Goal: Task Accomplishment & Management: Complete application form

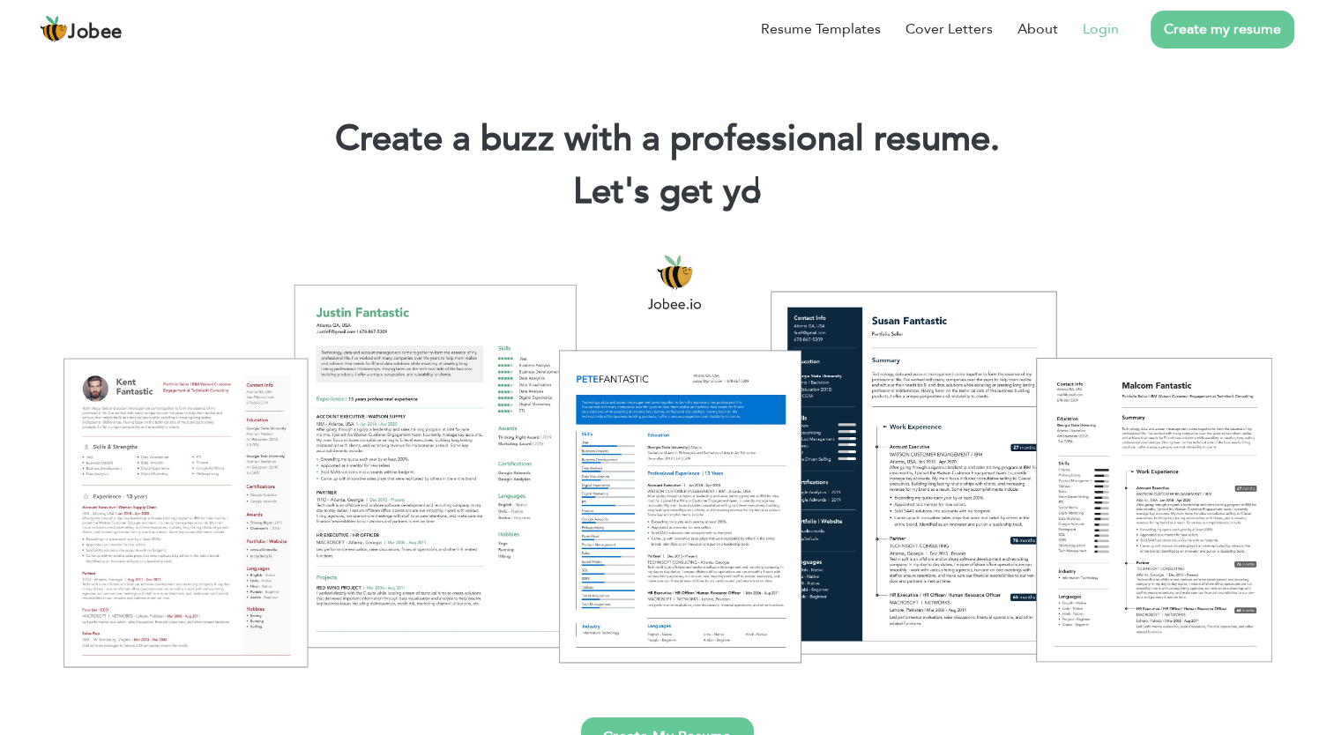
click at [1111, 30] on link "Login" at bounding box center [1101, 29] width 36 height 21
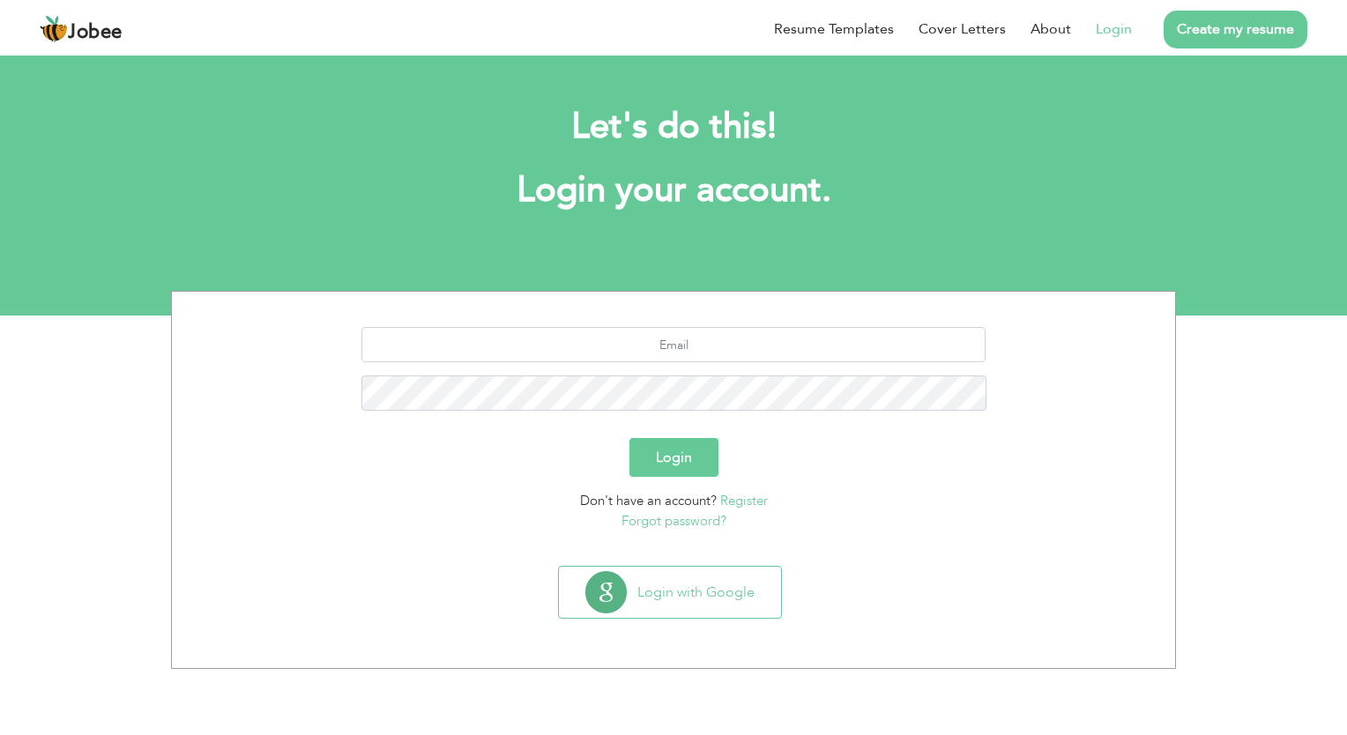
click at [1224, 33] on link "Create my resume" at bounding box center [1236, 30] width 144 height 38
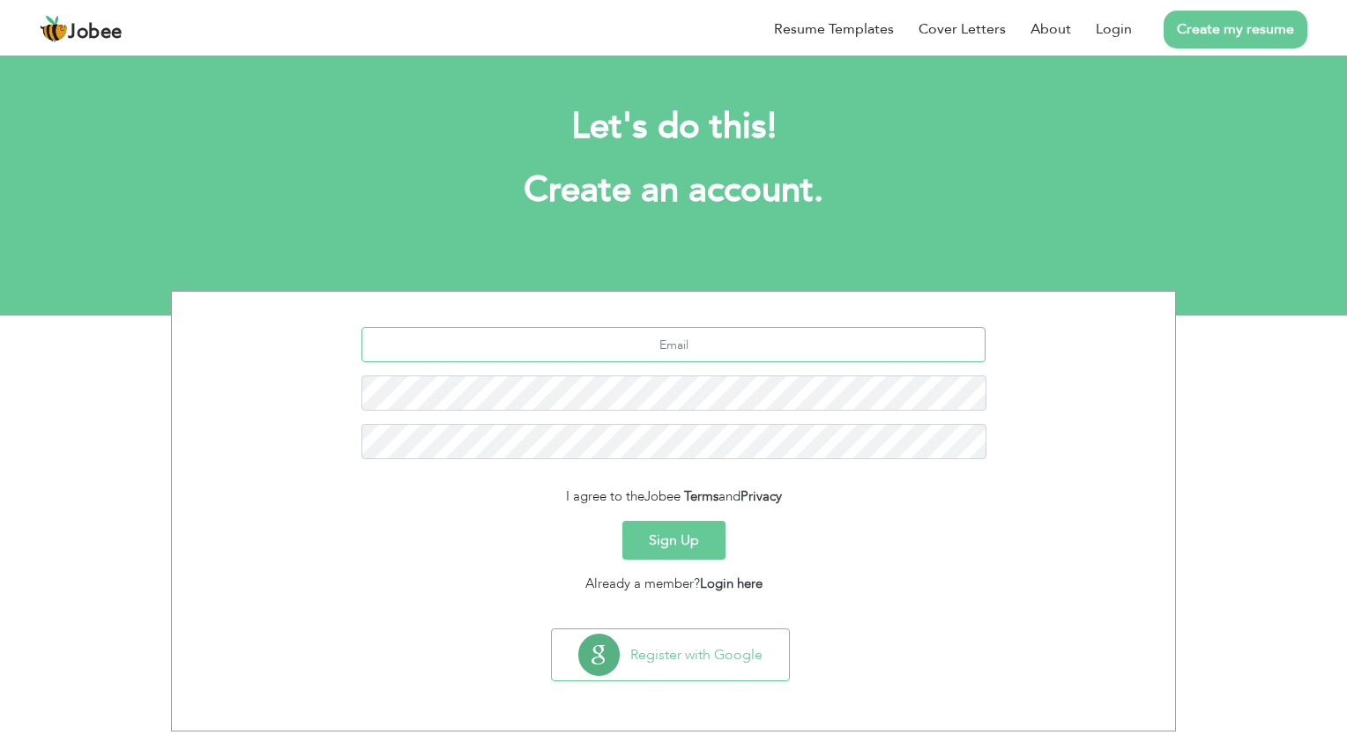
click at [638, 345] on input "text" at bounding box center [674, 344] width 625 height 35
click at [1115, 481] on form "I agree to the Jobee Terms and Privacy Sign Up Already a member? Login here" at bounding box center [673, 460] width 977 height 266
click at [738, 351] on input "text" at bounding box center [674, 344] width 625 height 35
type input "tariqcloth3233@gmail.com"
click at [707, 540] on button "Sign Up" at bounding box center [674, 540] width 103 height 39
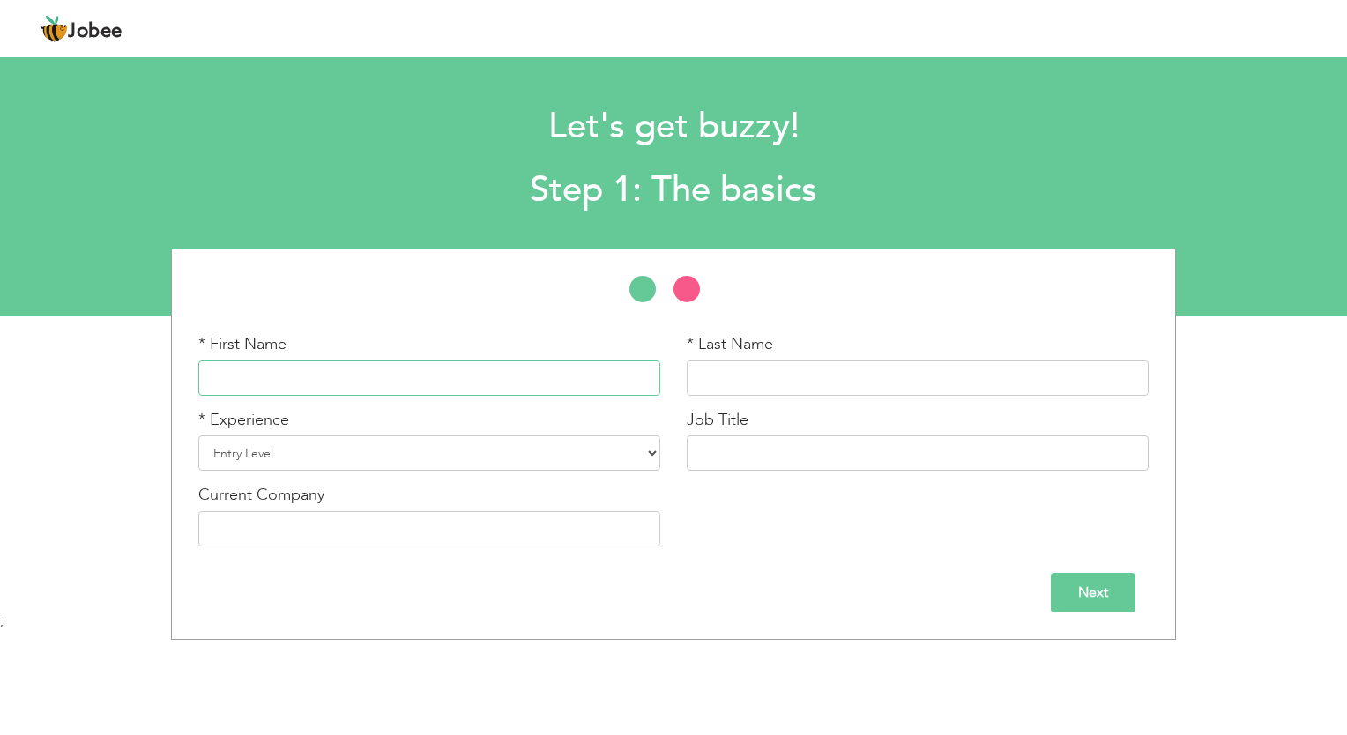
click at [533, 382] on input "text" at bounding box center [429, 378] width 462 height 35
type input "Tariq"
type input "Zaman"
click at [646, 456] on select "Entry Level Less than 1 Year 1 Year 2 Years 3 Years 4 Years 5 Years 6 Years 7 Y…" at bounding box center [429, 453] width 462 height 35
select select "14"
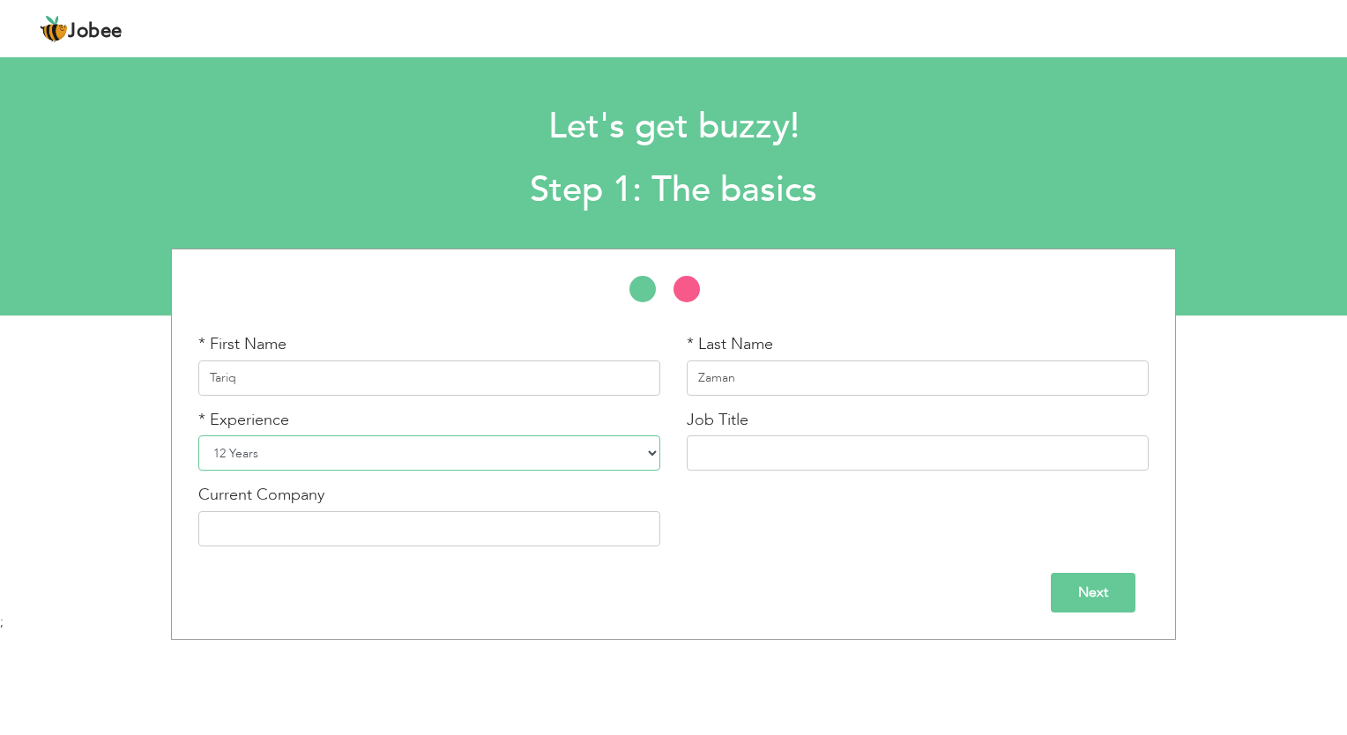
click at [198, 436] on select "Entry Level Less than 1 Year 1 Year 2 Years 3 Years 4 Years 5 Years 6 Years 7 Y…" at bounding box center [429, 453] width 462 height 35
click at [748, 459] on input "text" at bounding box center [918, 453] width 462 height 35
drag, startPoint x: 724, startPoint y: 452, endPoint x: 690, endPoint y: 454, distance: 34.4
click at [690, 454] on input "Lo" at bounding box center [918, 453] width 462 height 35
paste input "OGISTICS & CUSTOMS CLEARANCE COORDINATOR"
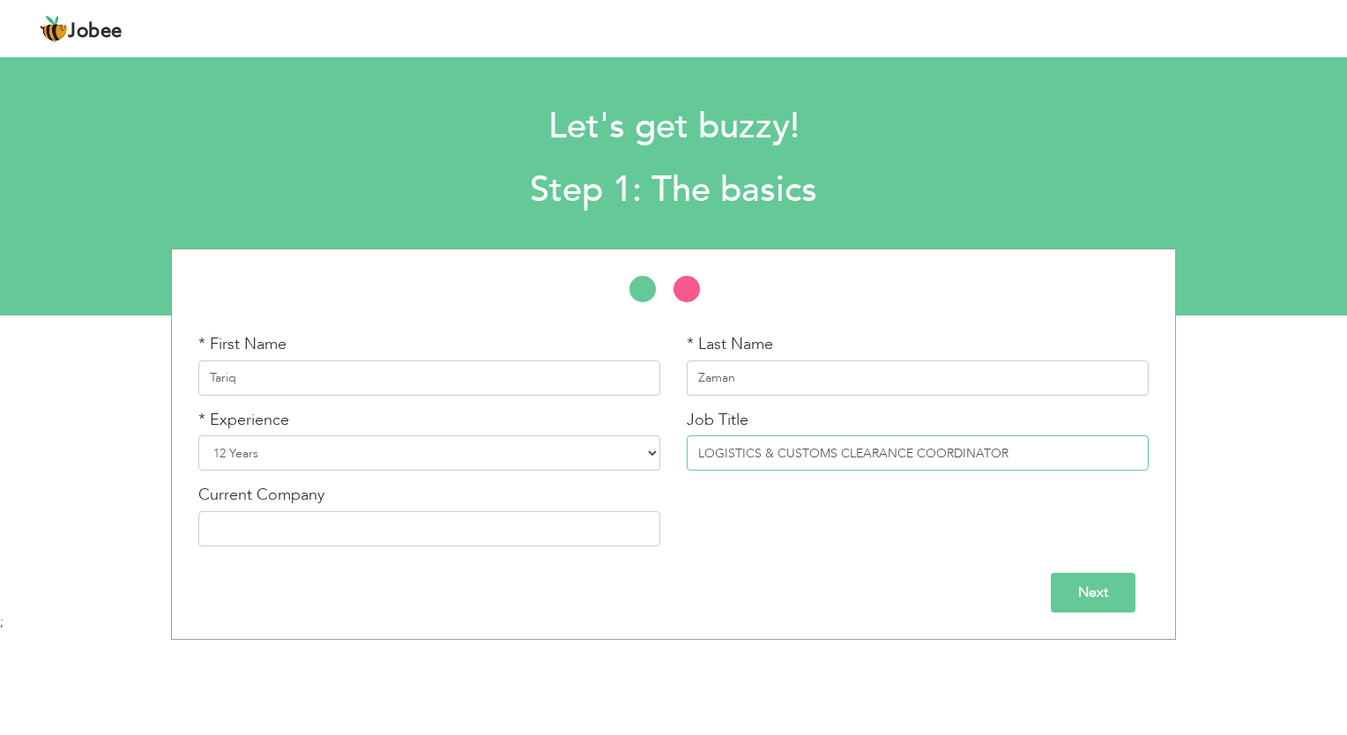
type input "LOGISTICS & CUSTOMS CLEARANCE COORDINATOR"
click at [298, 514] on input "text" at bounding box center [429, 528] width 462 height 35
paste input "Oilfields Supply Center Ltd."
drag, startPoint x: 370, startPoint y: 527, endPoint x: 186, endPoint y: 524, distance: 184.3
click at [186, 524] on div "Current Company Oilfields Supply Center Ltd." at bounding box center [429, 522] width 489 height 76
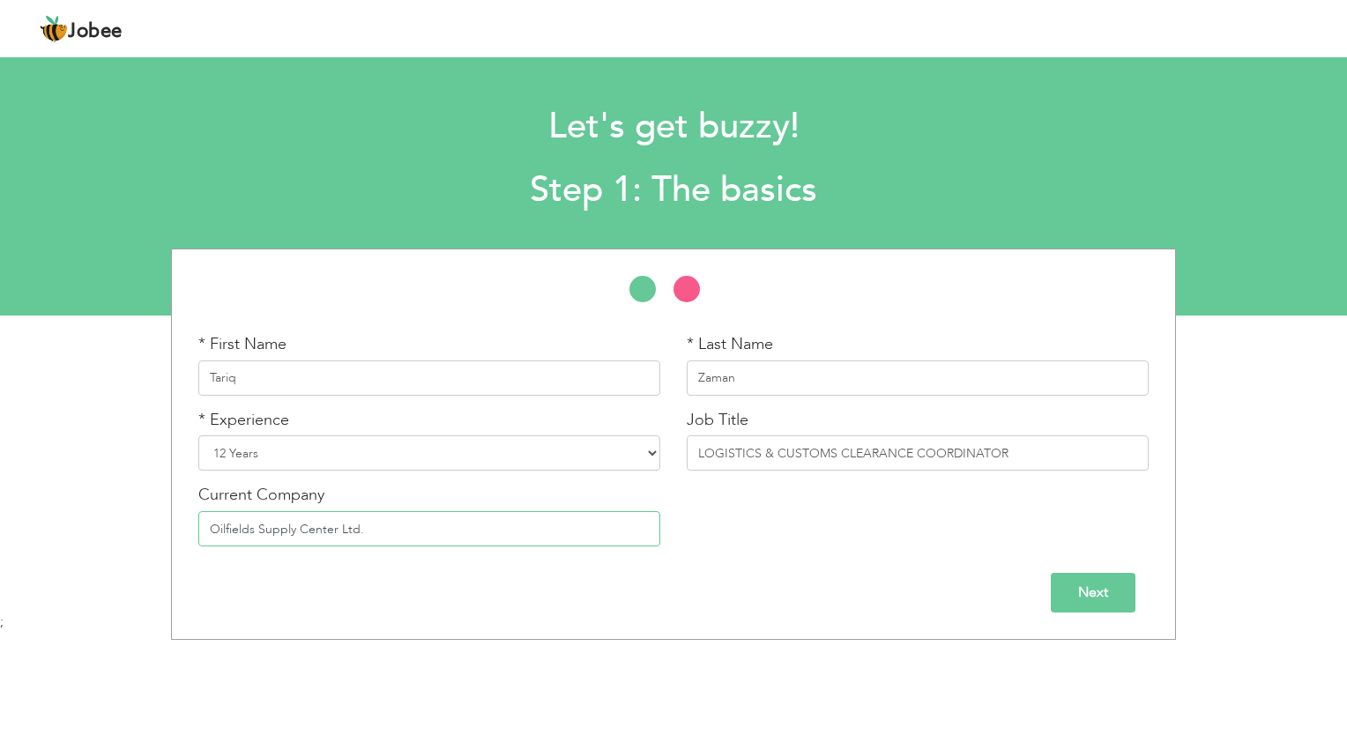
paste input "IL FIELDS SUPPLY CENTER LTD. ( UAE)"
click at [440, 531] on input "OIL FIELDS SUPPLY CENTER LTD. (UAE)" at bounding box center [429, 528] width 462 height 35
type input "OIL FIELDS SUPPLY CENTER LTD. [GEOGRAPHIC_DATA] (Free Zone)"
click at [1115, 603] on input "Next" at bounding box center [1093, 593] width 85 height 40
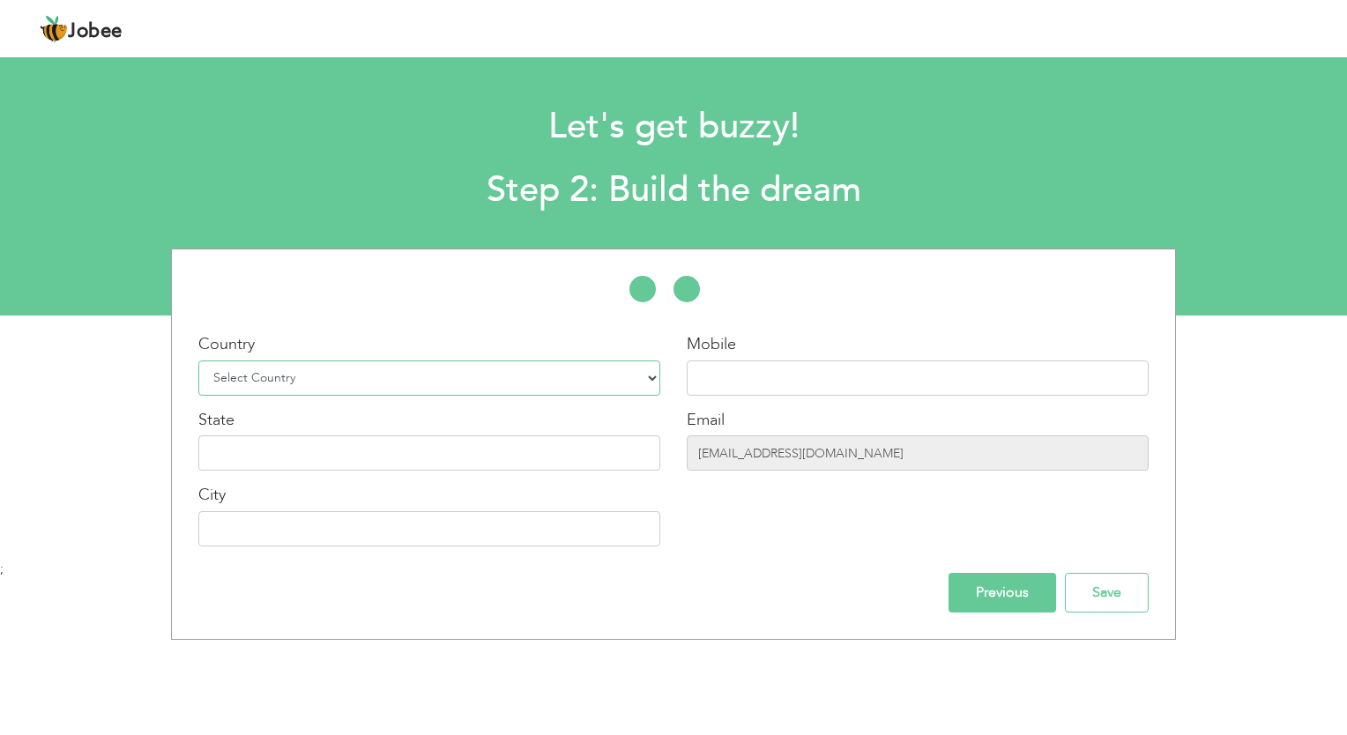
click at [642, 392] on select "Select Country Afghanistan Albania Algeria American Samoa Andorra Angola Anguil…" at bounding box center [429, 378] width 462 height 35
select select "228"
click at [198, 361] on select "Select Country Afghanistan Albania Algeria American Samoa Andorra Angola Anguil…" at bounding box center [429, 378] width 462 height 35
click at [703, 384] on input "text" at bounding box center [918, 378] width 462 height 35
type input "0971527968101"
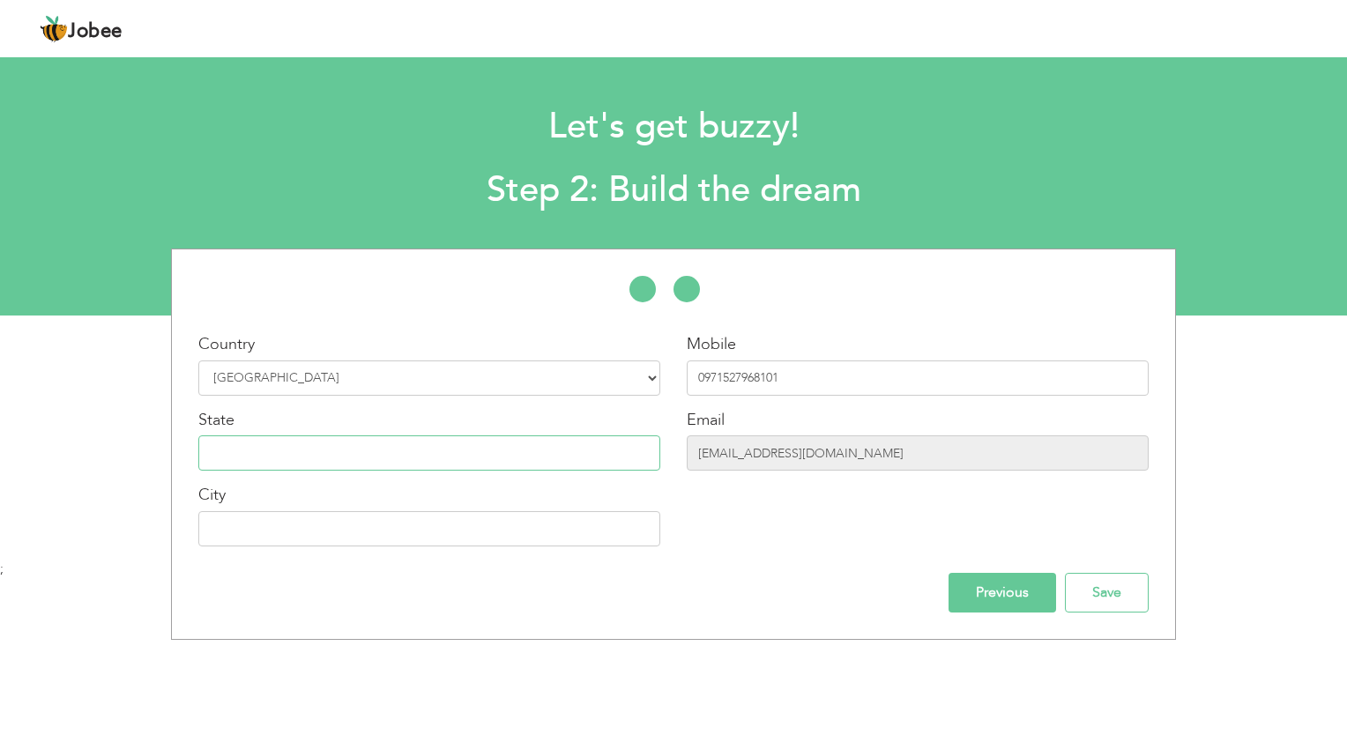
click at [604, 459] on input "text" at bounding box center [429, 453] width 462 height 35
type input "[GEOGRAPHIC_DATA]"
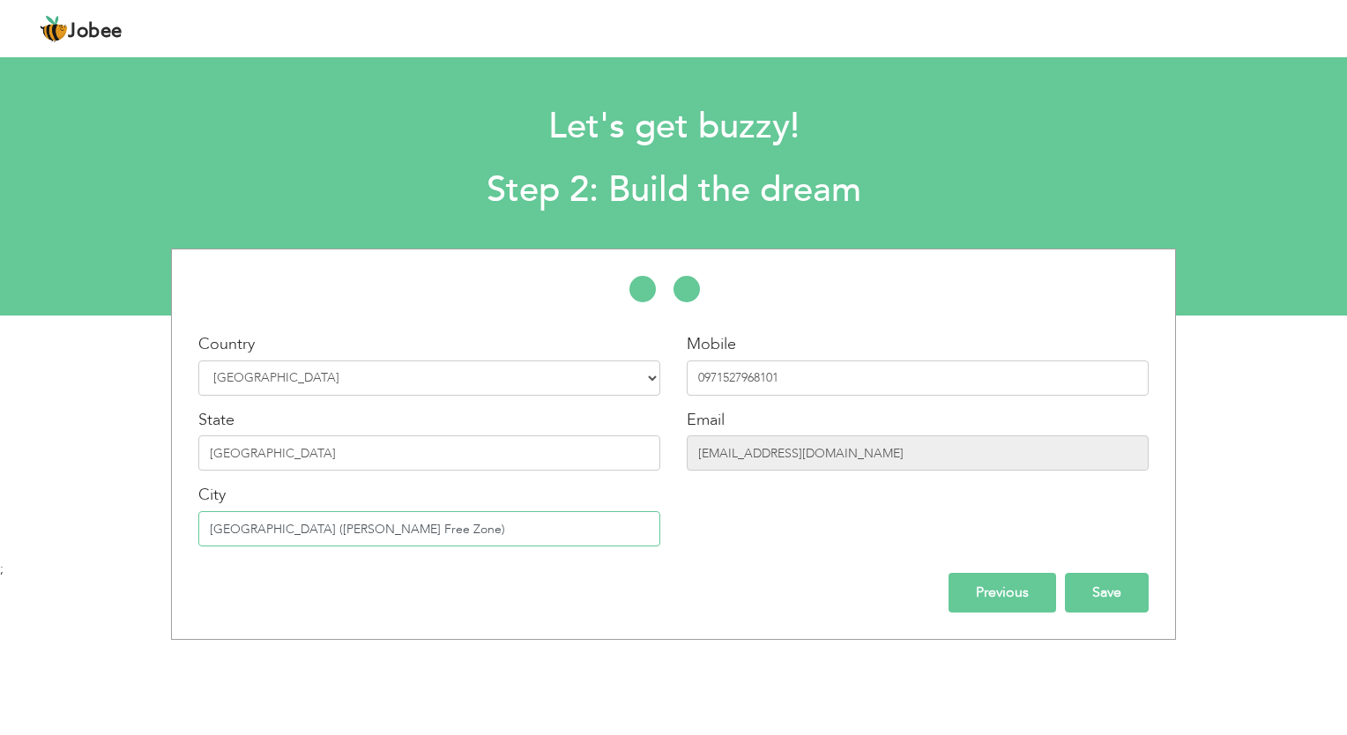
type input "[GEOGRAPHIC_DATA] ([PERSON_NAME] Free Zone)"
click at [1113, 592] on input "Save" at bounding box center [1107, 593] width 84 height 40
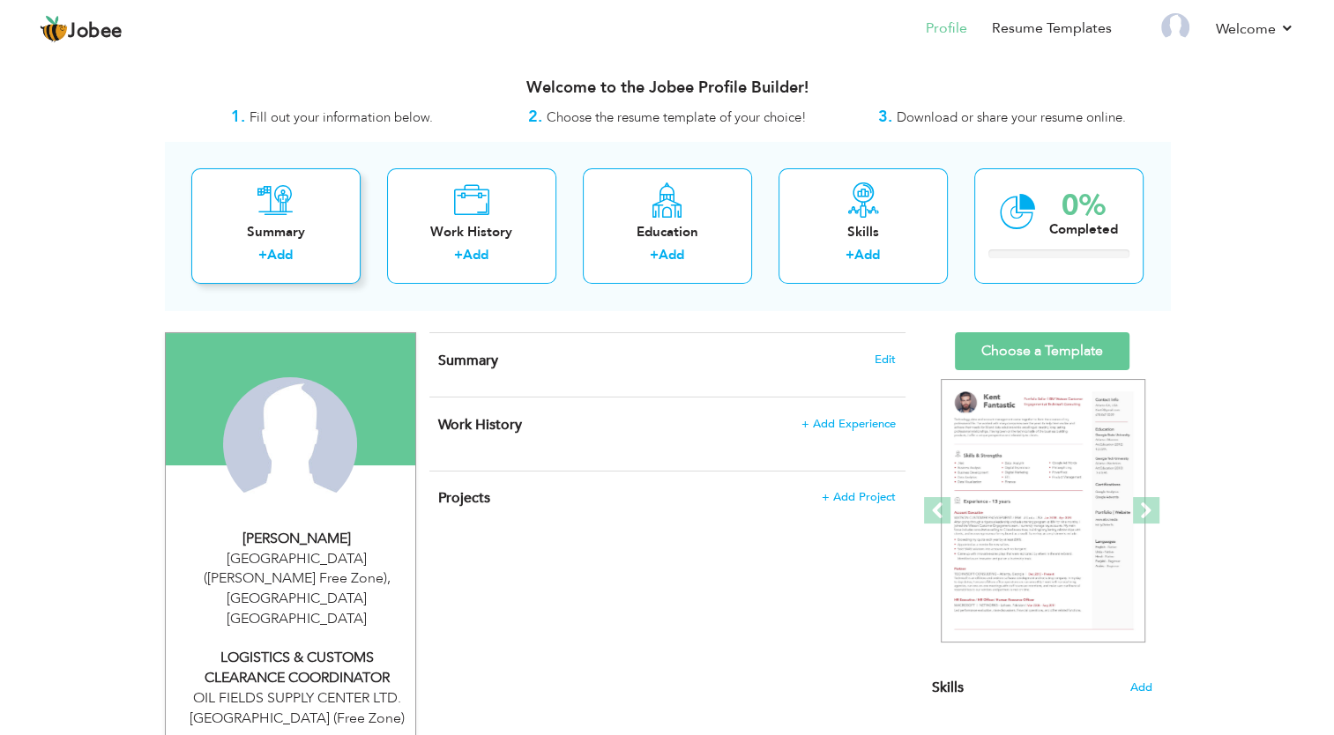
click at [281, 237] on div "Summary" at bounding box center [275, 232] width 141 height 19
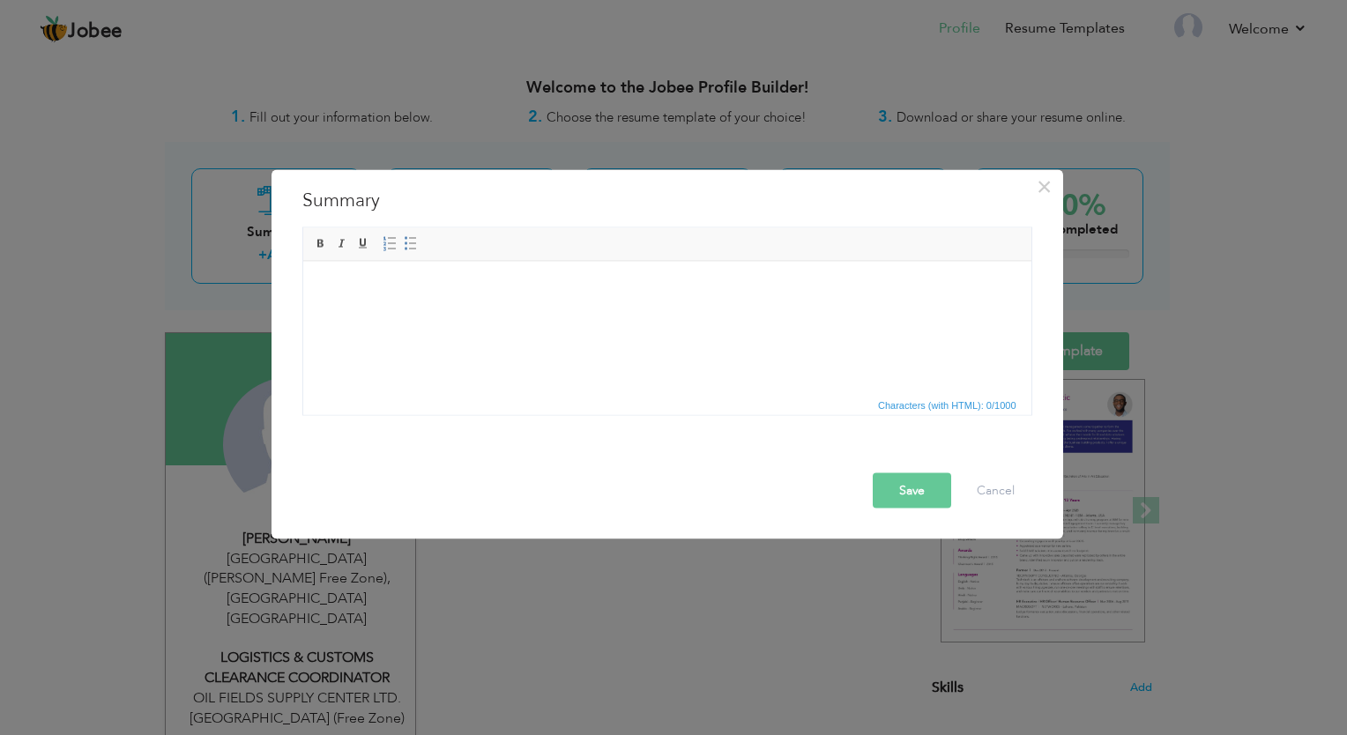
click at [459, 102] on div "× Summary Rich Text Editor, summaryEditor Editor toolbars Basic Styles Bold Ita…" at bounding box center [673, 367] width 1347 height 735
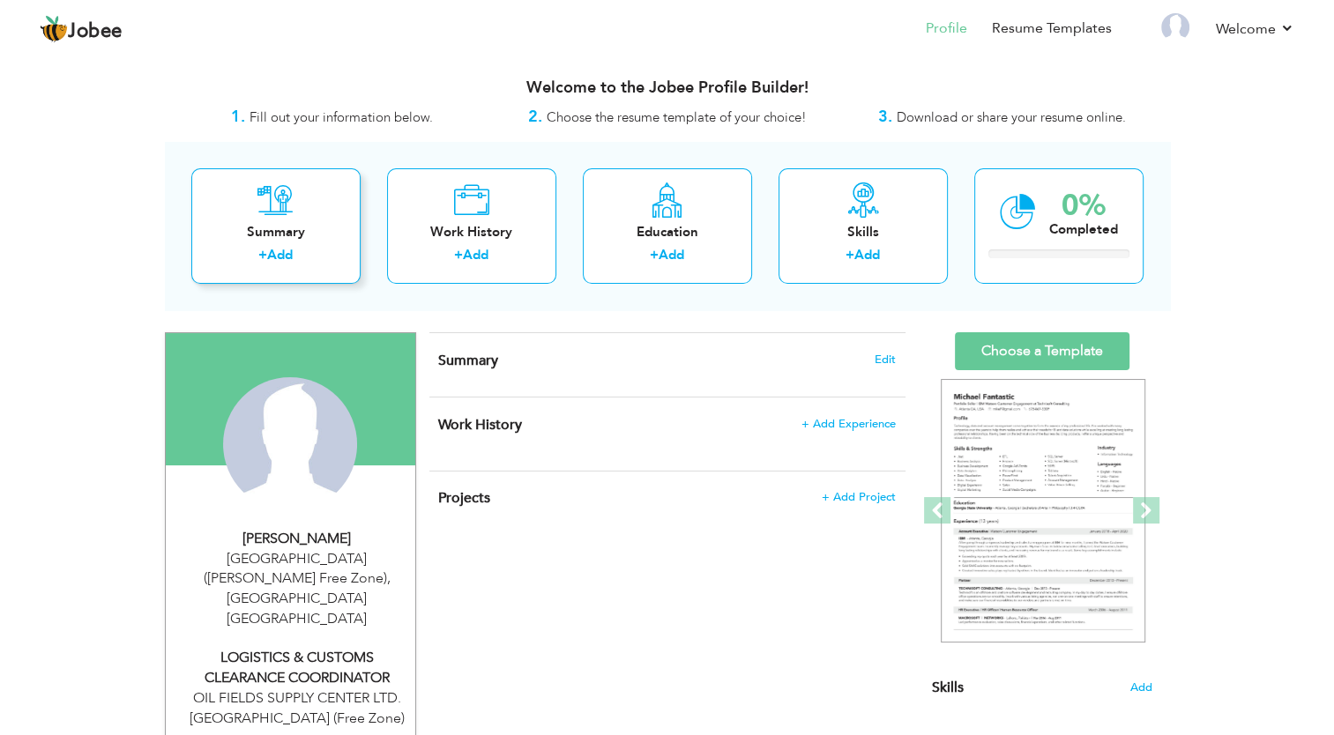
click at [253, 238] on div "Summary" at bounding box center [275, 232] width 141 height 19
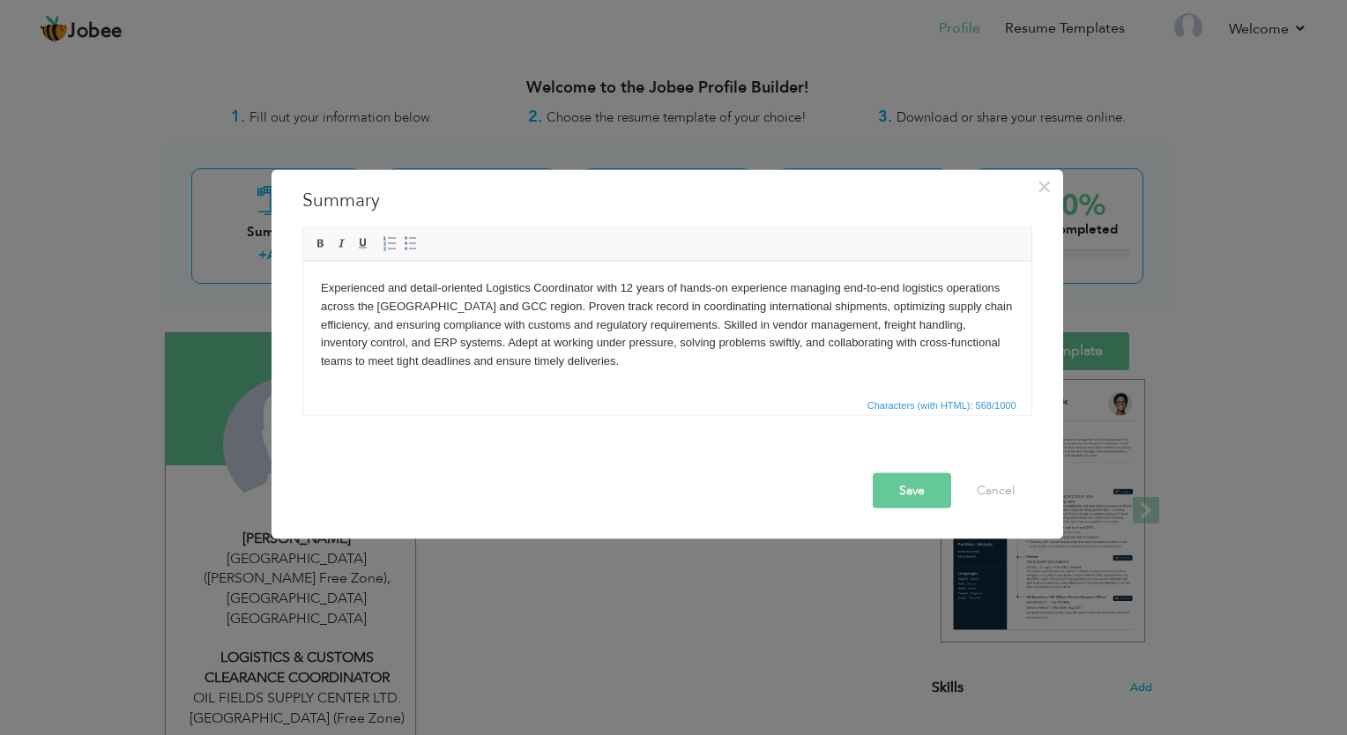
click at [887, 481] on button "Save" at bounding box center [912, 491] width 78 height 35
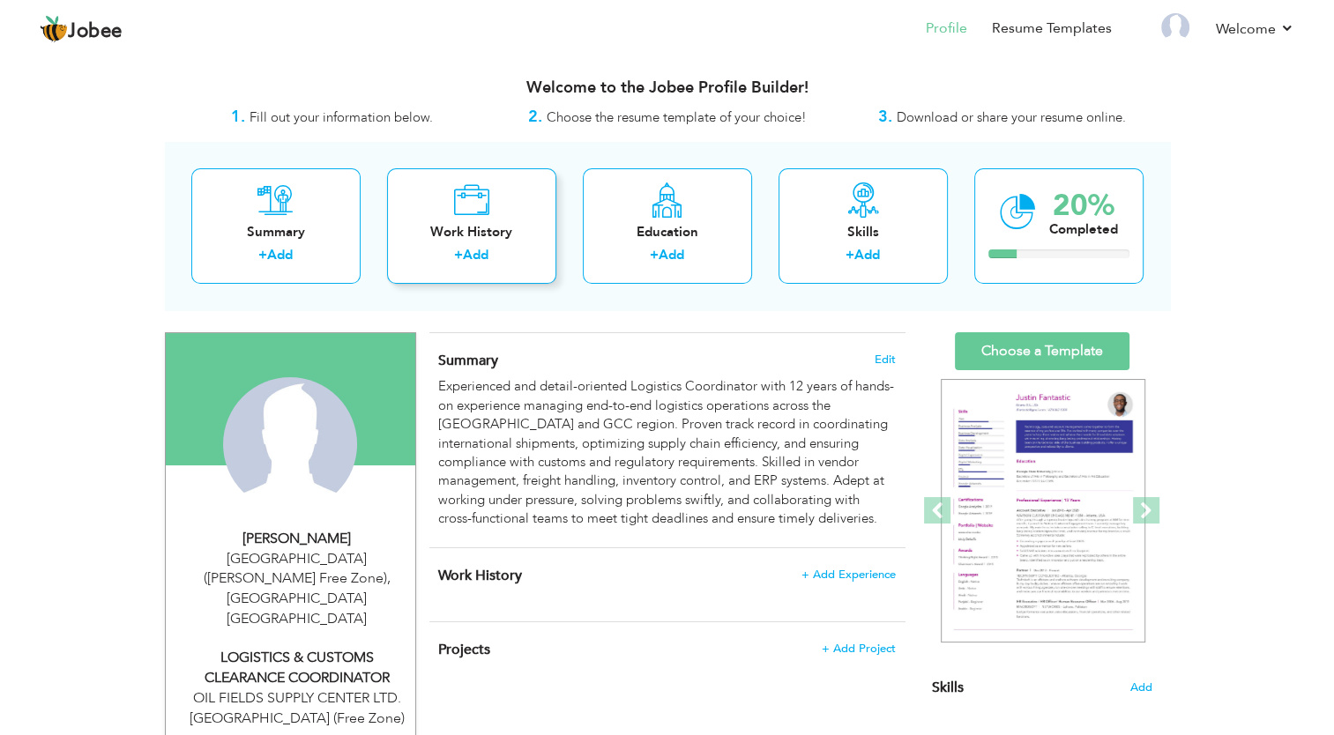
click at [491, 235] on div "Work History" at bounding box center [471, 232] width 141 height 19
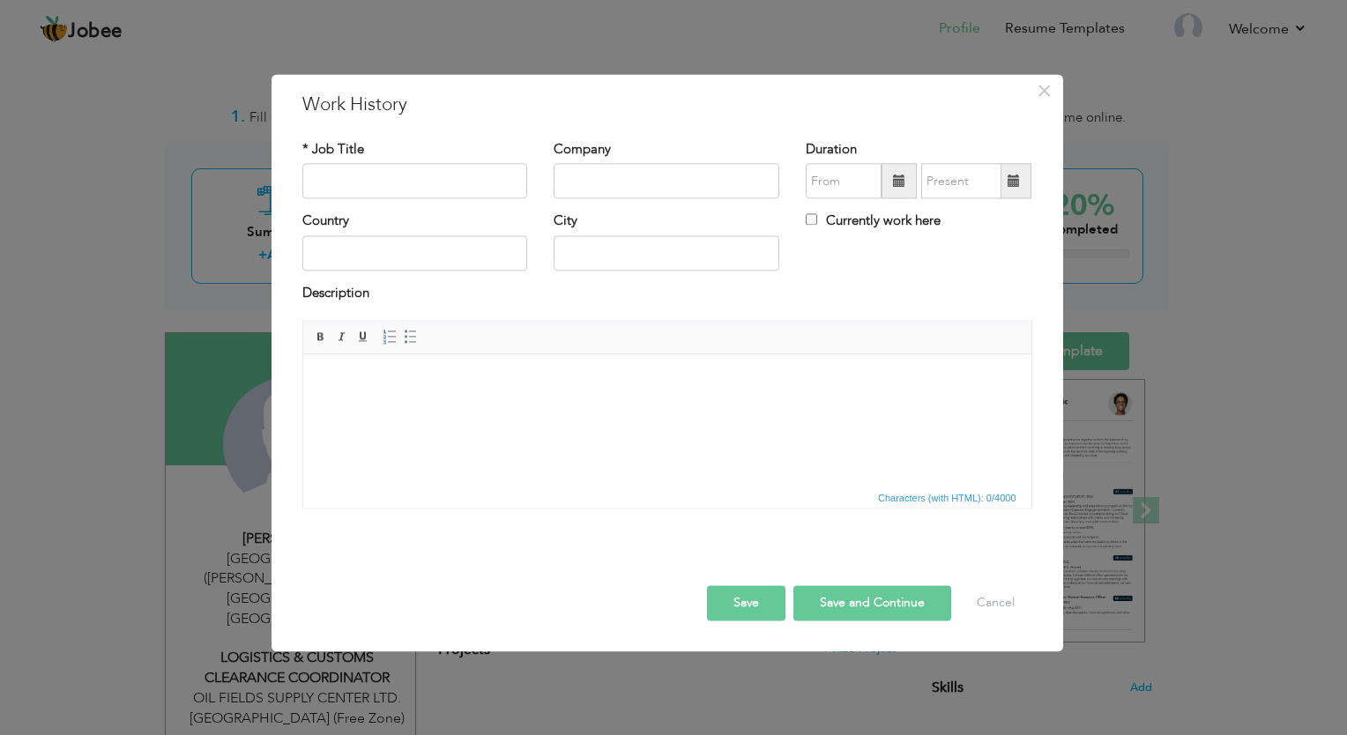
click at [409, 376] on body at bounding box center [666, 381] width 693 height 19
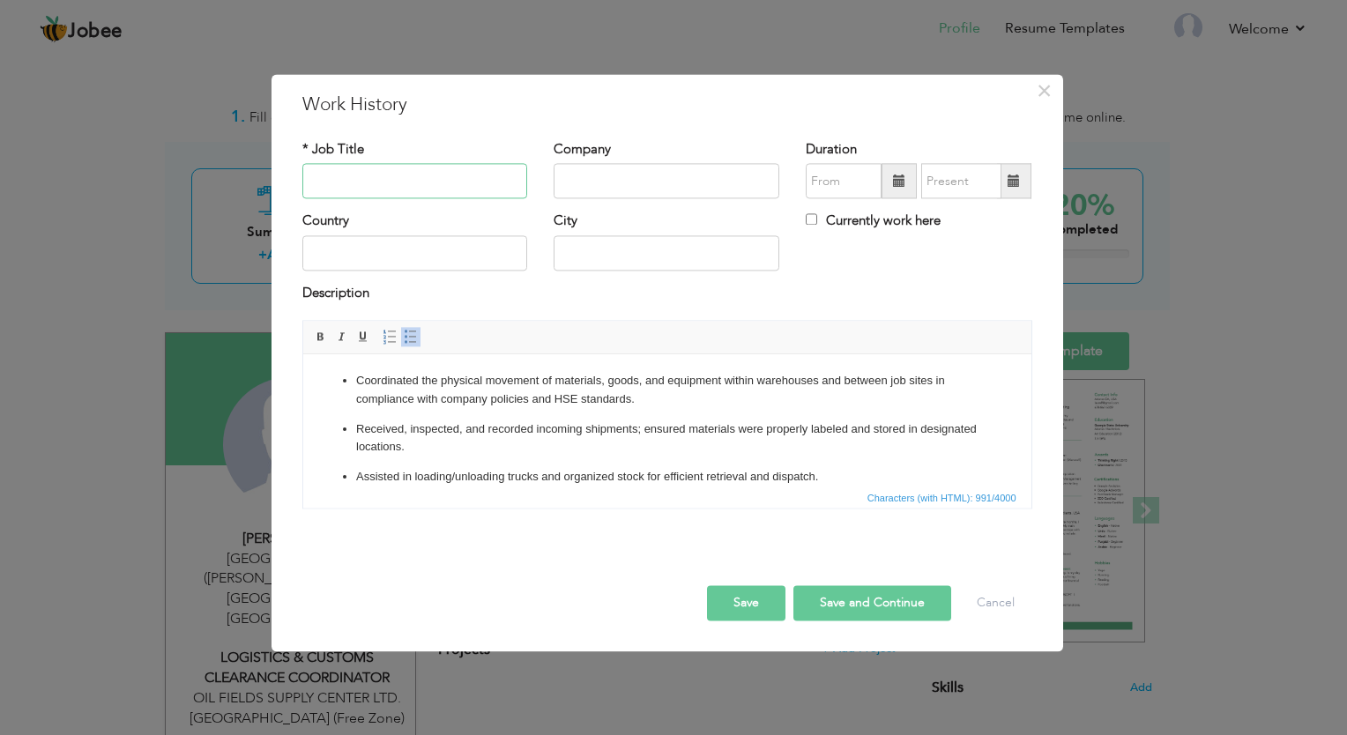
click at [380, 191] on input "text" at bounding box center [415, 181] width 226 height 35
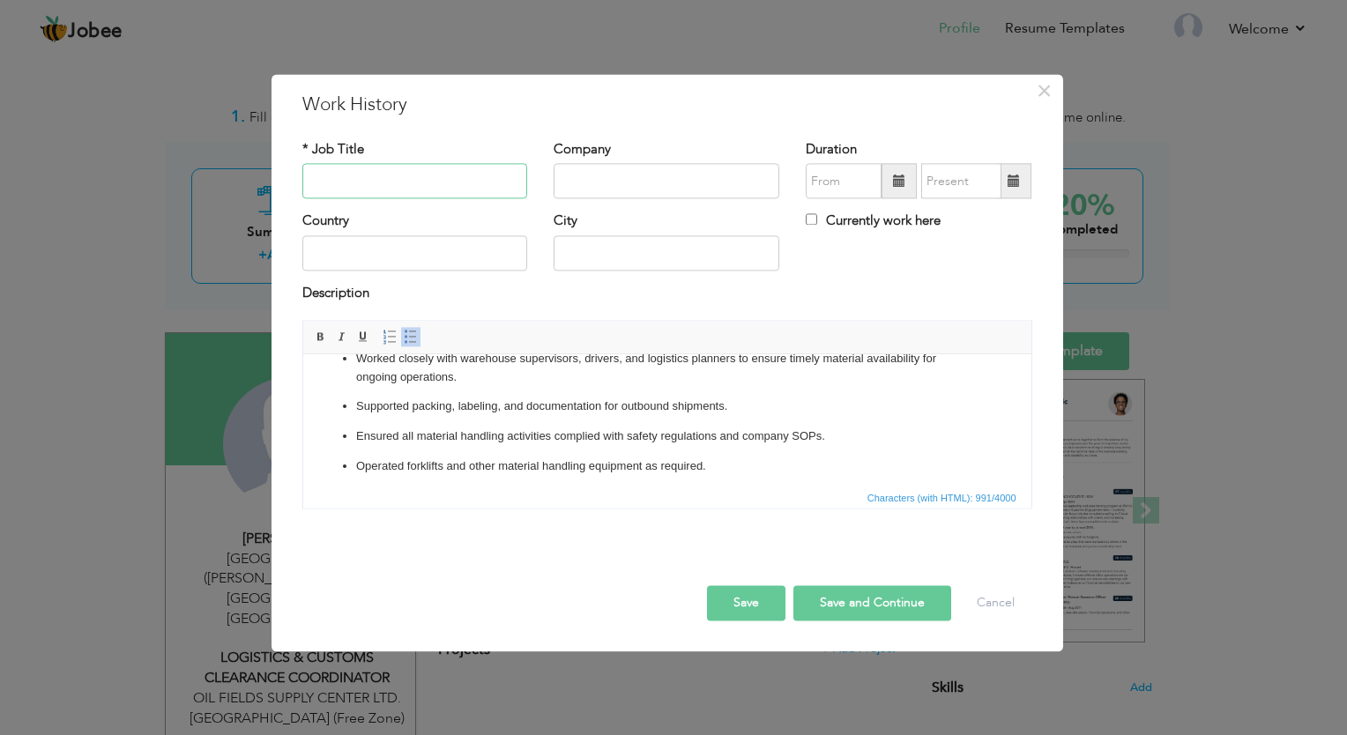
scroll to position [184, 0]
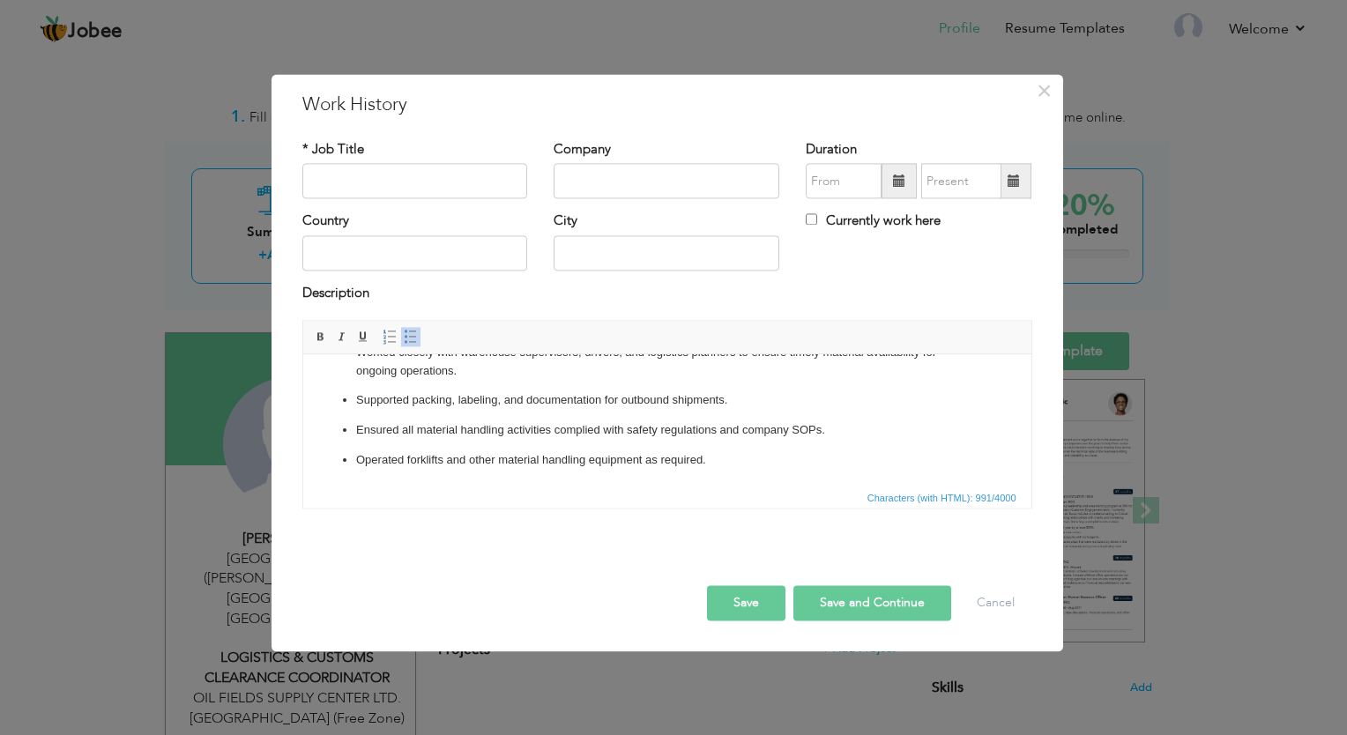
click at [738, 467] on p "Operated forklifts and other material handling equipment as required." at bounding box center [666, 461] width 623 height 19
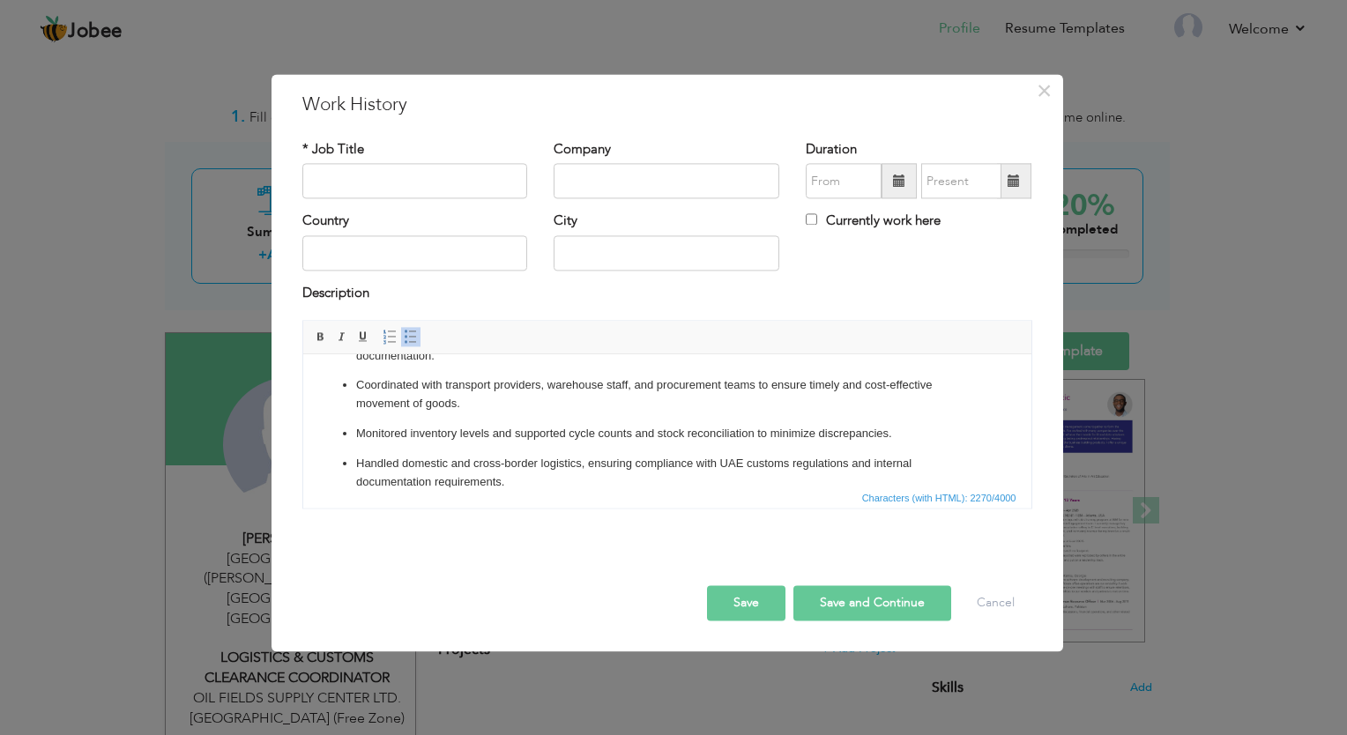
scroll to position [529, 0]
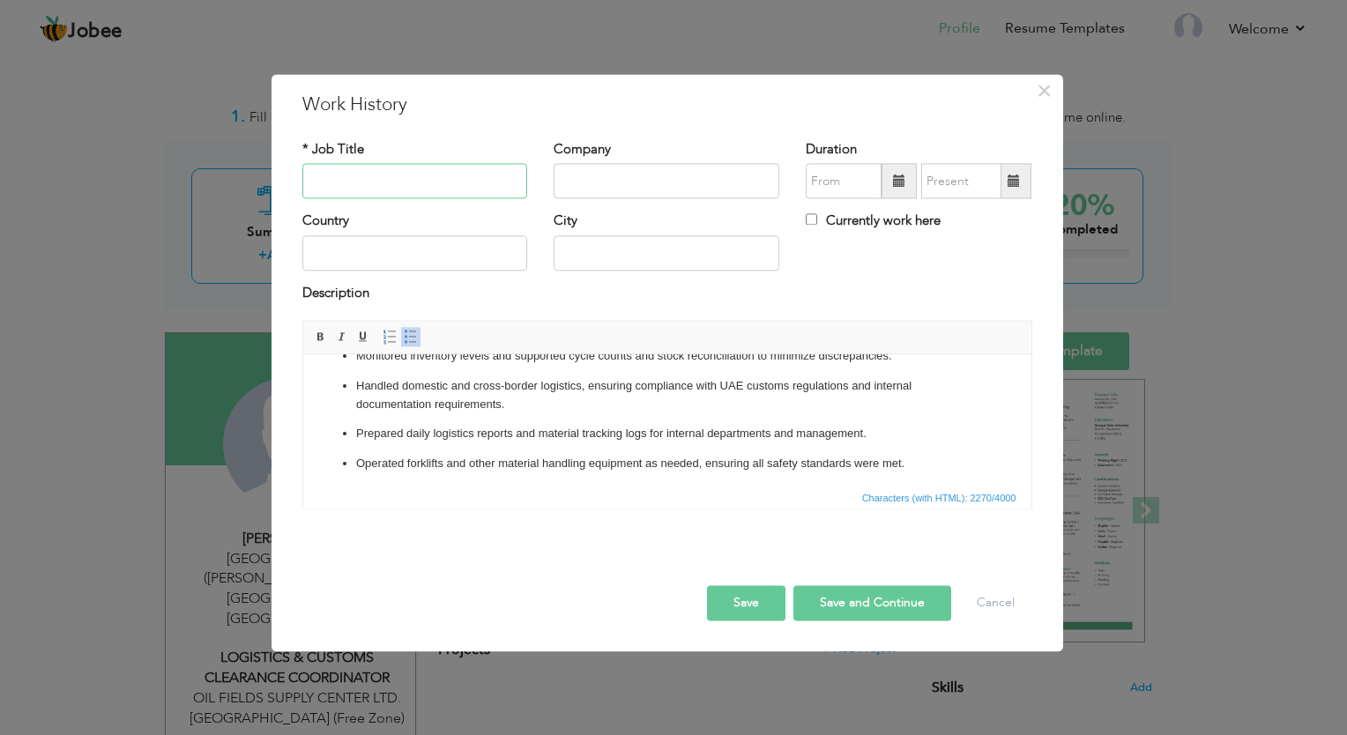
click at [370, 192] on input "text" at bounding box center [415, 181] width 226 height 35
drag, startPoint x: 488, startPoint y: 185, endPoint x: 388, endPoint y: 189, distance: 99.7
click at [389, 189] on input "Logistics & Material Movement Coordinator" at bounding box center [415, 181] width 226 height 35
click at [388, 189] on input "Logistics & Material Movement Coordinator" at bounding box center [415, 181] width 226 height 35
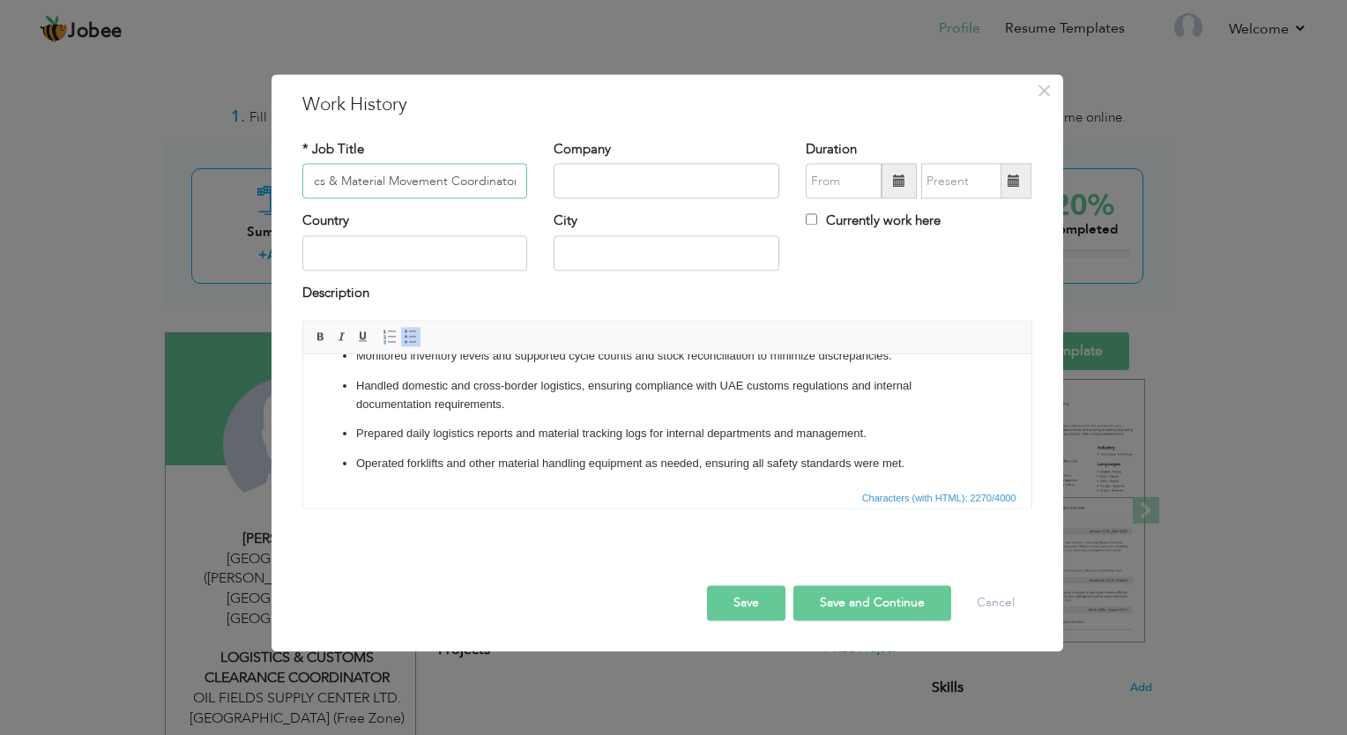
scroll to position [0, 0]
drag, startPoint x: 387, startPoint y: 188, endPoint x: 281, endPoint y: 189, distance: 105.8
click at [281, 189] on div "× Work History * Job Title Logistics & Material Movement Coordinator Company Du…" at bounding box center [668, 363] width 792 height 578
click at [359, 186] on input "Logistics & Material Movement Coordinator" at bounding box center [415, 181] width 226 height 35
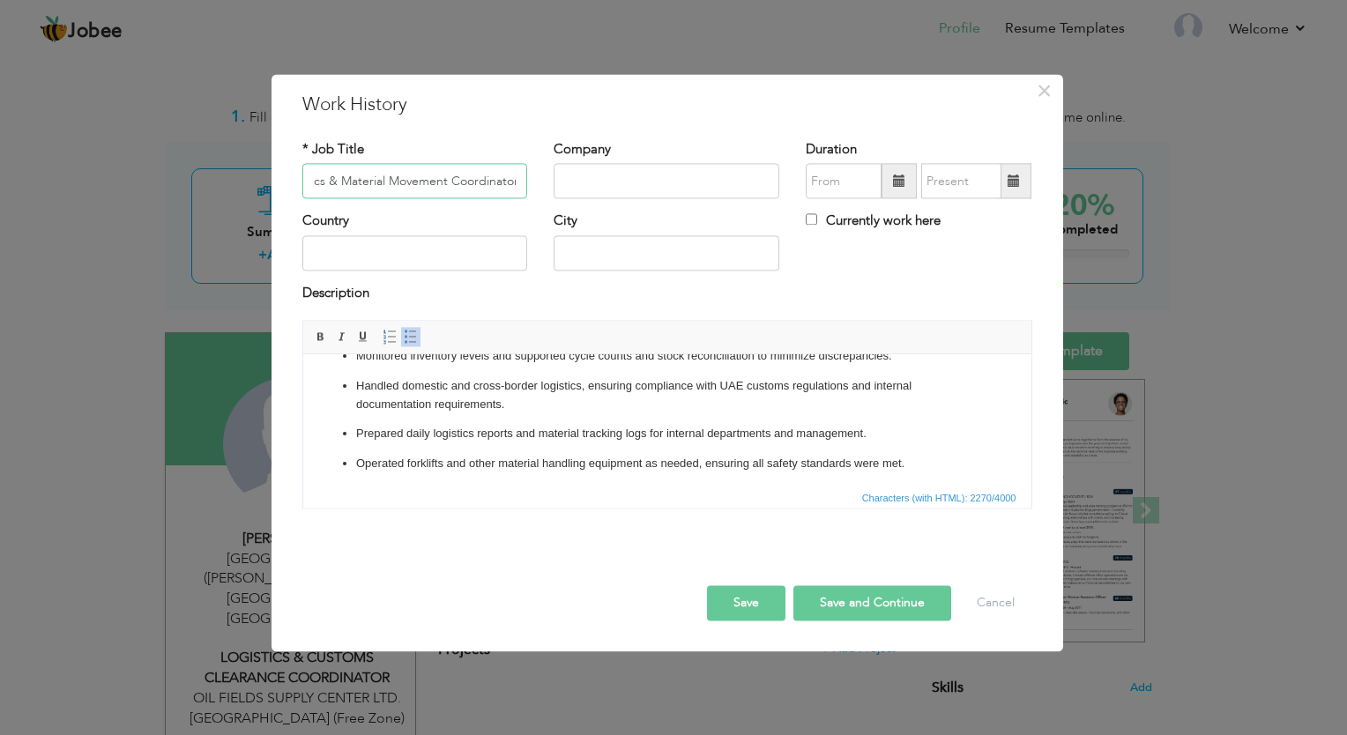
drag, startPoint x: 373, startPoint y: 186, endPoint x: 541, endPoint y: 187, distance: 167.6
click at [541, 187] on div "* Job Title Logistics & Material Movement Coordinator Company Duration Currentl…" at bounding box center [667, 175] width 757 height 71
type input "Logistics & Material Movement Coordinator"
click at [651, 173] on input "text" at bounding box center [667, 181] width 226 height 35
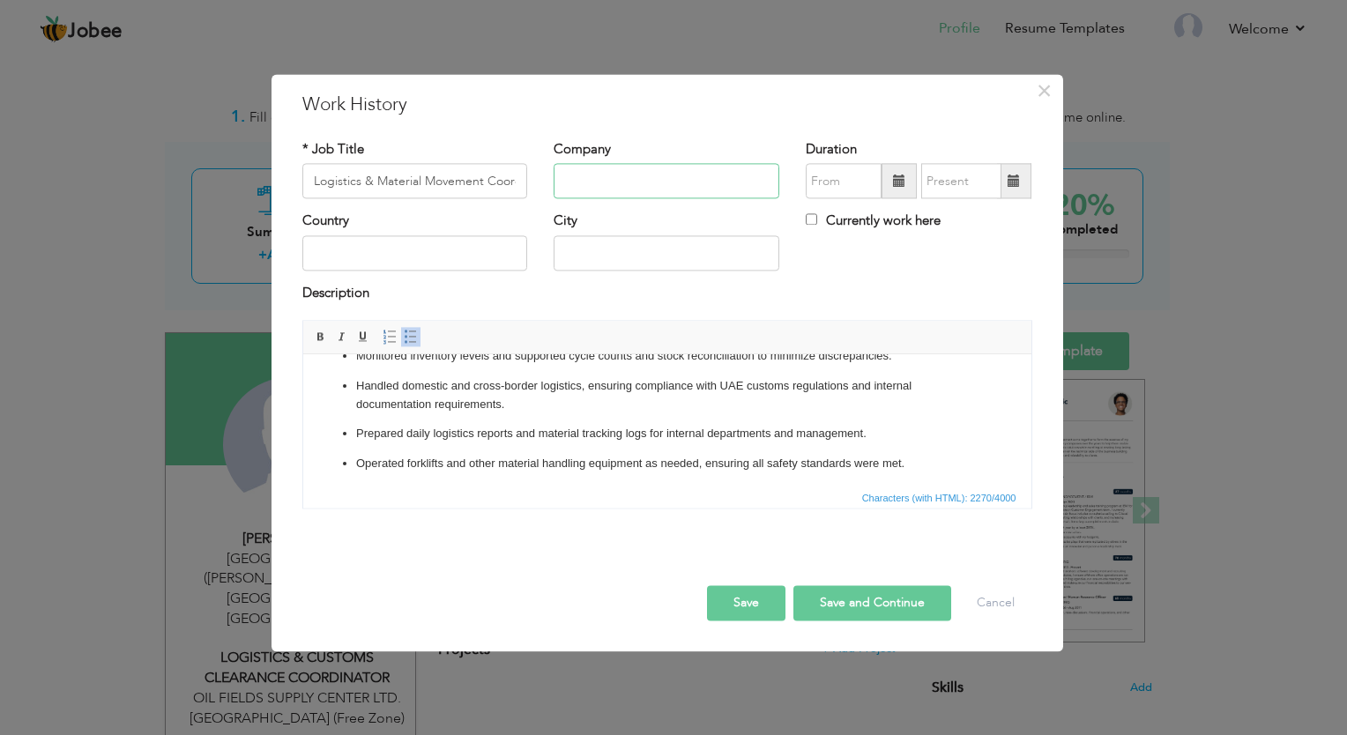
type input "OIL FIELDS SUPPLY CENTER LTD. [GEOGRAPHIC_DATA] (Free Zone)"
type input "[GEOGRAPHIC_DATA]"
click at [582, 264] on input "text" at bounding box center [667, 252] width 226 height 35
type input "[GEOGRAPHIC_DATA] ([PERSON_NAME] Free Zone)"
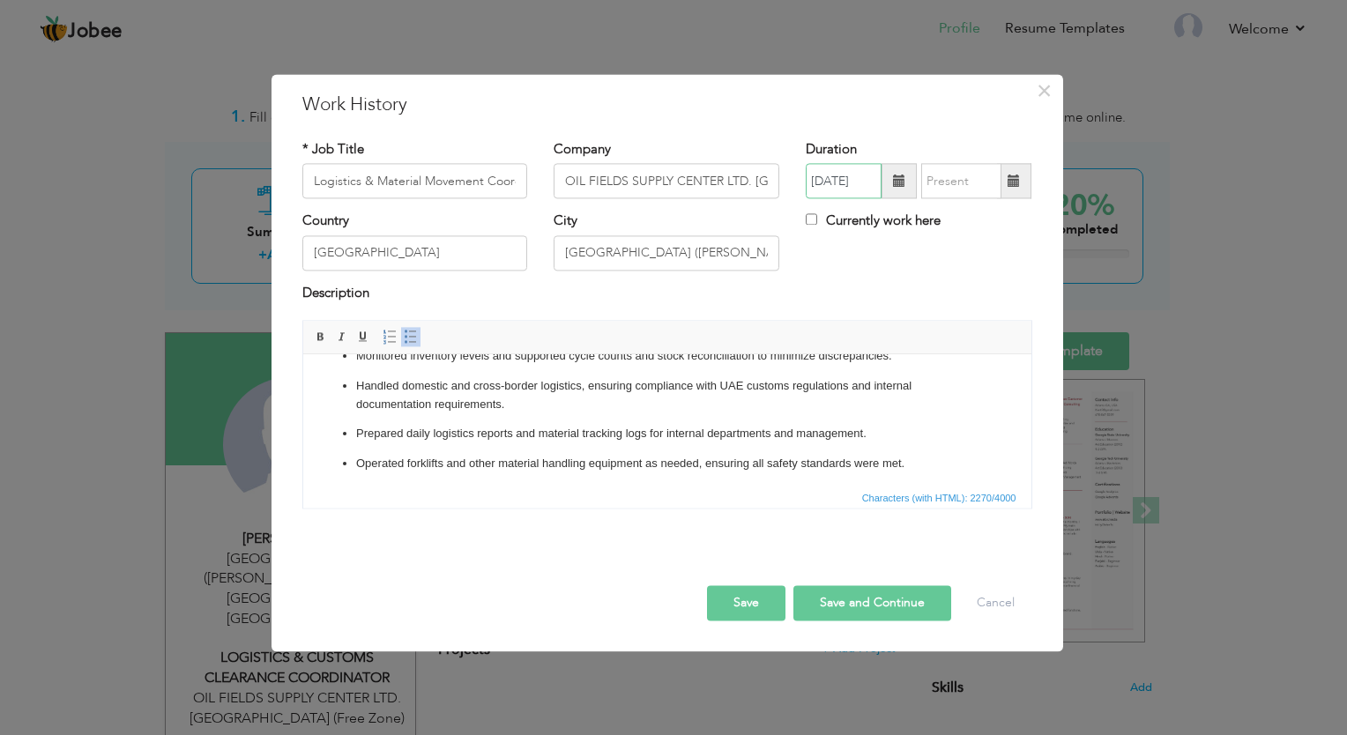
type input "01/2023"
type input "09/2025"
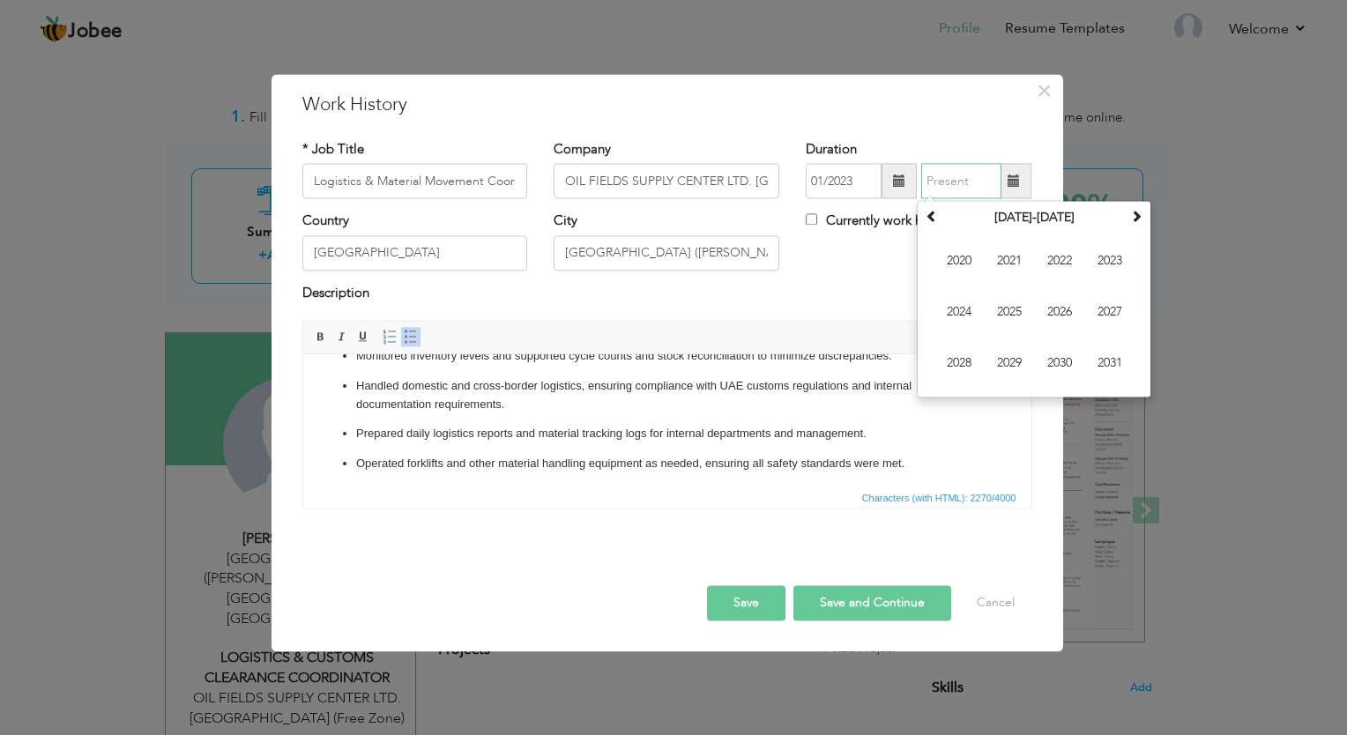
type input "09/2025"
click at [866, 189] on input "01/2023" at bounding box center [844, 181] width 76 height 35
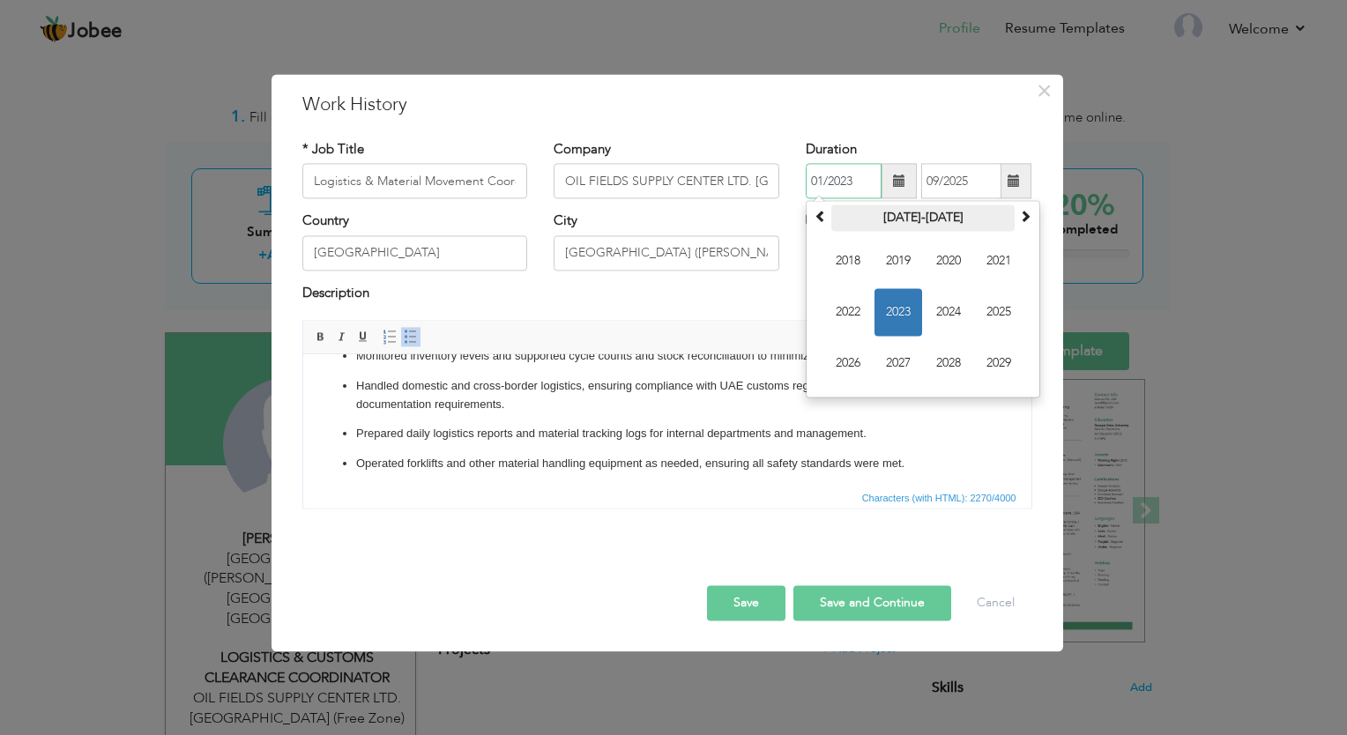
click at [929, 217] on th "2018-2029" at bounding box center [923, 218] width 183 height 26
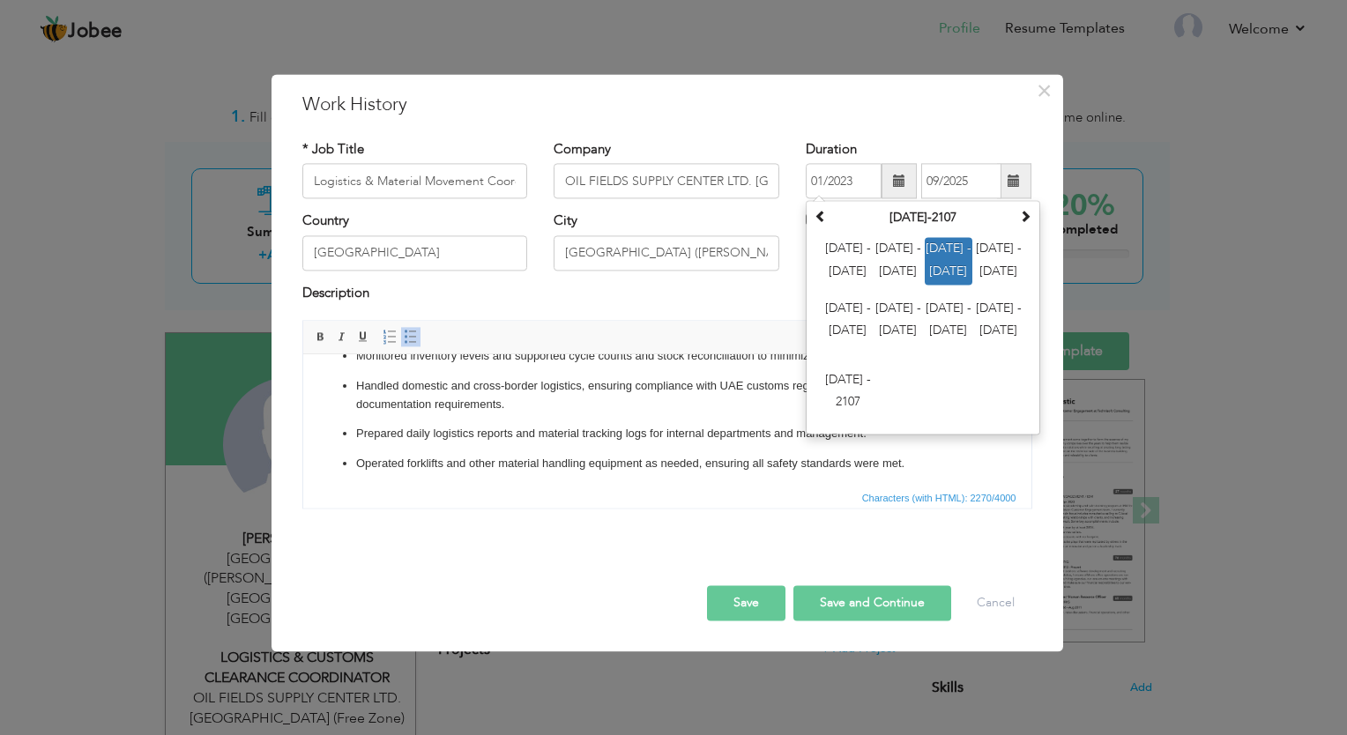
click at [760, 345] on span "Editor toolbars Basic Styles Bold Italic Underline Paragraph Insert/Remove Numb…" at bounding box center [667, 339] width 728 height 34
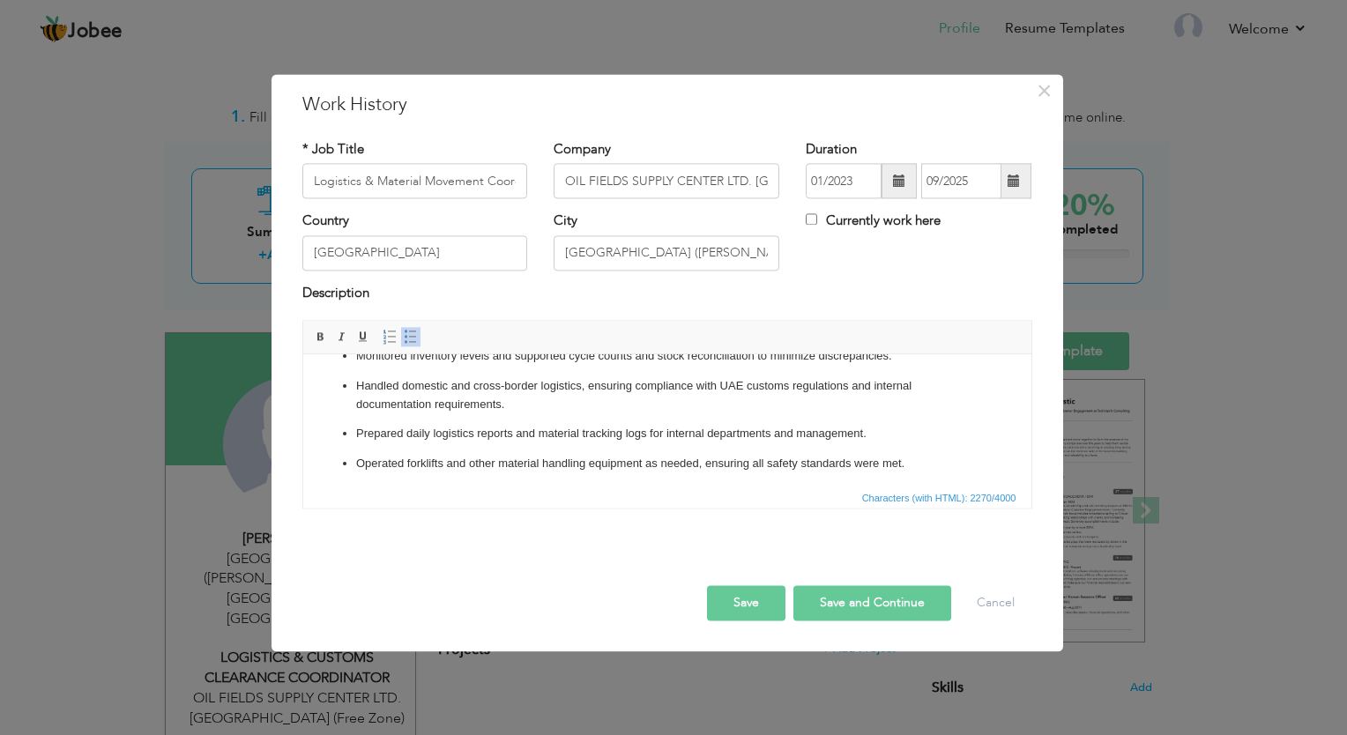
click at [895, 179] on span at bounding box center [899, 181] width 12 height 12
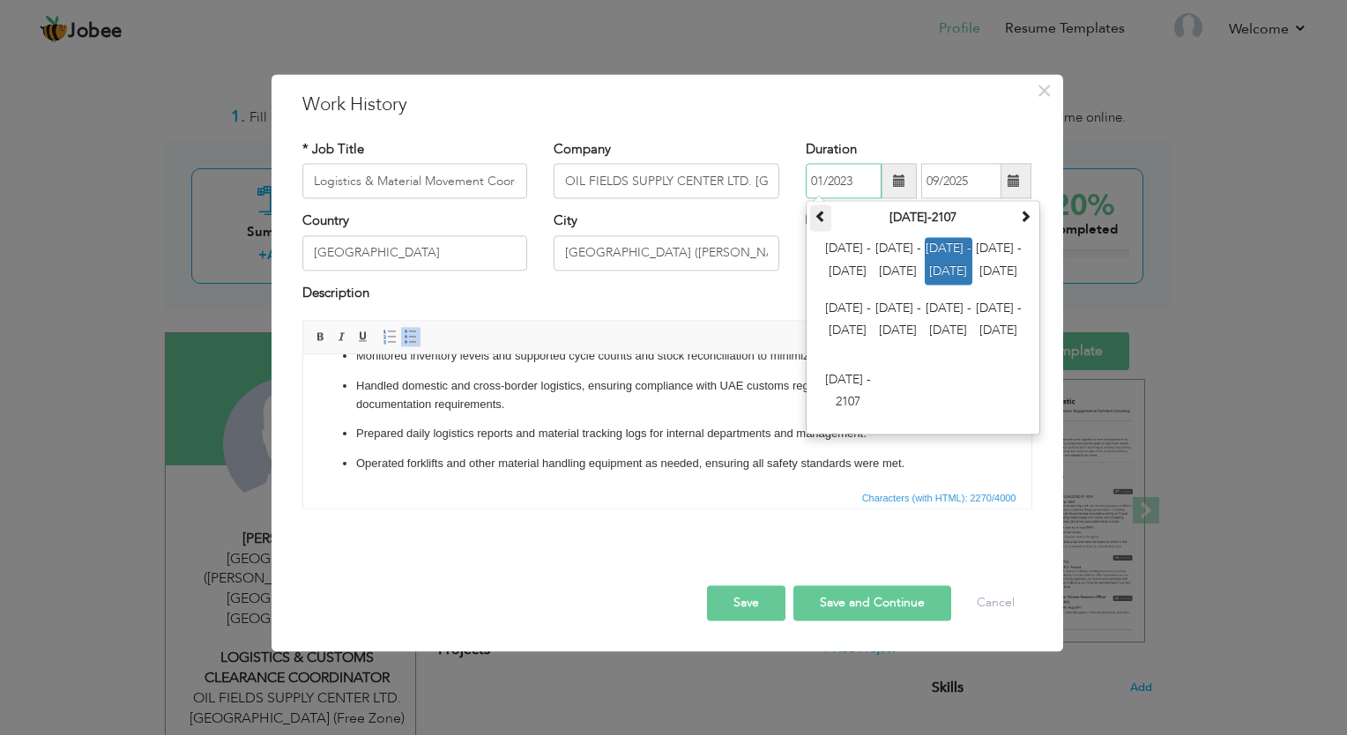
click at [823, 220] on span at bounding box center [821, 217] width 12 height 12
click at [848, 400] on span "1996 - 2007" at bounding box center [849, 393] width 48 height 48
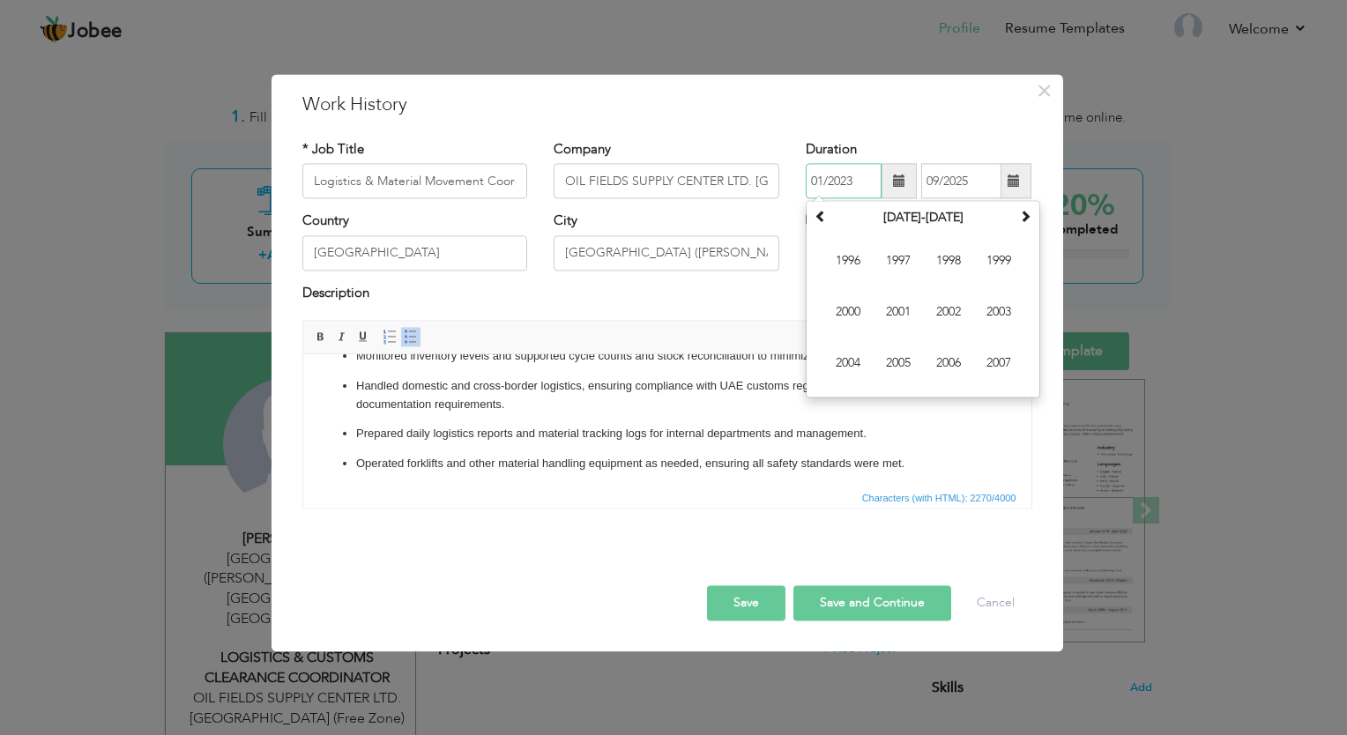
click at [996, 364] on span "2007" at bounding box center [999, 364] width 48 height 48
click at [958, 309] on span "Jul" at bounding box center [949, 313] width 48 height 48
type input "07/2007"
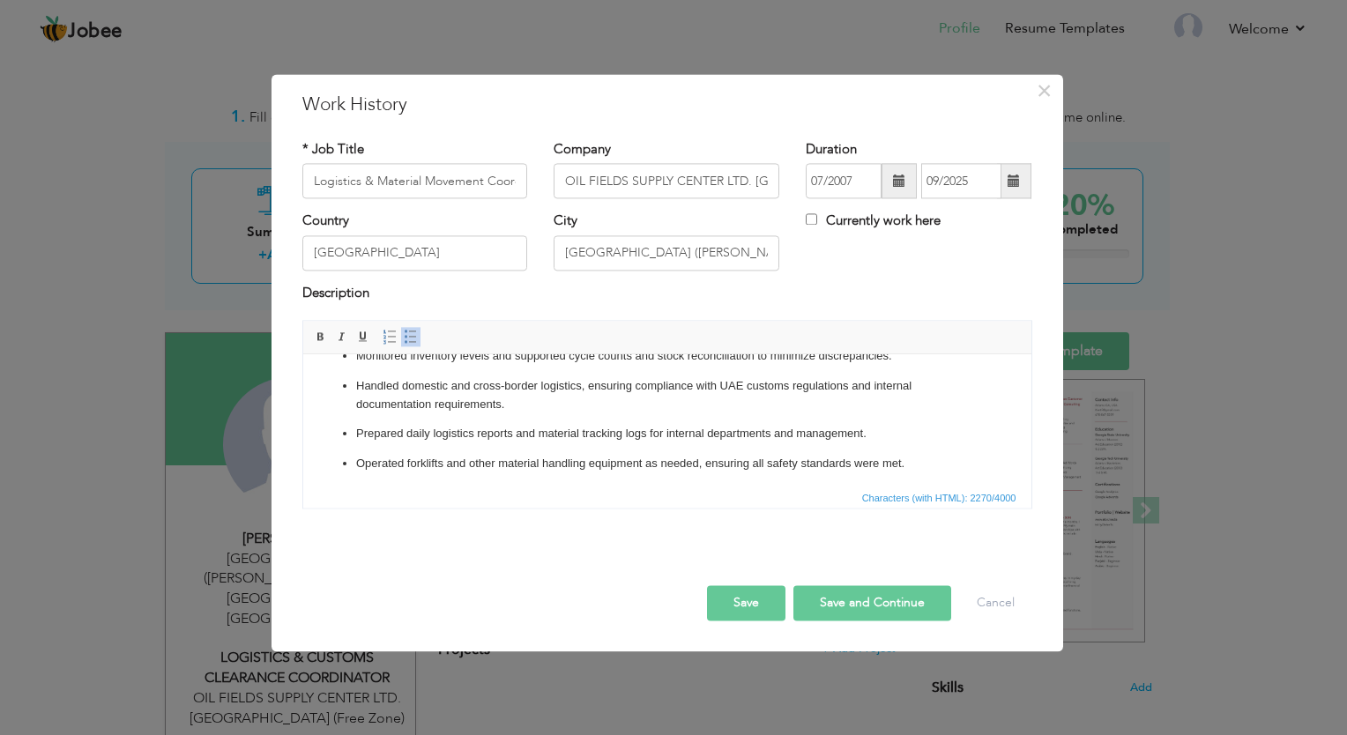
click at [1013, 182] on span at bounding box center [1014, 181] width 12 height 12
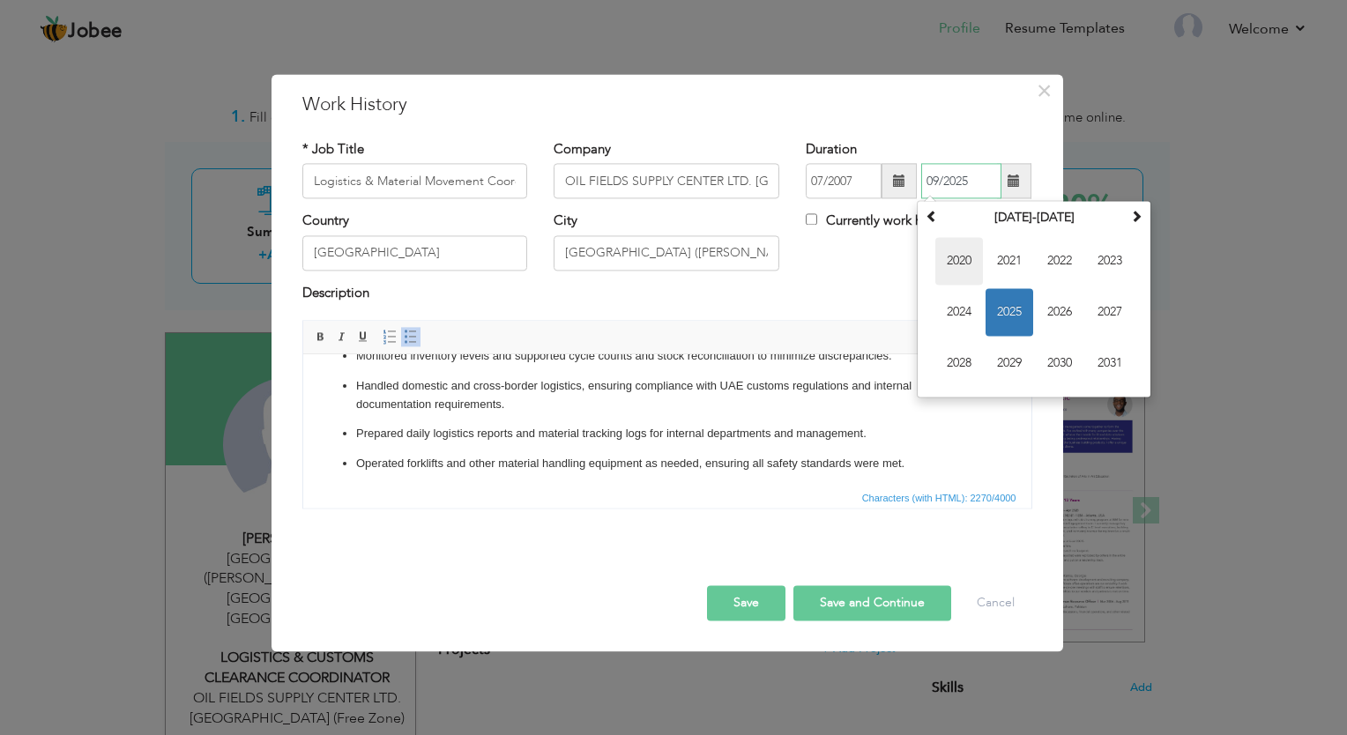
click at [952, 260] on span "2020" at bounding box center [960, 262] width 48 height 48
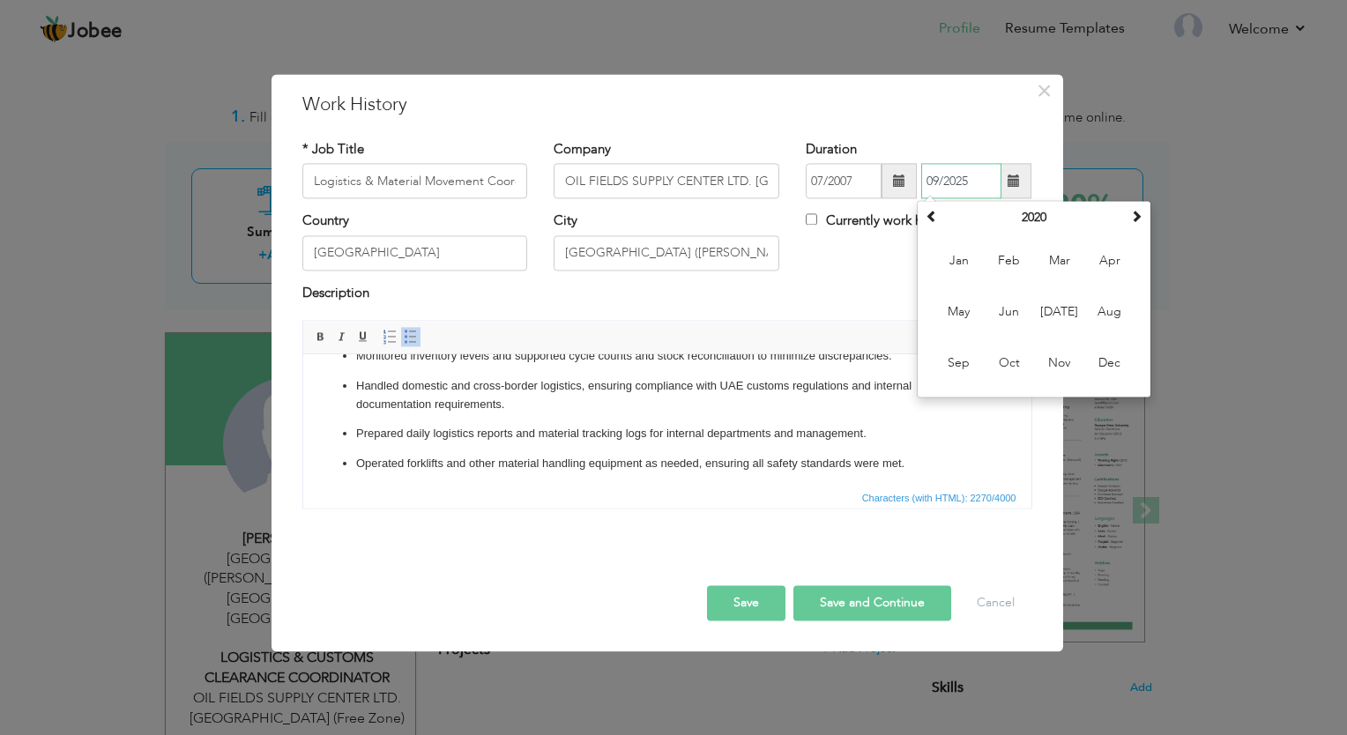
click at [1108, 314] on span "Aug" at bounding box center [1110, 313] width 48 height 48
type input "08/2020"
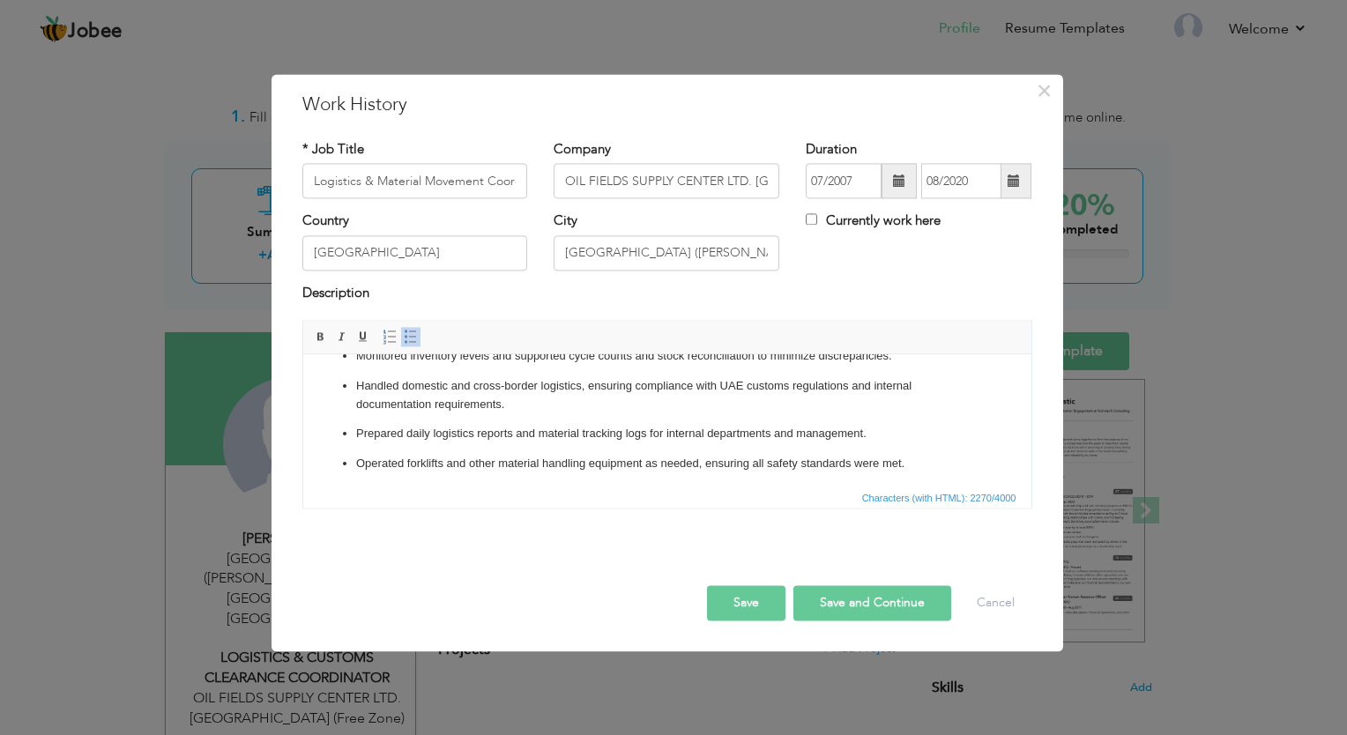
click at [754, 604] on button "Save" at bounding box center [746, 603] width 78 height 35
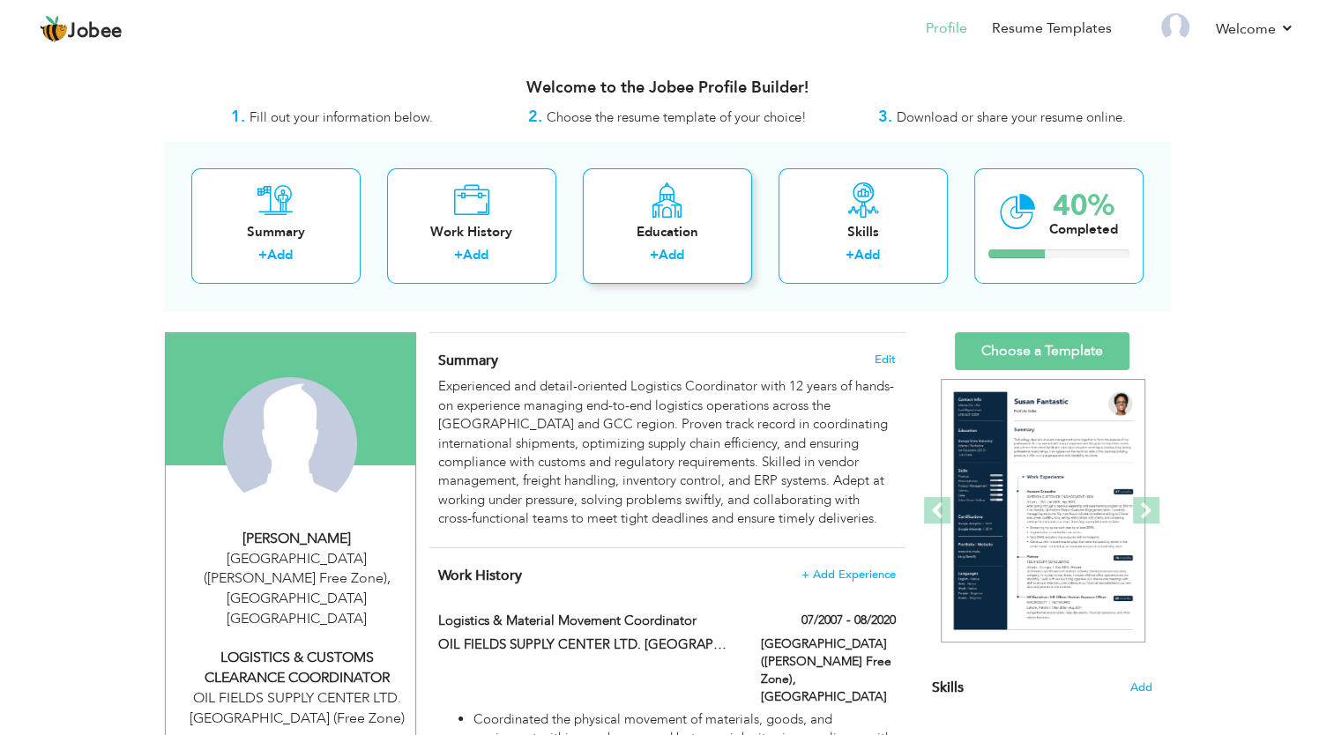
click at [658, 230] on div "Education" at bounding box center [667, 232] width 141 height 19
radio input "true"
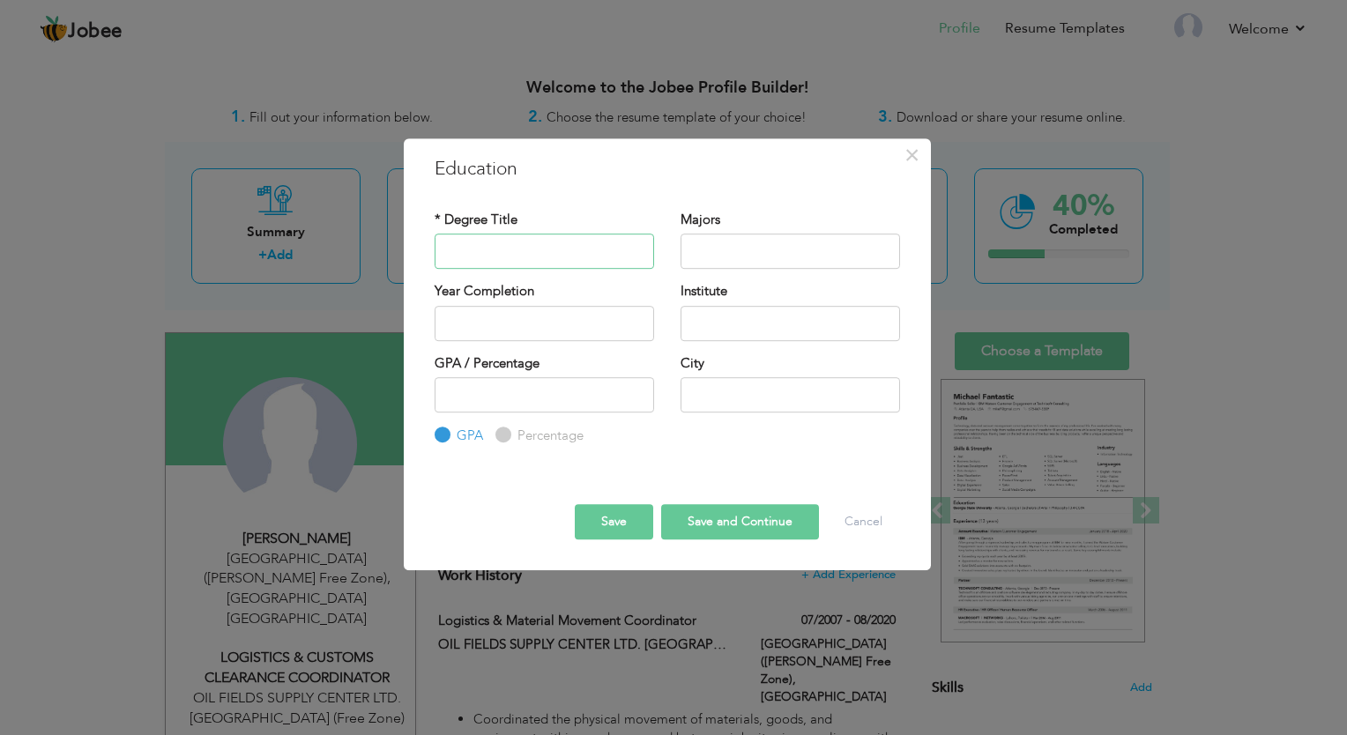
paste input "Intermediate of Commerce"
type input "Intermediate of Commerce"
click at [726, 260] on input "text" at bounding box center [791, 251] width 220 height 35
type input "Commerce & Finance"
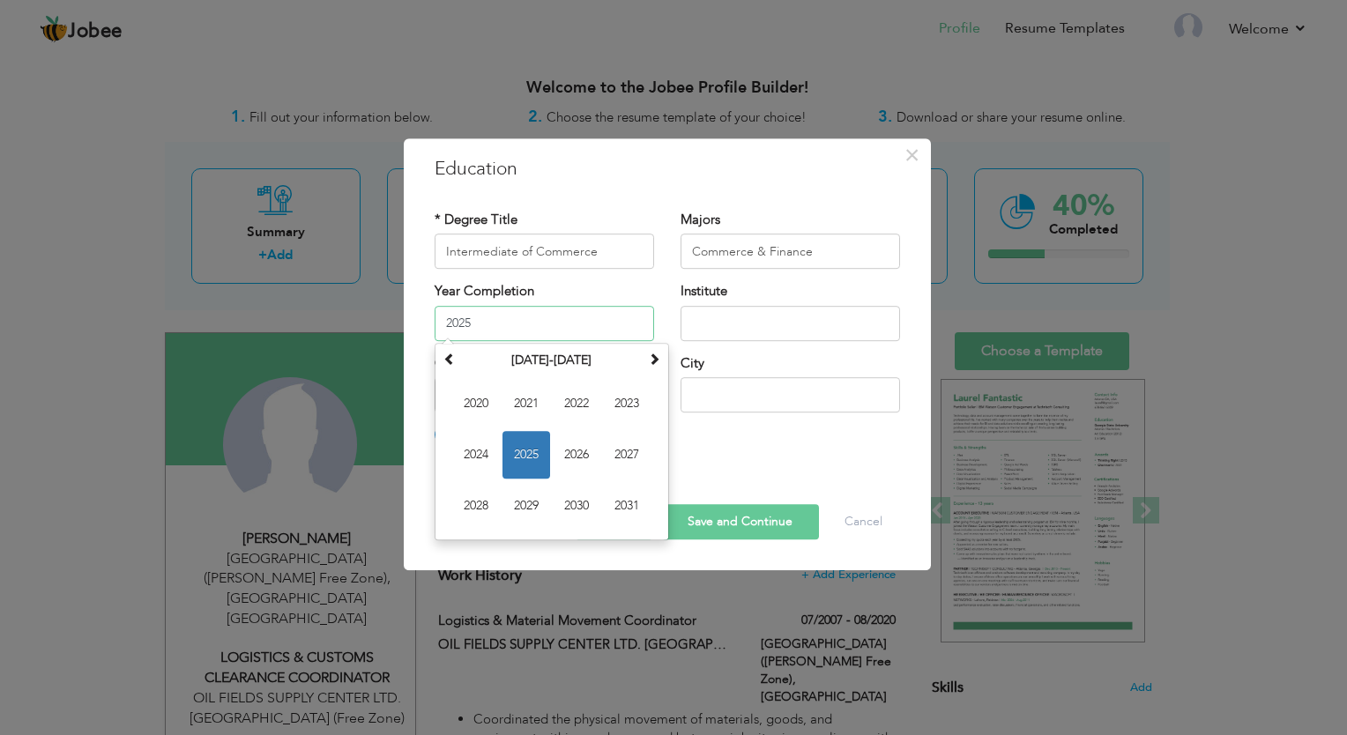
click at [529, 325] on input "2025" at bounding box center [545, 323] width 220 height 35
drag, startPoint x: 529, startPoint y: 325, endPoint x: 384, endPoint y: 319, distance: 144.8
click at [384, 319] on div "× Education * Degree Title Intermediate of Commerce Majors Commerce & Finance Y…" at bounding box center [673, 367] width 1347 height 735
type input "2001"
click at [698, 328] on input "text" at bounding box center [791, 323] width 220 height 35
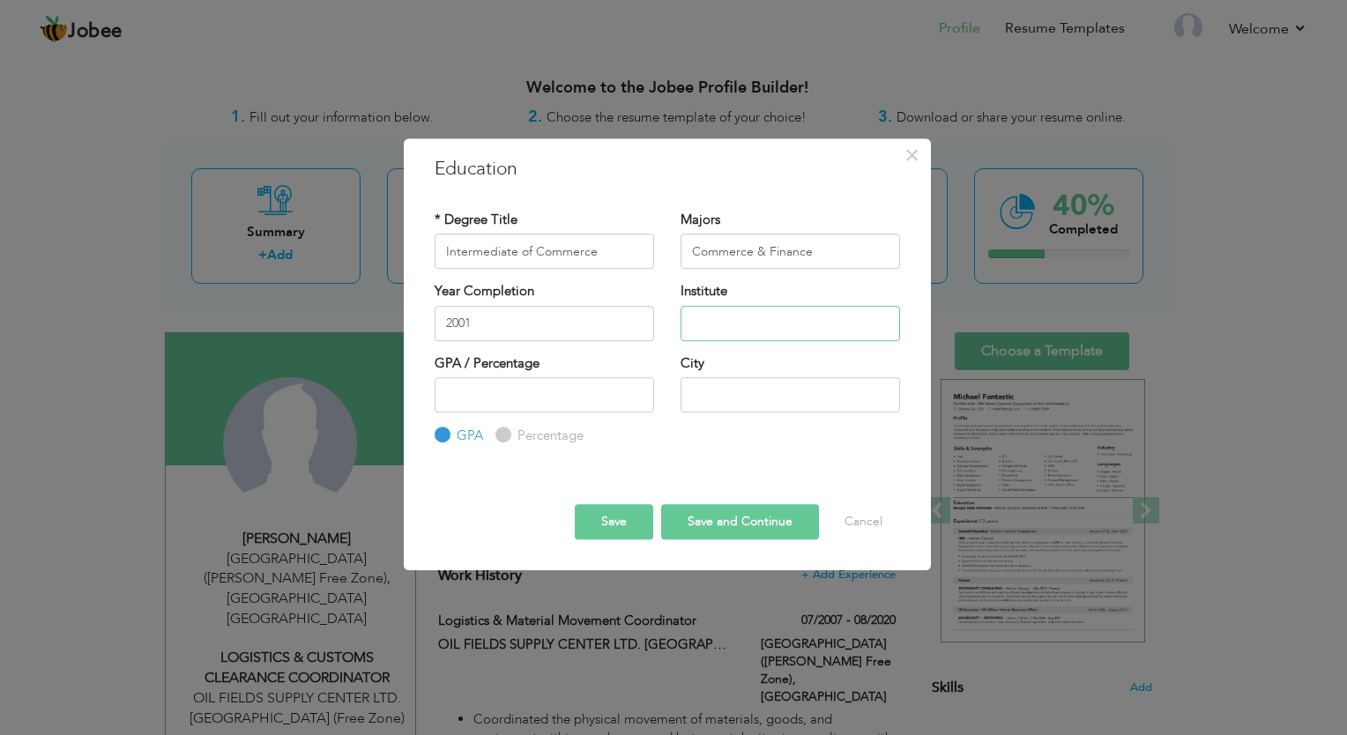
paste input "Govt. College of Management Sciences Swabi"
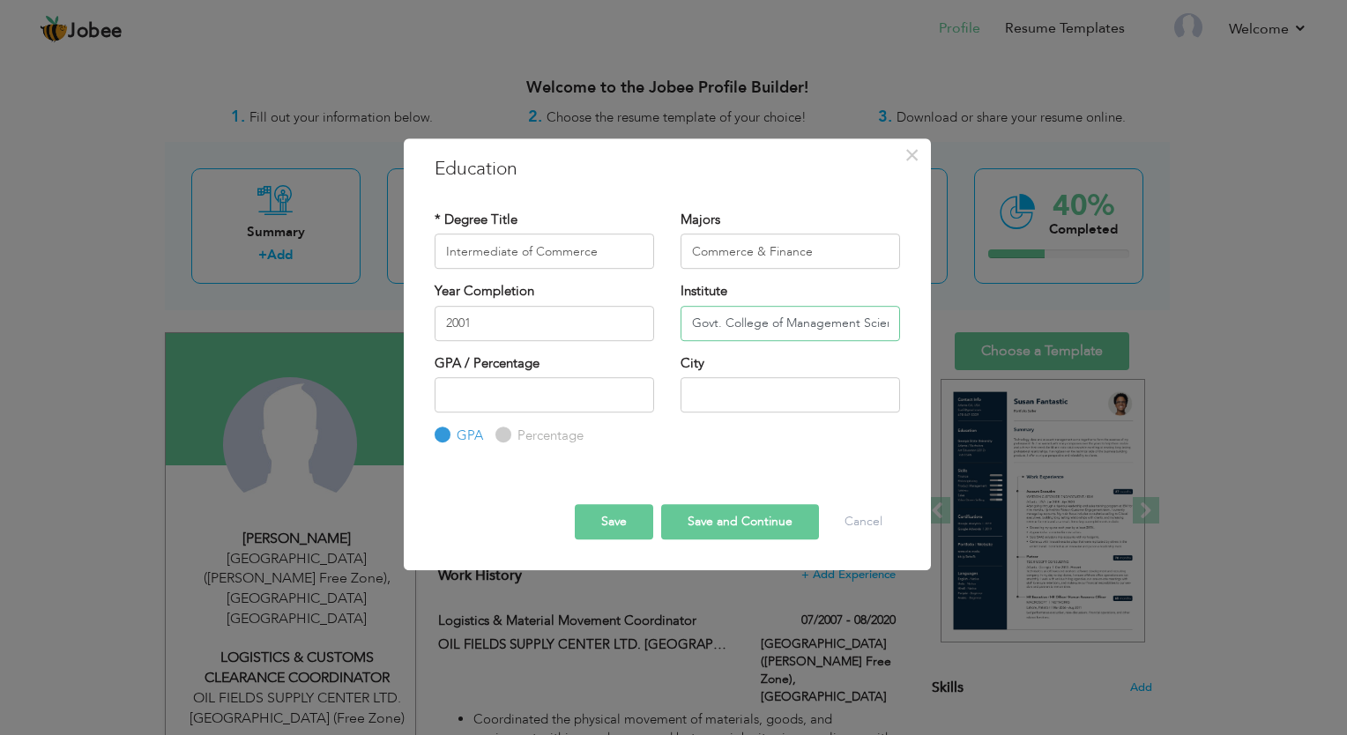
drag, startPoint x: 829, startPoint y: 320, endPoint x: 631, endPoint y: 326, distance: 197.6
click at [631, 326] on div "Year Completion 2001 Institute Govt. College of Management Sciences Swabi" at bounding box center [668, 317] width 492 height 71
type input "Govt. College of Management Sciences Swabi"
click at [494, 404] on input "number" at bounding box center [545, 394] width 220 height 35
type input "-1"
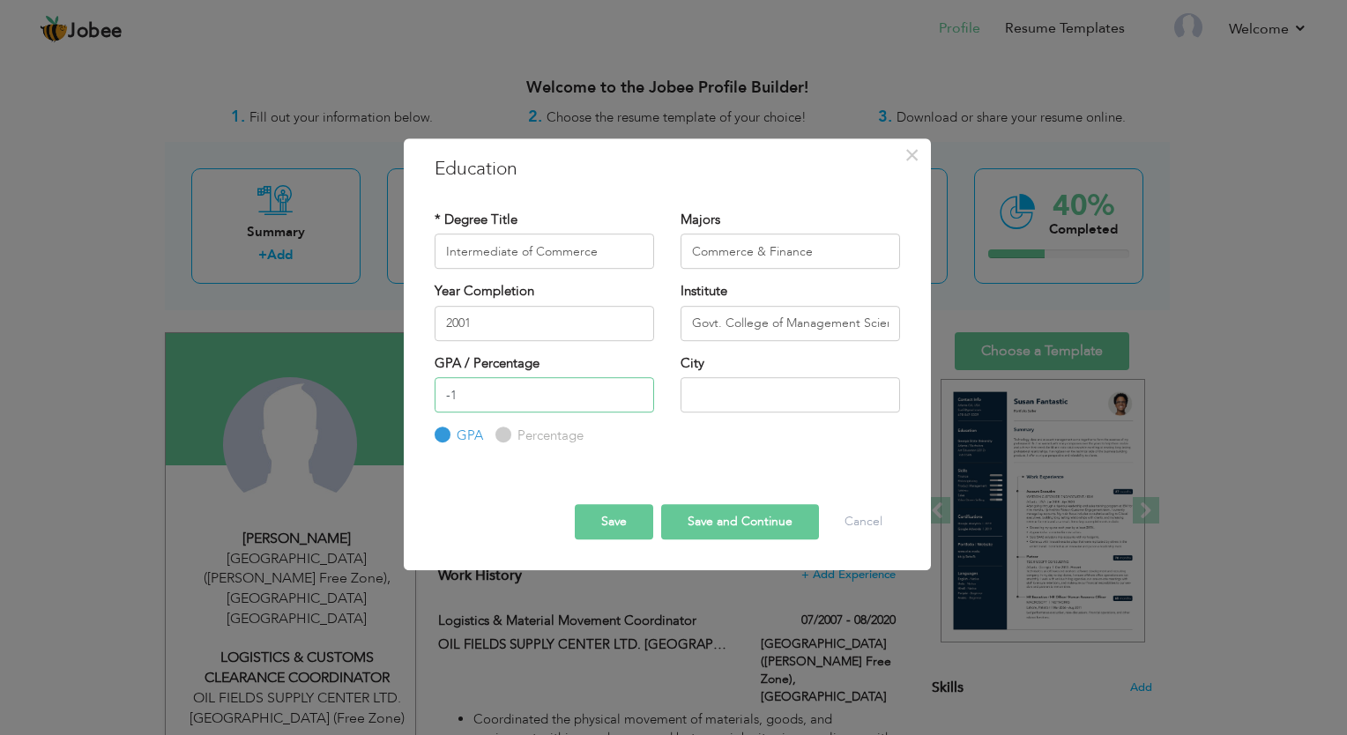
click at [638, 396] on input "-1" at bounding box center [545, 394] width 220 height 35
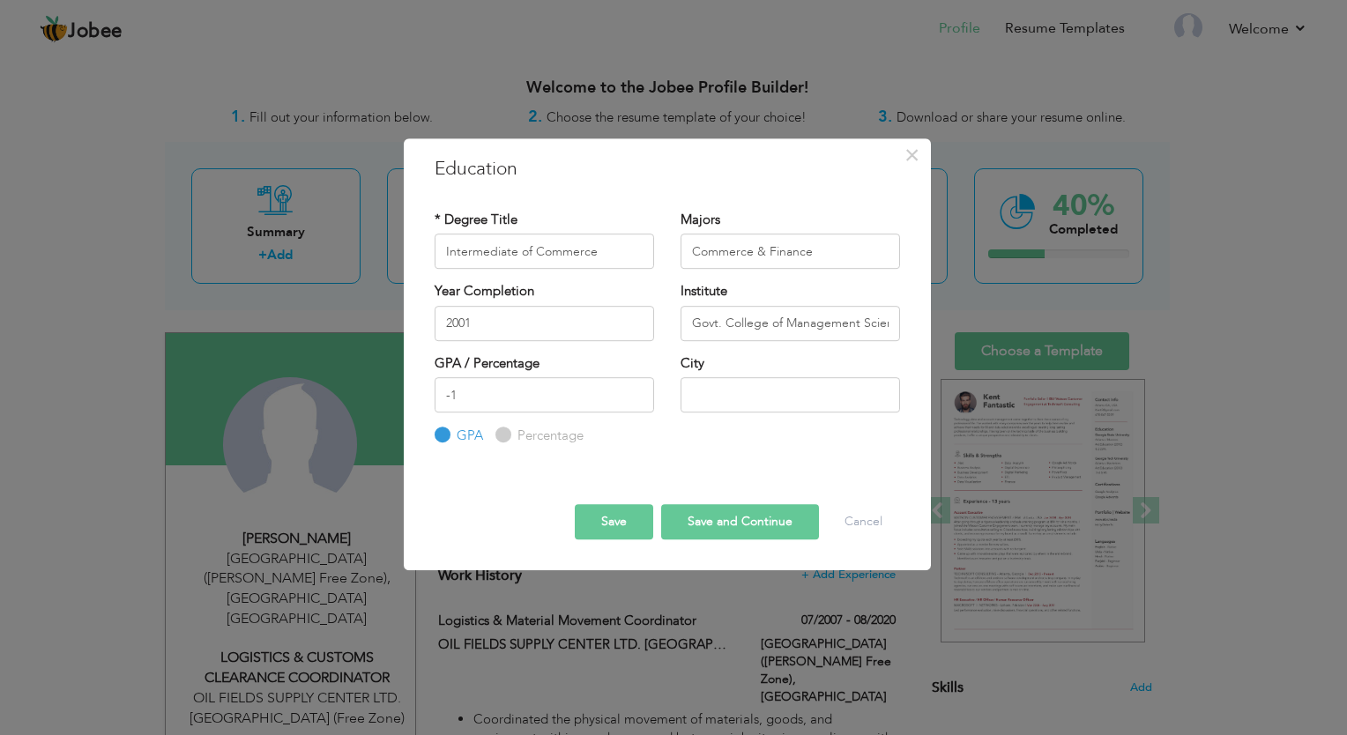
click at [480, 435] on label "GPA" at bounding box center [467, 436] width 31 height 19
click at [446, 435] on input "GPA" at bounding box center [440, 435] width 11 height 11
click at [514, 433] on label "Percentage" at bounding box center [548, 436] width 71 height 19
click at [507, 433] on input "Percentage" at bounding box center [501, 435] width 11 height 11
radio input "true"
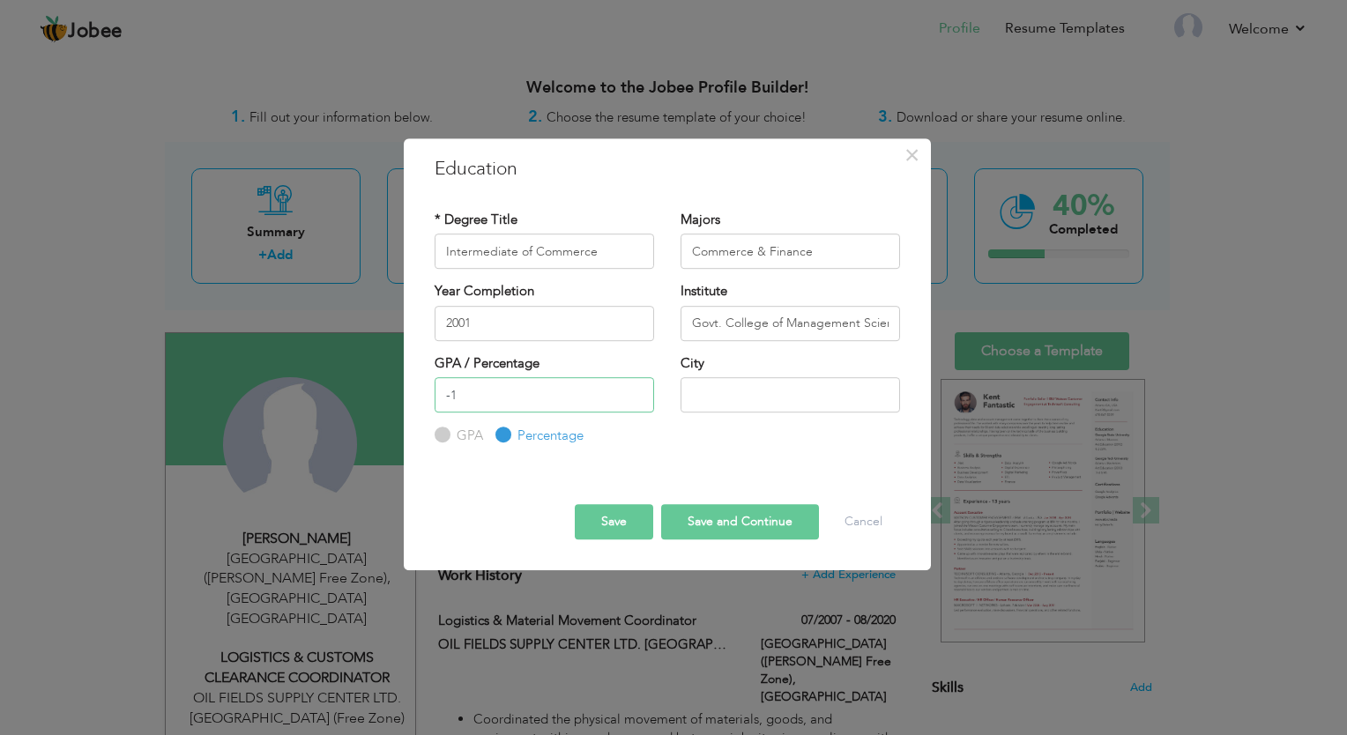
click at [495, 395] on input "-1" at bounding box center [545, 394] width 220 height 35
drag, startPoint x: 495, startPoint y: 395, endPoint x: 427, endPoint y: 398, distance: 68.0
click at [427, 398] on div "GPA / Percentage -1 GPA Percentage" at bounding box center [545, 401] width 246 height 92
type input "64"
click at [730, 400] on input "text" at bounding box center [791, 394] width 220 height 35
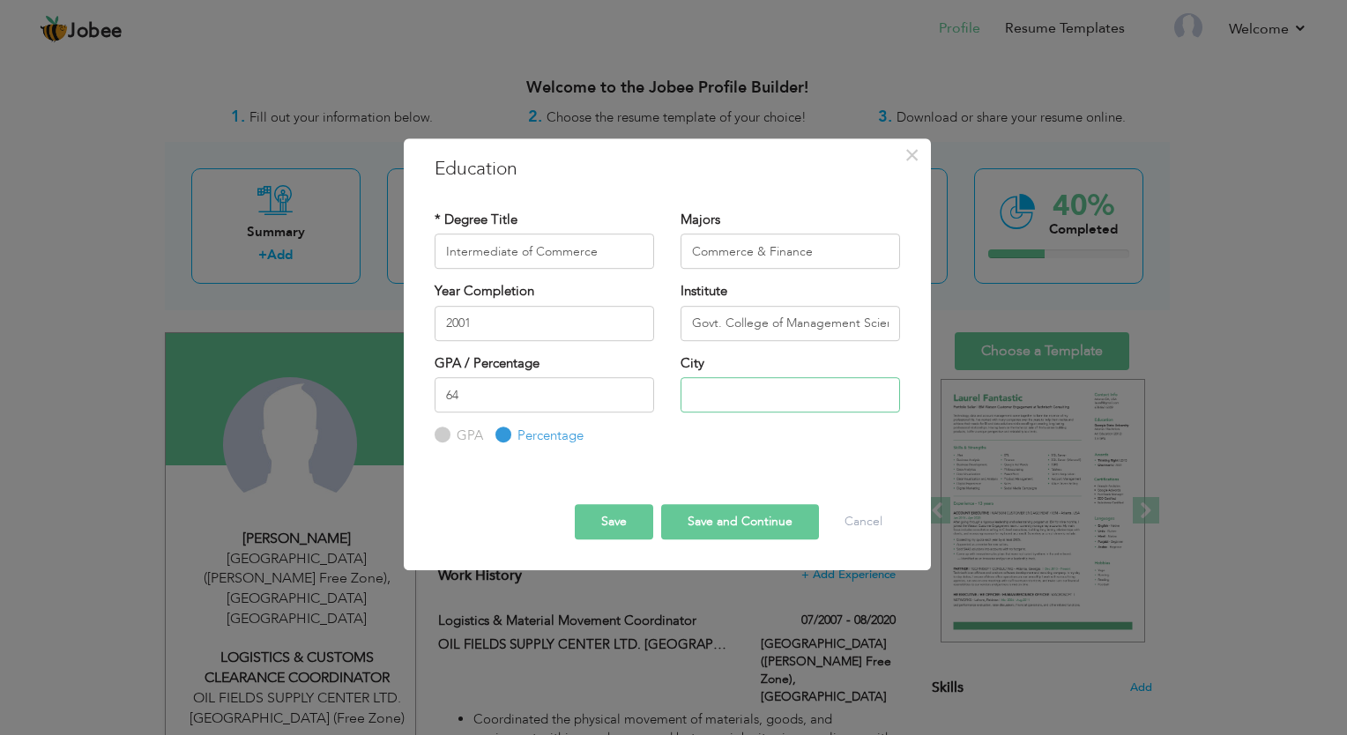
type input "W"
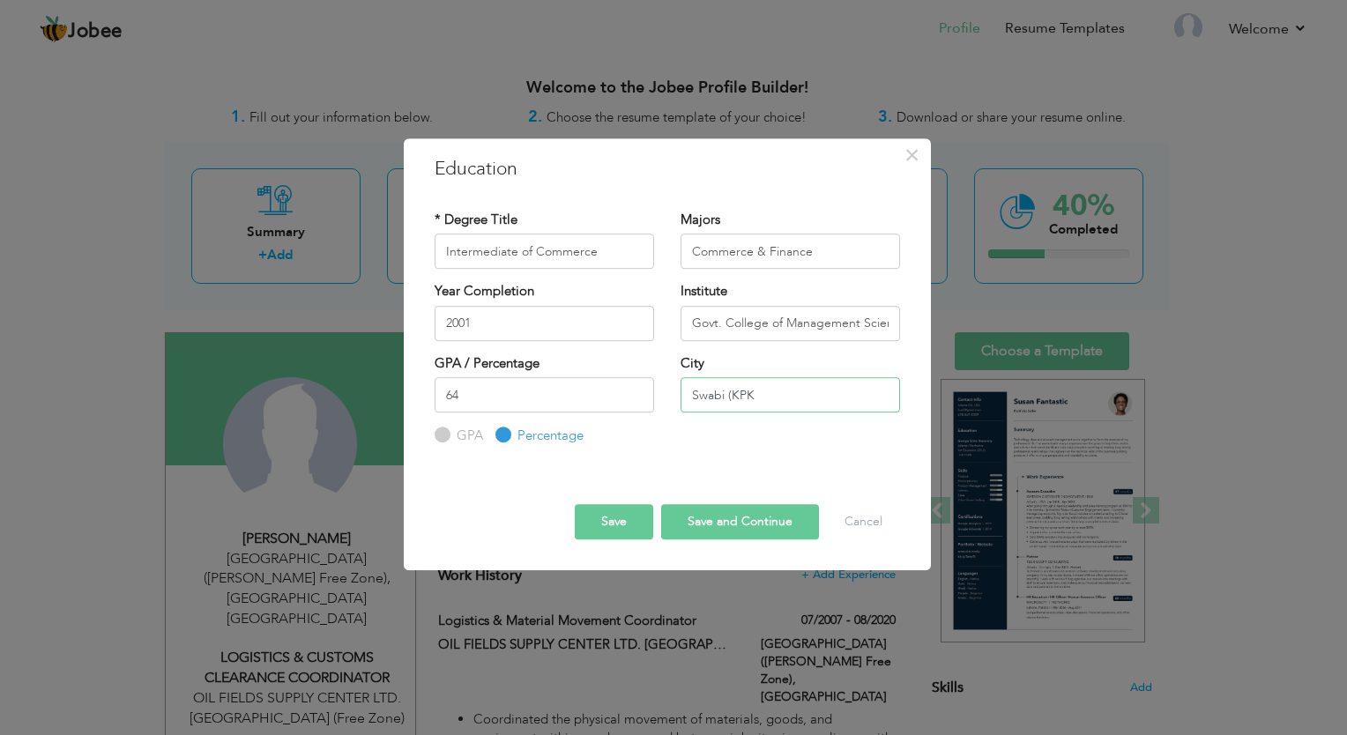
type input "Swabi (KPK"
click at [602, 534] on button "Save" at bounding box center [614, 521] width 78 height 35
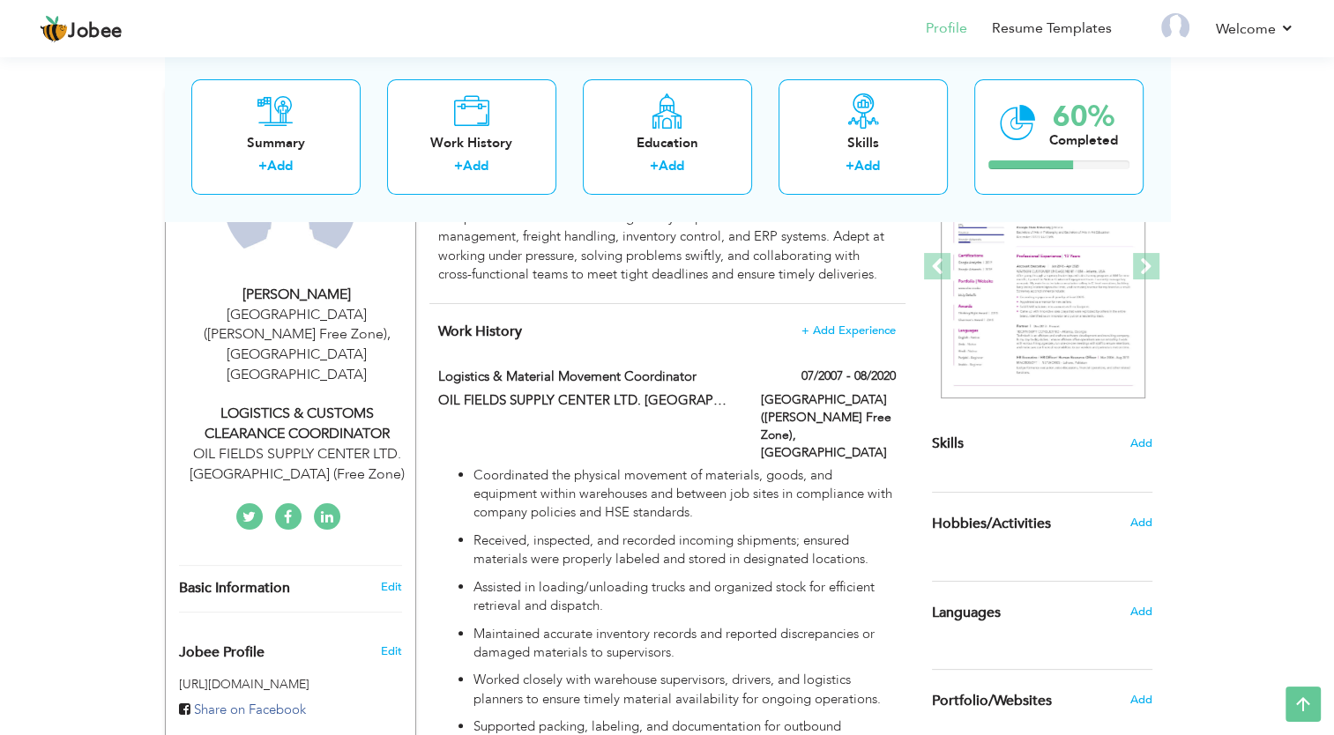
scroll to position [5, 0]
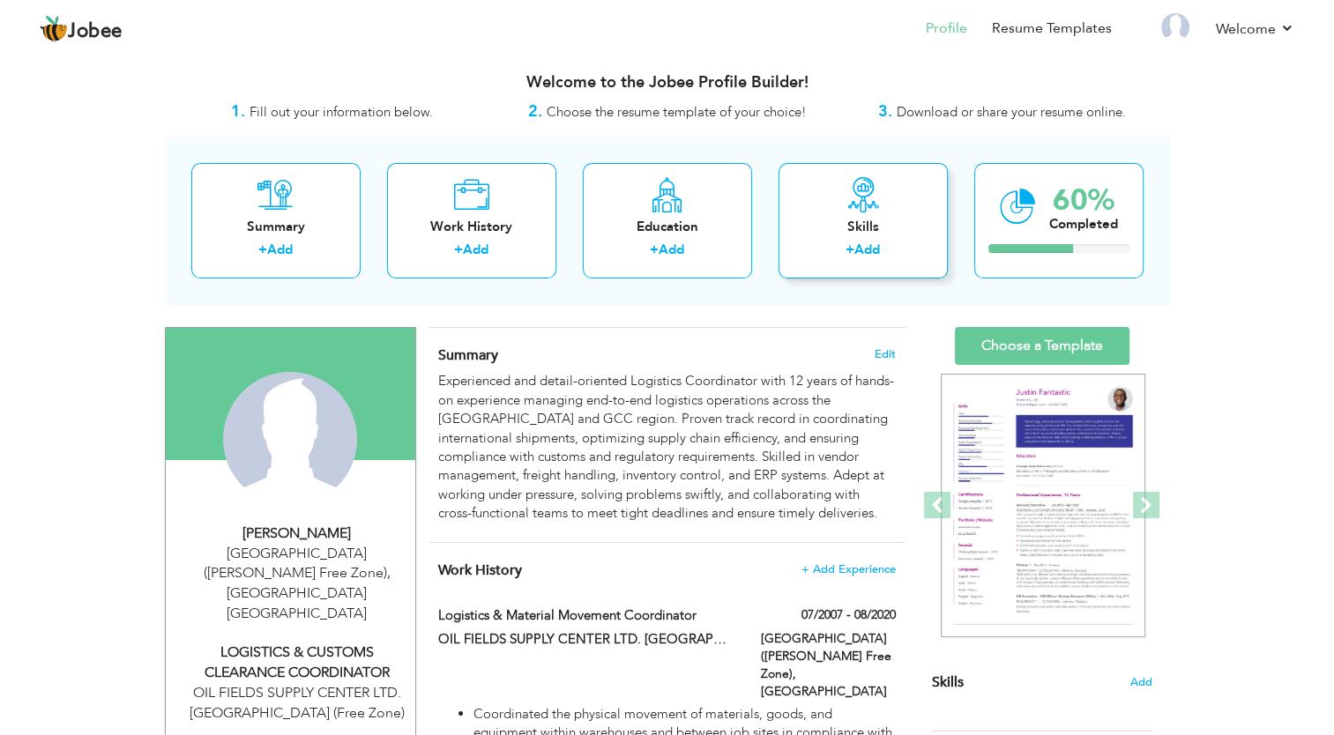
click at [848, 218] on div "Skills" at bounding box center [863, 227] width 141 height 19
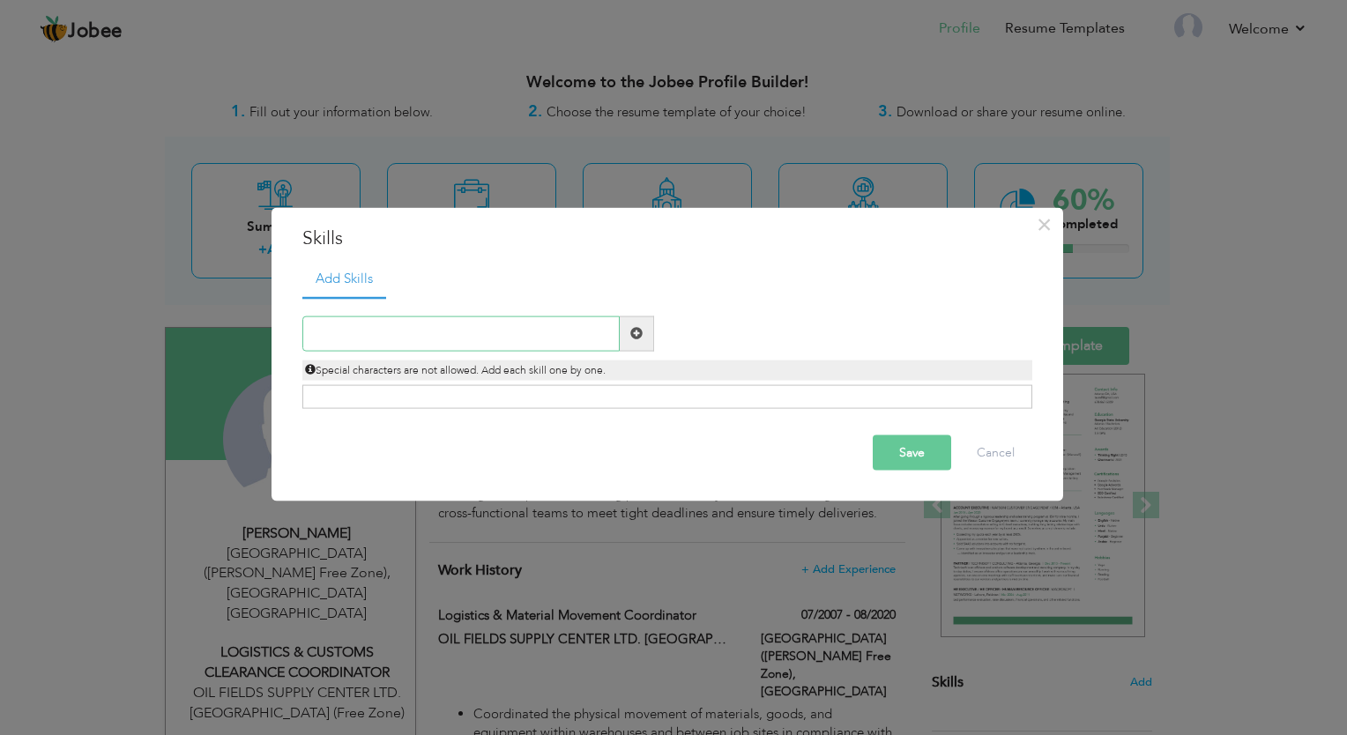
paste input "Shipment coordination (local & GCC)"
click at [446, 339] on input "Shipment coordination (local & GCC)" at bounding box center [460, 333] width 317 height 35
type input "Shipment coordination (Local & GCC)"
click at [935, 464] on button "Save" at bounding box center [912, 452] width 78 height 35
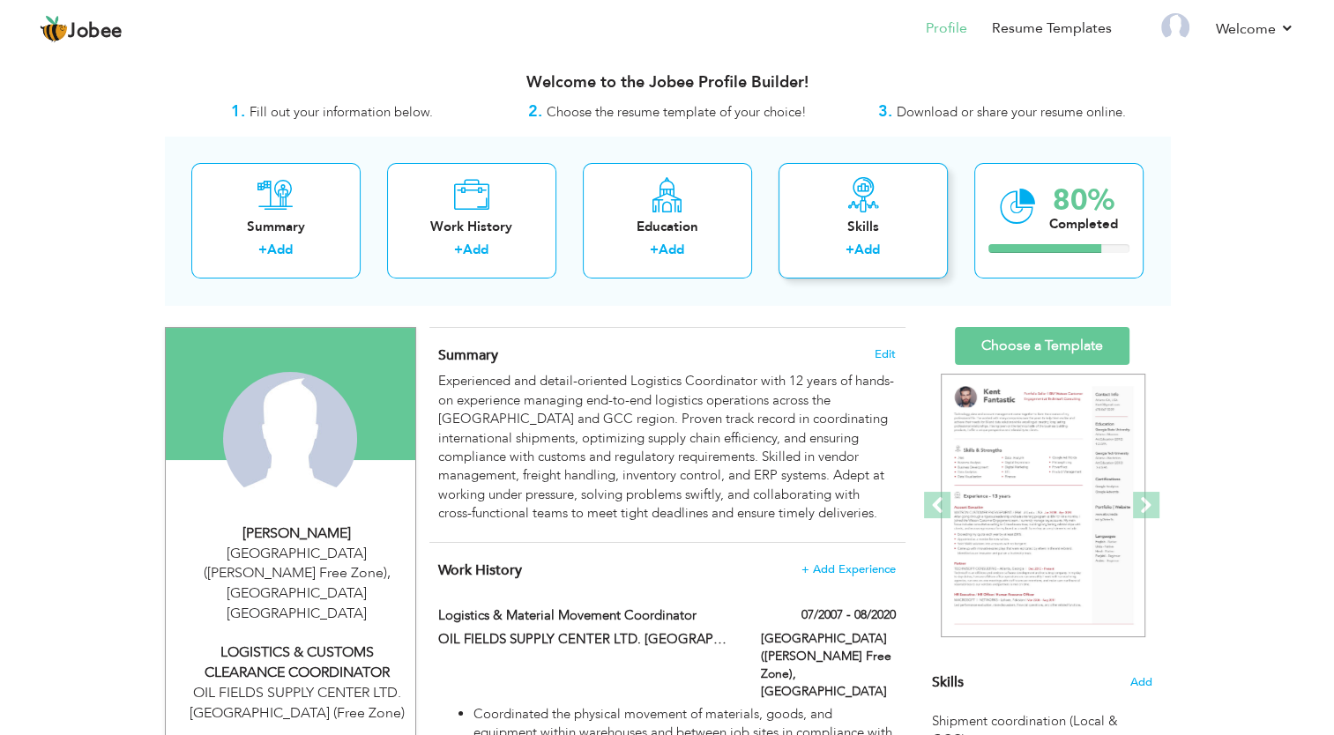
click at [855, 221] on div "Skills" at bounding box center [863, 227] width 141 height 19
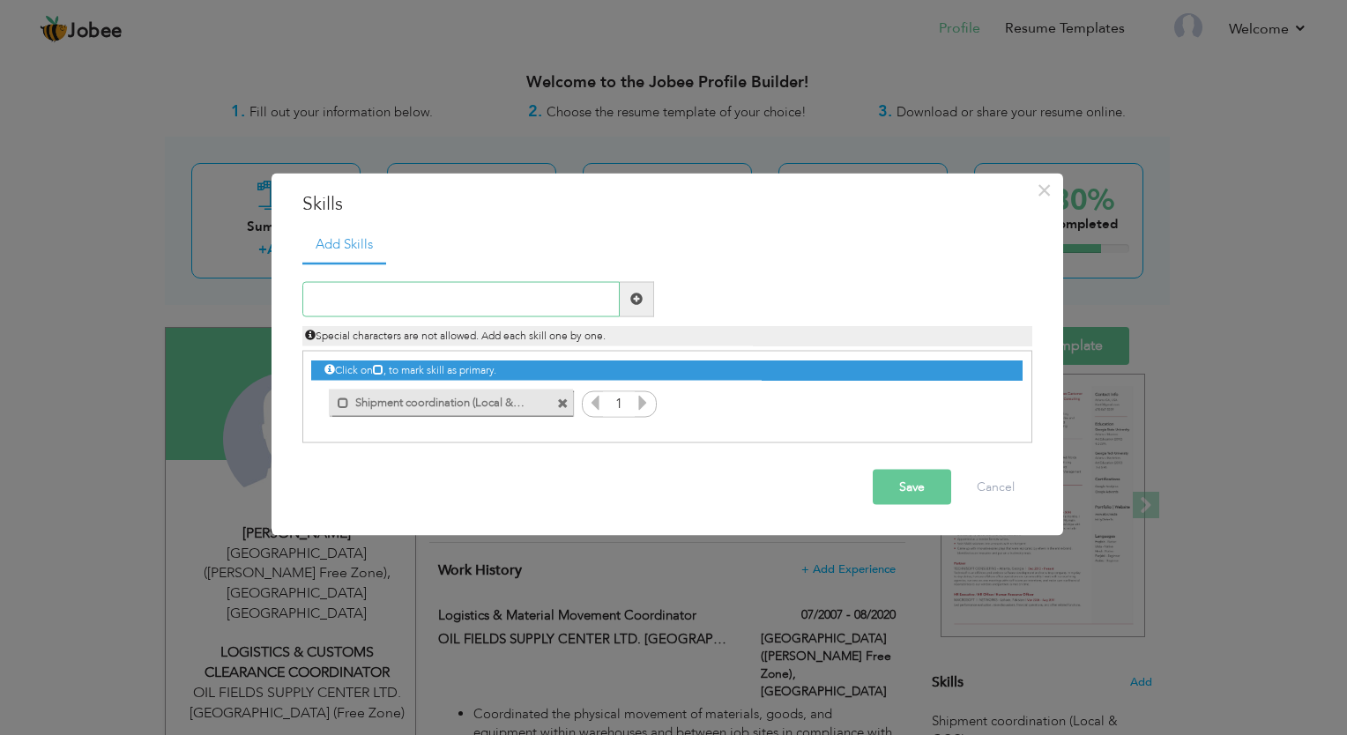
paste input "Import/export documentation"
type input "Import/export documentation"
click at [903, 485] on button "Save" at bounding box center [912, 486] width 78 height 35
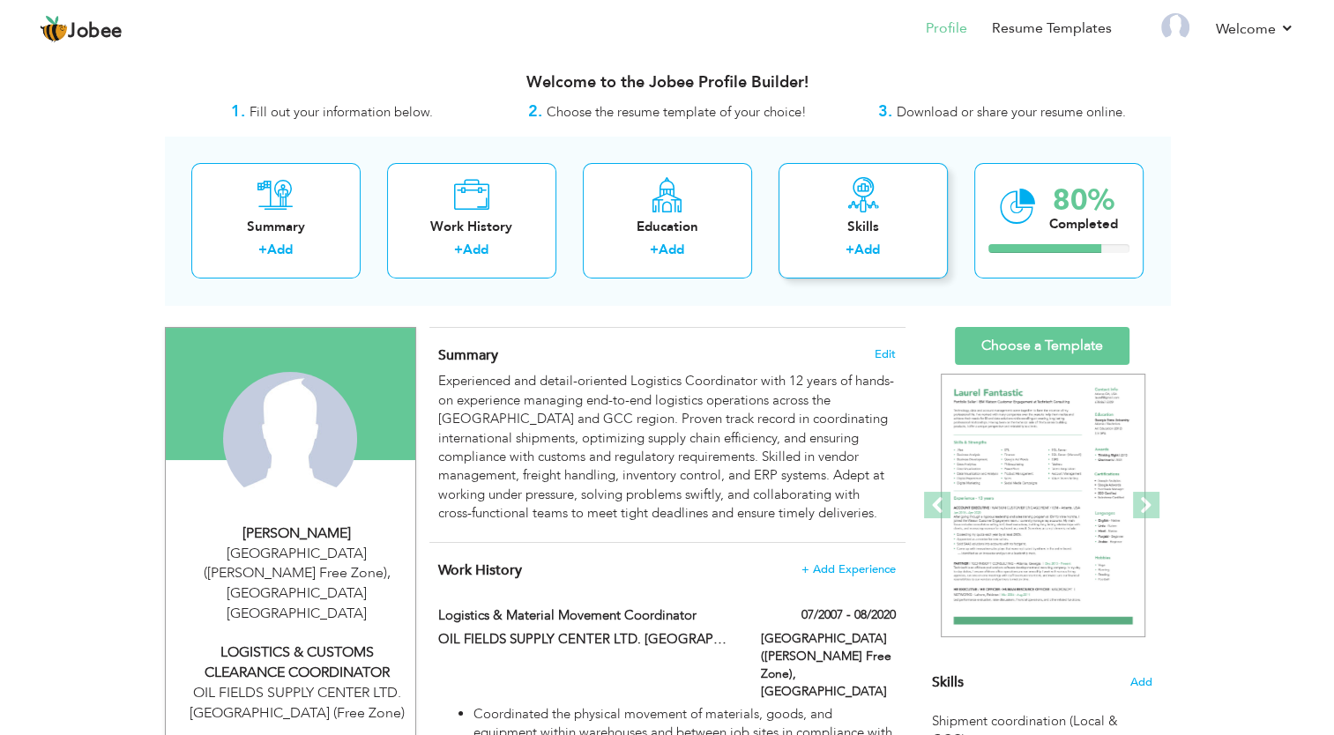
click at [855, 242] on label "+" at bounding box center [850, 250] width 9 height 19
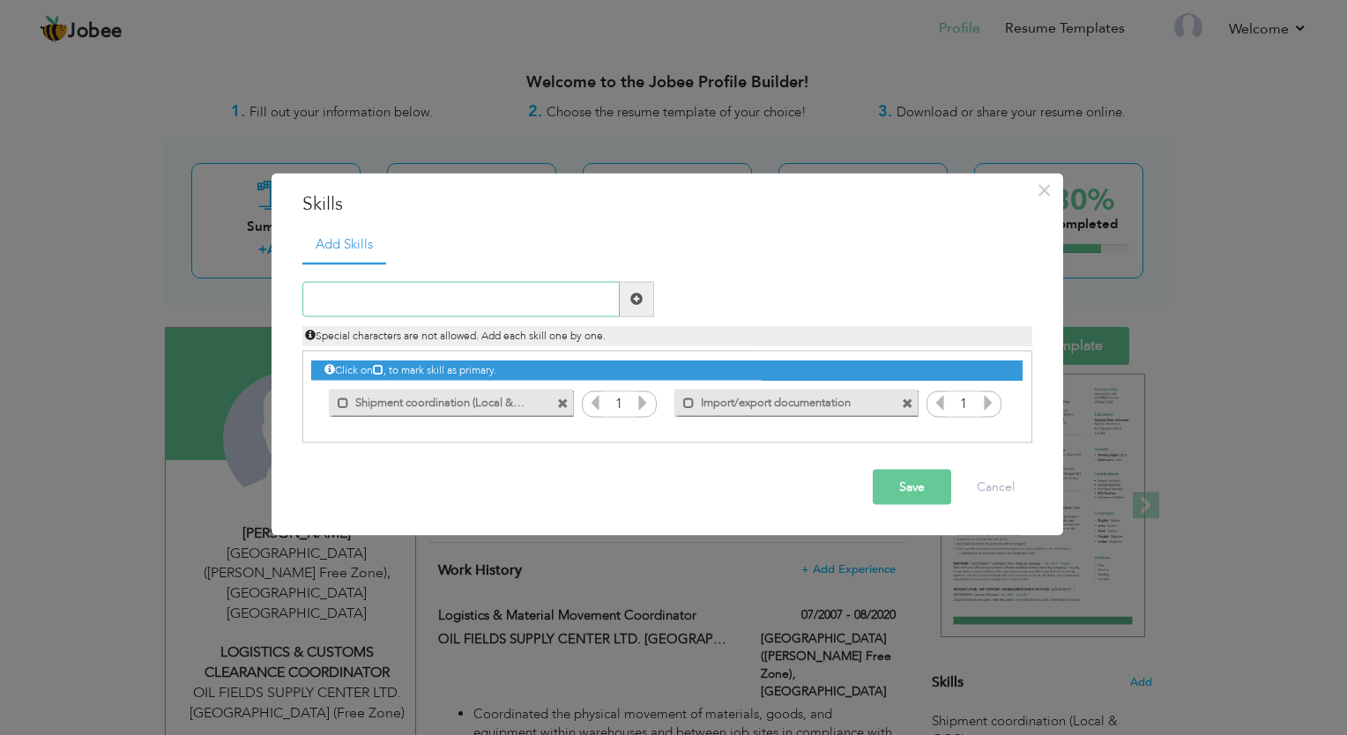
paste input "Freight handling (air, sea, land)"
click at [416, 303] on input "Freight handling (air, sea, land)" at bounding box center [460, 298] width 317 height 35
click at [434, 299] on input "Freight handling (Air, sea, land)" at bounding box center [460, 298] width 317 height 35
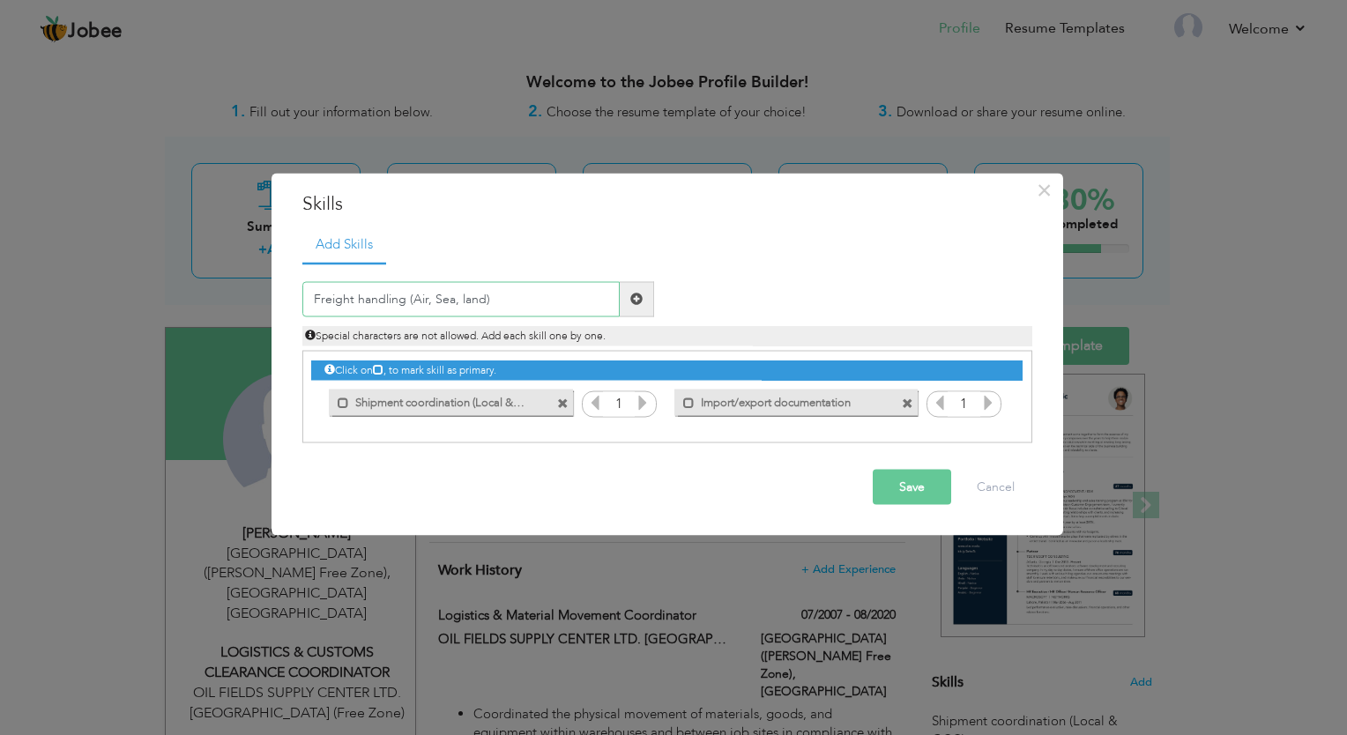
click at [460, 297] on input "Freight handling (Air, Sea, land)" at bounding box center [460, 298] width 317 height 35
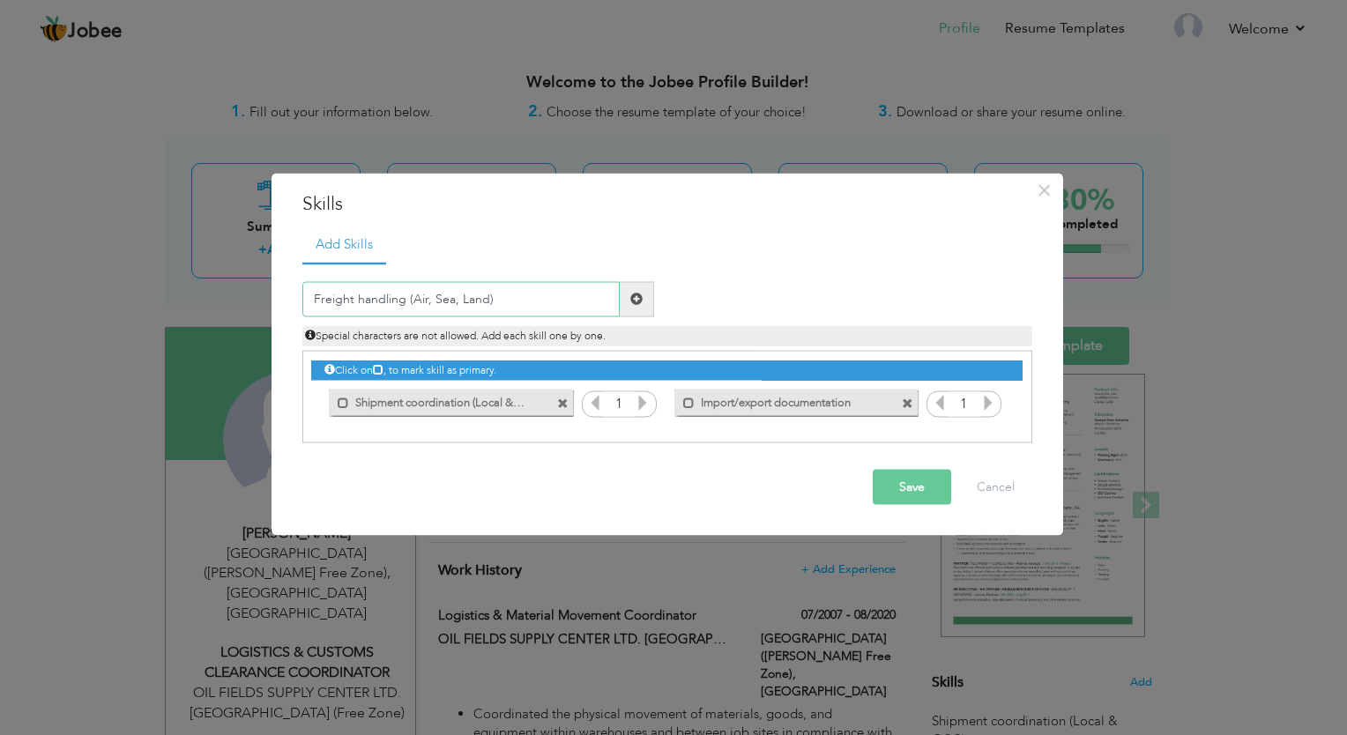
type input "Freight handling (Air, Sea, Land)"
click at [897, 490] on button "Save" at bounding box center [912, 486] width 78 height 35
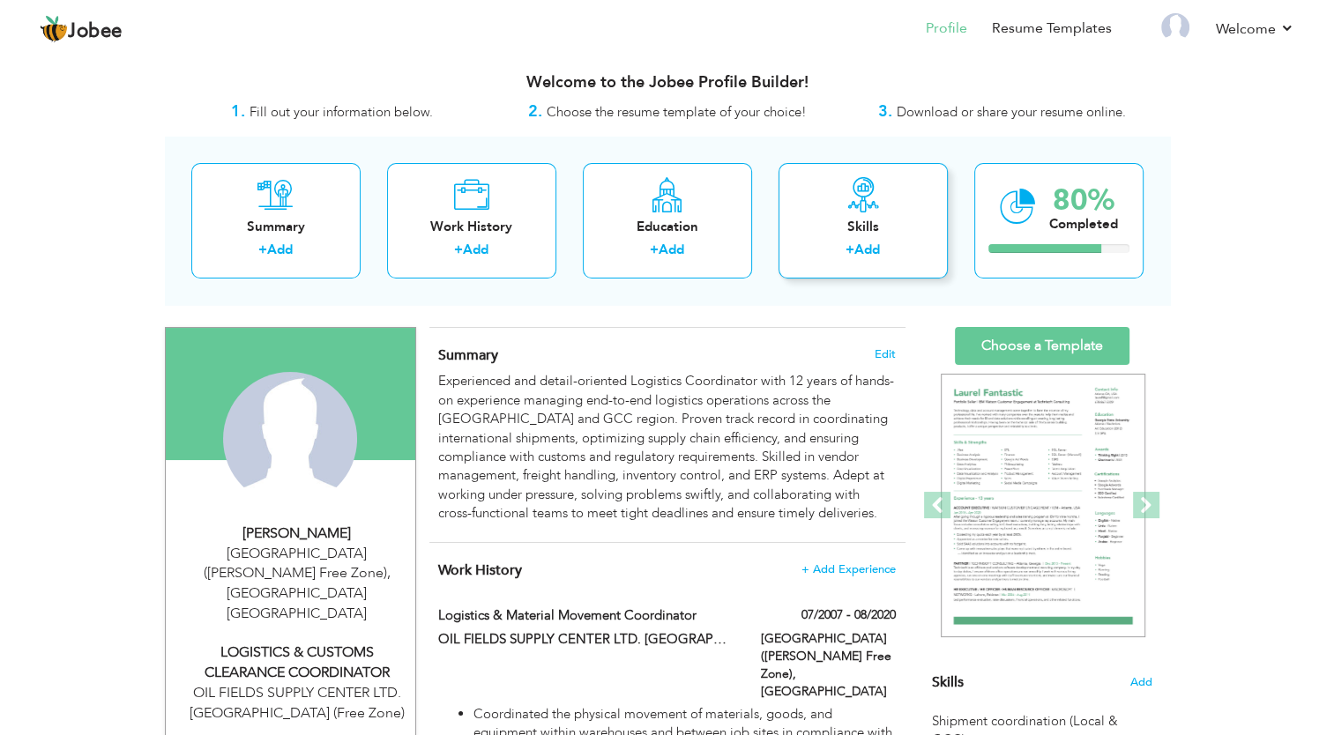
click at [826, 248] on div "+ Add" at bounding box center [863, 252] width 141 height 23
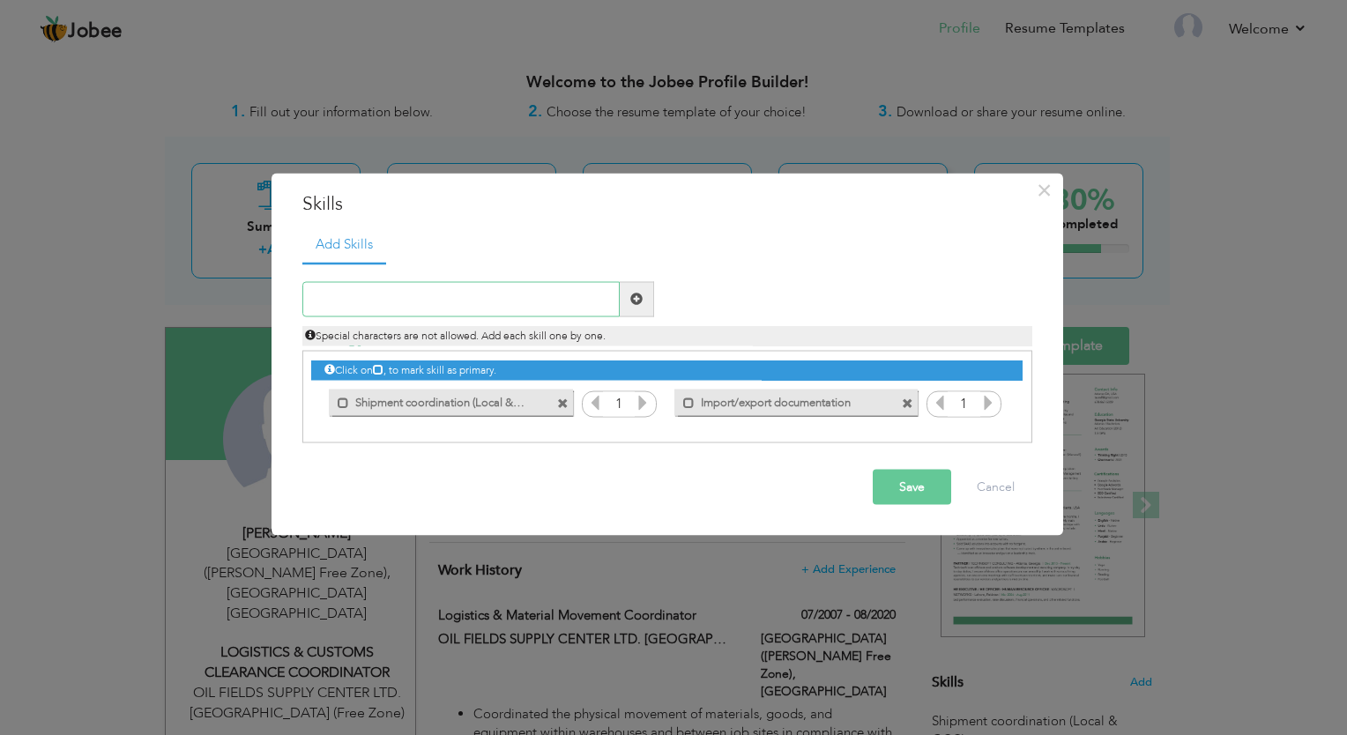
paste input "Route planning and delivery scheduling"
type input "Route planning and delivery scheduling"
click at [914, 494] on button "Save" at bounding box center [912, 486] width 78 height 35
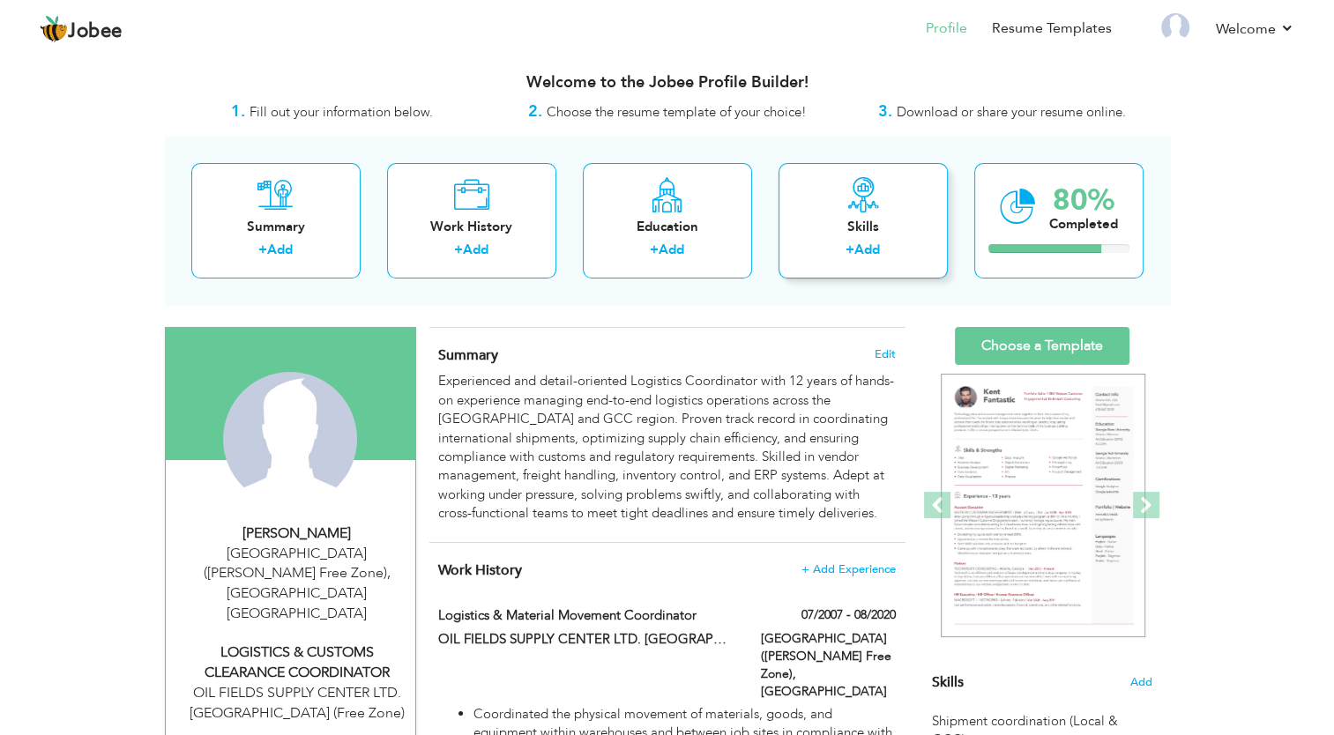
click at [832, 205] on div "Skills + Add" at bounding box center [863, 221] width 169 height 116
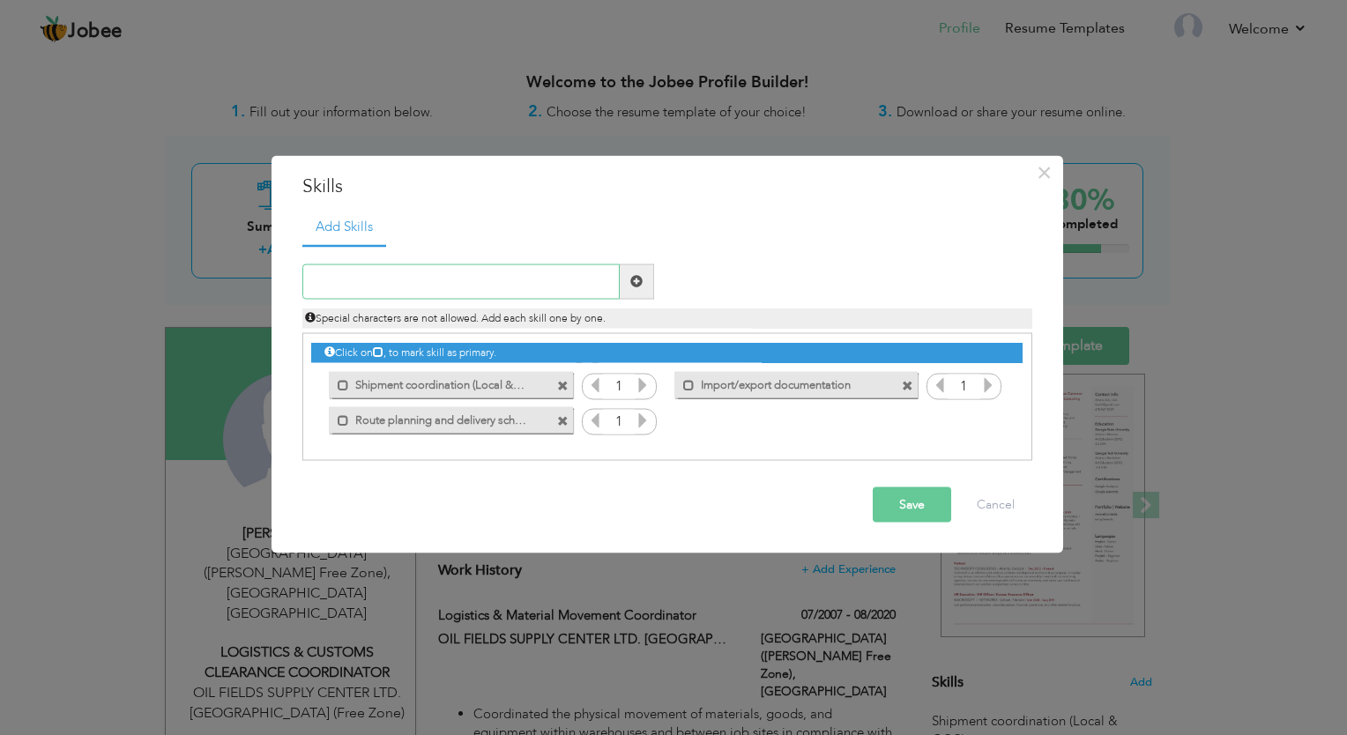
paste input "Inventory control & stock reconciliation"
type input "Inventory control & stock reconciliation"
click at [914, 493] on button "Save" at bounding box center [912, 504] width 78 height 35
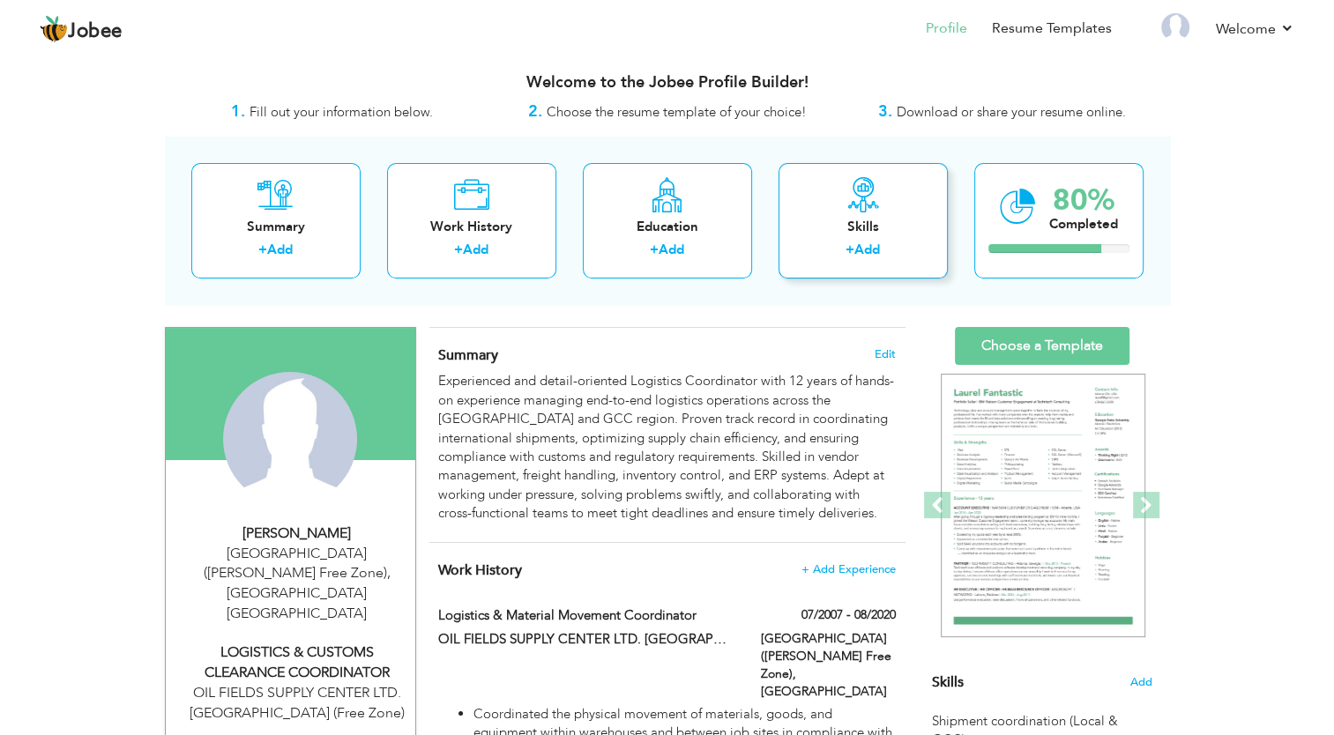
click at [812, 241] on div "Skills + Add" at bounding box center [863, 221] width 169 height 116
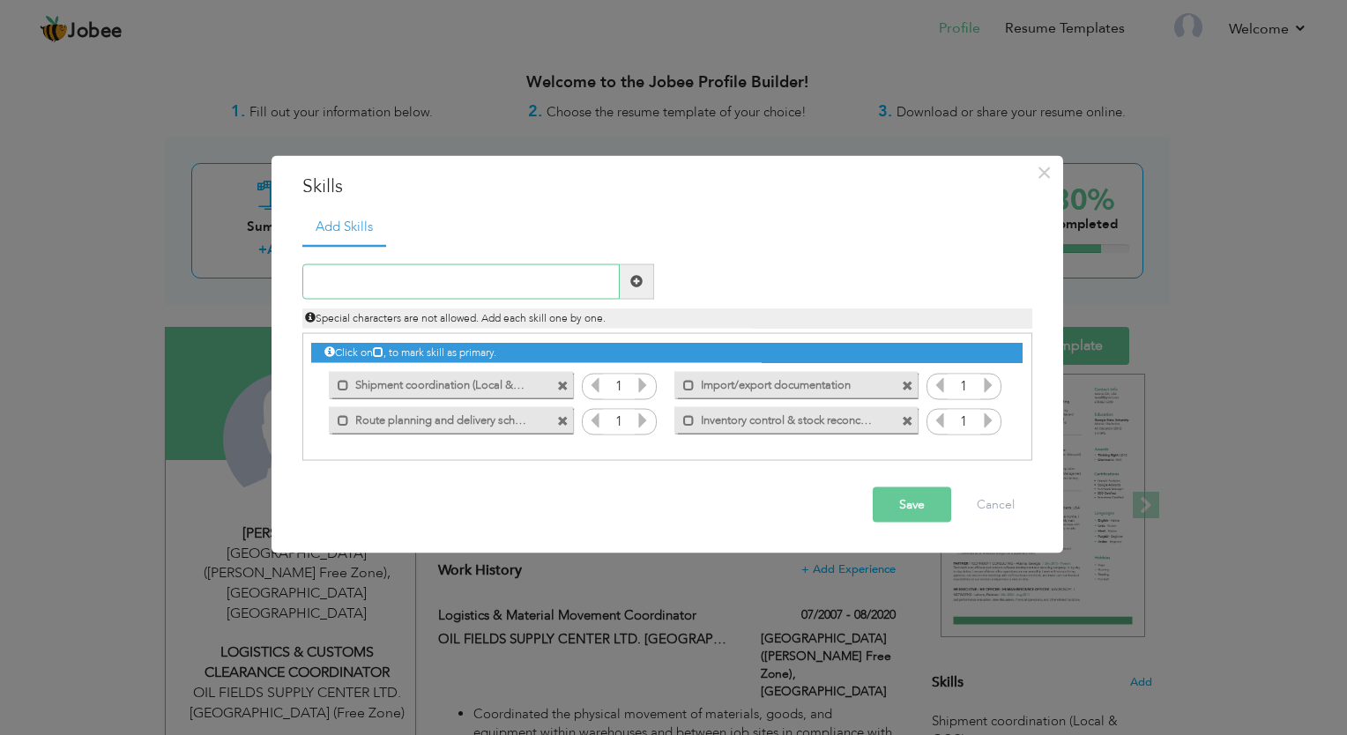
paste input "Goods receiving & dispatch"
type input "Goods receiving & dispatch"
click at [910, 511] on button "Save" at bounding box center [912, 504] width 78 height 35
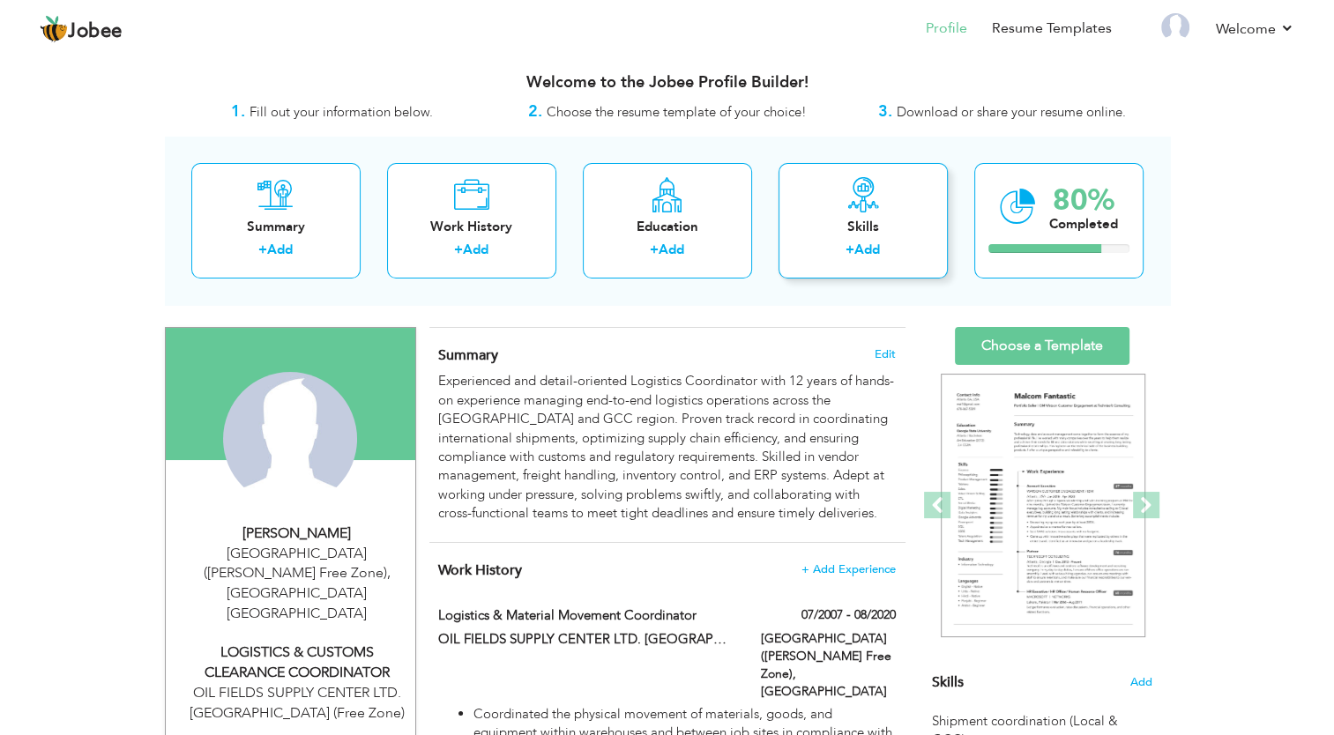
click at [825, 220] on div "Skills" at bounding box center [863, 227] width 141 height 19
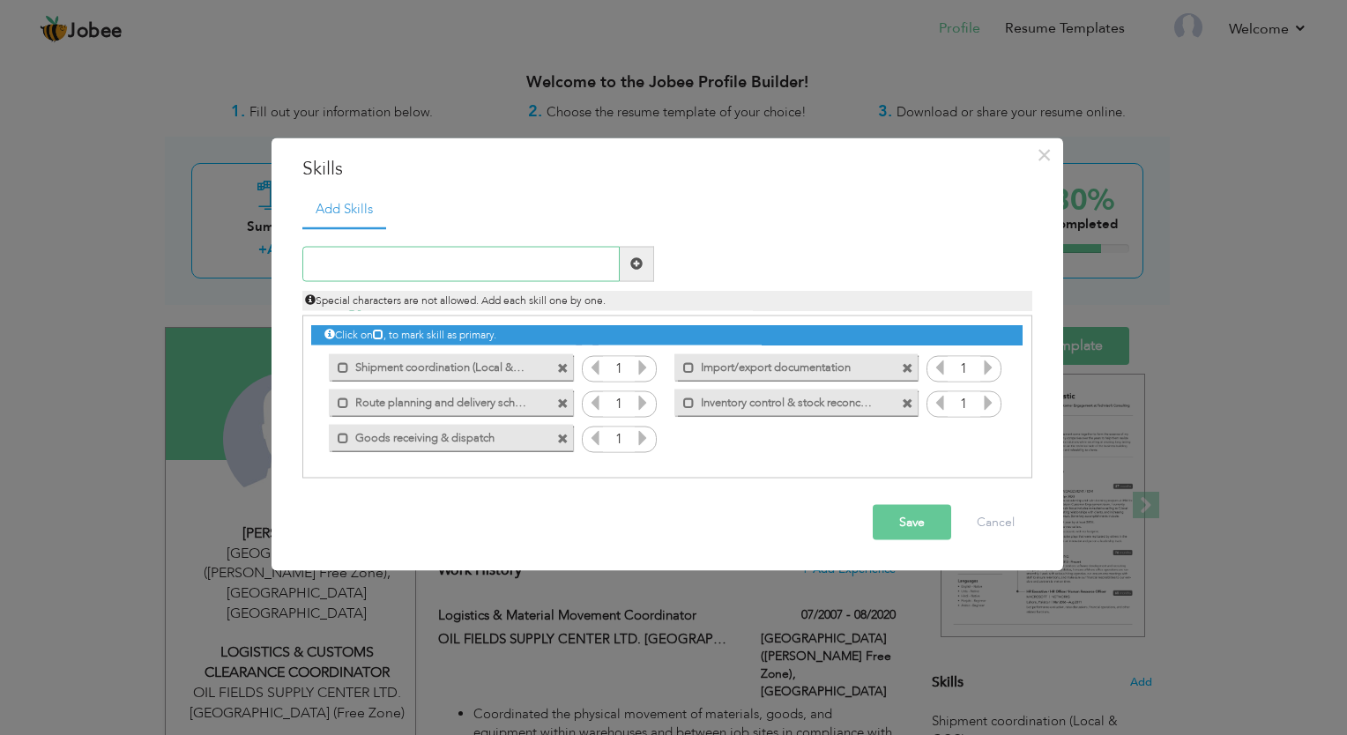
paste input "Material tracking and documentation"
type input "Material tracking and documentation"
click at [897, 522] on button "Save" at bounding box center [912, 521] width 78 height 35
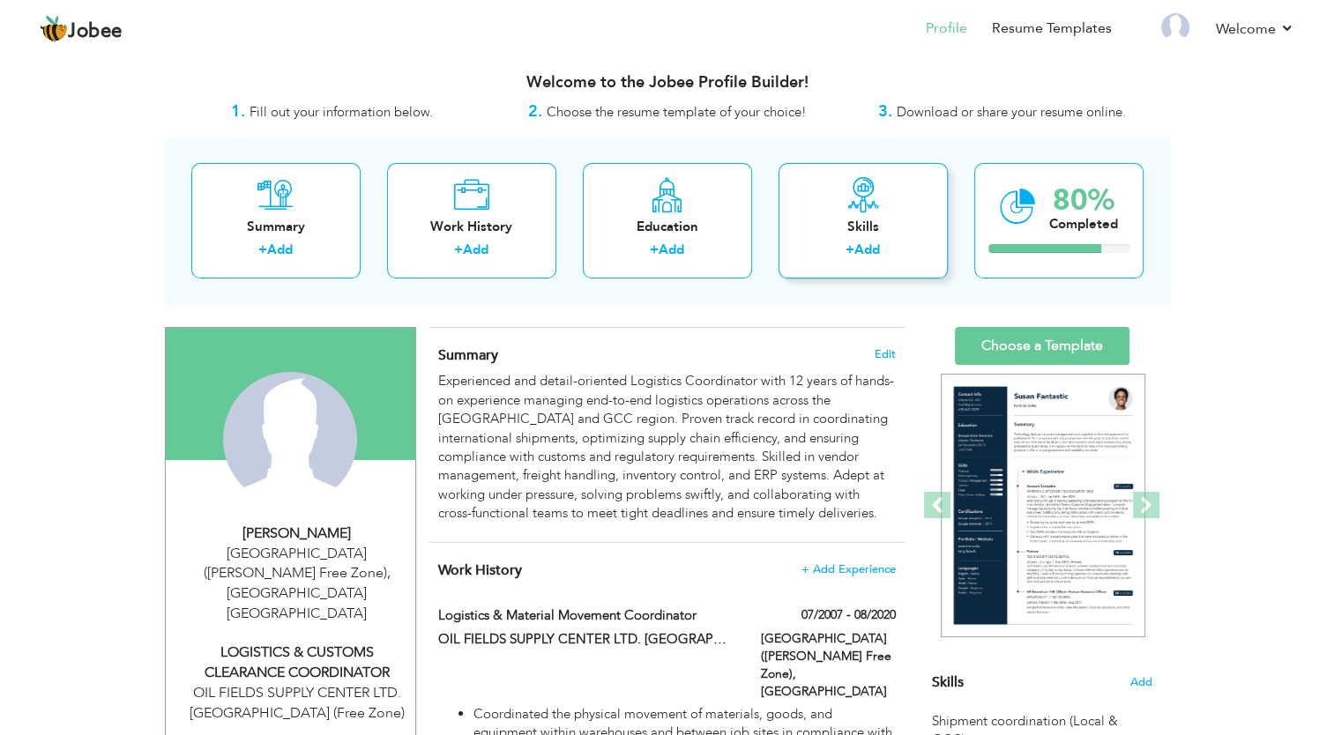
click at [817, 234] on div "Skills" at bounding box center [863, 227] width 141 height 19
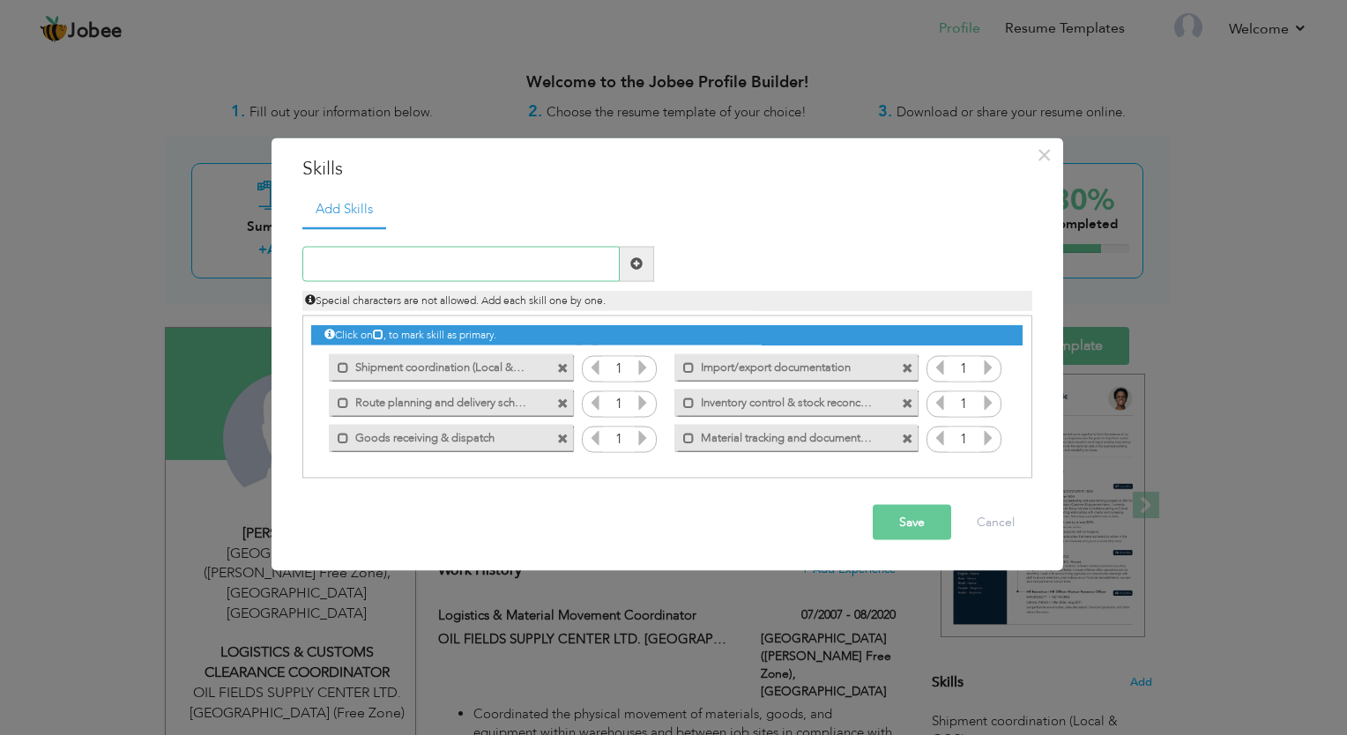
paste input "Loading/unloading supervision"
type input "Loading/unloading supervision"
click at [906, 527] on button "Save" at bounding box center [912, 521] width 78 height 35
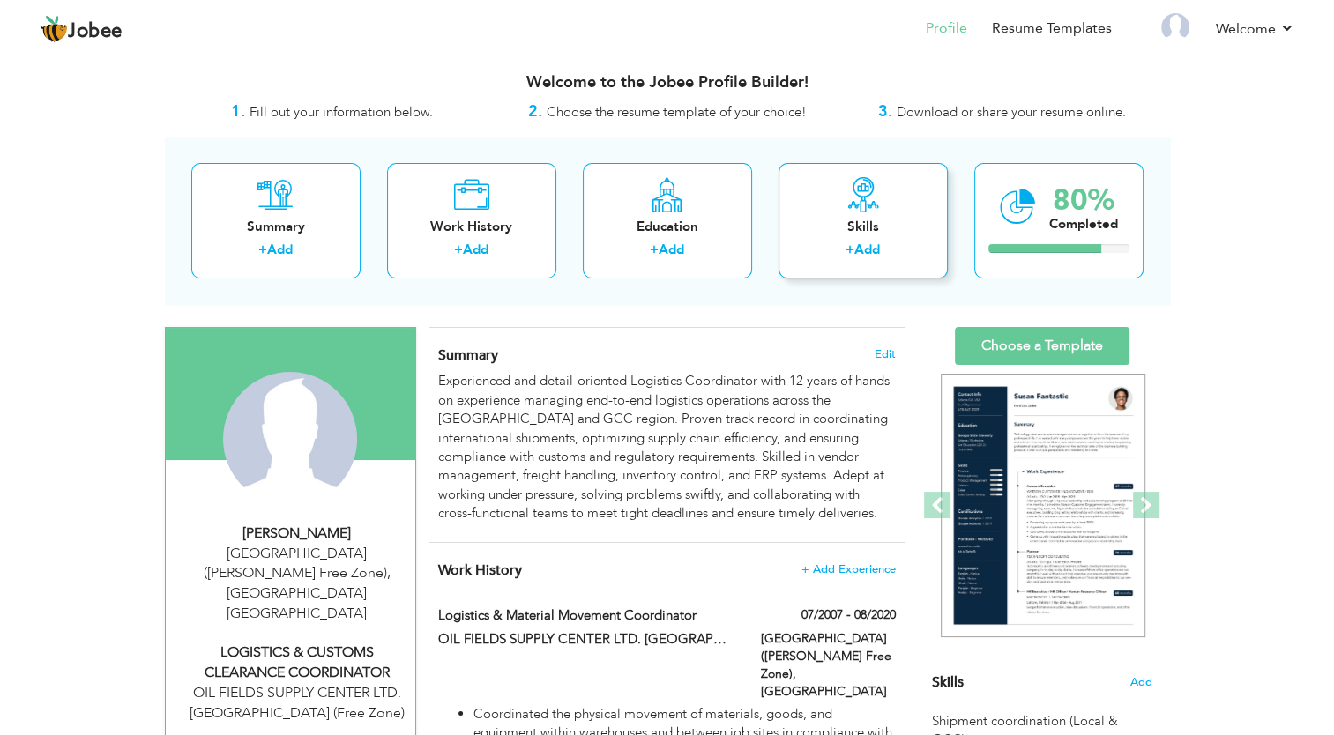
click at [824, 250] on div "+ Add" at bounding box center [863, 252] width 141 height 23
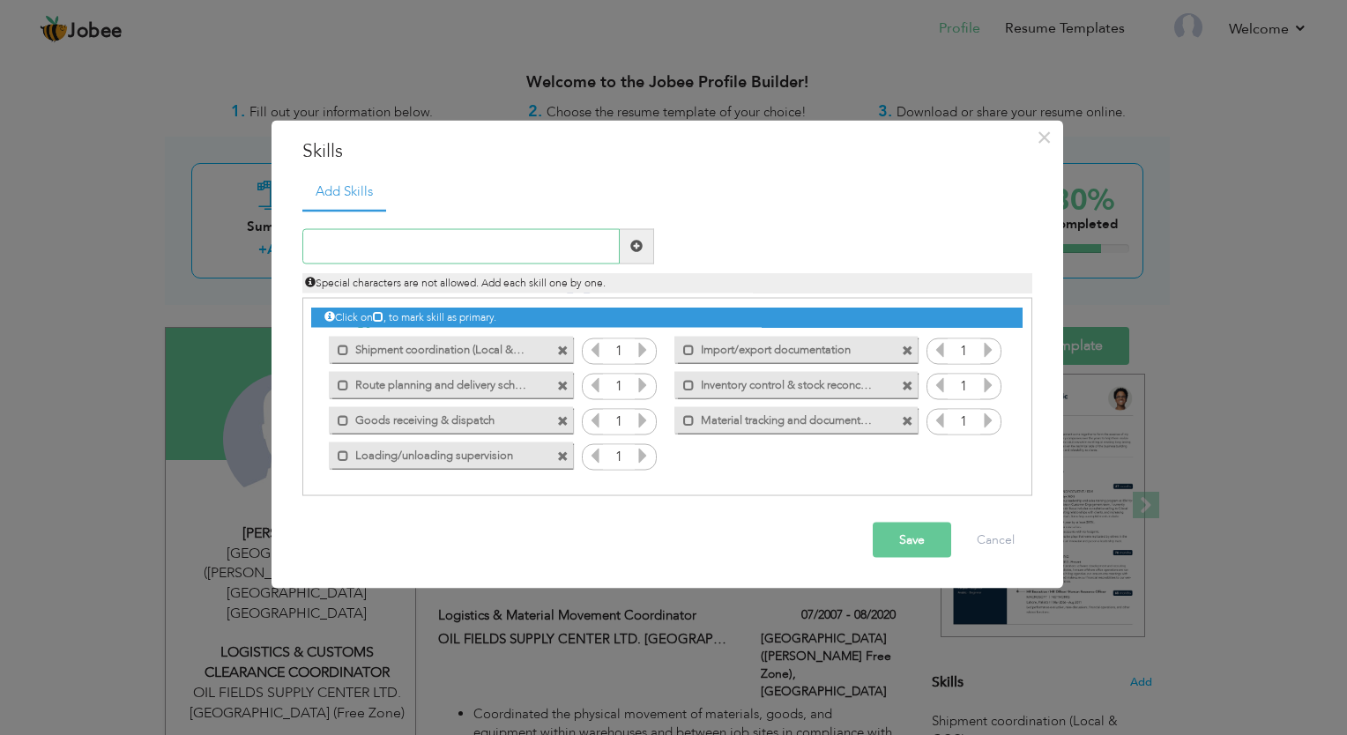
paste input "Knowledge of warehouse safety protocols"
type input "Knowledge of warehouse safety protocols"
click at [896, 547] on button "Save" at bounding box center [912, 539] width 78 height 35
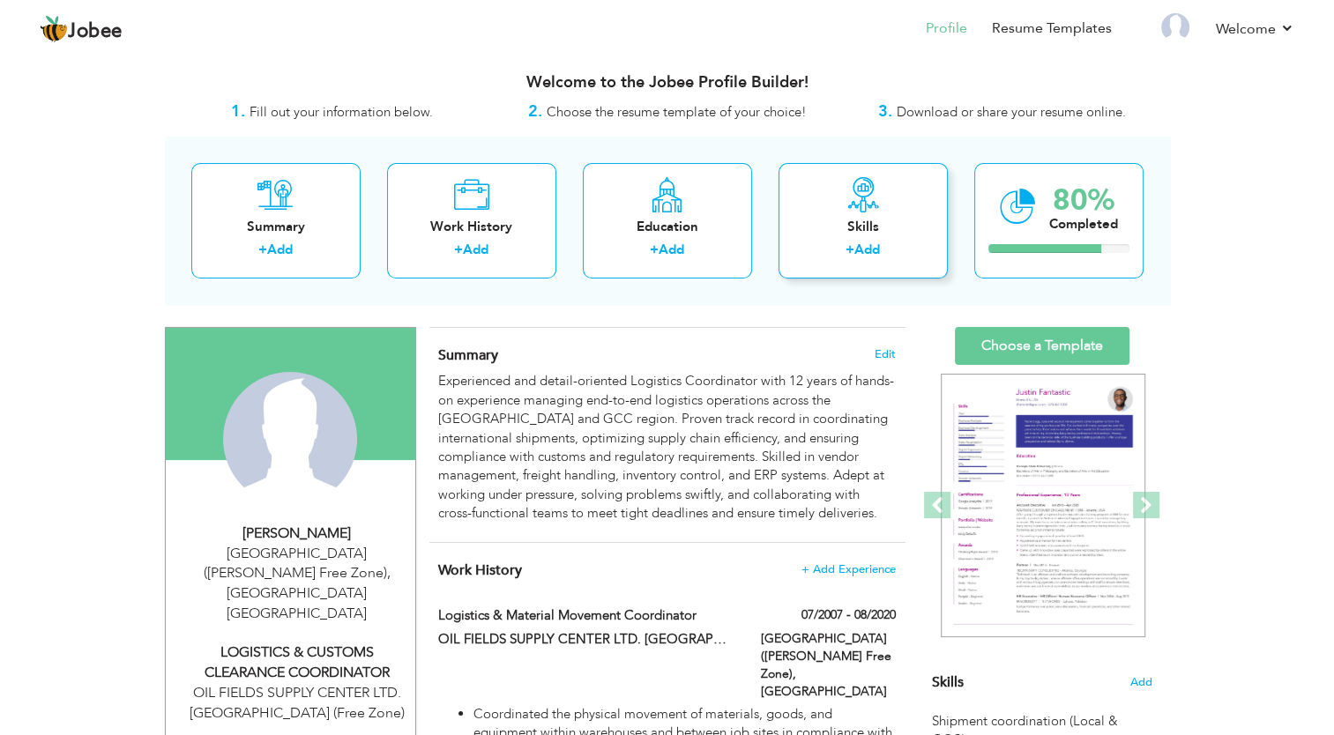
click at [840, 227] on div "Skills" at bounding box center [863, 227] width 141 height 19
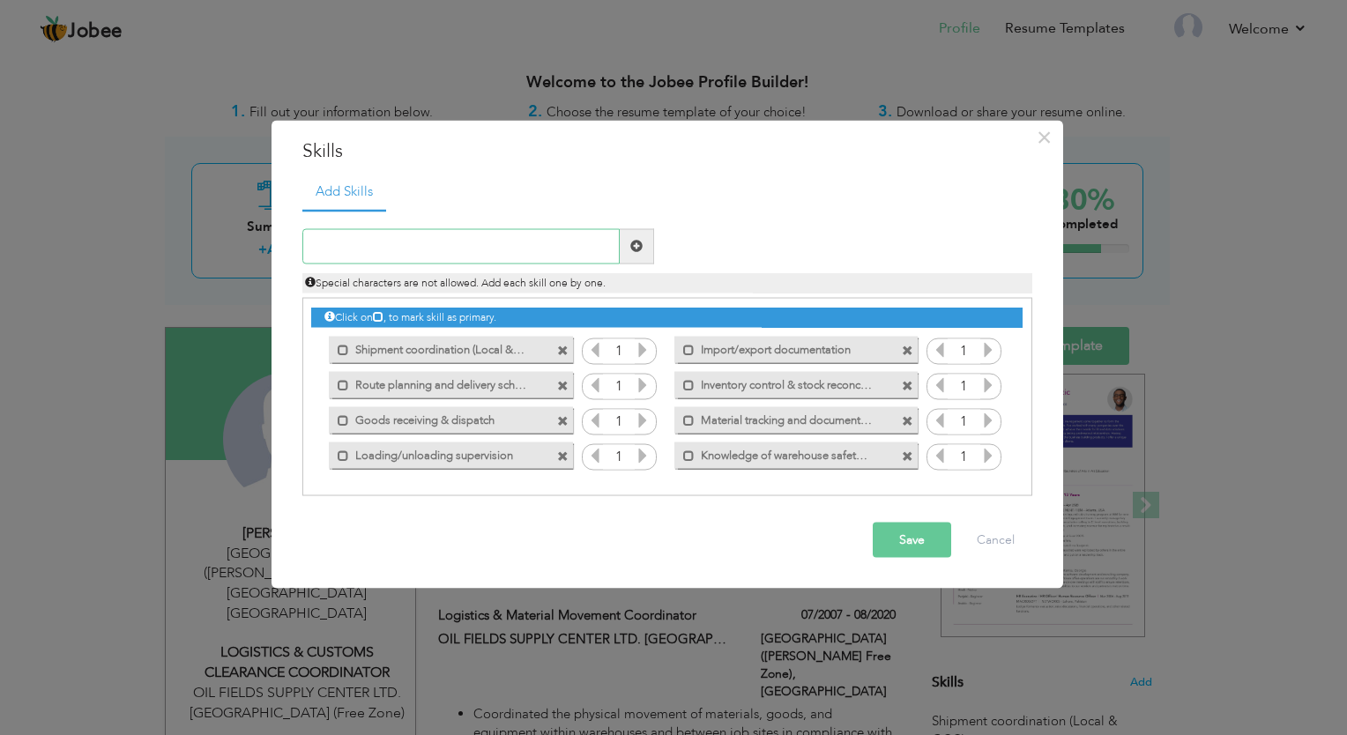
paste input "Preparing delivery notes, packing lists, GRNs"
type input "Preparing delivery notes, packing lists, GRNs"
click at [907, 552] on button "Save" at bounding box center [912, 539] width 78 height 35
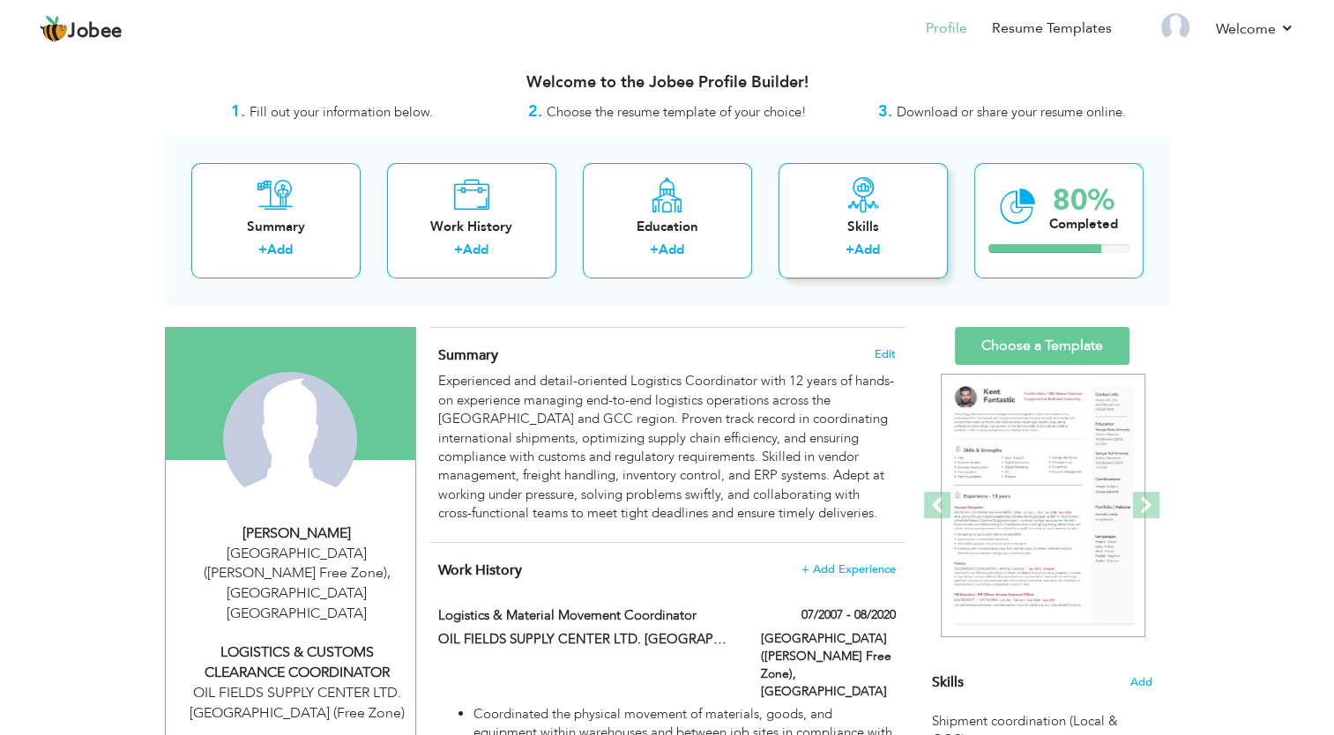
click at [843, 228] on div "Skills" at bounding box center [863, 227] width 141 height 19
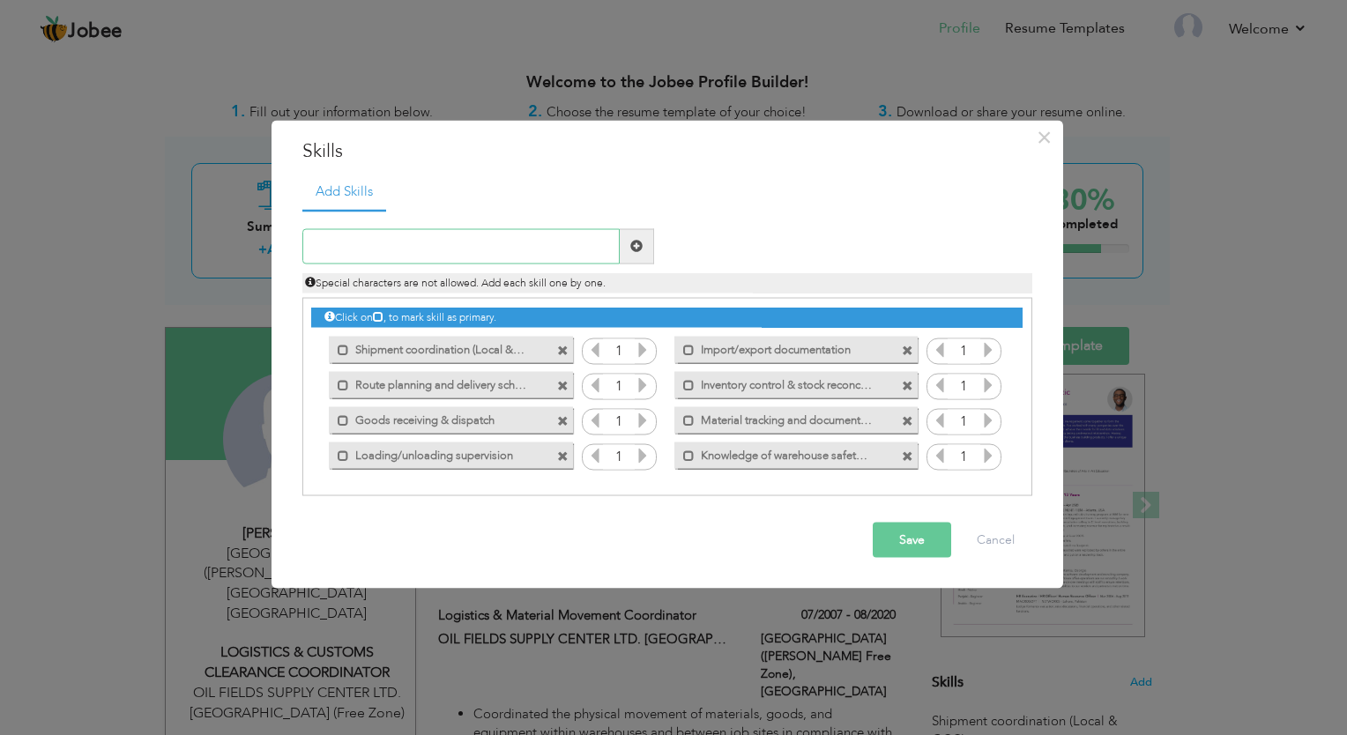
paste input "Freight forwarding and cargo documentation"
click at [444, 249] on input "Freight forwarding and cargo documentation" at bounding box center [460, 245] width 317 height 35
type input "Freight Forwarding and Cargo Documentation"
click at [924, 549] on button "Save" at bounding box center [912, 539] width 78 height 35
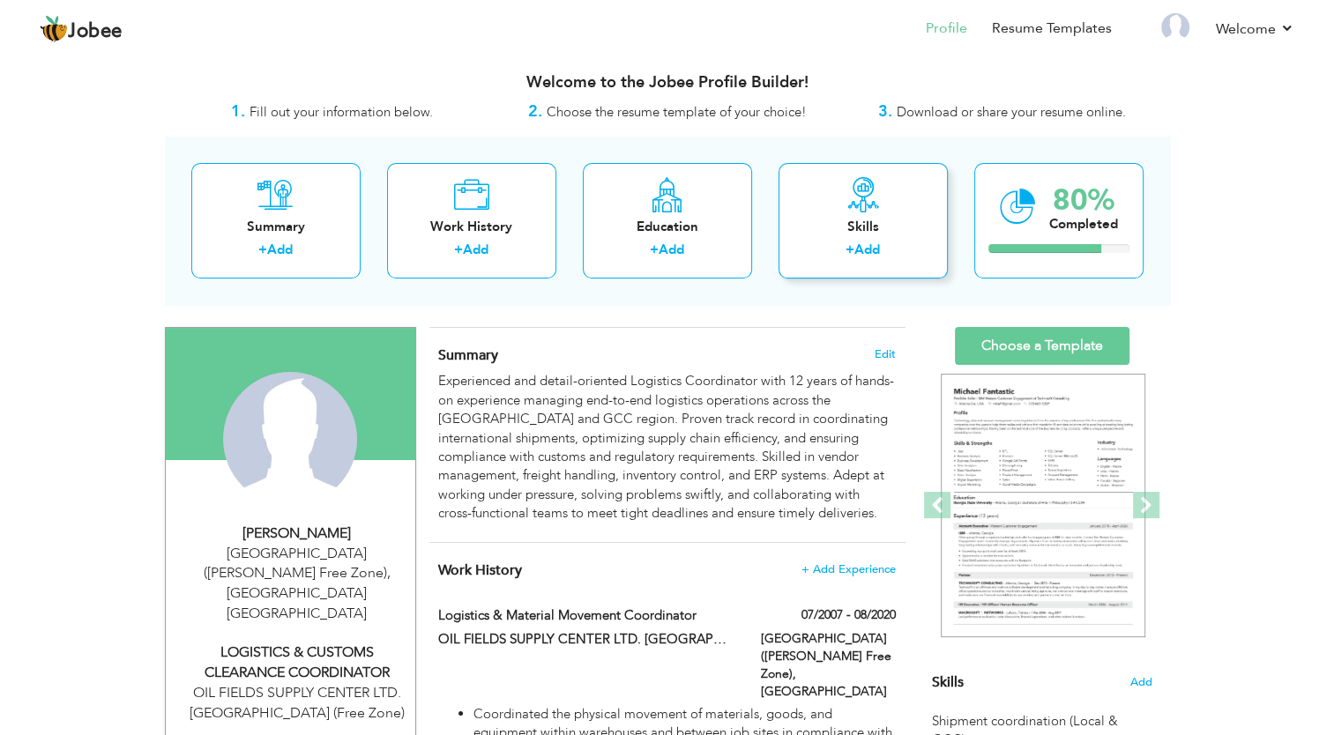
click at [827, 218] on div "Skills" at bounding box center [863, 227] width 141 height 19
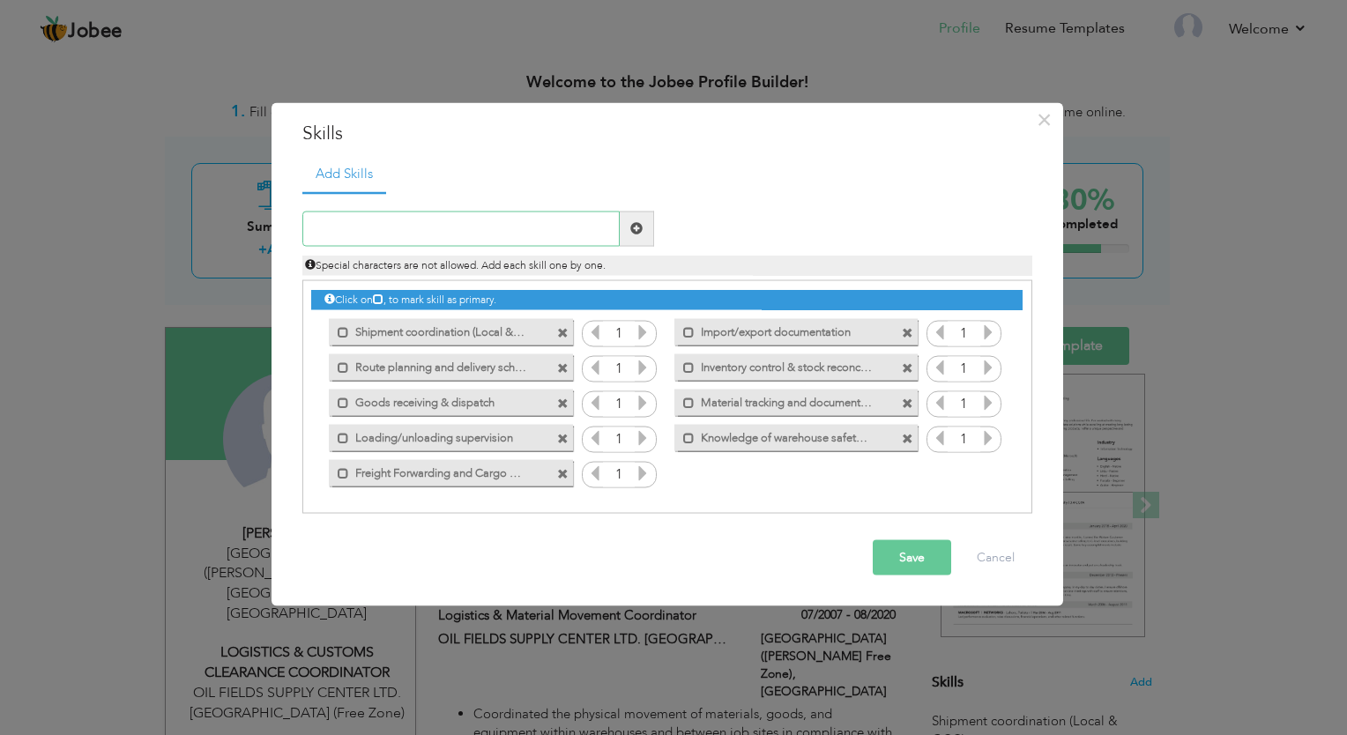
paste input "Prepared and processed Air Waybills"
type input "Prepared and processed Air Waybills"
click at [908, 559] on button "Save" at bounding box center [912, 557] width 78 height 35
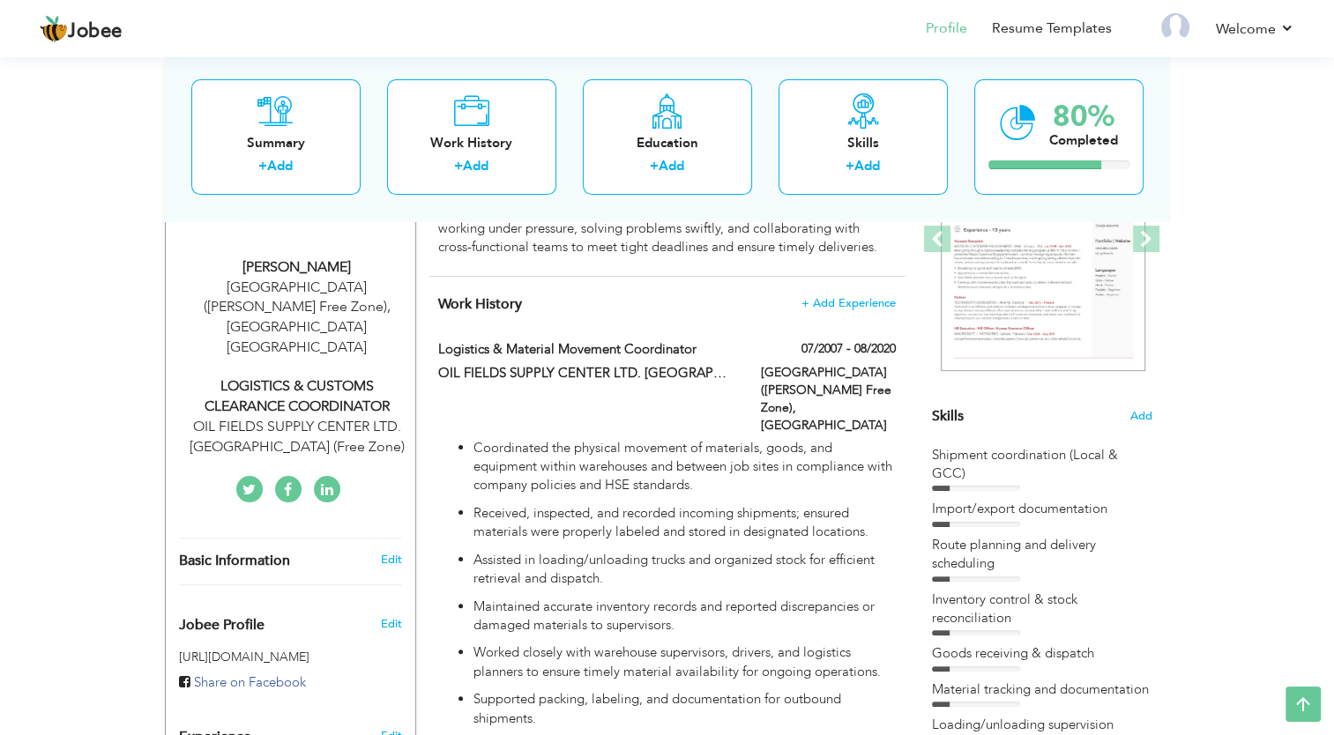
scroll to position [88, 0]
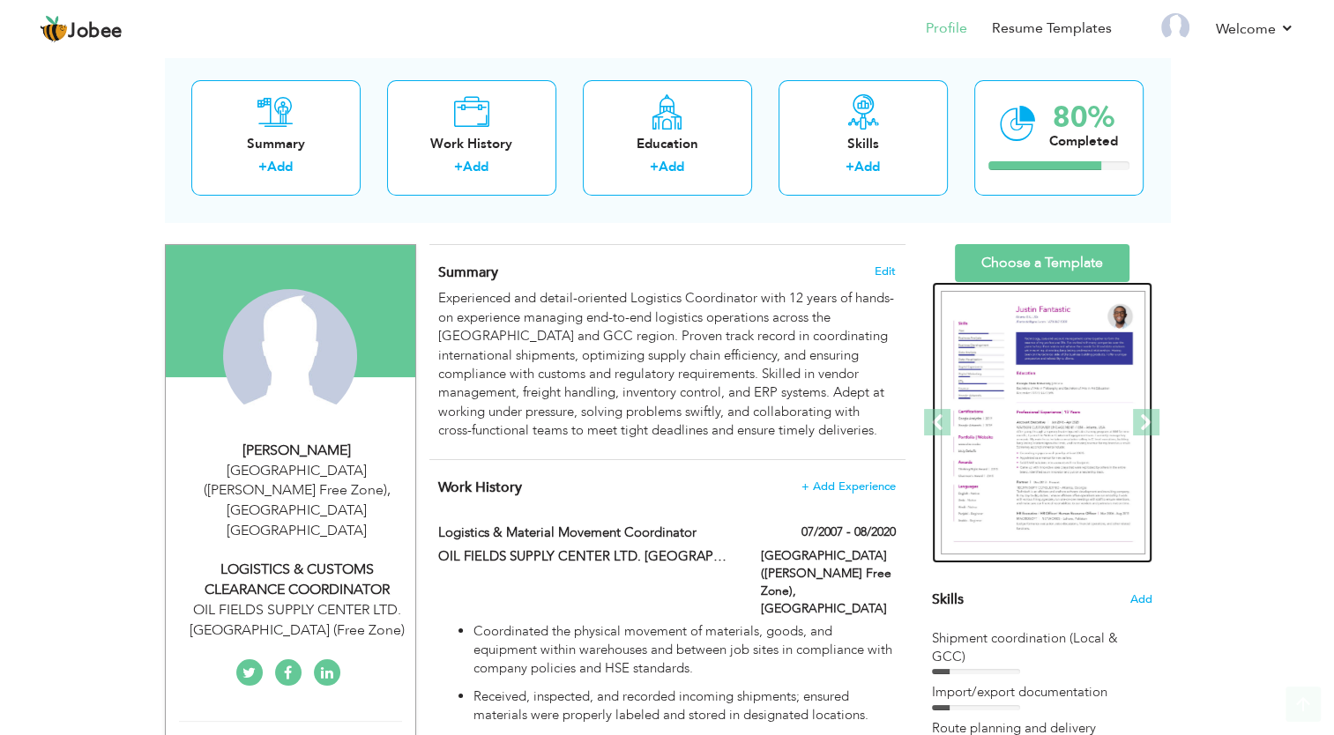
click at [1009, 397] on img at bounding box center [1043, 423] width 205 height 265
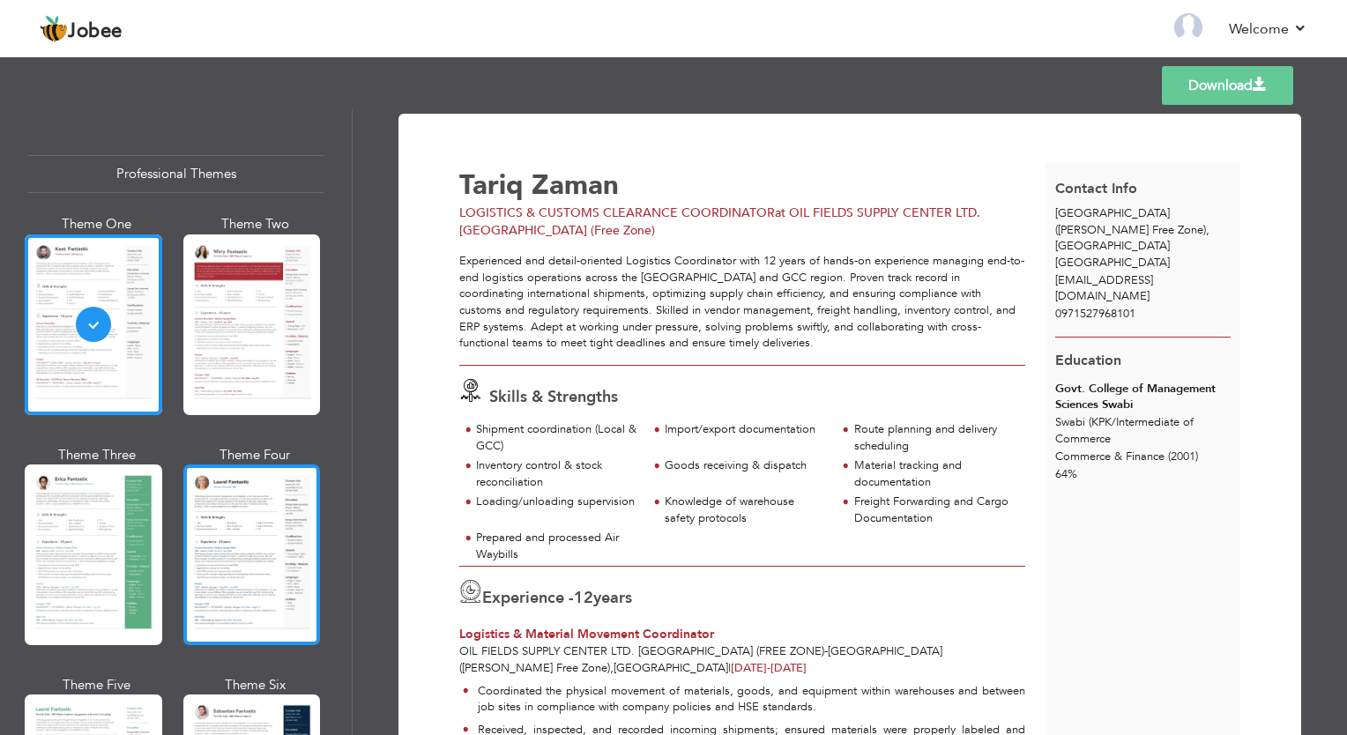
click at [236, 520] on div at bounding box center [252, 555] width 138 height 181
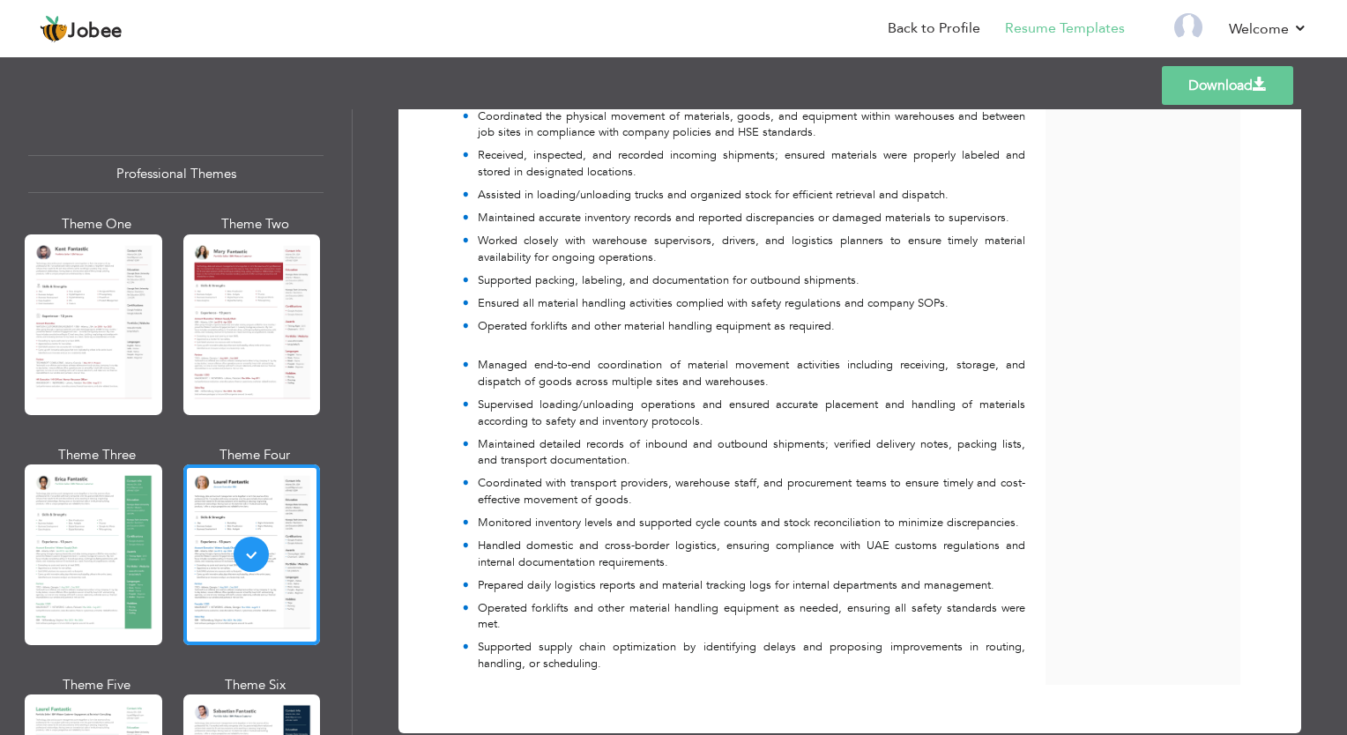
scroll to position [607, 0]
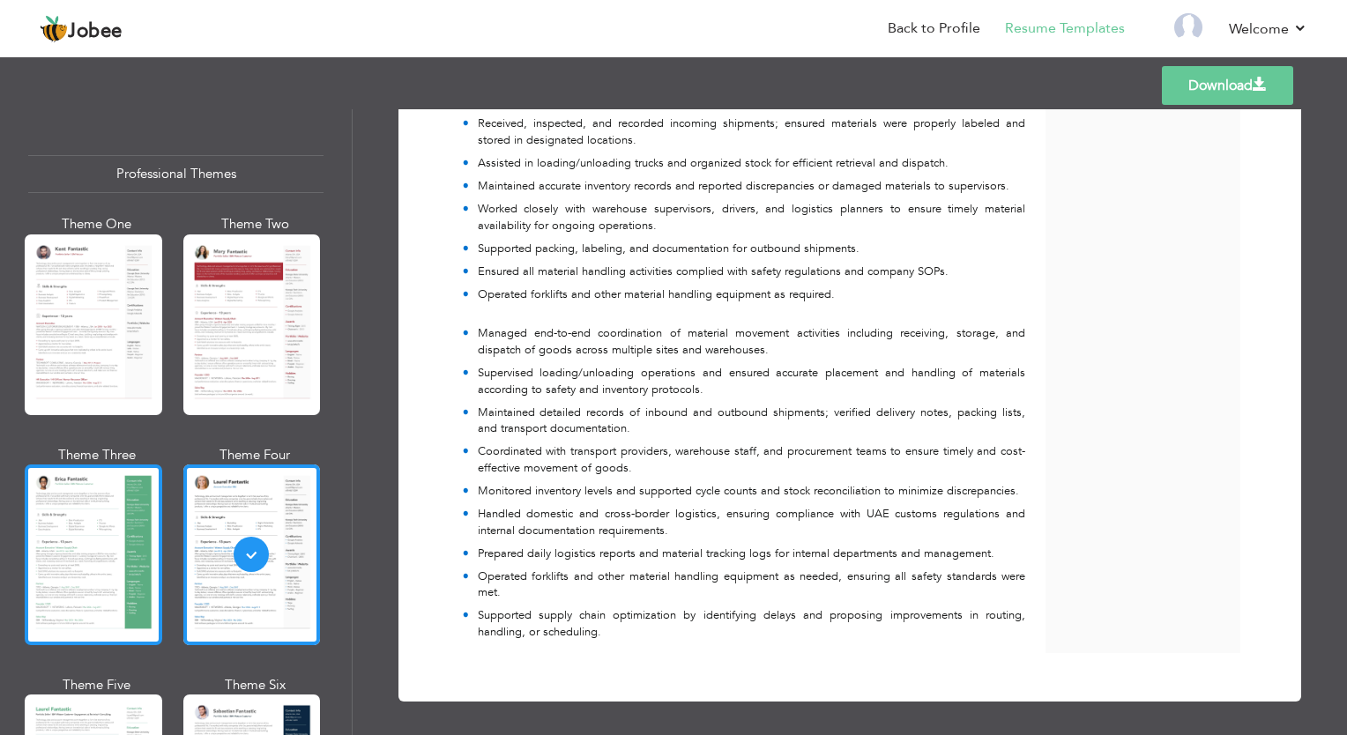
click at [49, 527] on div at bounding box center [94, 555] width 138 height 181
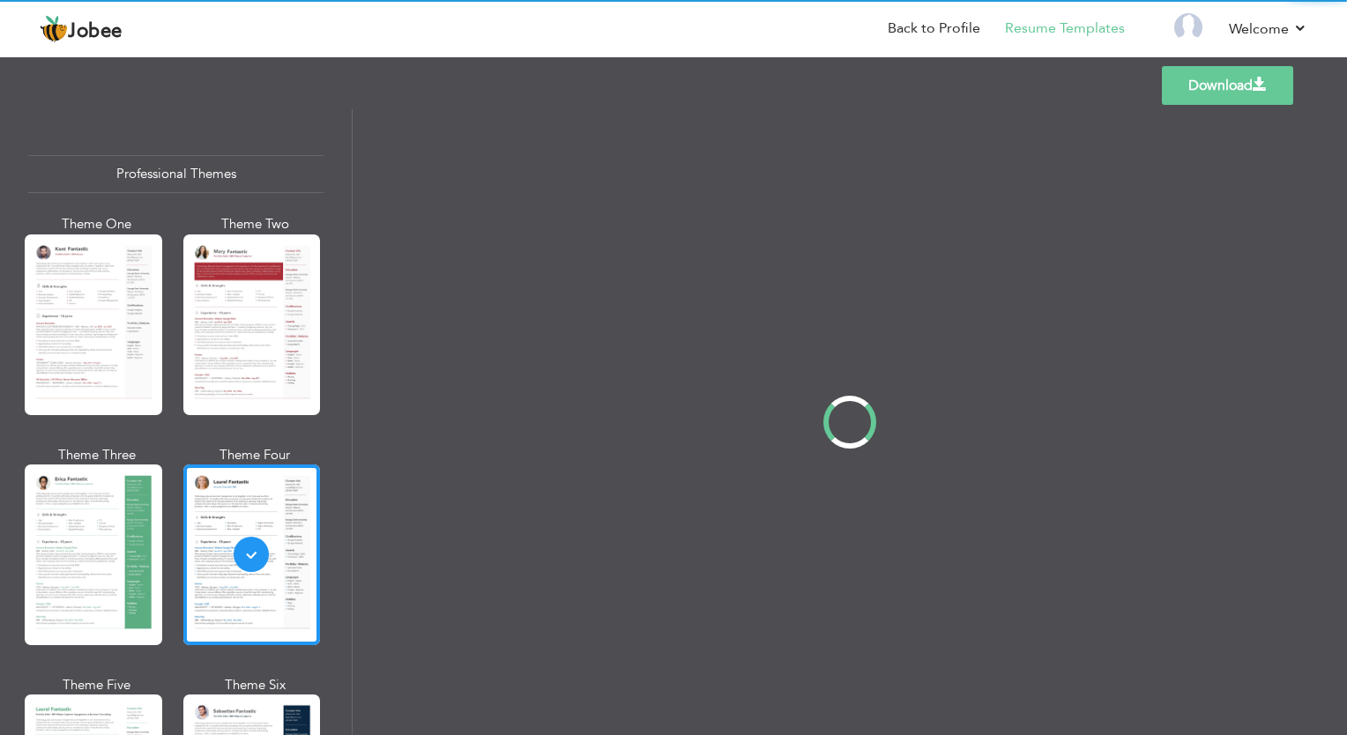
scroll to position [0, 0]
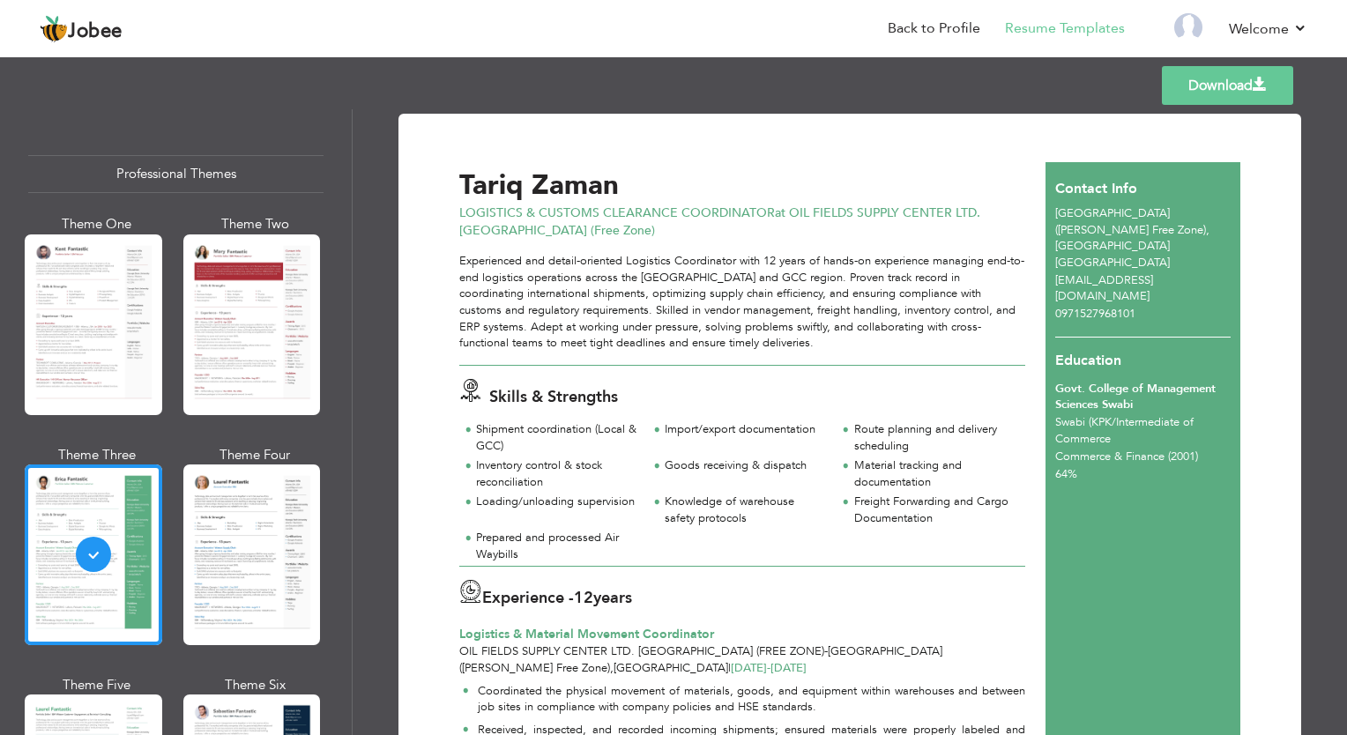
drag, startPoint x: 273, startPoint y: 346, endPoint x: 321, endPoint y: 344, distance: 47.7
click at [273, 345] on div at bounding box center [252, 325] width 138 height 181
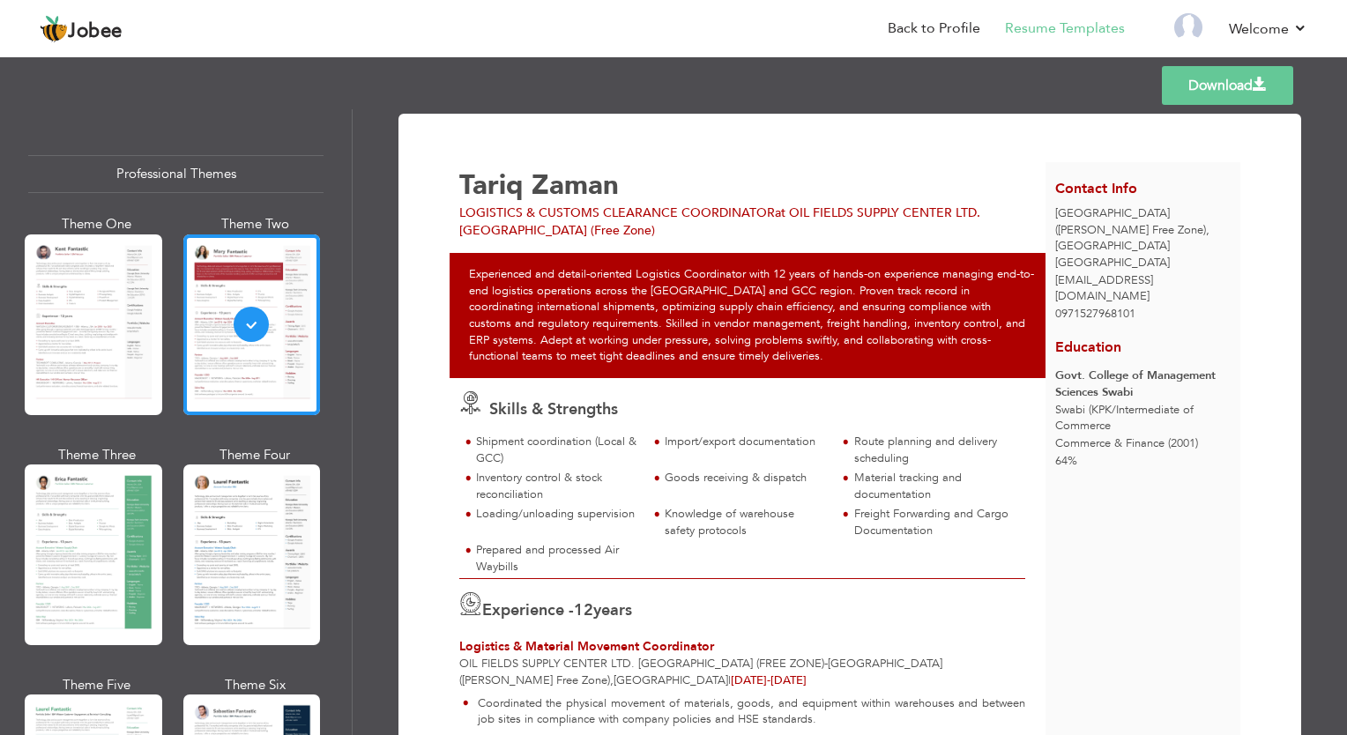
click at [21, 2] on header "Jobee Back to Profile Resume Templates Resume Templates Cover Letters About My …" at bounding box center [673, 28] width 1347 height 58
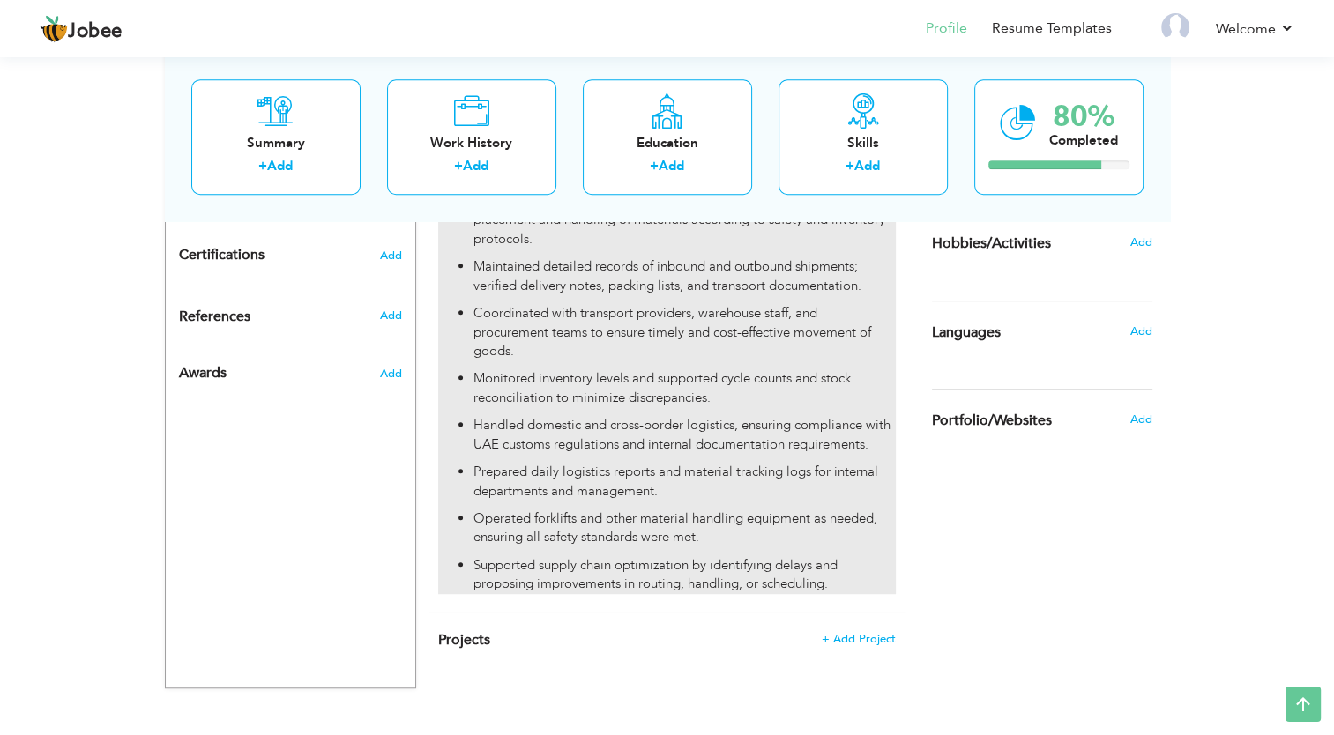
scroll to position [799, 0]
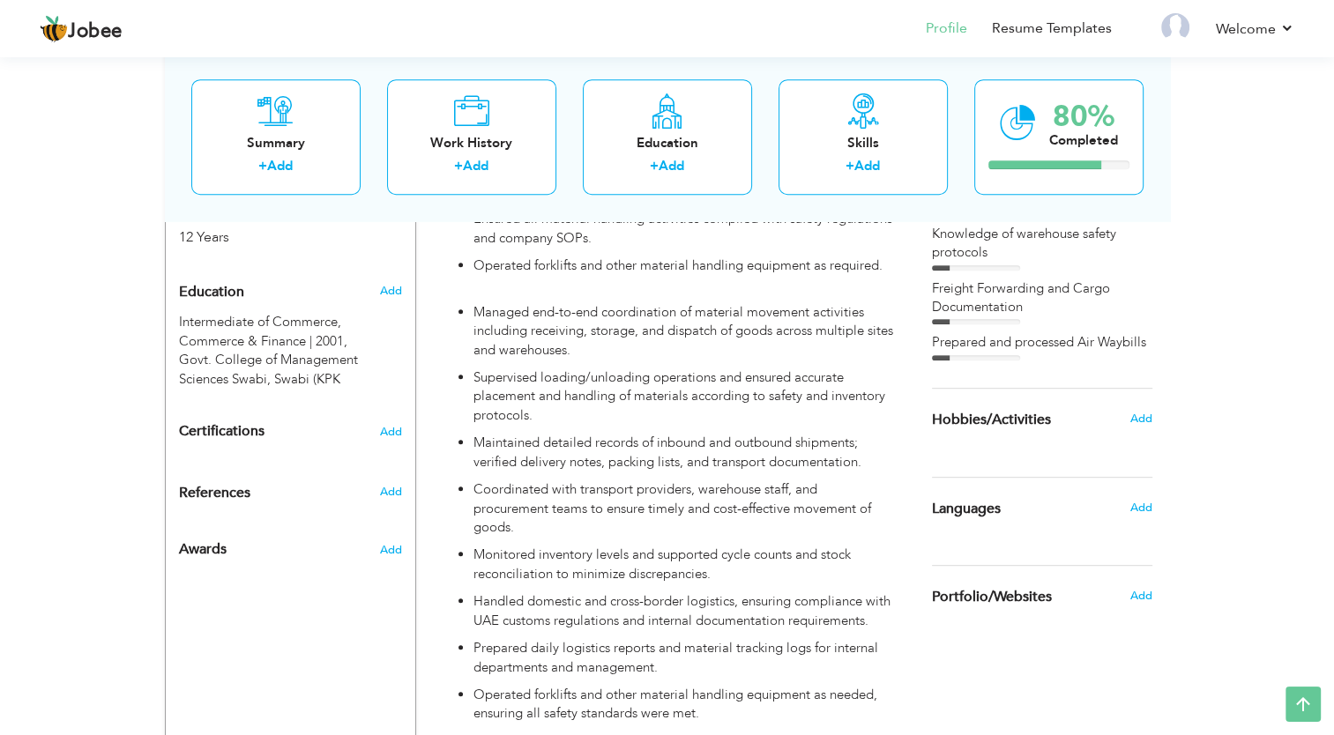
drag, startPoint x: 1071, startPoint y: 422, endPoint x: 985, endPoint y: 422, distance: 86.4
click at [985, 422] on div "Hobbies/Activities" at bounding box center [1021, 419] width 205 height 35
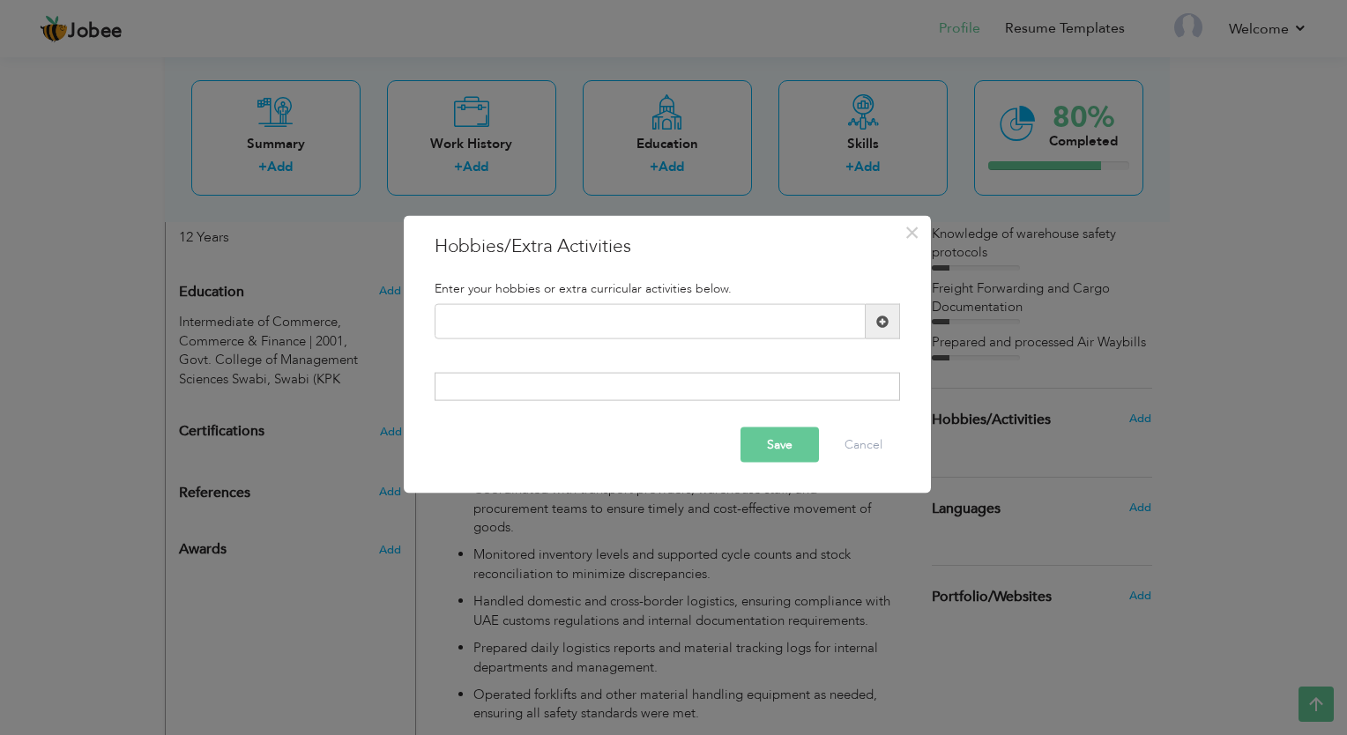
drag, startPoint x: 437, startPoint y: 248, endPoint x: 603, endPoint y: 248, distance: 165.8
click at [603, 248] on h3 "Hobbies/Extra Activities" at bounding box center [668, 247] width 466 height 26
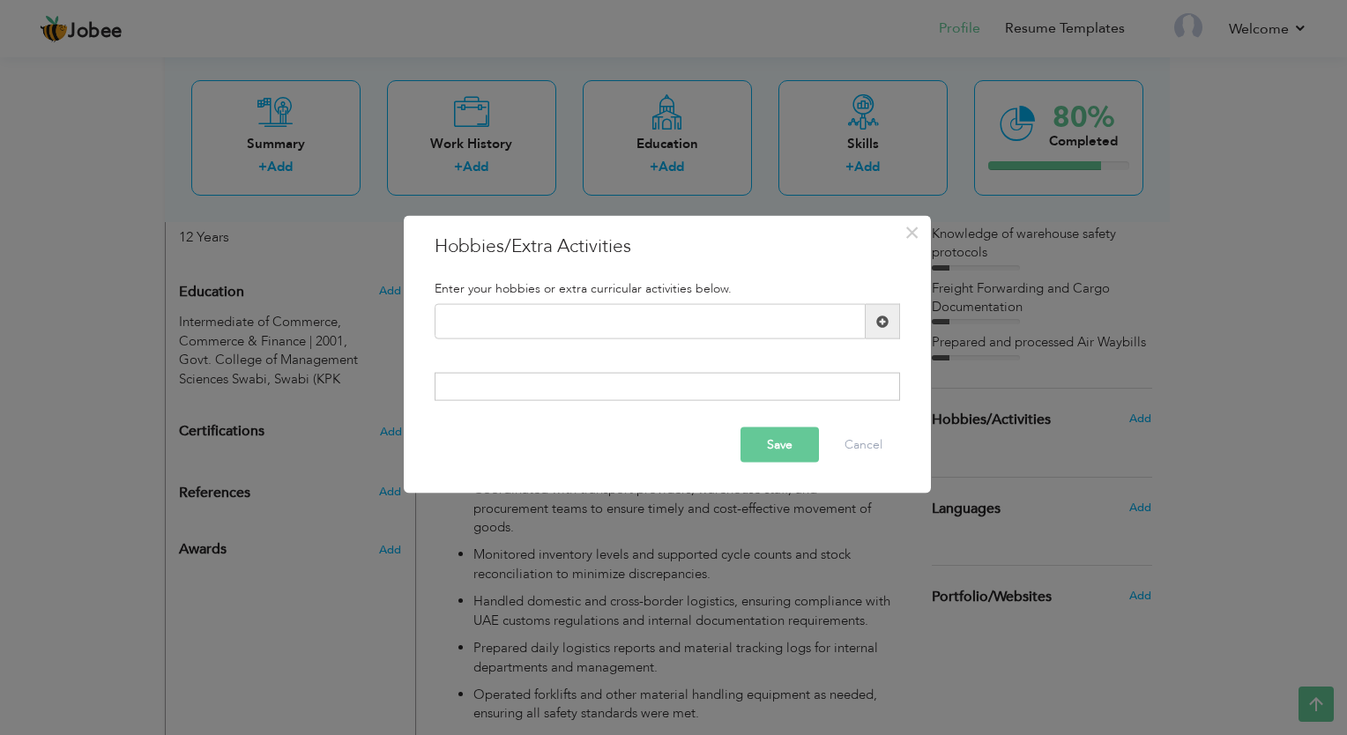
drag, startPoint x: 446, startPoint y: 249, endPoint x: 600, endPoint y: 254, distance: 153.5
click at [600, 254] on h3 "Hobbies/Extra Activities" at bounding box center [668, 247] width 466 height 26
click at [909, 243] on span "×" at bounding box center [912, 233] width 15 height 32
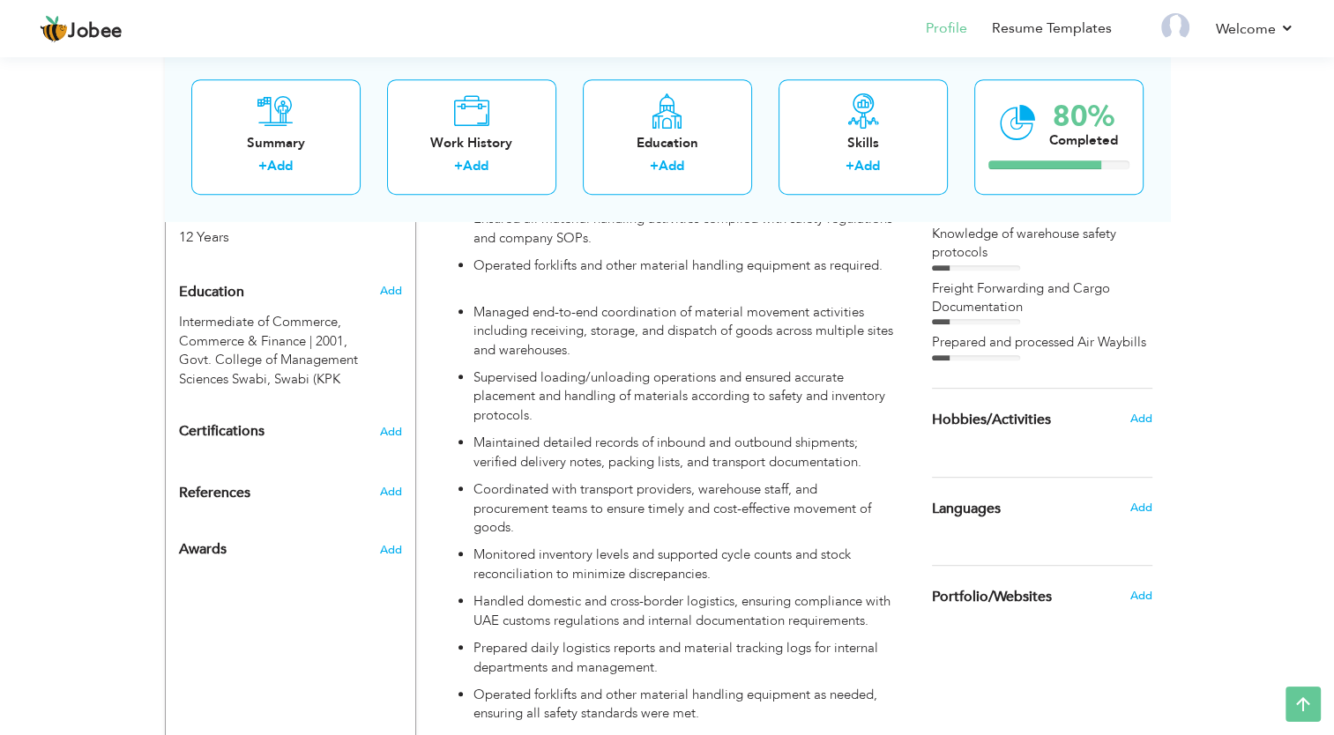
drag, startPoint x: 928, startPoint y: 422, endPoint x: 992, endPoint y: 419, distance: 64.4
click at [992, 419] on div "Hobbies/Activities" at bounding box center [1021, 419] width 205 height 35
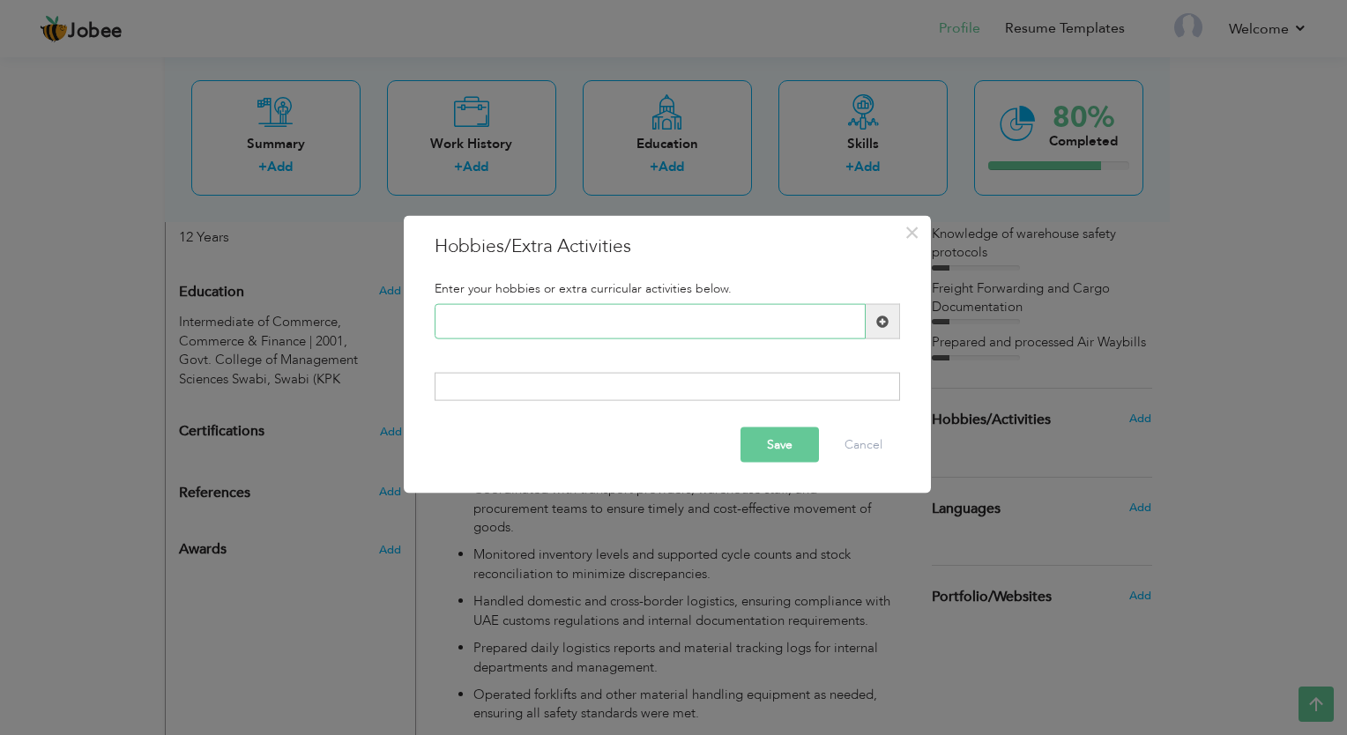
paste input "Staying updated on global"
click at [618, 319] on input "Staying updated on global" at bounding box center [650, 321] width 431 height 35
drag, startPoint x: 602, startPoint y: 323, endPoint x: 434, endPoint y: 332, distance: 168.7
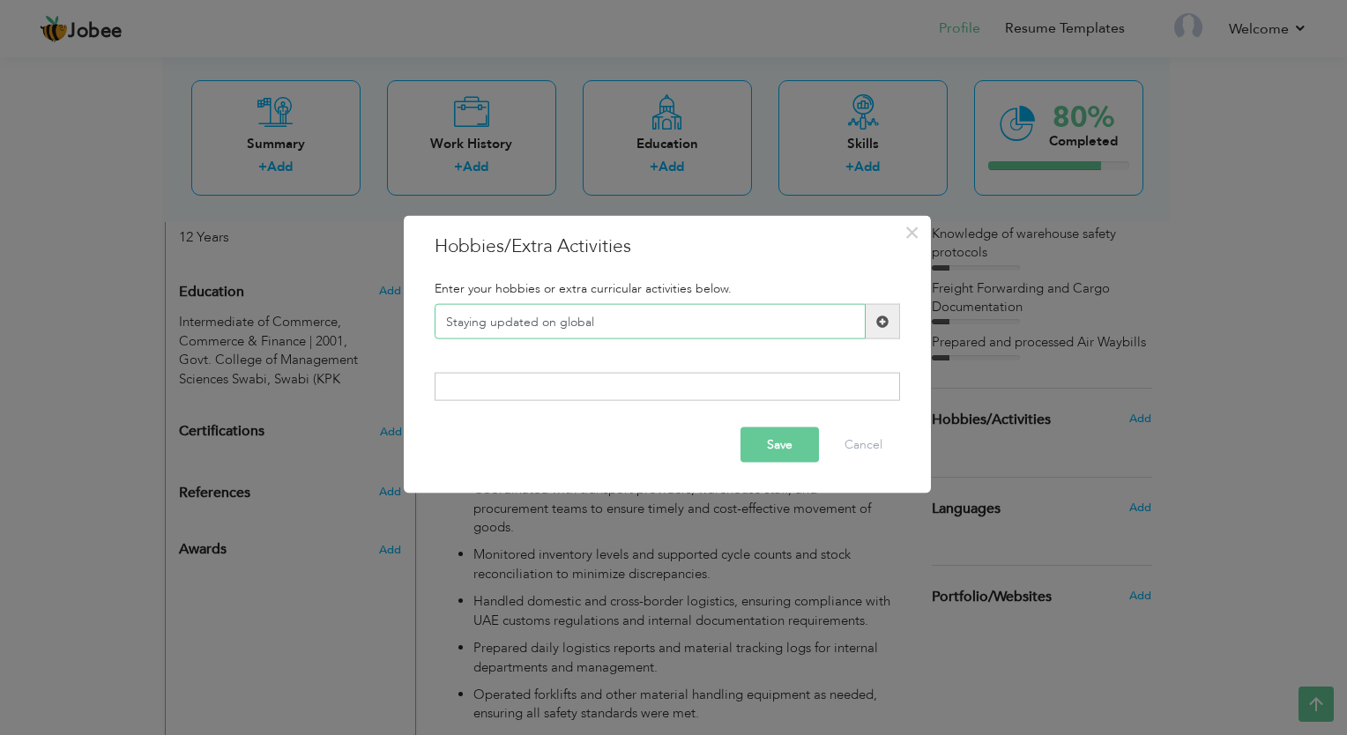
click at [435, 332] on input "Staying updated on global" at bounding box center [650, 321] width 431 height 35
paste input "Learning new software too"
type input "L"
paste input "Traveling"
type input "Traveling"
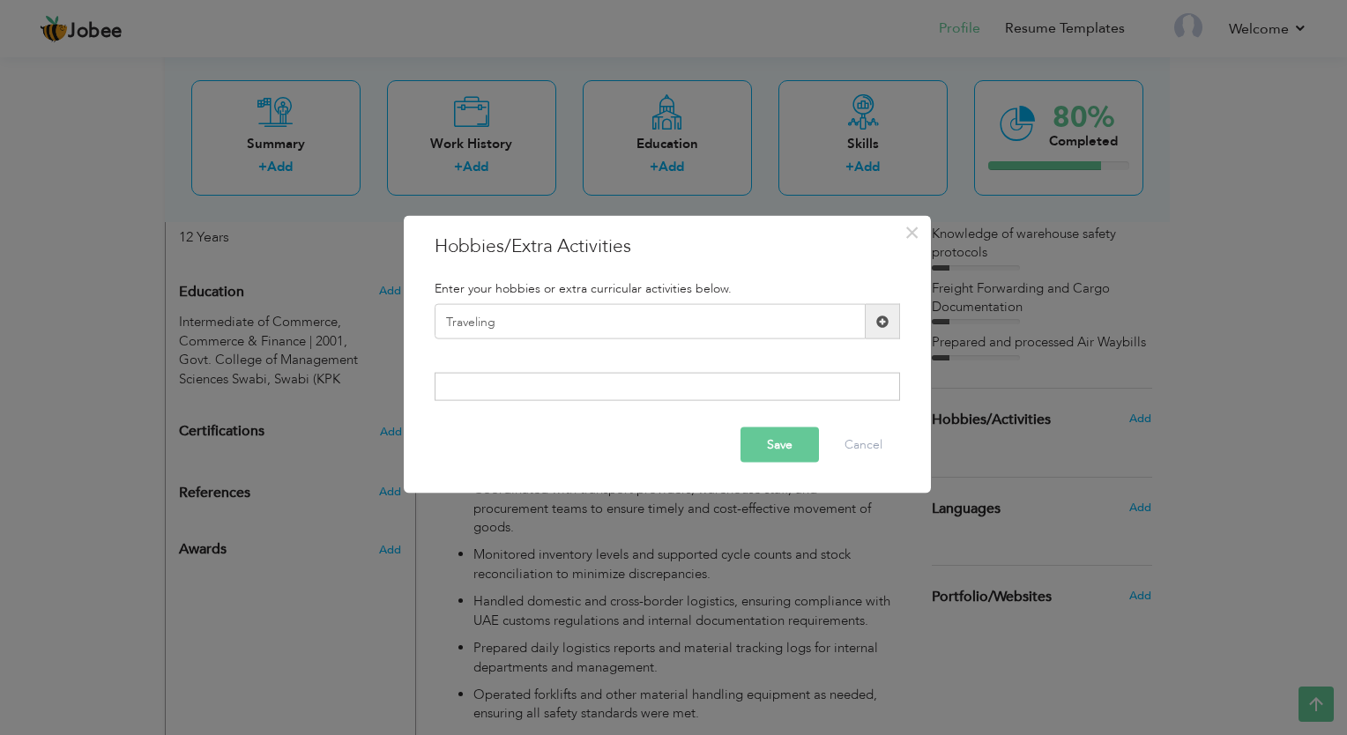
click at [795, 456] on button "Save" at bounding box center [780, 444] width 78 height 35
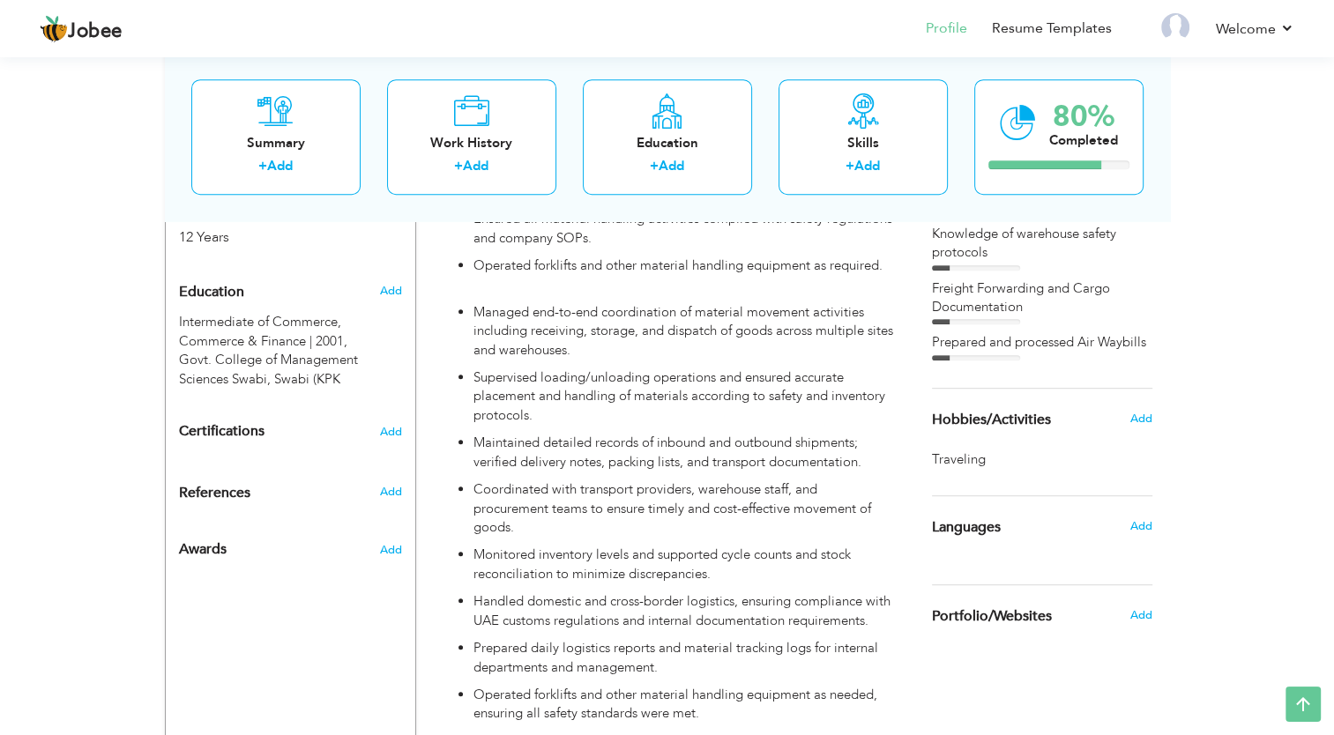
click at [1130, 420] on h6 "Add" at bounding box center [1141, 419] width 22 height 16
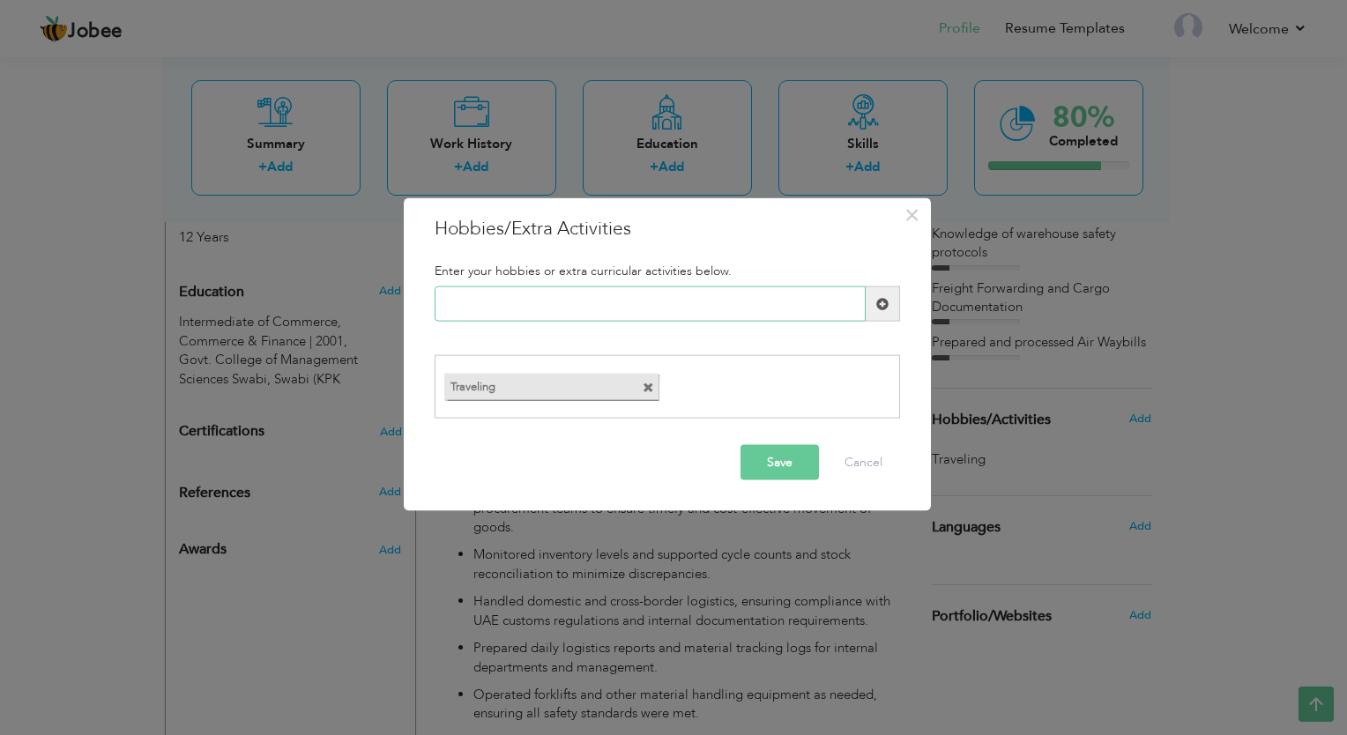
paste input "Reading"
type input "Reading"
click at [801, 460] on button "Save" at bounding box center [780, 461] width 78 height 35
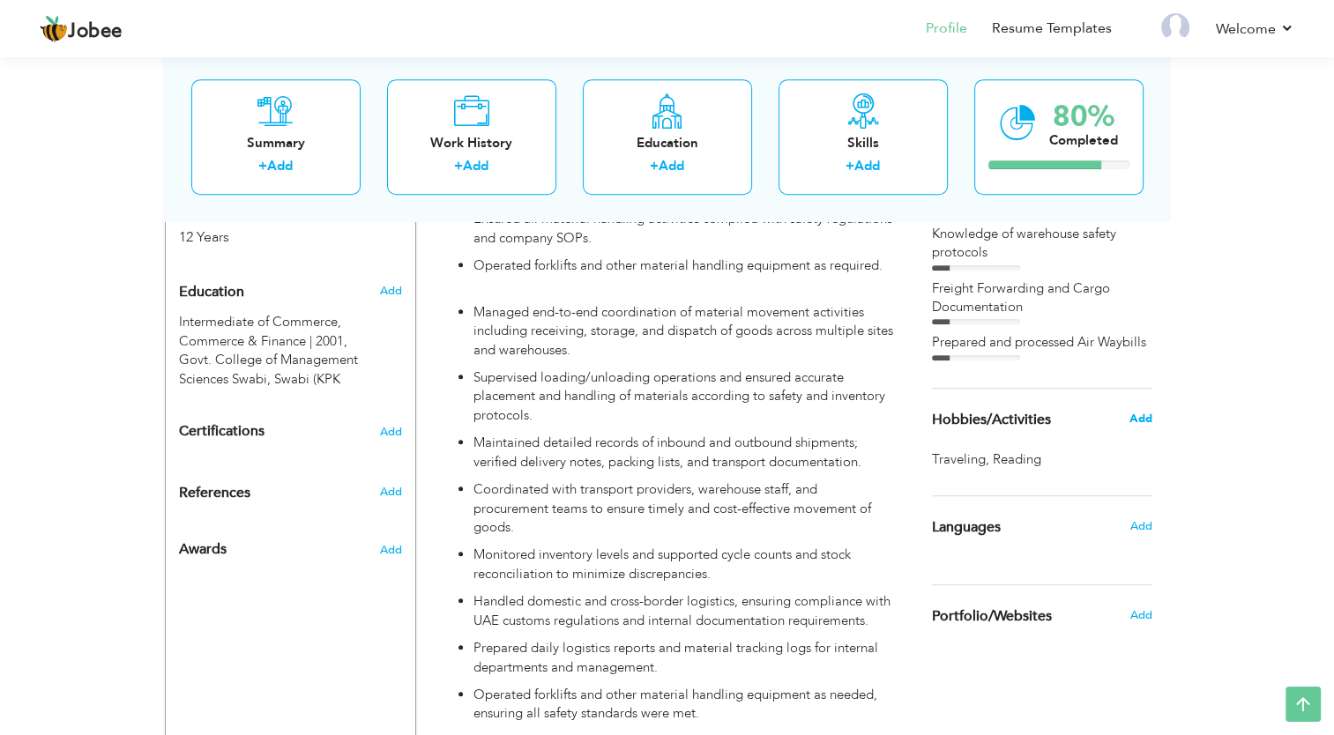
click at [1139, 420] on span "Add" at bounding box center [1140, 419] width 23 height 16
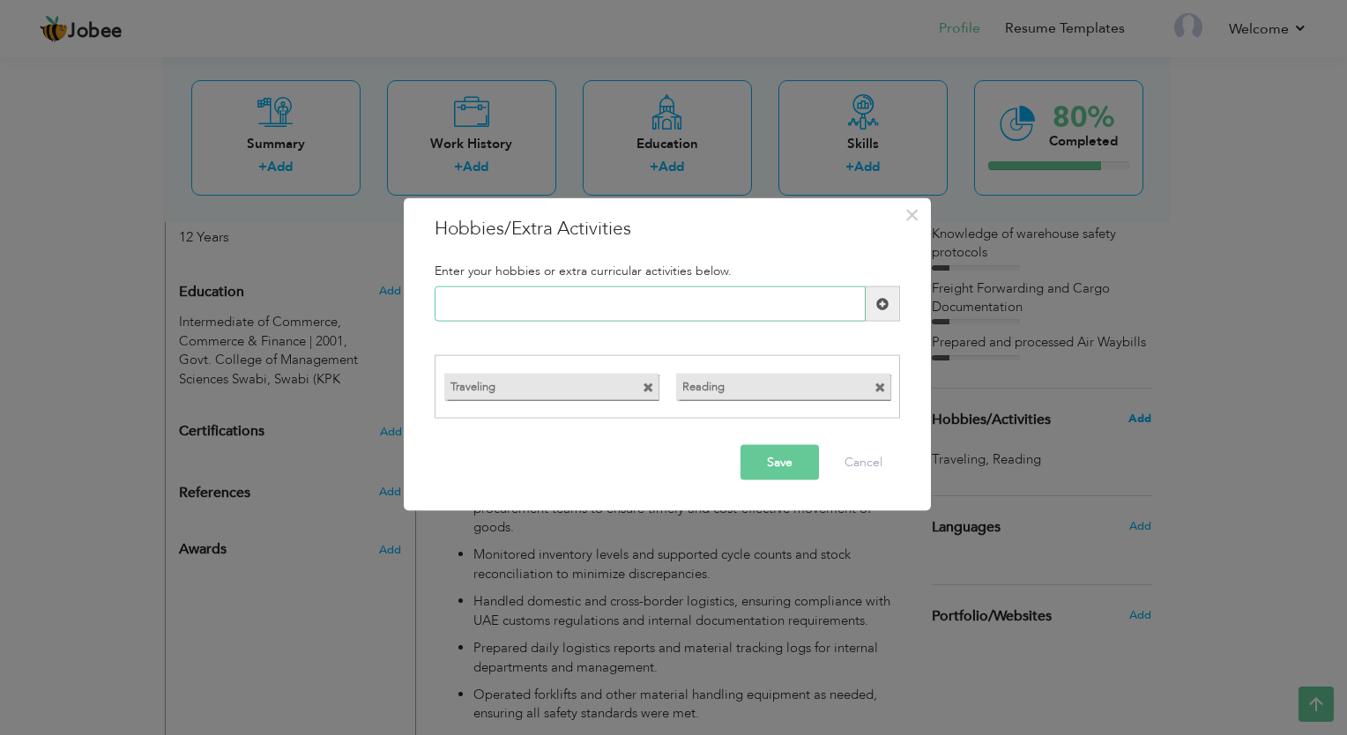
paste input "Problem-solving"
type input "Problem-solving"
click at [783, 471] on button "Save" at bounding box center [780, 461] width 78 height 35
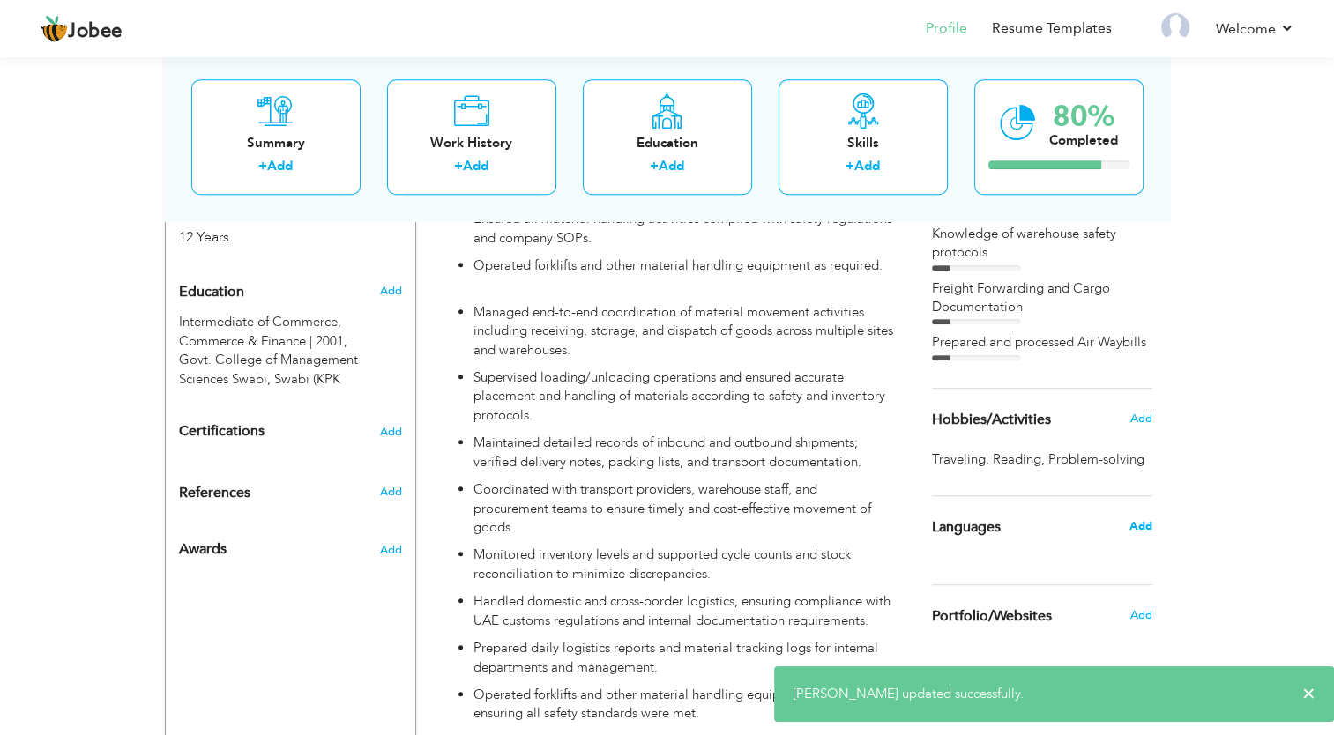
click at [1140, 526] on span "Add" at bounding box center [1140, 527] width 23 height 16
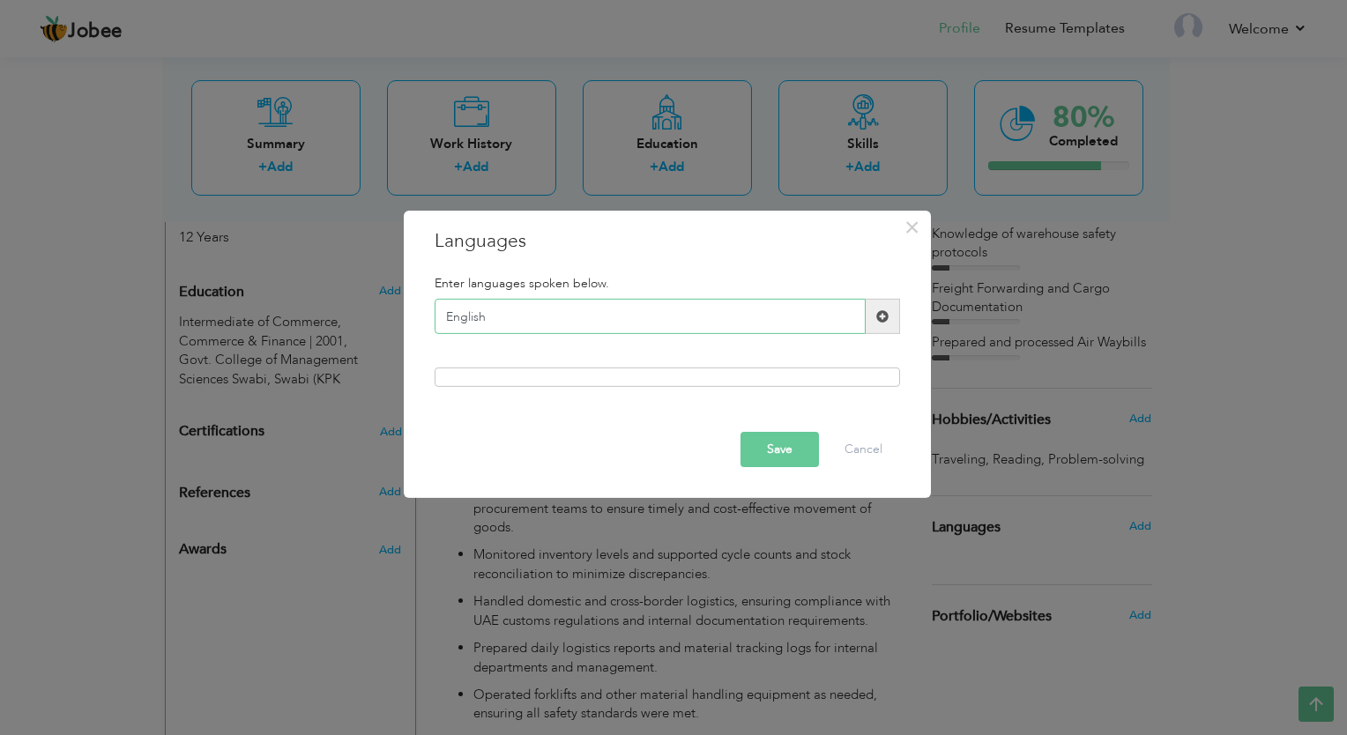
type input "English"
click at [773, 453] on button "Save" at bounding box center [780, 449] width 78 height 35
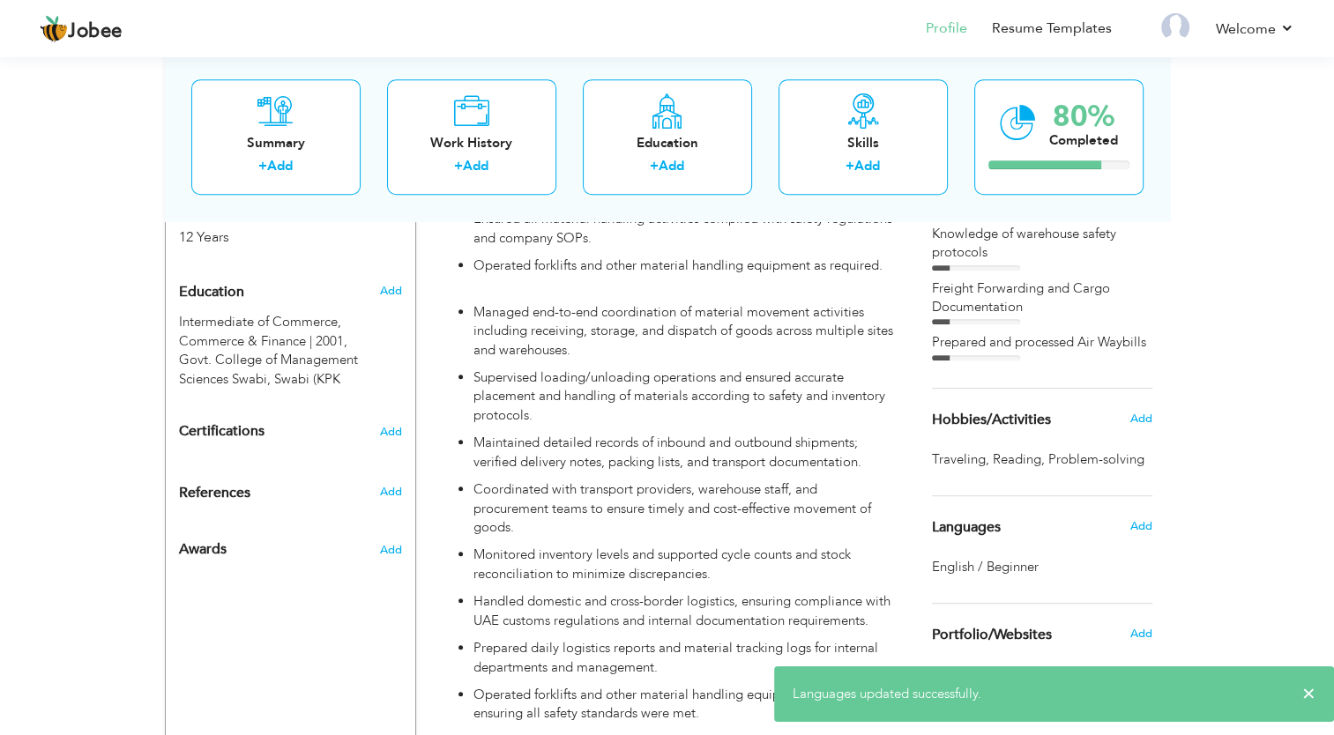
click at [1136, 528] on span "Add" at bounding box center [1141, 527] width 22 height 16
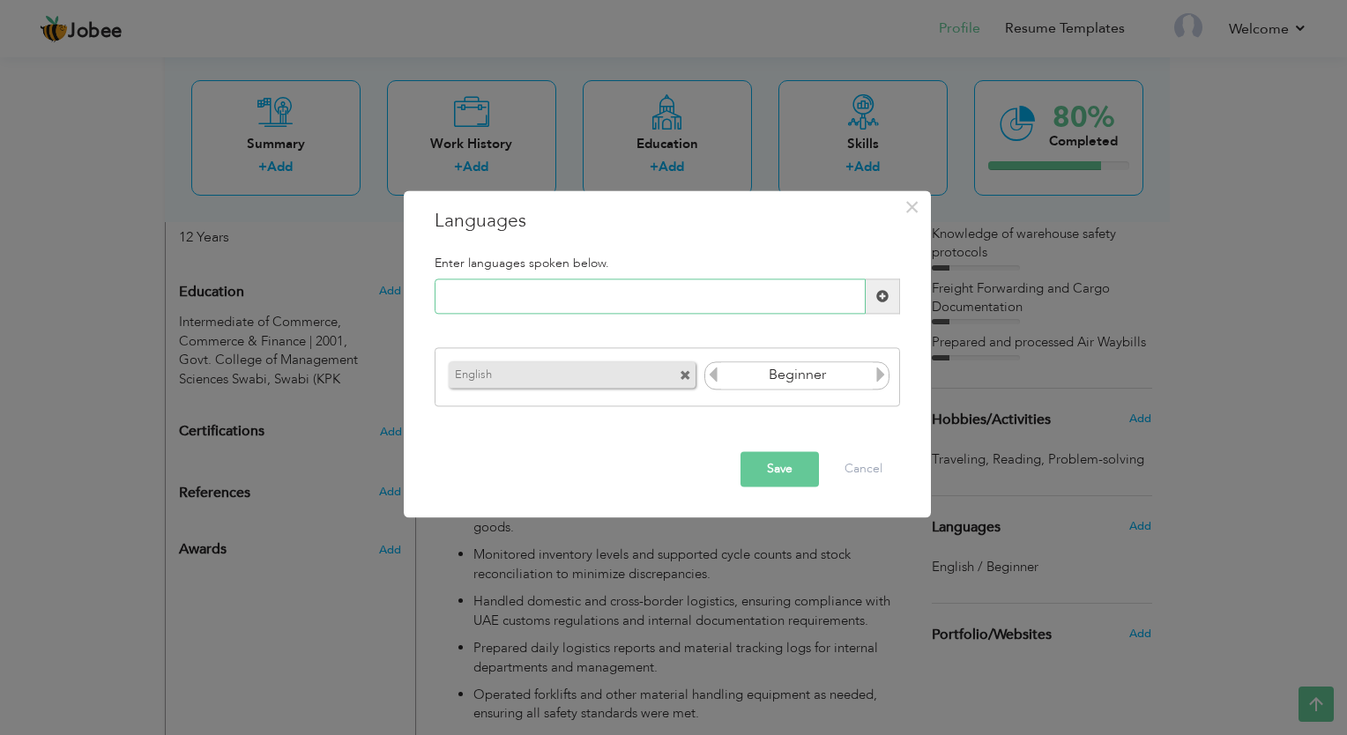
type input "a"
type input "Arabic"
click at [885, 379] on icon at bounding box center [881, 375] width 16 height 16
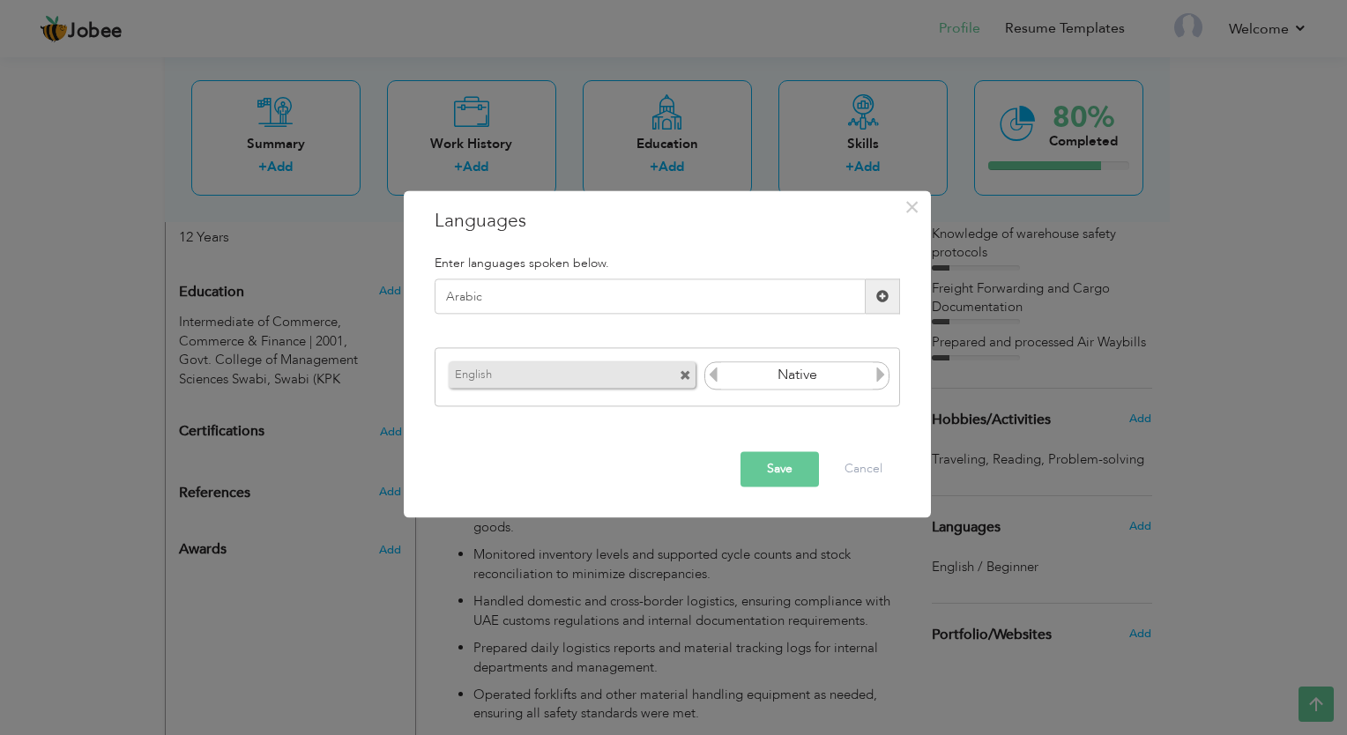
click at [713, 379] on icon at bounding box center [713, 375] width 16 height 16
click at [765, 453] on button "Save" at bounding box center [780, 469] width 78 height 35
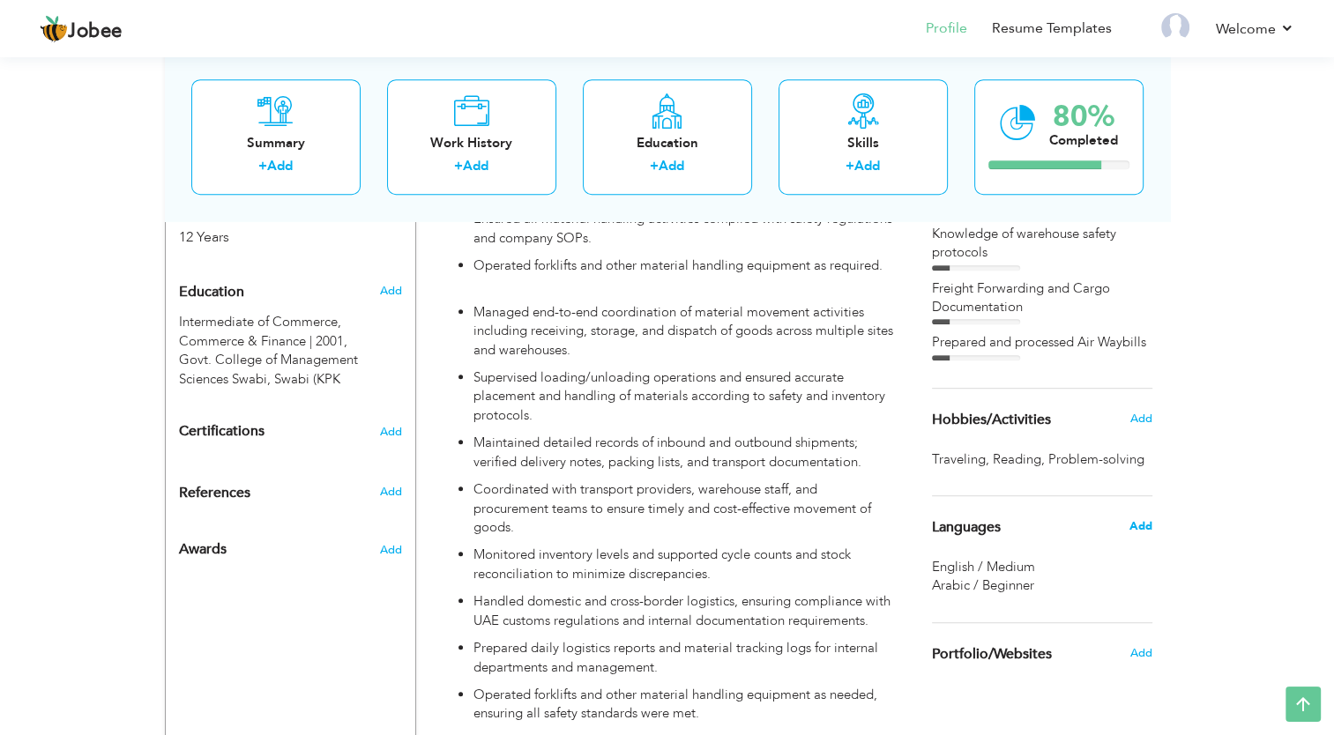
click at [1132, 527] on span "Add" at bounding box center [1140, 527] width 23 height 16
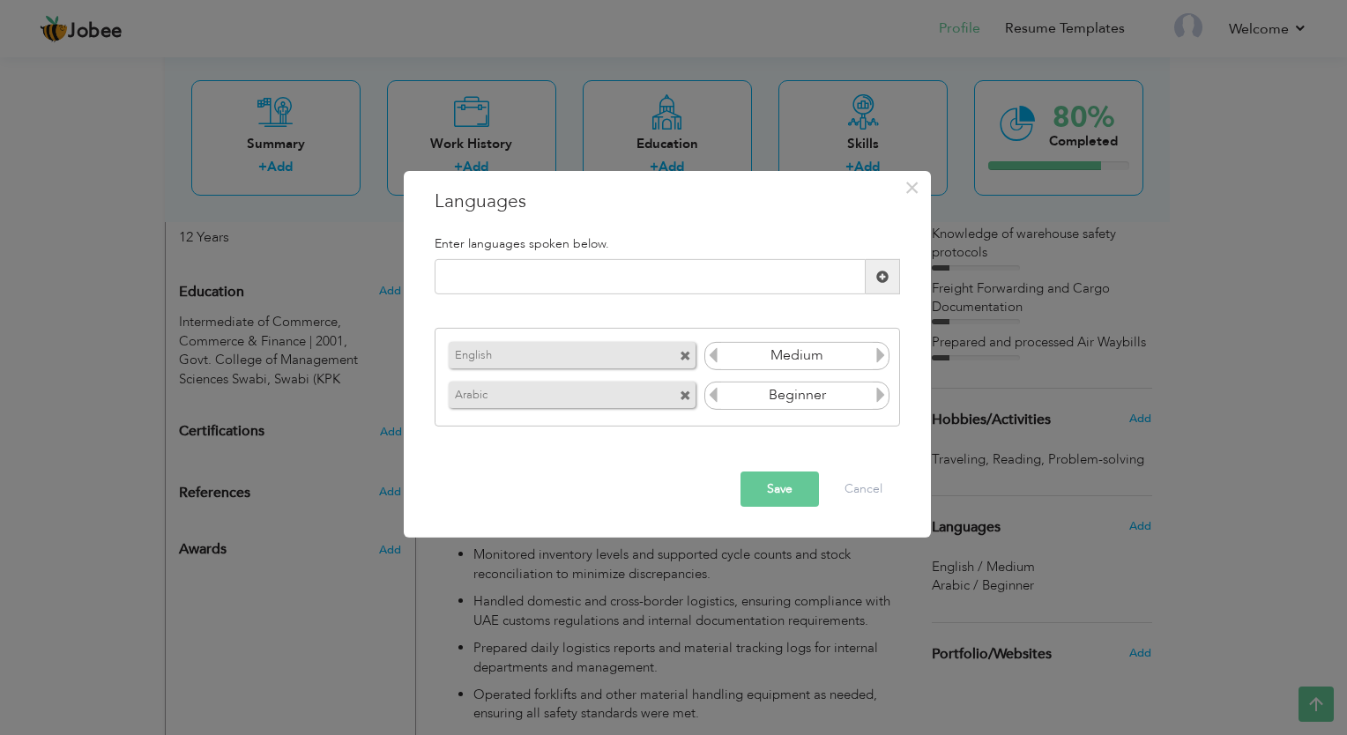
click at [885, 398] on icon at bounding box center [881, 395] width 16 height 16
click at [716, 398] on icon at bounding box center [713, 395] width 16 height 16
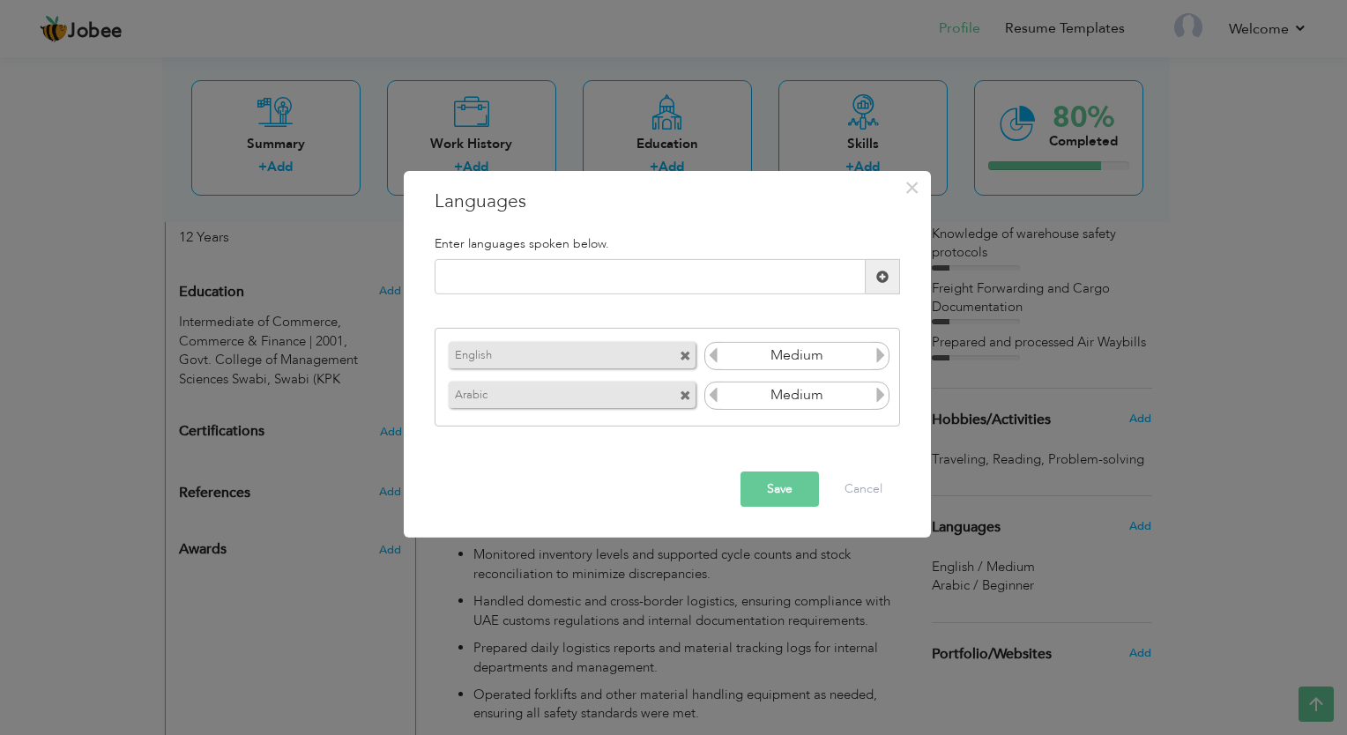
click at [767, 492] on button "Save" at bounding box center [780, 489] width 78 height 35
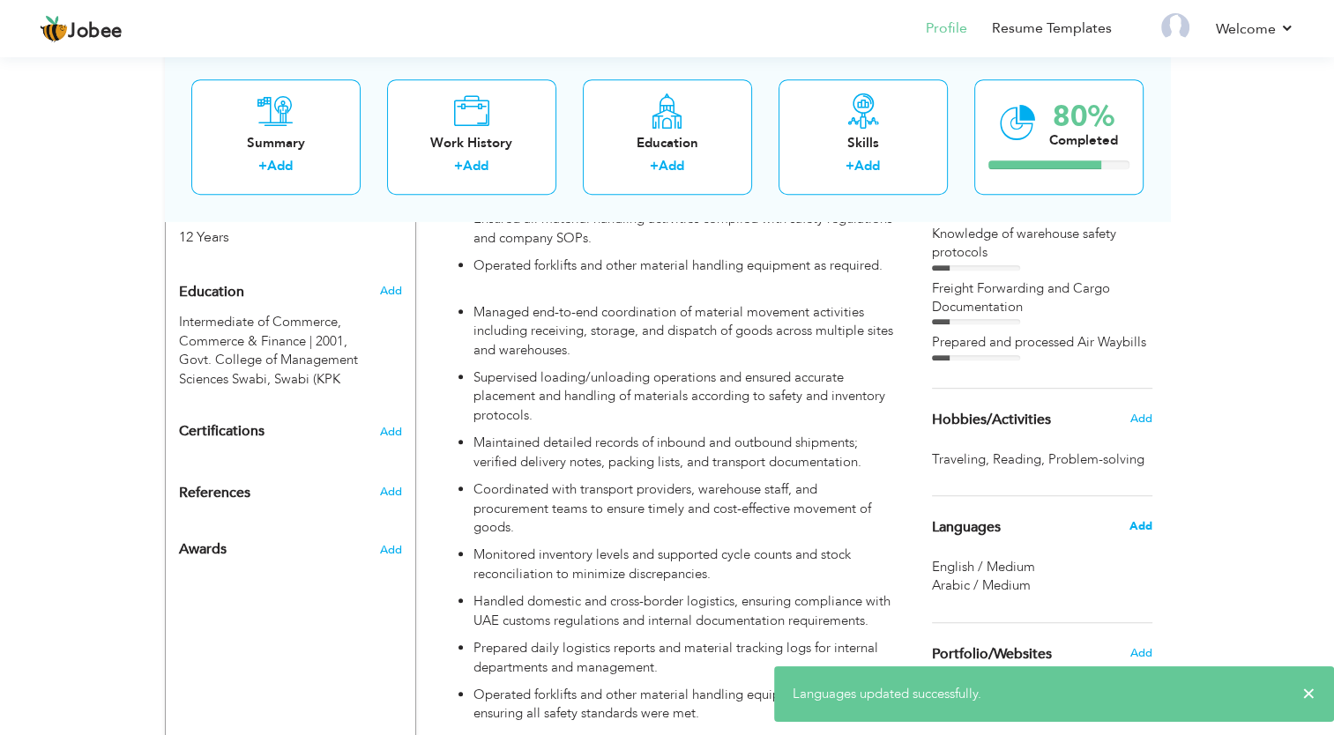
click at [1137, 522] on span "Add" at bounding box center [1140, 527] width 23 height 16
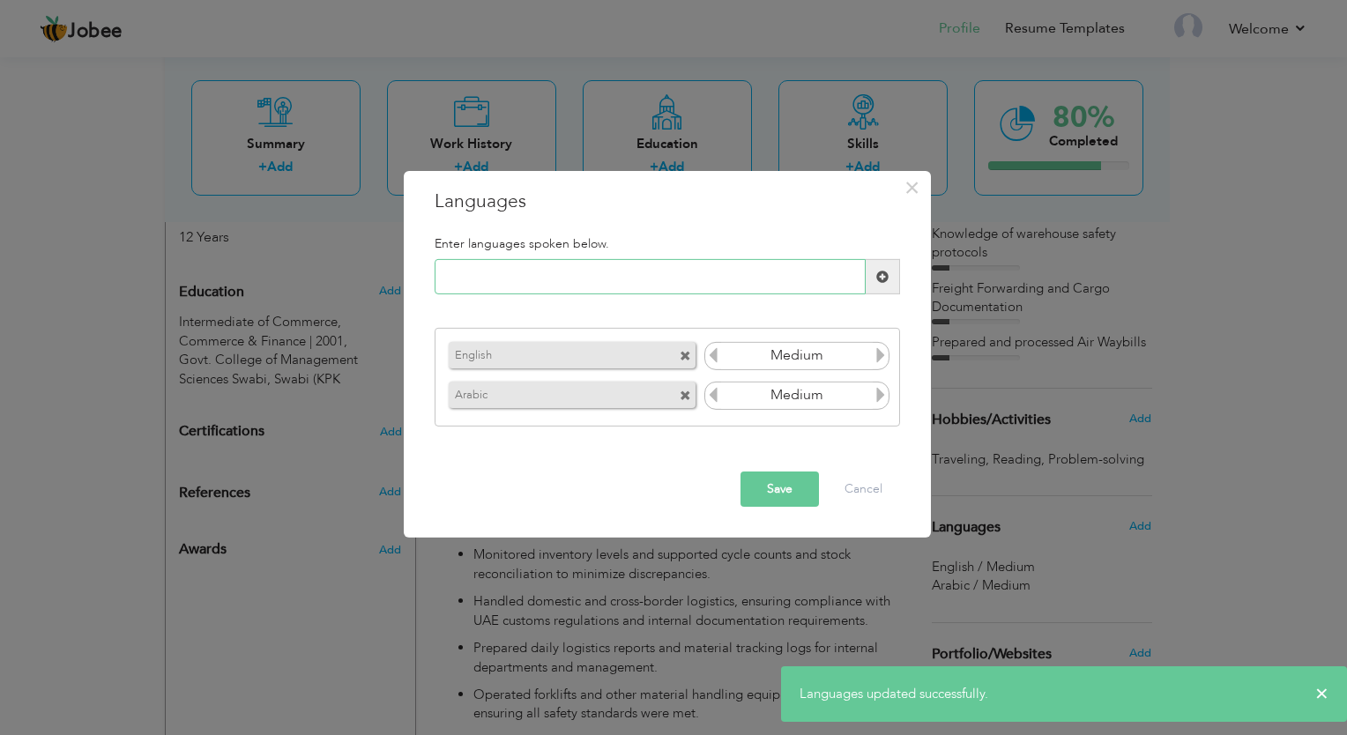
type input "h"
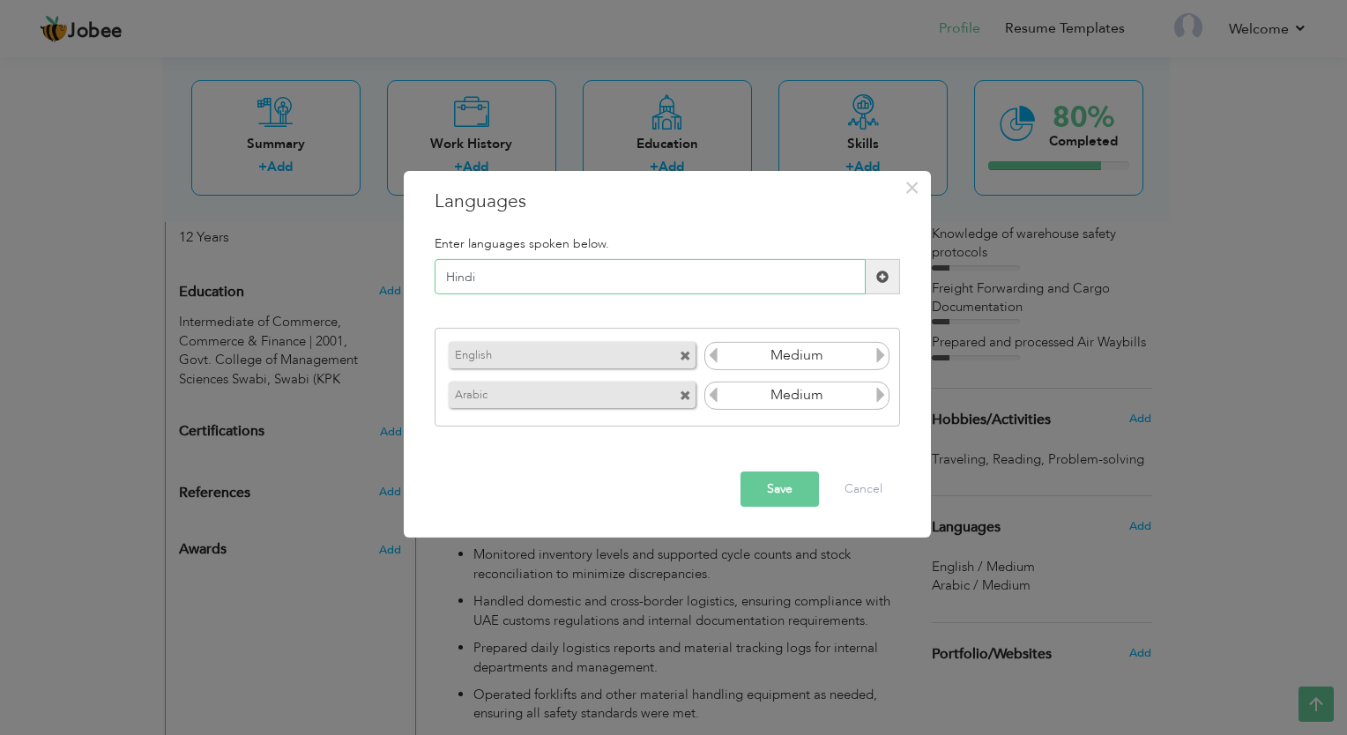
type input "Hindi"
click at [784, 485] on button "Save" at bounding box center [780, 489] width 78 height 35
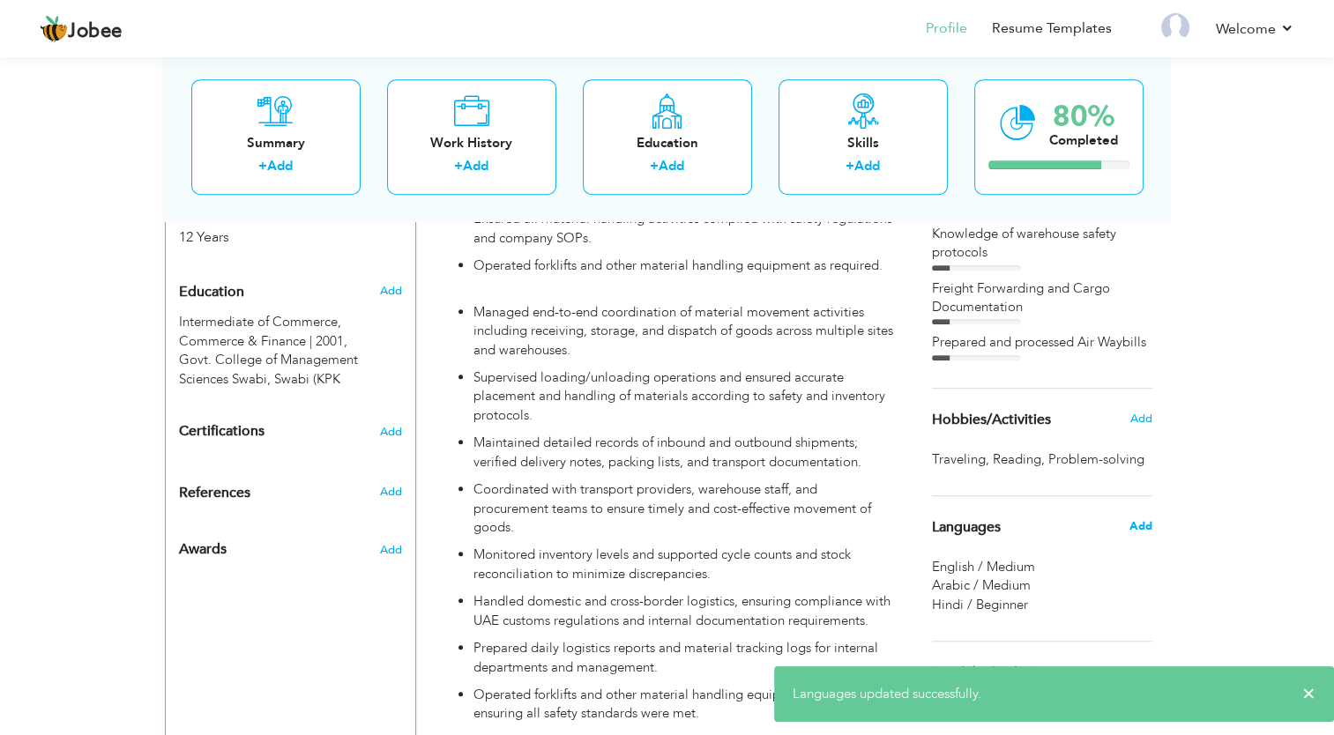
click at [1135, 532] on span "Add" at bounding box center [1140, 527] width 23 height 16
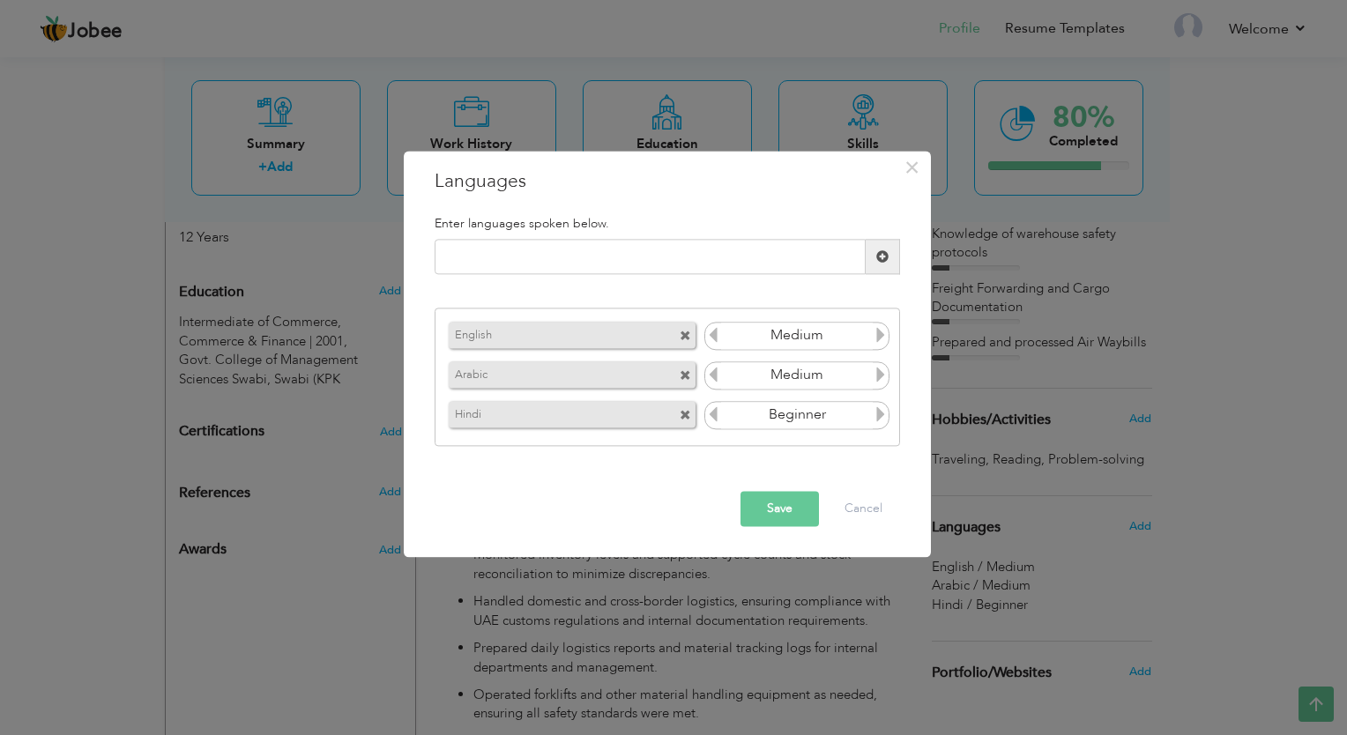
click at [882, 420] on icon at bounding box center [881, 415] width 16 height 16
click at [879, 418] on icon at bounding box center [881, 415] width 16 height 16
click at [787, 506] on button "Save" at bounding box center [780, 509] width 78 height 35
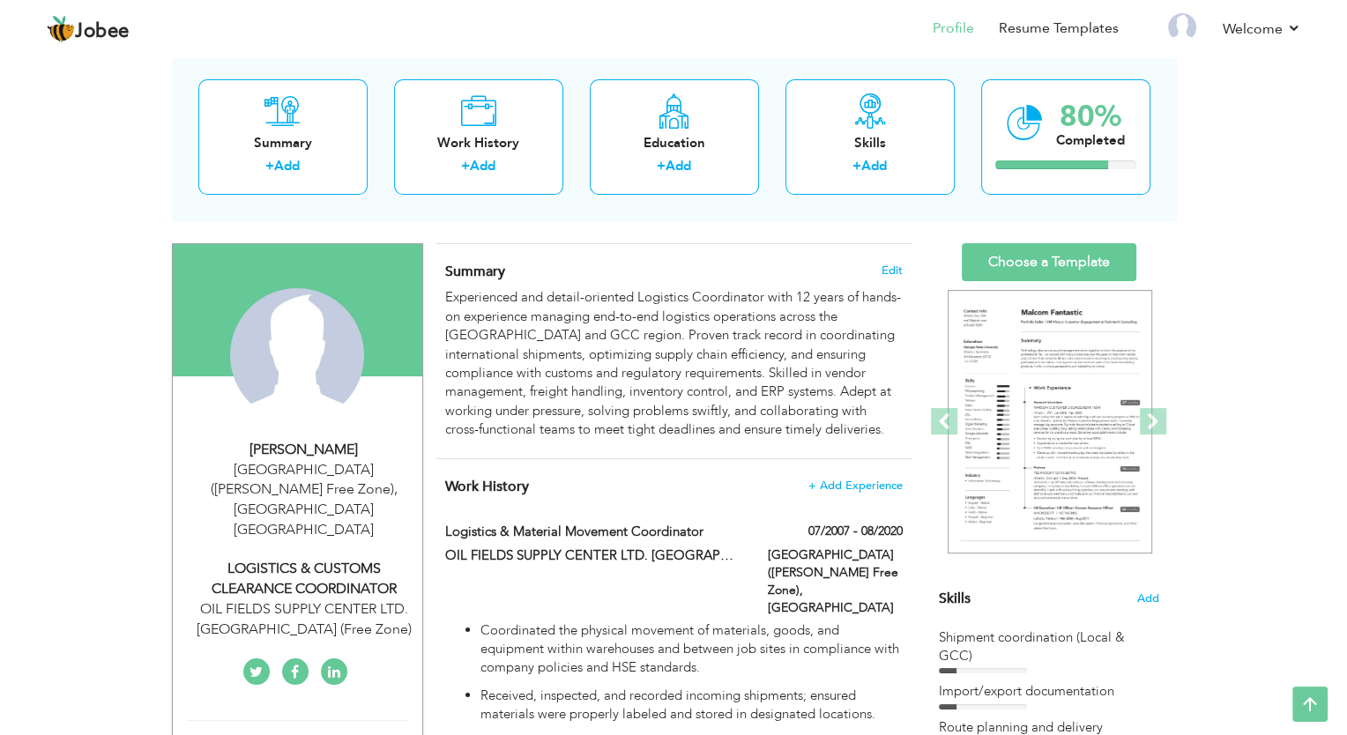
scroll to position [88, 0]
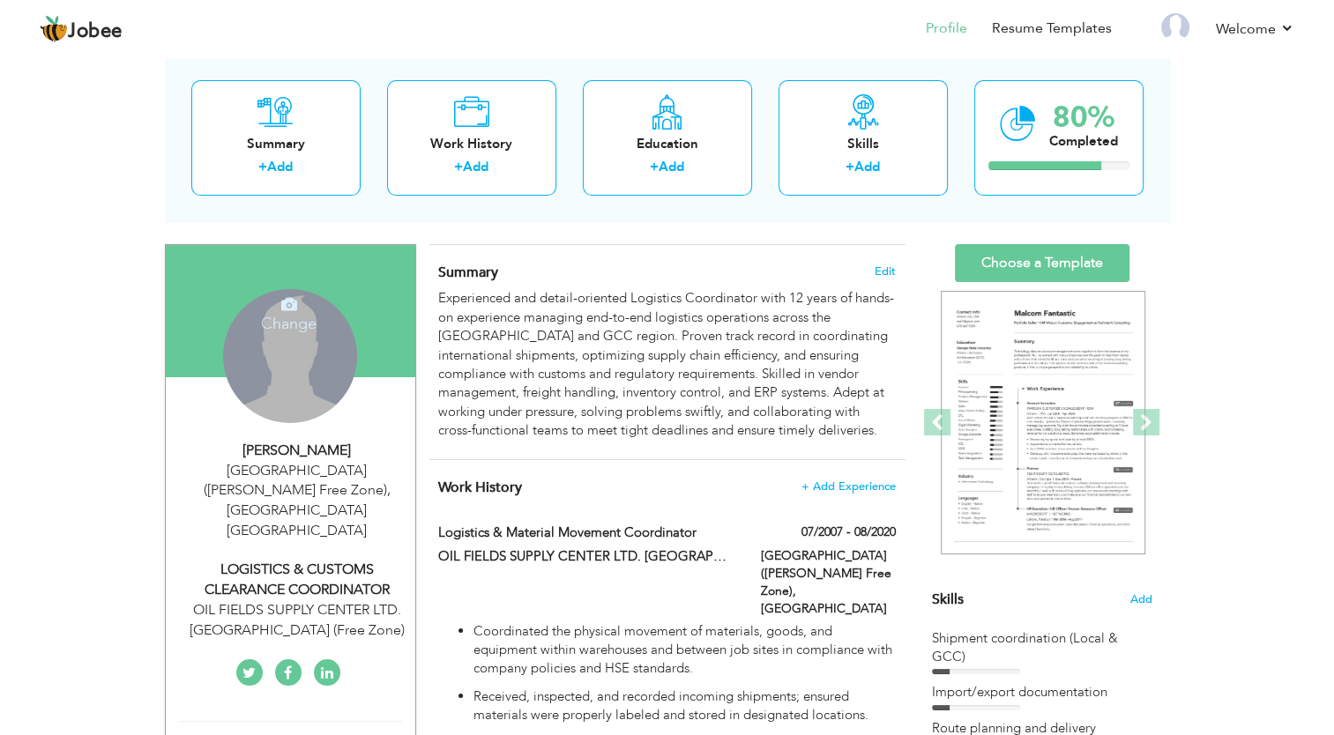
click at [294, 404] on div "Change Remove" at bounding box center [290, 356] width 134 height 134
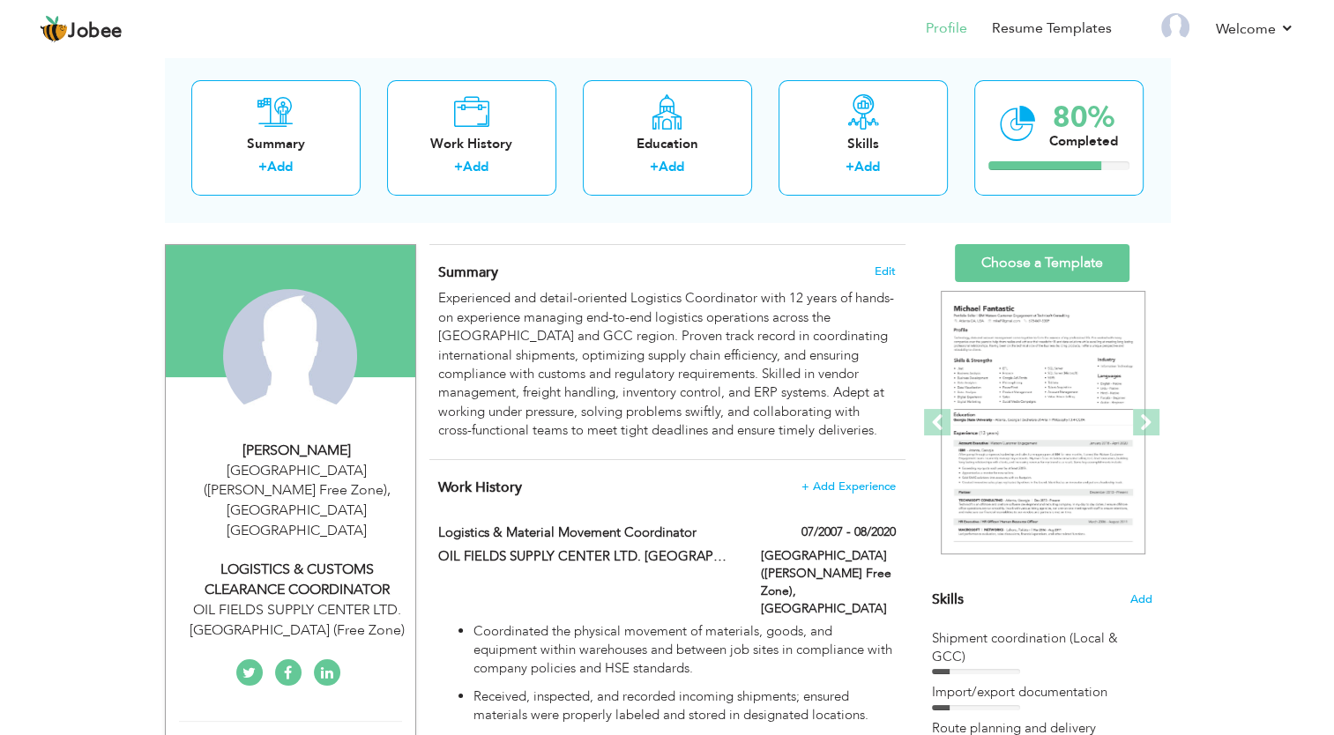
click at [289, 451] on div "Tariq Zaman" at bounding box center [297, 451] width 236 height 20
type input "Tariq"
type input "Zaman"
type input "0971527968101"
select select "number:228"
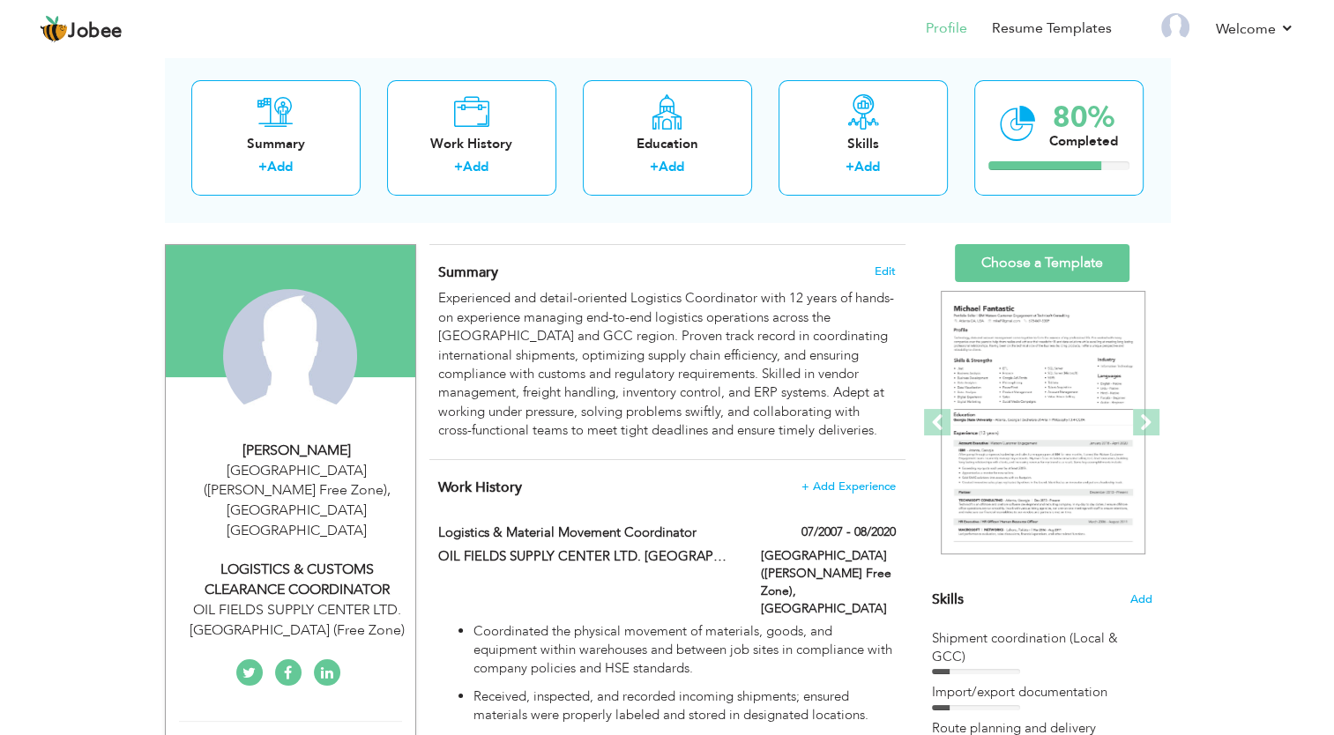
type input "[GEOGRAPHIC_DATA]"
type input "[GEOGRAPHIC_DATA] ([PERSON_NAME] Free Zone)"
select select "number:14"
type input "OIL FIELDS SUPPLY CENTER LTD. [GEOGRAPHIC_DATA] (Free Zone)"
type input "LOGISTICS & CUSTOMS CLEARANCE COORDINATOR"
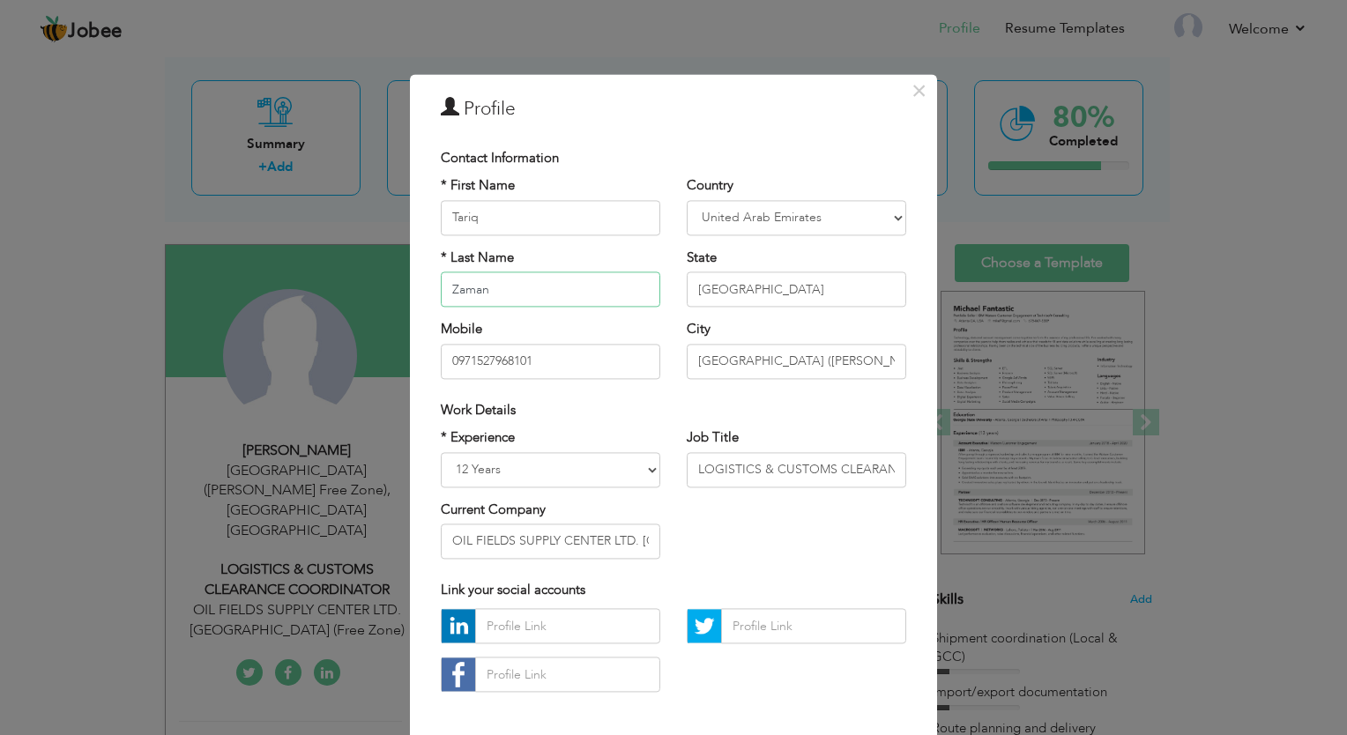
click at [586, 289] on input "Zaman" at bounding box center [551, 289] width 220 height 35
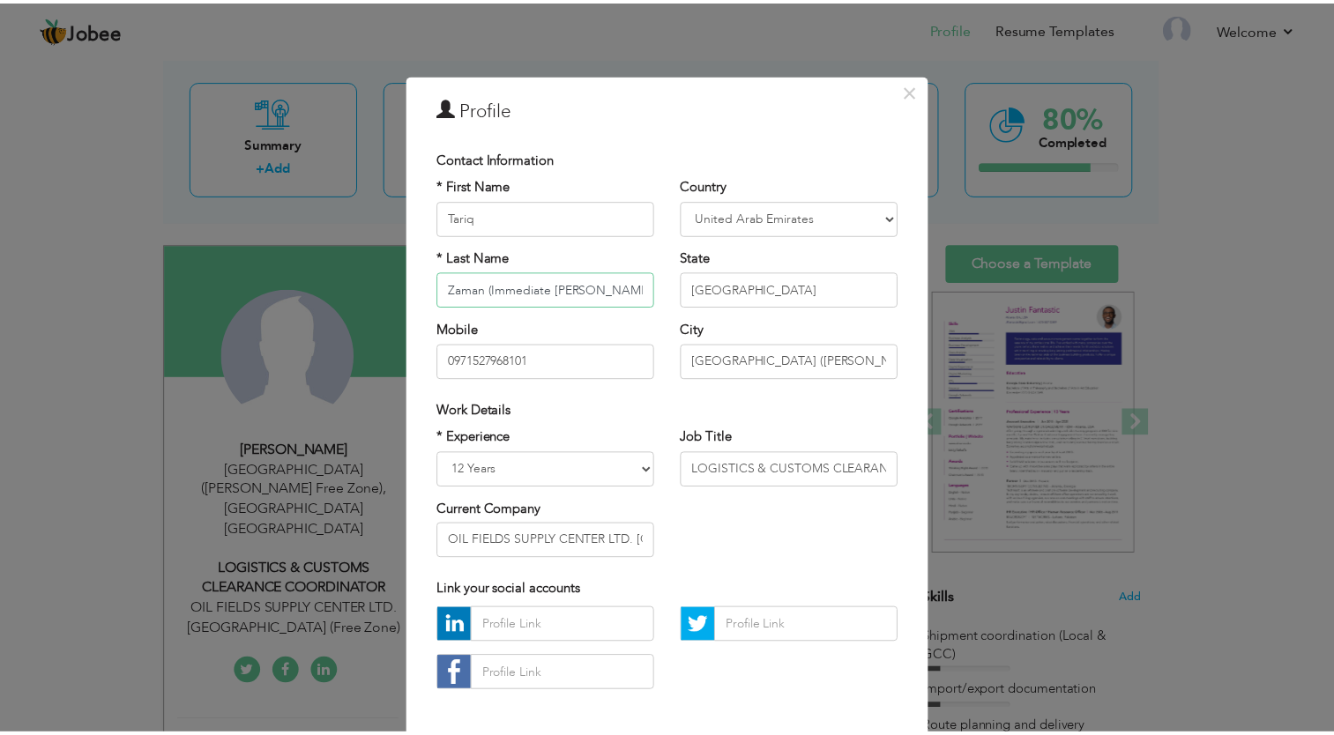
scroll to position [77, 0]
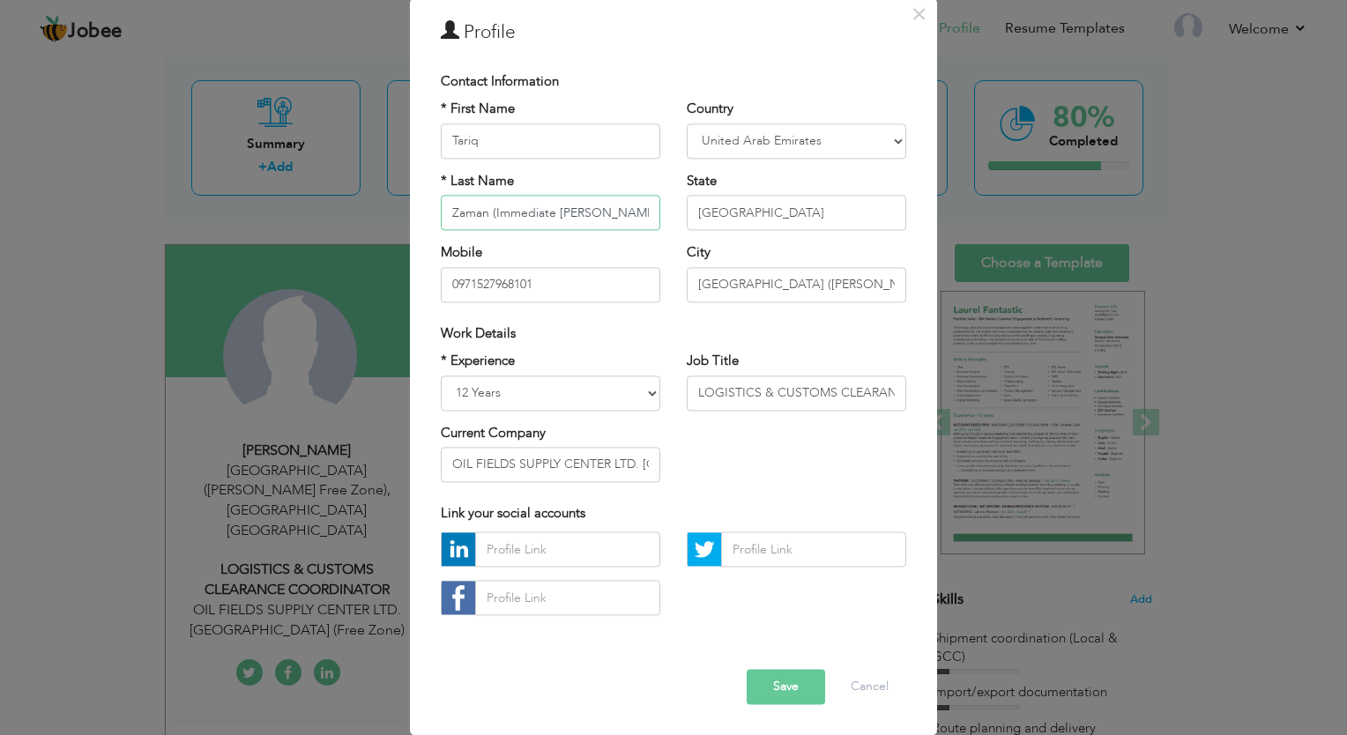
type input "Zaman (Immediate [PERSON_NAME])"
click at [639, 400] on select "Entry Level Less than 1 Year 1 Year 2 Years 3 Years 4 Years 5 Years 6 Years 7 Y…" at bounding box center [551, 393] width 220 height 35
select select "number:15"
click at [441, 376] on select "Entry Level Less than 1 Year 1 Year 2 Years 3 Years 4 Years 5 Years 6 Years 7 Y…" at bounding box center [551, 393] width 220 height 35
click at [749, 681] on button "Save" at bounding box center [786, 687] width 78 height 35
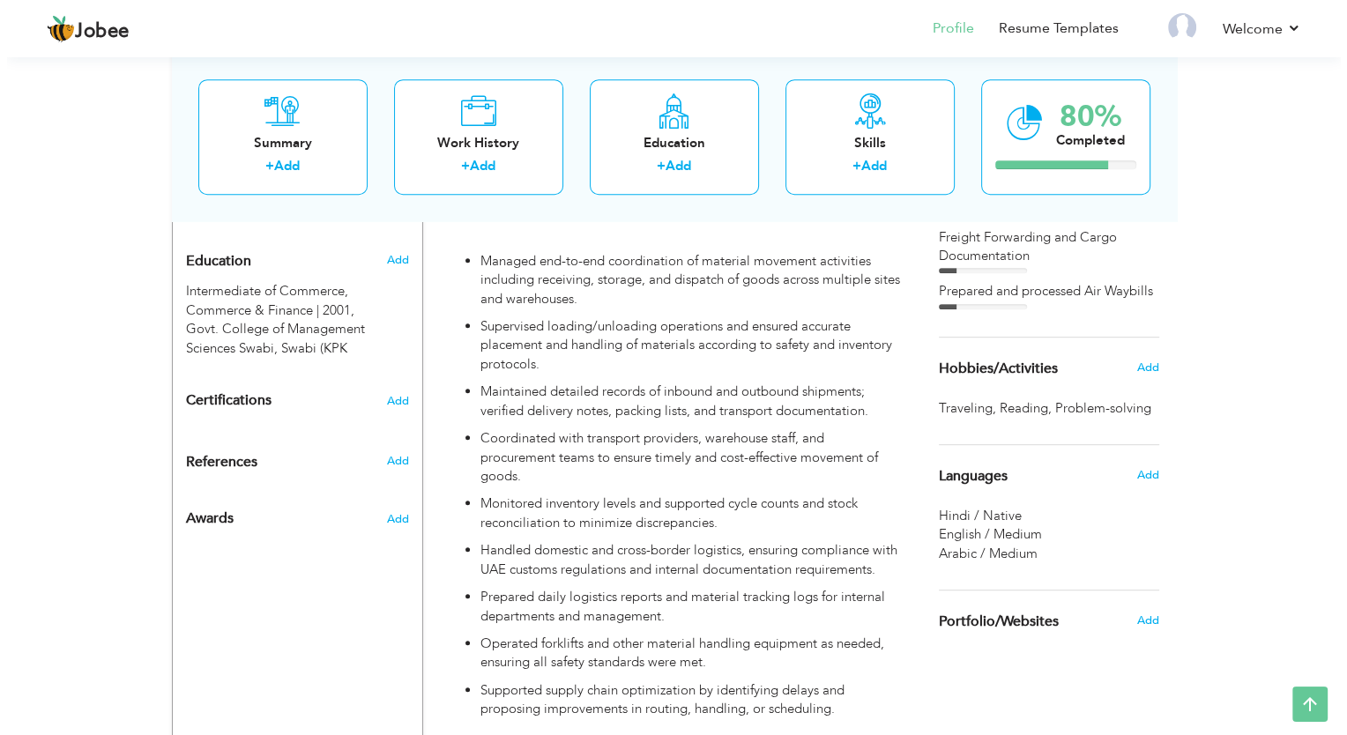
scroll to position [975, 0]
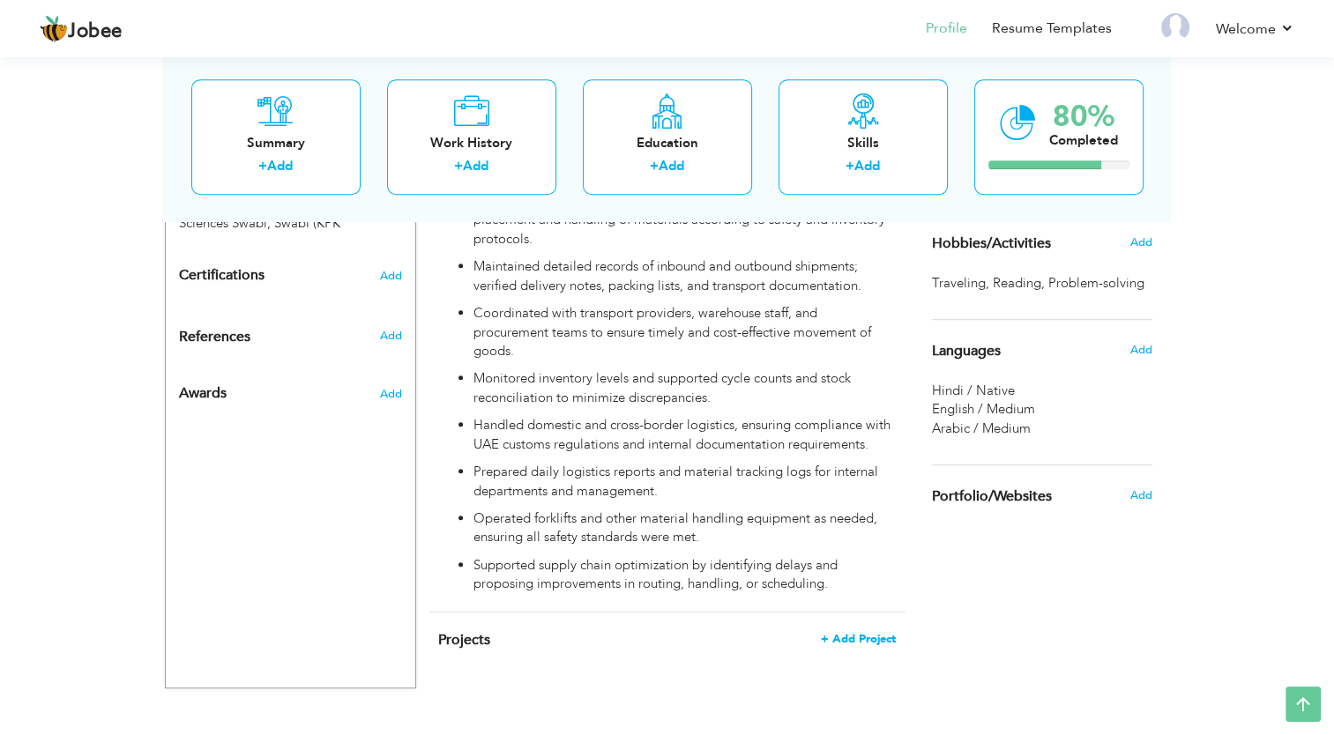
click at [863, 633] on span "+ Add Project" at bounding box center [858, 639] width 75 height 12
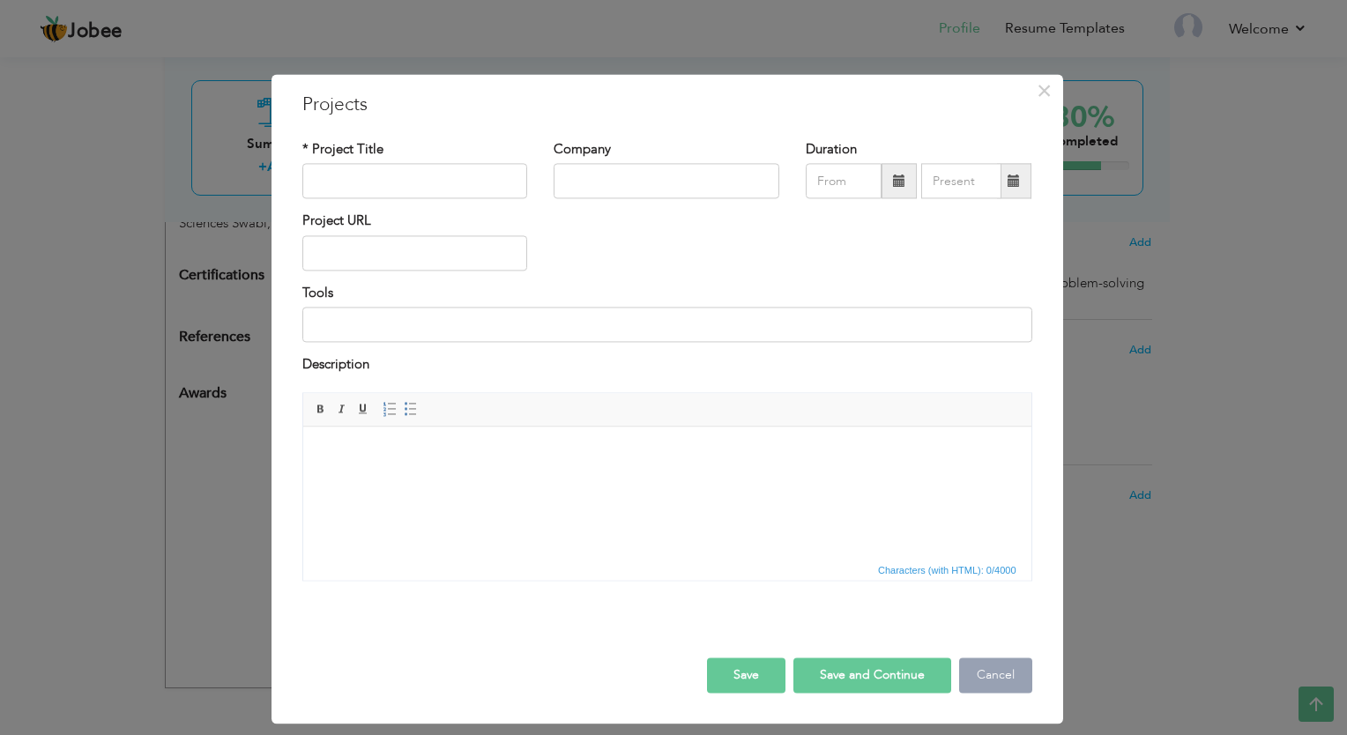
click at [981, 676] on button "Cancel" at bounding box center [995, 675] width 73 height 35
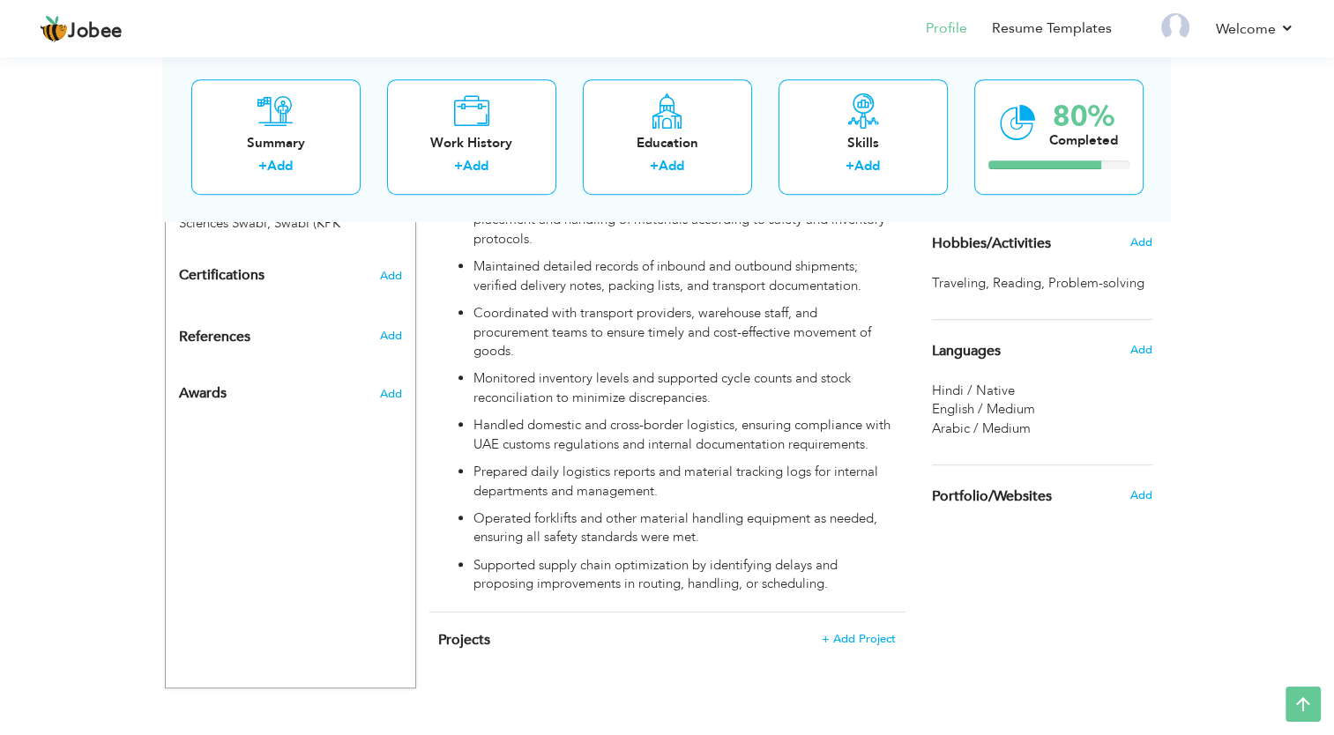
click at [818, 631] on h4 "Projects + Add Project" at bounding box center [666, 640] width 457 height 18
click at [839, 633] on span "+ Add Project" at bounding box center [858, 639] width 75 height 12
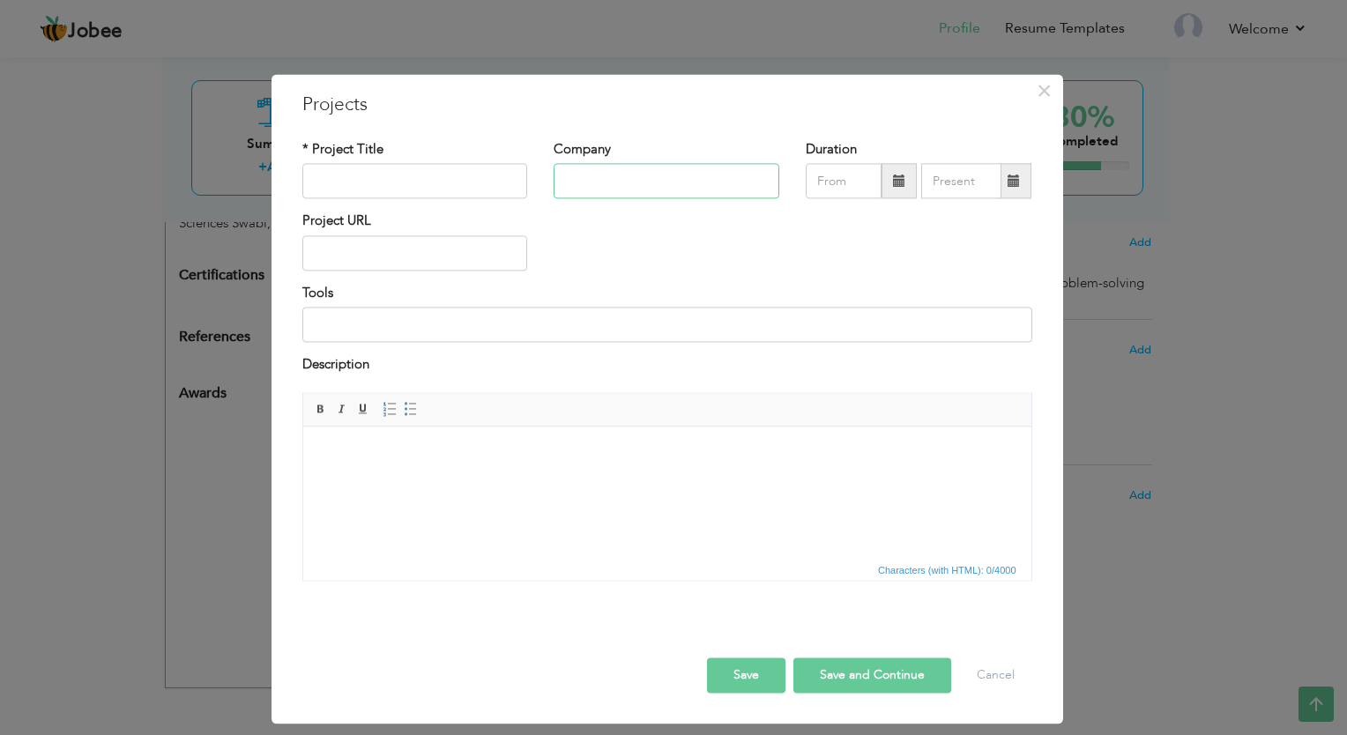
click at [571, 188] on input "text" at bounding box center [667, 181] width 226 height 35
paste input "ADNOC Drilling Equipment Logistics Role: Lead Logistics Coordinator"
type input "ADNOC Drilling Equipment Logistics Role: Lead Logistics Coordinator"
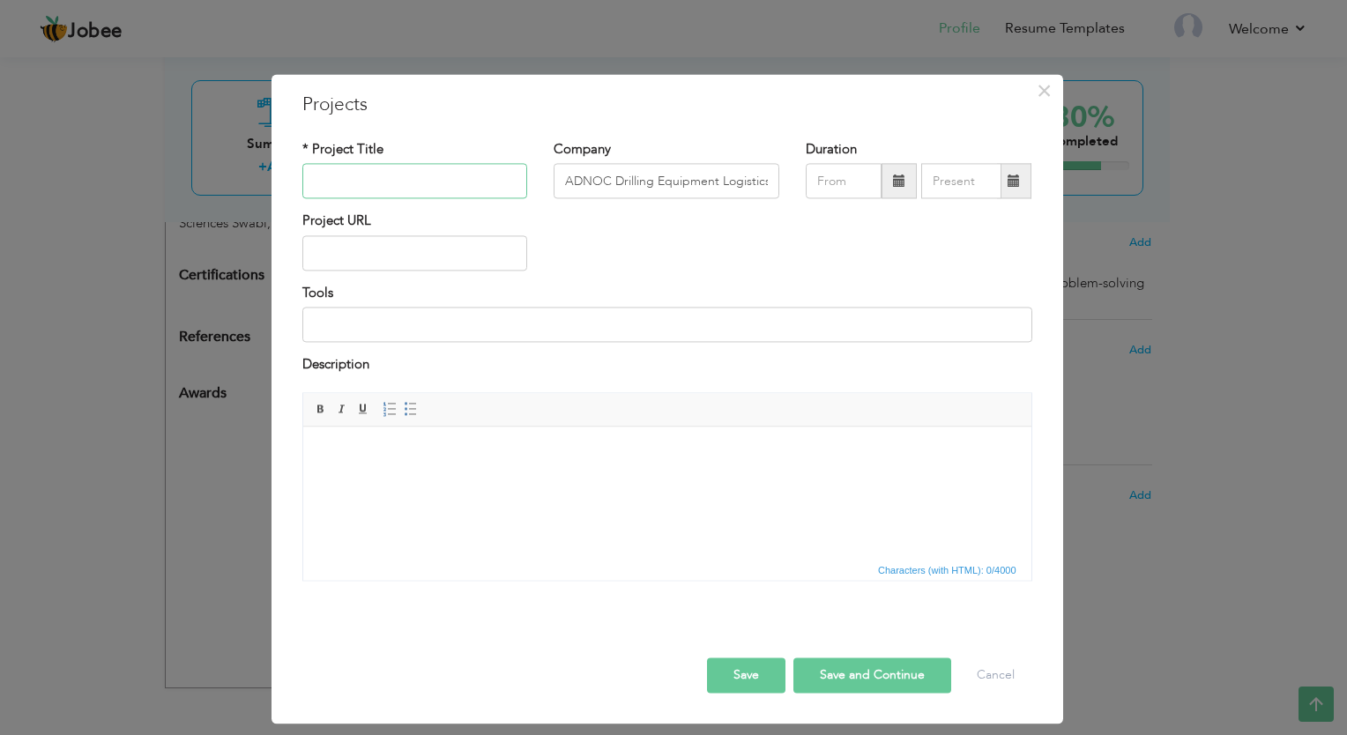
click at [384, 183] on input "text" at bounding box center [415, 181] width 226 height 35
paste input "ADNOC Drilling Equipment Logistics Role: Lead Logistics Coordinator"
type input "ADNOC Drilling Equipment Logistics Role: Lead Logistics Coordinator"
click at [576, 186] on input "ADNOC Drilling Equipment Logistics Role: Lead Logistics Coordinator" at bounding box center [667, 181] width 226 height 35
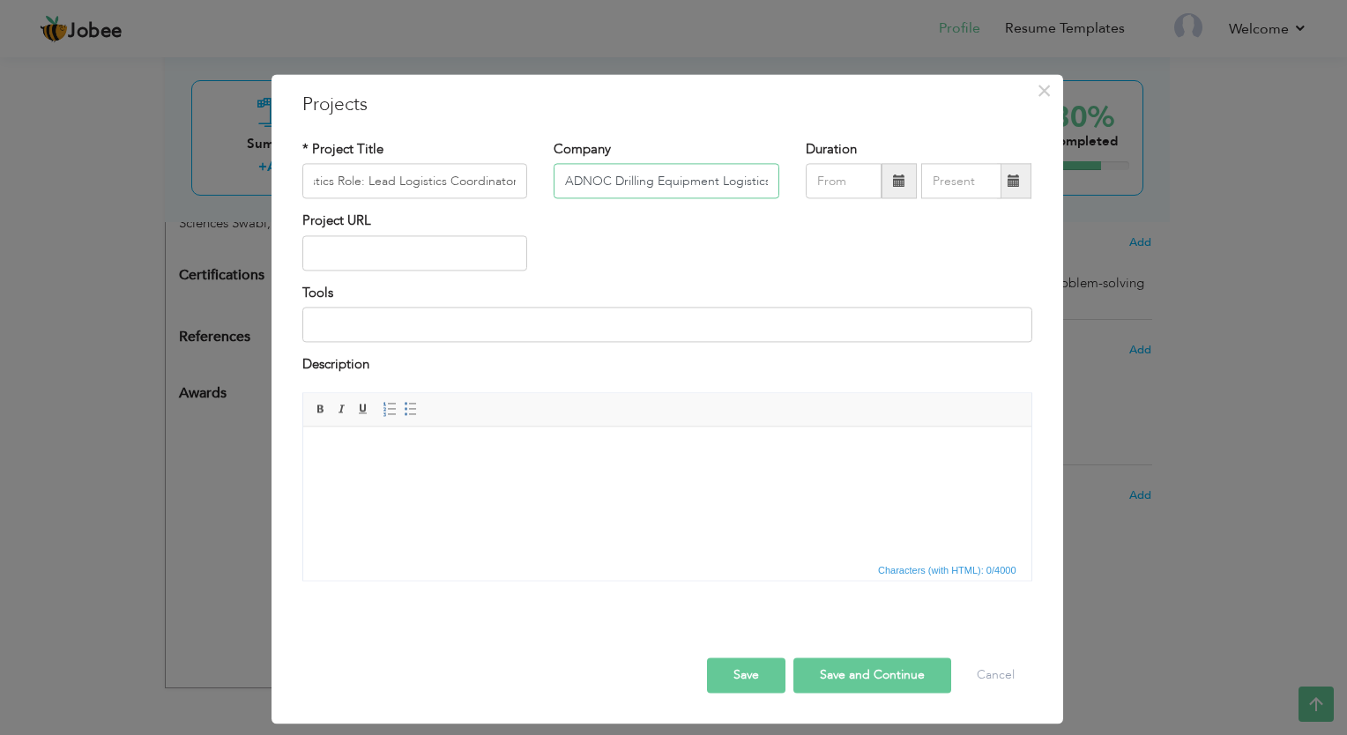
scroll to position [0, 0]
click at [576, 186] on input "ADNOC Drilling Equipment Logistics Role: Lead Logistics Coordinator" at bounding box center [667, 181] width 226 height 35
click at [641, 182] on input "ADNOC Drilling Equipment Logistics Role: Lead Logistics Coordinator" at bounding box center [667, 181] width 226 height 35
drag, startPoint x: 760, startPoint y: 184, endPoint x: 799, endPoint y: 186, distance: 38.8
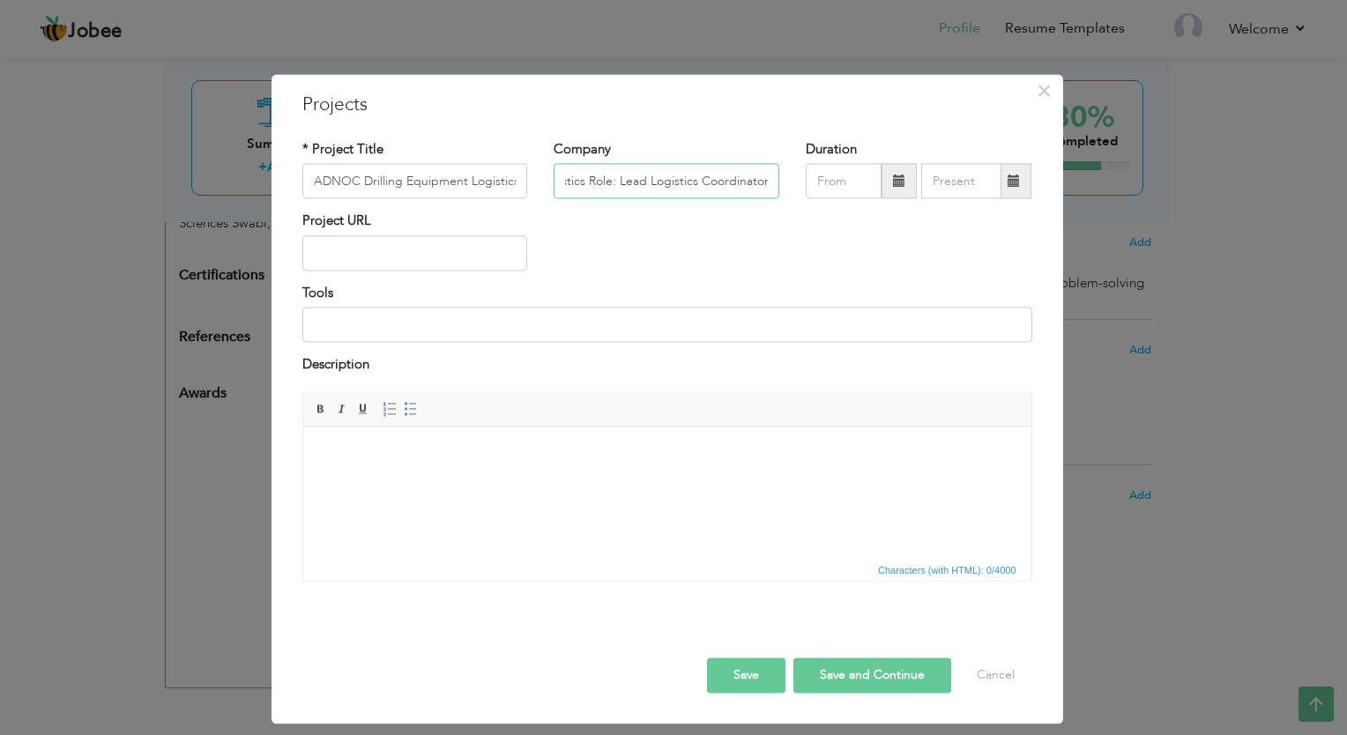
click at [799, 186] on div "* Project Title ADNOC Drilling Equipment Logistics Role: Lead Logistics Coordin…" at bounding box center [667, 175] width 757 height 71
click at [693, 185] on input "ADNOC Drilling Equipment Logistics Role: Lead Logistics Coordinator" at bounding box center [667, 181] width 226 height 35
drag, startPoint x: 616, startPoint y: 183, endPoint x: 790, endPoint y: 190, distance: 173.9
click at [790, 190] on div "Company ADNOC Drilling Equipment Logistics Role: Lead Logistics Coordinator" at bounding box center [667, 175] width 252 height 71
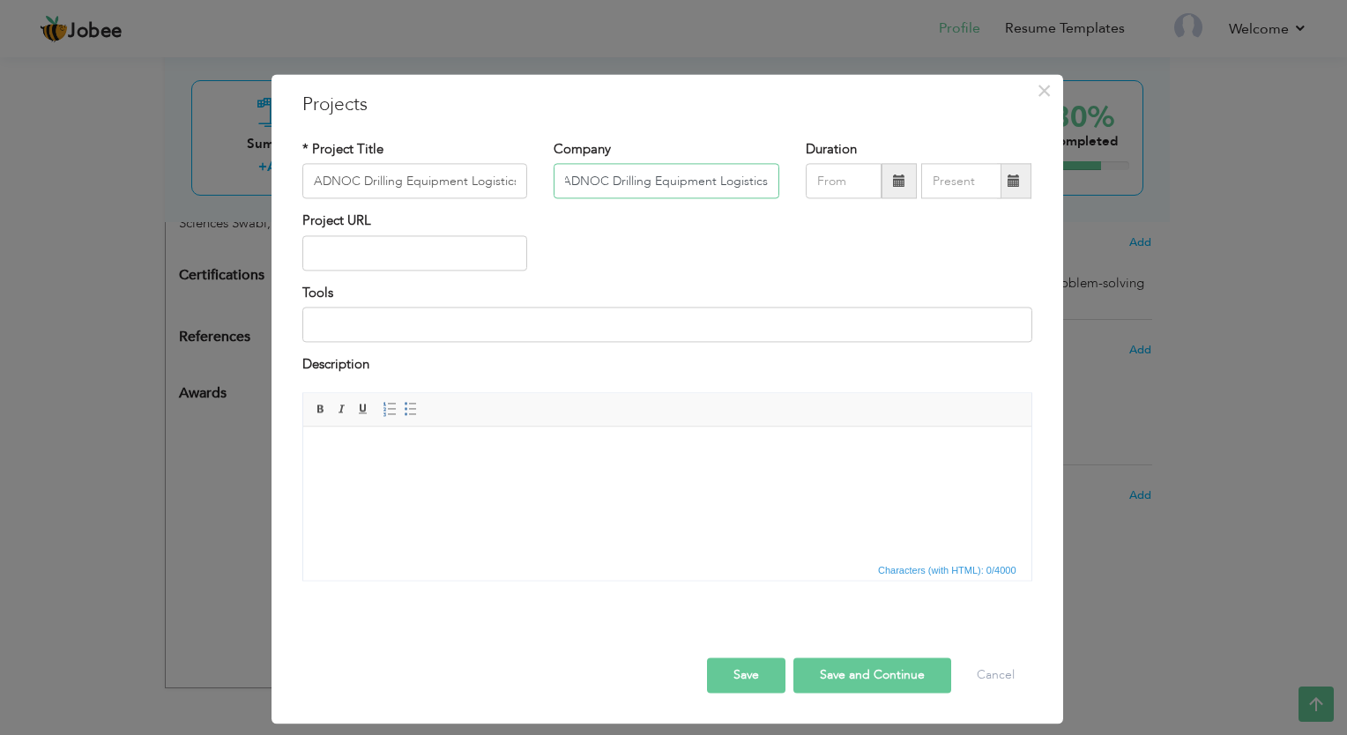
type input "ADNOC Drilling Equipment Logistics."
drag, startPoint x: 443, startPoint y: 183, endPoint x: 509, endPoint y: 183, distance: 66.1
click at [509, 183] on input "ADNOC Drilling Equipment Logistics Role: Lead Logistics Coordinator" at bounding box center [415, 181] width 226 height 35
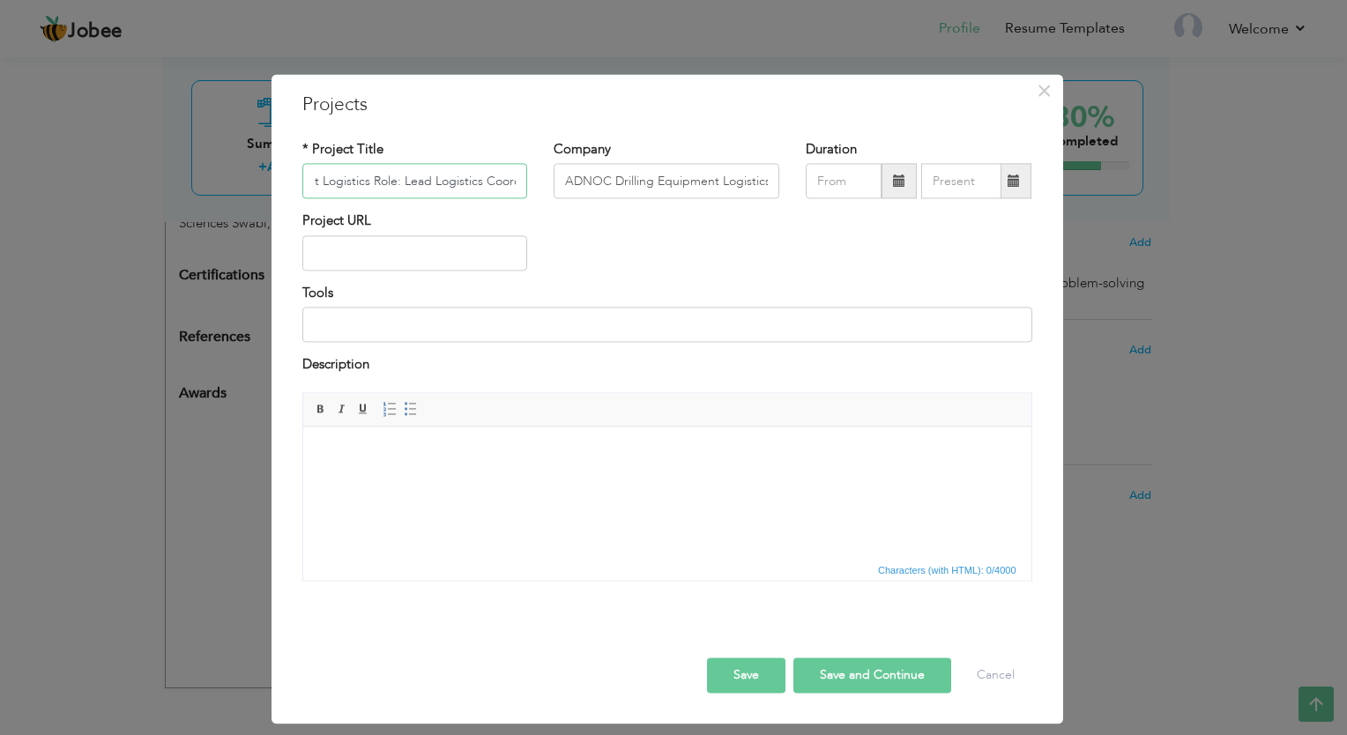
click at [459, 180] on input "ADNOC Drilling Equipment Logistics Role: Lead Logistics Coordinator" at bounding box center [415, 181] width 226 height 35
drag, startPoint x: 480, startPoint y: 178, endPoint x: 267, endPoint y: 189, distance: 212.8
click at [267, 189] on div "× Projects * Project Title ADNOC Drilling Equipment Logistics Role: Lead Logist…" at bounding box center [673, 367] width 1347 height 735
click at [414, 183] on input "ADNOC Drilling Equipment Logistics Role: Lead Logistics Coordinator" at bounding box center [415, 181] width 226 height 35
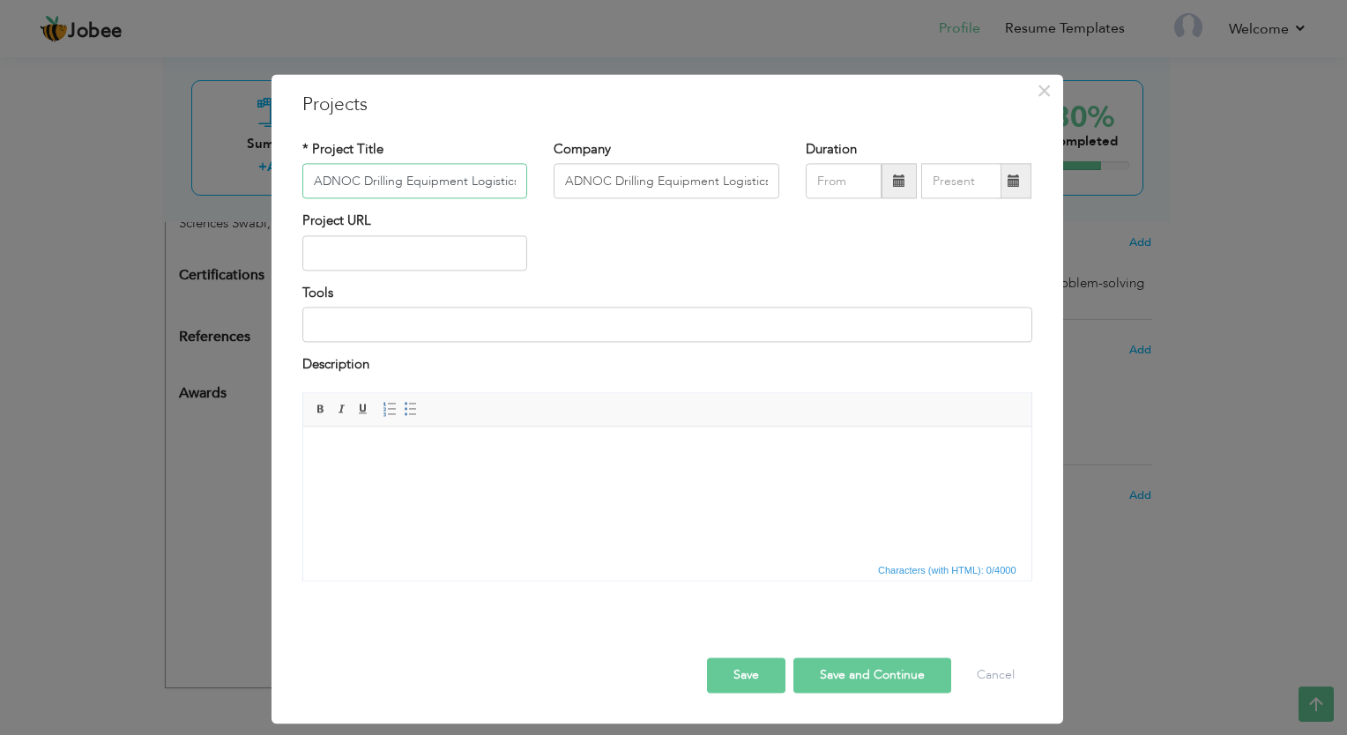
scroll to position [0, 185]
drag, startPoint x: 495, startPoint y: 189, endPoint x: 519, endPoint y: 189, distance: 24.7
click at [519, 189] on input "ADNOC Drilling Equipment Logistics Role: Lead Logistics Coordinator" at bounding box center [415, 181] width 226 height 35
click at [363, 180] on input "ADNOC Drilling Equipment Logistics Role: Lead Logistics Coordinator" at bounding box center [415, 181] width 226 height 35
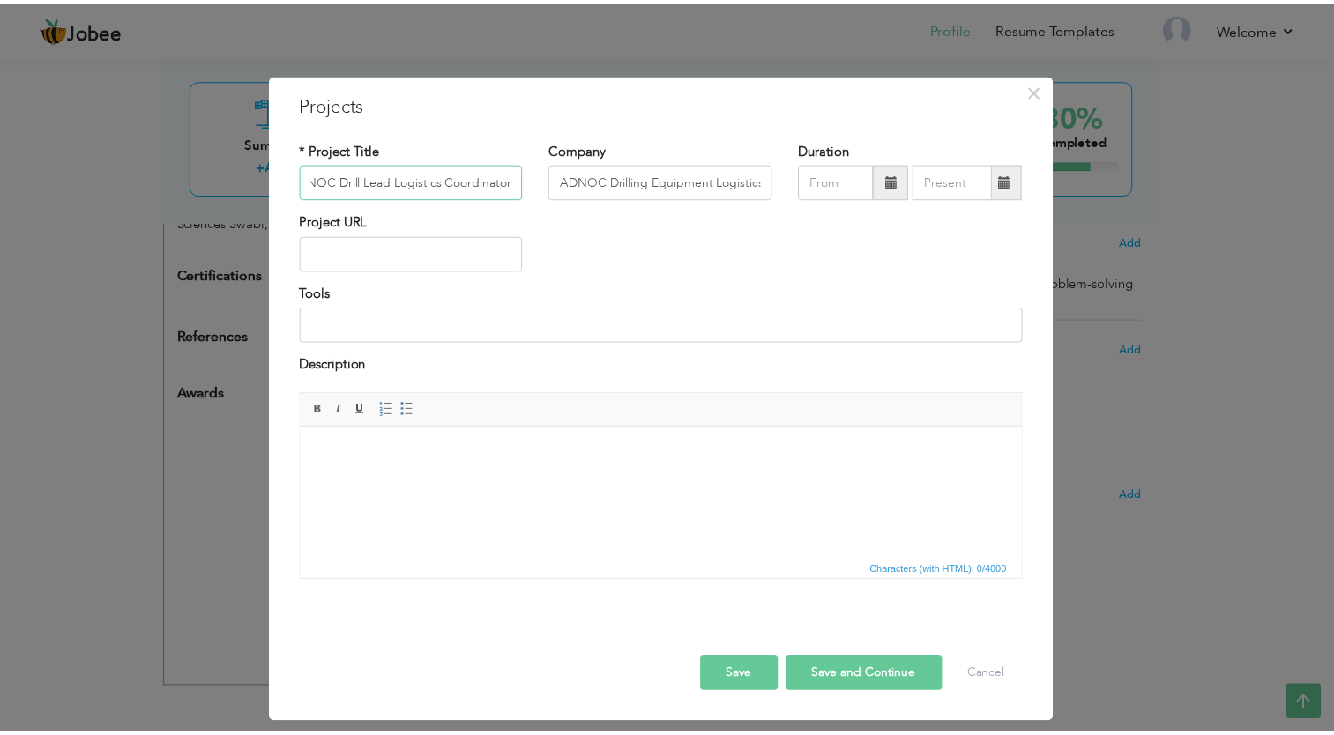
scroll to position [0, 0]
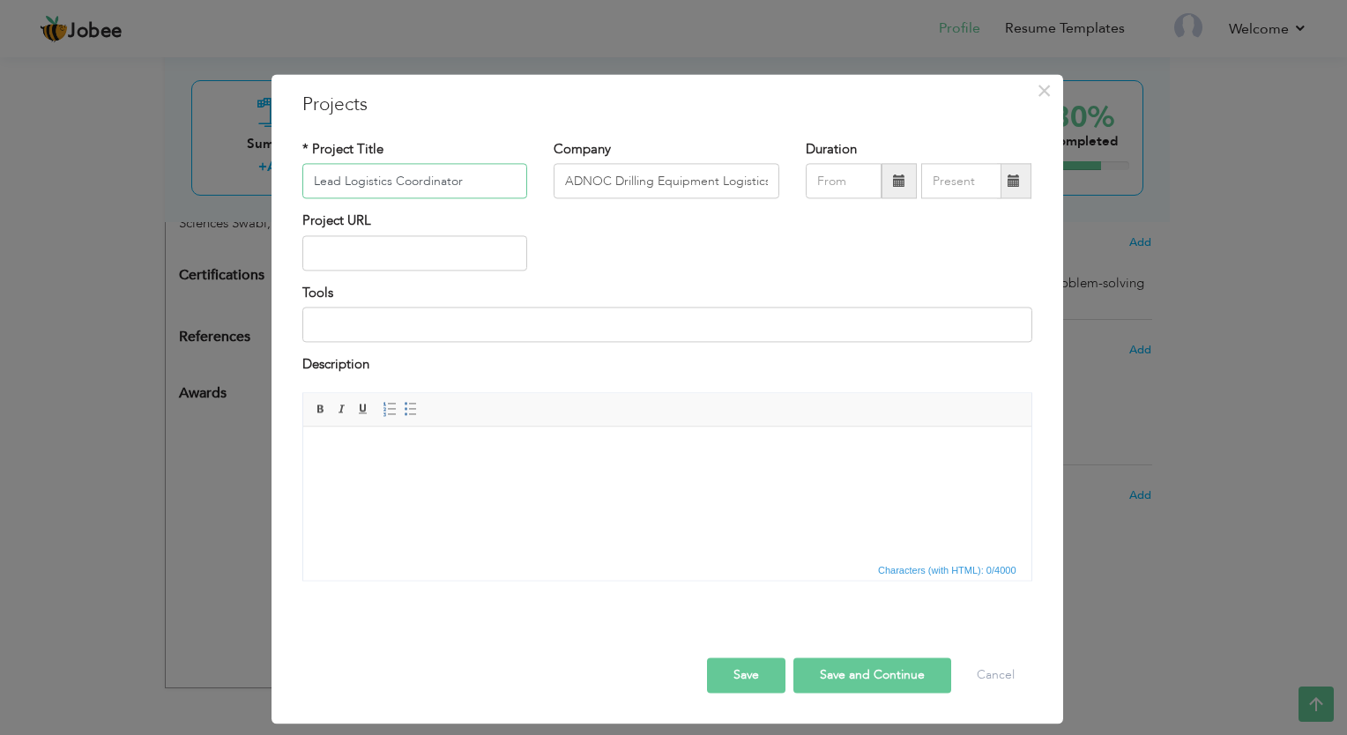
type input "Lead Logistics Coordinator"
click at [544, 481] on html at bounding box center [666, 454] width 728 height 54
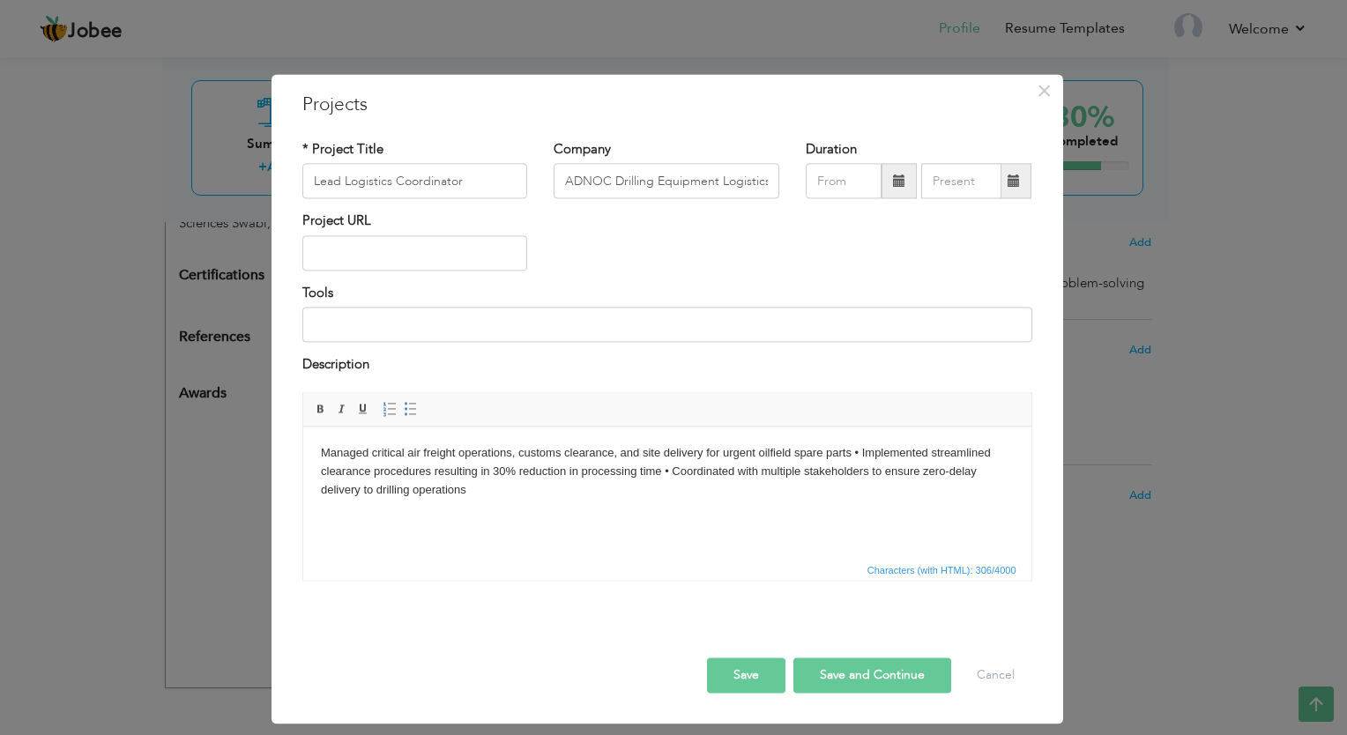
click at [853, 460] on body "Managed critical air freight operations, customs clearance, and site delivery f…" at bounding box center [666, 471] width 693 height 55
click at [801, 474] on body "Managed critical air freight operations, customs clearance, and site delivery f…" at bounding box center [666, 471] width 693 height 55
drag, startPoint x: 777, startPoint y: 493, endPoint x: 314, endPoint y: 457, distance: 464.4
click at [314, 457] on html "Managed critical air freight operations, customs clearance, and site delivery f…" at bounding box center [666, 472] width 728 height 90
click at [407, 410] on span at bounding box center [411, 409] width 14 height 14
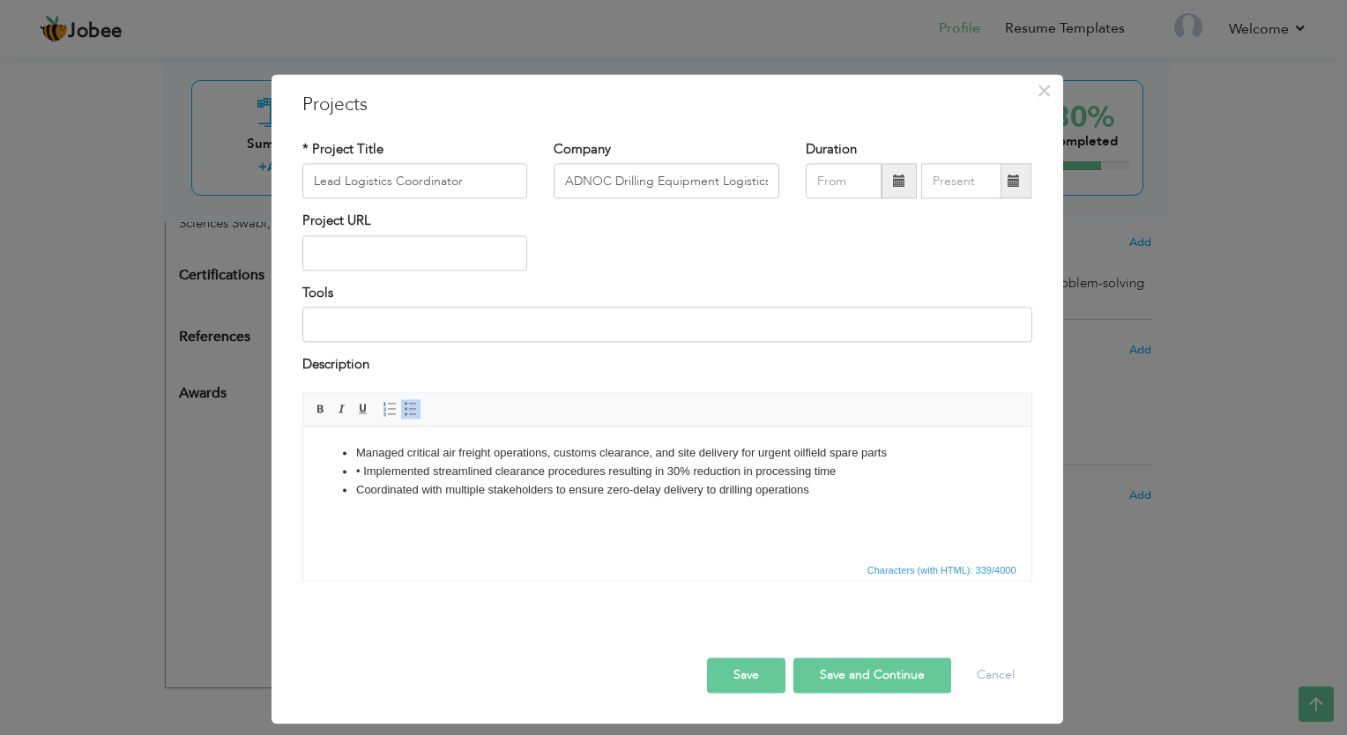
click at [459, 561] on span "Characters (with HTML): 339/4000" at bounding box center [667, 569] width 728 height 21
click at [362, 474] on li "• Implemented streamlined clearance procedures resulting in 30% reduction in pr…" at bounding box center [666, 472] width 623 height 19
click at [738, 668] on button "Save" at bounding box center [746, 675] width 78 height 35
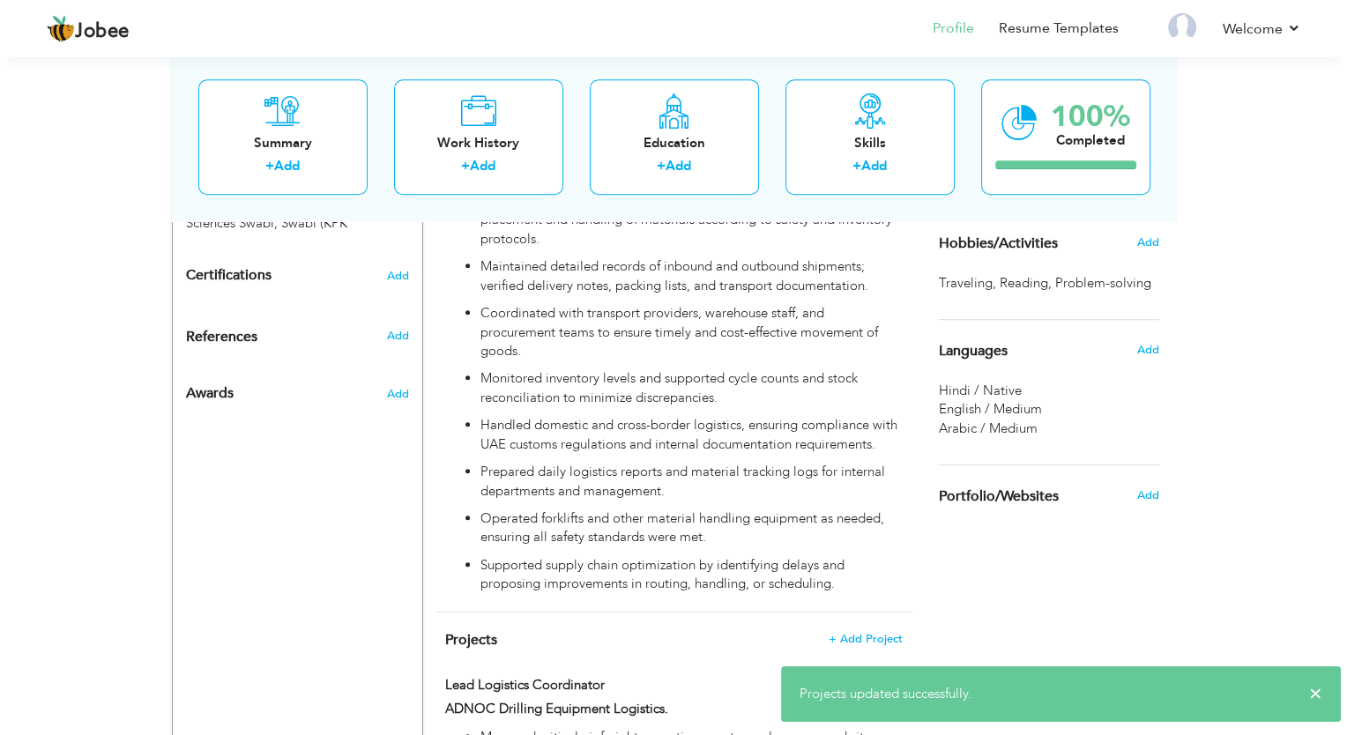
scroll to position [1150, 0]
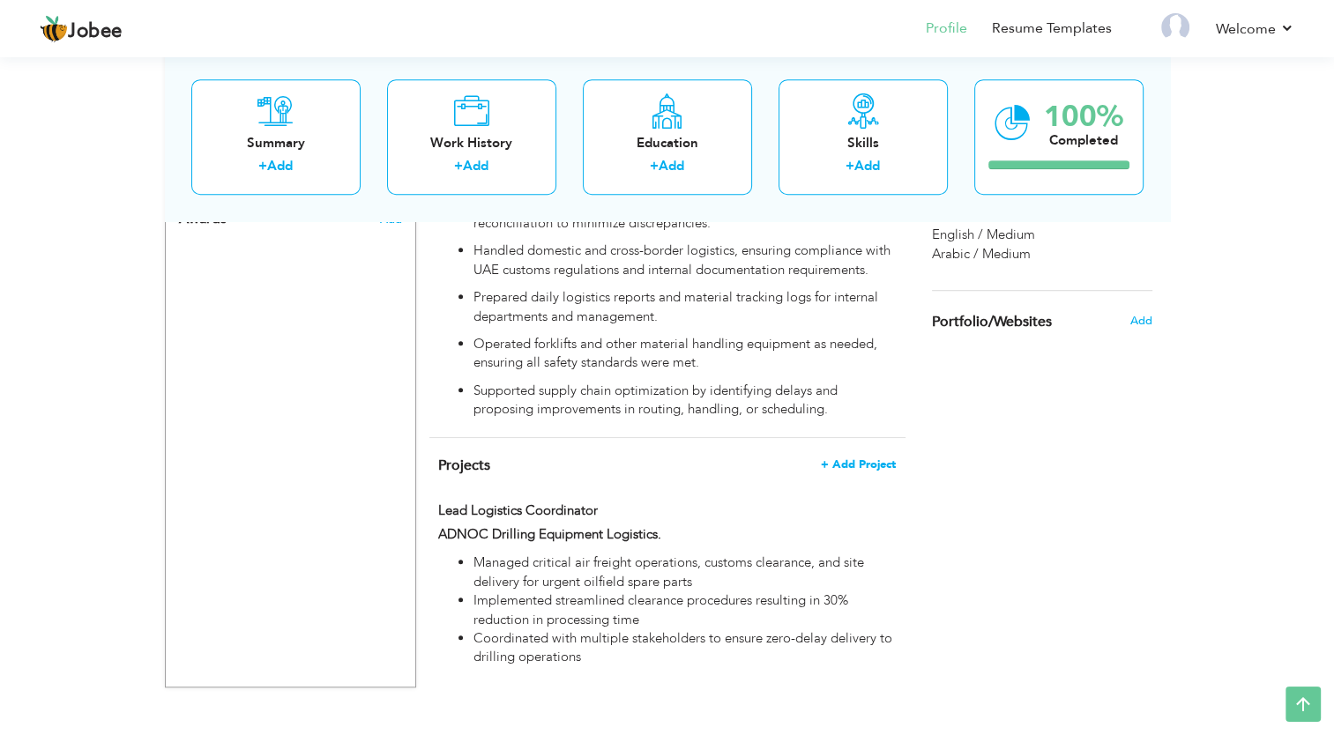
click at [836, 459] on span "+ Add Project" at bounding box center [858, 465] width 75 height 12
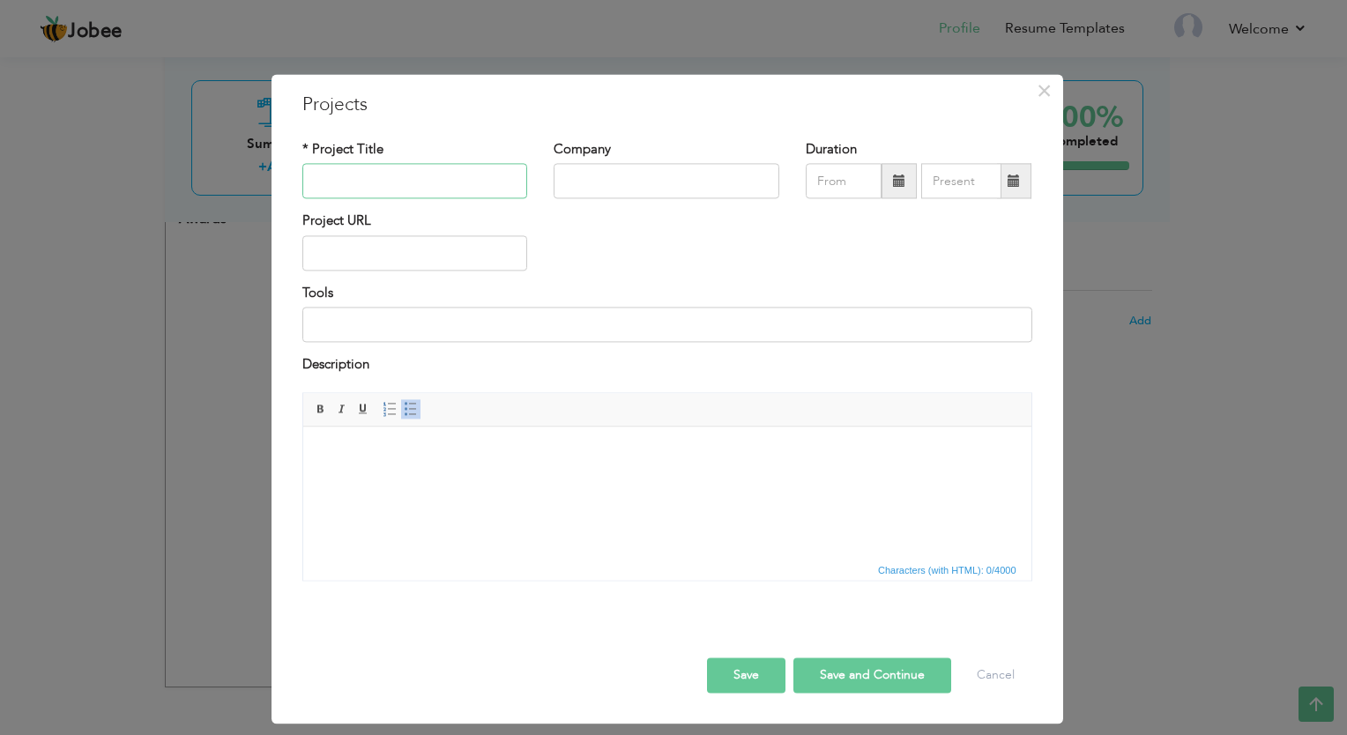
paste input "Offshore Rig Mobilization – Abu Dhabi Role: Project Logistics Coordinator"
type input "Offshore Rig Mobilization – Abu Dhabi Role: Project Logistics Coordinator"
click at [571, 184] on input "text" at bounding box center [667, 181] width 226 height 35
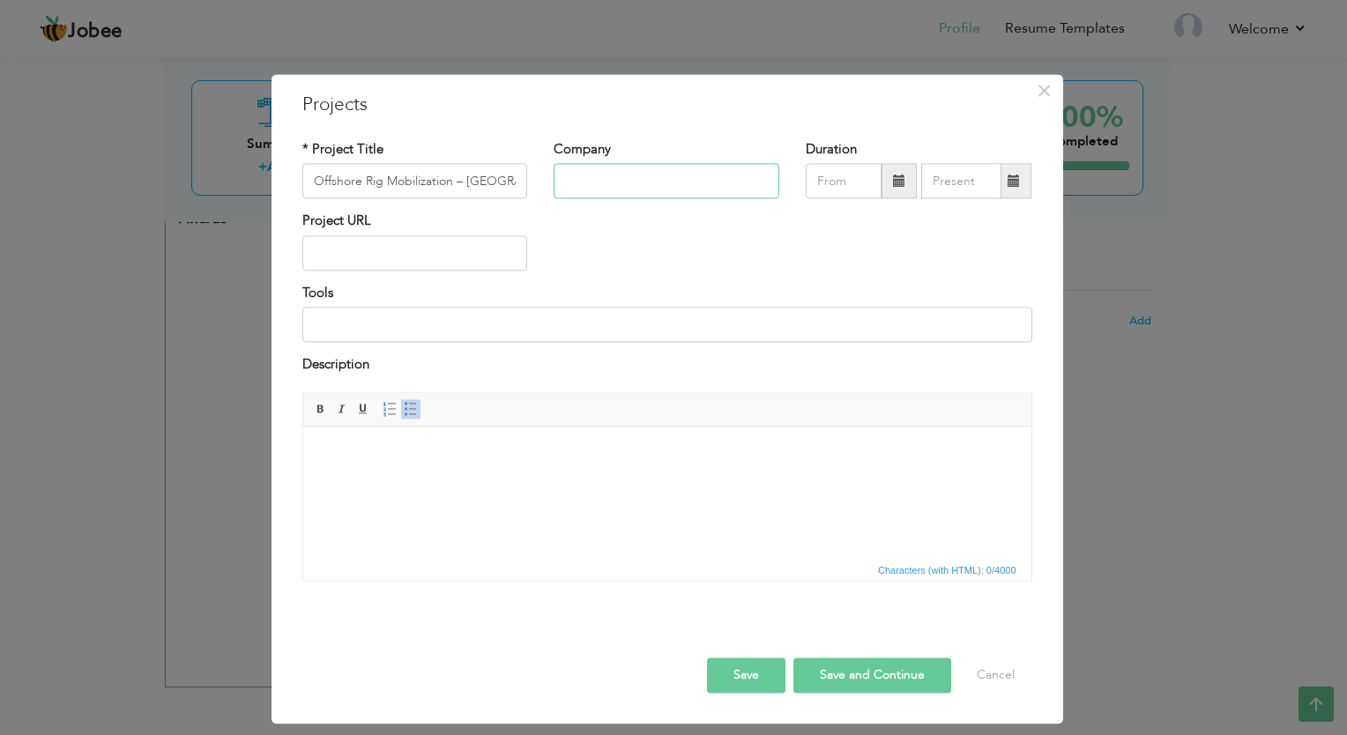
paste input "Offshore Rig Mobilization – Abu Dhabi Role: Project Logistics Coordinator"
drag, startPoint x: 608, startPoint y: 182, endPoint x: 839, endPoint y: 185, distance: 231.1
click at [839, 185] on div "* Project Title Offshore Rig Mobilization – Abu Dhabi Role: Project Logistics C…" at bounding box center [667, 175] width 757 height 71
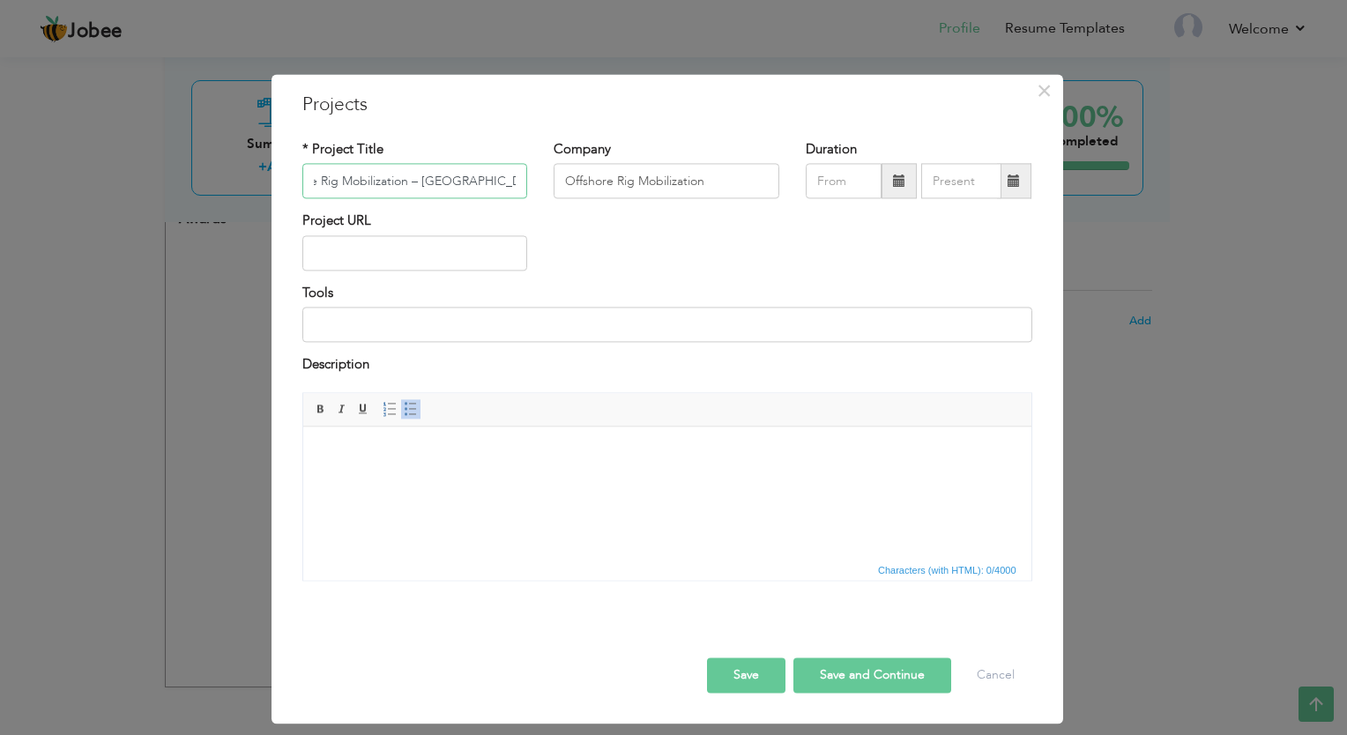
drag, startPoint x: 467, startPoint y: 185, endPoint x: 455, endPoint y: 183, distance: 12.5
click at [455, 183] on input "Offshore Rig Mobilization – Abu Dhabi Role: Project Logistics Coordinator" at bounding box center [415, 181] width 226 height 35
click at [435, 183] on input "Offshore Rig Mobilization – Abu Dhabi Role: Project Logistics Coordinator" at bounding box center [415, 181] width 226 height 35
drag, startPoint x: 422, startPoint y: 183, endPoint x: 476, endPoint y: 183, distance: 53.8
click at [476, 183] on input "Offshore Rig Mobilization – Abu Dhabi Role: Project Logistics Coordinator" at bounding box center [415, 181] width 226 height 35
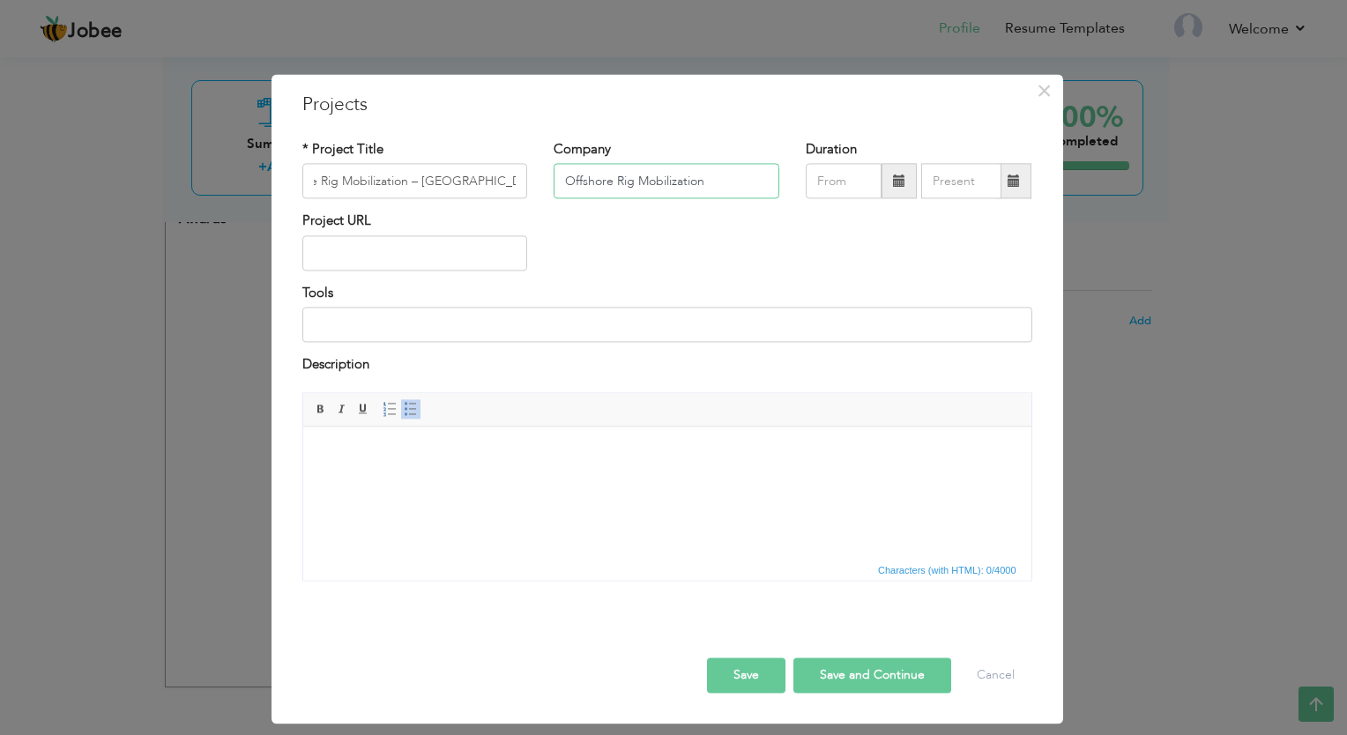
scroll to position [0, 0]
click at [735, 189] on input "Offshore Rig Mobilization" at bounding box center [667, 181] width 226 height 35
paste input "Abu Dhabi"
type input "Offshore Rig Mobilization [GEOGRAPHIC_DATA]"
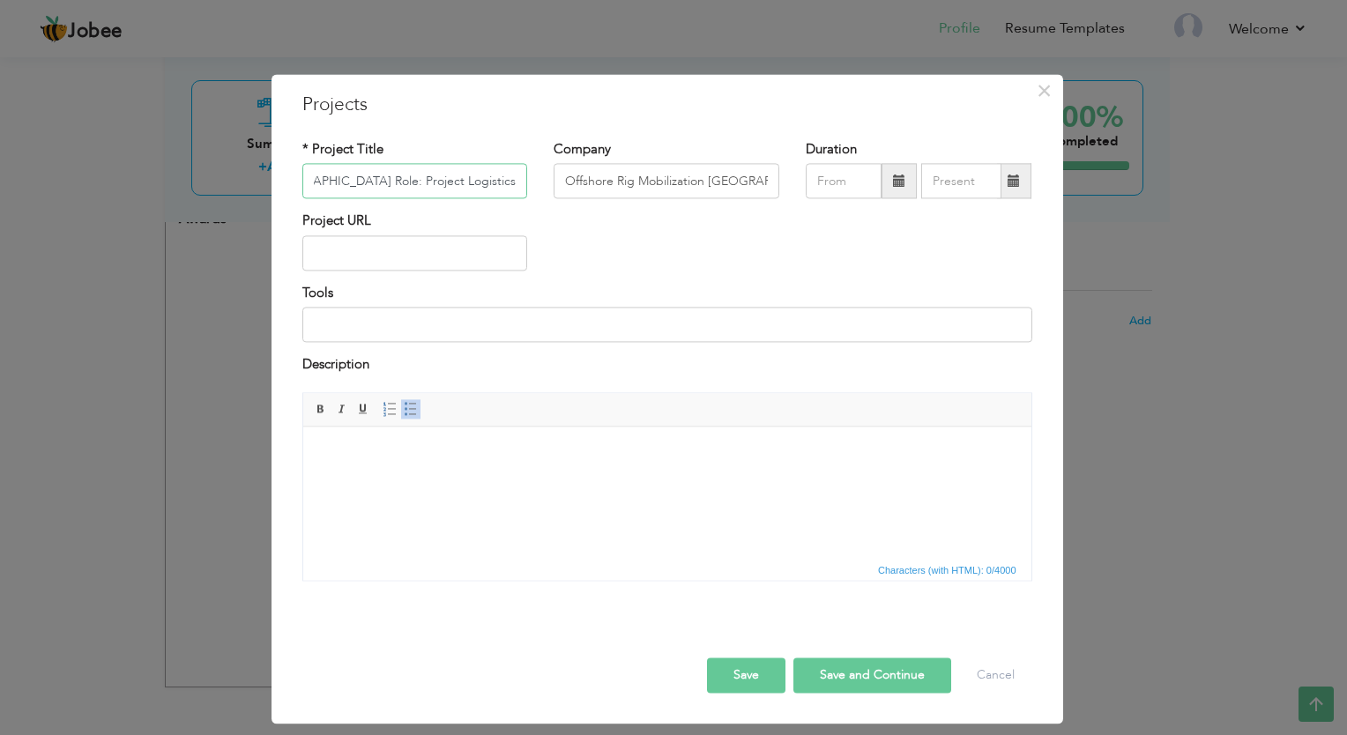
drag, startPoint x: 497, startPoint y: 186, endPoint x: 571, endPoint y: 189, distance: 73.2
click at [571, 189] on div "* Project Title Offshore Rig Mobilization – Abu Dhabi Role: Project Logistics C…" at bounding box center [667, 175] width 757 height 71
click at [358, 183] on input "Offshore Rig Mobilization – Abu Dhabi Role: Project Logistics Coordinator" at bounding box center [415, 181] width 226 height 35
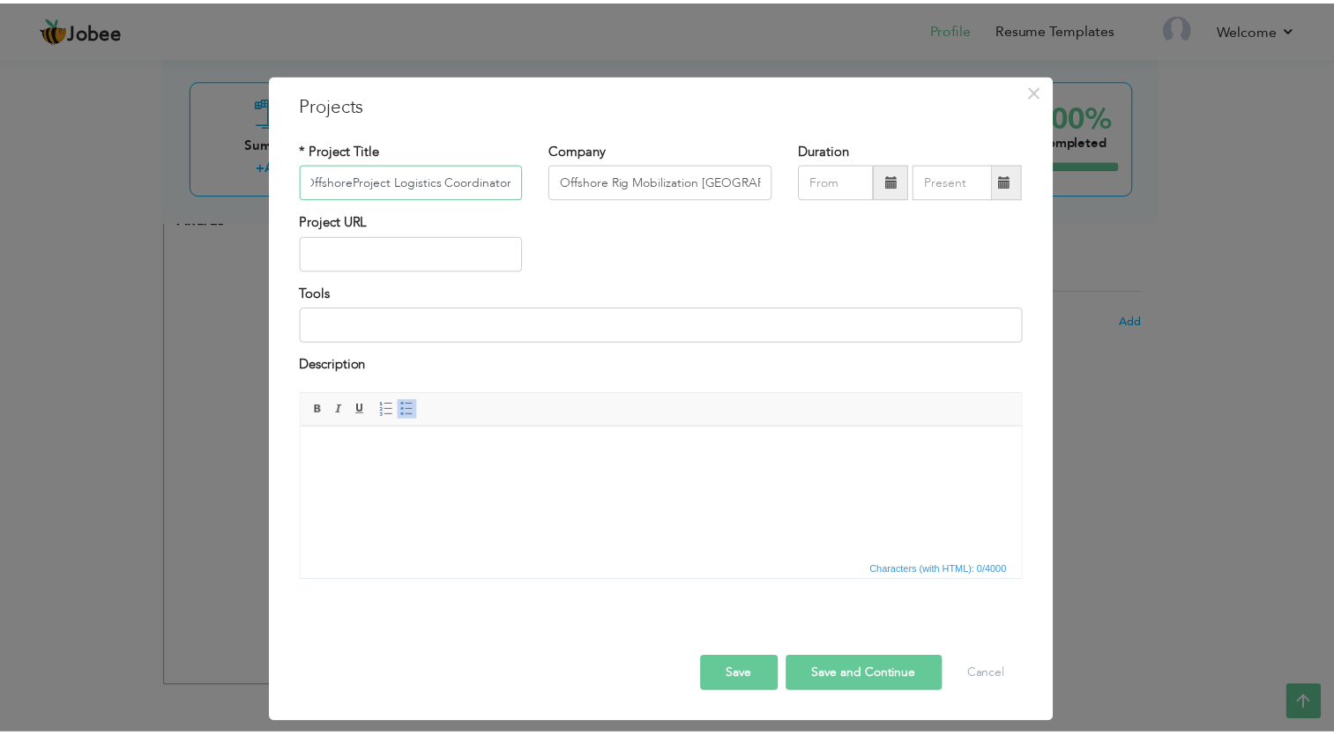
scroll to position [0, 0]
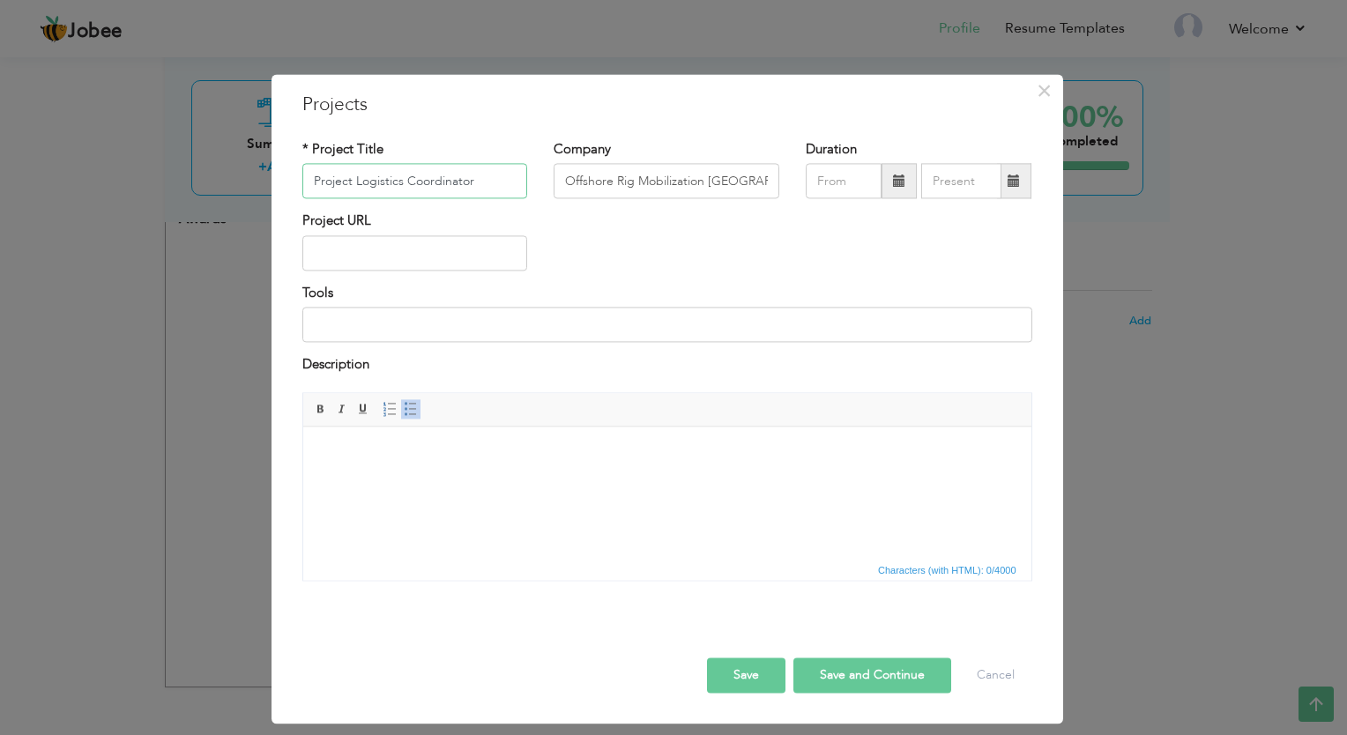
type input "Project Logistics Coordinator"
click at [626, 481] on html at bounding box center [666, 454] width 728 height 54
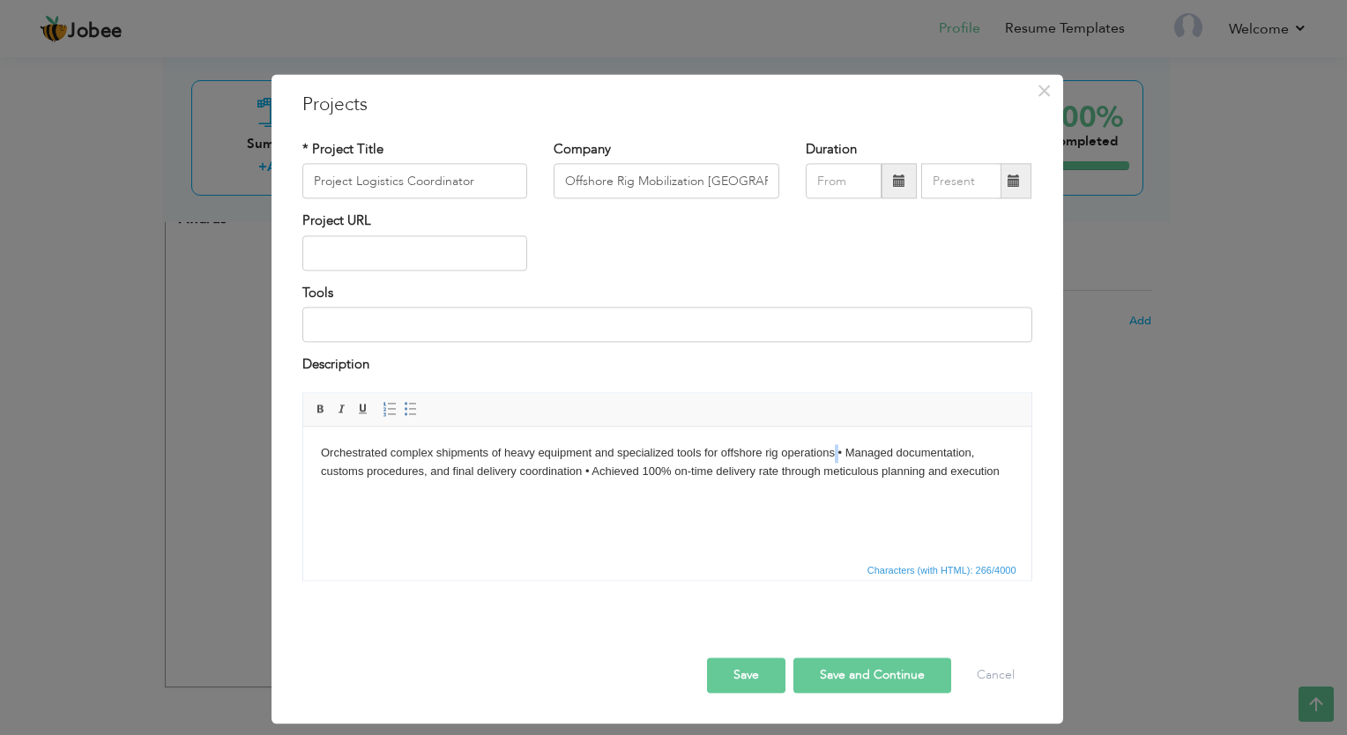
click at [835, 453] on body "Orchestrated complex shipments of heavy equipment and specialized tools for off…" at bounding box center [666, 462] width 693 height 37
click at [720, 470] on body "Orchestrated complex shipments of heavy equipment and specialized tools for off…" at bounding box center [666, 471] width 693 height 55
drag, startPoint x: 736, startPoint y: 494, endPoint x: 593, endPoint y: 880, distance: 411.8
click at [302, 454] on html "Orchestrated complex shipments of heavy equipment and specialized tools for off…" at bounding box center [666, 472] width 728 height 90
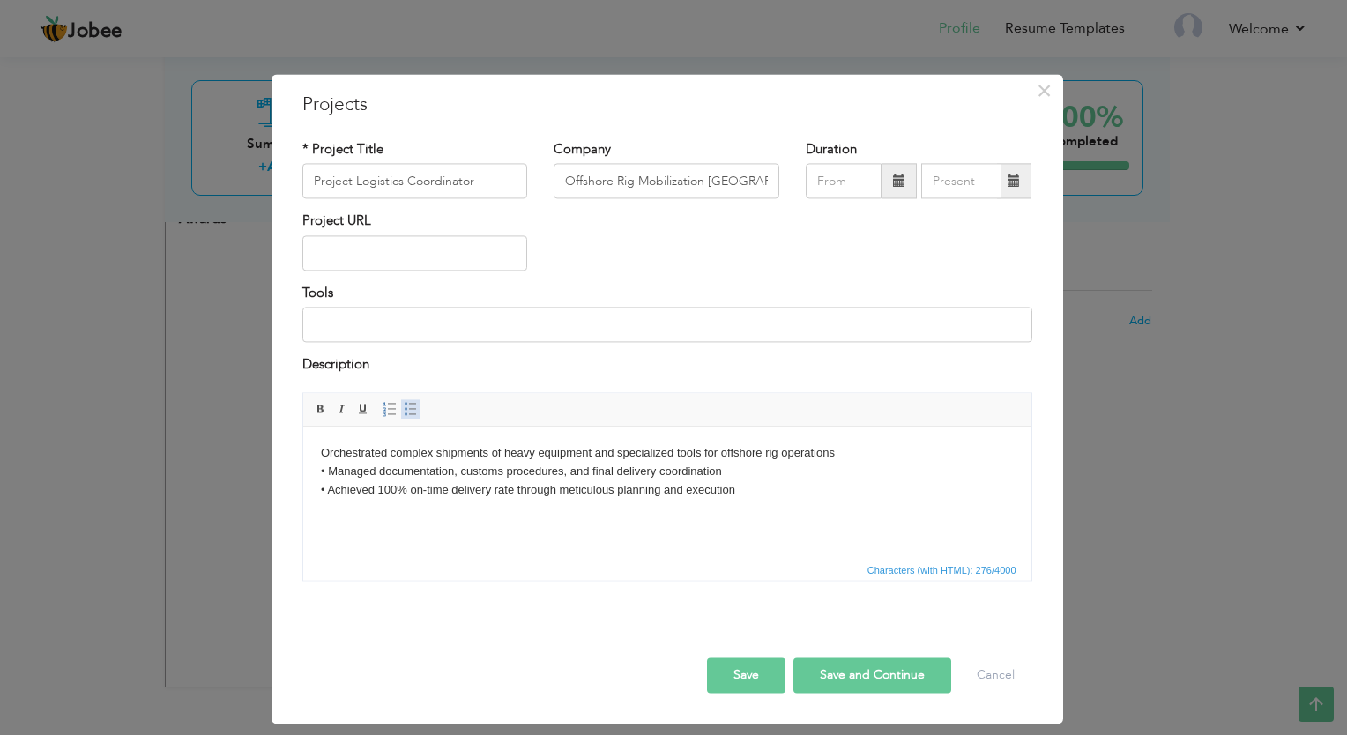
click at [406, 415] on link "Insert/Remove Bulleted List" at bounding box center [410, 408] width 19 height 19
click at [362, 471] on li "• Managed documentation, customs procedures, and final delivery coordination" at bounding box center [666, 472] width 623 height 19
click at [365, 488] on li "• Achieved 100% on-time delivery rate through meticulous planning and execution" at bounding box center [666, 490] width 623 height 19
click at [401, 517] on html "Orchestrated complex shipments of heavy equipment and specialized tools for off…" at bounding box center [666, 472] width 728 height 90
click at [720, 673] on button "Save" at bounding box center [746, 675] width 78 height 35
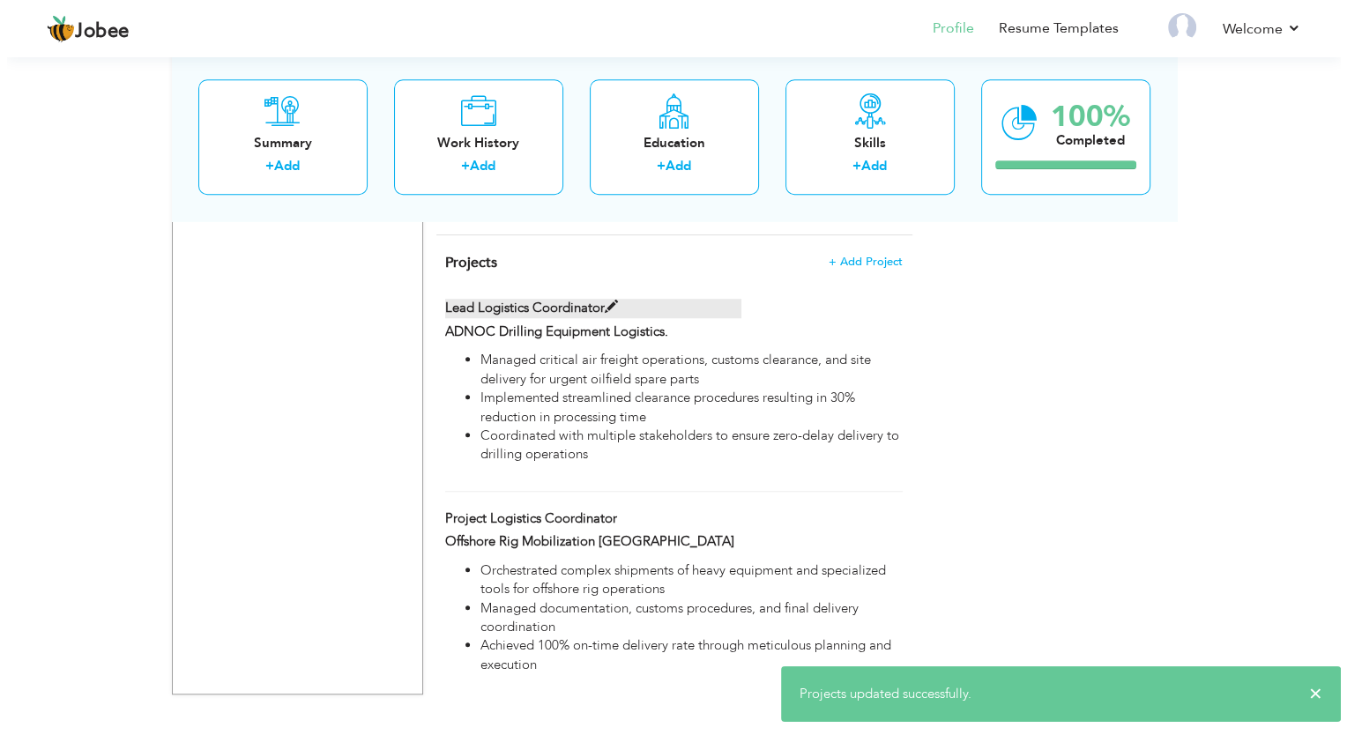
scroll to position [1359, 0]
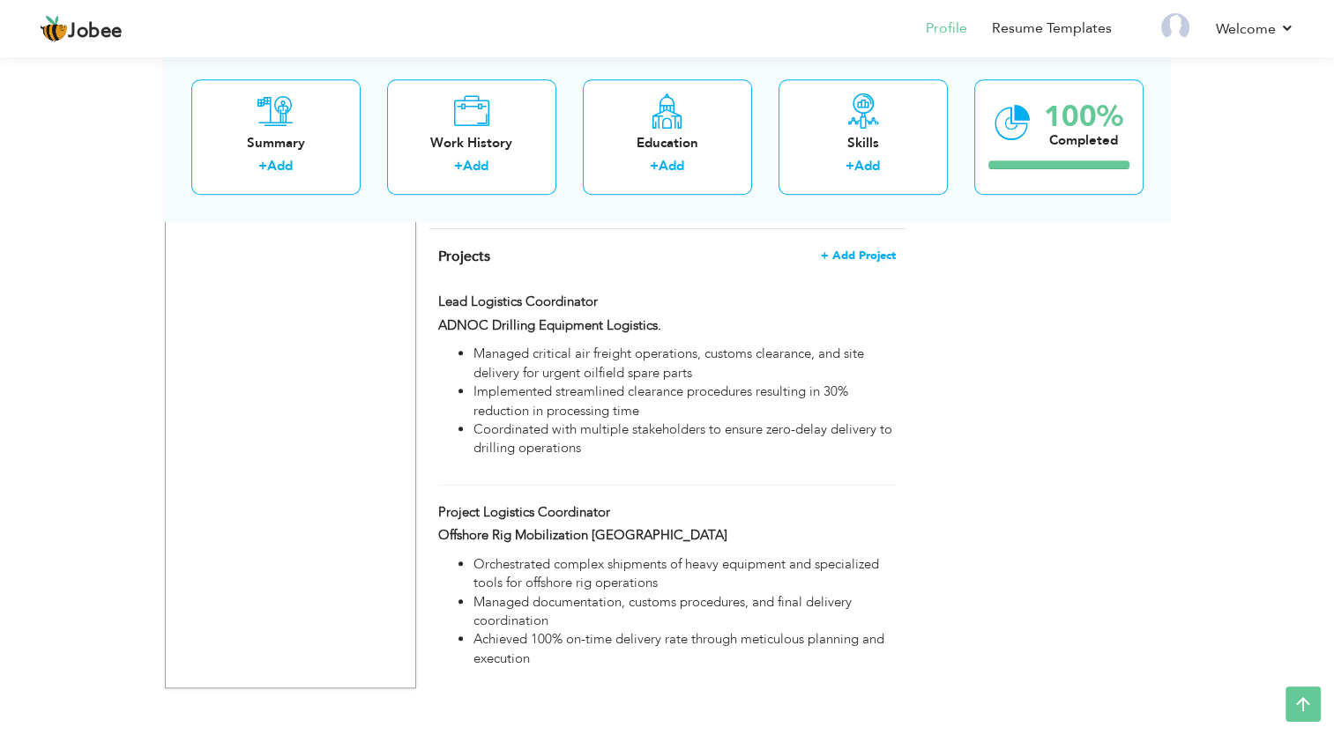
click at [871, 250] on span "+ Add Project" at bounding box center [858, 256] width 75 height 12
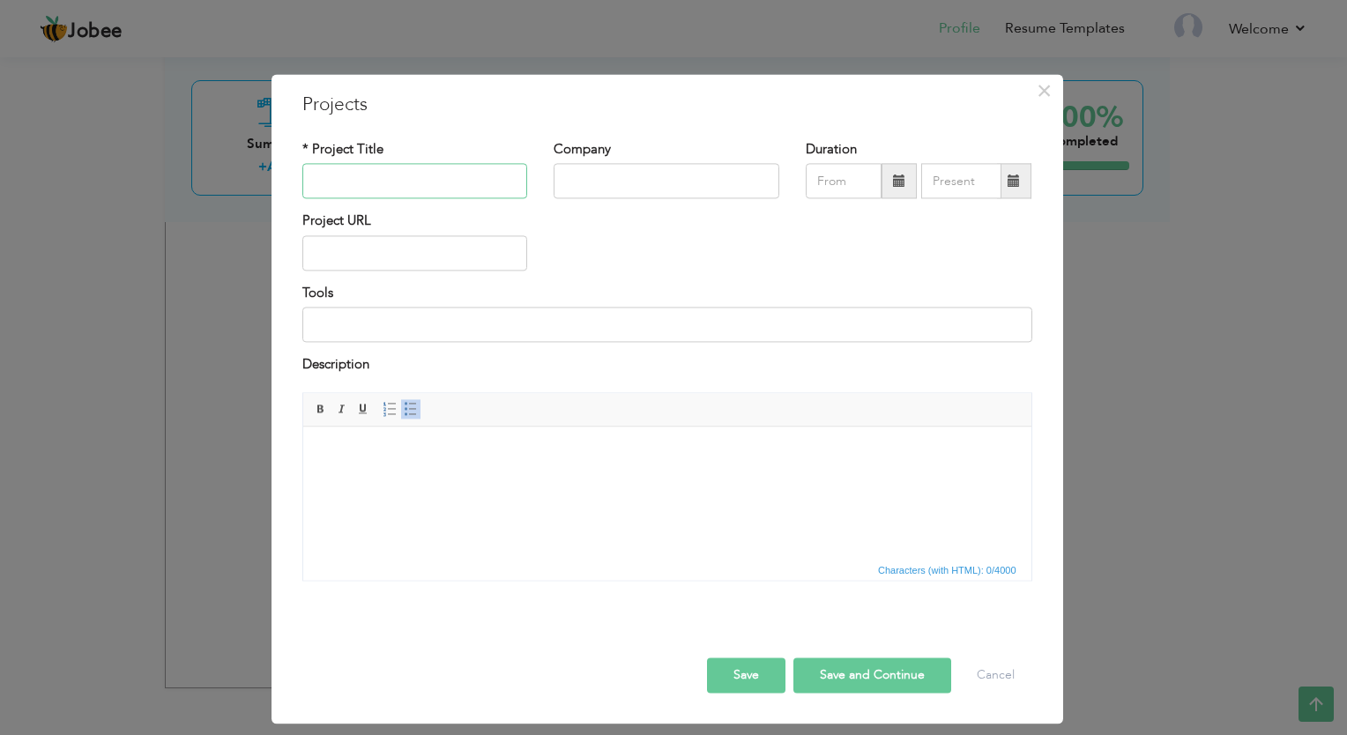
paste input "Emergency Spare Parts Delivery – GCC Region Role: Emergency Response Coordinator"
type input "Emergency Spare Parts Delivery – GCC Region Role: Emergency Response Coordinator"
click at [573, 182] on input "text" at bounding box center [667, 181] width 226 height 35
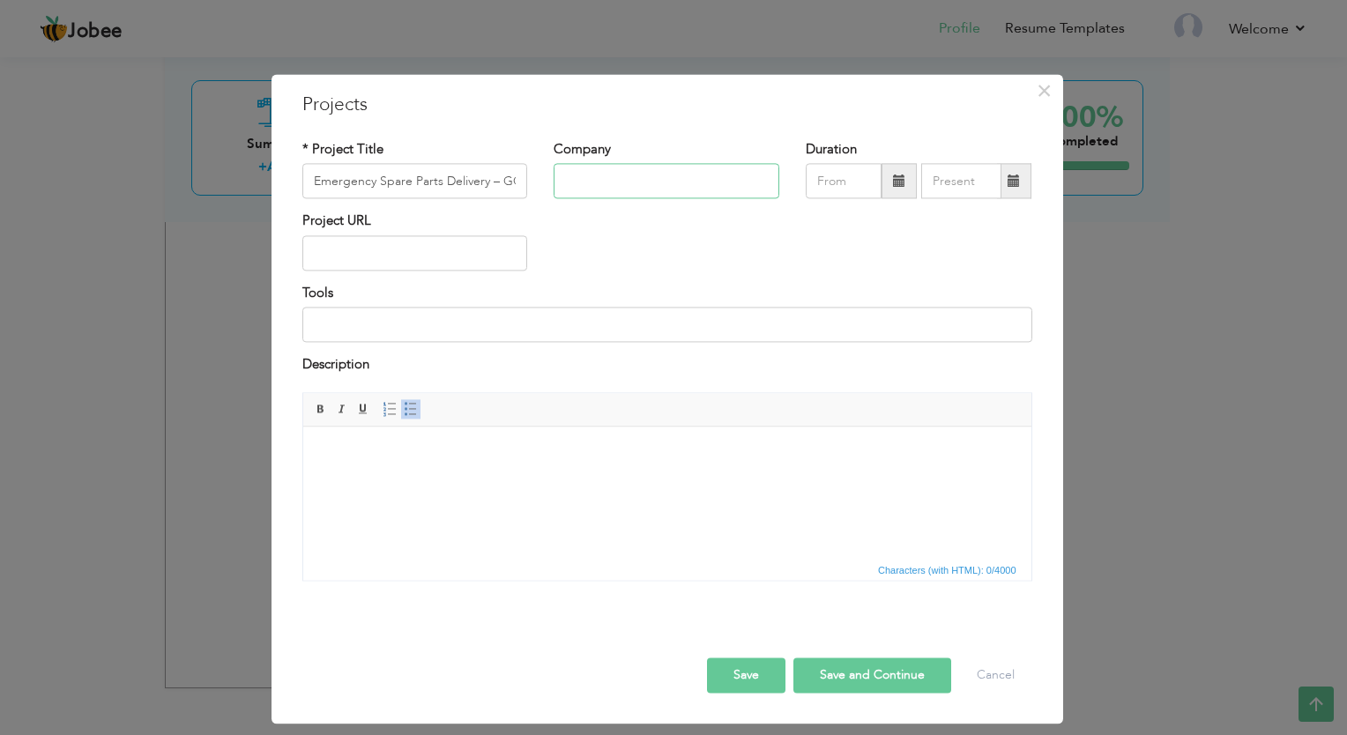
paste input "Emergency Spare Parts Delivery – GCC Region Role: Emergency Response Coordinator"
drag, startPoint x: 579, startPoint y: 183, endPoint x: 818, endPoint y: 187, distance: 239.0
click at [818, 187] on div "* Project Title Emergency Spare Parts Delivery – GCC Region Role: Emergency Res…" at bounding box center [667, 175] width 757 height 71
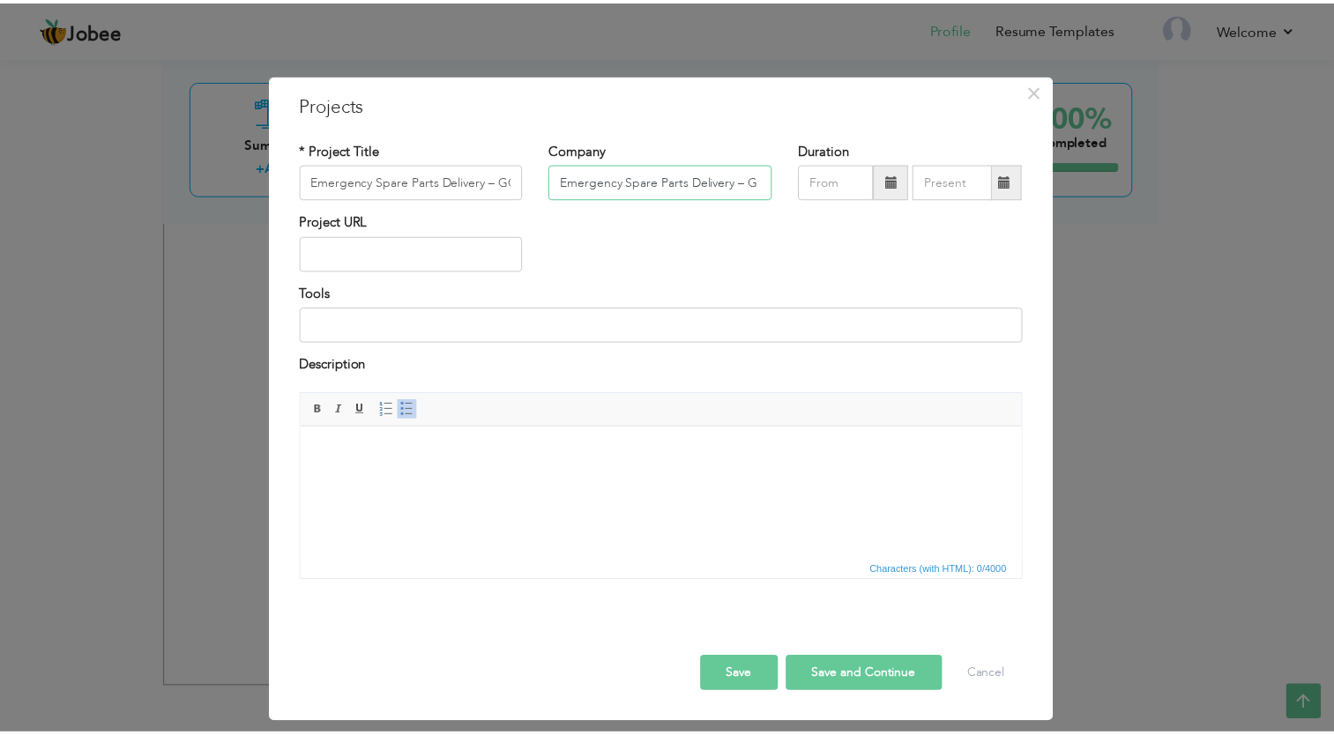
scroll to position [0, 0]
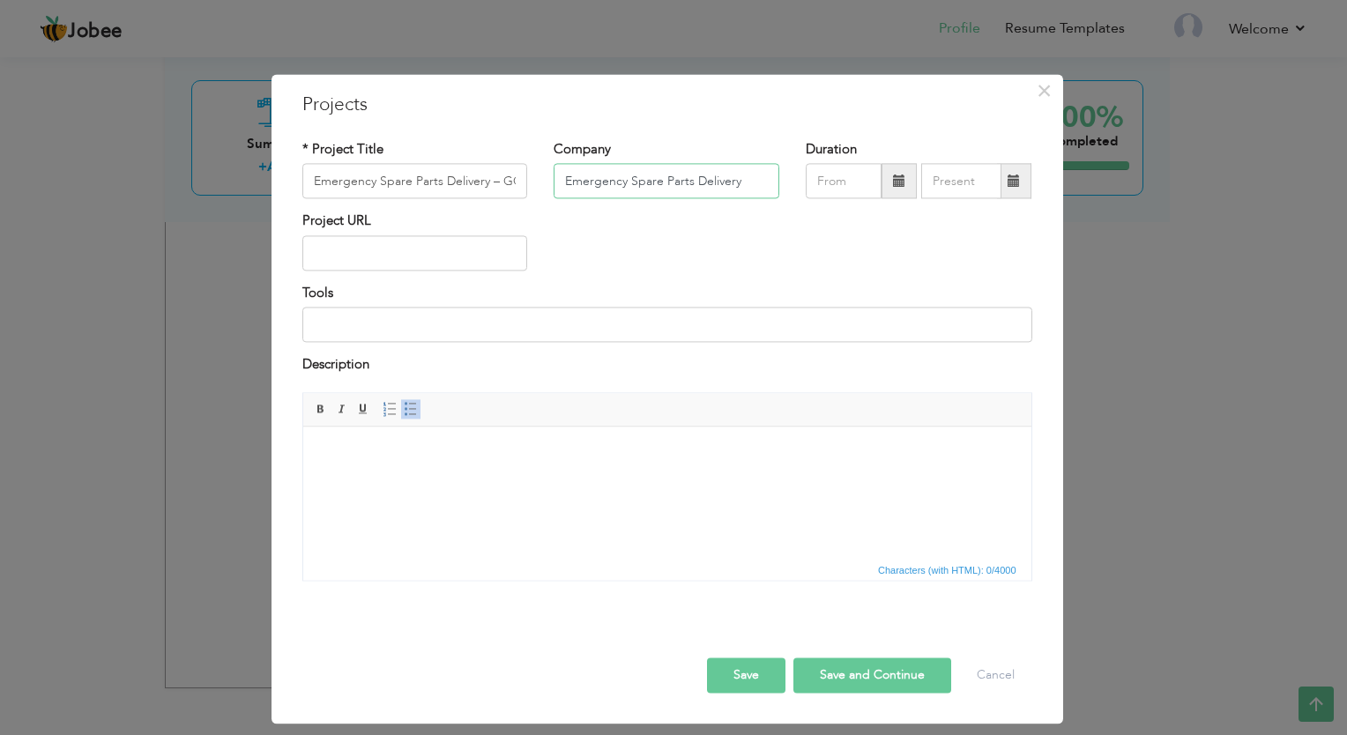
type input "Emergency Spare Parts Delivery"
drag, startPoint x: 308, startPoint y: 184, endPoint x: 490, endPoint y: 183, distance: 182.5
click at [490, 183] on input "Emergency Spare Parts Delivery – GCC Region Role: Emergency Response Coordinator" at bounding box center [415, 181] width 226 height 35
click at [427, 183] on input "– GCC Region Role: Emergency Response Coordinator" at bounding box center [415, 181] width 226 height 35
type input "Emergency Response Coordinator"
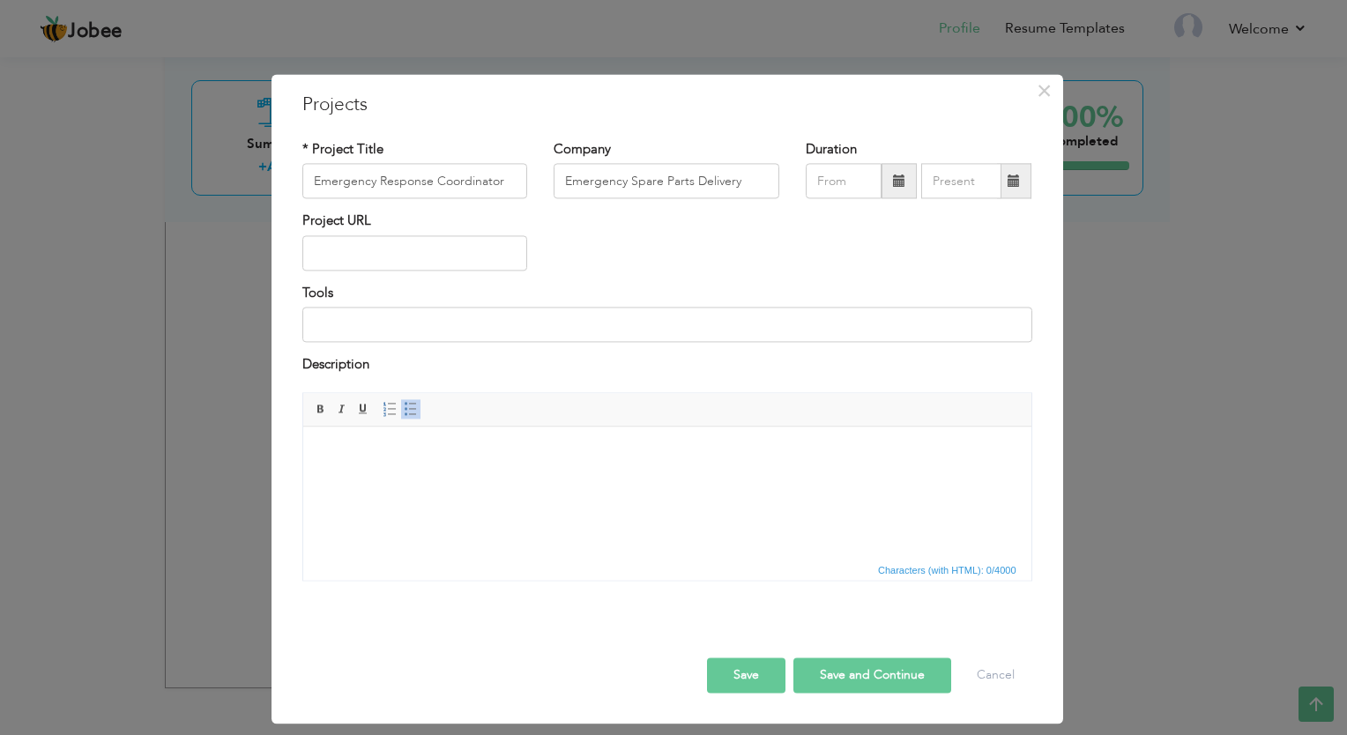
click at [547, 435] on html at bounding box center [666, 454] width 728 height 54
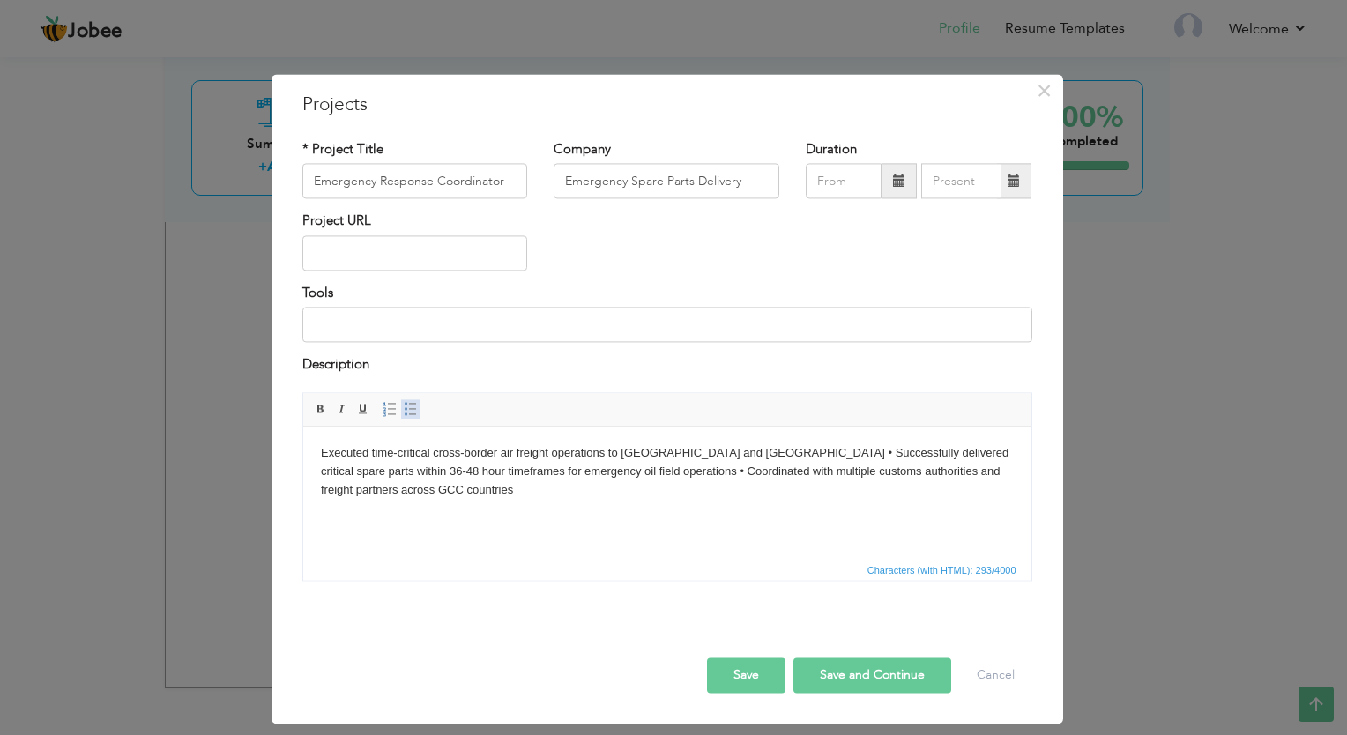
click at [409, 411] on span at bounding box center [411, 409] width 14 height 14
click at [779, 452] on li "Executed time-critical cross-border air freight operations to Oman and Saudi Ar…" at bounding box center [666, 471] width 623 height 55
click at [896, 471] on li "• Successfully delivered critical spare parts within 36-48 hour timeframes for …" at bounding box center [666, 481] width 623 height 37
click at [366, 471] on li "• Successfully delivered critical spare parts within 36-48 hour timeframes for …" at bounding box center [666, 472] width 623 height 19
click at [366, 490] on li "• Coordinated with multiple customs authorities and freight partners across GCC…" at bounding box center [666, 490] width 623 height 19
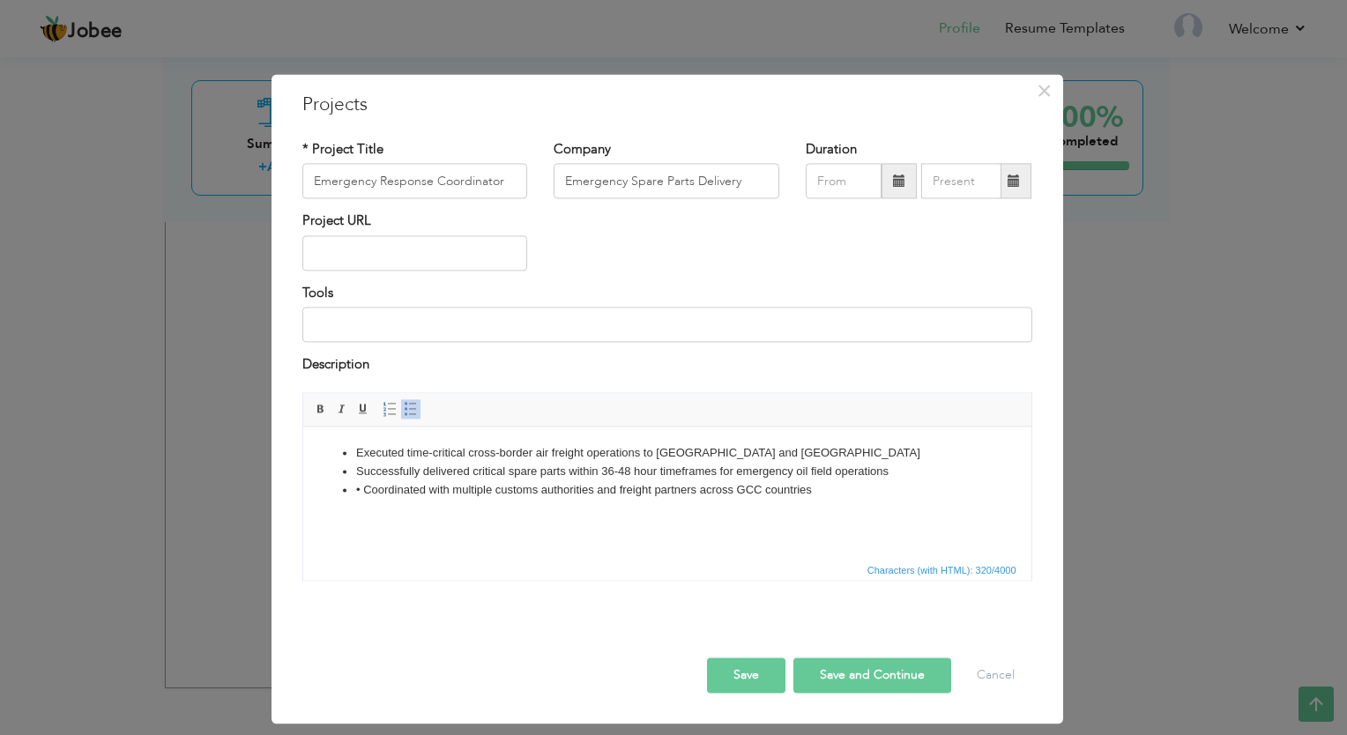
click at [366, 491] on li "• Coordinated with multiple customs authorities and freight partners across GCC…" at bounding box center [666, 490] width 623 height 19
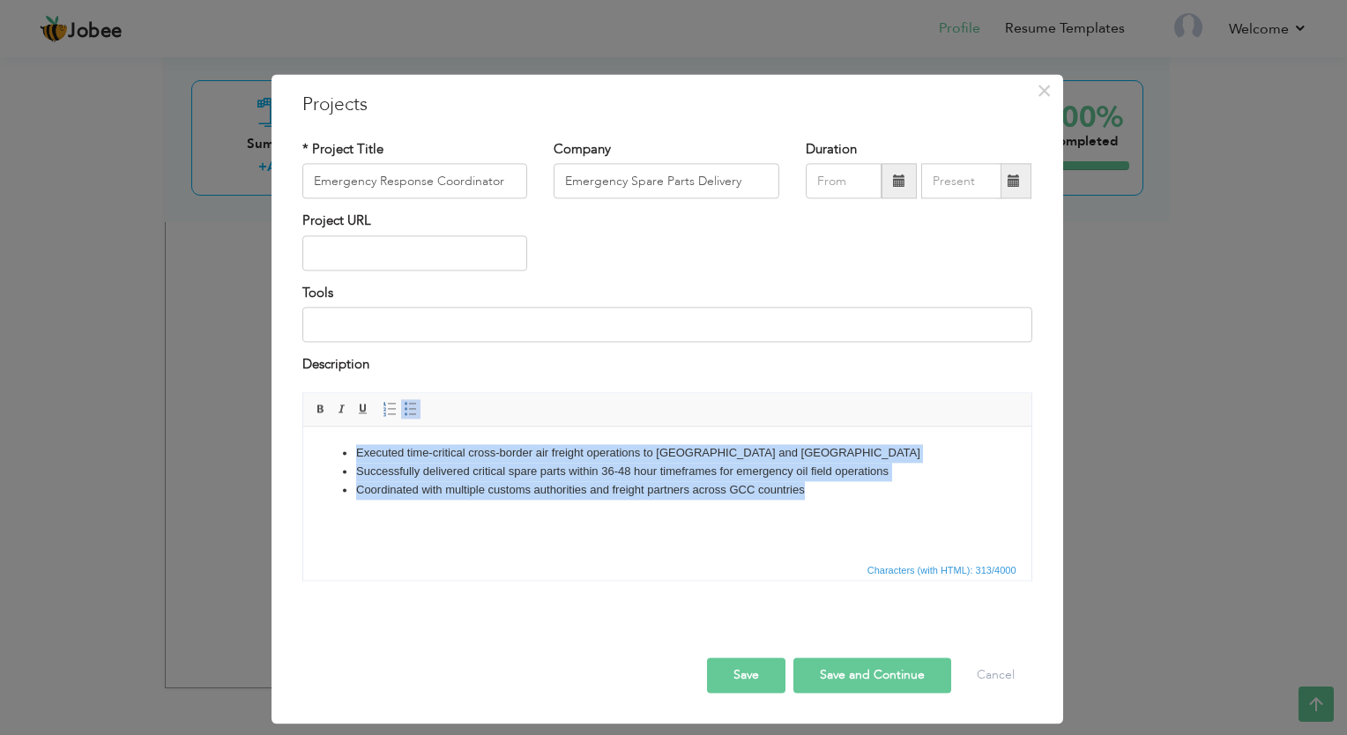
drag, startPoint x: 824, startPoint y: 493, endPoint x: 348, endPoint y: 446, distance: 477.6
click at [348, 446] on ul "Executed time-critical cross-border air freight operations to Oman and Saudi Ar…" at bounding box center [666, 471] width 693 height 55
click at [411, 408] on span at bounding box center [411, 409] width 14 height 14
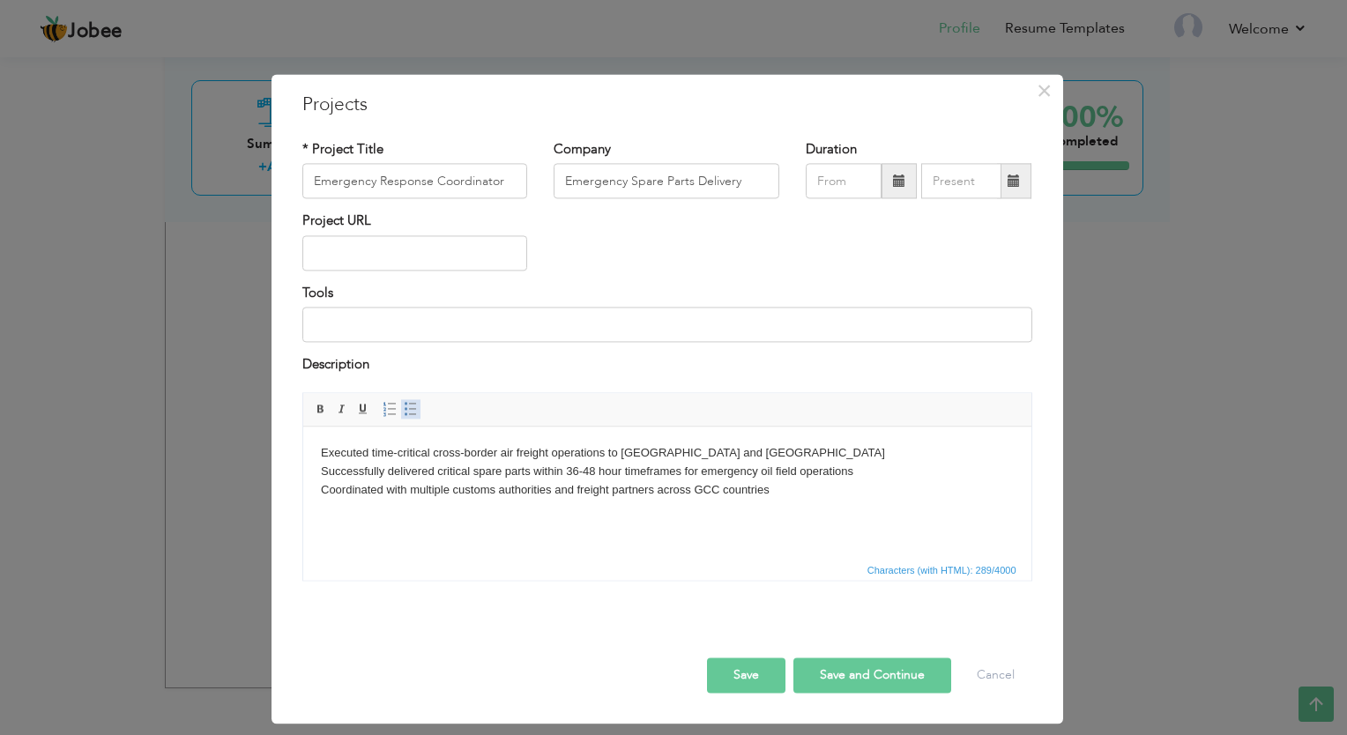
click at [411, 408] on span at bounding box center [411, 409] width 14 height 14
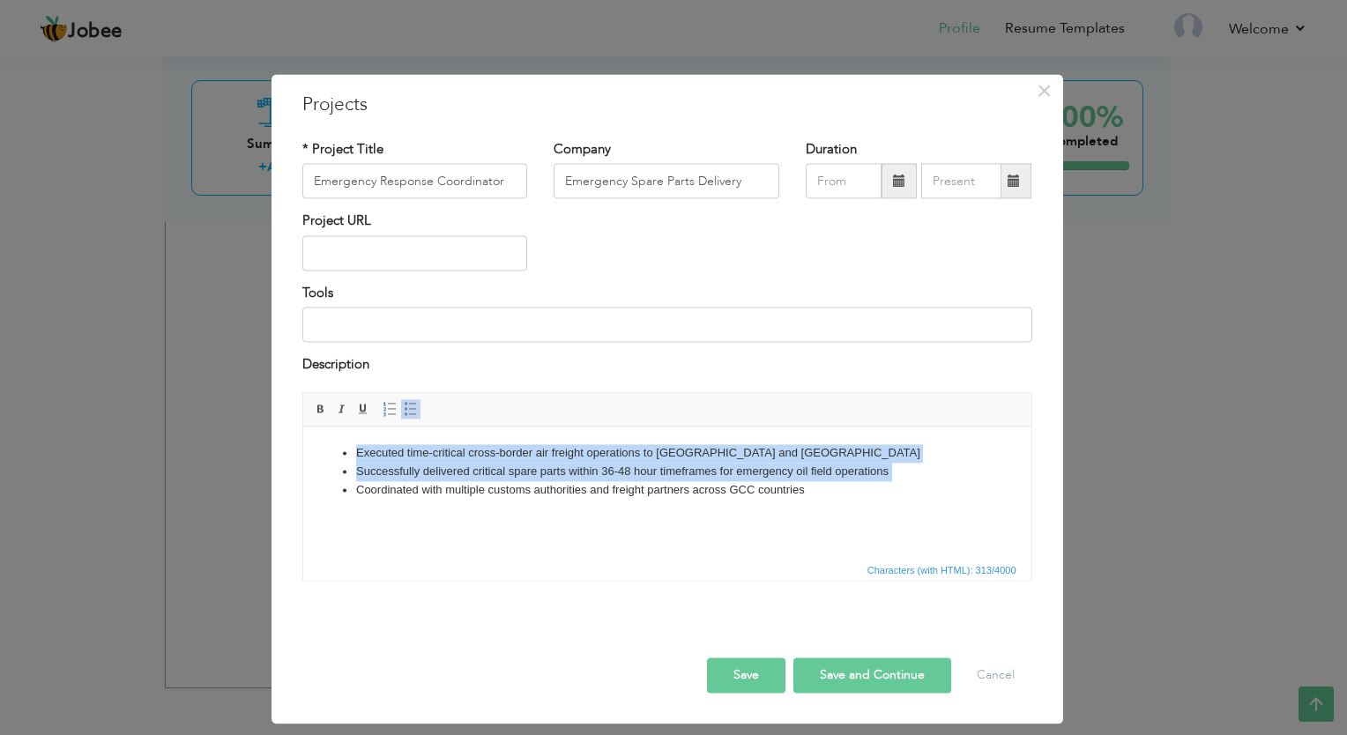
click at [496, 517] on html "Executed time-critical cross-border air freight operations to Oman and Saudi Ar…" at bounding box center [666, 472] width 728 height 90
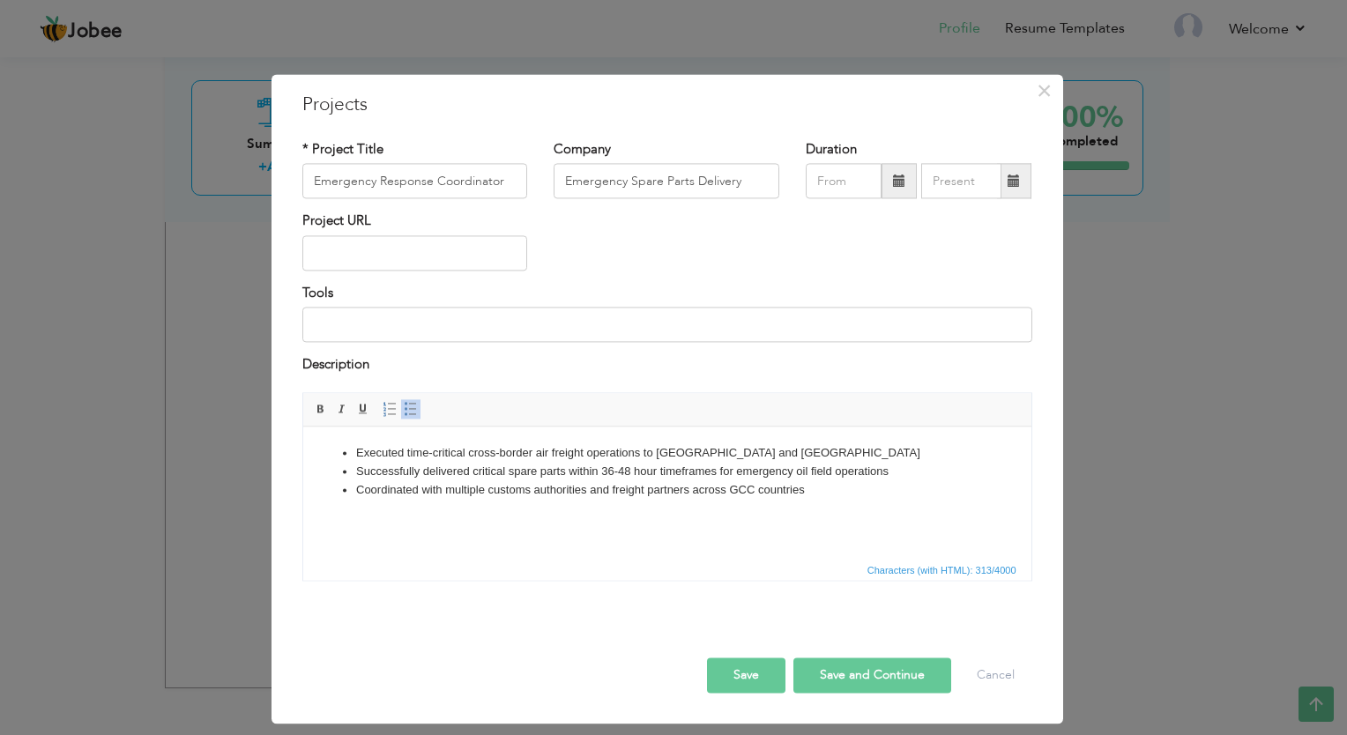
click at [744, 676] on button "Save" at bounding box center [746, 675] width 78 height 35
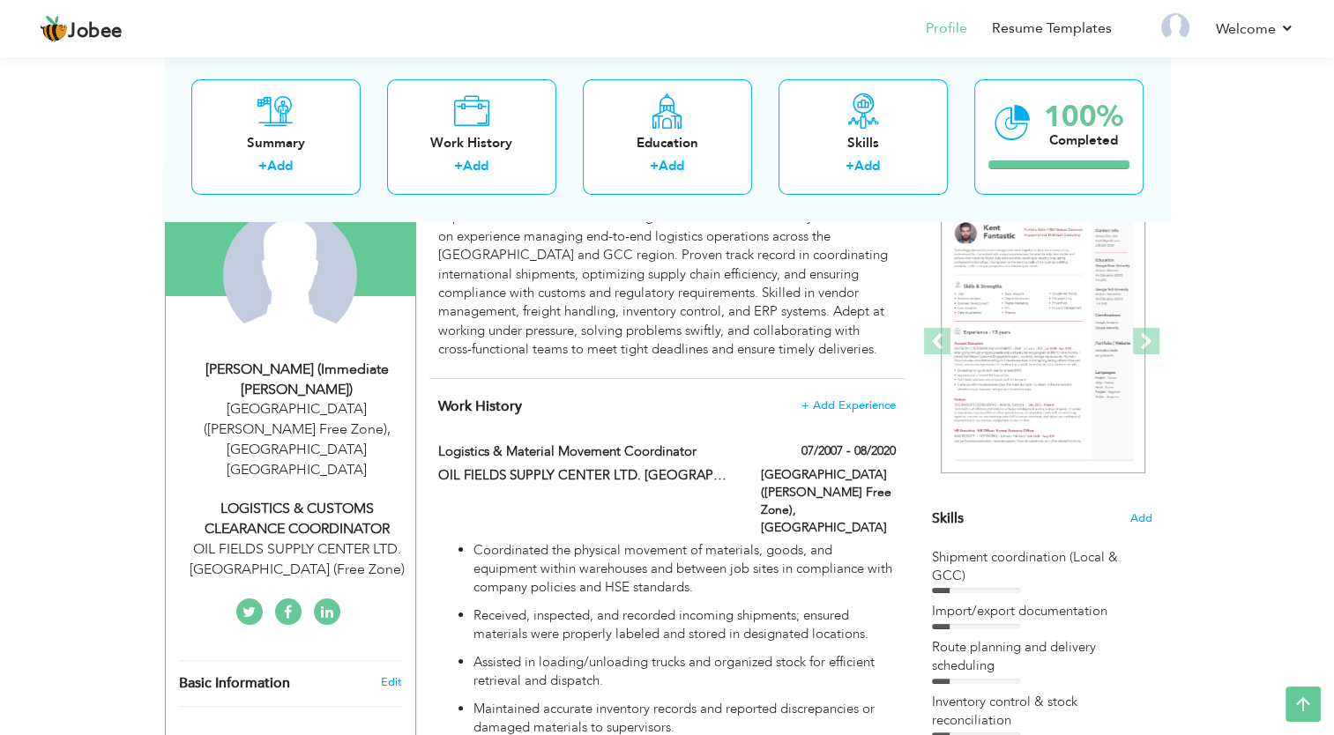
scroll to position [71, 0]
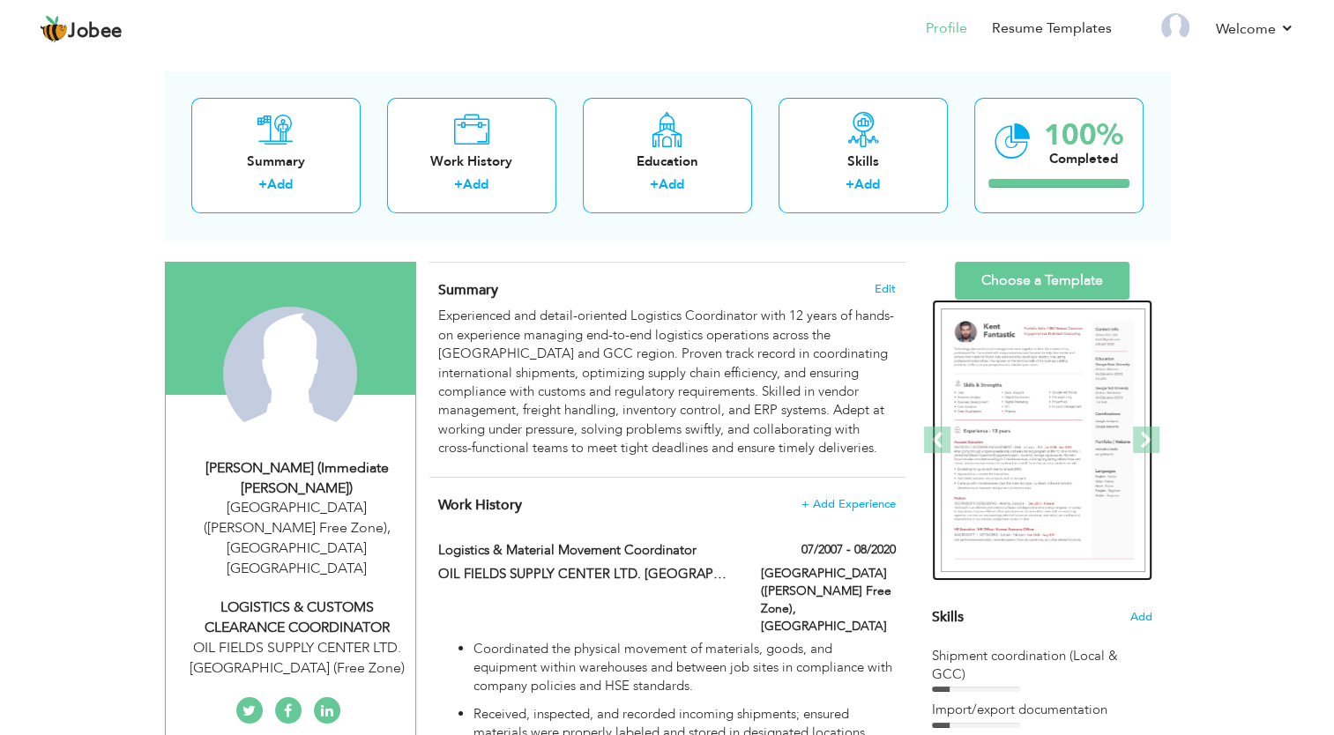
click at [1005, 447] on img at bounding box center [1043, 441] width 205 height 265
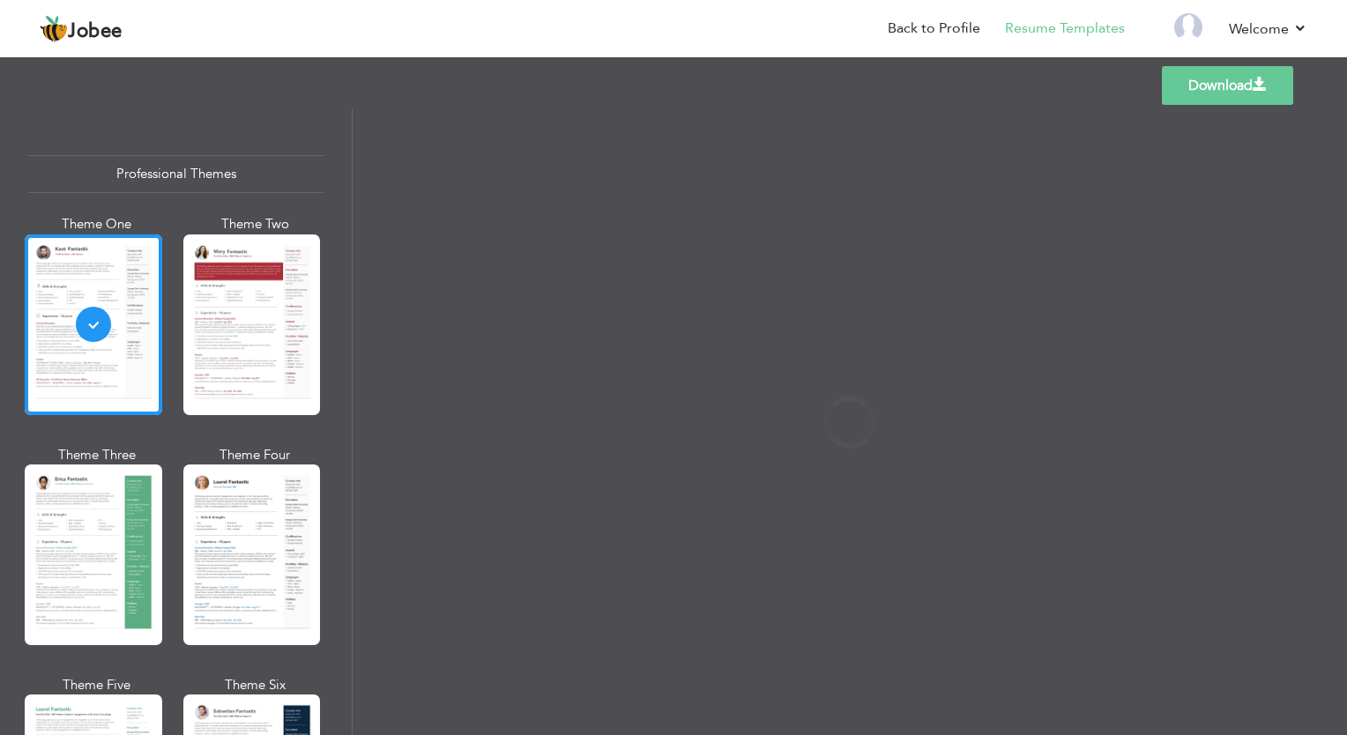
click at [280, 511] on div at bounding box center [252, 555] width 138 height 181
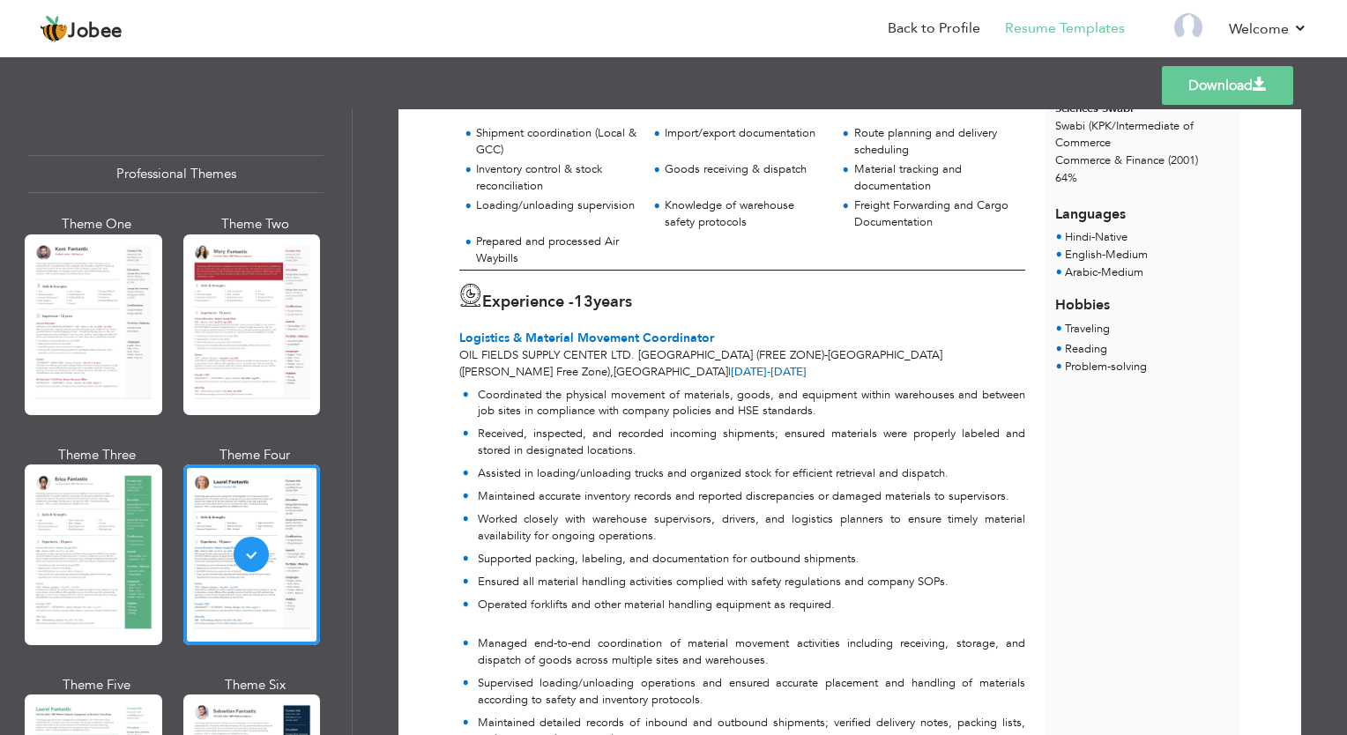
scroll to position [266, 0]
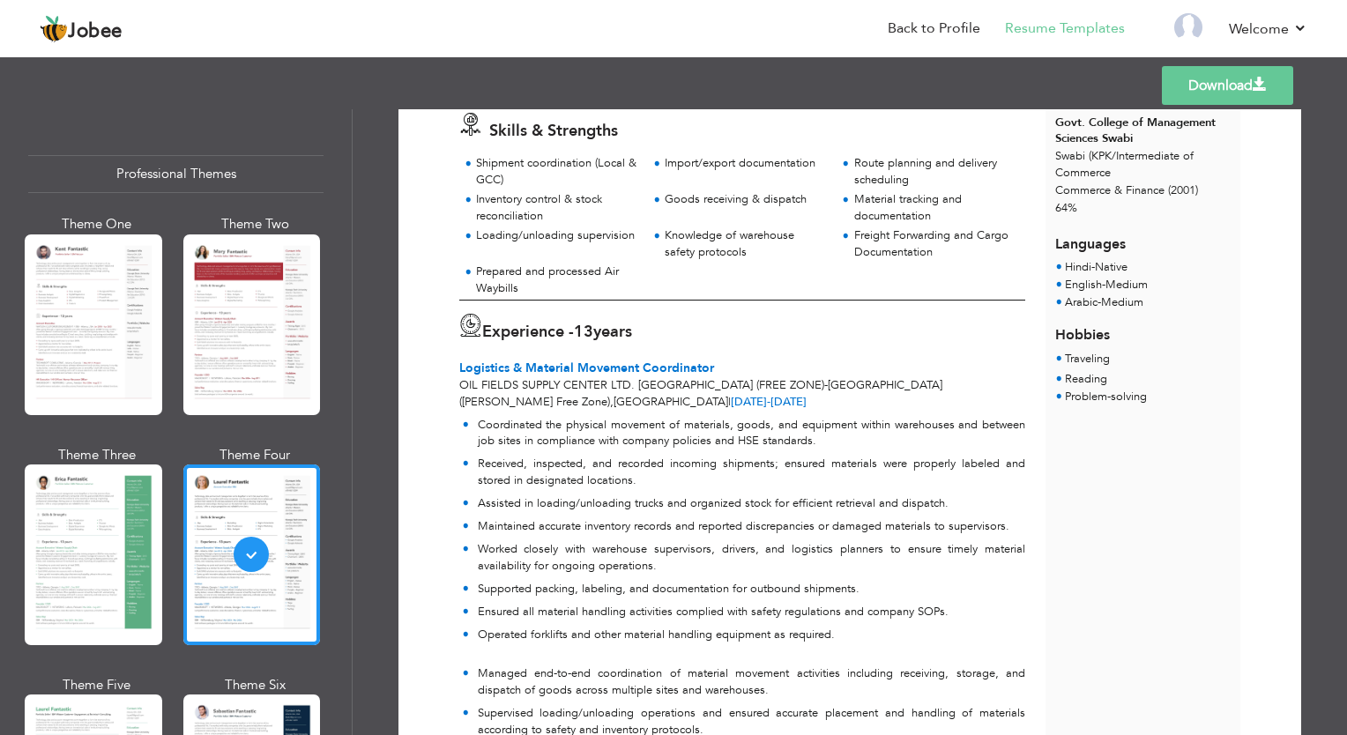
click at [1223, 101] on link "Download" at bounding box center [1227, 85] width 131 height 39
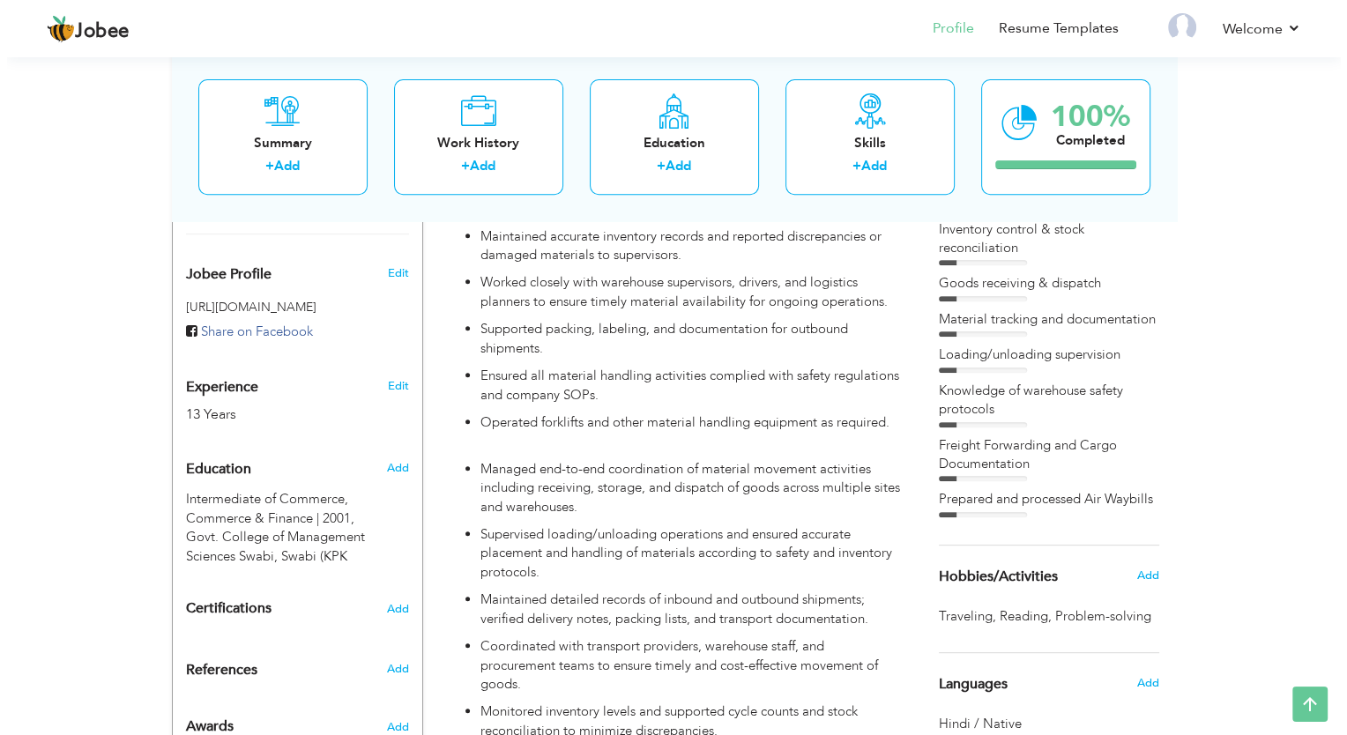
scroll to position [705, 0]
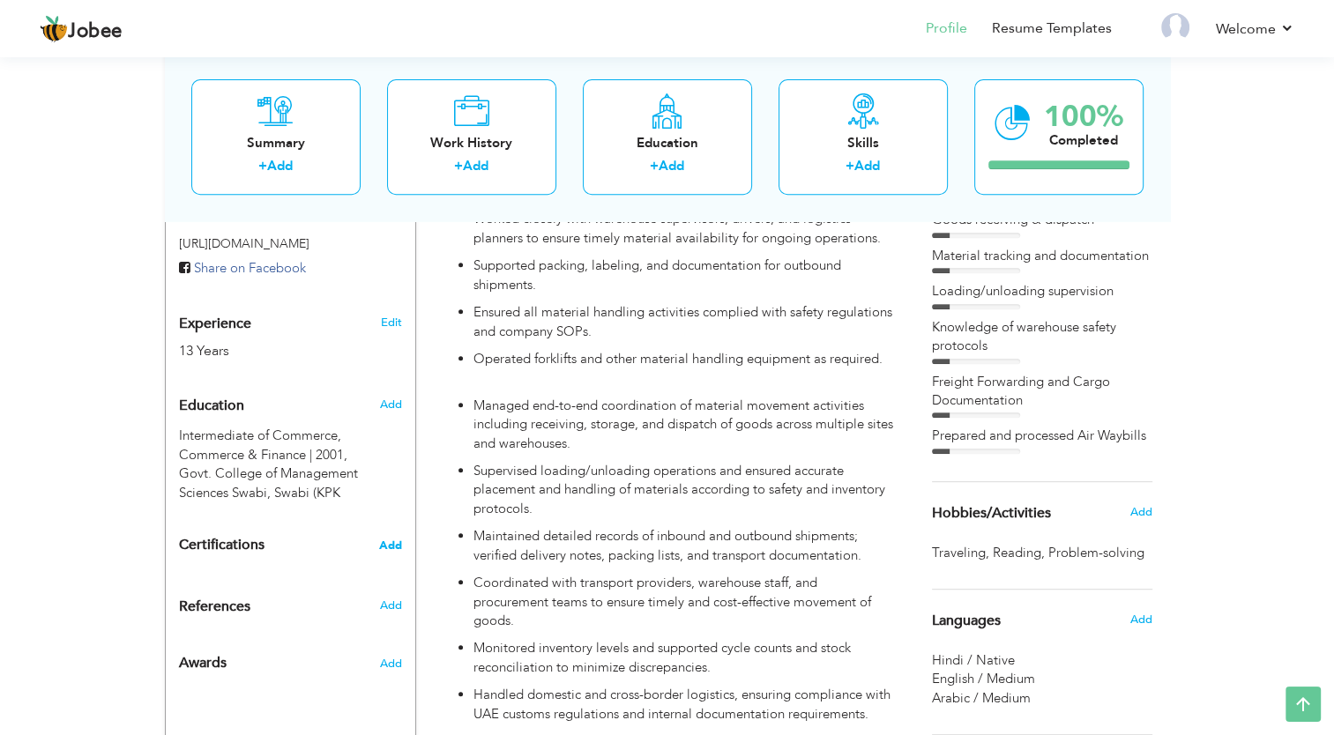
click at [379, 538] on h4 "Certifications Add" at bounding box center [290, 546] width 223 height 16
click at [382, 540] on span "Add" at bounding box center [390, 546] width 23 height 12
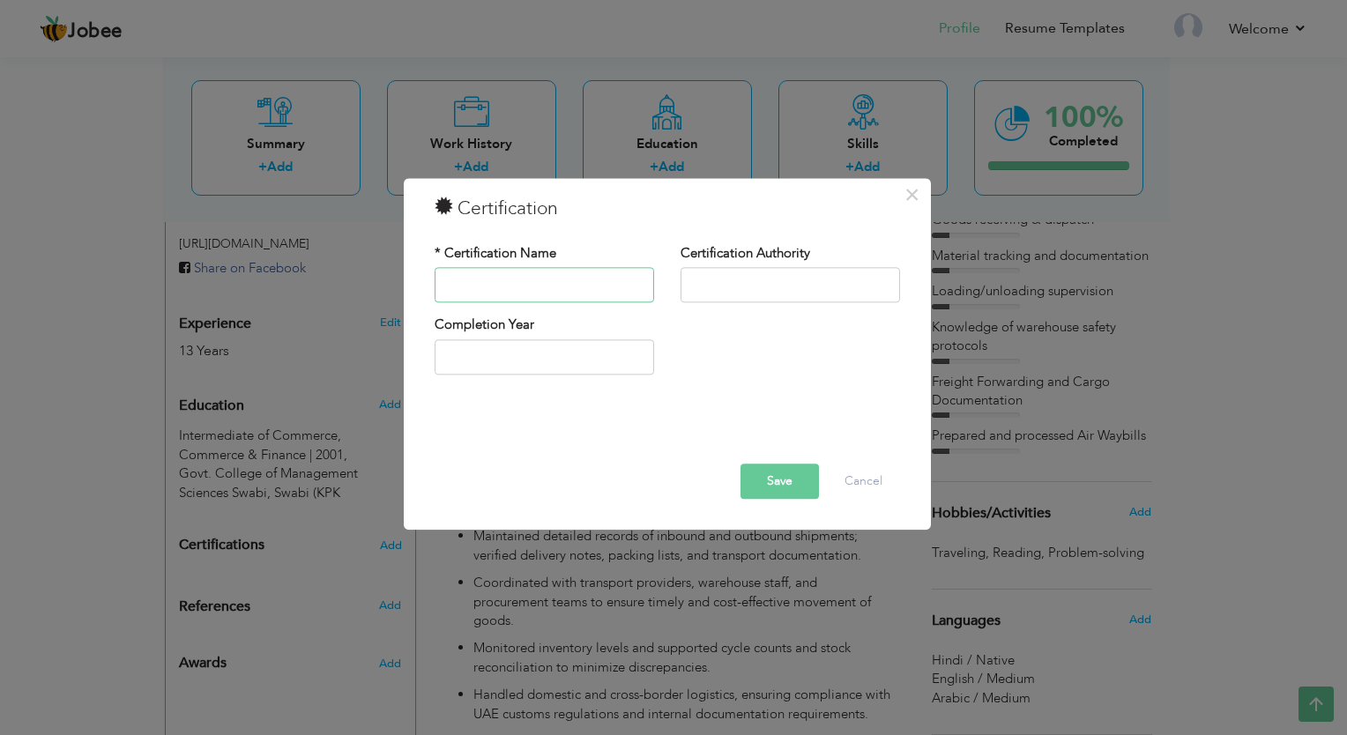
paste input "UAE Driving License Emirates Driving Company- [GEOGRAPHIC_DATA] | 2024"
type input "UAE Driving License Emirates Driving Company- [GEOGRAPHIC_DATA] | 2024"
click at [732, 290] on input "text" at bounding box center [791, 285] width 220 height 35
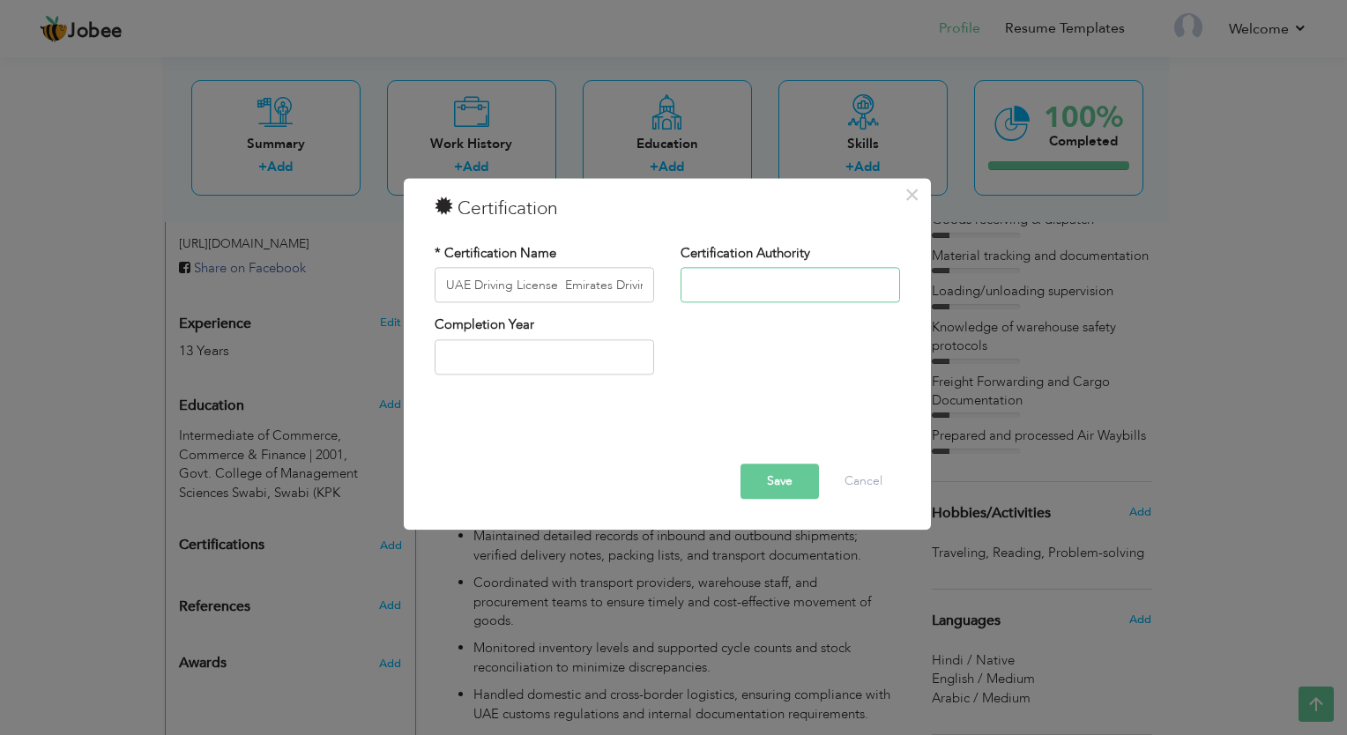
paste input "UAE Driving License Emirates Driving Company- [GEOGRAPHIC_DATA] | 2024"
drag, startPoint x: 561, startPoint y: 287, endPoint x: 655, endPoint y: 294, distance: 94.6
click at [655, 294] on div "* Certification Name [GEOGRAPHIC_DATA] Driving License Emirates Driving Company…" at bounding box center [545, 279] width 246 height 71
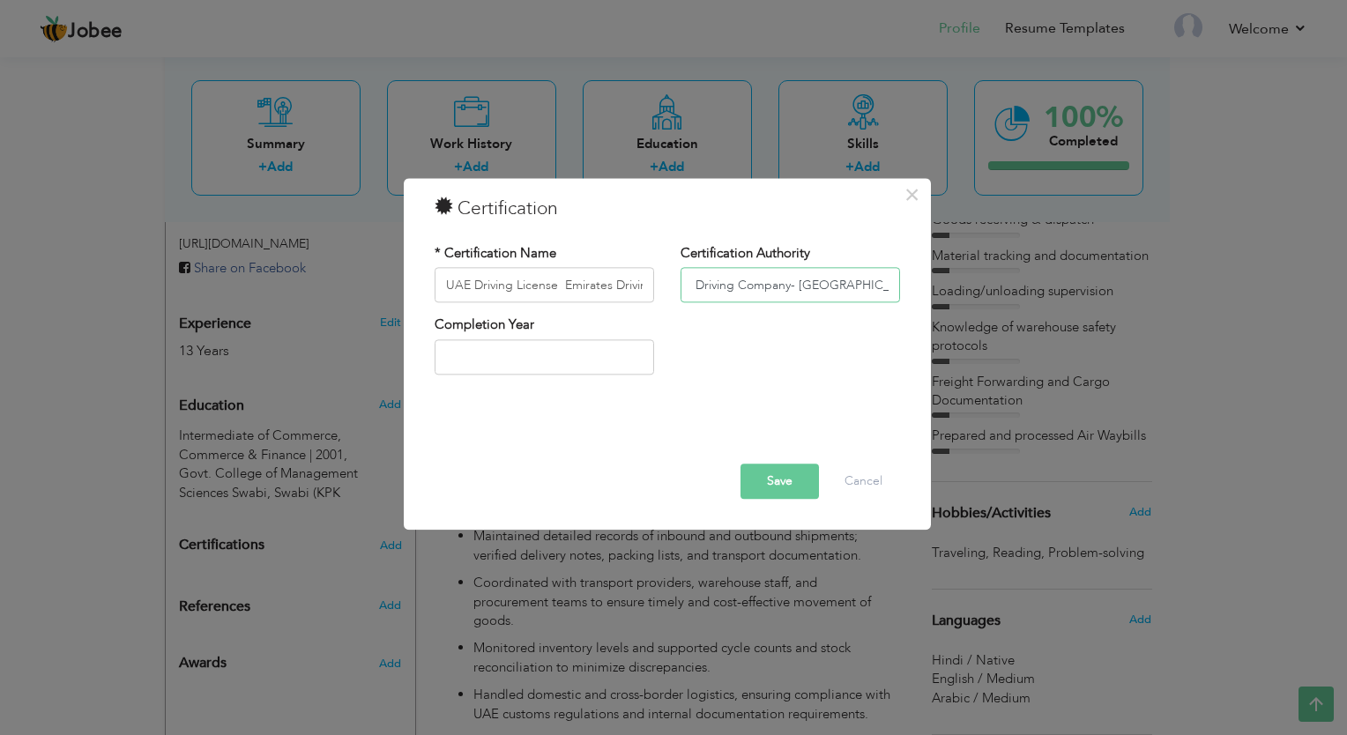
drag, startPoint x: 691, startPoint y: 288, endPoint x: 1101, endPoint y: 306, distance: 409.6
click at [1101, 306] on div "× Certification * Certification Name [GEOGRAPHIC_DATA] Driving License Emirates…" at bounding box center [673, 367] width 1347 height 735
paste input "text"
click at [702, 287] on input "Emirates Driving Company- [GEOGRAPHIC_DATA] | 2024" at bounding box center [791, 285] width 220 height 35
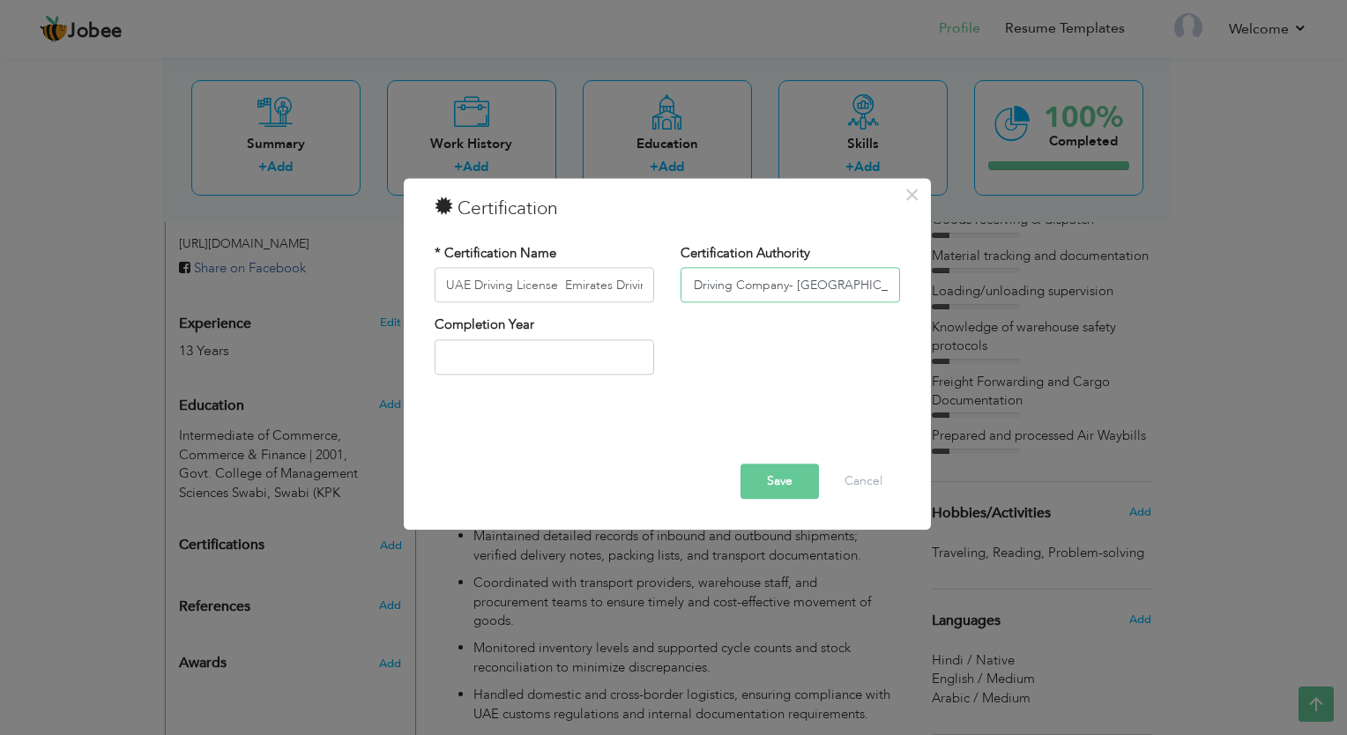
scroll to position [0, 0]
drag, startPoint x: 688, startPoint y: 287, endPoint x: 656, endPoint y: 291, distance: 32.1
click at [656, 291] on div "* Certification Name [GEOGRAPHIC_DATA] Driving License Emirates Driving Company…" at bounding box center [668, 279] width 492 height 71
drag, startPoint x: 804, startPoint y: 284, endPoint x: 914, endPoint y: 294, distance: 110.7
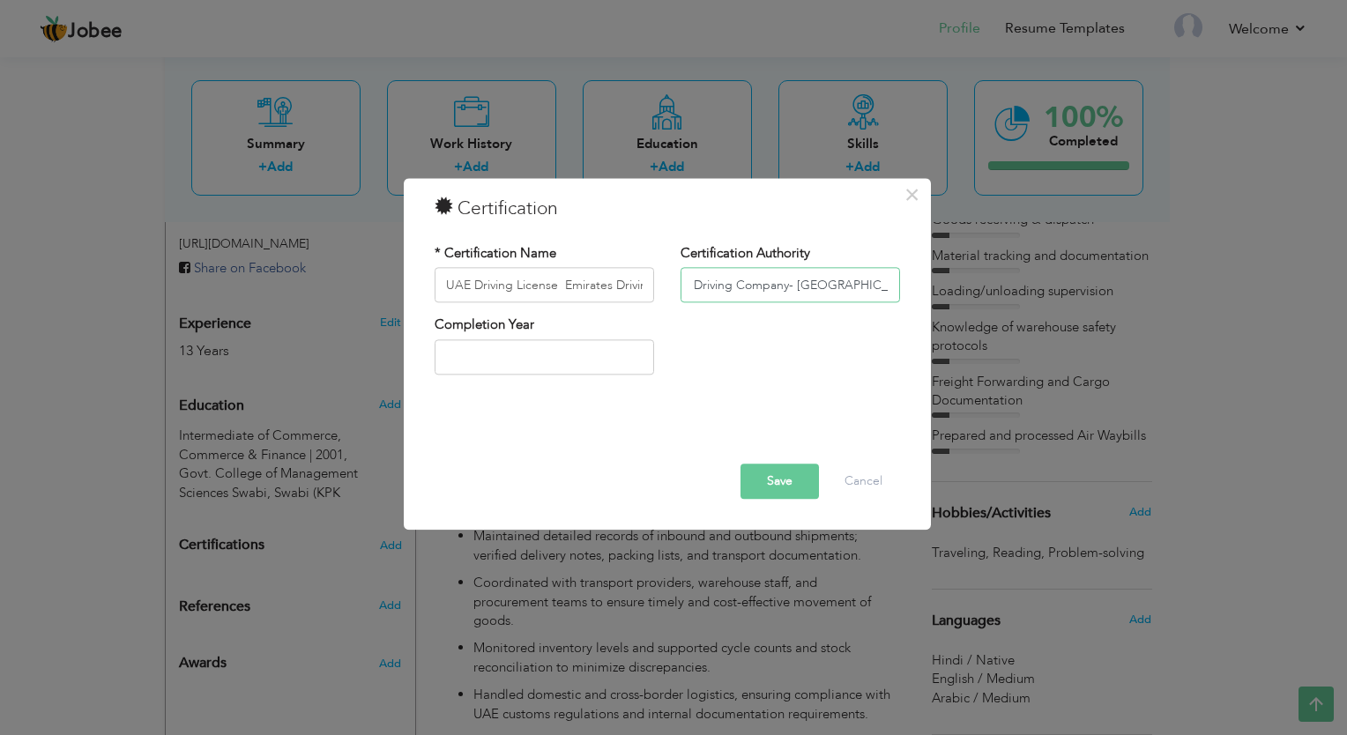
click at [914, 294] on div "× Certification * Certification Name [GEOGRAPHIC_DATA] Driving License Emirates…" at bounding box center [667, 354] width 527 height 352
click at [824, 291] on input "Emirates Driving Company- [GEOGRAPHIC_DATA] | 2024" at bounding box center [791, 285] width 220 height 35
drag, startPoint x: 855, startPoint y: 290, endPoint x: 939, endPoint y: 301, distance: 84.4
click at [939, 301] on div "× Certification * Certification Name [GEOGRAPHIC_DATA] Driving License Emirates…" at bounding box center [673, 367] width 1347 height 735
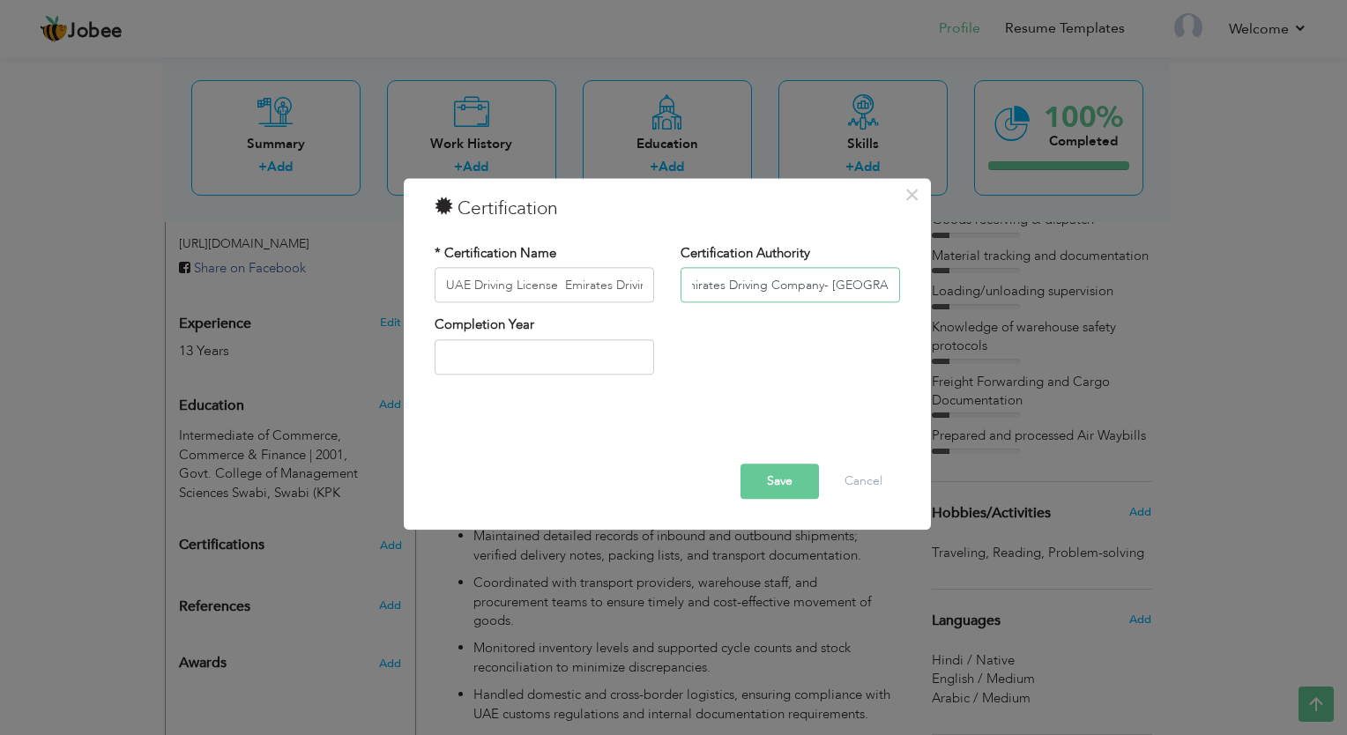
type input "Emirates Driving Company- [GEOGRAPHIC_DATA]"
type input "2025"
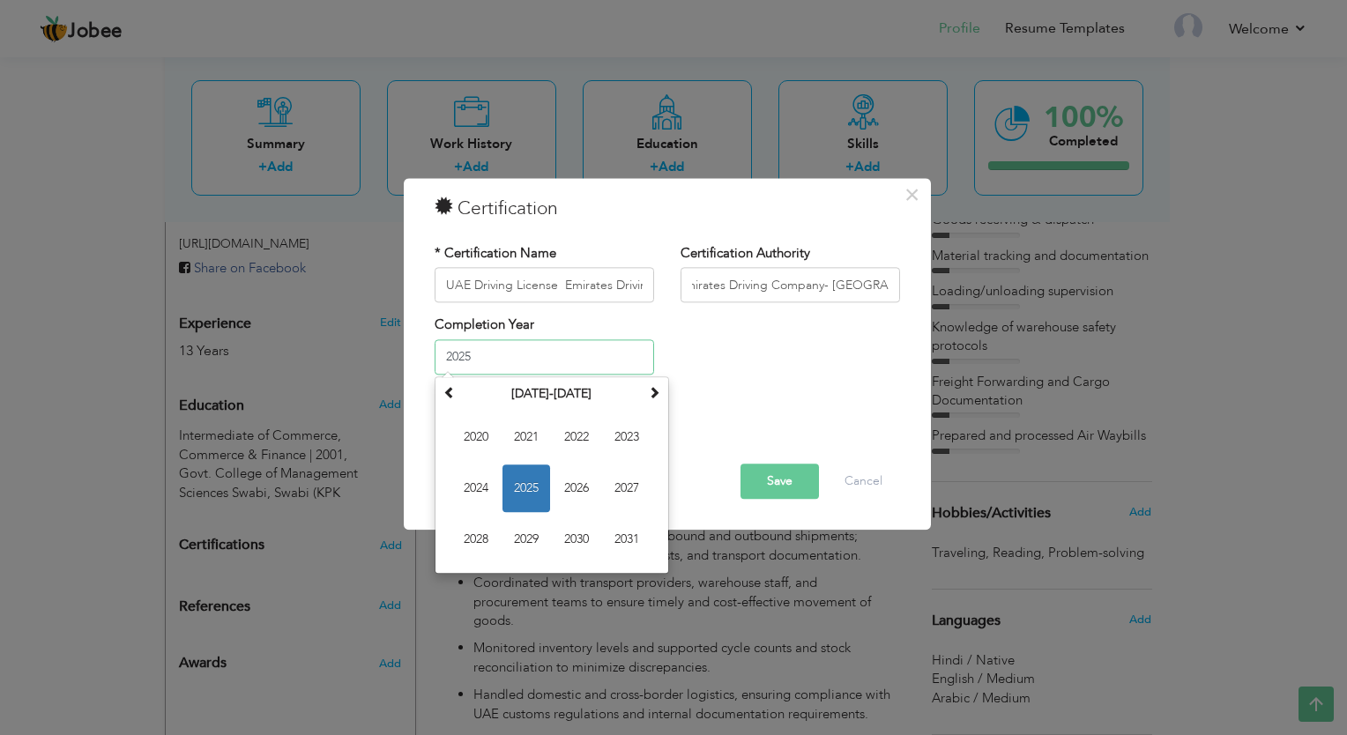
click at [577, 348] on input "2025" at bounding box center [545, 357] width 220 height 35
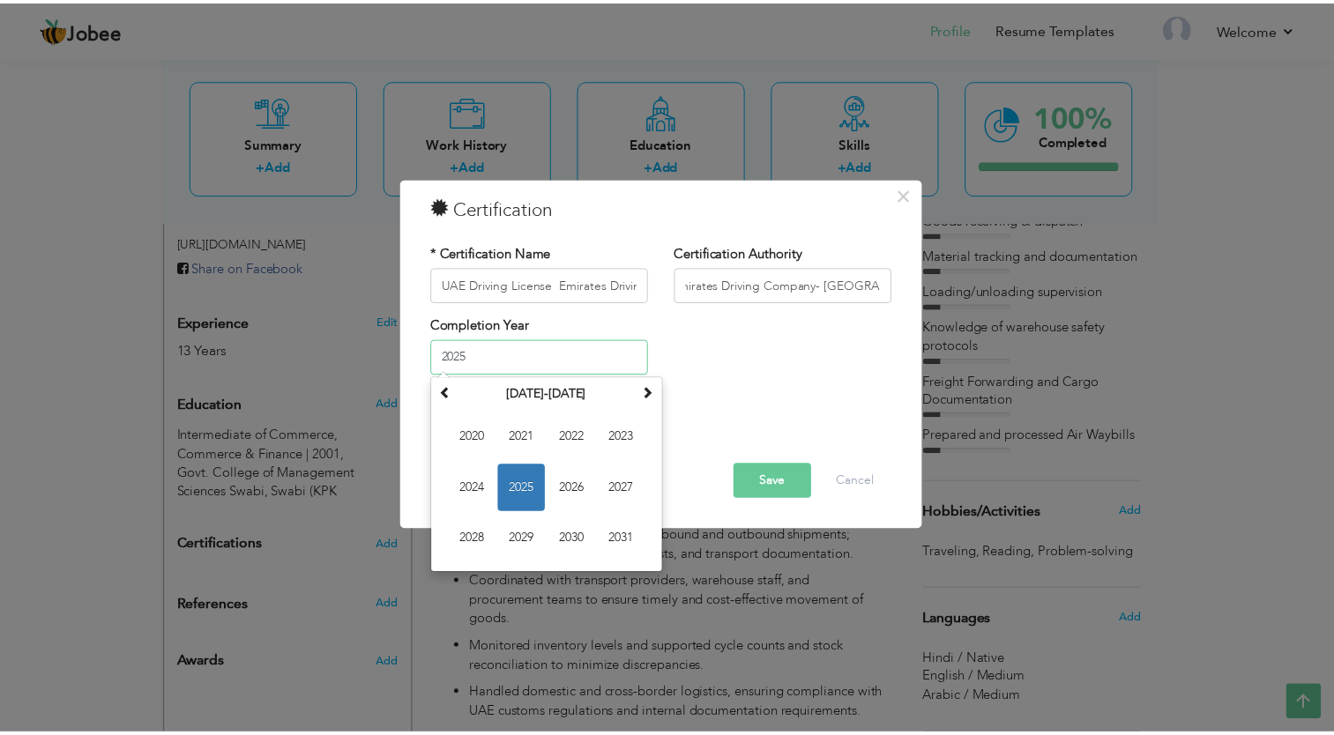
scroll to position [0, 0]
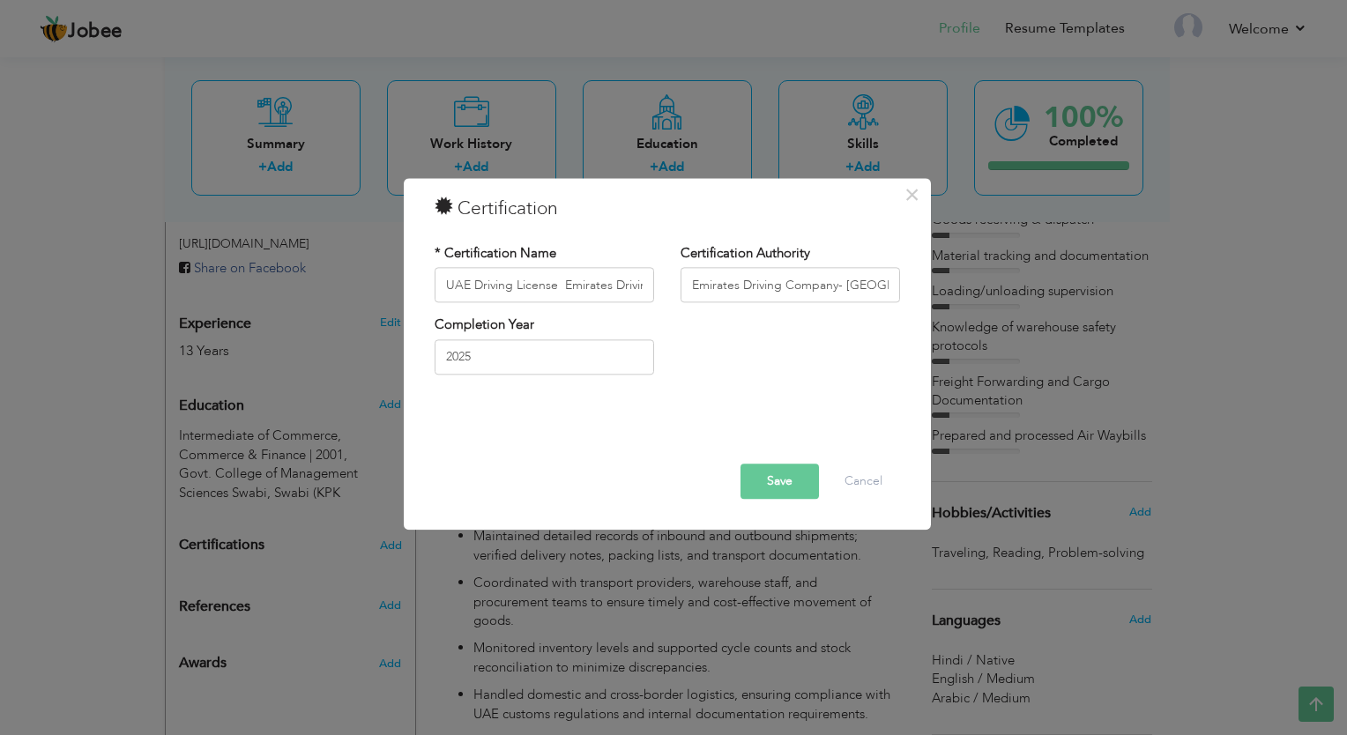
click at [765, 350] on div "Completion Year [DATE]" at bounding box center [668, 352] width 492 height 71
click at [772, 481] on button "Save" at bounding box center [780, 482] width 78 height 35
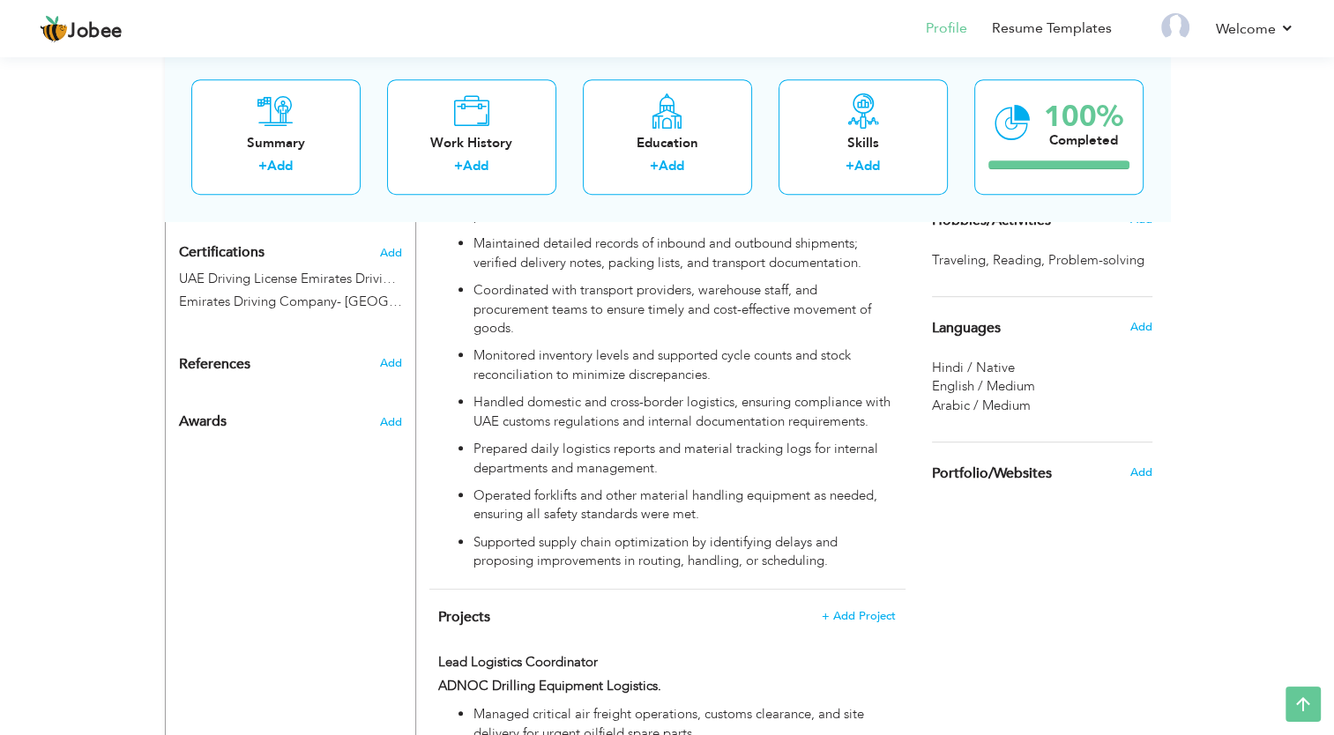
scroll to position [970, 0]
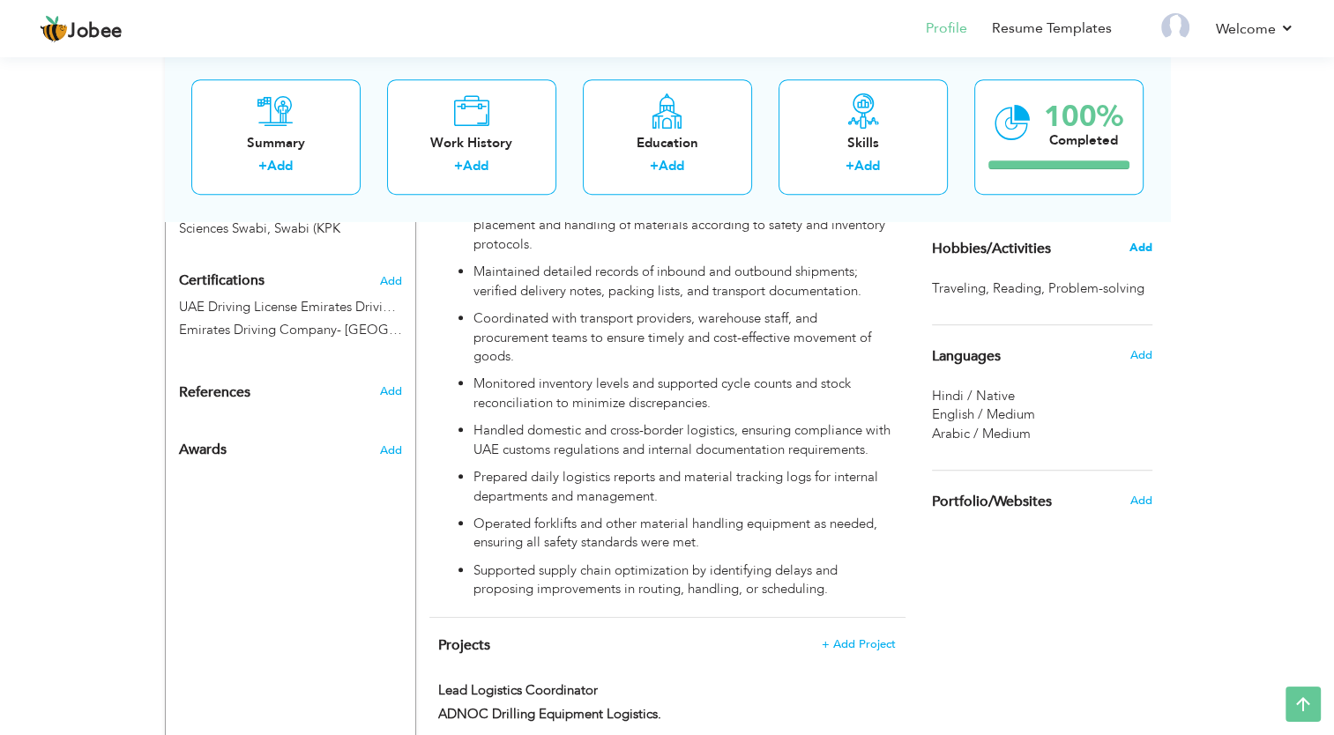
click at [1137, 245] on span "Add" at bounding box center [1140, 248] width 23 height 16
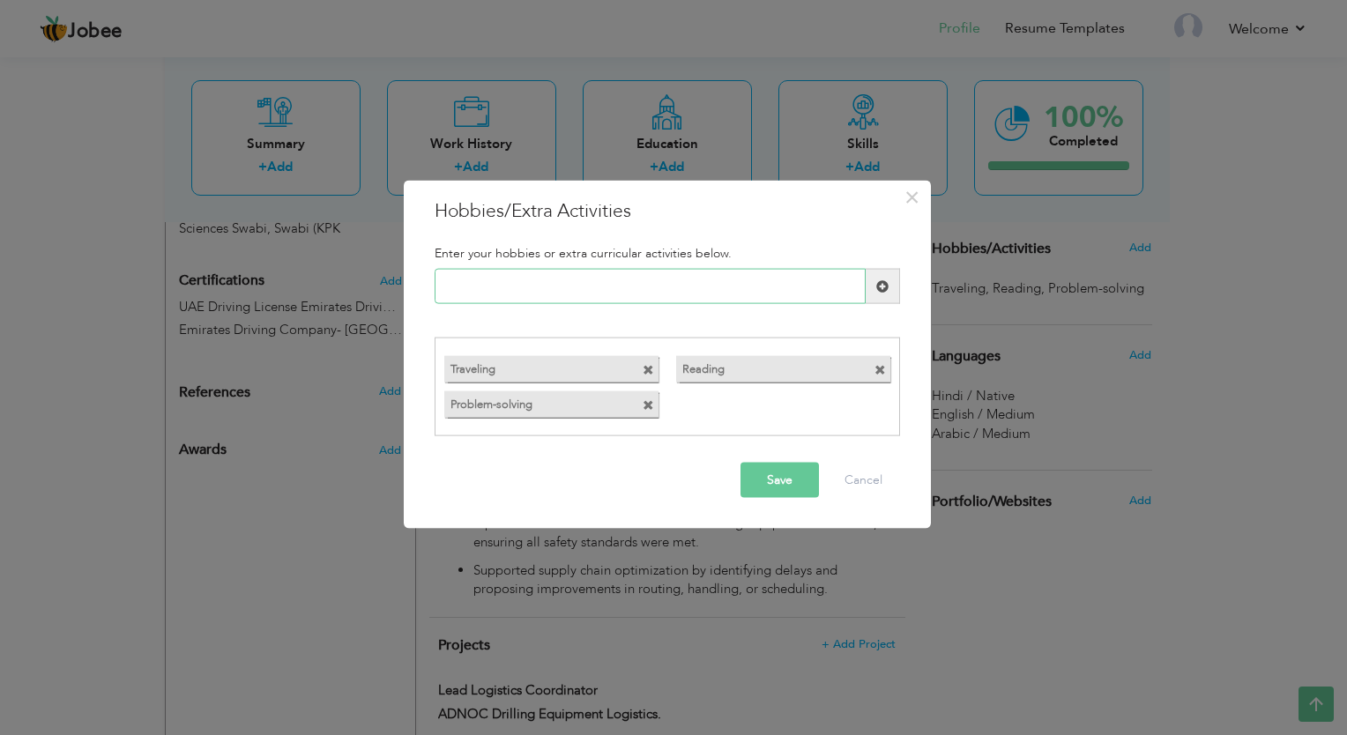
paste input "Leadership Books Reading"
type input "Leadership Books Reading"
click at [758, 479] on button "Save" at bounding box center [780, 479] width 78 height 35
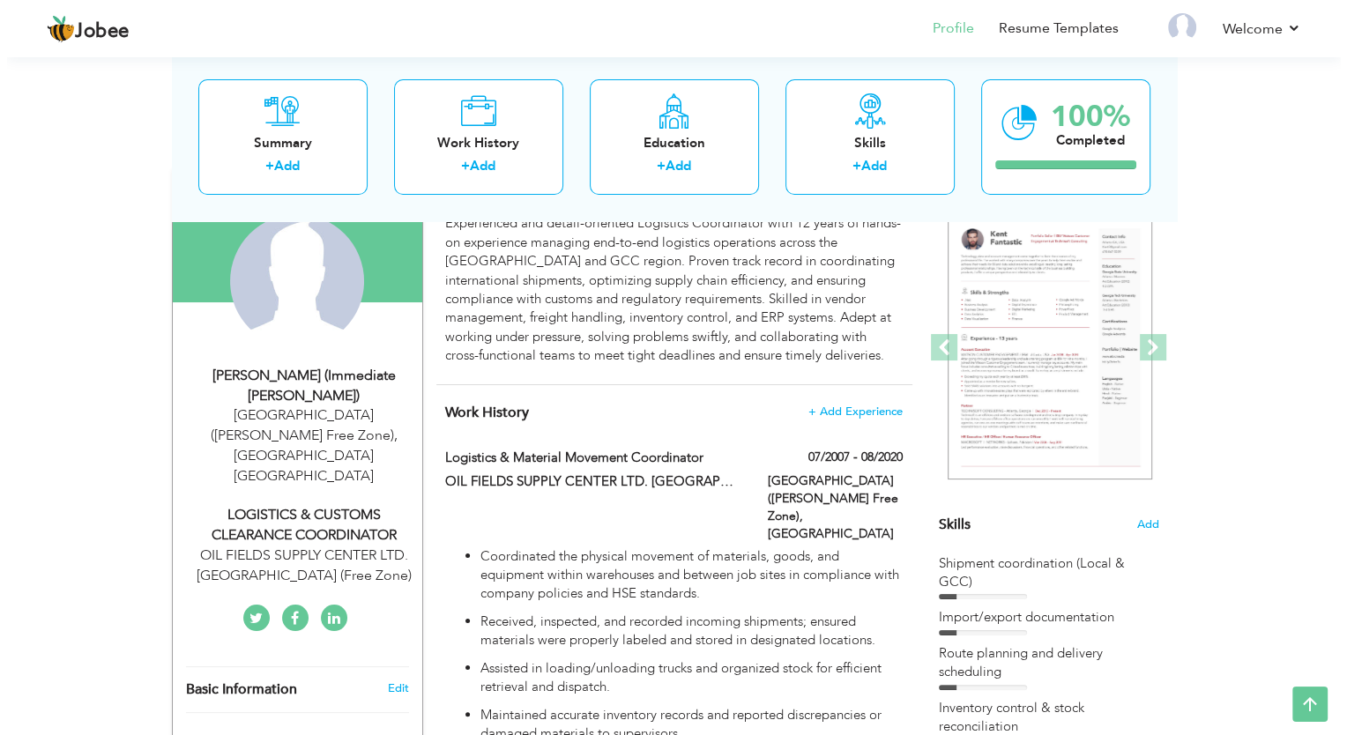
scroll to position [71, 0]
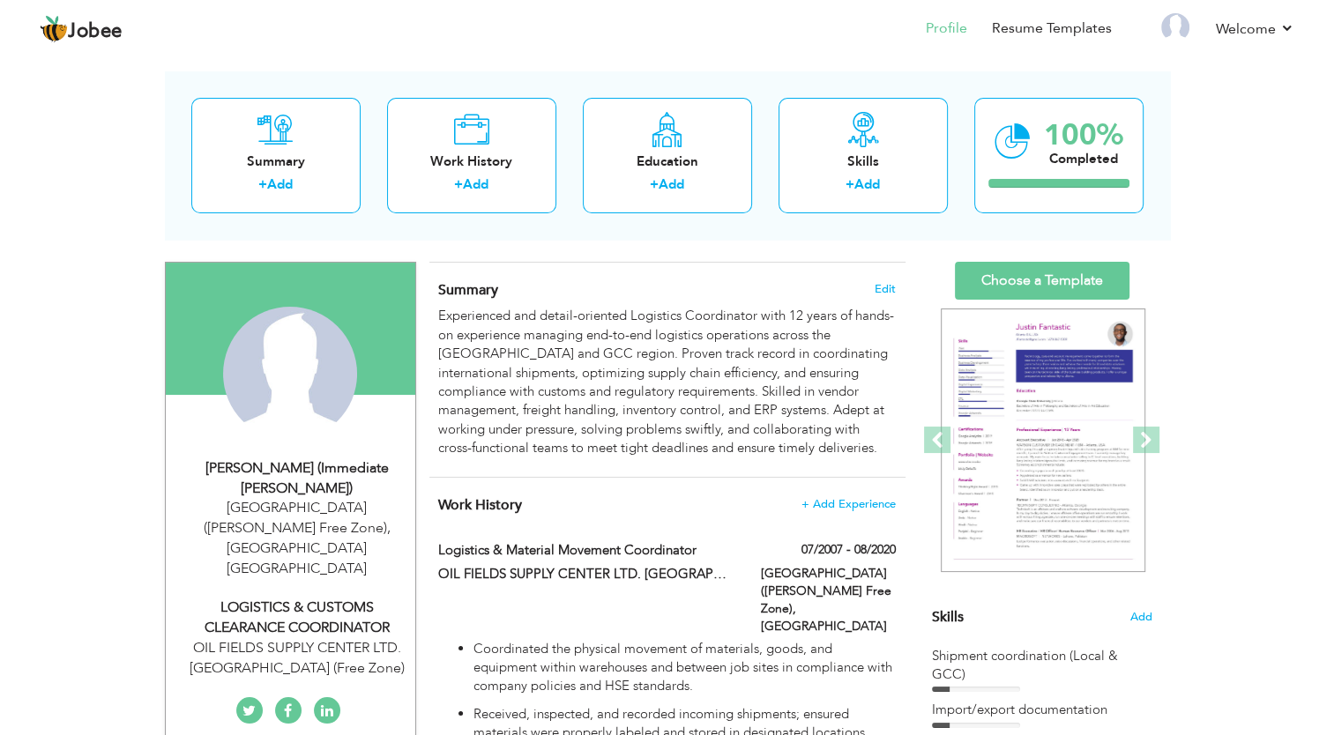
click at [317, 598] on div "LOGISTICS & CUSTOMS CLEARANCE COORDINATOR" at bounding box center [297, 618] width 236 height 41
type input "Tariq"
type input "Zaman (Immediate [PERSON_NAME])"
type input "0971527968101"
select select "number:228"
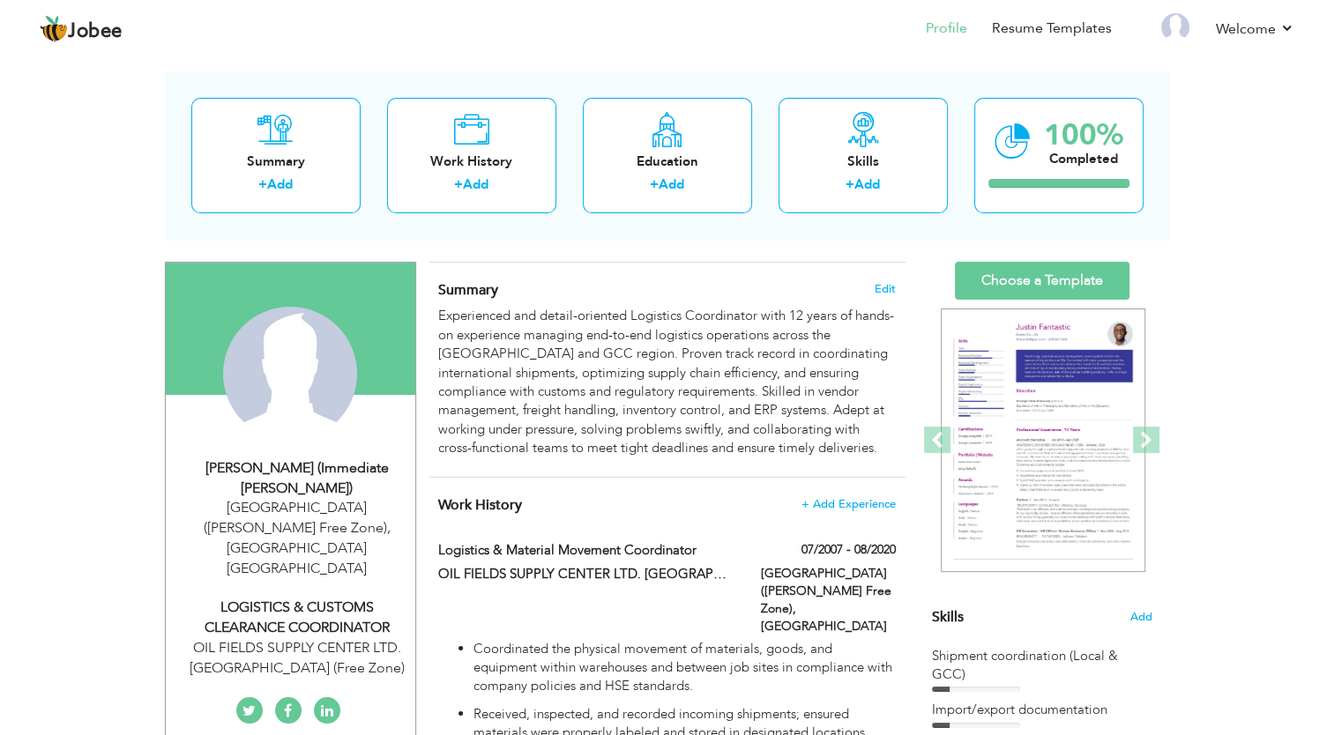
type input "Dubai"
type input "[GEOGRAPHIC_DATA] ([PERSON_NAME] Free Zone)"
select select "number:15"
type input "OIL FIELDS SUPPLY CENTER LTD. [GEOGRAPHIC_DATA] (Free Zone)"
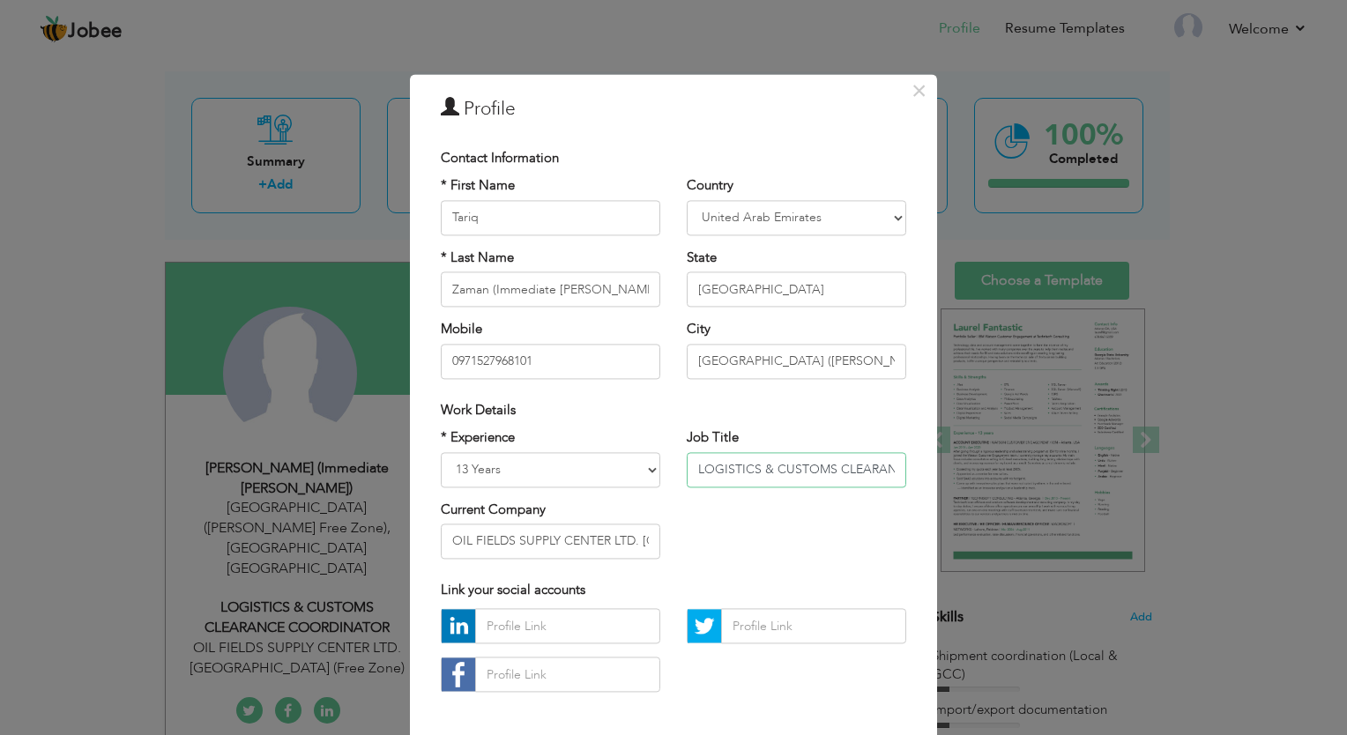
drag, startPoint x: 691, startPoint y: 475, endPoint x: 751, endPoint y: 473, distance: 60.0
click at [751, 473] on input "LOGISTICS & CUSTOMS CLEARANCE COORDINATOR" at bounding box center [797, 469] width 220 height 35
type input "Logistics & Custom Clearance Coordinator"
click at [758, 506] on div "* Experience Entry Level Less than 1 Year 1 Year 2 Years 3 Years 4 Years 5 Year…" at bounding box center [674, 501] width 492 height 144
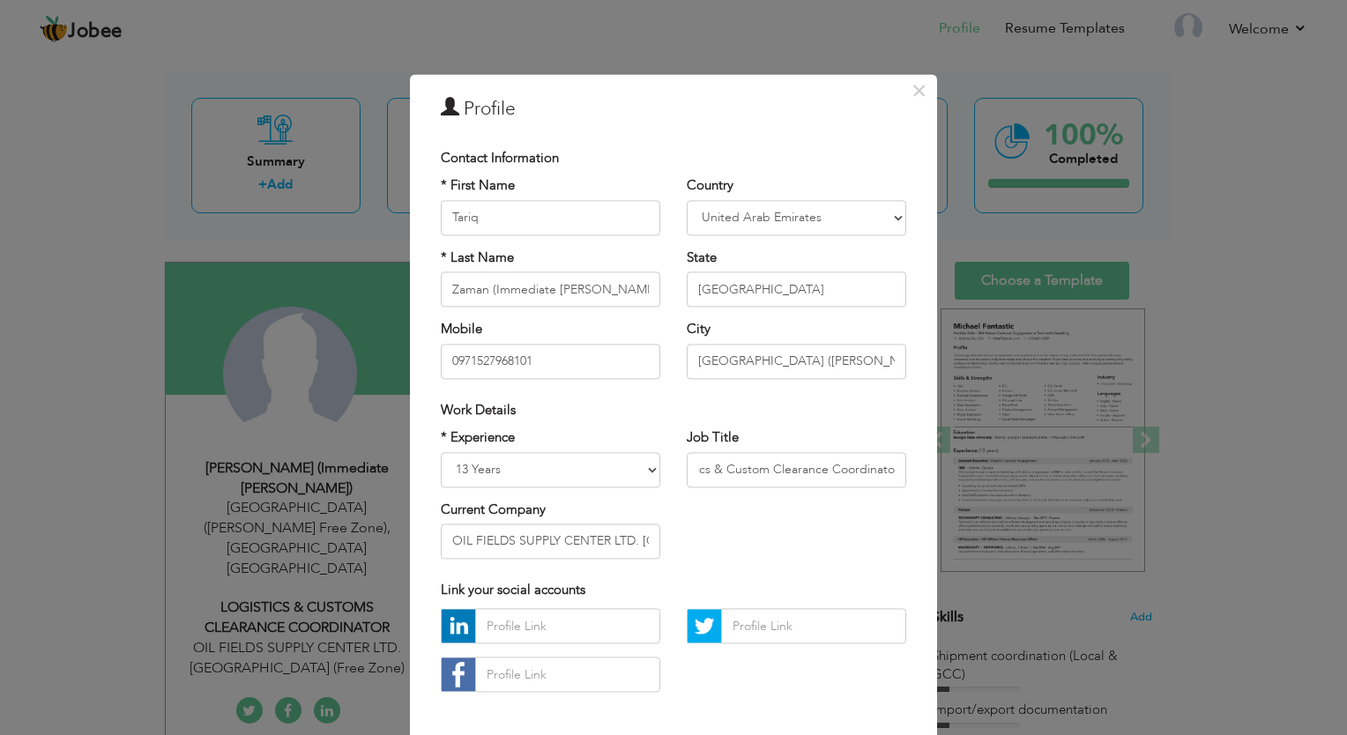
scroll to position [0, 0]
click at [794, 459] on input "Logistics & Custom Clearance Coordinator" at bounding box center [797, 469] width 220 height 35
click at [719, 480] on input "Logistics & Custom Clearance Coordinator" at bounding box center [797, 469] width 220 height 35
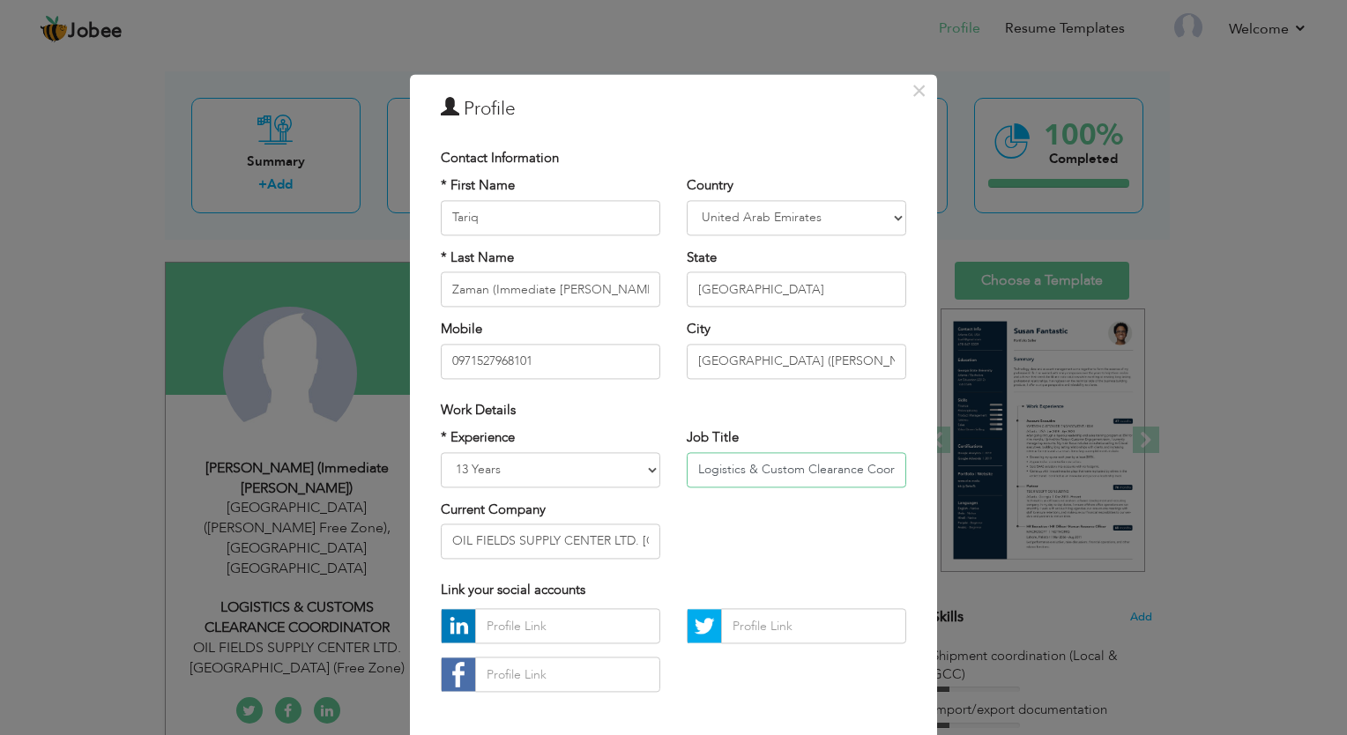
scroll to position [0, 35]
drag, startPoint x: 751, startPoint y: 471, endPoint x: 941, endPoint y: 481, distance: 189.8
click at [941, 481] on div "× Profile Contact Information * First Name Tariq * Last Name Mobile" at bounding box center [673, 367] width 1347 height 735
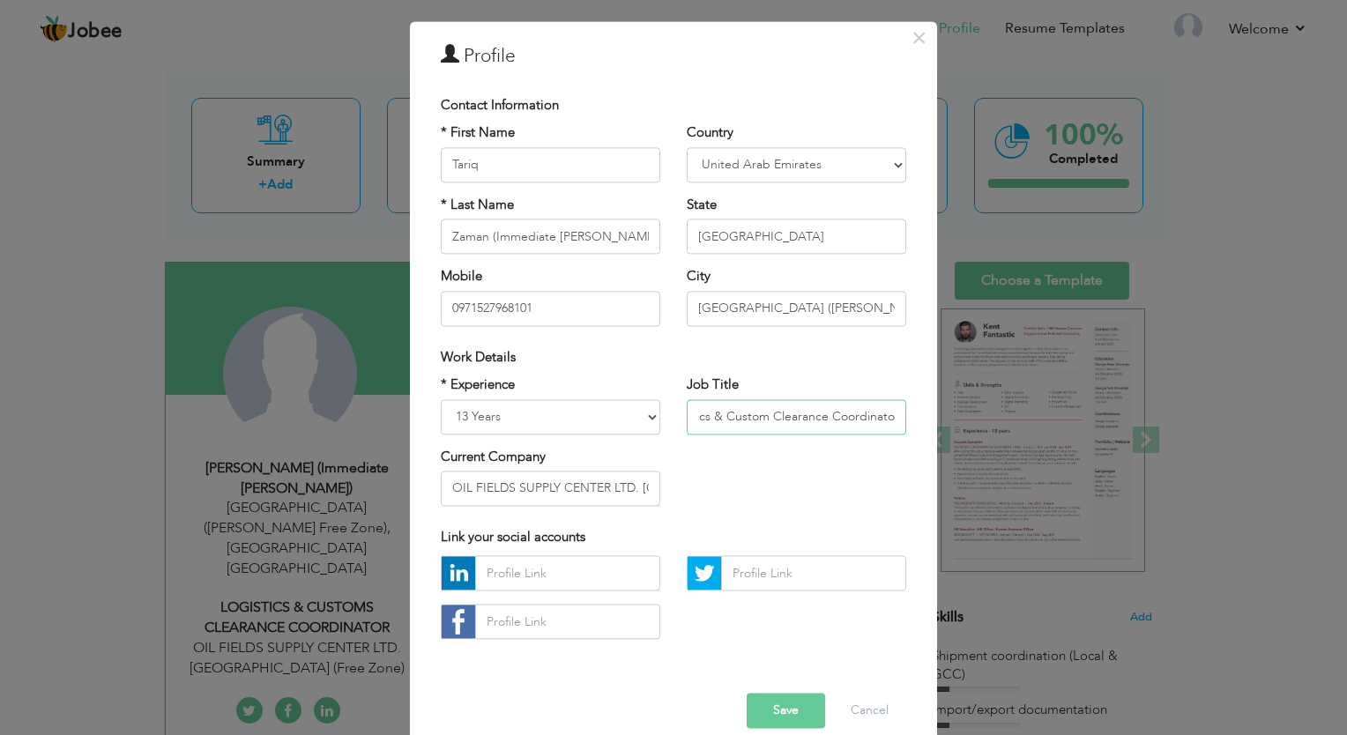
scroll to position [77, 0]
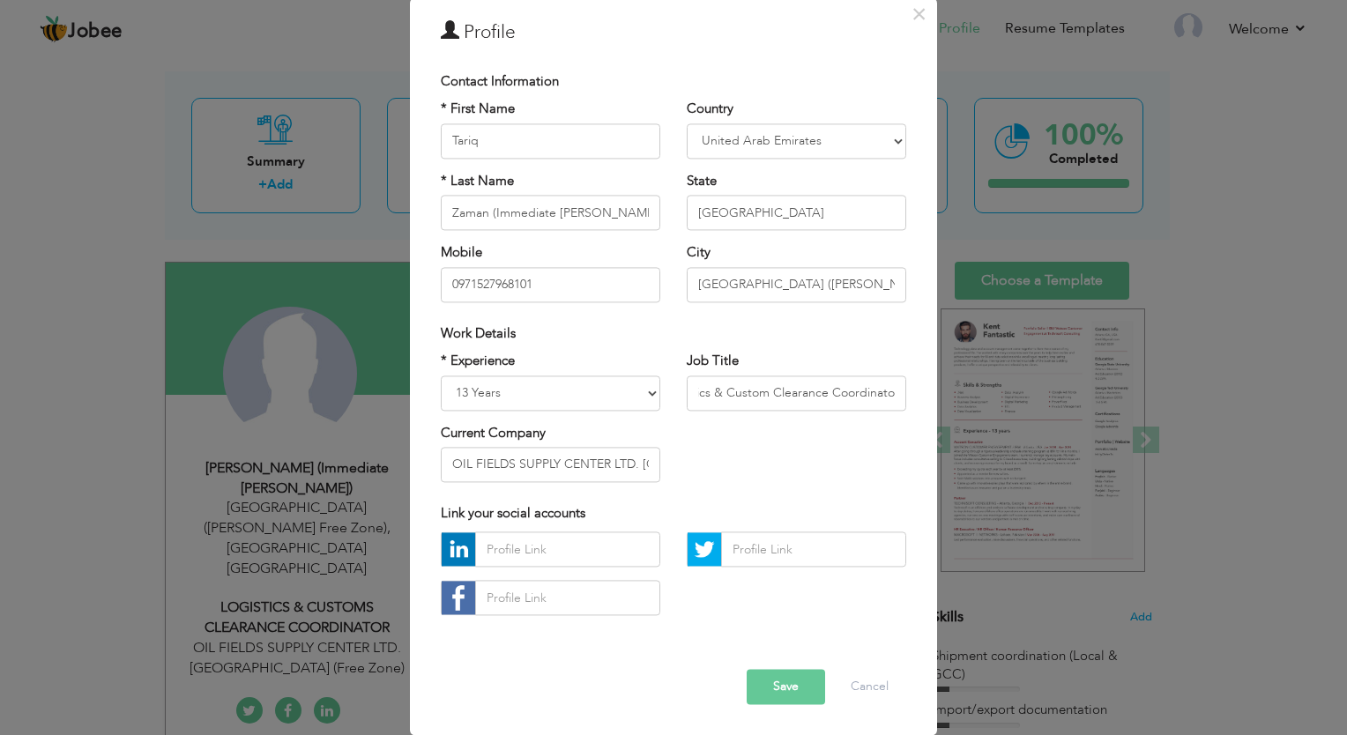
click at [762, 690] on button "Save" at bounding box center [786, 687] width 78 height 35
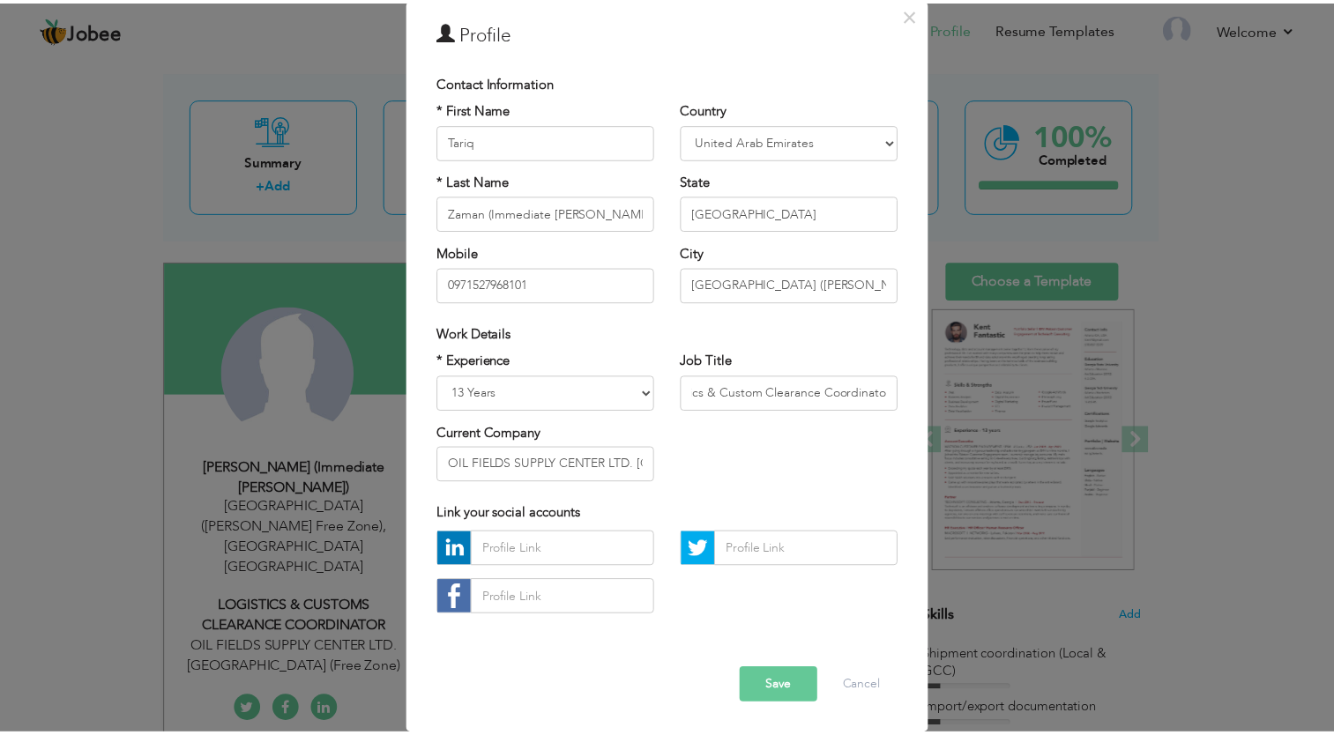
scroll to position [0, 0]
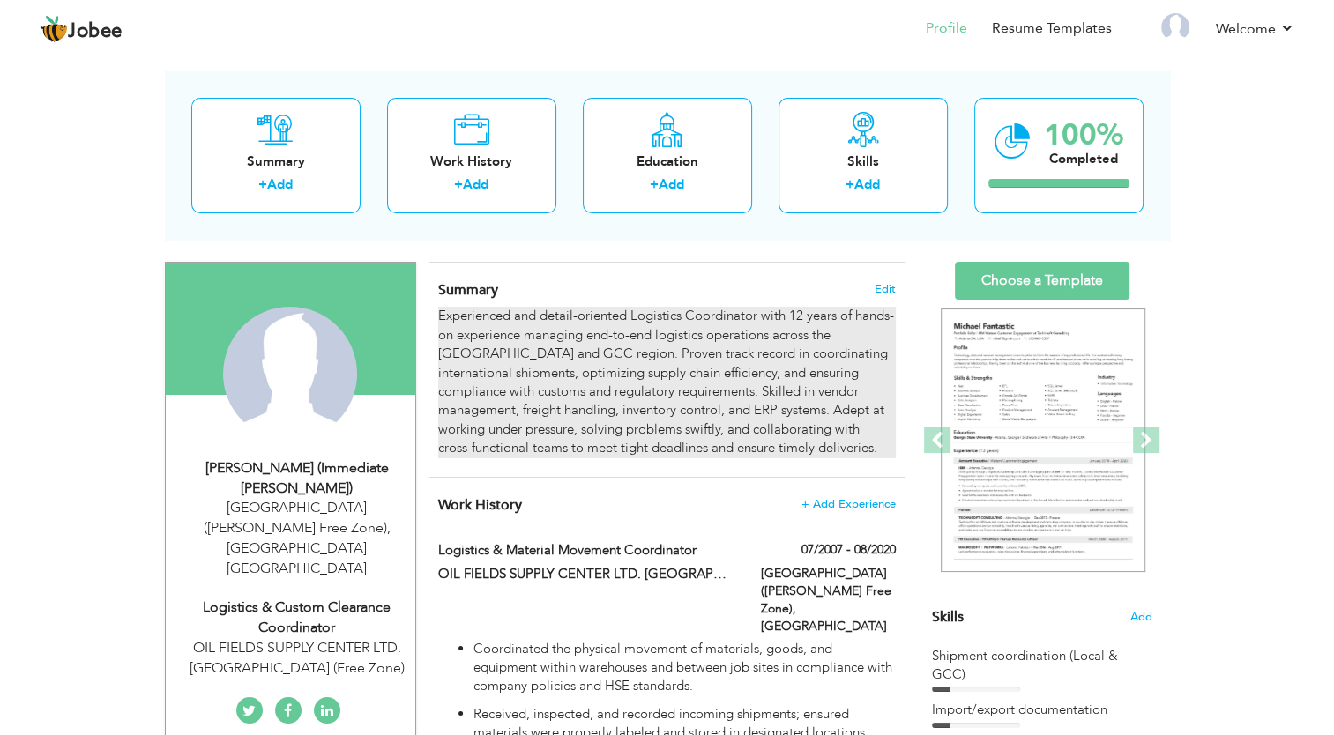
drag, startPoint x: 659, startPoint y: 450, endPoint x: 581, endPoint y: 402, distance: 91.0
click at [581, 402] on div "Experienced and detail-oriented Logistics Coordinator with 12 years of hands-on…" at bounding box center [666, 382] width 457 height 151
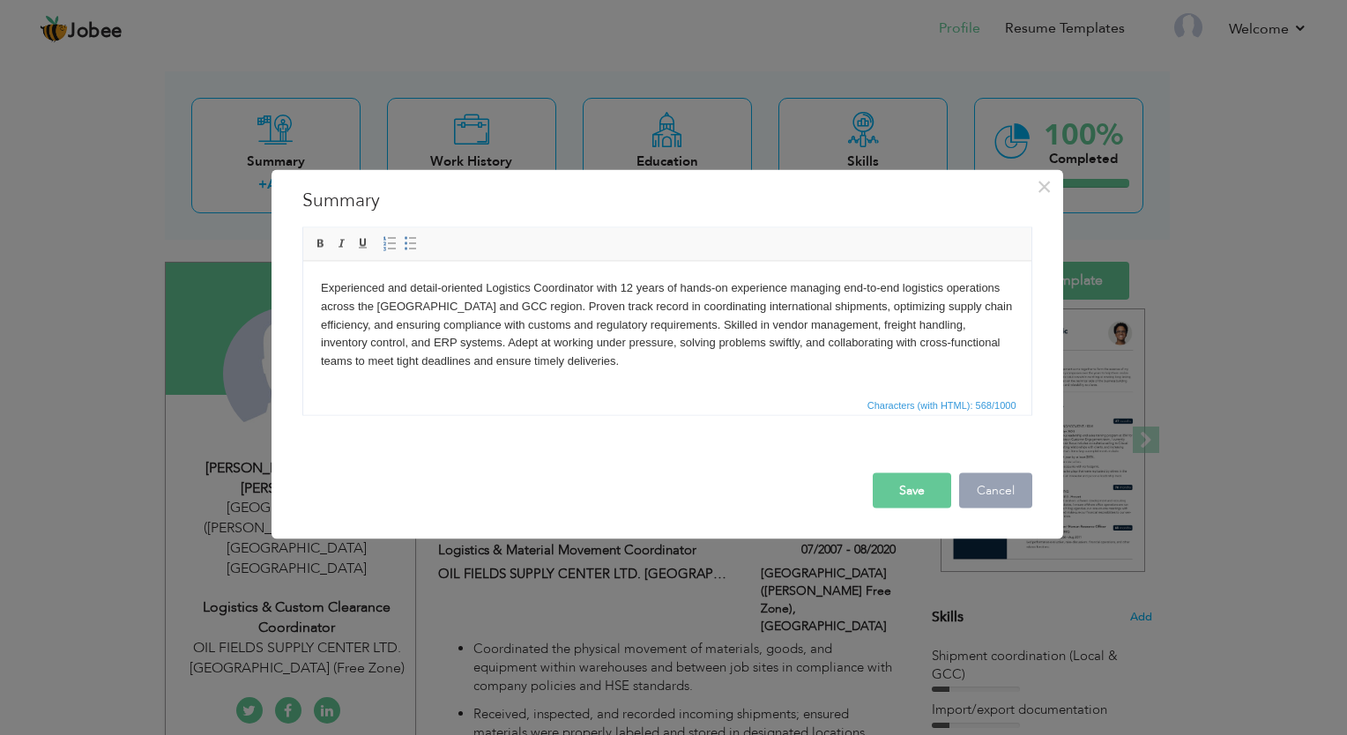
click at [1002, 485] on button "Cancel" at bounding box center [995, 491] width 73 height 35
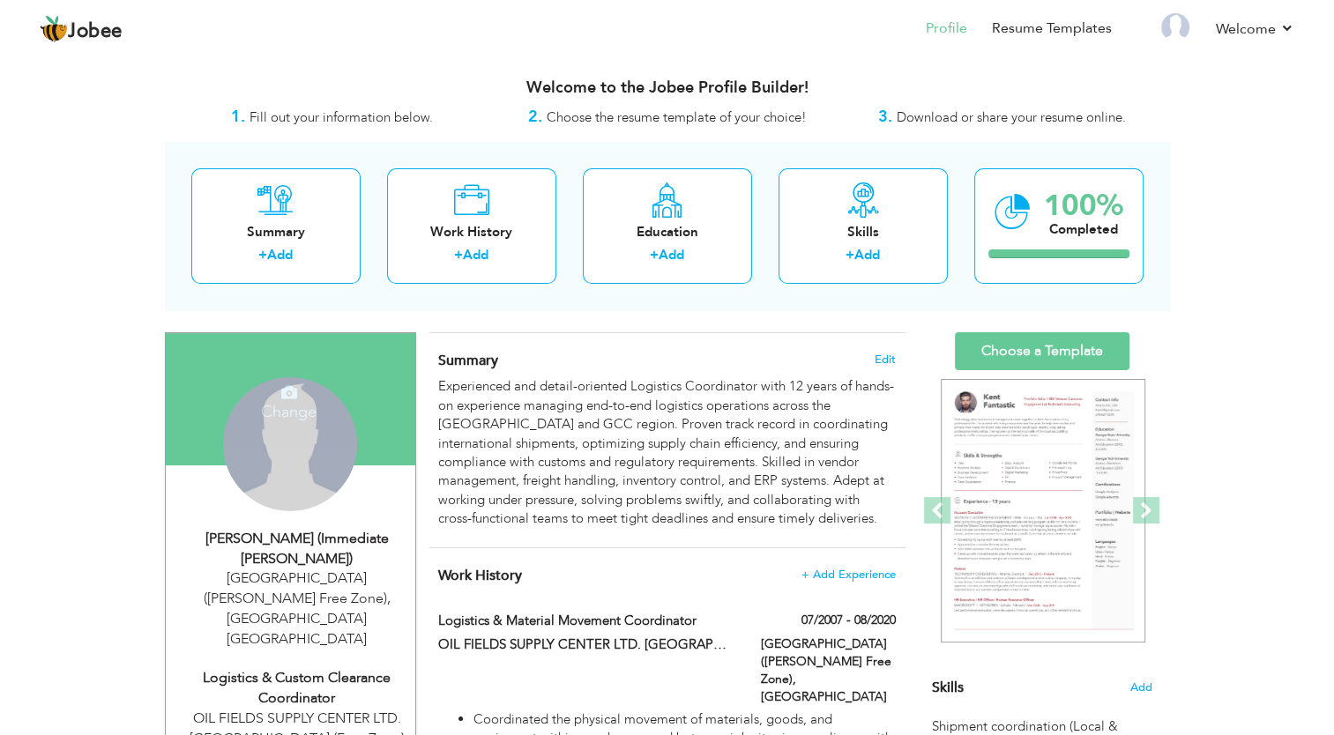
click at [296, 456] on div "Change Remove" at bounding box center [290, 444] width 134 height 134
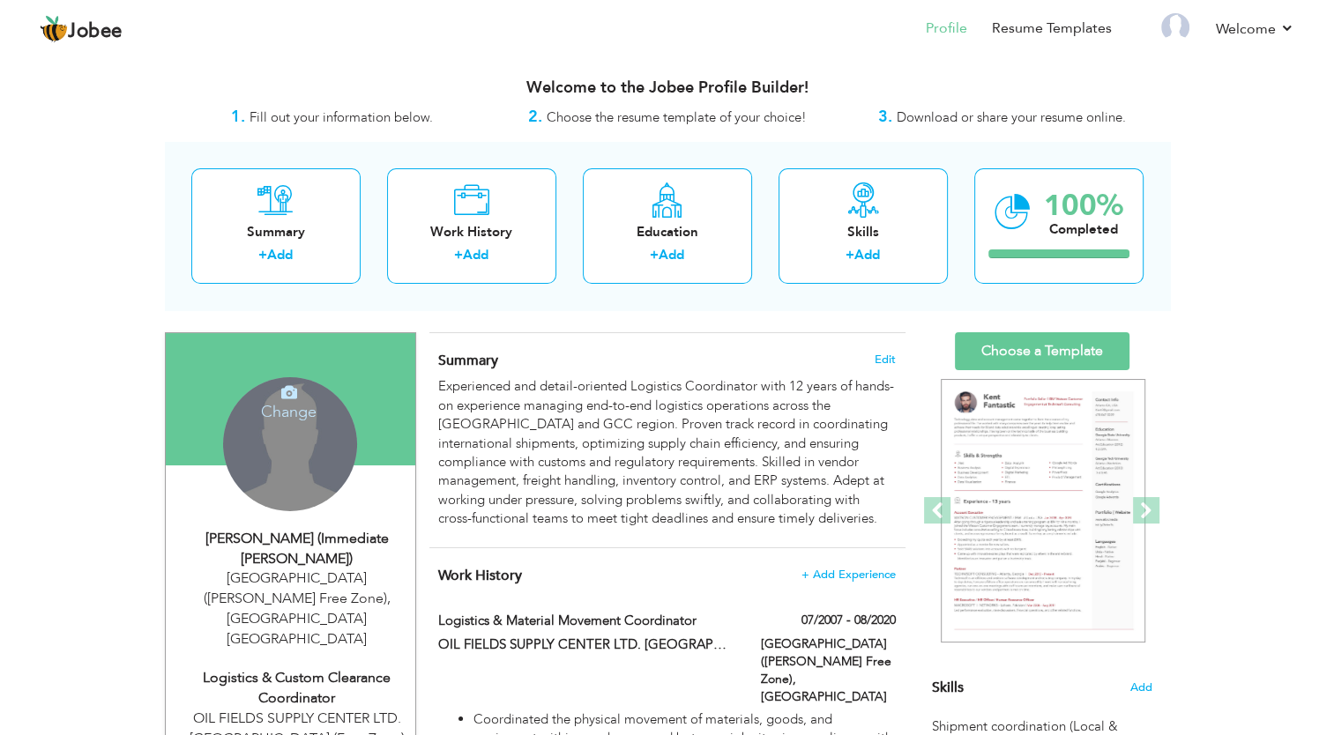
click at [289, 407] on h4 "Change" at bounding box center [289, 400] width 126 height 42
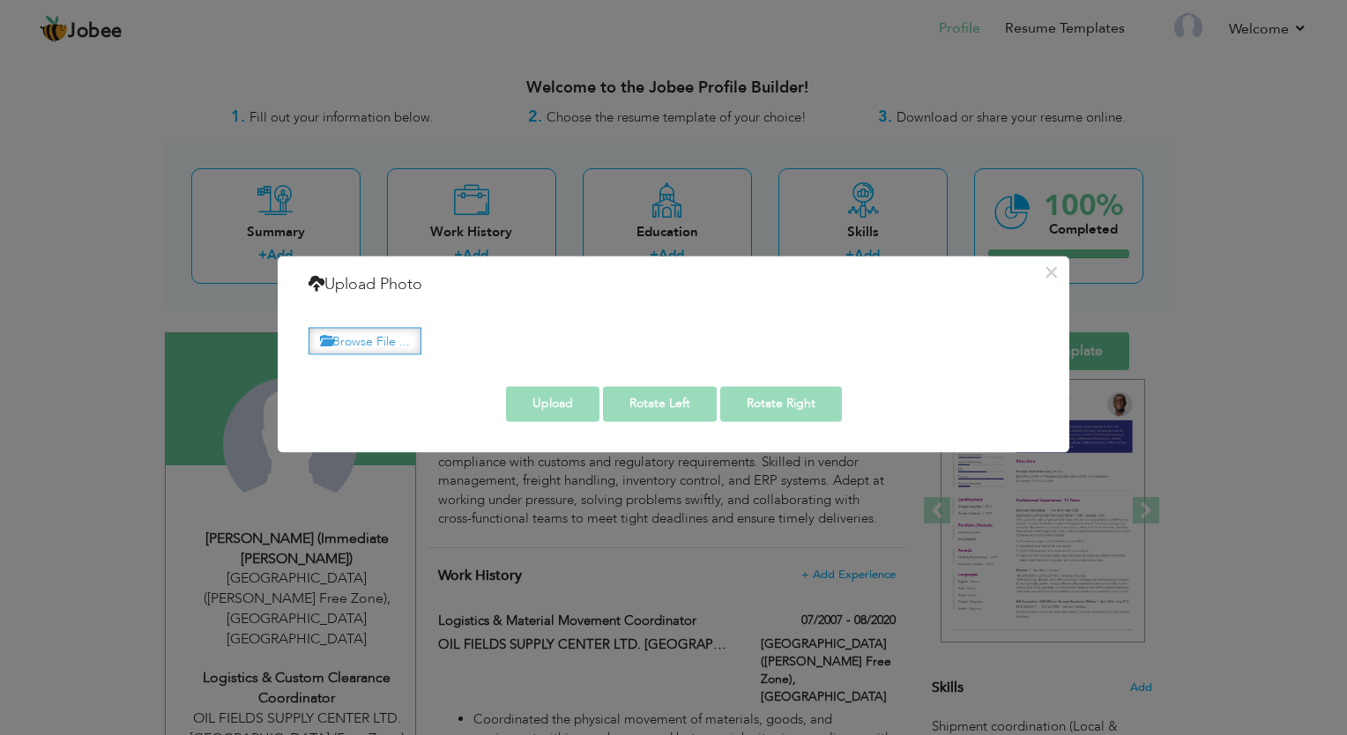
click at [395, 340] on label "Browse File ..." at bounding box center [365, 340] width 113 height 27
click at [0, 0] on input "Browse File ..." at bounding box center [0, 0] width 0 height 0
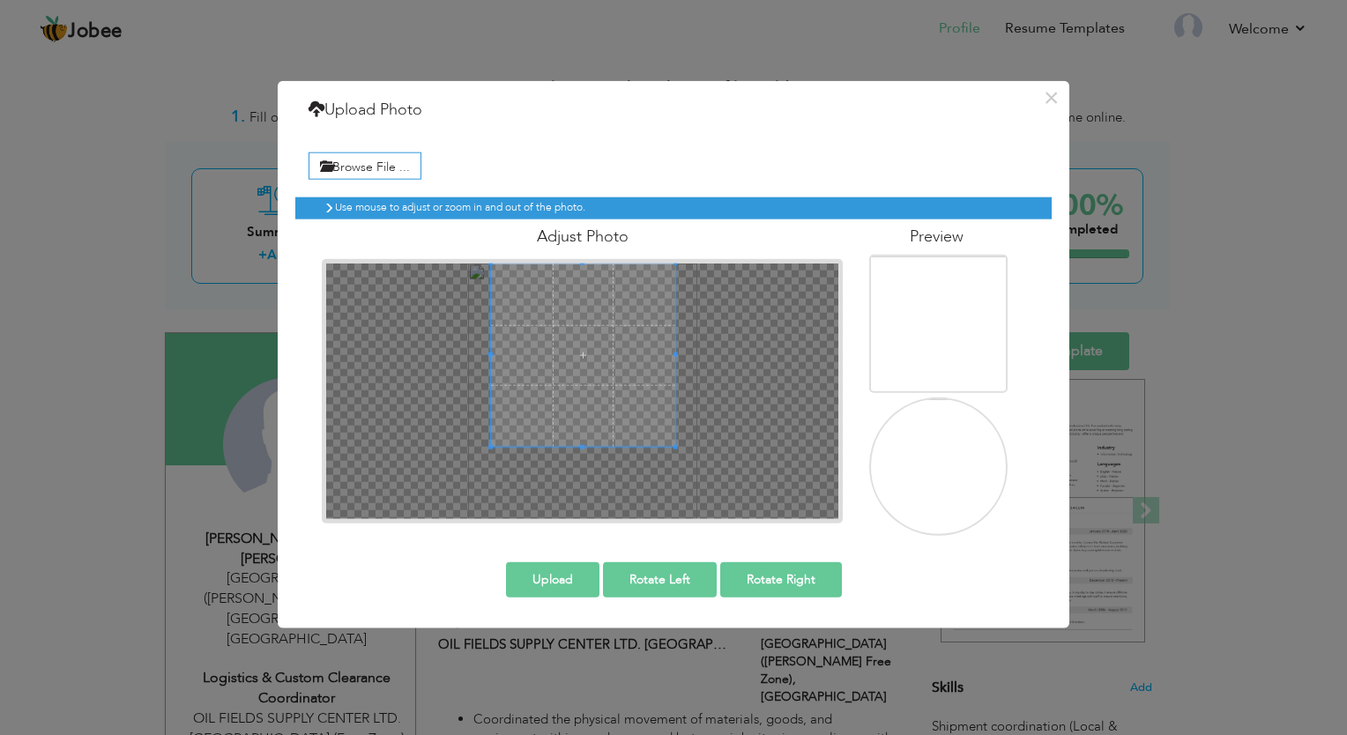
click at [568, 290] on span at bounding box center [582, 355] width 183 height 183
click at [561, 582] on button "Upload" at bounding box center [552, 579] width 93 height 35
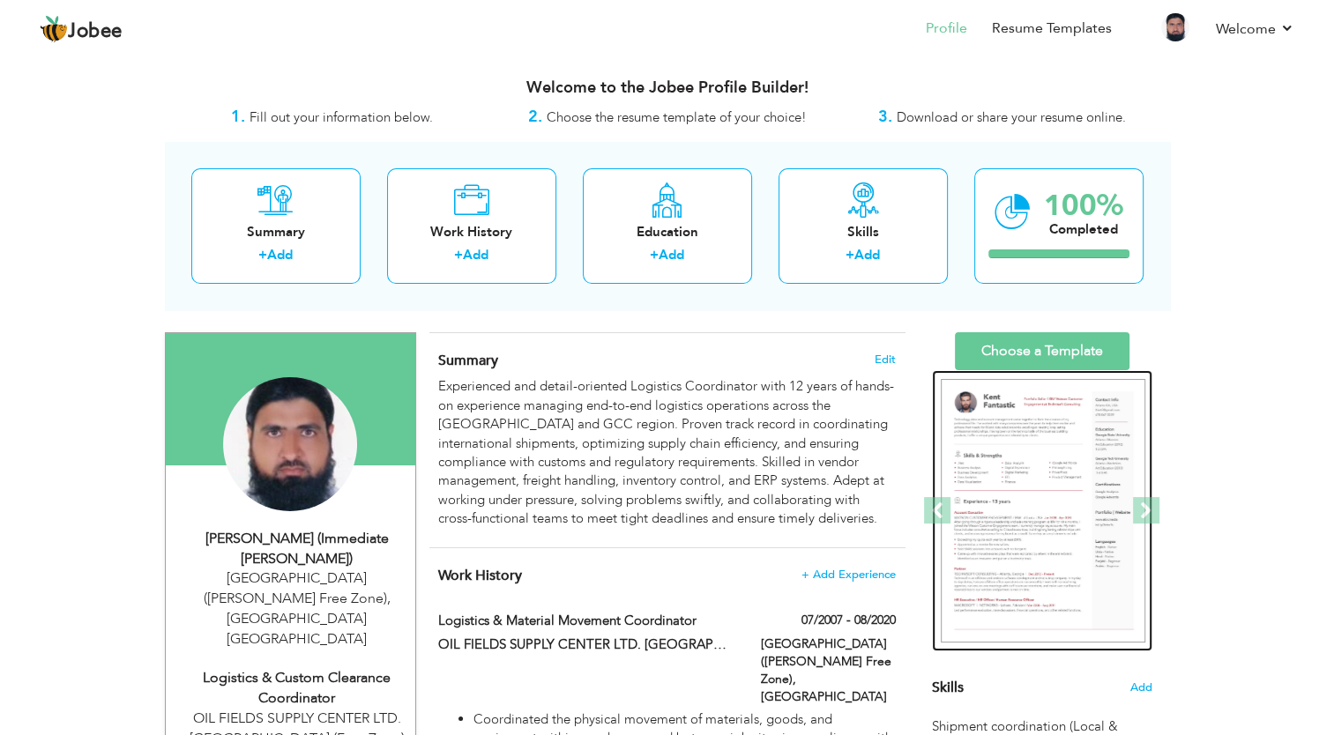
click at [1073, 480] on img at bounding box center [1043, 511] width 205 height 265
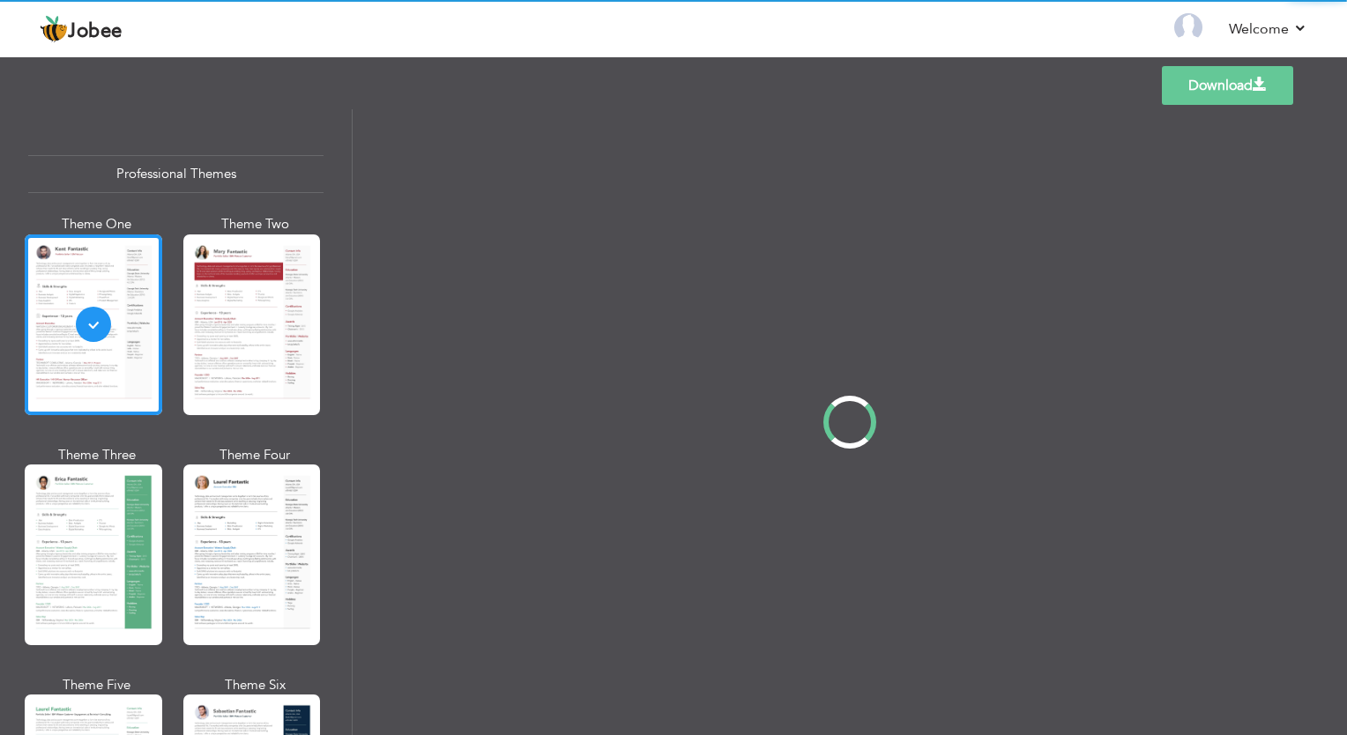
click at [255, 484] on div "Professional Themes Theme One Theme Two Theme Three Theme Four" at bounding box center [673, 422] width 1347 height 626
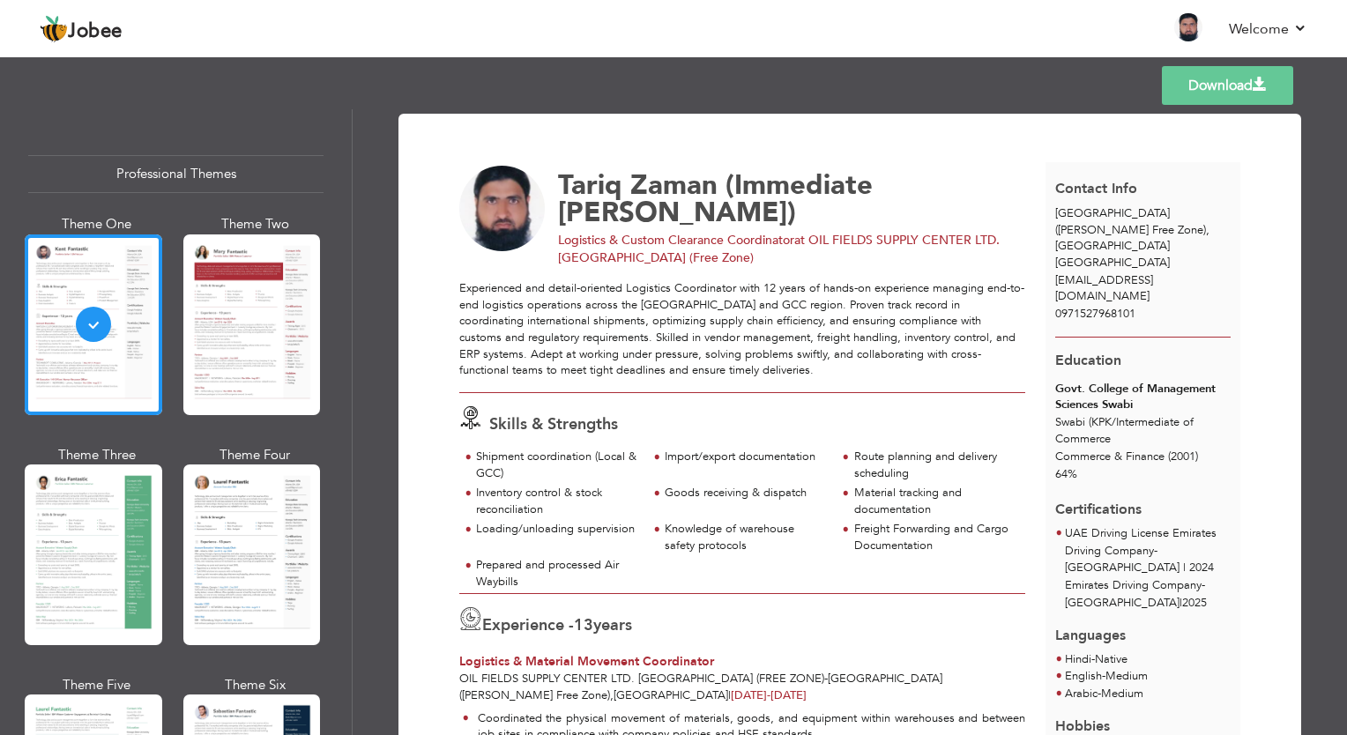
click at [1205, 87] on link "Download" at bounding box center [1227, 85] width 131 height 39
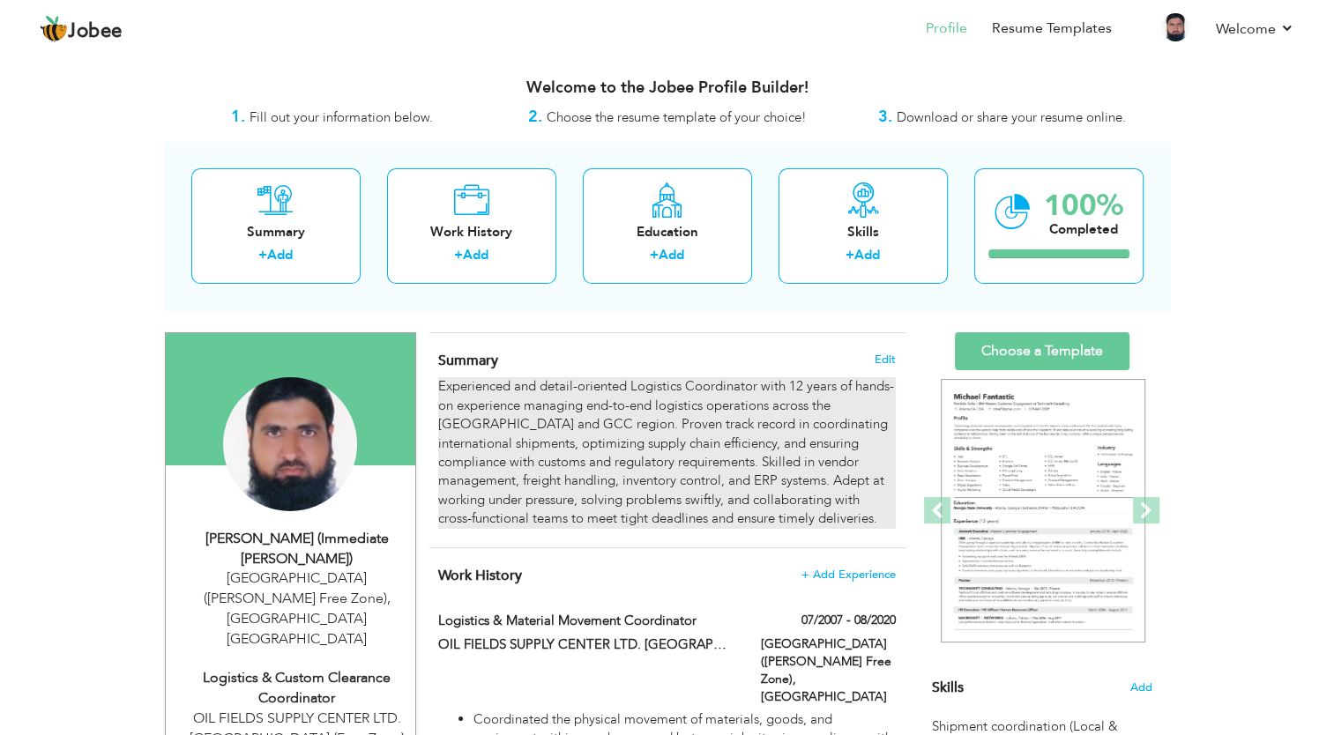
click at [658, 400] on div "Experienced and detail-oriented Logistics Coordinator with 12 years of hands-on…" at bounding box center [666, 452] width 457 height 151
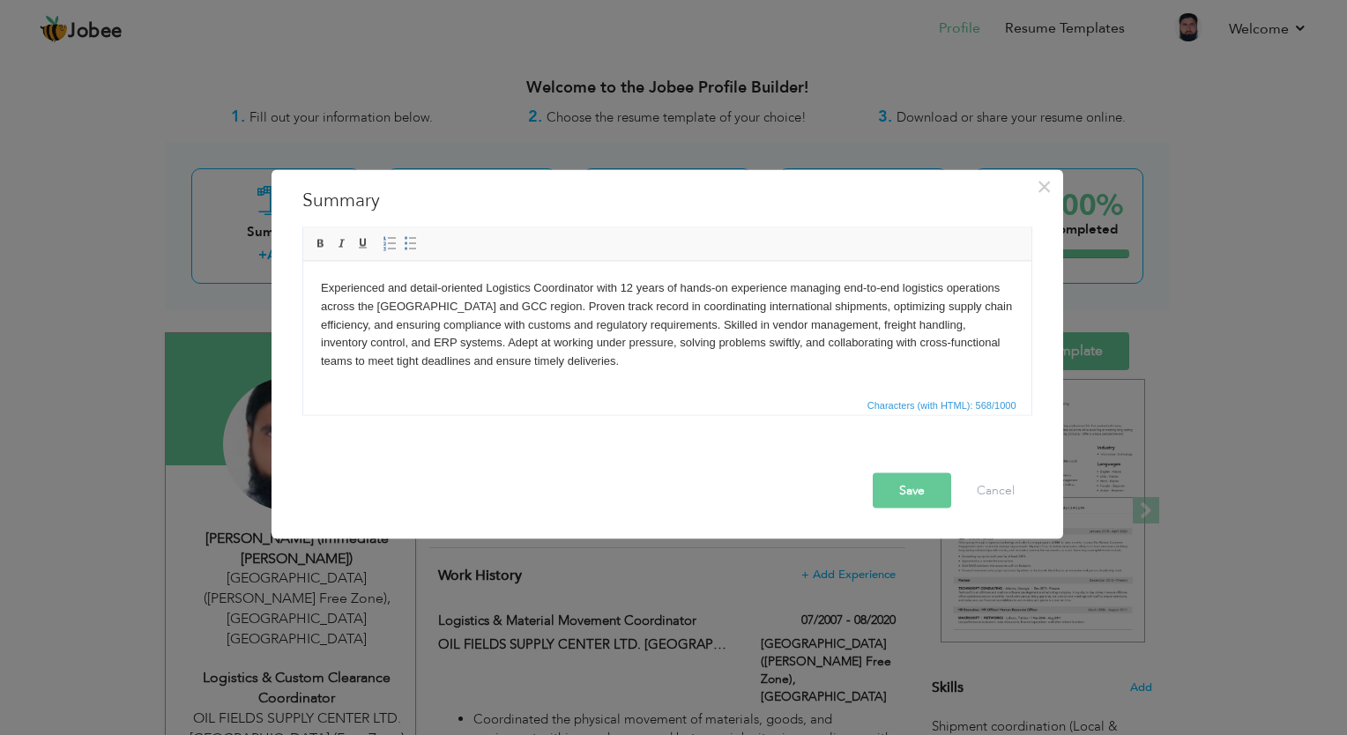
click at [631, 282] on body "Experienced and detail-oriented Logistics Coordinator with 12 years of hands-on…" at bounding box center [666, 325] width 693 height 92
click at [896, 496] on button "Save" at bounding box center [912, 491] width 78 height 35
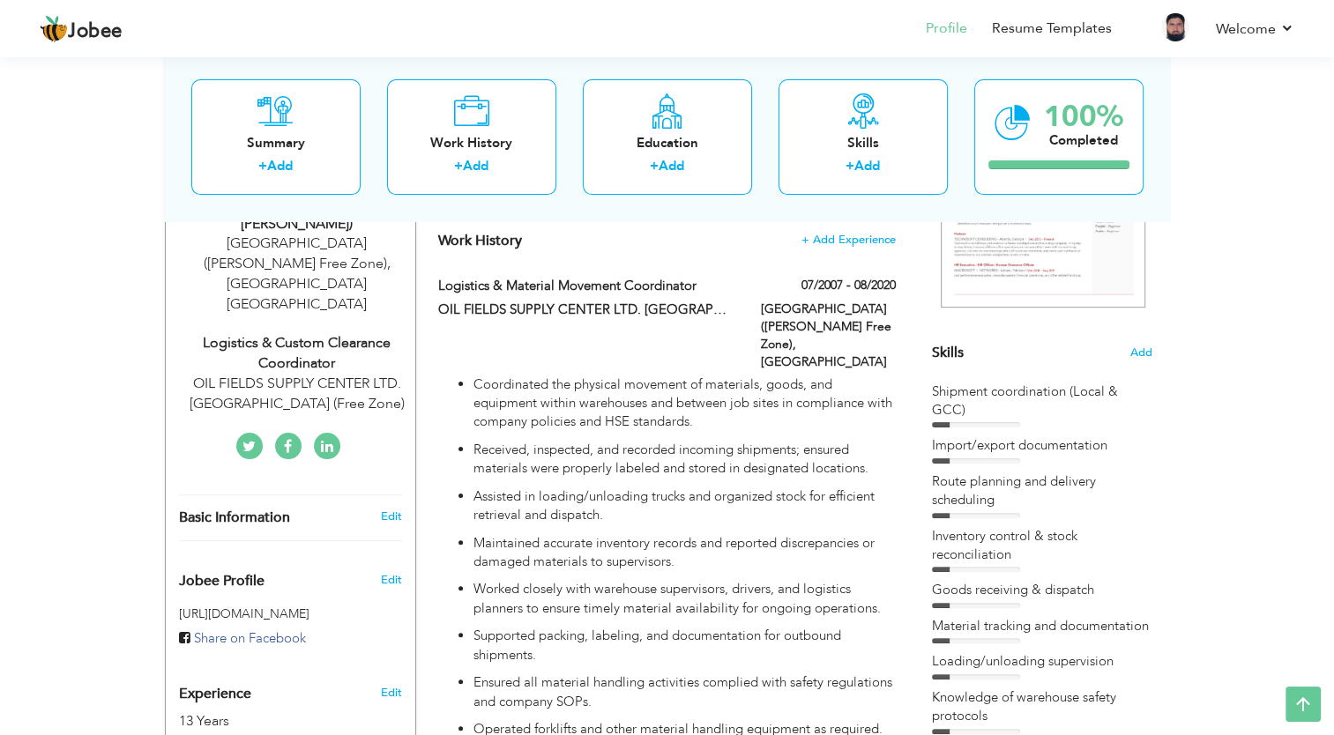
scroll to position [71, 0]
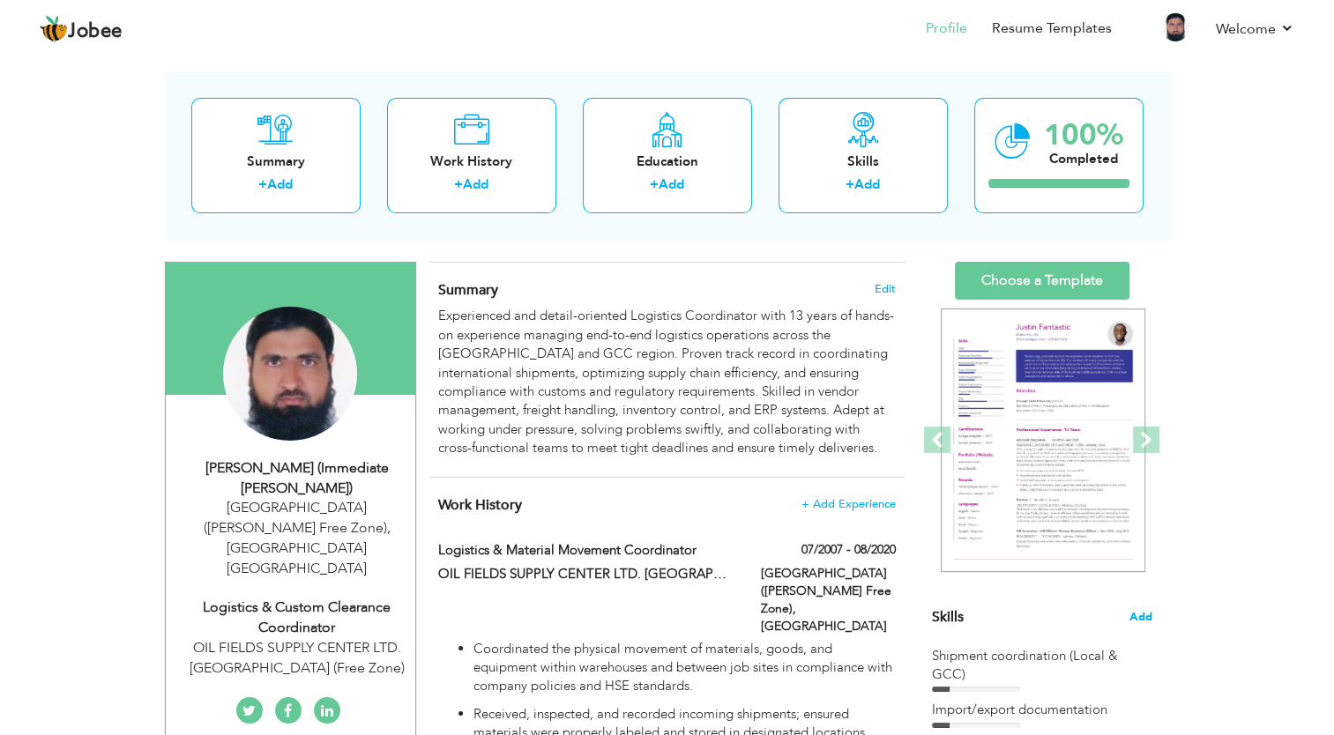
click at [1145, 620] on span "Add" at bounding box center [1141, 617] width 23 height 17
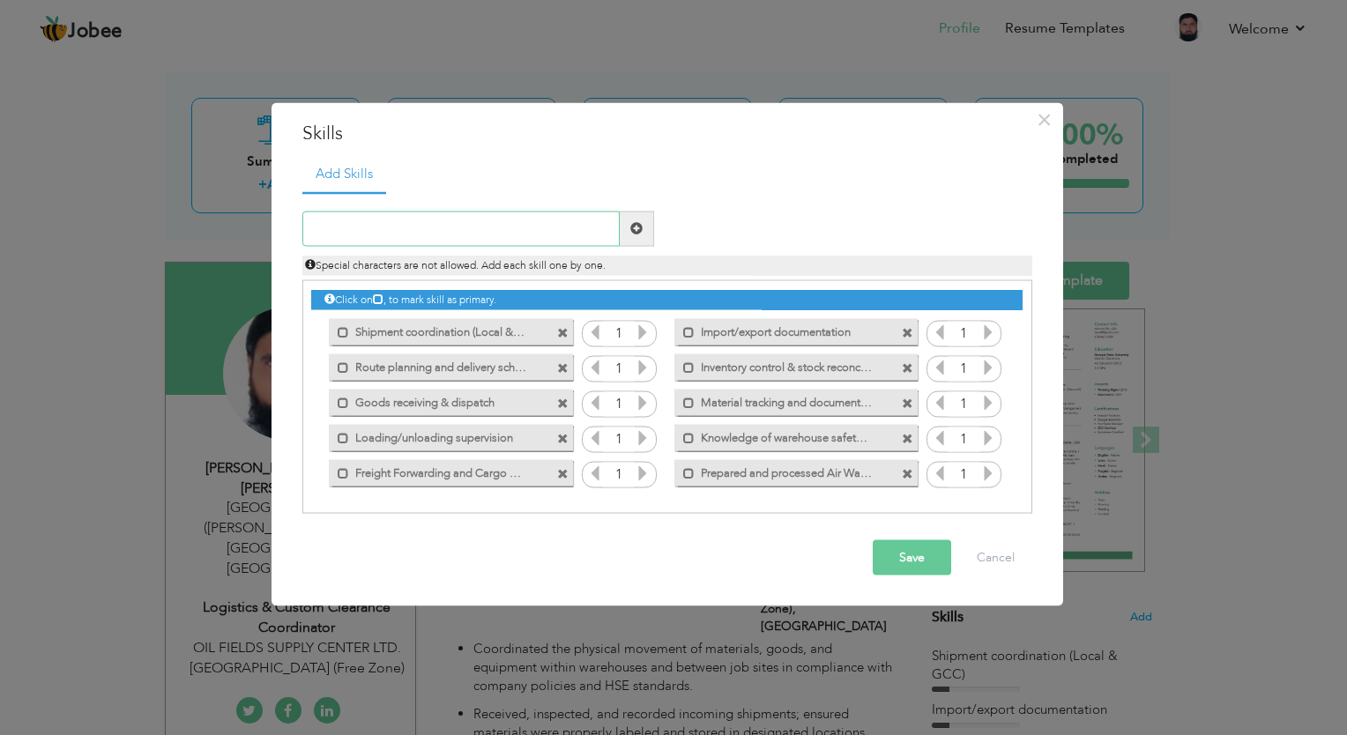
paste input "Prepared and processed Air Waybills (AWB)"
type input "Prepared and processed Air Waybills (AWB)"
click at [907, 556] on button "Save" at bounding box center [912, 557] width 78 height 35
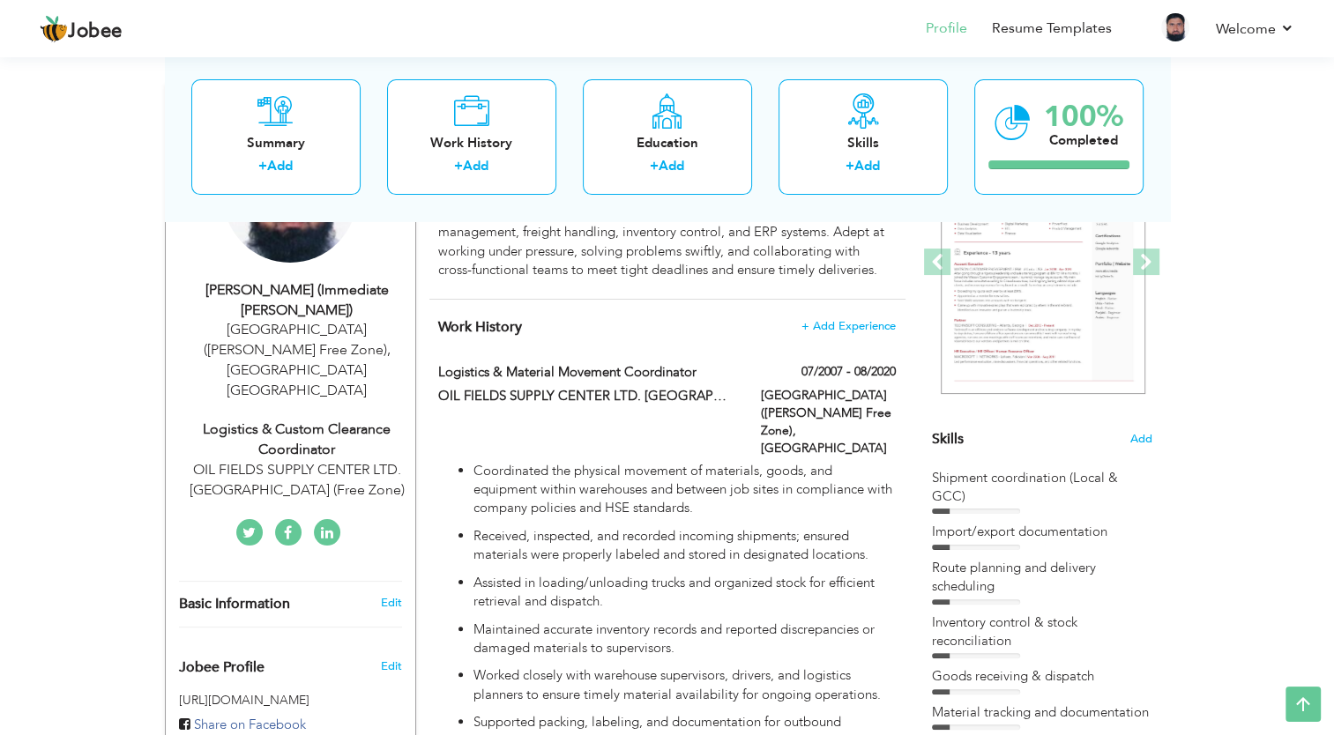
scroll to position [247, 0]
click at [1137, 437] on span "Add" at bounding box center [1141, 441] width 23 height 17
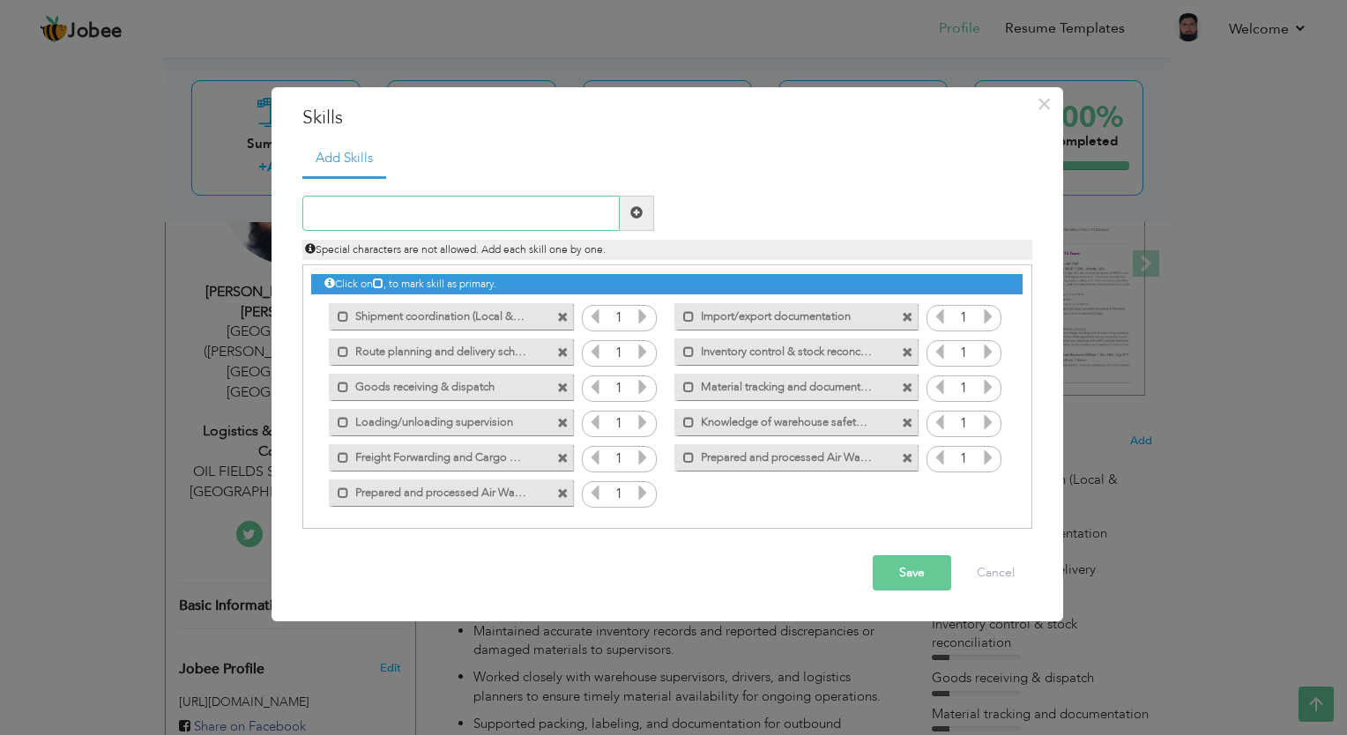
paste input "Coordinated with freight forwarders"
click at [452, 214] on input "Coordinated with freight forwarders" at bounding box center [460, 213] width 317 height 35
type input "Coordinated with Freight Forwarders"
click at [922, 581] on button "Save" at bounding box center [912, 573] width 78 height 35
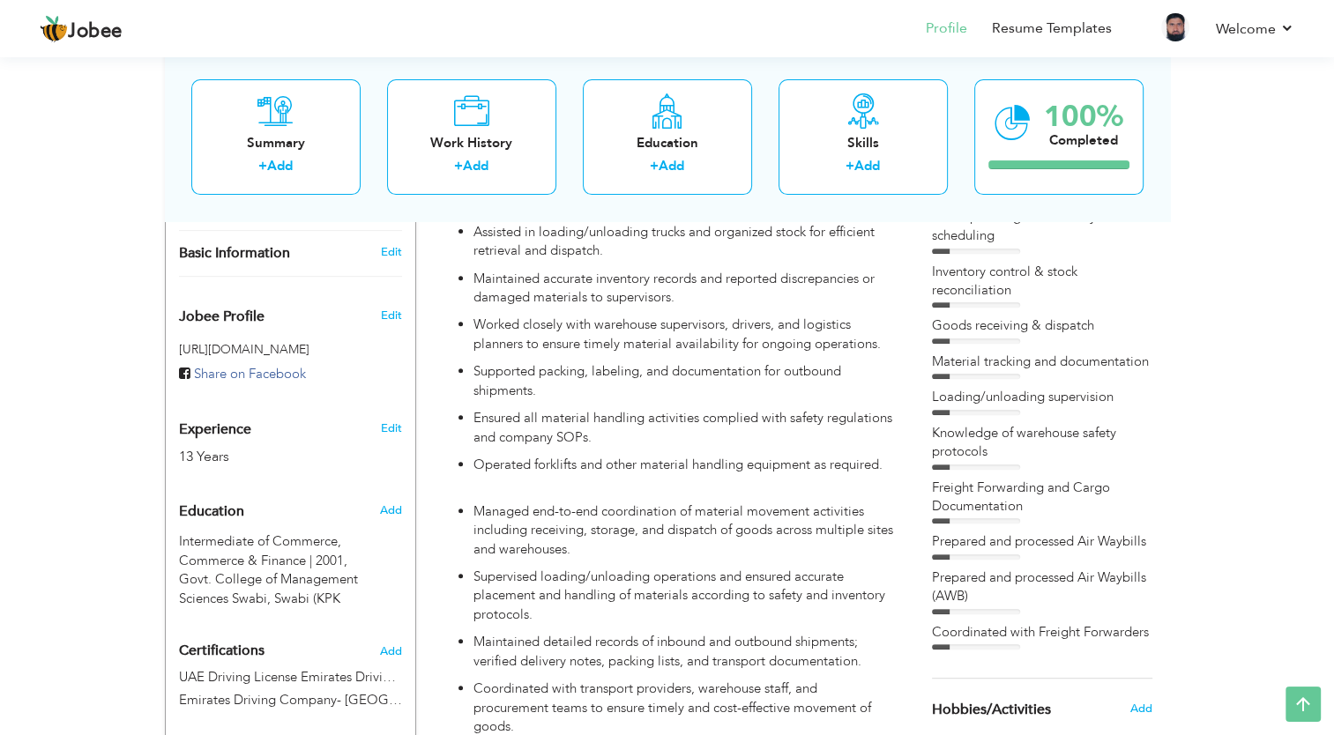
scroll to position [335, 0]
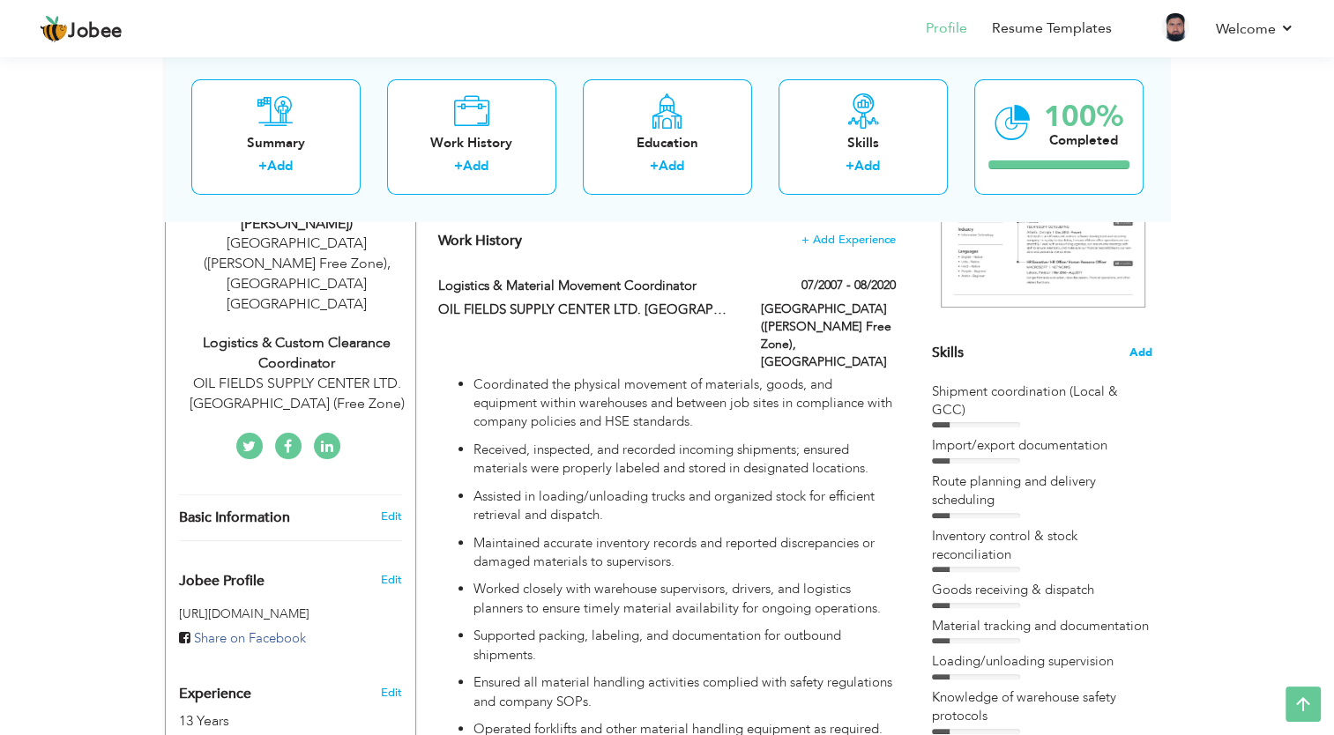
click at [1150, 348] on span "Add" at bounding box center [1141, 353] width 23 height 17
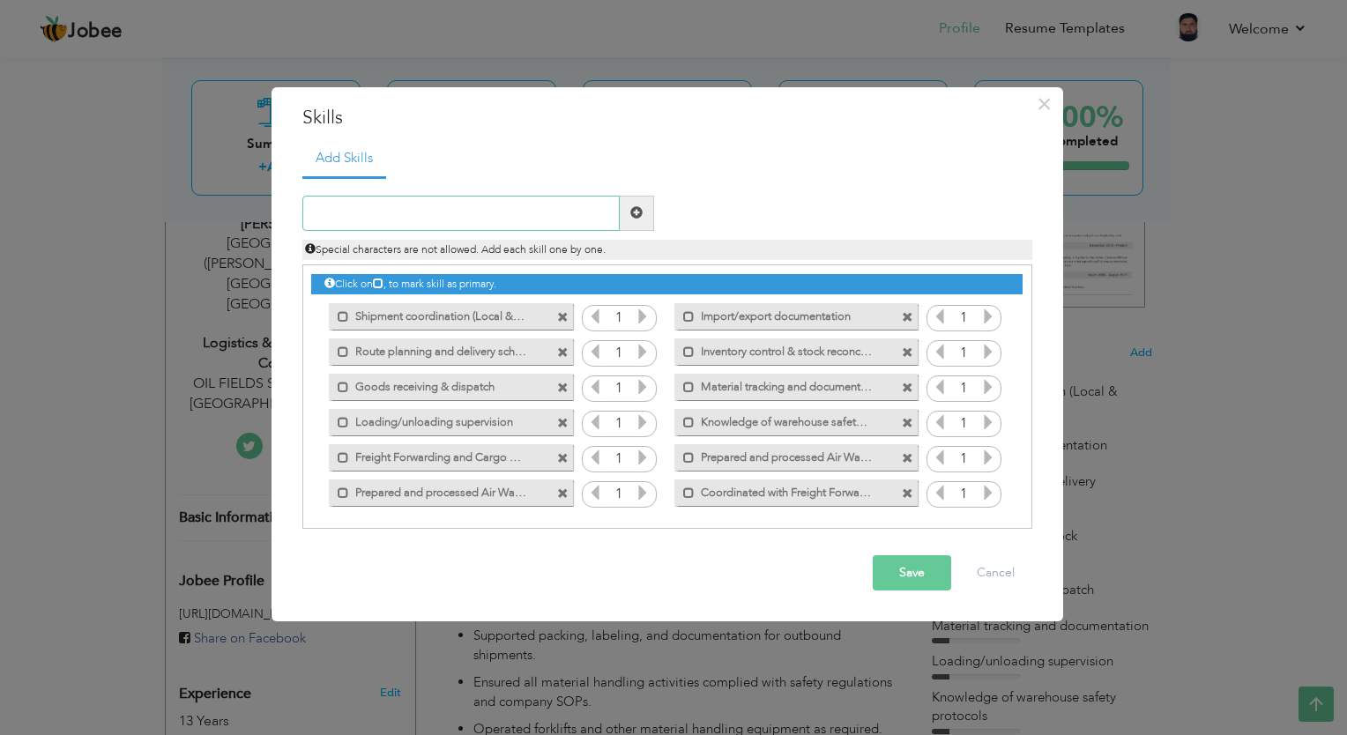
paste input "clearance of AWBs and MWBs"
click at [315, 214] on input "clearance of AWBs and MWBs" at bounding box center [460, 213] width 317 height 35
click at [317, 214] on input "clearance of AWBs and MWBs" at bounding box center [460, 213] width 317 height 35
type input "Clearance of AWBs and MWBs"
click at [899, 576] on button "Save" at bounding box center [912, 573] width 78 height 35
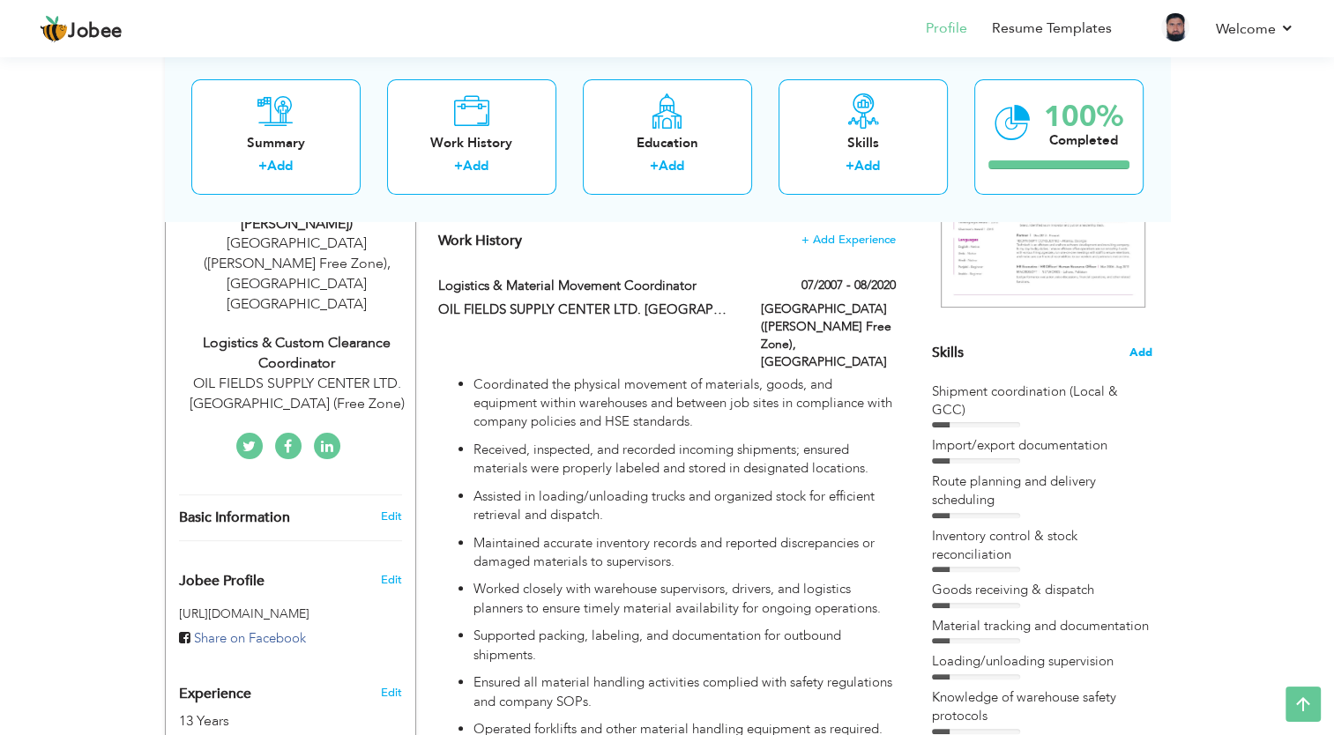
click at [1143, 355] on span "Add" at bounding box center [1141, 353] width 23 height 17
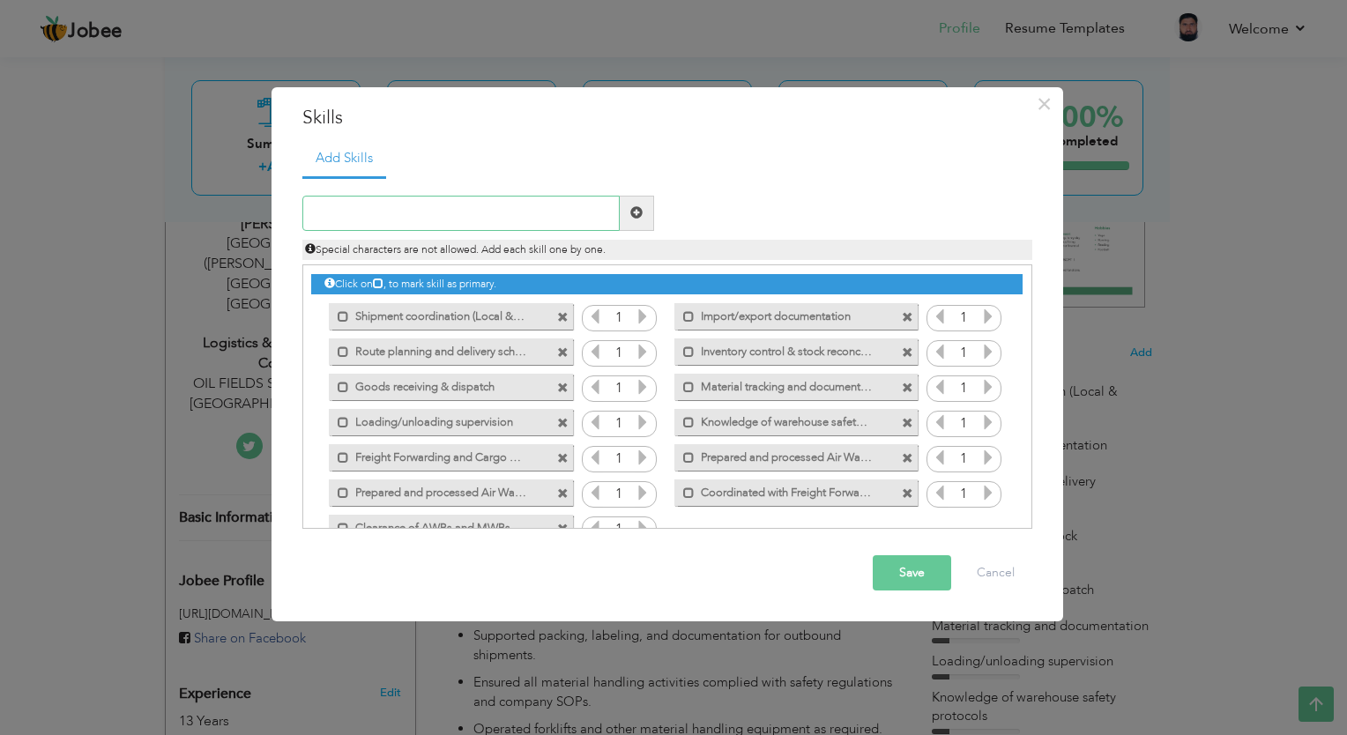
type input "r"
type input "Reconcile & Checking of AWB"
click at [907, 580] on button "Save" at bounding box center [912, 573] width 78 height 35
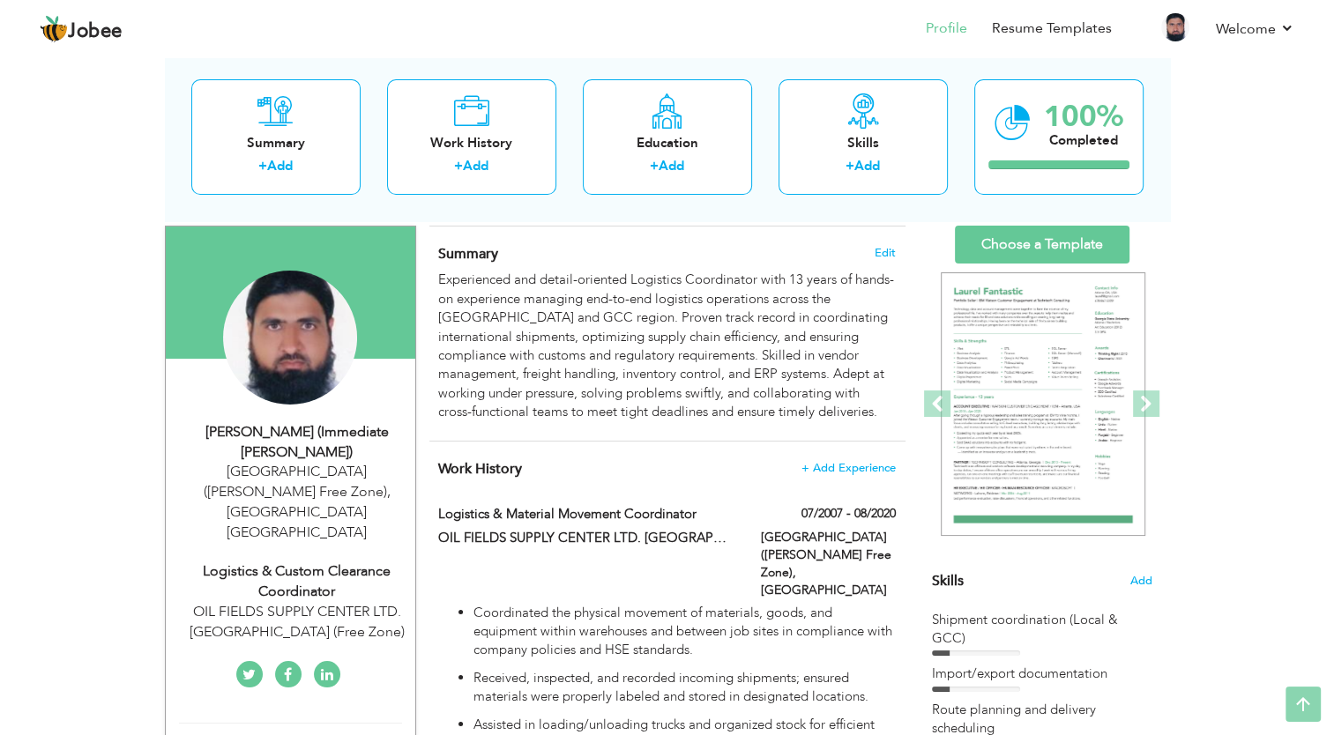
scroll to position [0, 0]
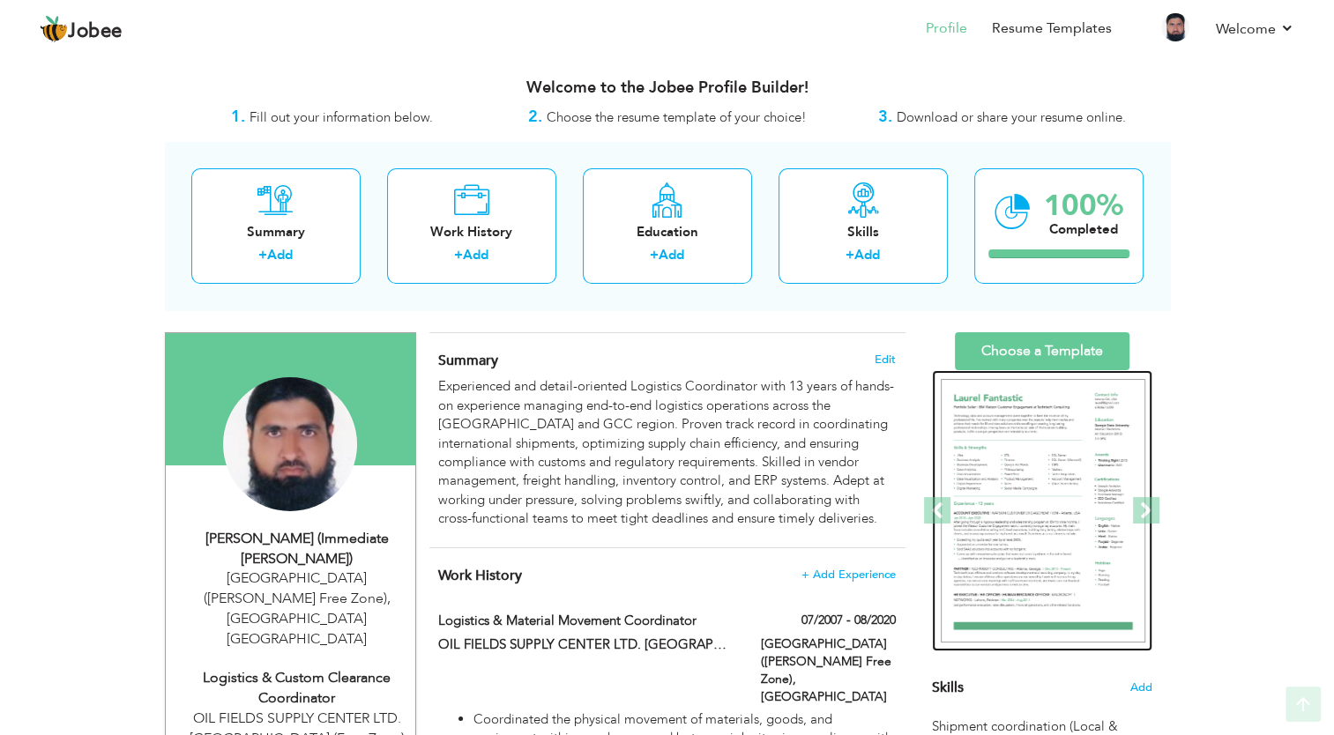
click at [1019, 411] on img at bounding box center [1043, 511] width 205 height 265
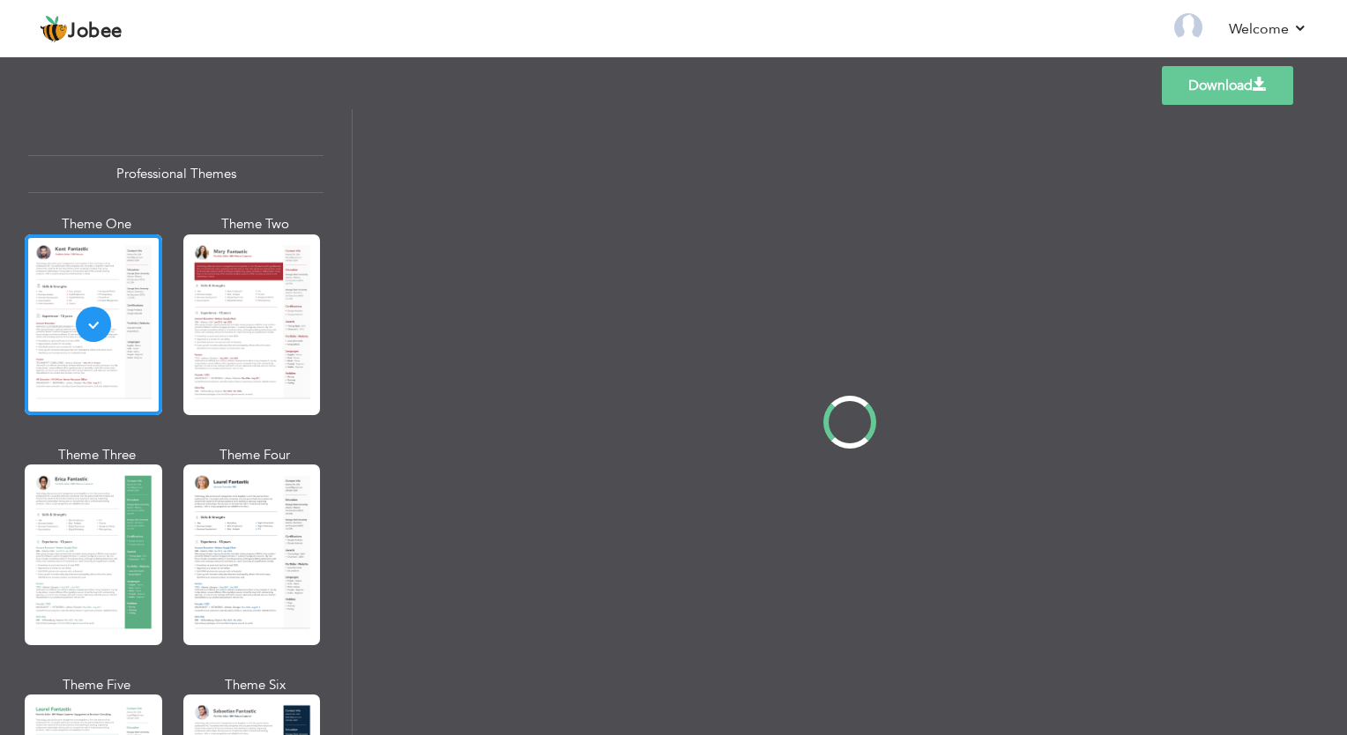
click at [261, 545] on div at bounding box center [252, 555] width 138 height 181
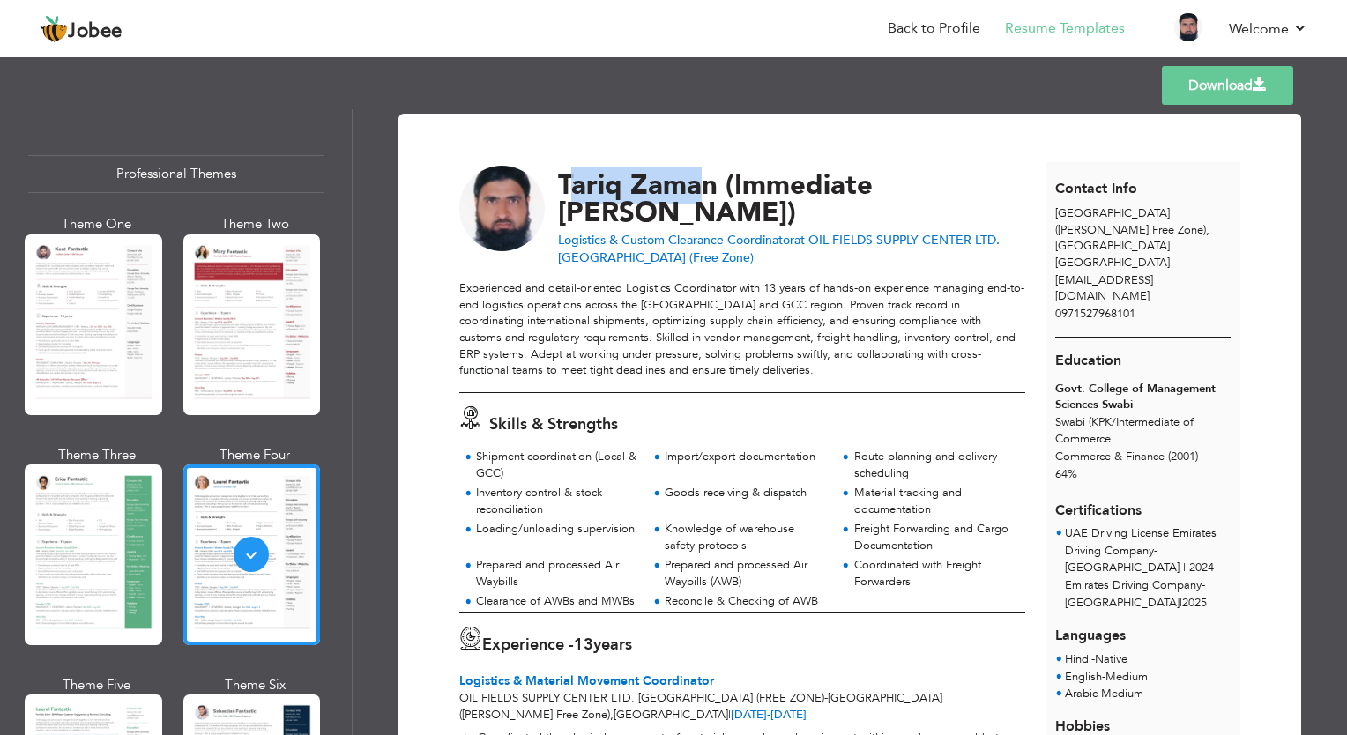
drag, startPoint x: 563, startPoint y: 184, endPoint x: 705, endPoint y: 184, distance: 142.0
click at [705, 184] on div "[PERSON_NAME] (Immediate [PERSON_NAME])" at bounding box center [785, 199] width 455 height 55
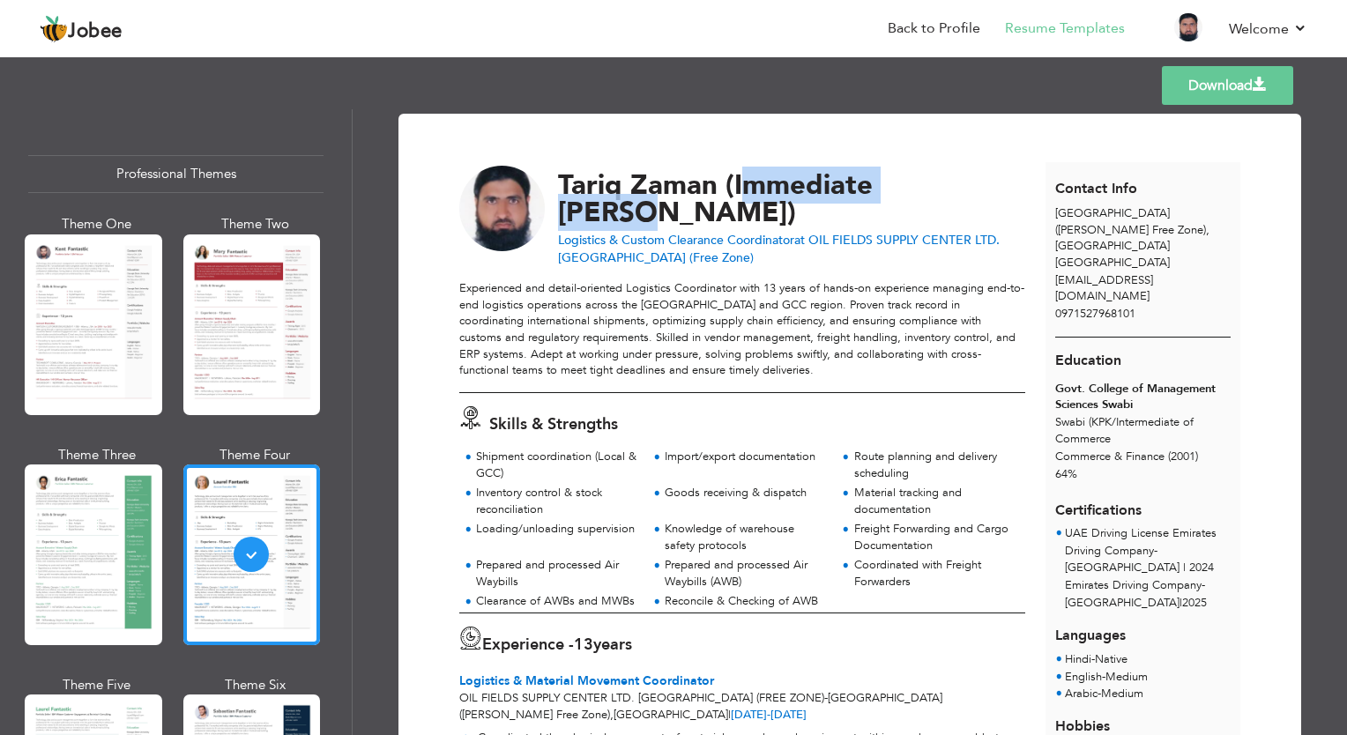
drag, startPoint x: 705, startPoint y: 184, endPoint x: 959, endPoint y: 183, distance: 254.0
click at [873, 183] on span "Zaman (Immediate [PERSON_NAME])" at bounding box center [715, 199] width 315 height 64
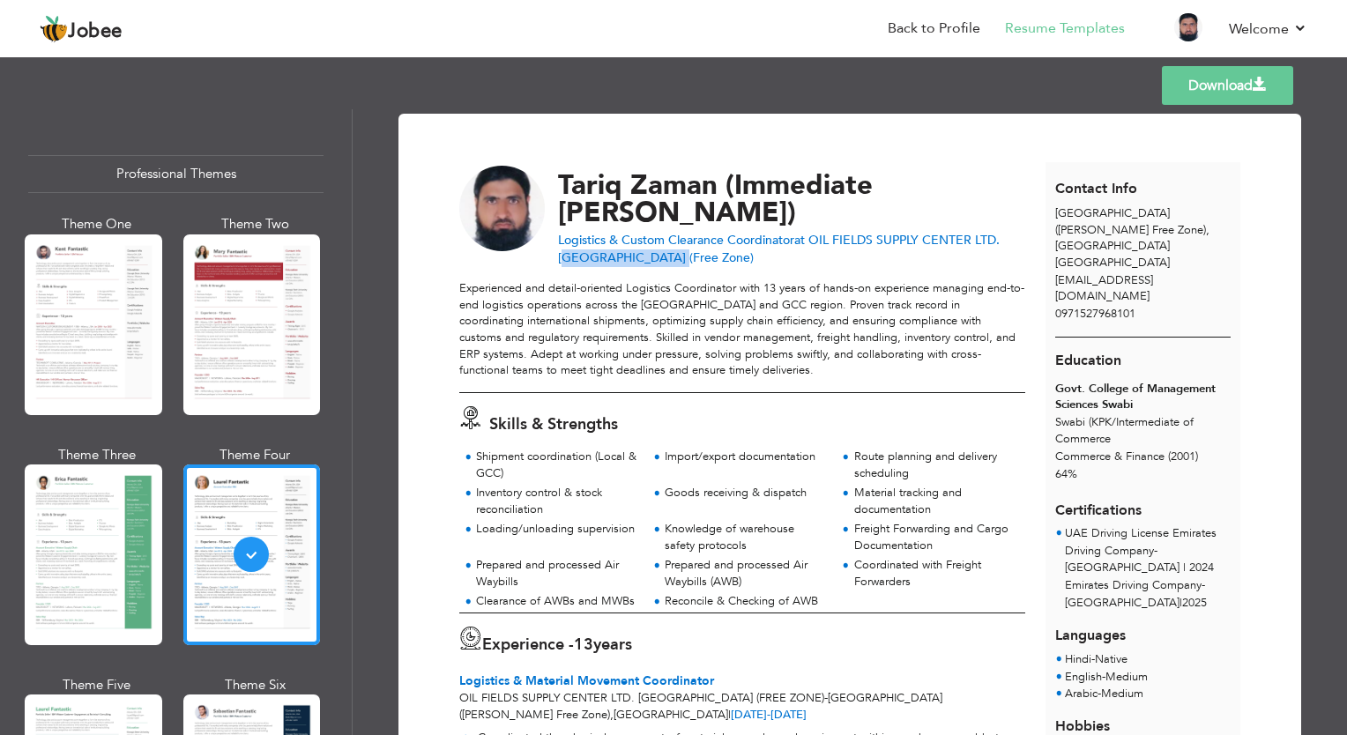
drag, startPoint x: 558, startPoint y: 235, endPoint x: 663, endPoint y: 232, distance: 105.0
click at [663, 232] on div "Logistics & Custom Clearance Coordinator at OIL FIELDS SUPPLY CENTER LTD. [GEOG…" at bounding box center [785, 249] width 455 height 35
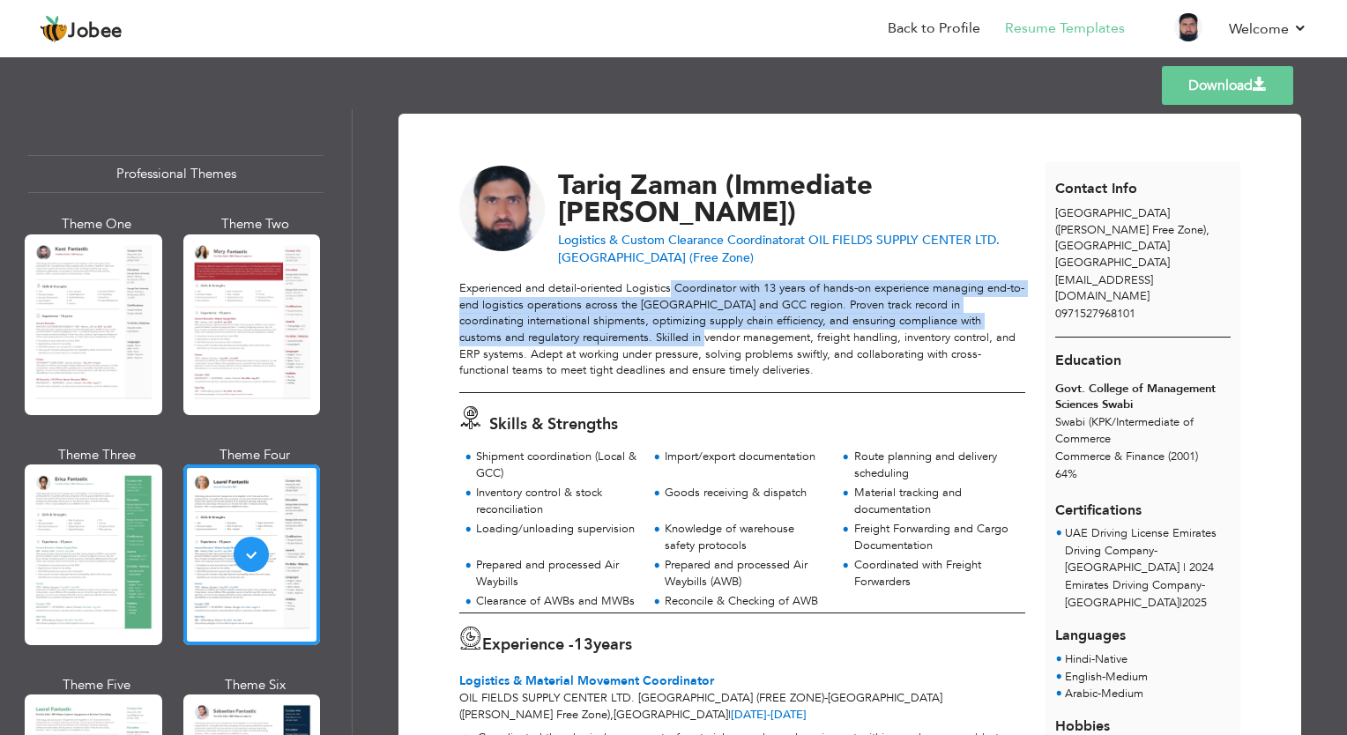
drag, startPoint x: 667, startPoint y: 264, endPoint x: 670, endPoint y: 329, distance: 65.4
click at [670, 329] on div "Experienced and detail-oriented Logistics Coordinator with 13 years of hands-on…" at bounding box center [742, 329] width 566 height 98
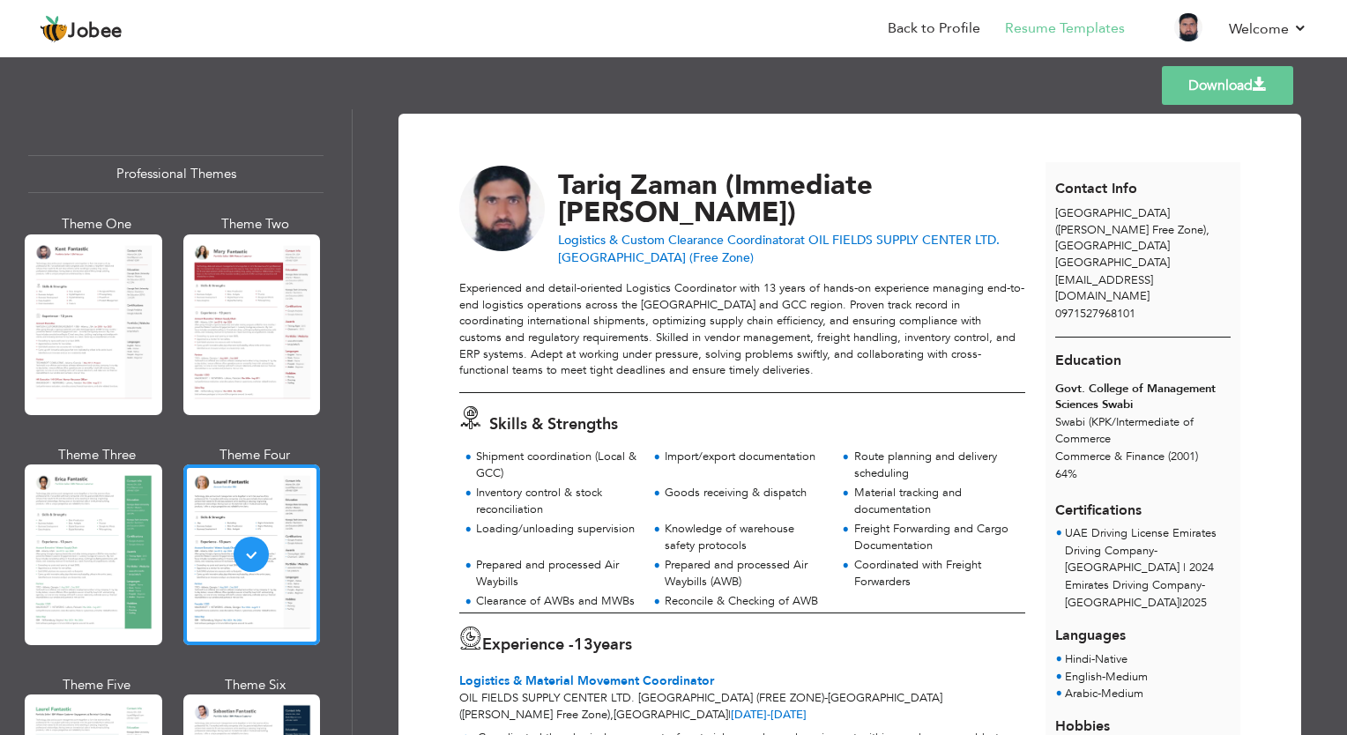
click at [653, 349] on div "Experienced and detail-oriented Logistics Coordinator with 13 years of hands-on…" at bounding box center [742, 329] width 566 height 98
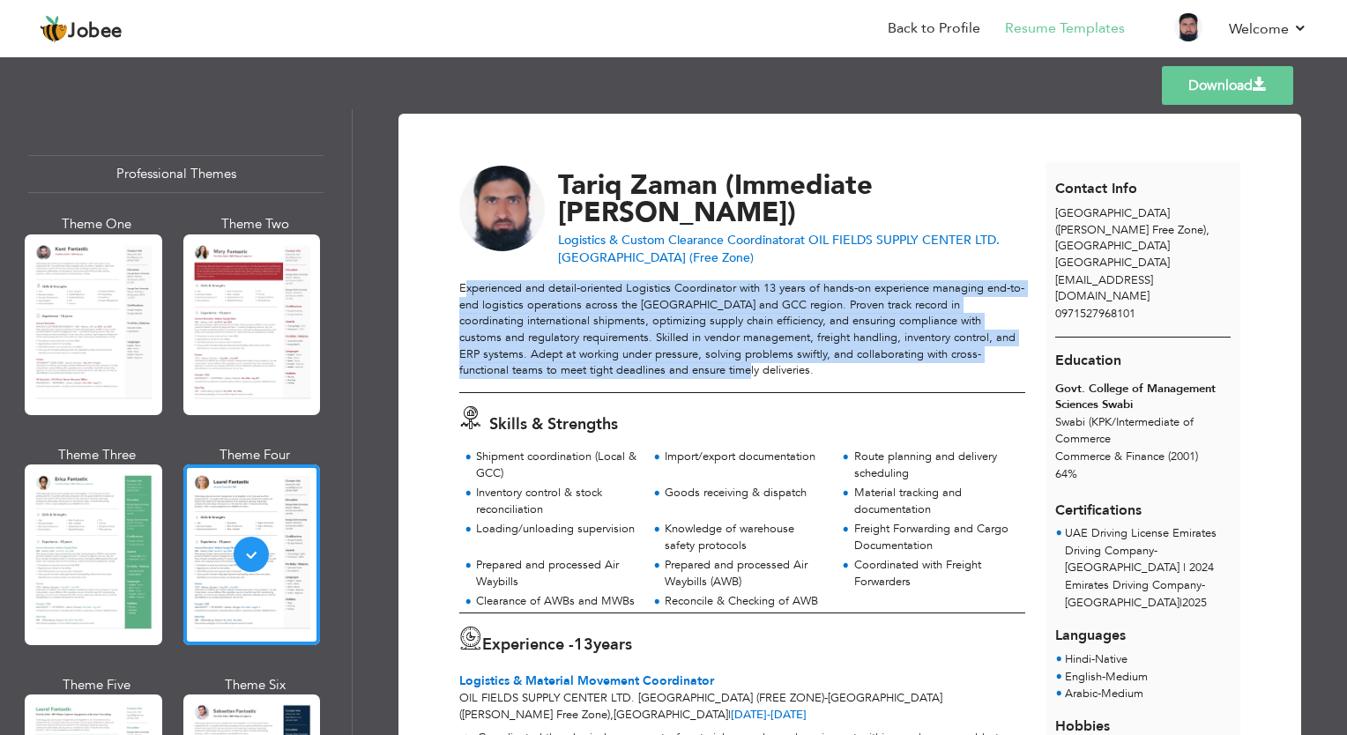
drag, startPoint x: 655, startPoint y: 355, endPoint x: 465, endPoint y: 273, distance: 207.0
click at [465, 280] on div "Experienced and detail-oriented Logistics Coordinator with 13 years of hands-on…" at bounding box center [742, 329] width 566 height 98
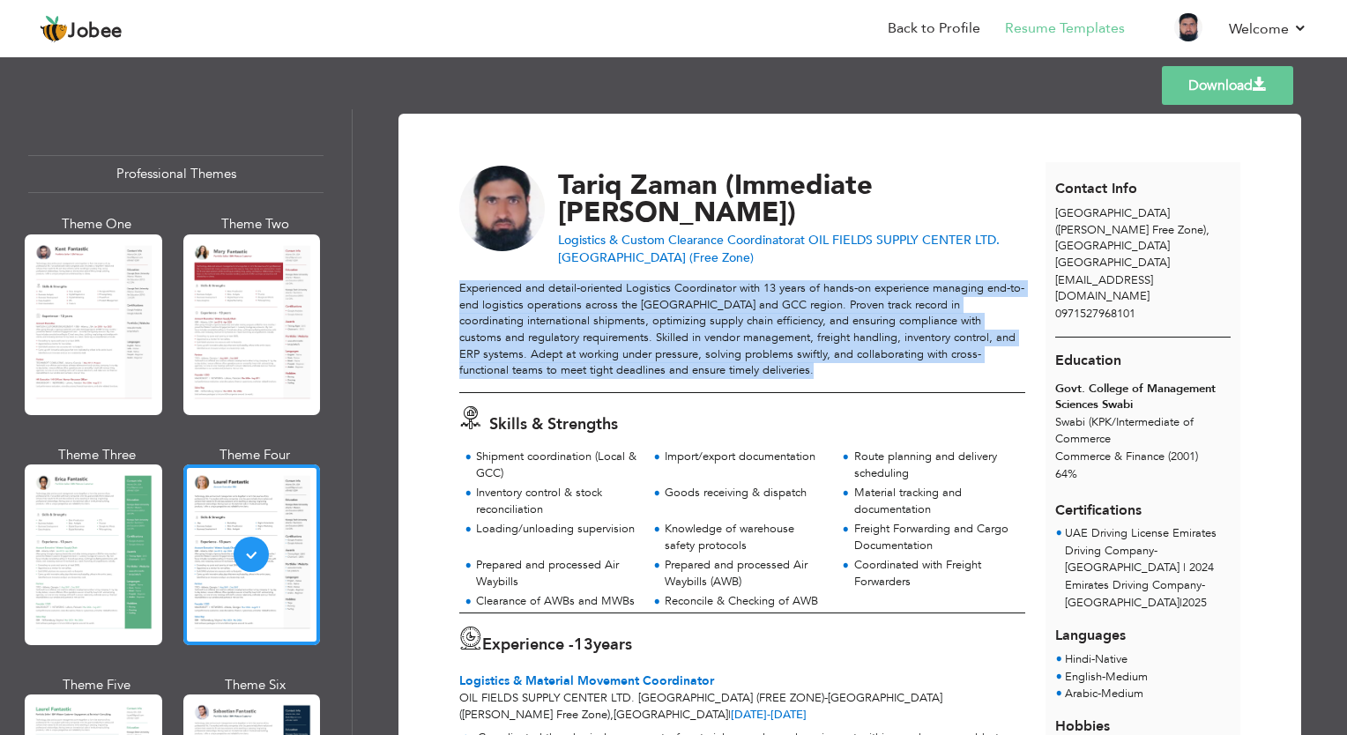
click at [465, 280] on div "Experienced and detail-oriented Logistics Coordinator with 13 years of hands-on…" at bounding box center [742, 329] width 566 height 98
drag, startPoint x: 465, startPoint y: 273, endPoint x: 473, endPoint y: 281, distance: 11.2
click at [473, 281] on div "Experienced and detail-oriented Logistics Coordinator with 13 years of hands-on…" at bounding box center [742, 329] width 566 height 98
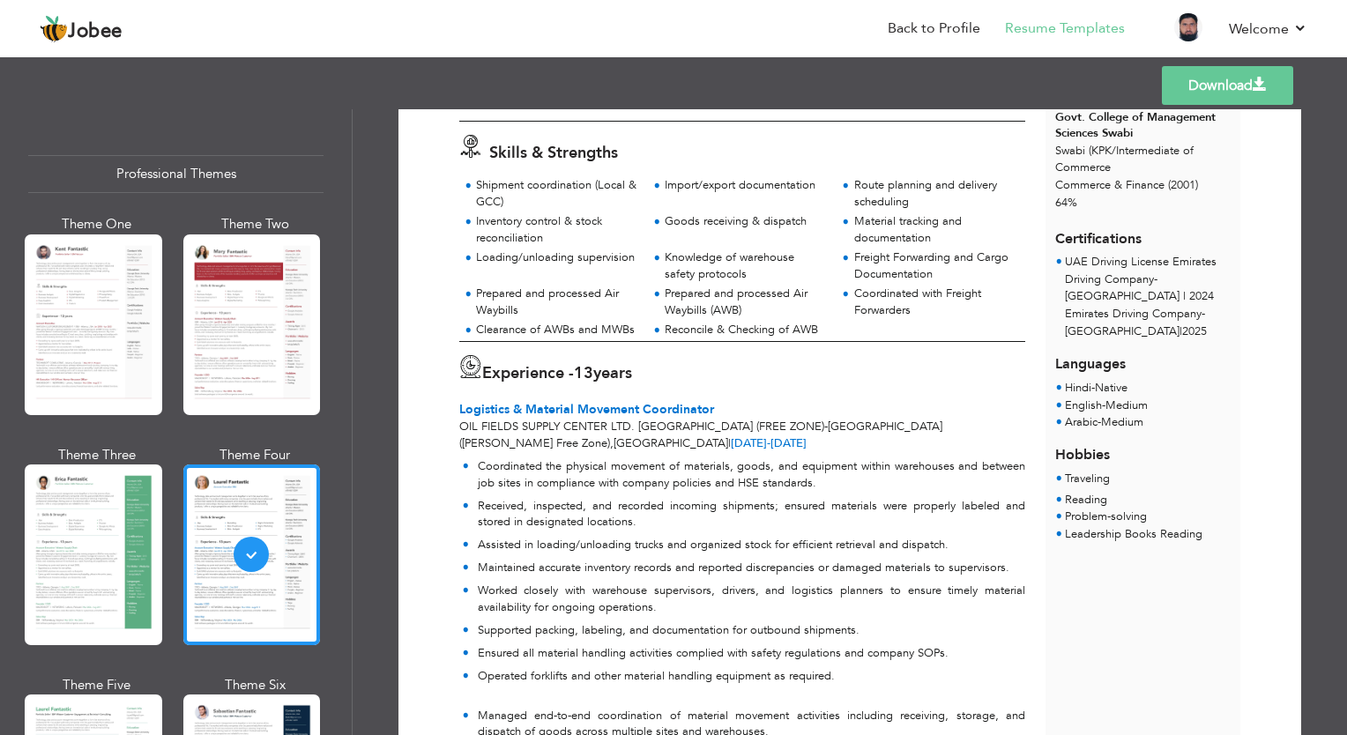
scroll to position [529, 0]
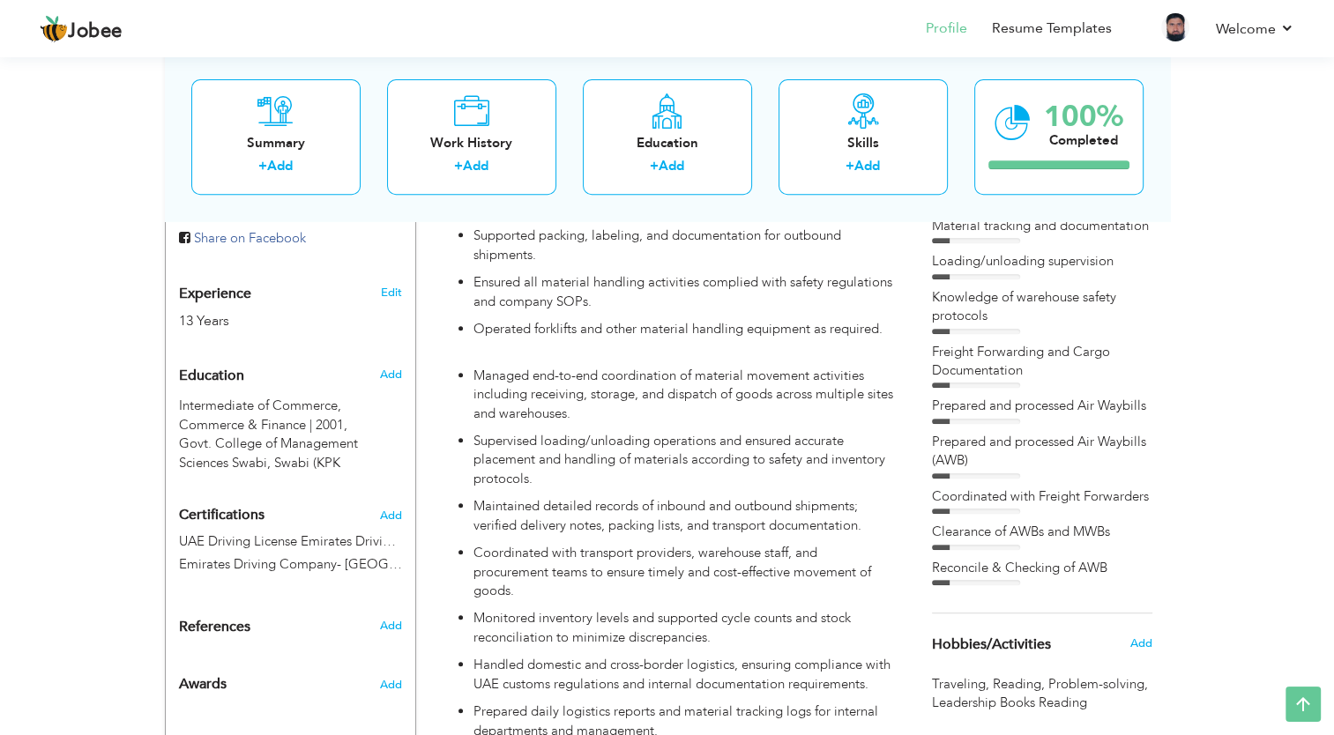
scroll to position [688, 0]
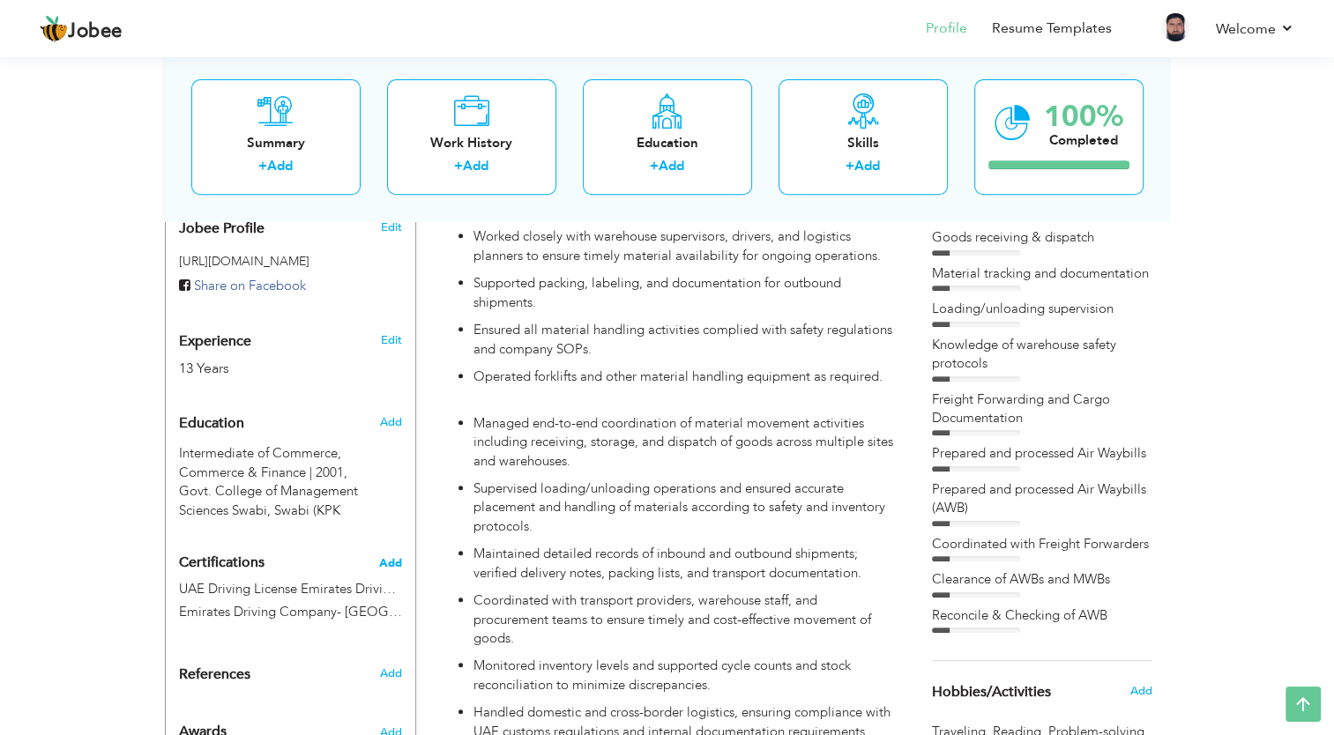
click at [391, 557] on span "Add" at bounding box center [390, 563] width 23 height 12
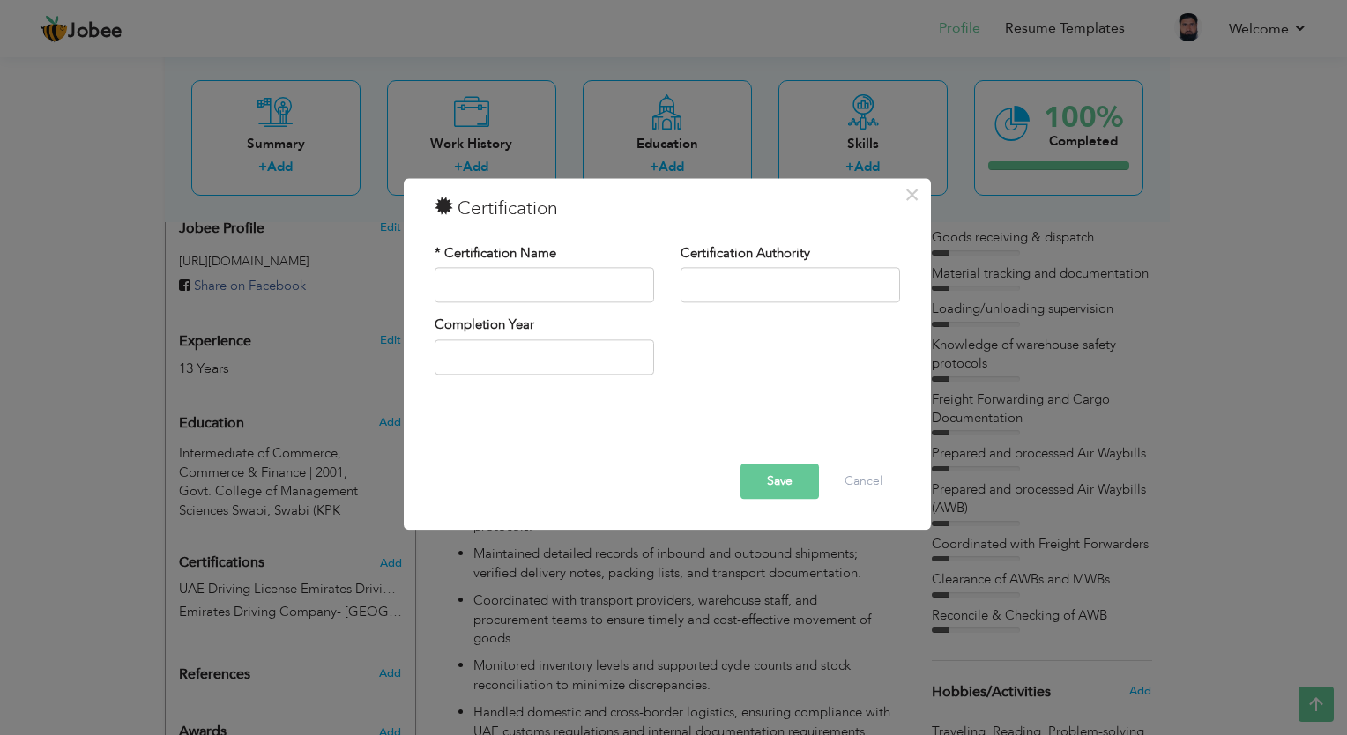
click at [616, 608] on div "× Certification * Certification Name Certification Authority Save" at bounding box center [673, 367] width 1347 height 735
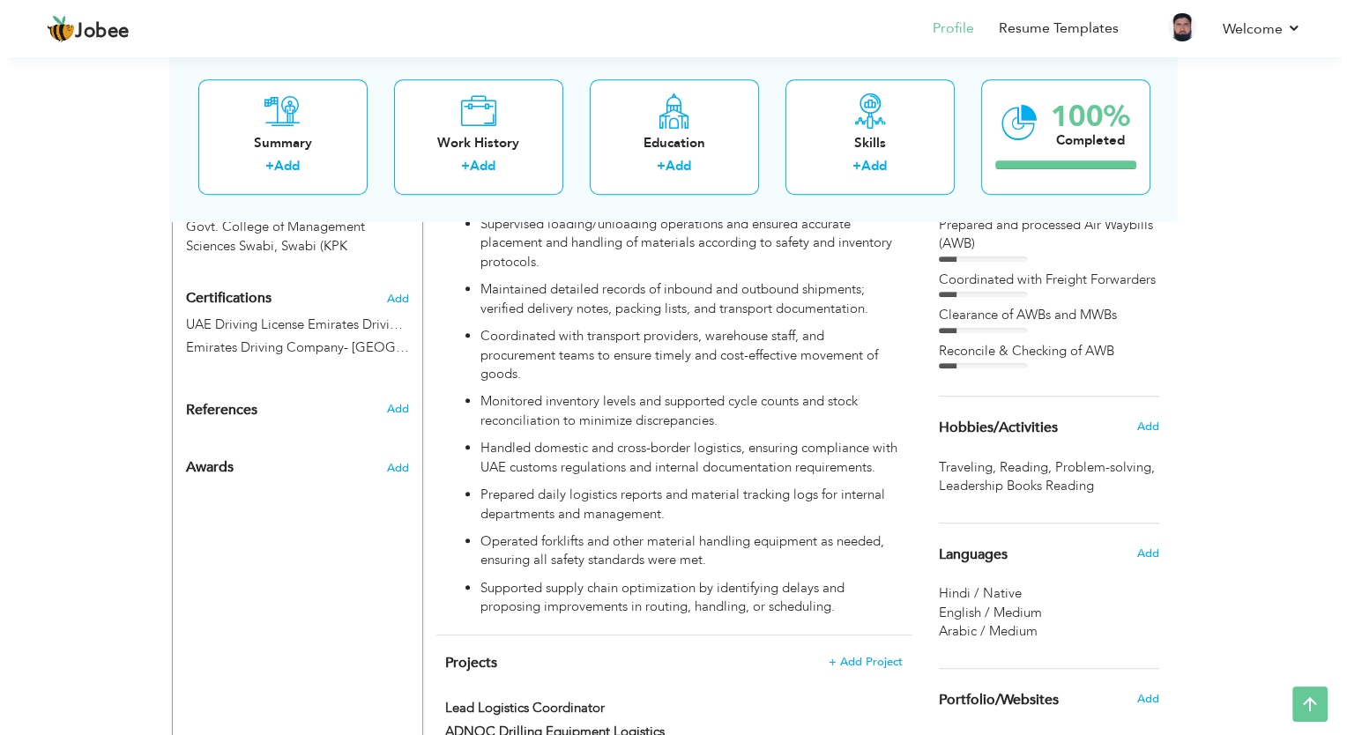
scroll to position [864, 0]
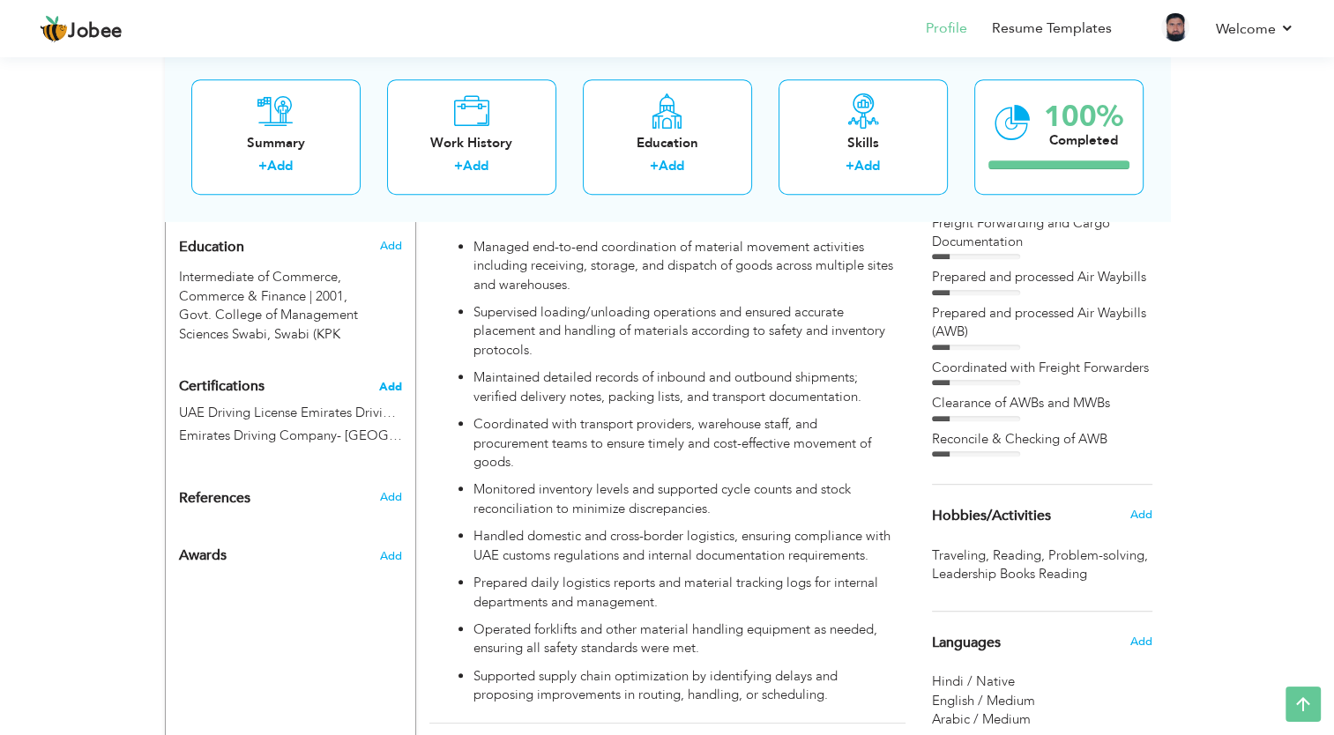
click at [384, 381] on span "Add" at bounding box center [390, 387] width 23 height 12
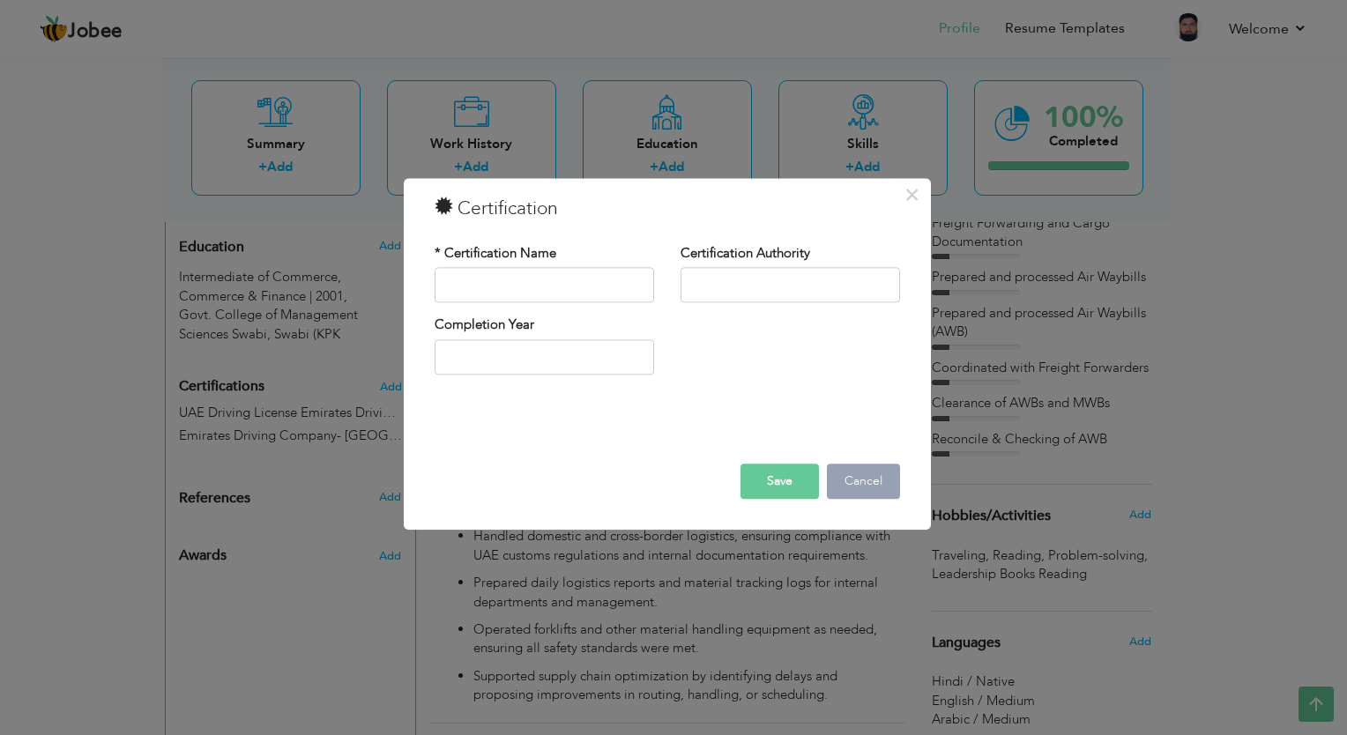
click at [856, 492] on button "Cancel" at bounding box center [863, 482] width 73 height 35
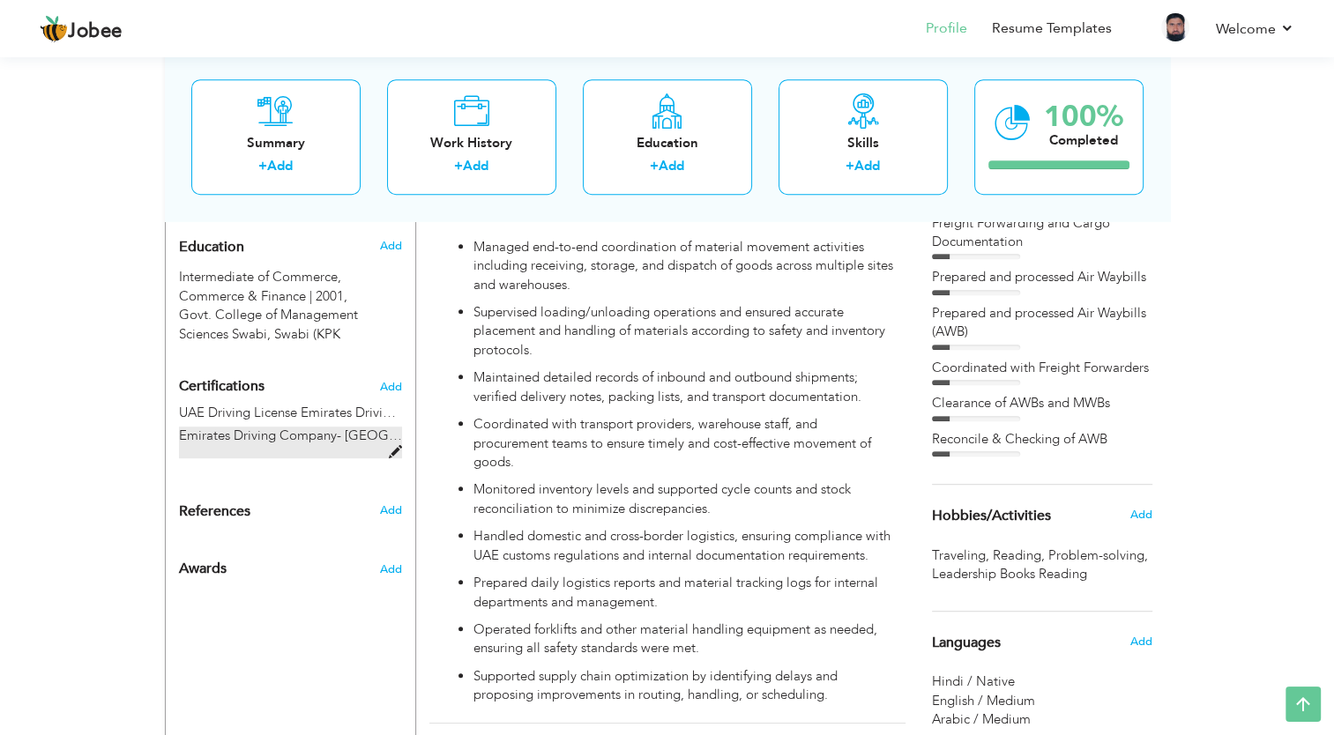
click at [293, 427] on span "Emirates Driving Company- Abu Dhabi" at bounding box center [330, 436] width 302 height 18
type input "UAE Driving License Emirates Driving Company- Abu Dhabi | 2024"
type input "Emirates Driving Company- Abu Dhabi"
type input "2025"
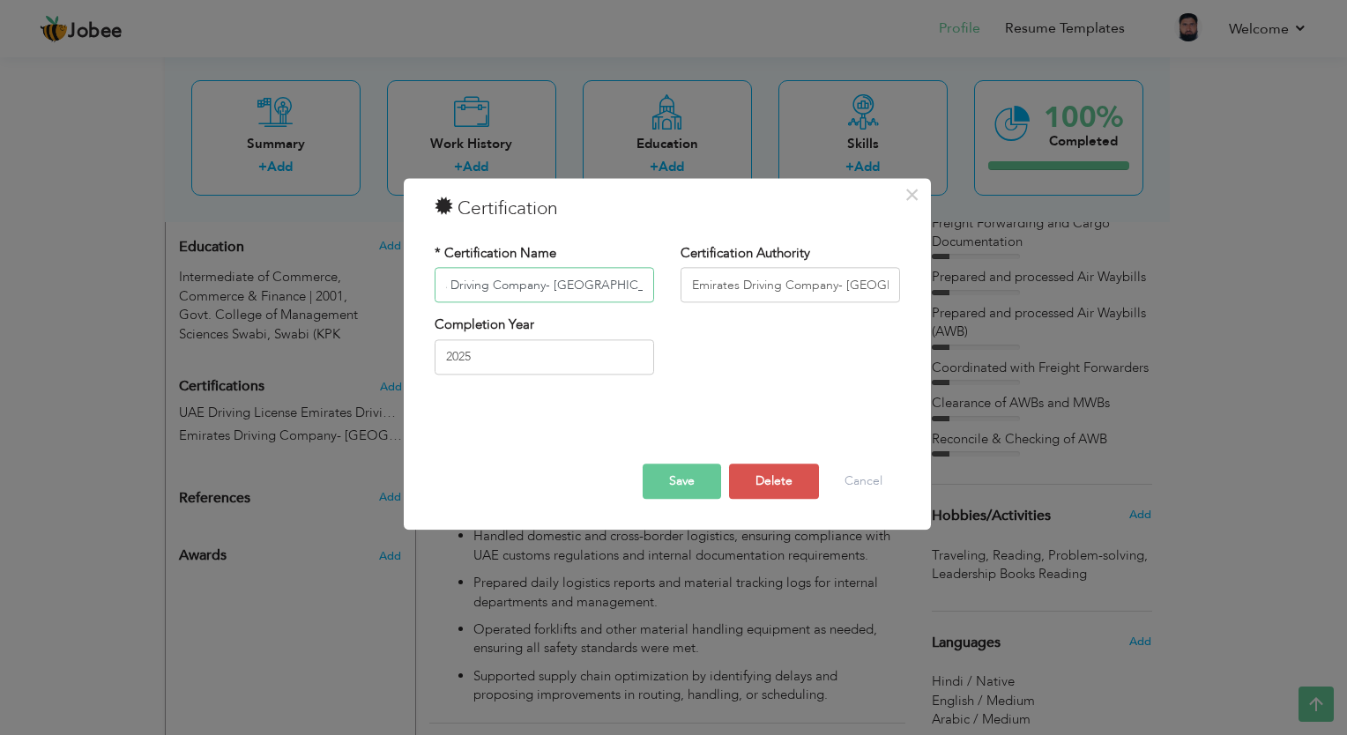
scroll to position [0, 167]
drag, startPoint x: 452, startPoint y: 291, endPoint x: 688, endPoint y: 295, distance: 236.4
click at [688, 295] on div "* Certification Name UAE Driving License Emirates Driving Company- Abu Dhabi | …" at bounding box center [668, 279] width 492 height 71
click at [470, 295] on input "UAE Driving License Emirates Driving Company- Abu Dhabi | 2024" at bounding box center [545, 285] width 220 height 35
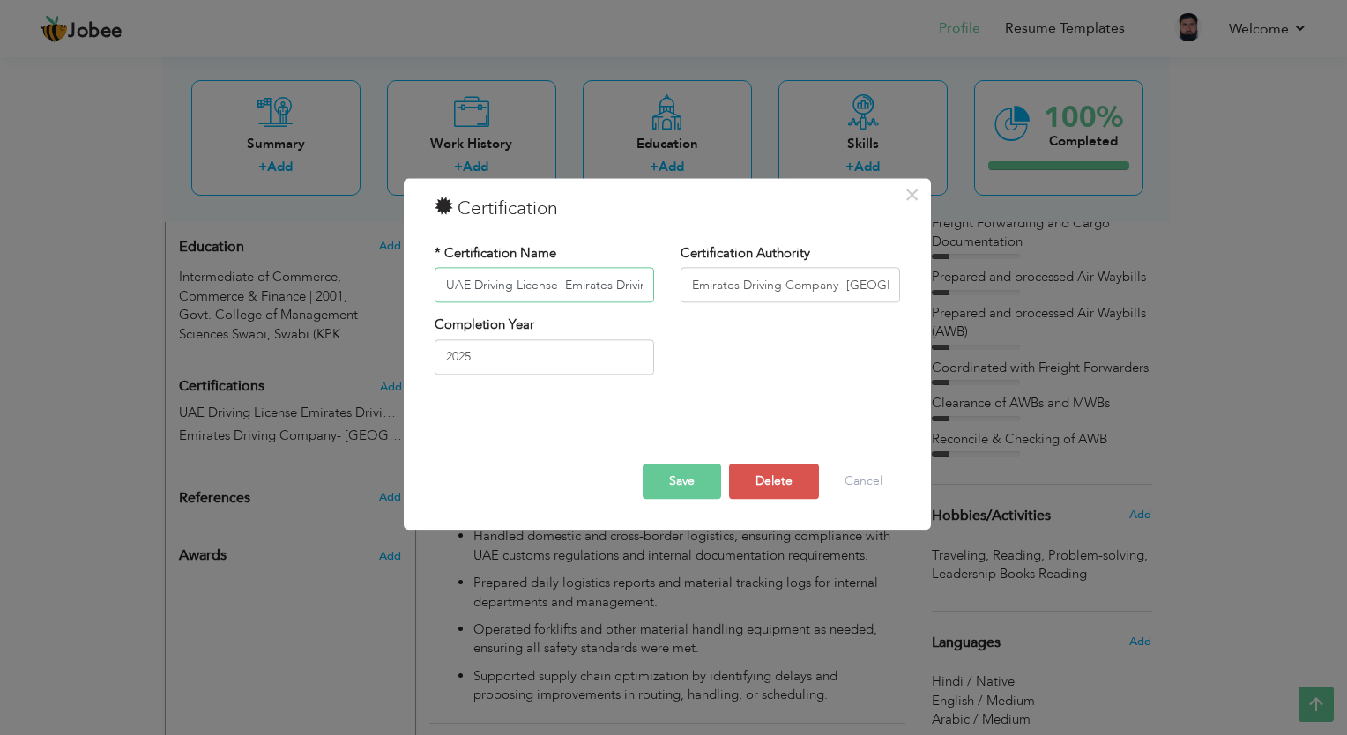
drag, startPoint x: 467, startPoint y: 287, endPoint x: 413, endPoint y: 295, distance: 54.3
click at [413, 295] on div "× Certification * Certification Name UAE Driving License Emirates Driving Compa…" at bounding box center [667, 354] width 527 height 352
click at [504, 287] on input "UAE Driving License Emirates Driving Company- Abu Dhabi | 2024" at bounding box center [545, 285] width 220 height 35
drag, startPoint x: 564, startPoint y: 285, endPoint x: 728, endPoint y: 290, distance: 163.2
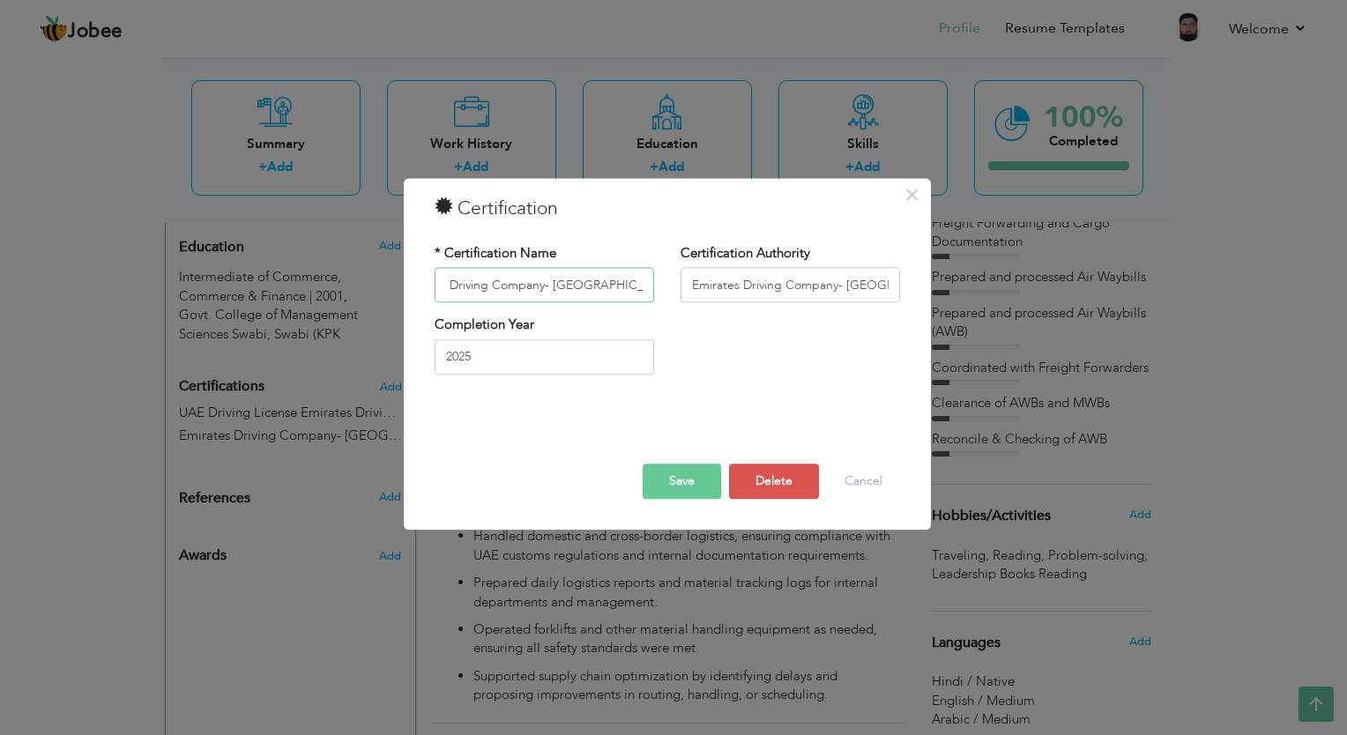
click at [728, 290] on div "* Certification Name UAE Driving License Emirates Driving Company- Abu Dhabi | …" at bounding box center [668, 279] width 492 height 71
drag, startPoint x: 480, startPoint y: 287, endPoint x: 717, endPoint y: 295, distance: 237.3
click at [717, 295] on div "* Certification Name UAE Driving License_ Galadari Motor Driving Centre Certifi…" at bounding box center [668, 279] width 492 height 71
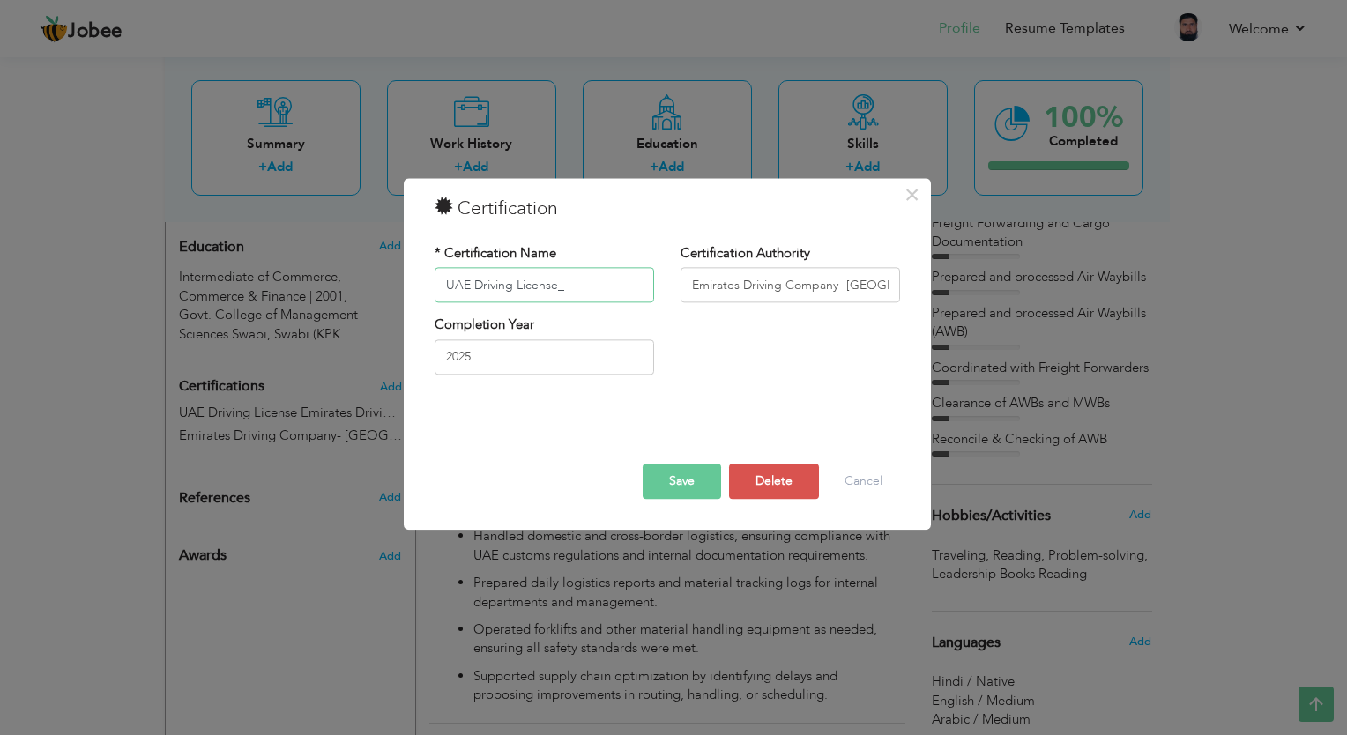
type input "UAE Driving License_"
drag, startPoint x: 692, startPoint y: 280, endPoint x: 977, endPoint y: 287, distance: 284.9
click at [977, 287] on div "× Certification * Certification Name UAE Driving License_ Certification Authori…" at bounding box center [673, 367] width 1347 height 735
paste input "Galadari Motor Driving Centre"
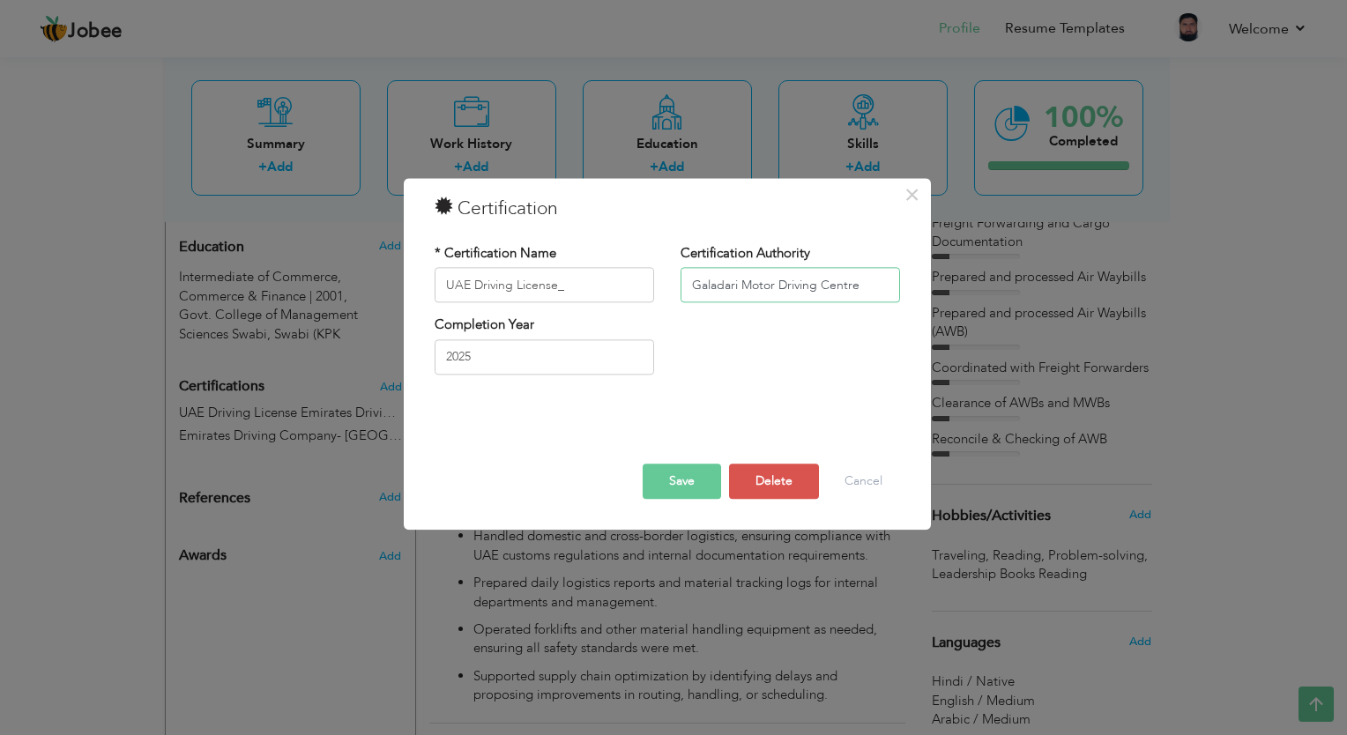
scroll to position [0, 0]
type input "Galadari Motor Driving Centre"
click at [588, 287] on input "UAE Driving License_" at bounding box center [545, 285] width 220 height 35
drag, startPoint x: 588, startPoint y: 287, endPoint x: 574, endPoint y: 287, distance: 14.1
click at [574, 287] on input "UAE Driving License_" at bounding box center [545, 285] width 220 height 35
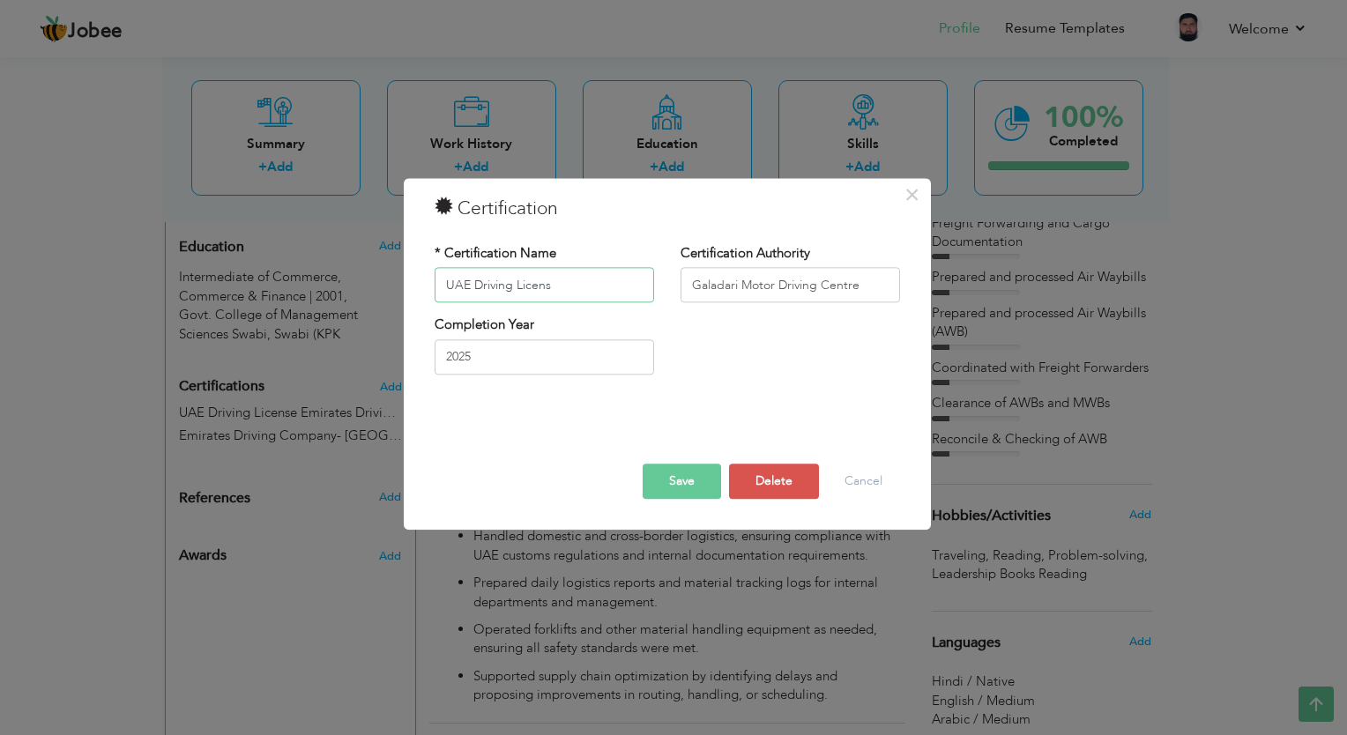
click at [574, 287] on input "UAE Driving Licens" at bounding box center [545, 285] width 220 height 35
click at [634, 287] on input "UAE Driving Licens" at bounding box center [545, 285] width 220 height 35
type input "UAE Driving Licens"
click at [727, 286] on input "Galadari Motor Driving Centre" at bounding box center [791, 285] width 220 height 35
drag, startPoint x: 568, startPoint y: 293, endPoint x: 419, endPoint y: 302, distance: 149.3
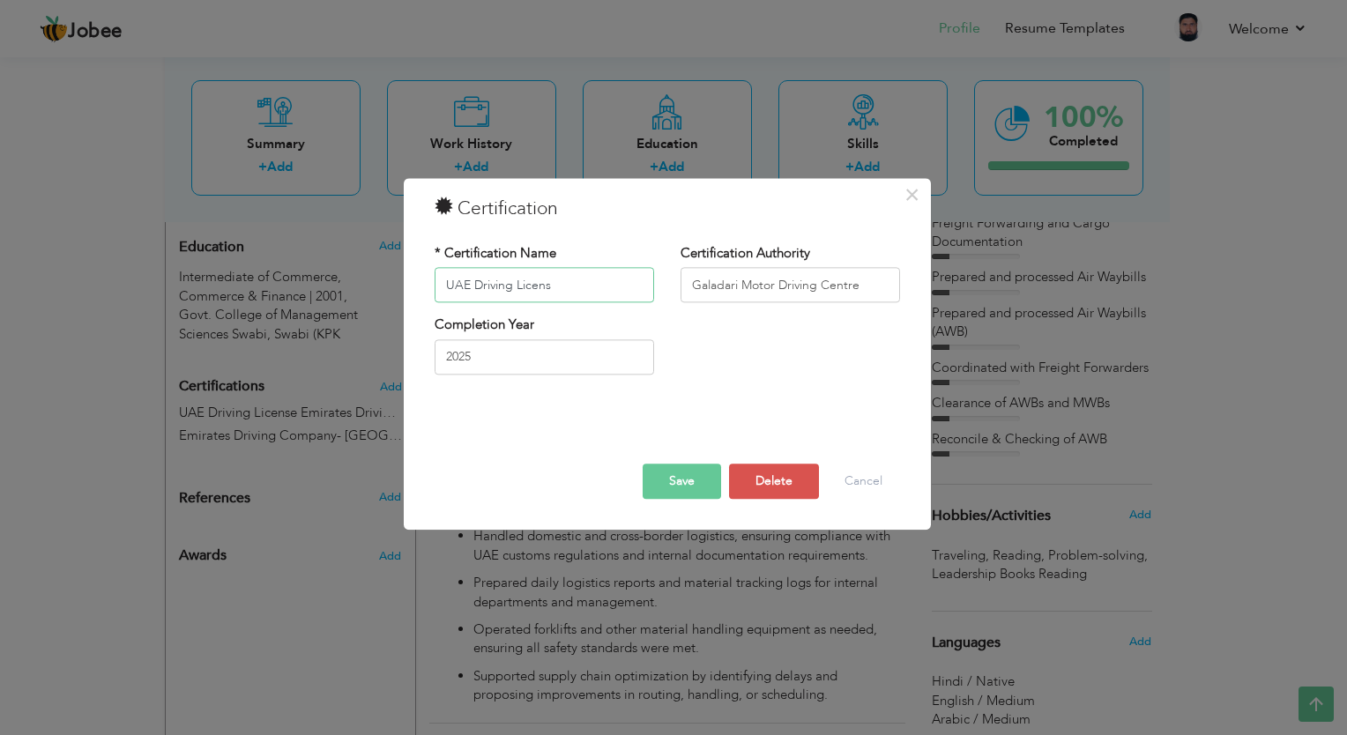
click at [419, 302] on div "× Certification * Certification Name UAE Driving Licens Certification Authority…" at bounding box center [667, 354] width 527 height 352
click at [613, 288] on input "UAE Driving Licens" at bounding box center [545, 285] width 220 height 35
click at [827, 319] on div "Completion Year 2025" at bounding box center [668, 352] width 492 height 71
click at [878, 280] on input "Galadari Motor Driving Centre" at bounding box center [791, 285] width 220 height 35
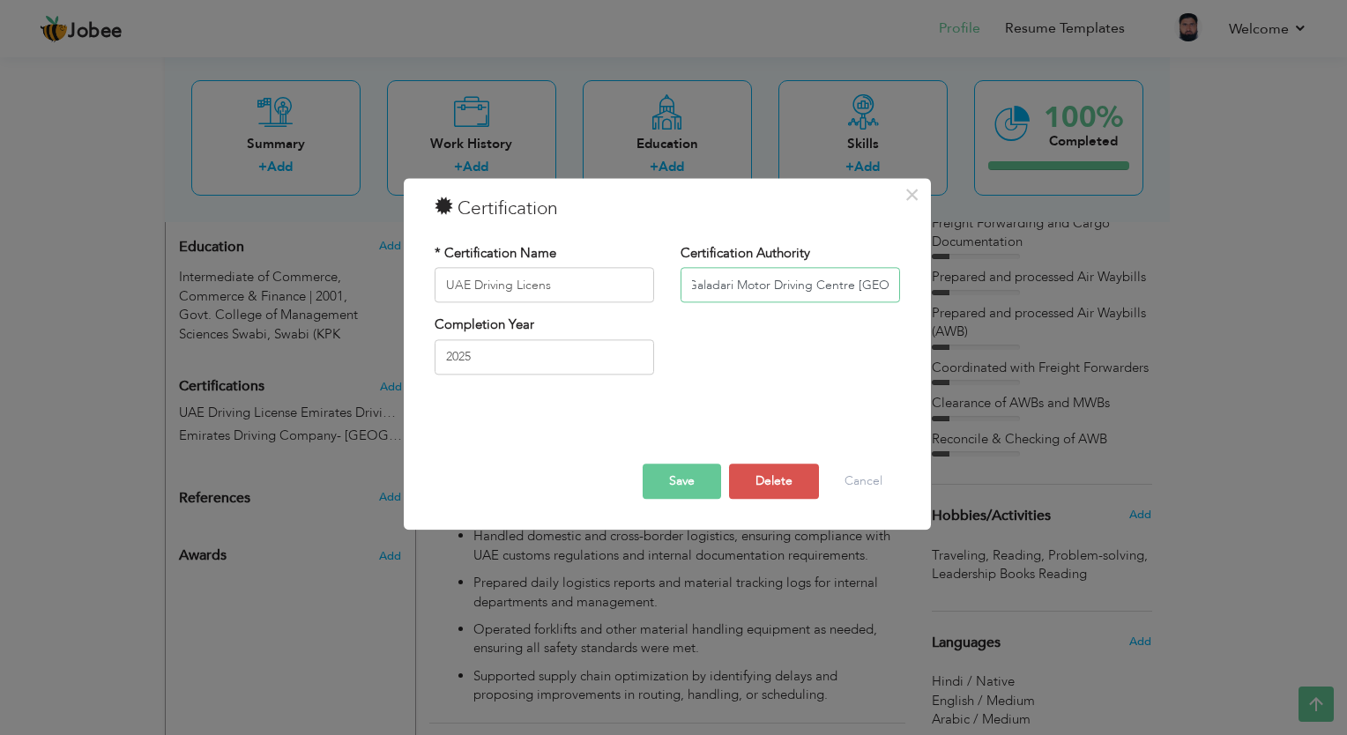
type input "Galadari Motor Driving Centre [GEOGRAPHIC_DATA]"
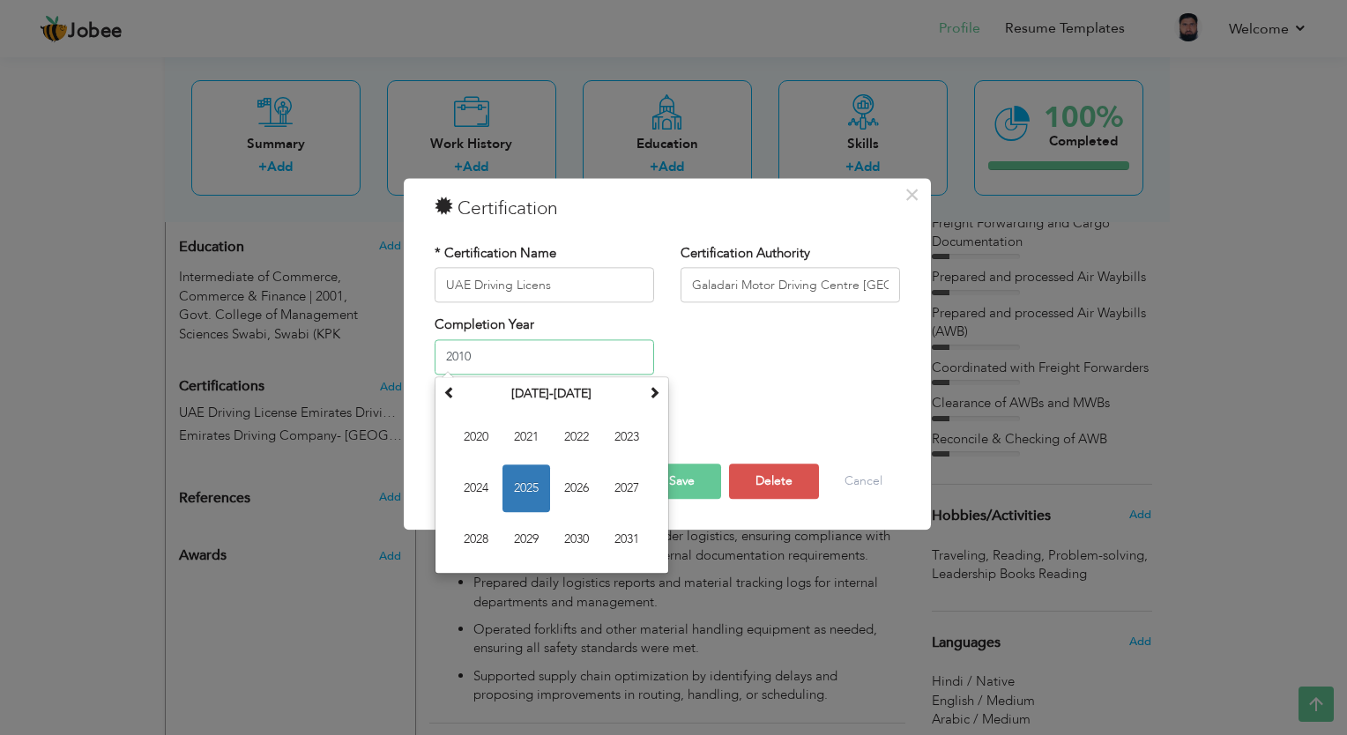
type input "2010"
click at [698, 488] on button "Save" at bounding box center [682, 482] width 78 height 35
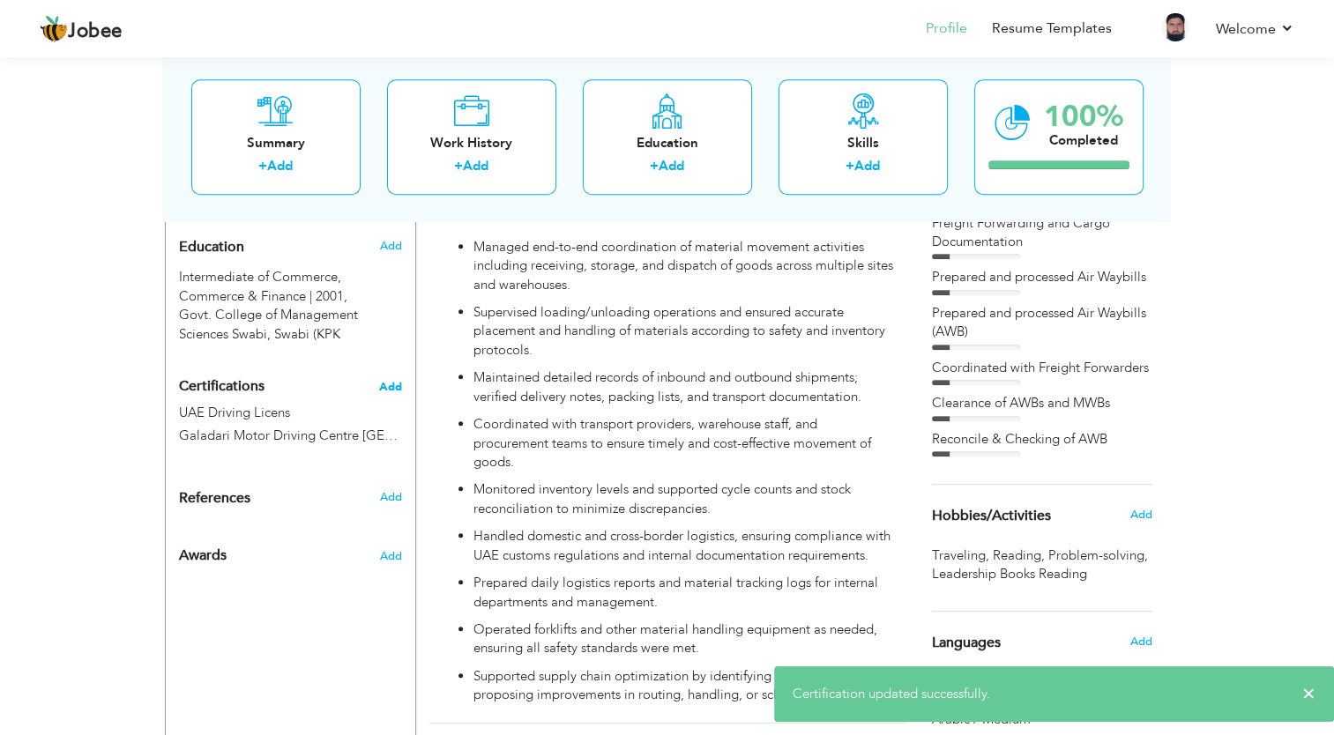
click at [395, 381] on span "Add" at bounding box center [390, 387] width 23 height 12
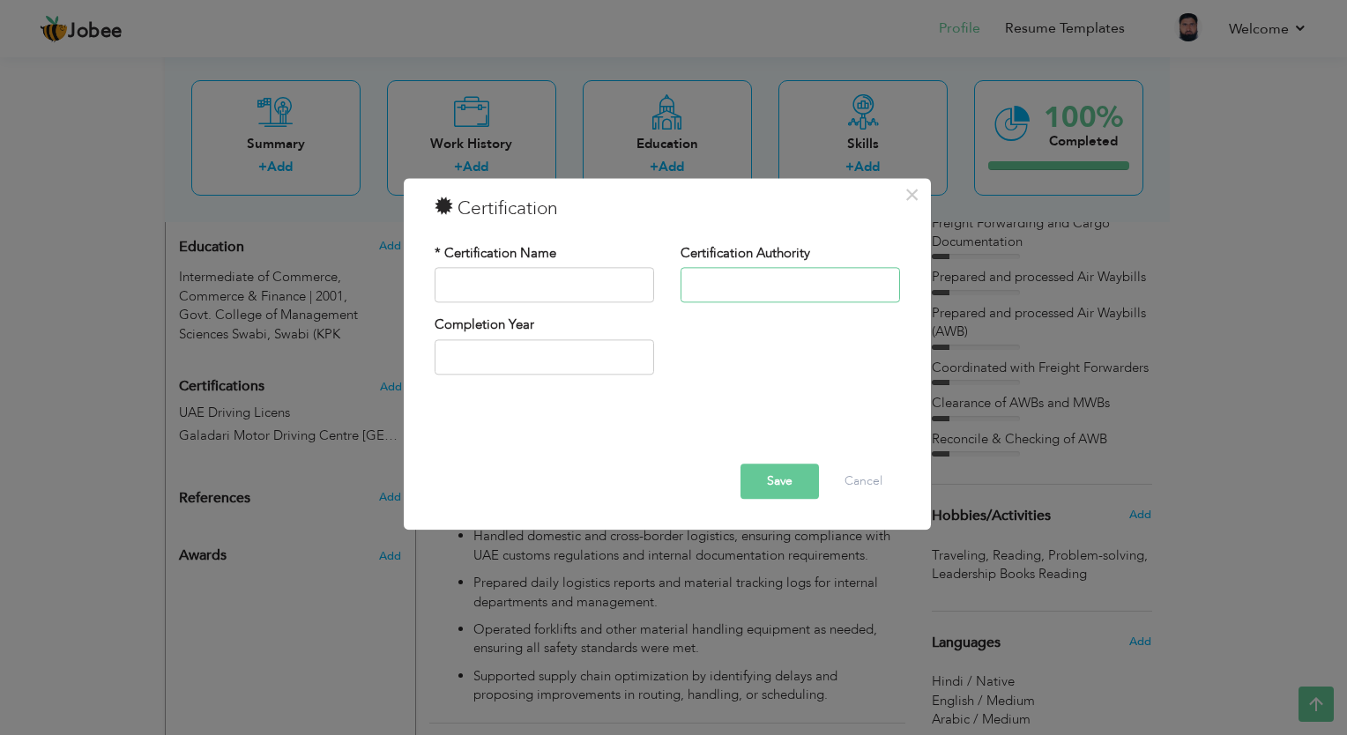
click at [681, 292] on input "text" at bounding box center [791, 285] width 220 height 35
paste input "OIL FIELDS SUPPLY CENTER LTD"
type input "OIL FIELDS SUPPLY CENTER LTD"
click at [555, 287] on input "text" at bounding box center [545, 285] width 220 height 35
type input "5 Years Completion Award"
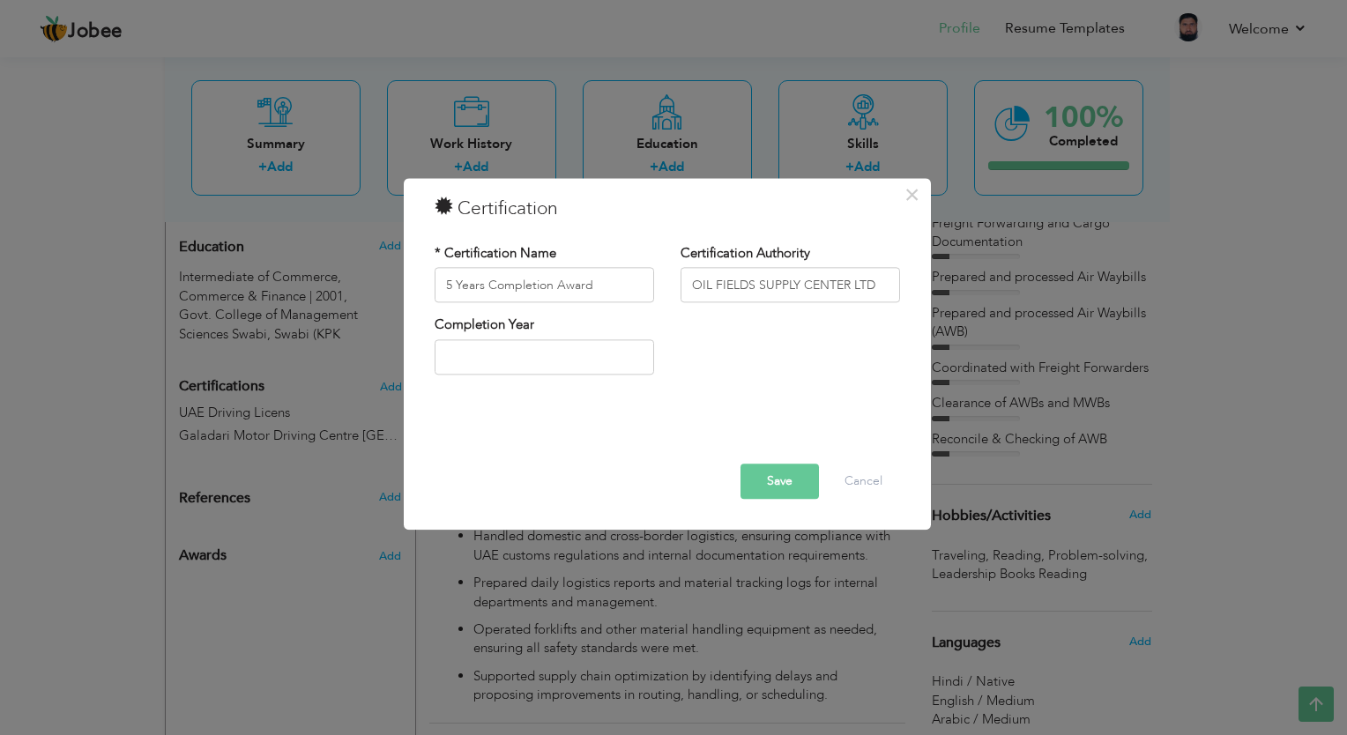
click at [723, 340] on div "Completion Year" at bounding box center [668, 352] width 492 height 71
click at [594, 362] on input "text" at bounding box center [545, 357] width 220 height 35
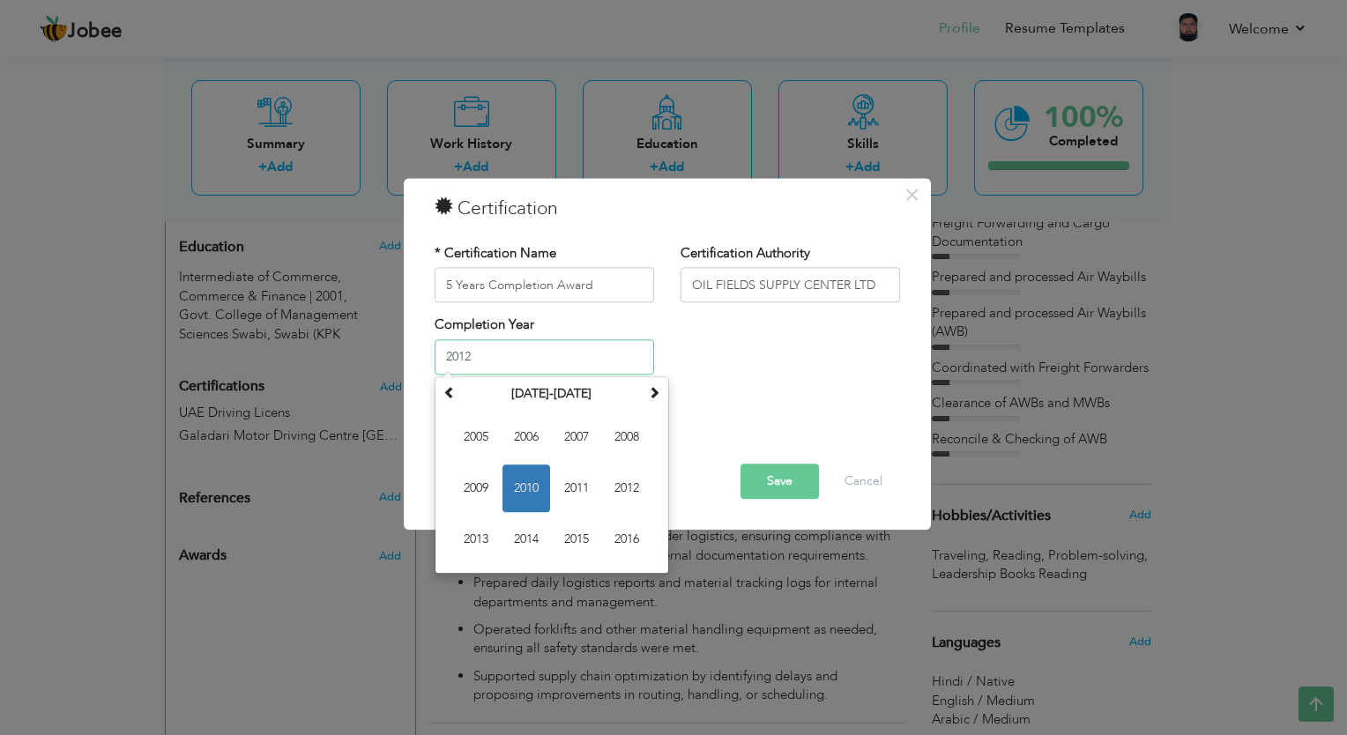
type input "2012"
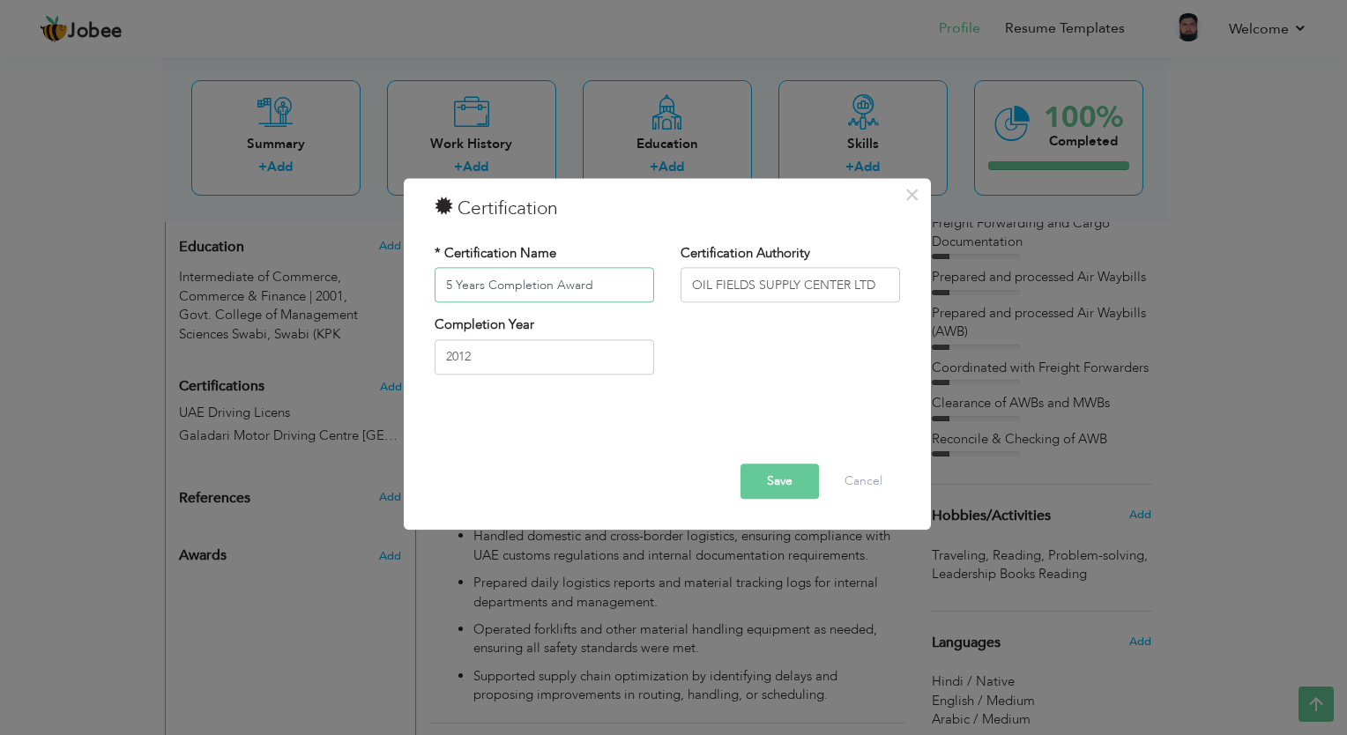
click at [593, 281] on input "5 Years Completion Award" at bounding box center [545, 285] width 220 height 35
type input "5 Years Completion Award (2 Times)"
click at [678, 392] on div "* Certification Name 5 Years Completion Award (2 Times) Certification Authority…" at bounding box center [668, 316] width 492 height 170
click at [787, 492] on button "Save" at bounding box center [780, 482] width 78 height 35
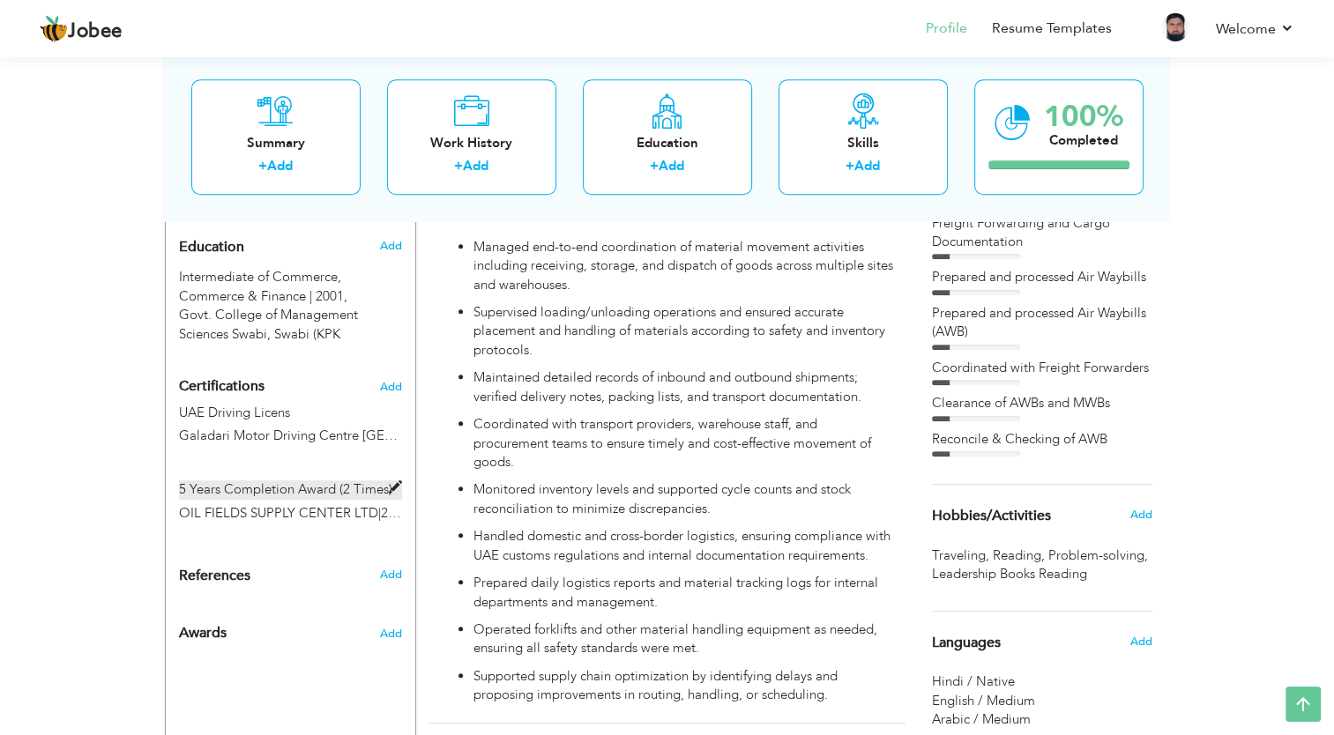
click at [265, 481] on label "5 Years Completion Award (2 Times)" at bounding box center [290, 490] width 223 height 19
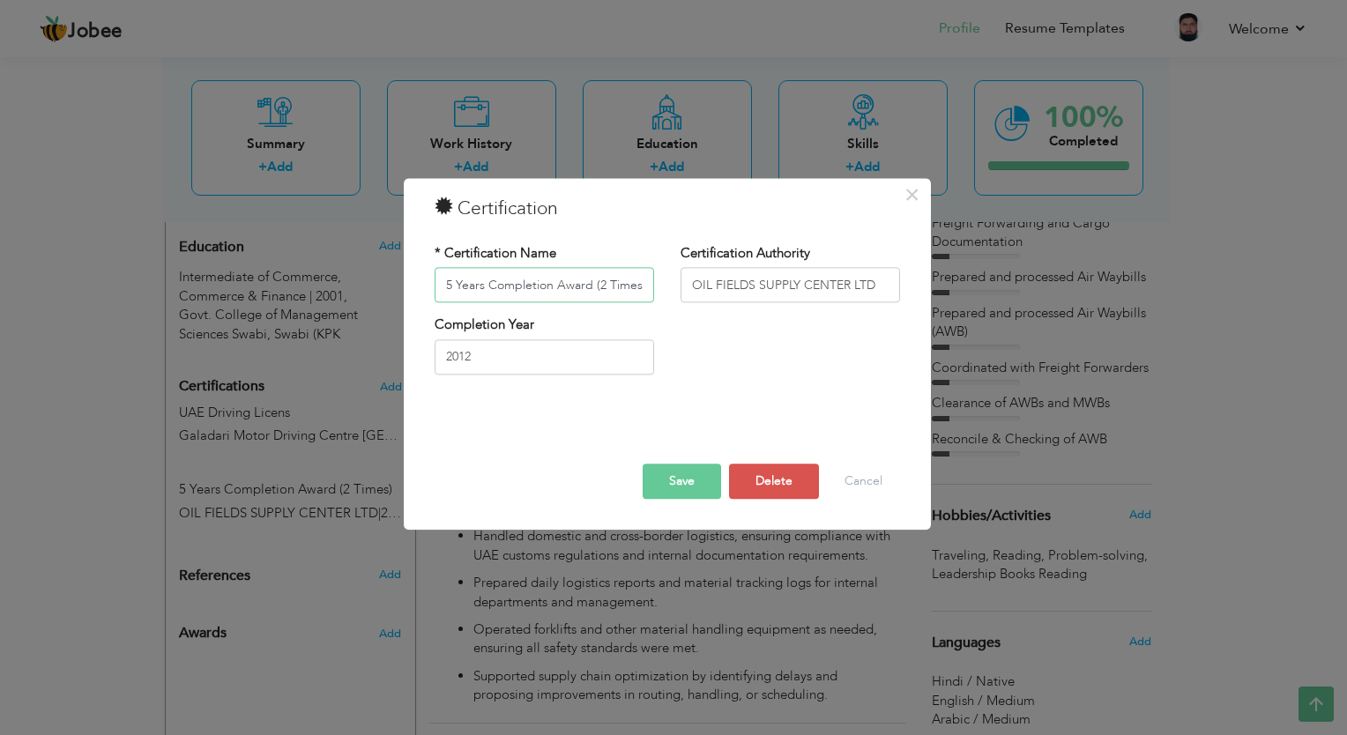
drag, startPoint x: 646, startPoint y: 284, endPoint x: 430, endPoint y: 284, distance: 215.2
click at [430, 284] on div "* Certification Name 5 Years Completion Award (2 Times)" at bounding box center [545, 279] width 246 height 71
click at [771, 488] on button "Delete" at bounding box center [774, 482] width 90 height 35
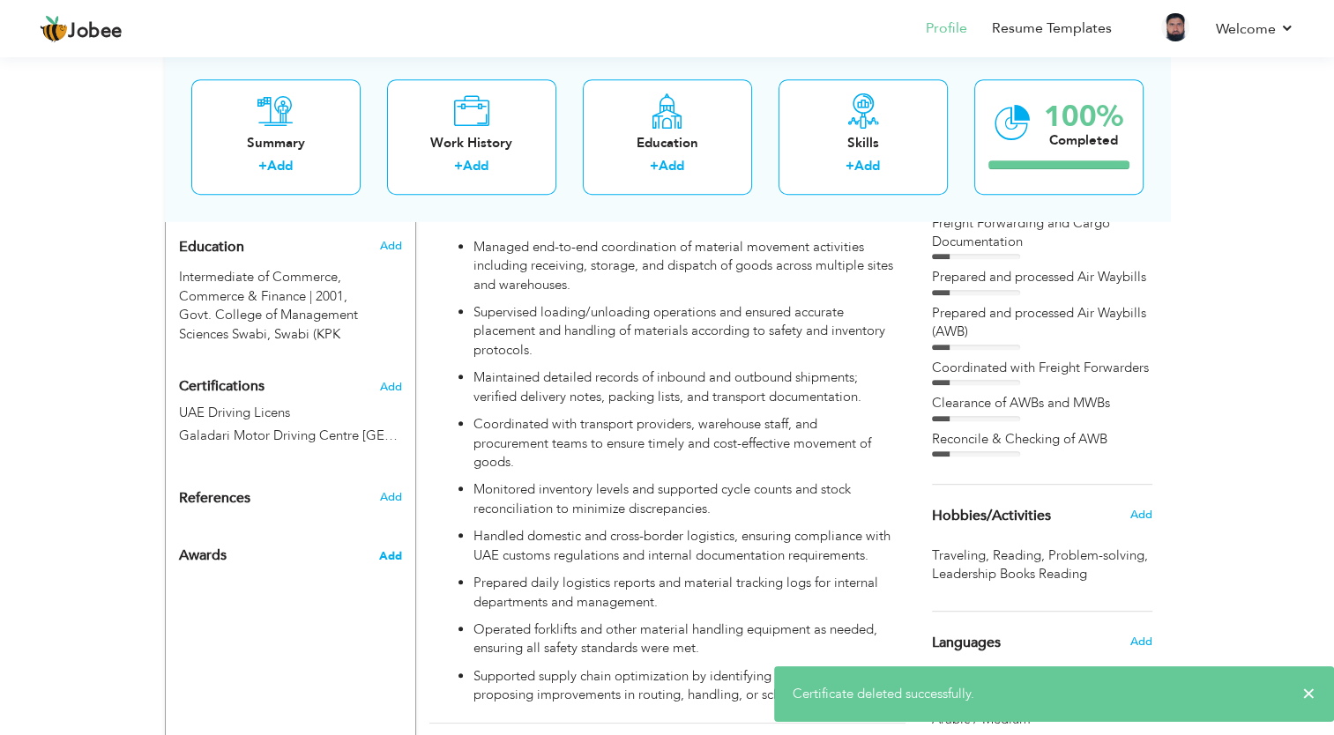
click at [392, 549] on span "Add" at bounding box center [389, 557] width 23 height 16
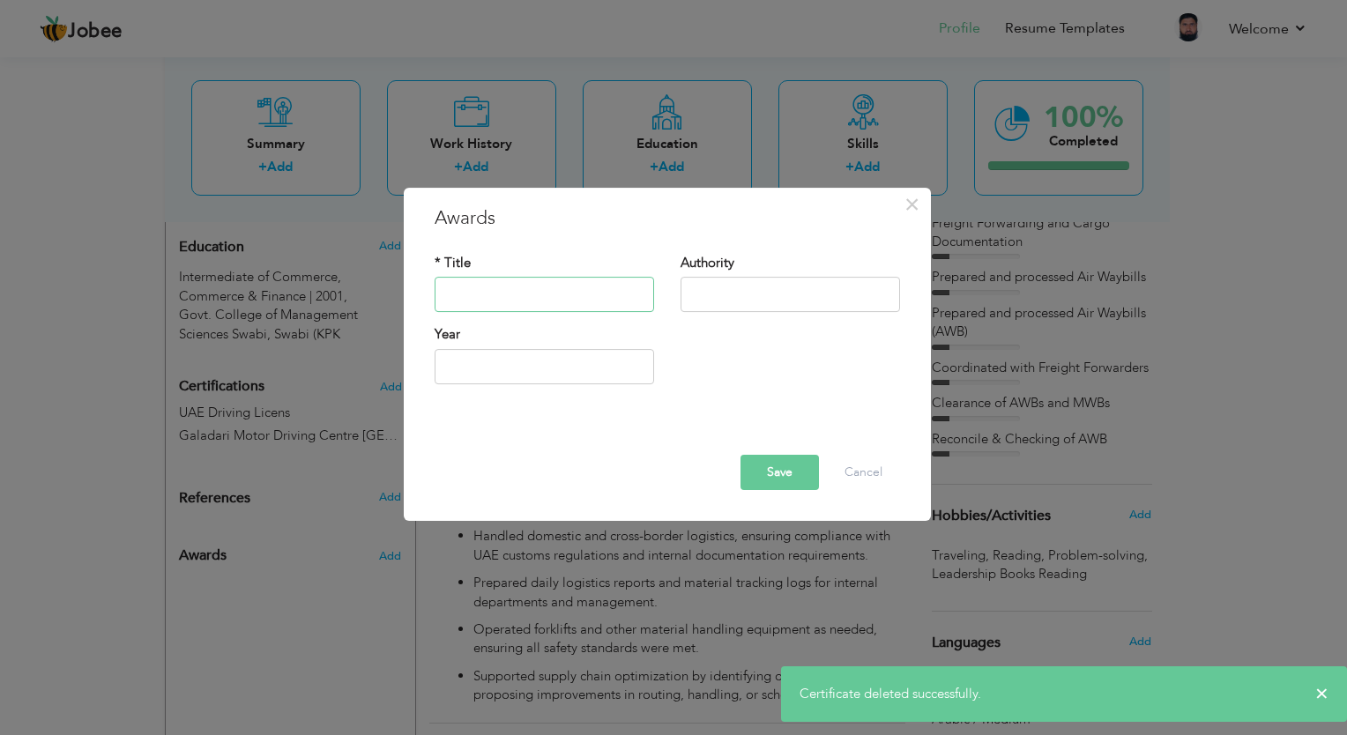
paste input "5 Years Completion Award (2 Times)"
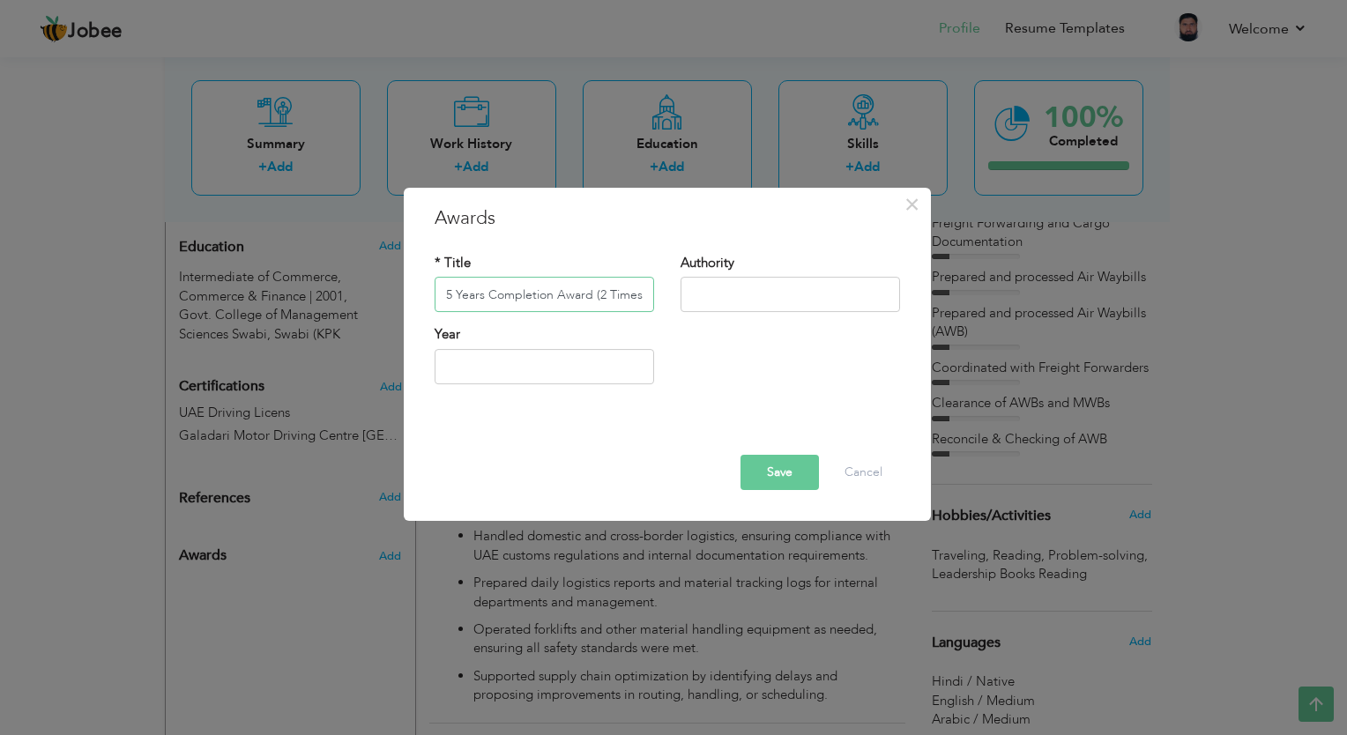
type input "5 Years Completion Award (2 Times)"
click at [705, 300] on input "text" at bounding box center [791, 295] width 220 height 35
paste input "OIL FIELDS SUPPLY CENTER LTD"
type input "OIL FIELDS SUPPLY CENTER LTD"
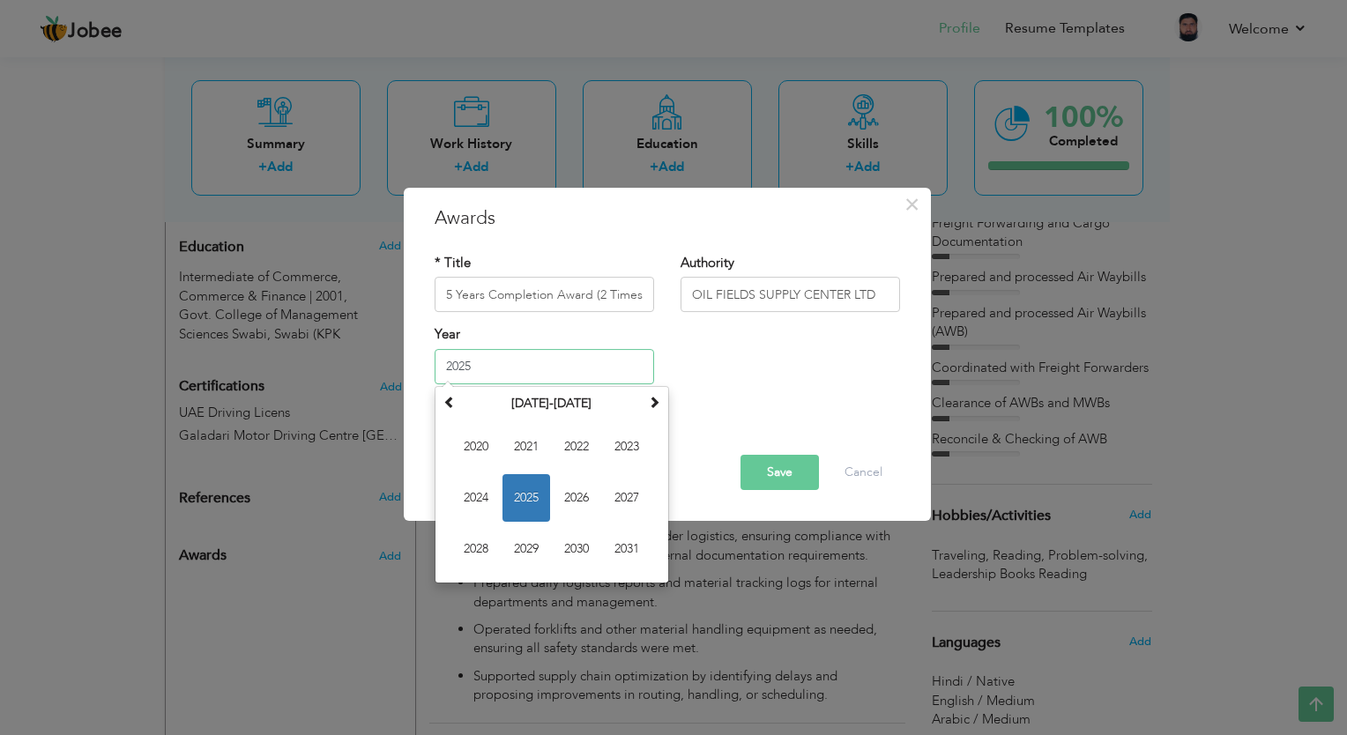
click at [563, 372] on input "2025" at bounding box center [545, 366] width 220 height 35
type input "2"
type input "2012"
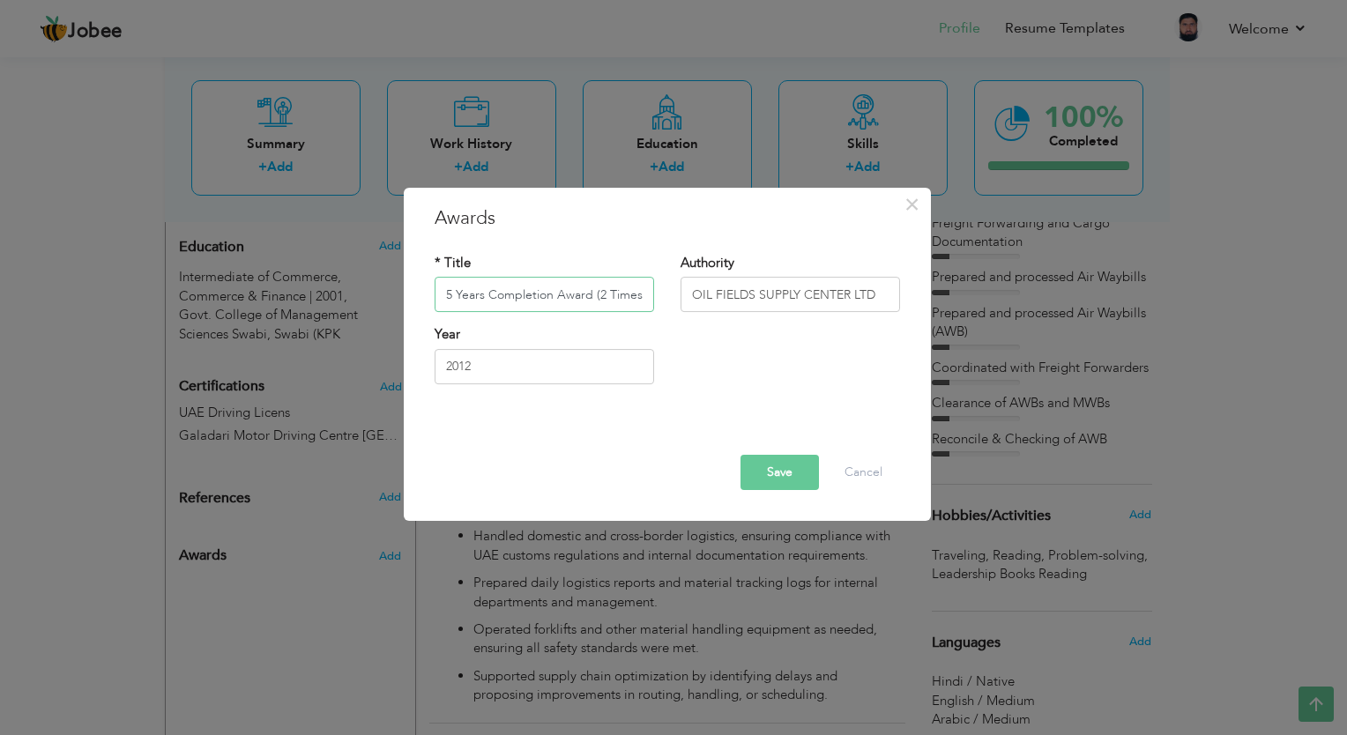
click at [646, 295] on input "5 Years Completion Award (2 Times)" at bounding box center [545, 295] width 220 height 35
type input "5 Years Completion Award"
click at [764, 479] on button "Save" at bounding box center [780, 472] width 78 height 35
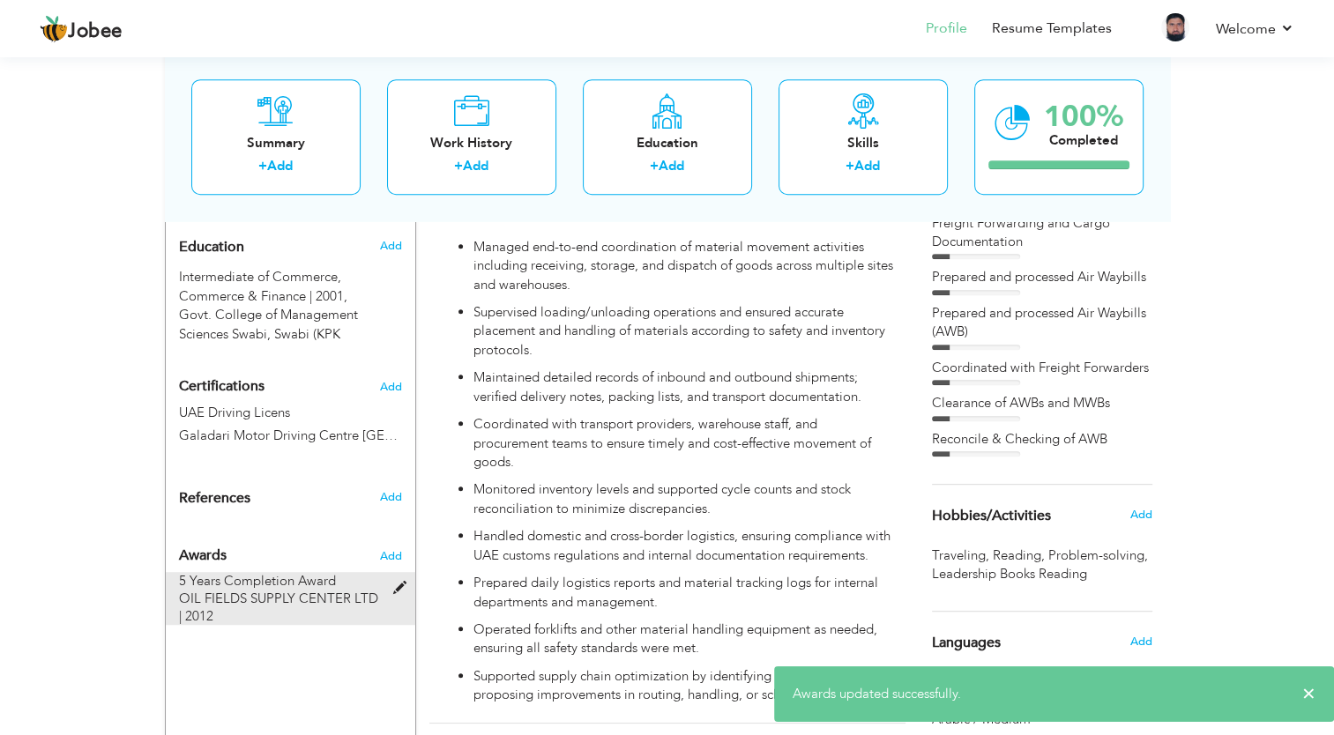
click at [202, 590] on span "OIL FIELDS SUPPLY CENTER LTD | 2012" at bounding box center [278, 607] width 199 height 35
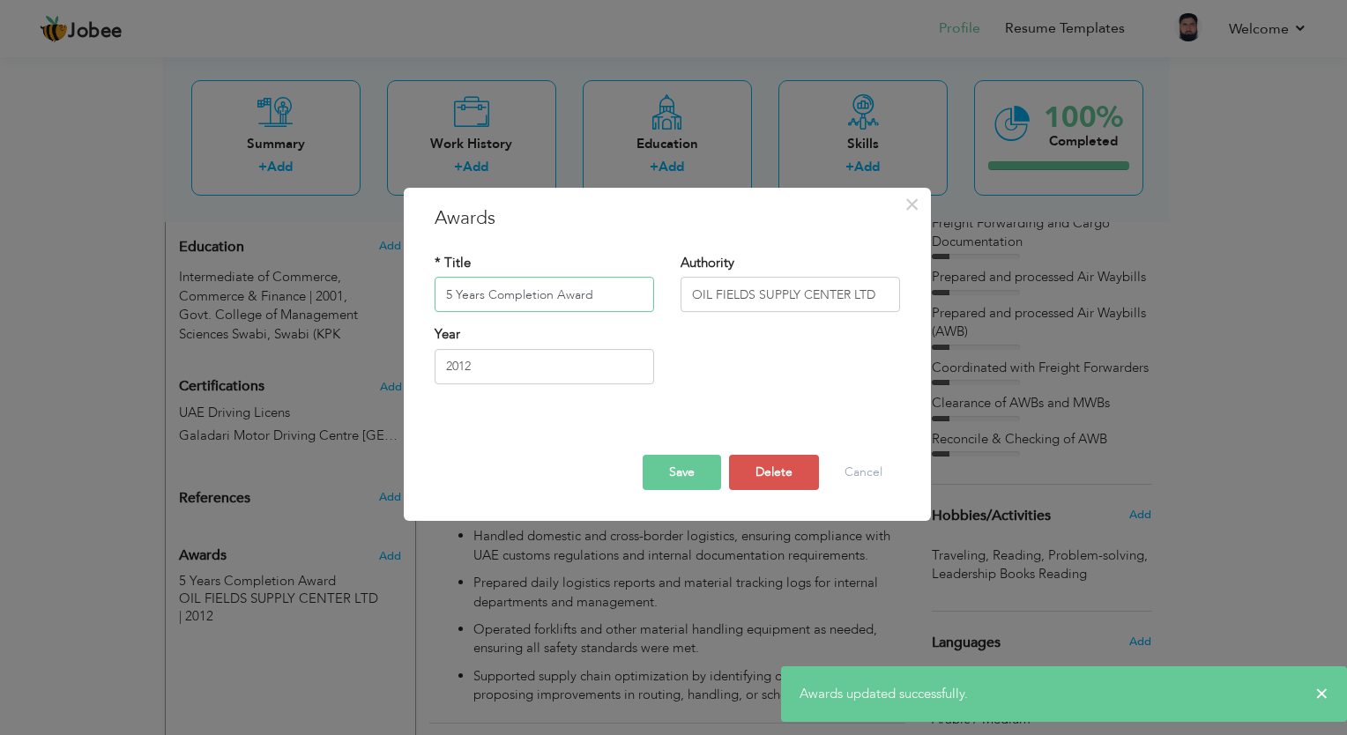
drag, startPoint x: 598, startPoint y: 299, endPoint x: 392, endPoint y: 300, distance: 206.4
click at [392, 300] on div "× Awards * Title 5 Years Completion Award Authority OIL FIELDS SUPPLY CENTER LT…" at bounding box center [673, 367] width 1347 height 735
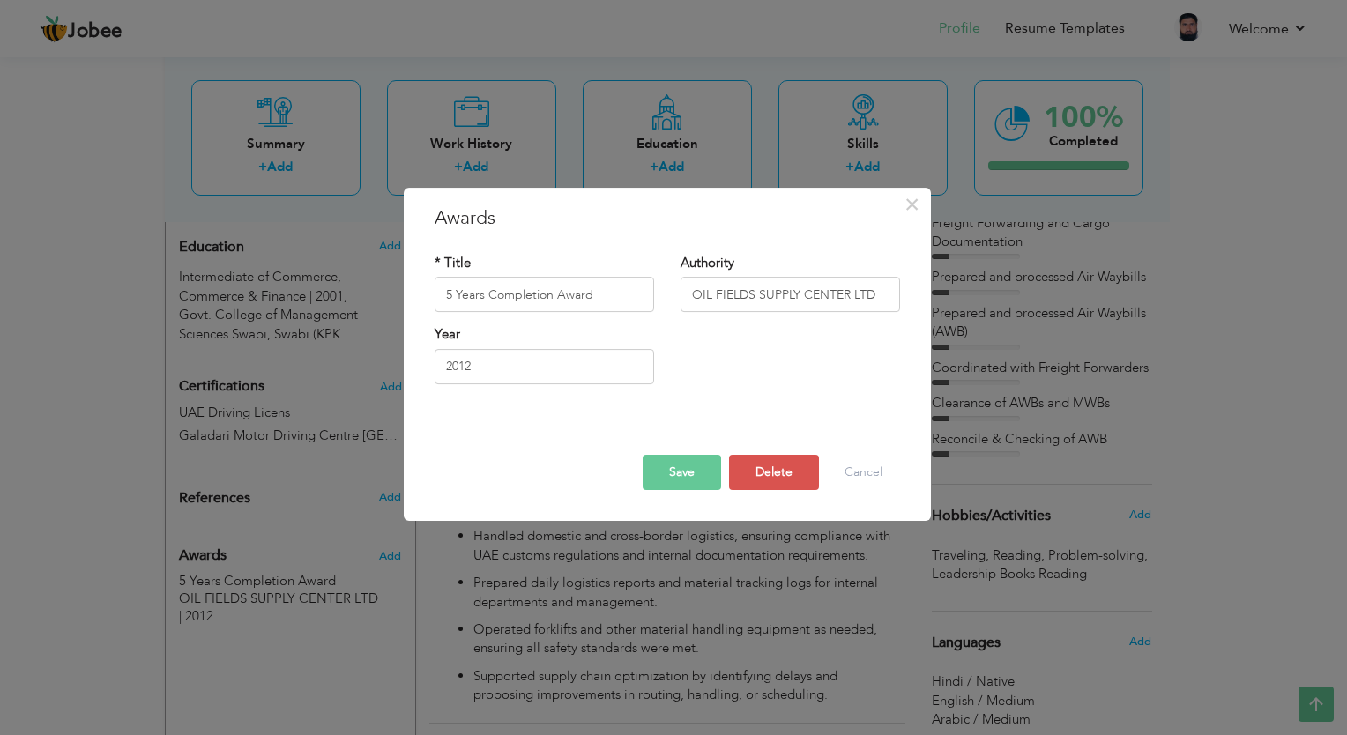
click at [694, 476] on button "Save" at bounding box center [682, 472] width 78 height 35
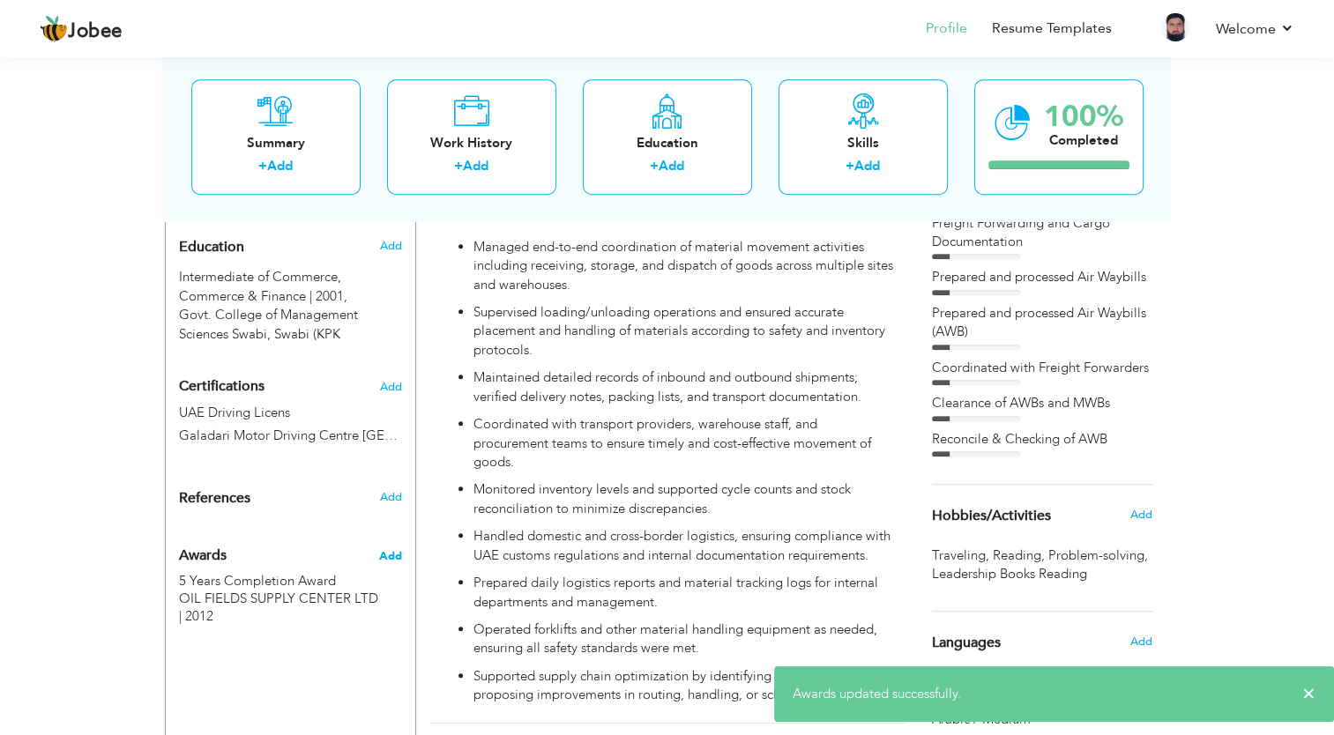
click at [390, 549] on span "Add" at bounding box center [389, 557] width 23 height 16
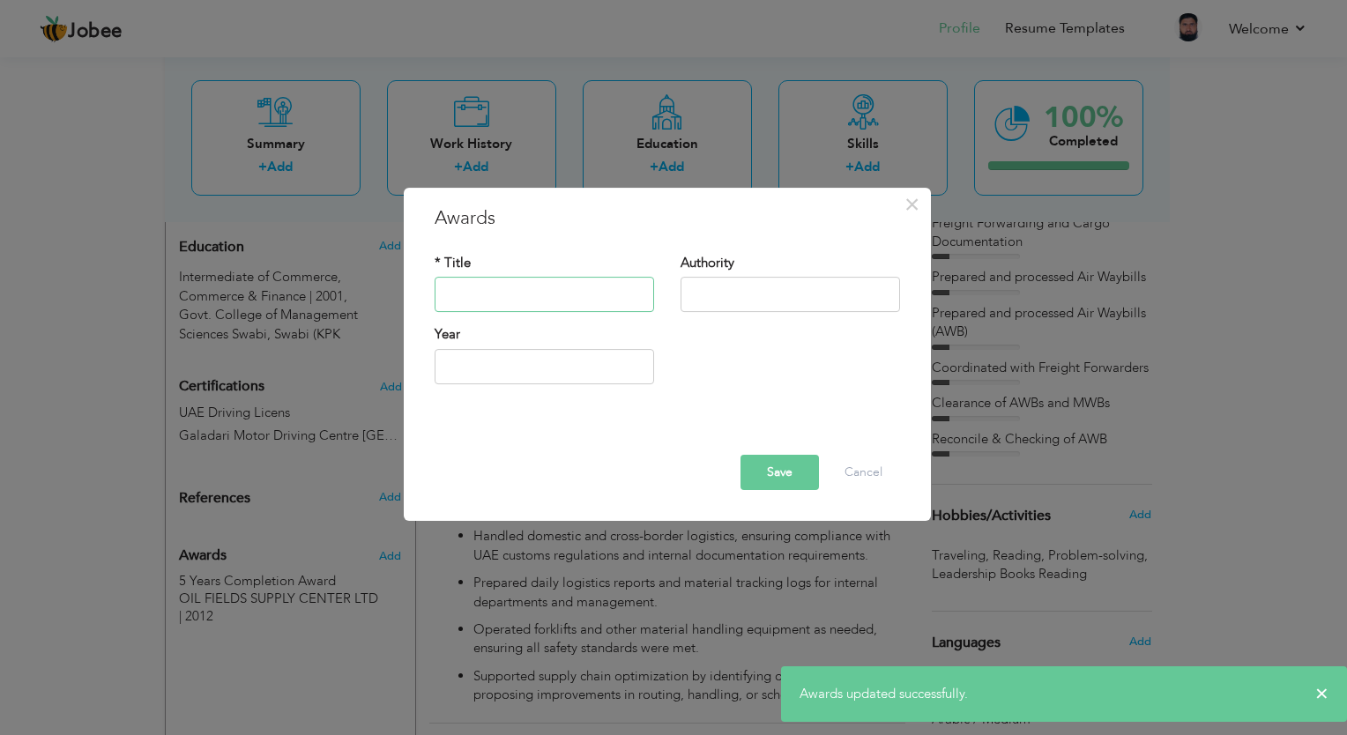
paste input "5 Years Completion Award"
type input "5 Years Completion Award"
click at [708, 305] on input "text" at bounding box center [791, 295] width 220 height 35
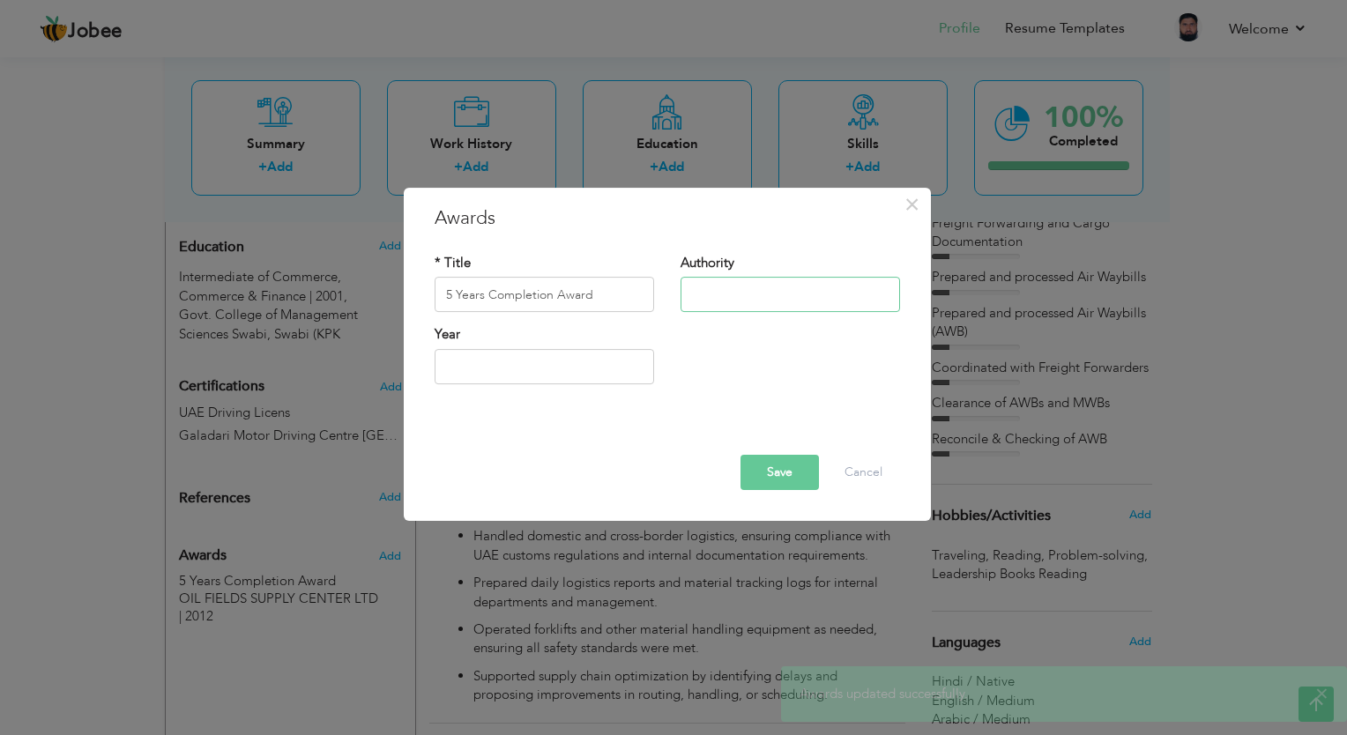
type input "OIL FIELDS SUPPLY CENTER LTD"
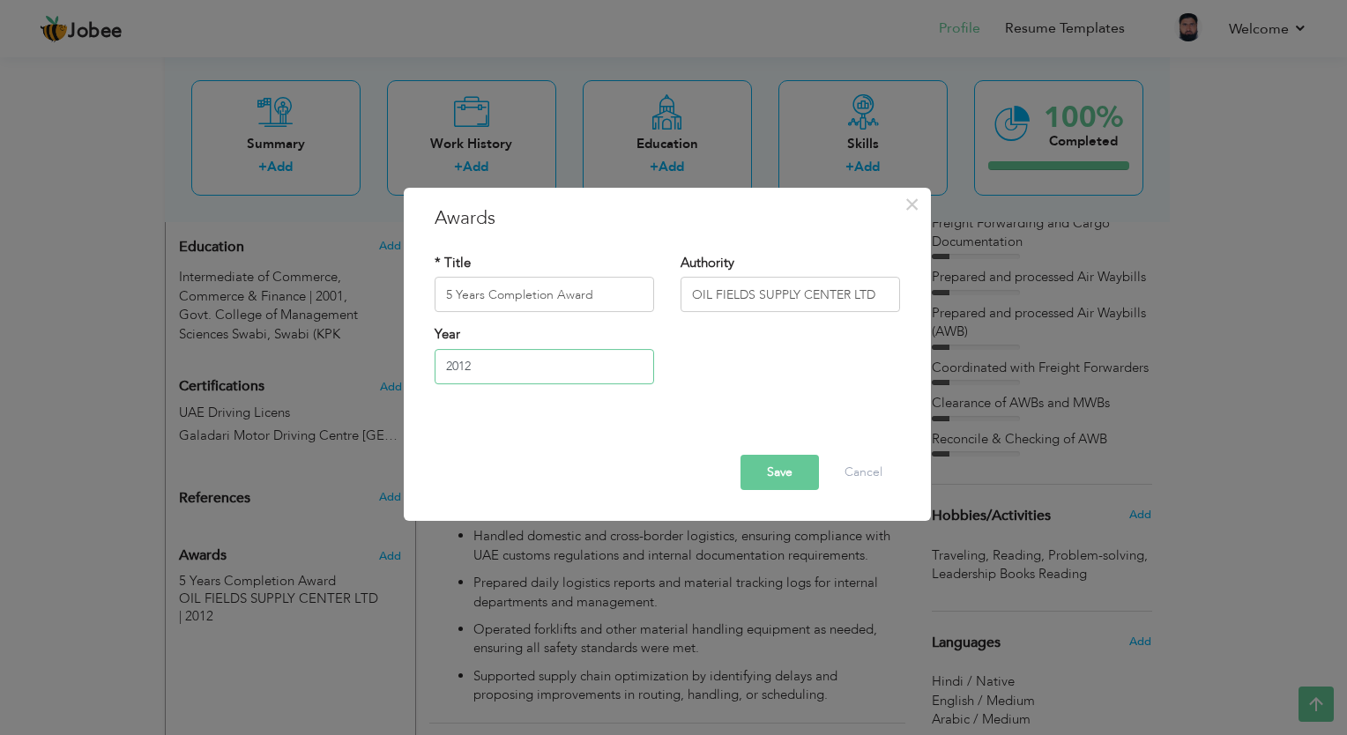
click at [579, 361] on input "2012" at bounding box center [545, 366] width 220 height 35
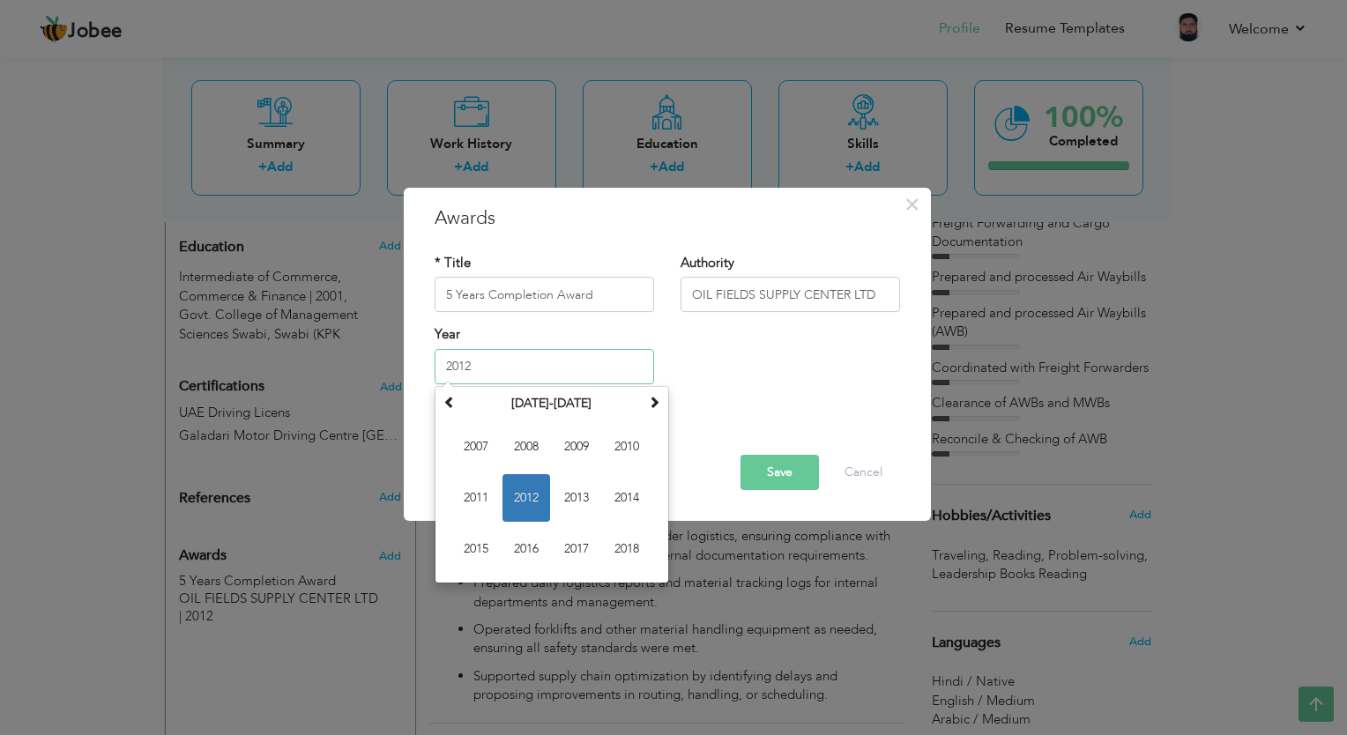
drag, startPoint x: 579, startPoint y: 361, endPoint x: 366, endPoint y: 370, distance: 213.6
click at [366, 370] on div "× Awards * Title 5 Years Completion Award Authority OIL FIELDS SUPPLY CENTER LT…" at bounding box center [673, 367] width 1347 height 735
type input "2017"
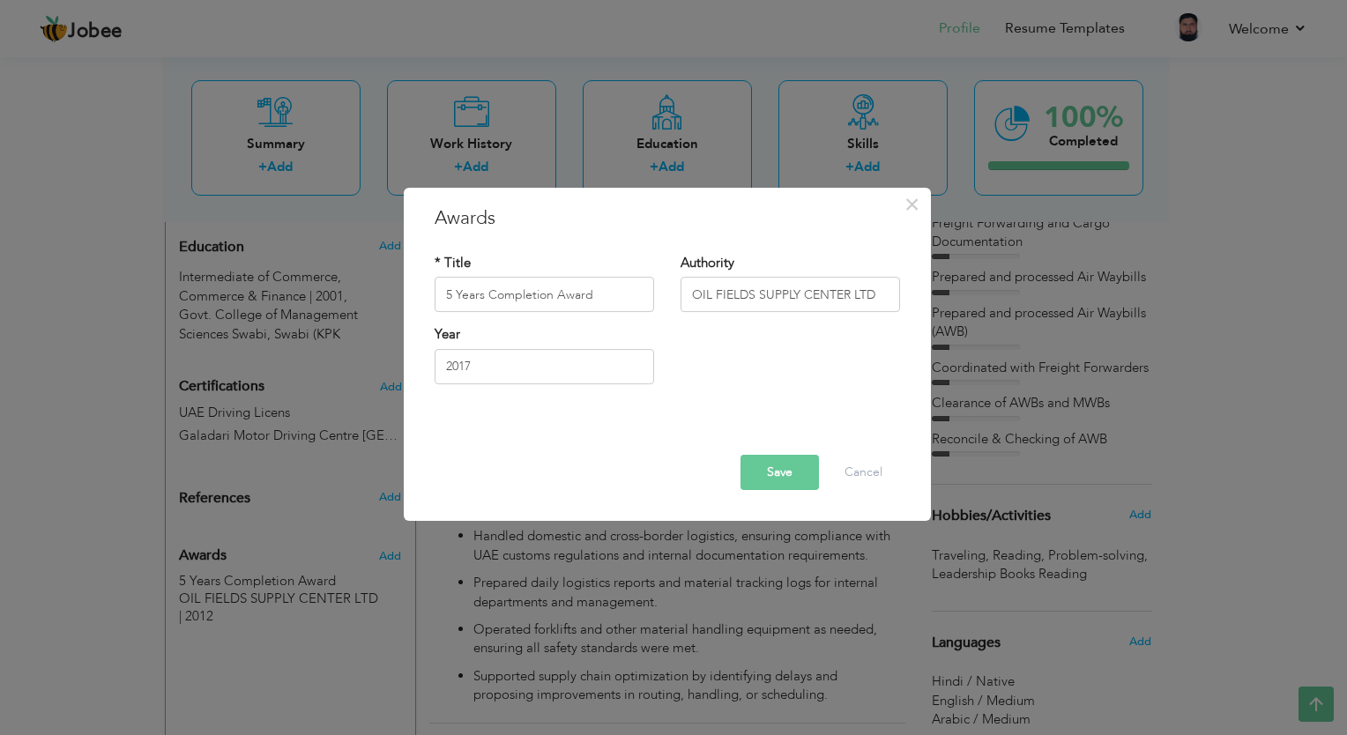
click at [765, 418] on div "Save Delete Cancel" at bounding box center [668, 457] width 492 height 93
click at [758, 469] on button "Save" at bounding box center [780, 472] width 78 height 35
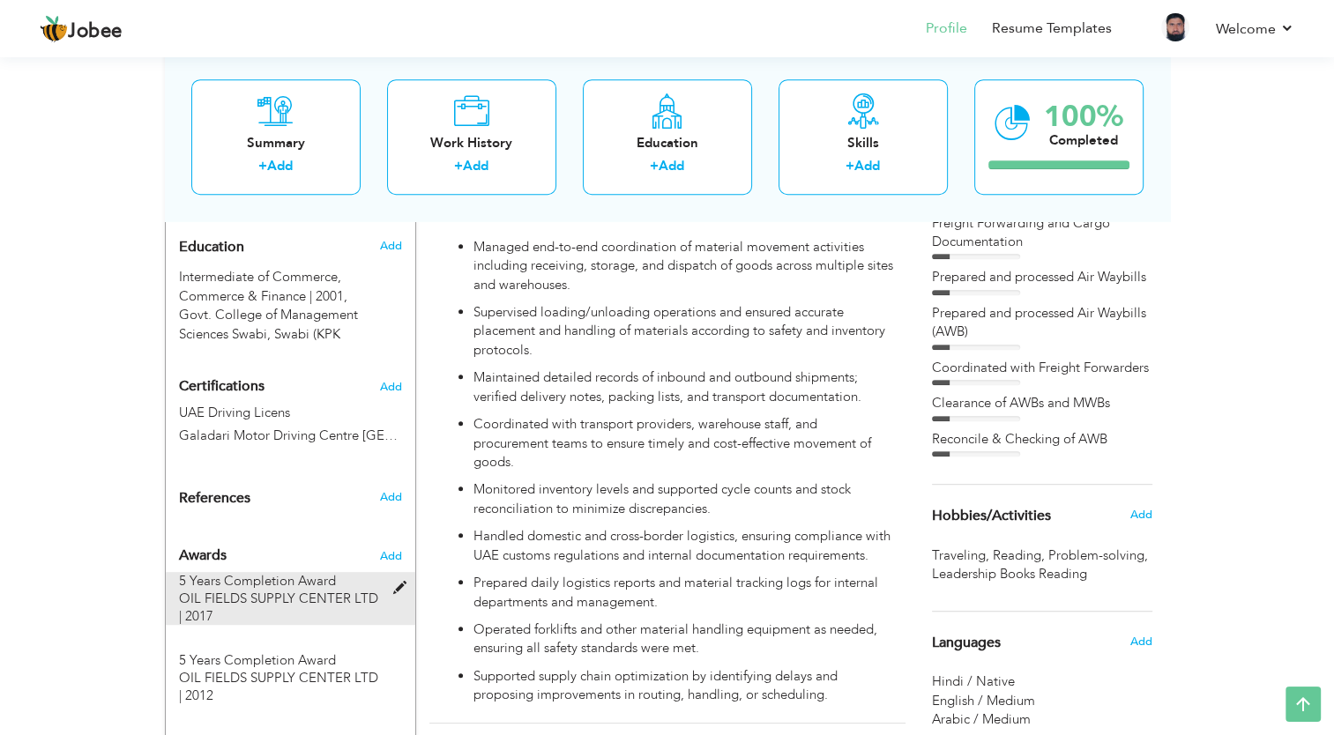
click at [325, 590] on span "OIL FIELDS SUPPLY CENTER LTD | 2017" at bounding box center [278, 607] width 199 height 35
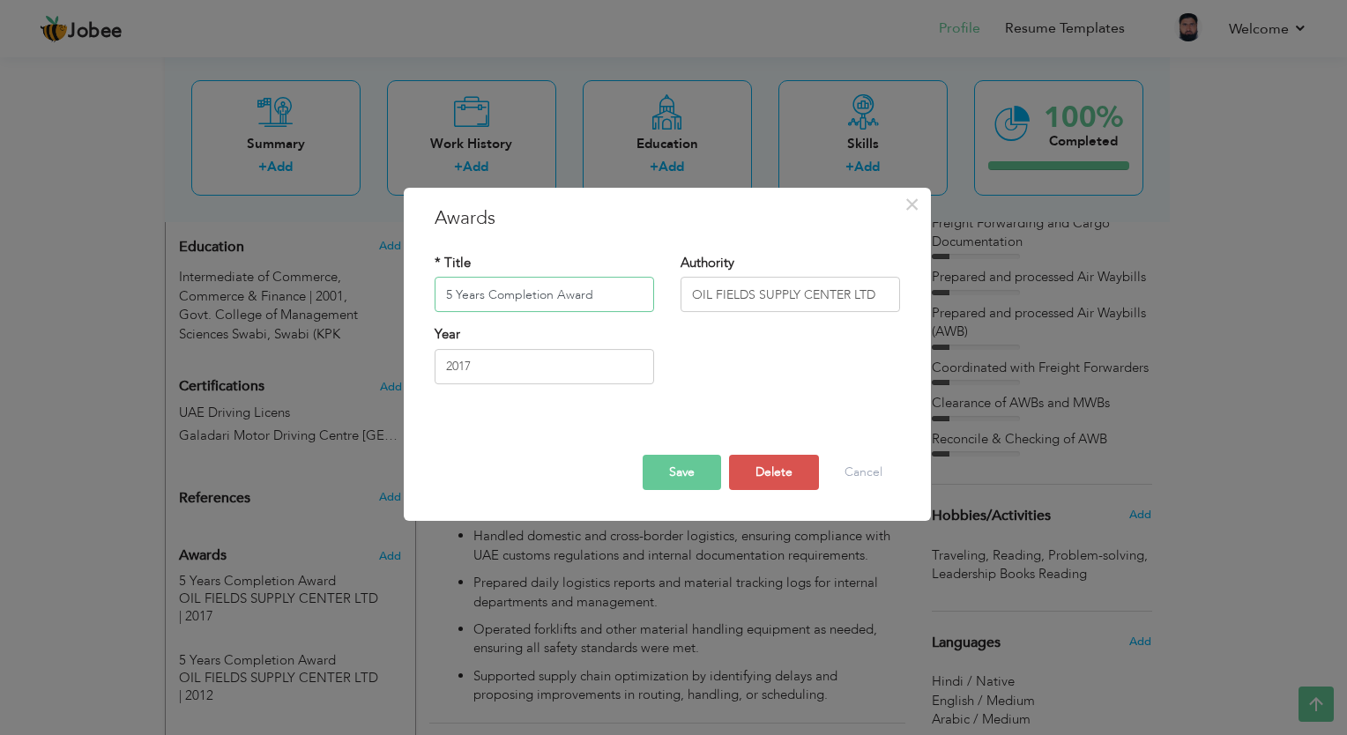
drag, startPoint x: 452, startPoint y: 295, endPoint x: 437, endPoint y: 299, distance: 14.8
click at [437, 299] on input "5 Years Completion Award" at bounding box center [545, 295] width 220 height 35
type input "10 Years Completion Award"
click at [656, 480] on button "Save" at bounding box center [682, 472] width 78 height 35
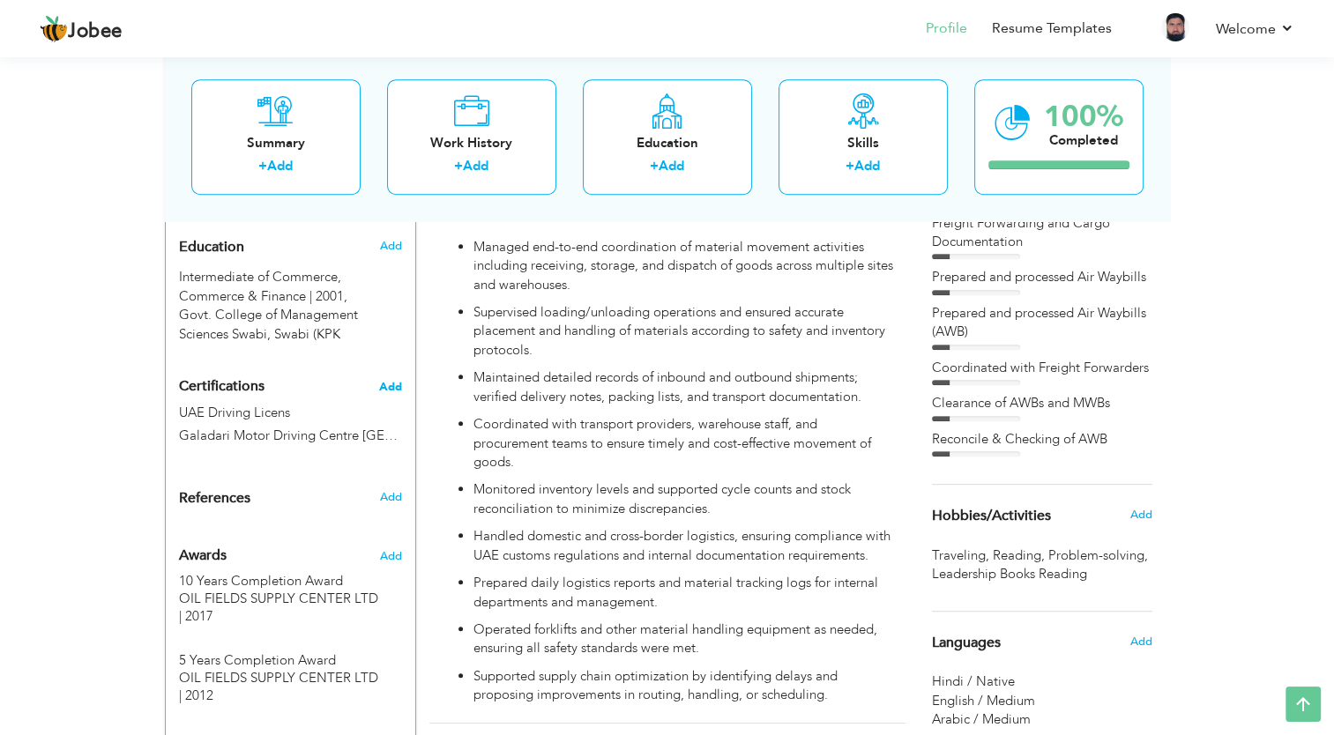
click at [384, 381] on span "Add" at bounding box center [390, 387] width 23 height 12
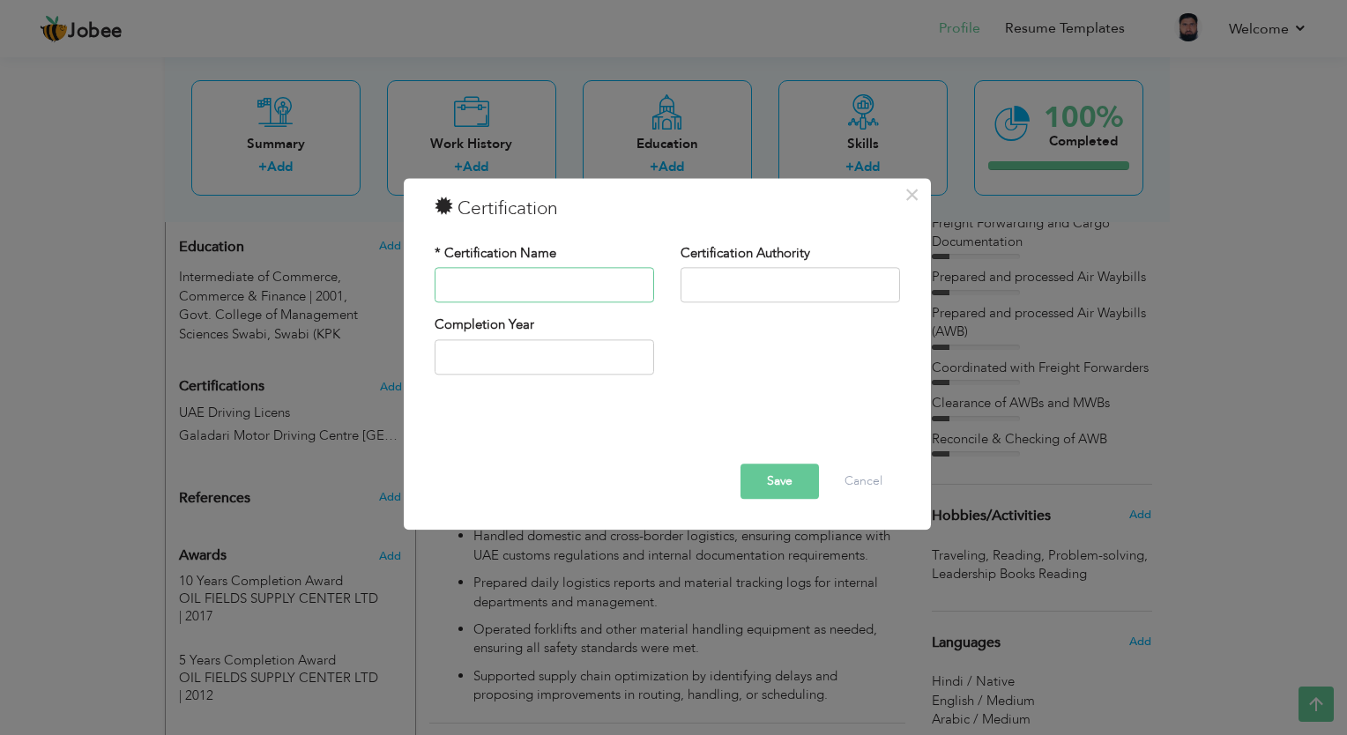
type input "r"
type input "Rigging, Lifting & Slinging Banksman Safety"
click at [723, 263] on label "Certification Authority" at bounding box center [746, 253] width 130 height 19
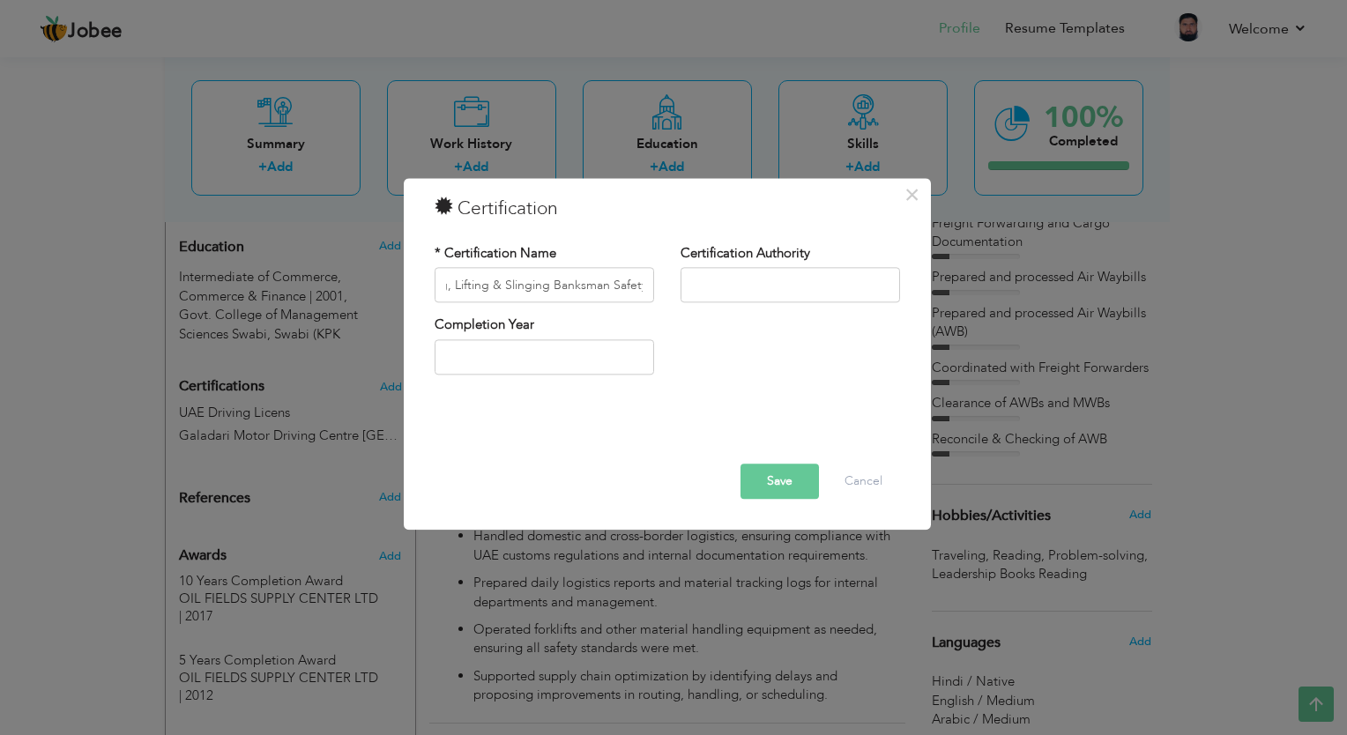
scroll to position [0, 0]
click at [720, 277] on input "text" at bounding box center [791, 285] width 220 height 35
type input "n"
type input "Norsafe Fours AS"
click at [473, 359] on input "text" at bounding box center [545, 357] width 220 height 35
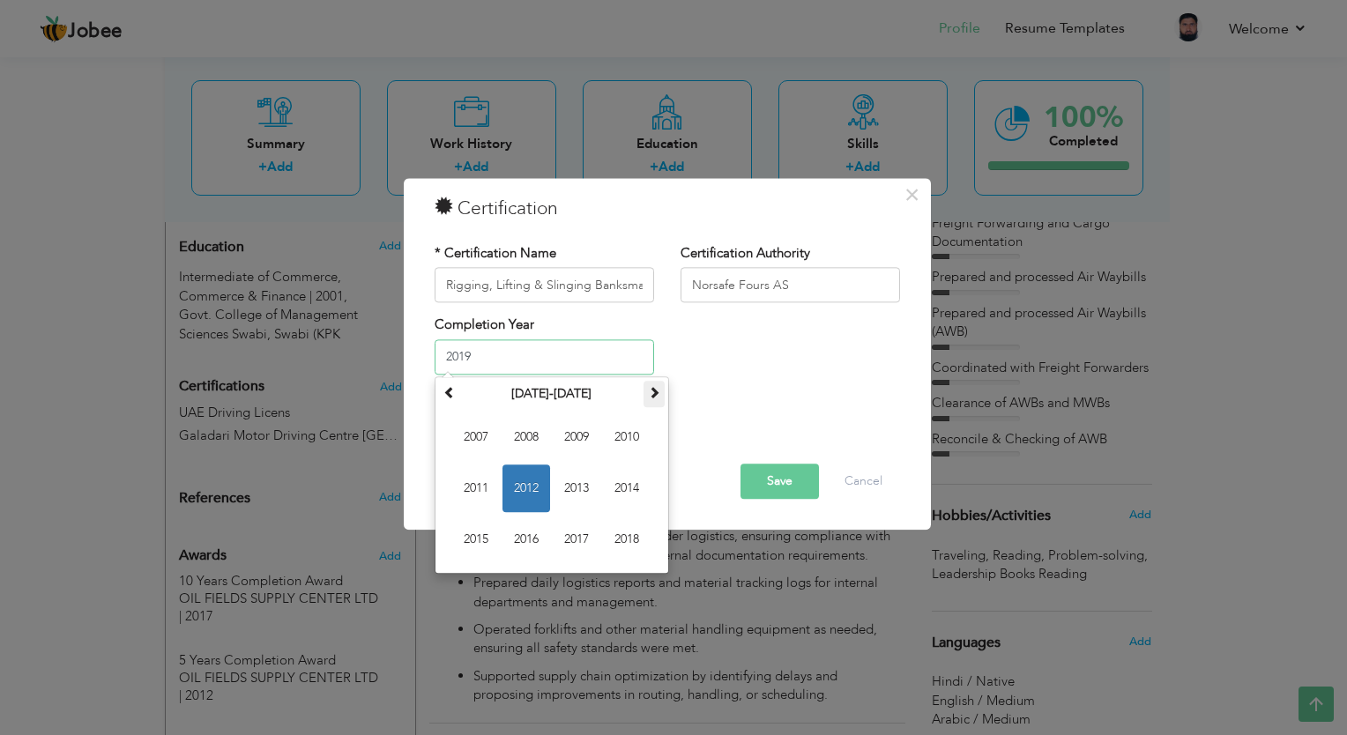
click at [653, 399] on span at bounding box center [654, 392] width 12 height 12
click at [576, 435] on span "2019" at bounding box center [577, 438] width 48 height 48
type input "2019"
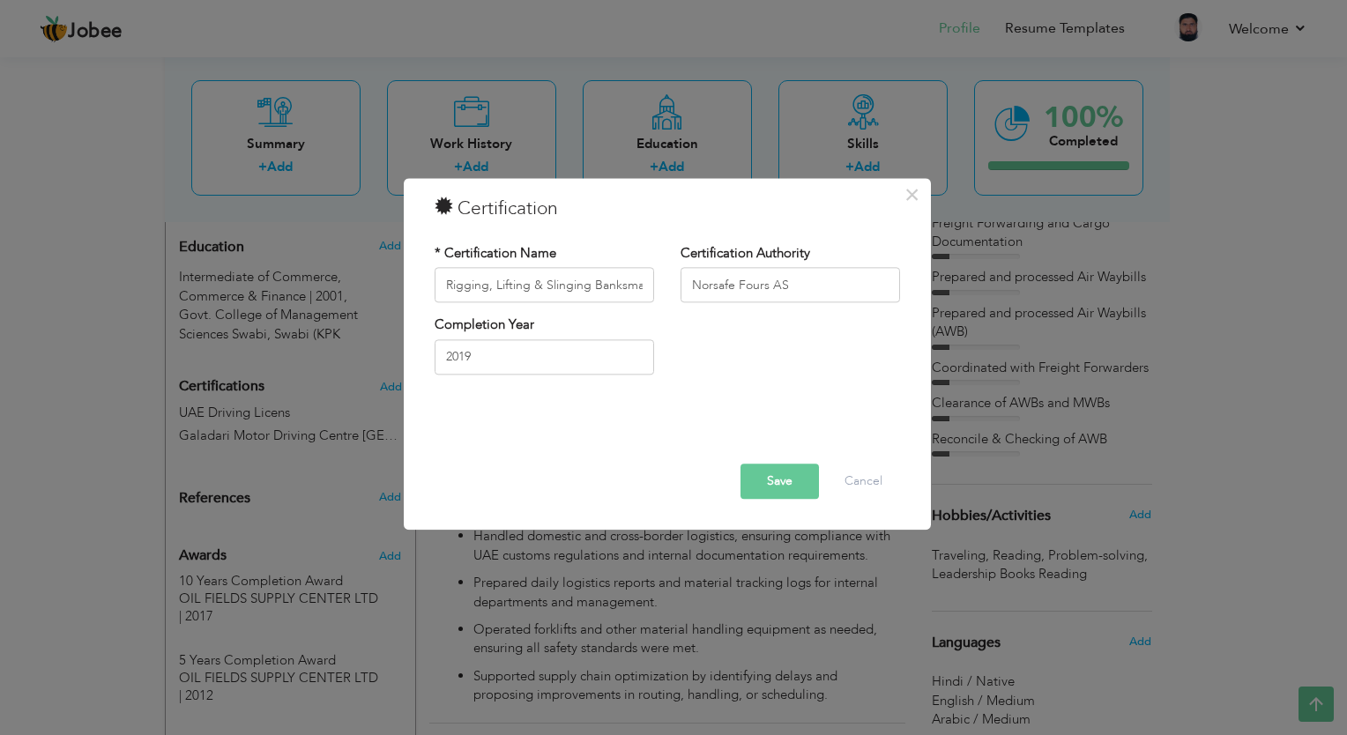
click at [769, 479] on button "Save" at bounding box center [780, 482] width 78 height 35
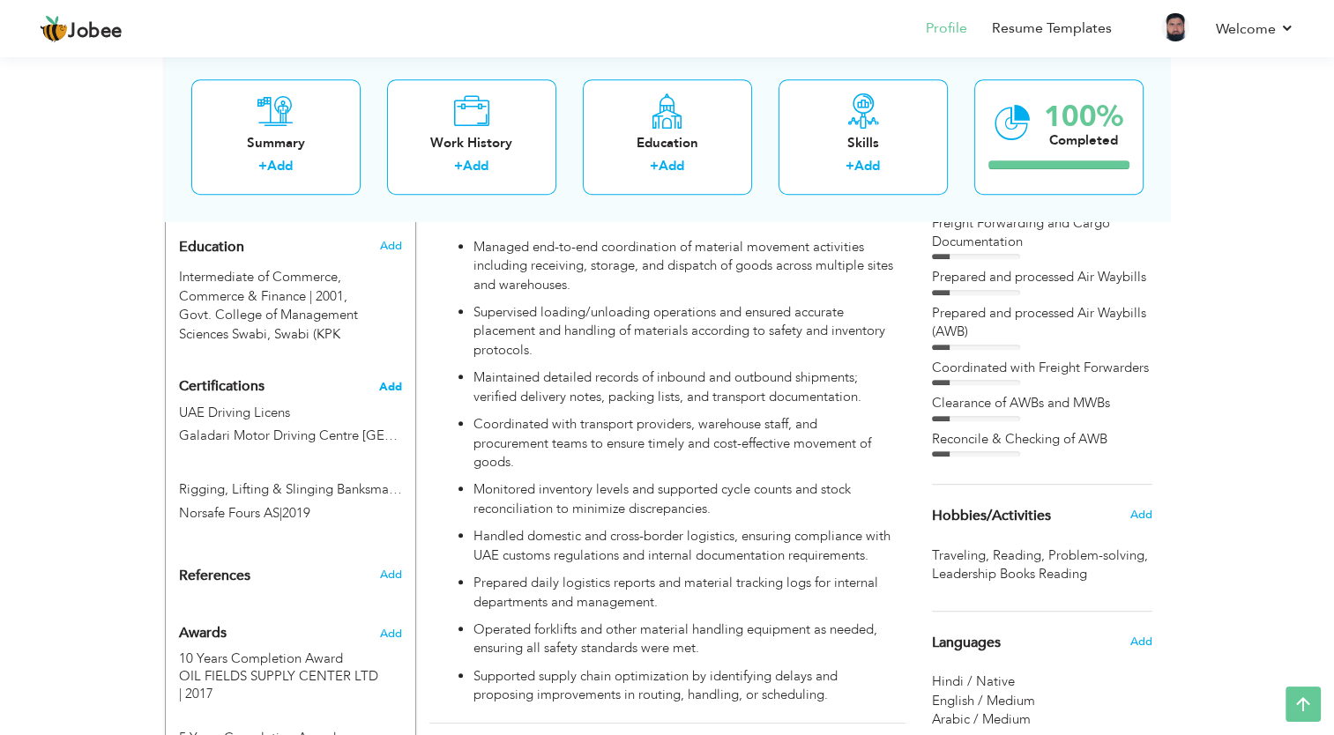
click at [384, 381] on span "Add" at bounding box center [390, 387] width 23 height 12
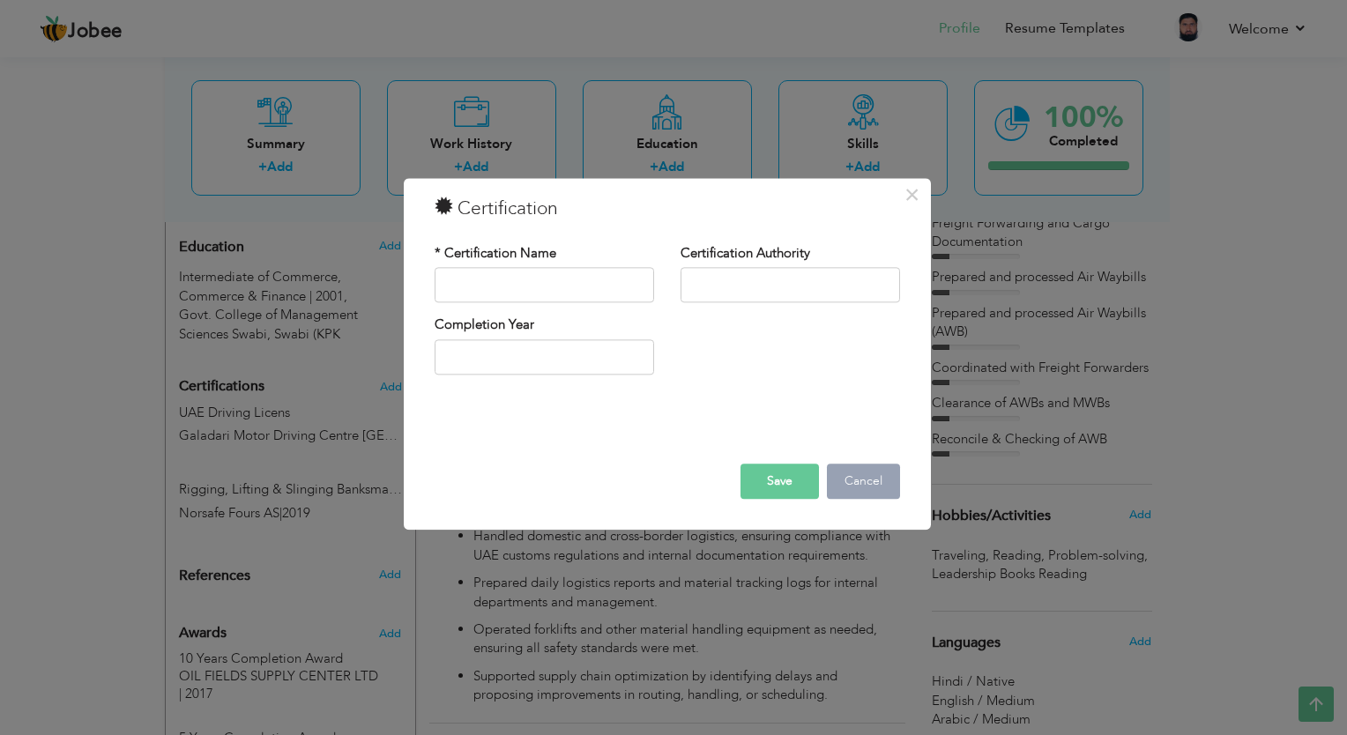
click at [852, 481] on button "Cancel" at bounding box center [863, 482] width 73 height 35
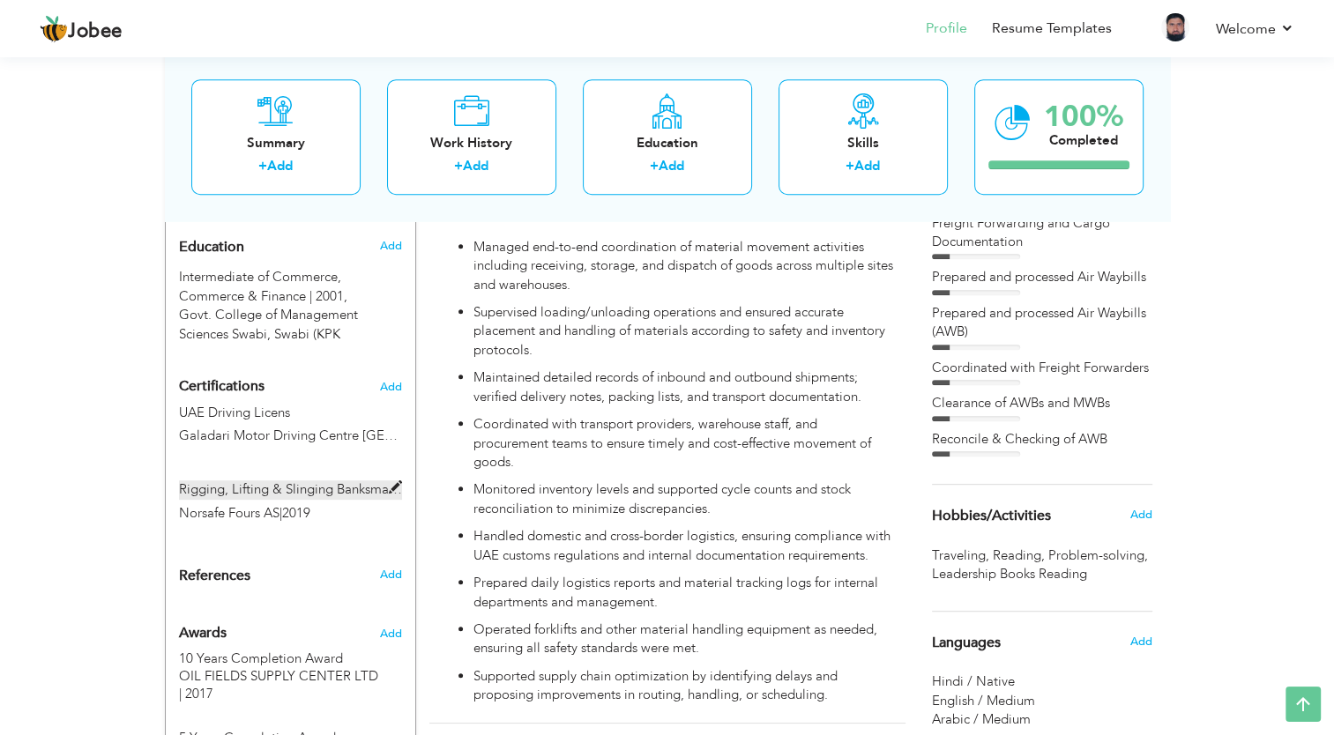
click at [250, 481] on label "Rigging, Lifting & Slinging Banksman Safety" at bounding box center [290, 490] width 223 height 19
type input "Rigging, Lifting & Slinging Banksman Safety"
type input "Norsafe Fours AS"
type input "2019"
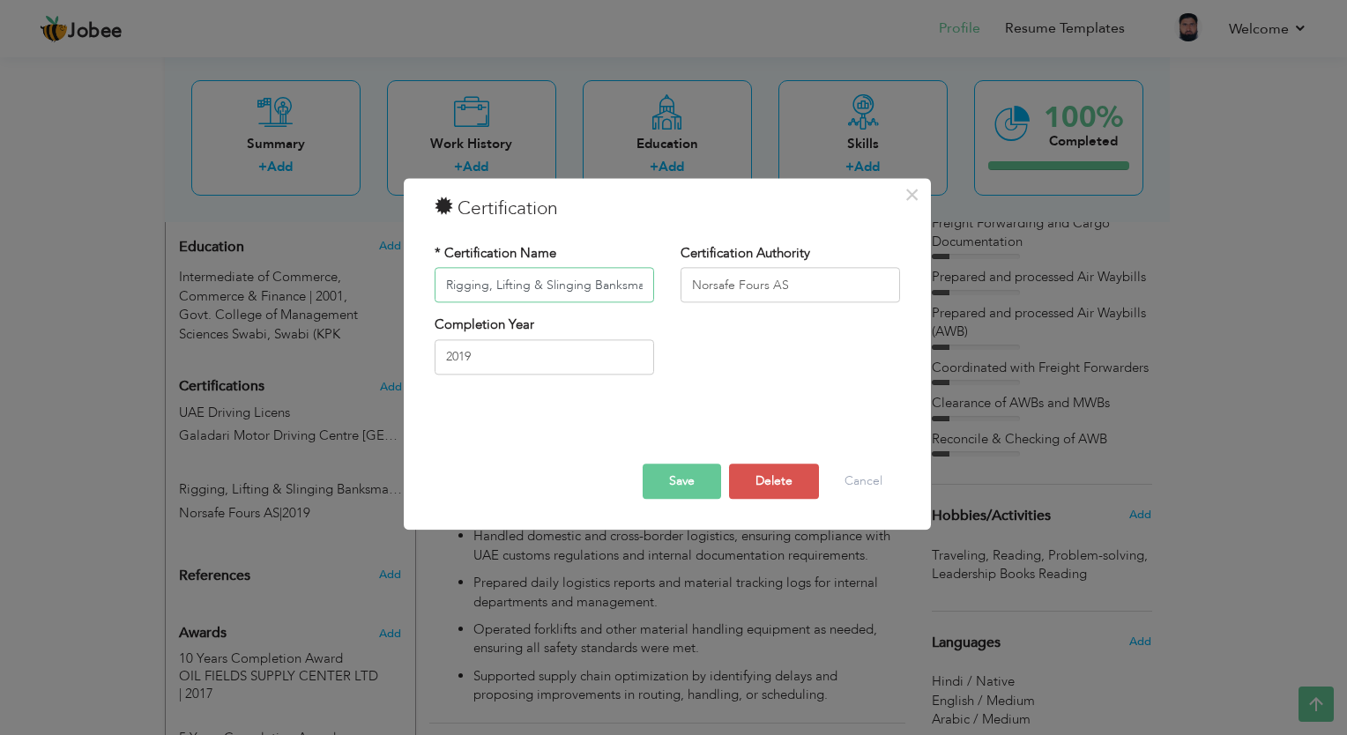
drag, startPoint x: 643, startPoint y: 287, endPoint x: 320, endPoint y: 280, distance: 322.8
click at [320, 280] on div "× Certification * Certification Name Rigging, Lifting & Slinging Banksman Safet…" at bounding box center [673, 367] width 1347 height 735
click at [673, 489] on button "Save" at bounding box center [682, 482] width 78 height 35
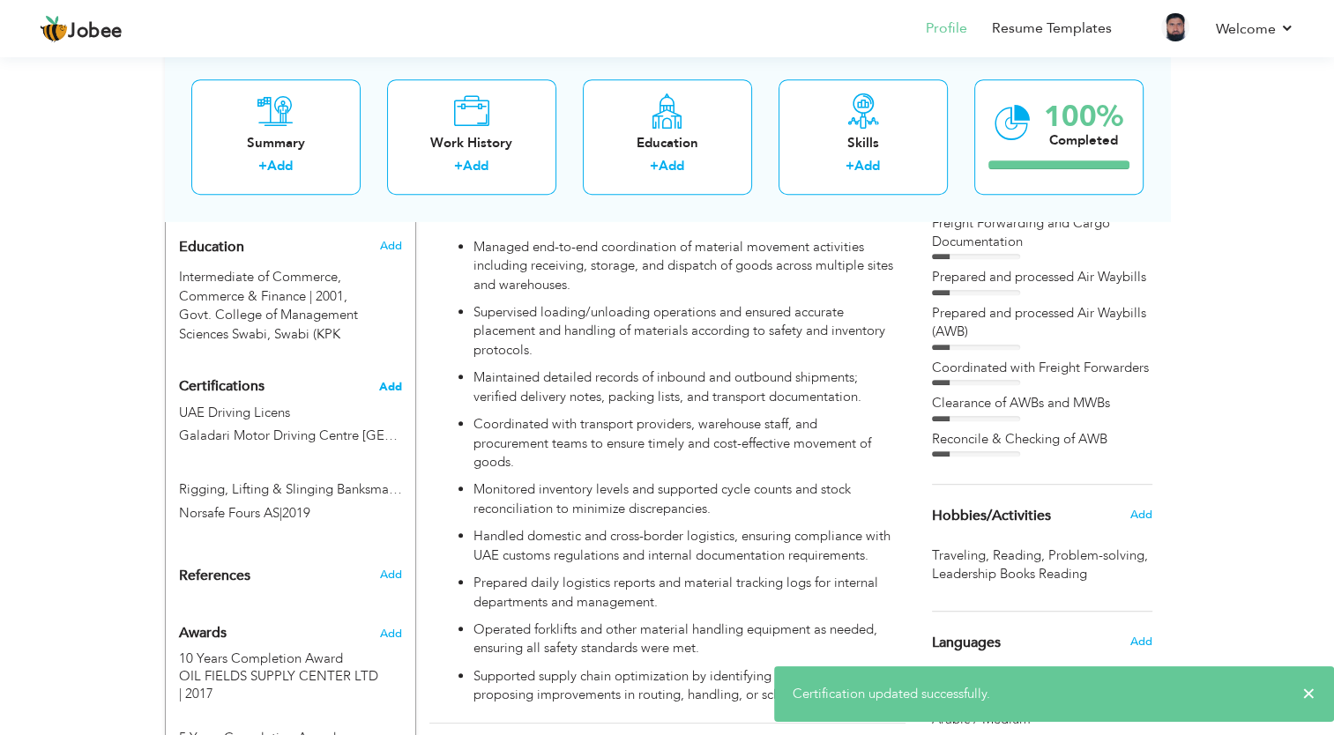
click at [387, 381] on span "Add" at bounding box center [390, 387] width 23 height 12
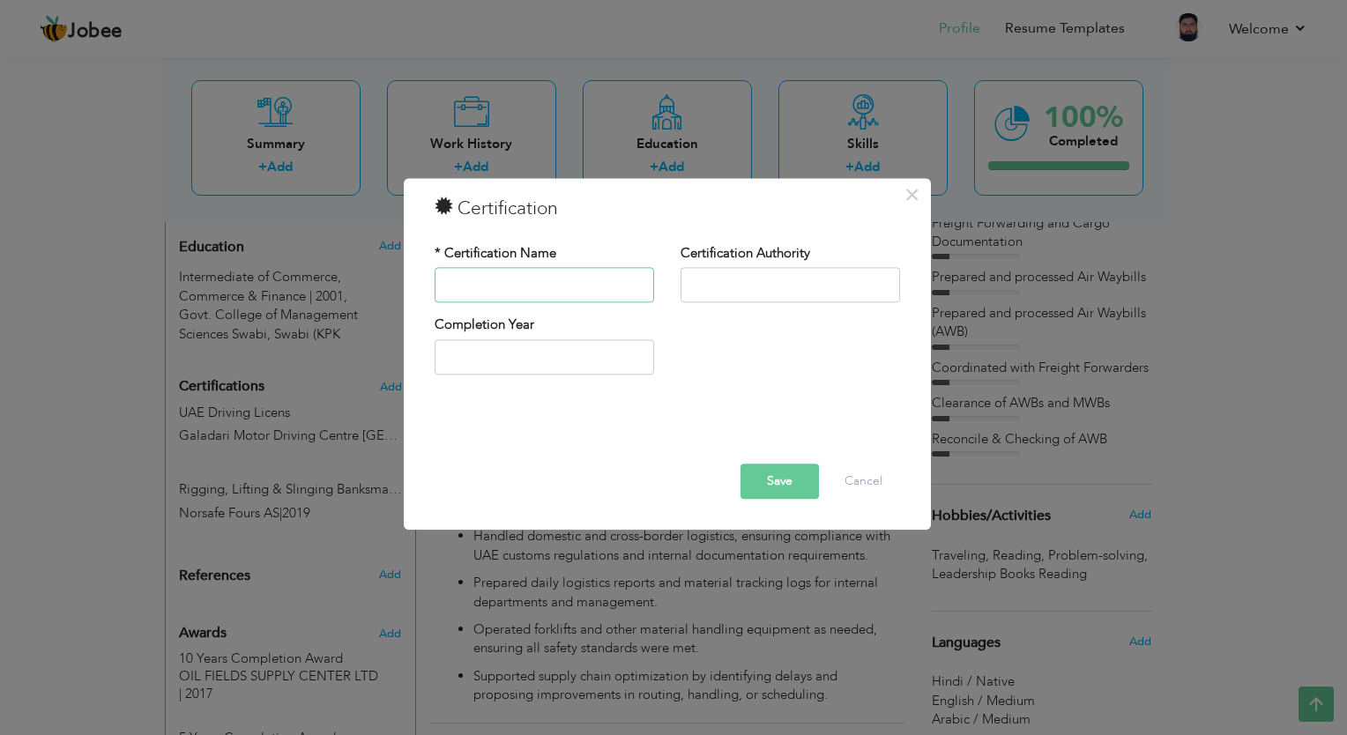
paste input "Rigging, Lifting & Slinging Banksman Safety"
type input "Rigging, Lifting & Slinging Banksman Safety"
click at [687, 292] on input "text" at bounding box center [791, 285] width 220 height 35
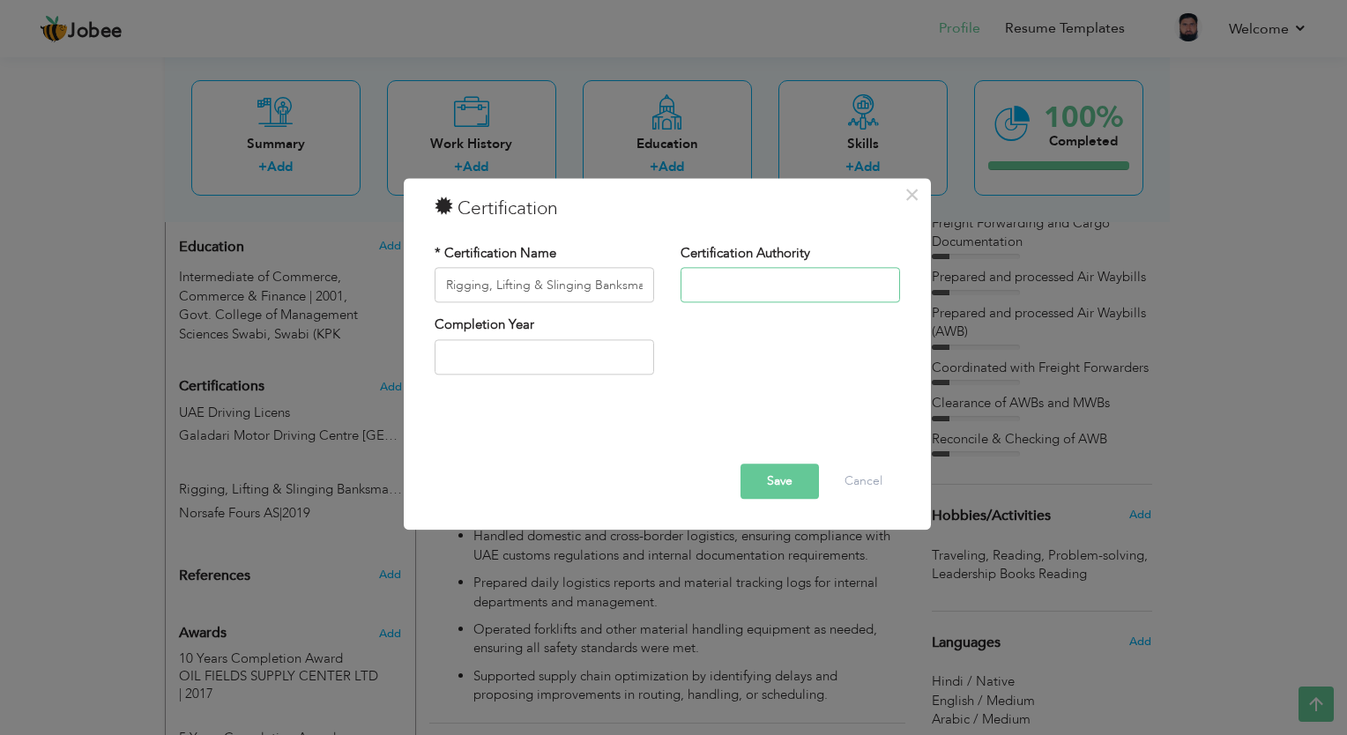
type input "Norsafe Fours AS"
type input "2019"
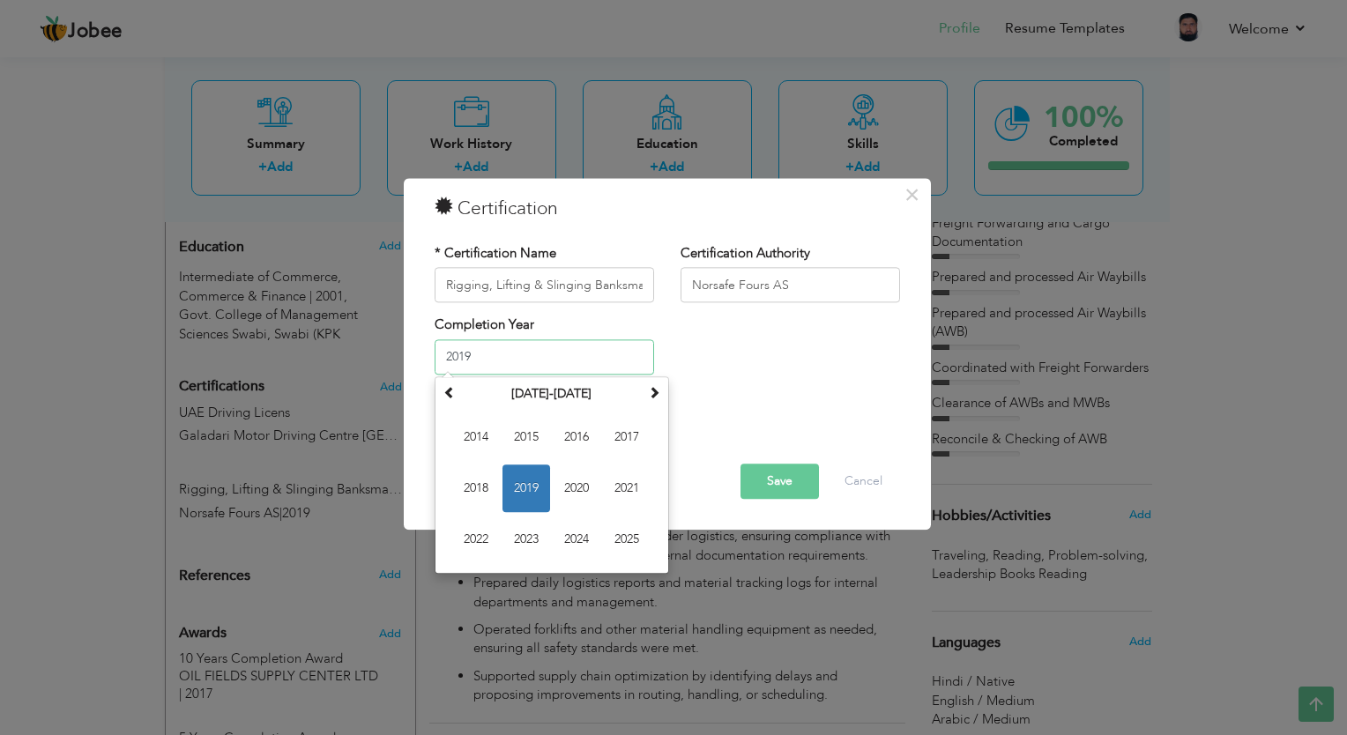
drag, startPoint x: 561, startPoint y: 355, endPoint x: 365, endPoint y: 357, distance: 195.8
click at [365, 357] on div "× Certification * Certification Name Rigging, Lifting & Slinging Banksman Safet…" at bounding box center [673, 367] width 1347 height 735
click at [754, 399] on div "* Certification Name Rigging, Lifting & Slinging Banksman Safety Certification …" at bounding box center [668, 316] width 492 height 170
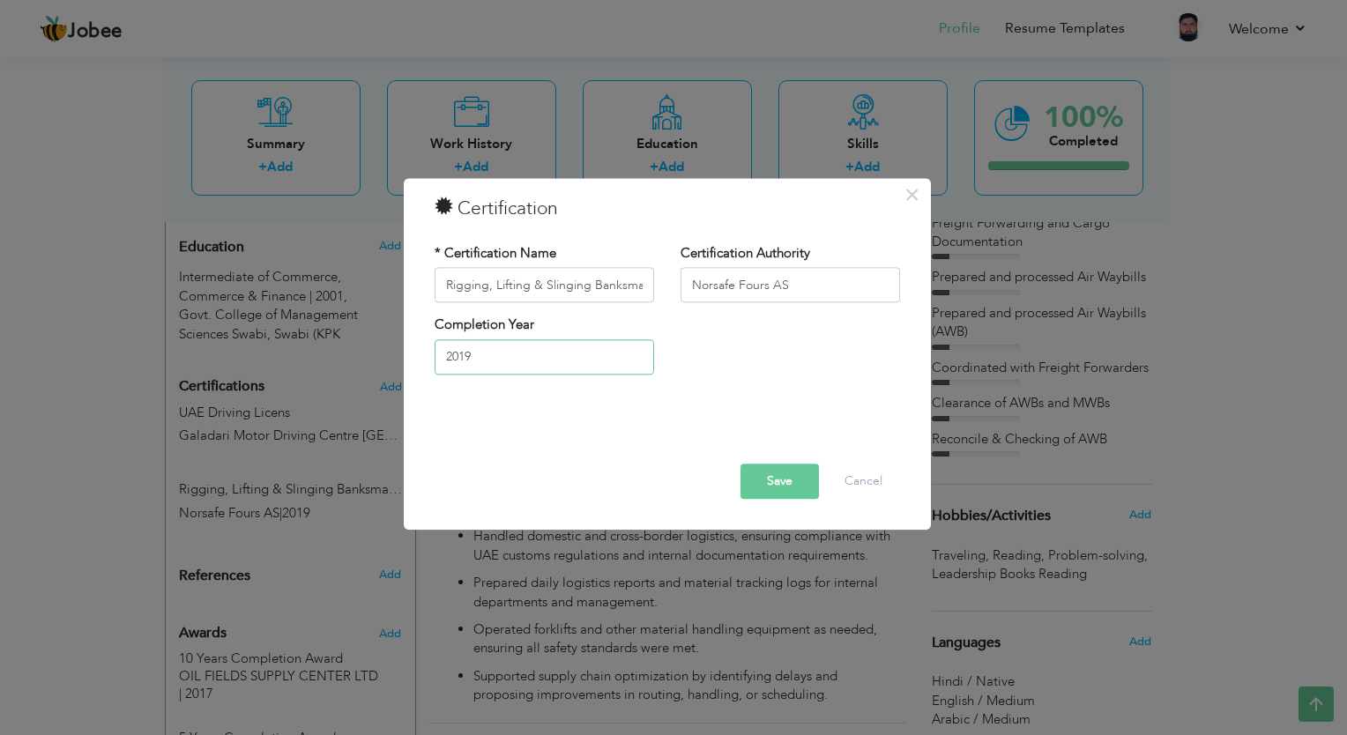
click at [587, 358] on input "2019" at bounding box center [545, 357] width 220 height 35
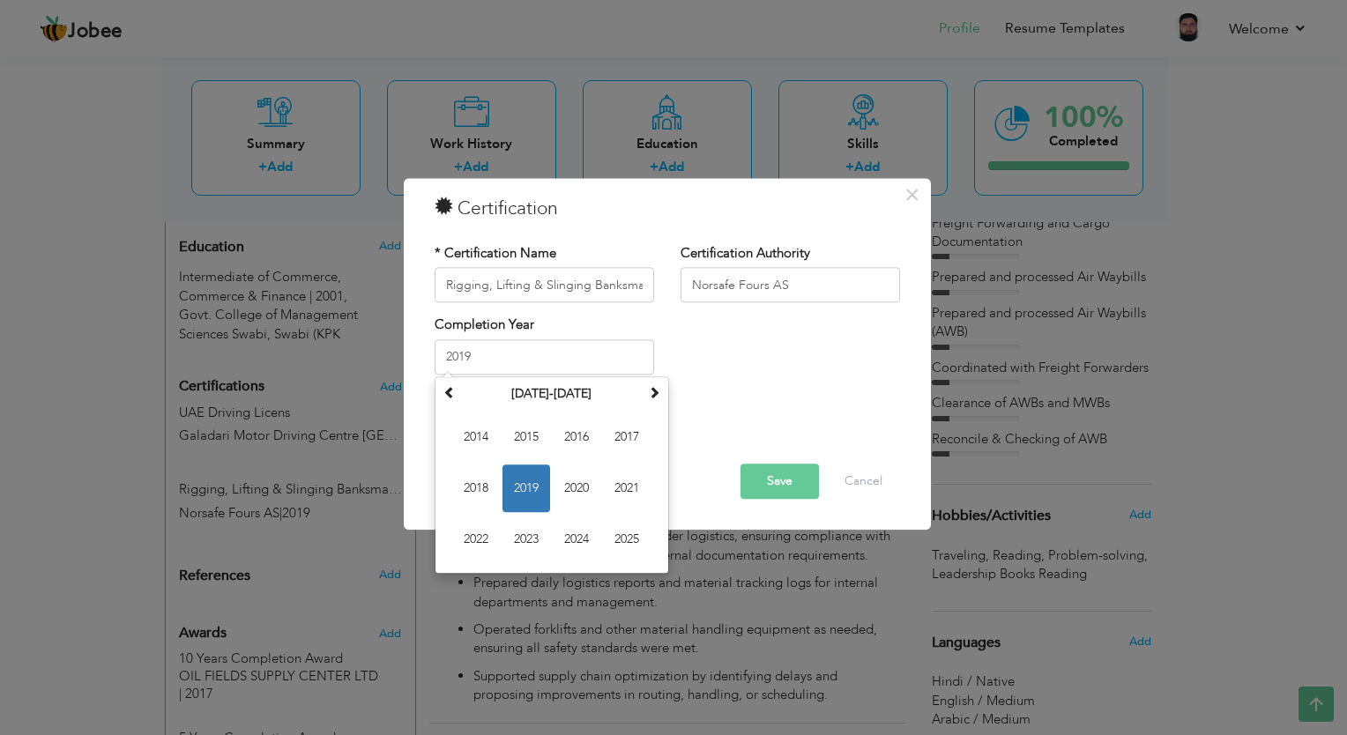
click at [748, 331] on div "Completion Year 2019 January 2019 Su Mo Tu We Th Fr Sa 30 31 1 2 3 4 5 6 7 8 9 …" at bounding box center [668, 352] width 492 height 71
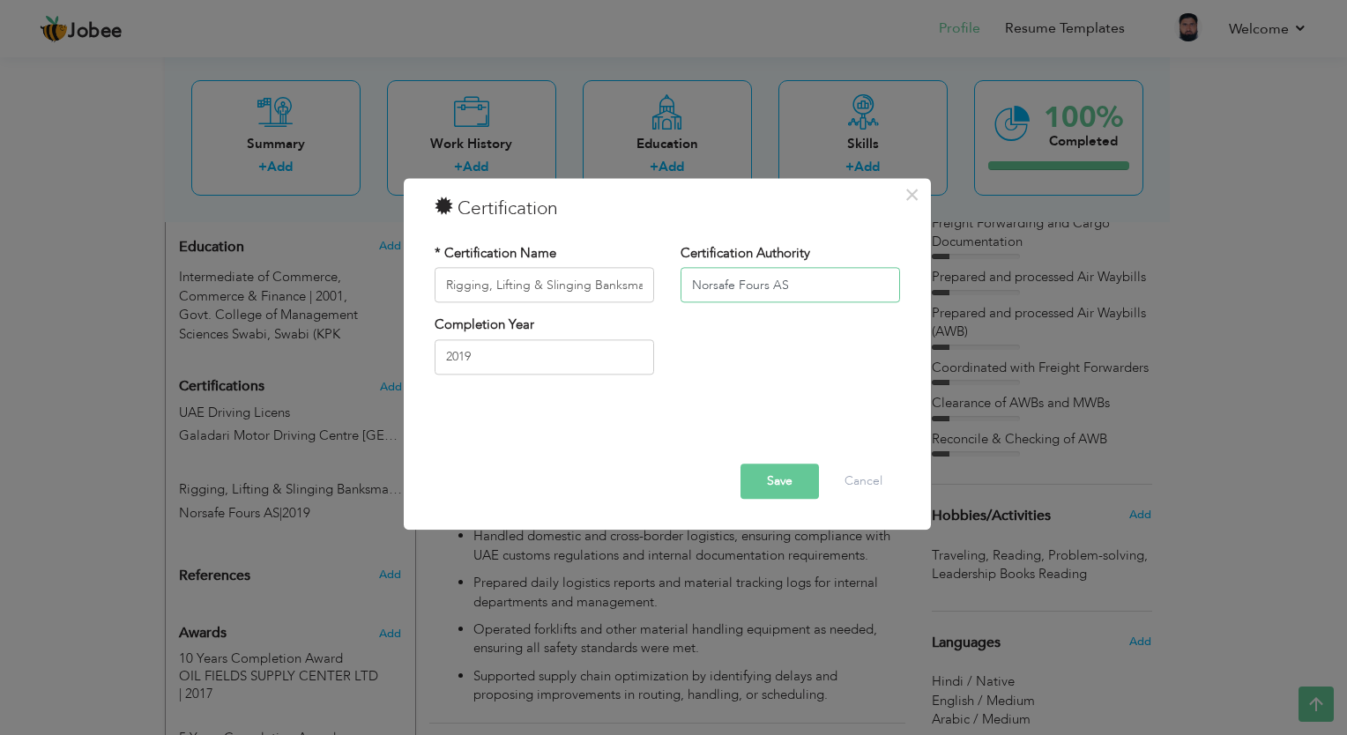
click at [826, 277] on input "Norsafe Fours AS" at bounding box center [791, 285] width 220 height 35
type input "Norsafe Fours AS"
click at [793, 485] on button "Save" at bounding box center [780, 482] width 78 height 35
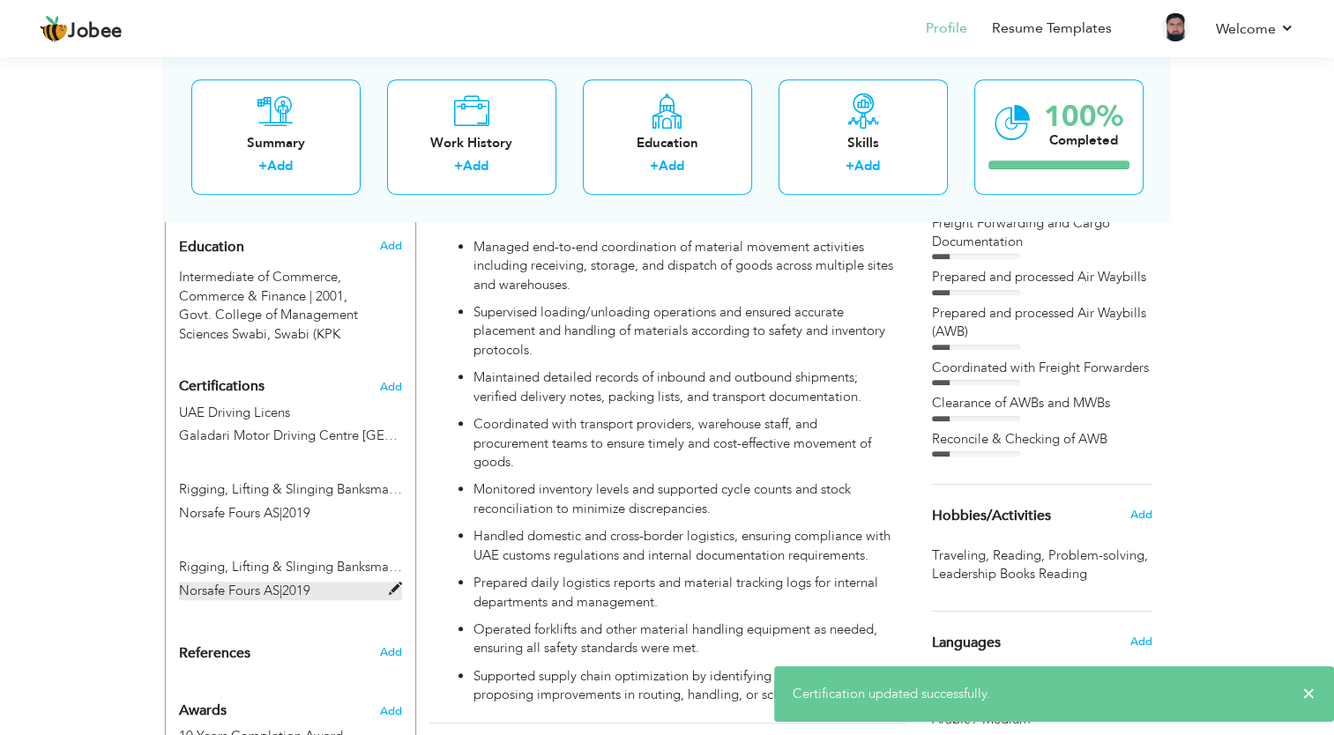
click at [248, 582] on span "Norsafe Fours AS" at bounding box center [229, 591] width 101 height 18
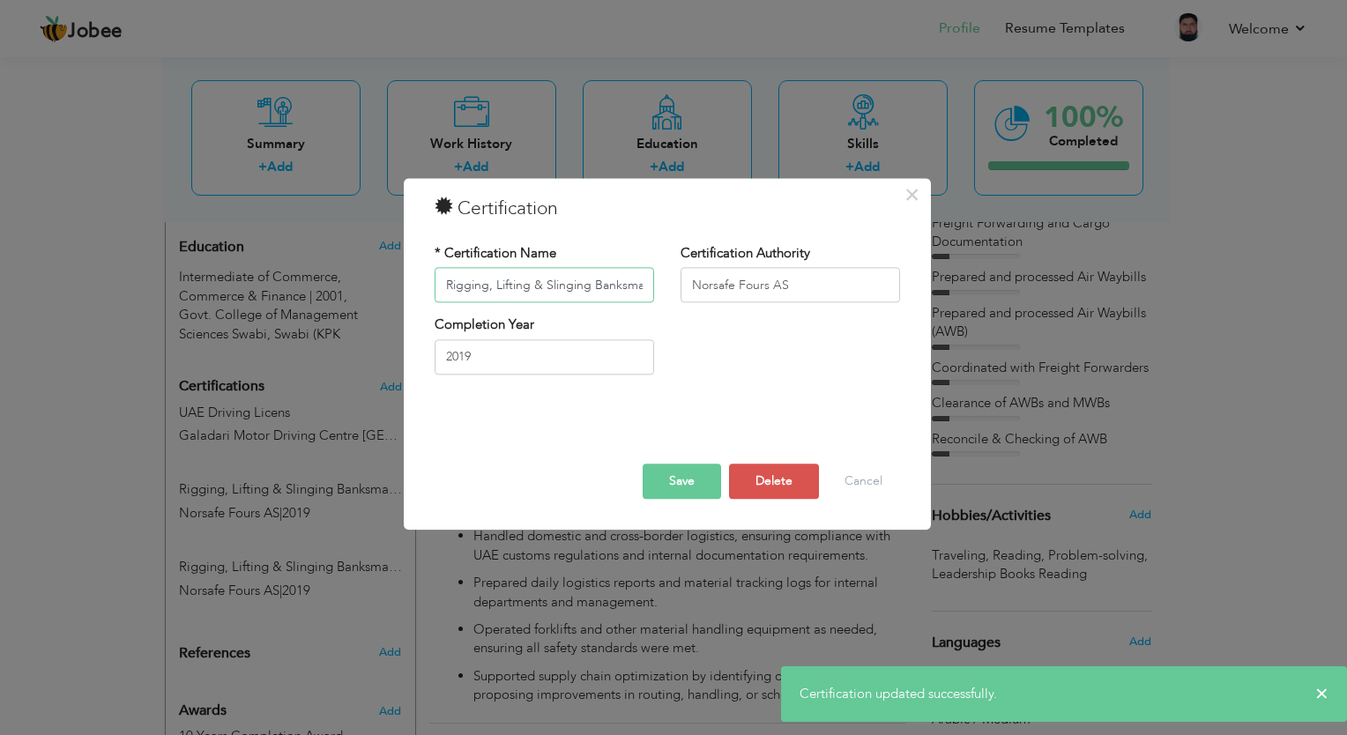
scroll to position [0, 41]
click at [518, 280] on input "Rigging, Lifting & Slinging Banksman Safety" at bounding box center [545, 285] width 220 height 35
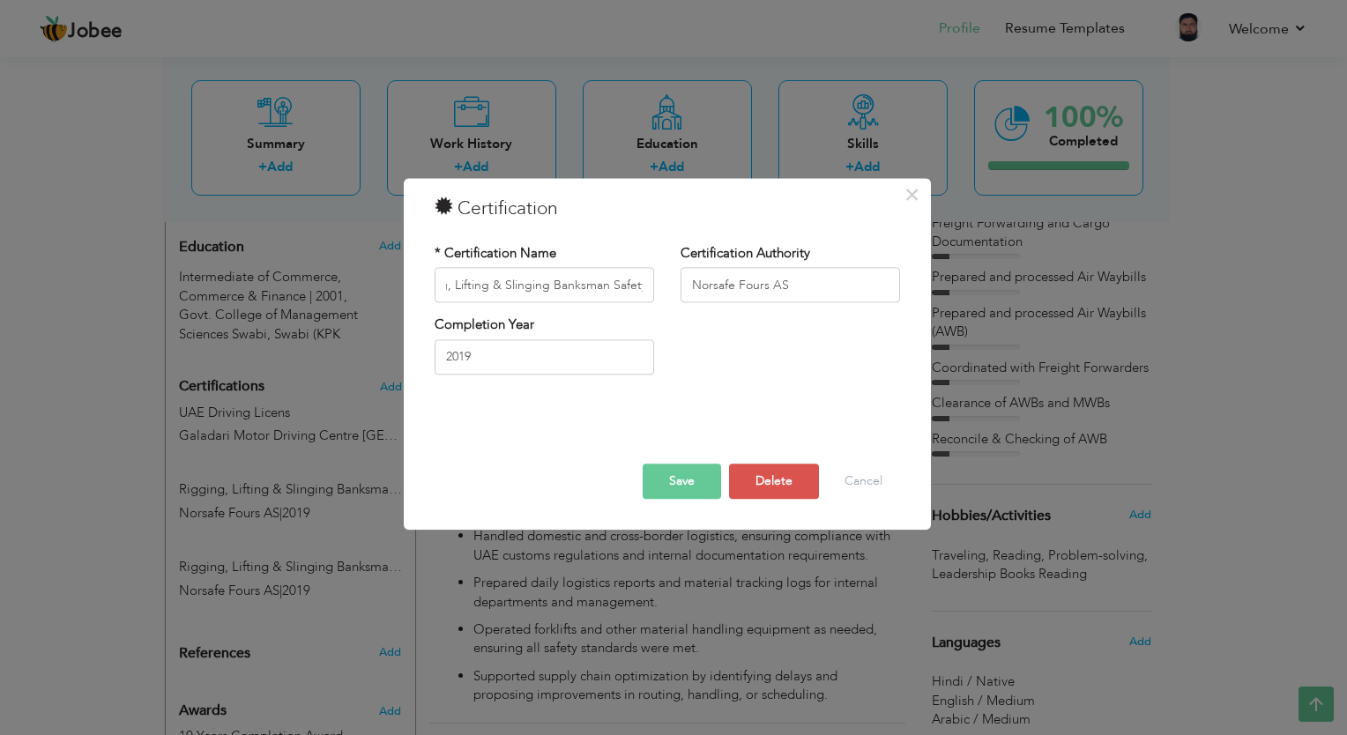
click at [652, 490] on button "Save" at bounding box center [682, 482] width 78 height 35
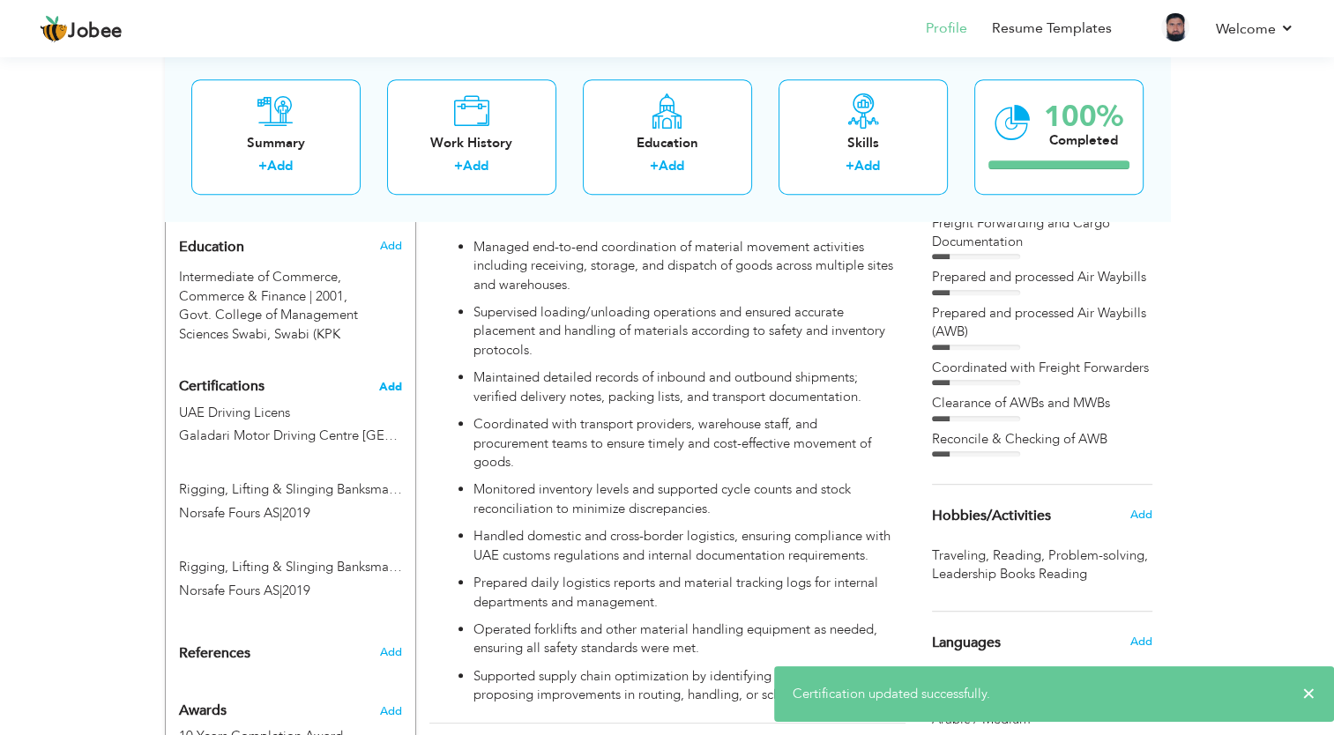
click at [397, 381] on span "Add" at bounding box center [390, 387] width 23 height 12
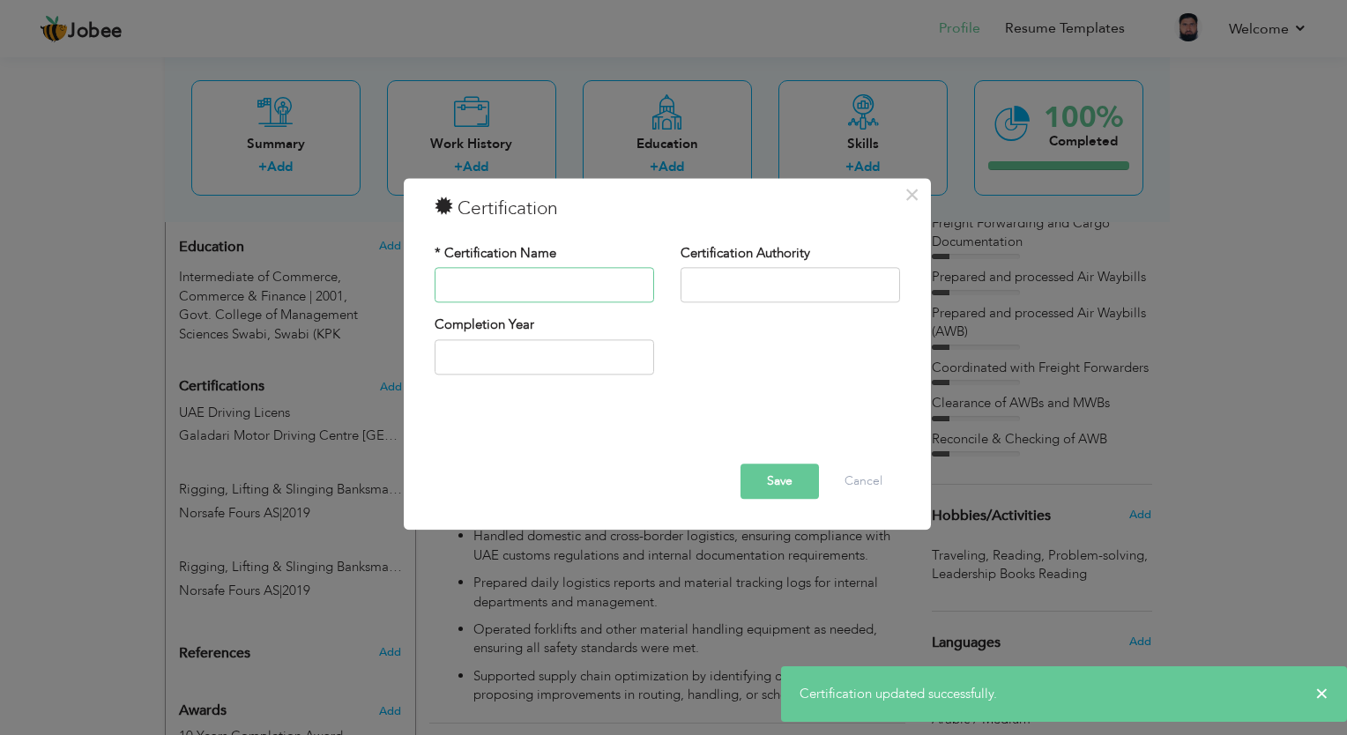
click at [557, 276] on input "text" at bounding box center [545, 285] width 220 height 35
paste input "Rigging, Lifting & Slinging Banksman Safety"
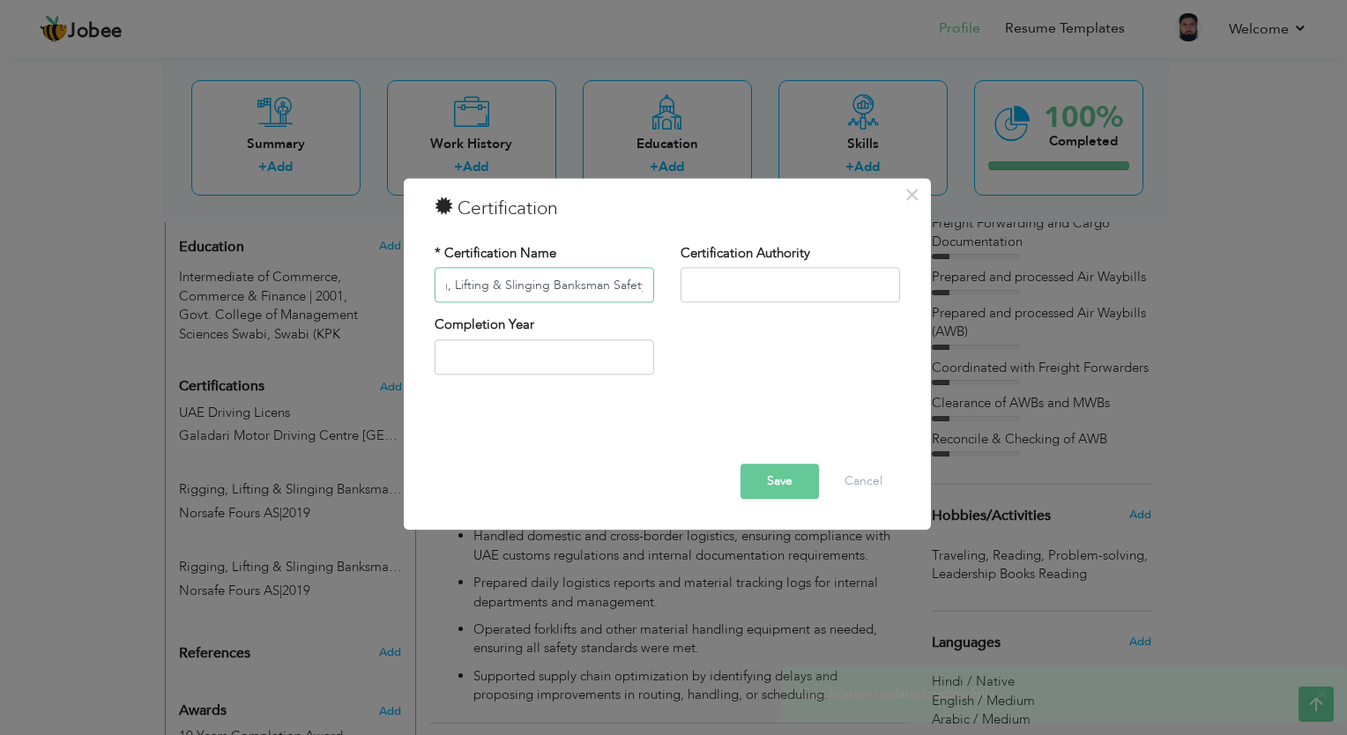
type input "Rigging, Lifting & Slinging Banksman Safety"
click at [713, 285] on input "text" at bounding box center [791, 285] width 220 height 35
type input "Norsafe Fours AS"
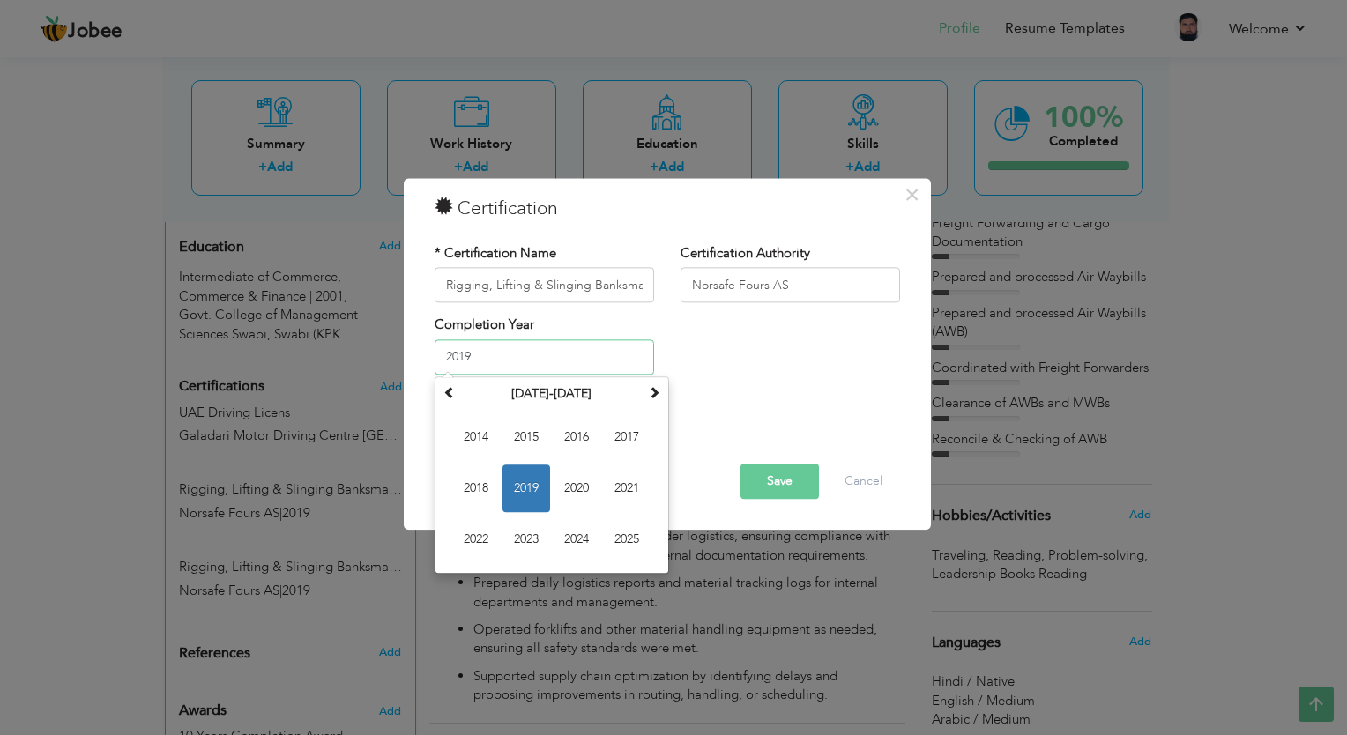
drag, startPoint x: 564, startPoint y: 355, endPoint x: 384, endPoint y: 359, distance: 179.9
click at [384, 359] on div "× Certification * Certification Name Rigging, Lifting & Slinging Banksman Safet…" at bounding box center [673, 367] width 1347 height 735
click at [473, 491] on span "2018" at bounding box center [476, 489] width 48 height 48
type input "2018"
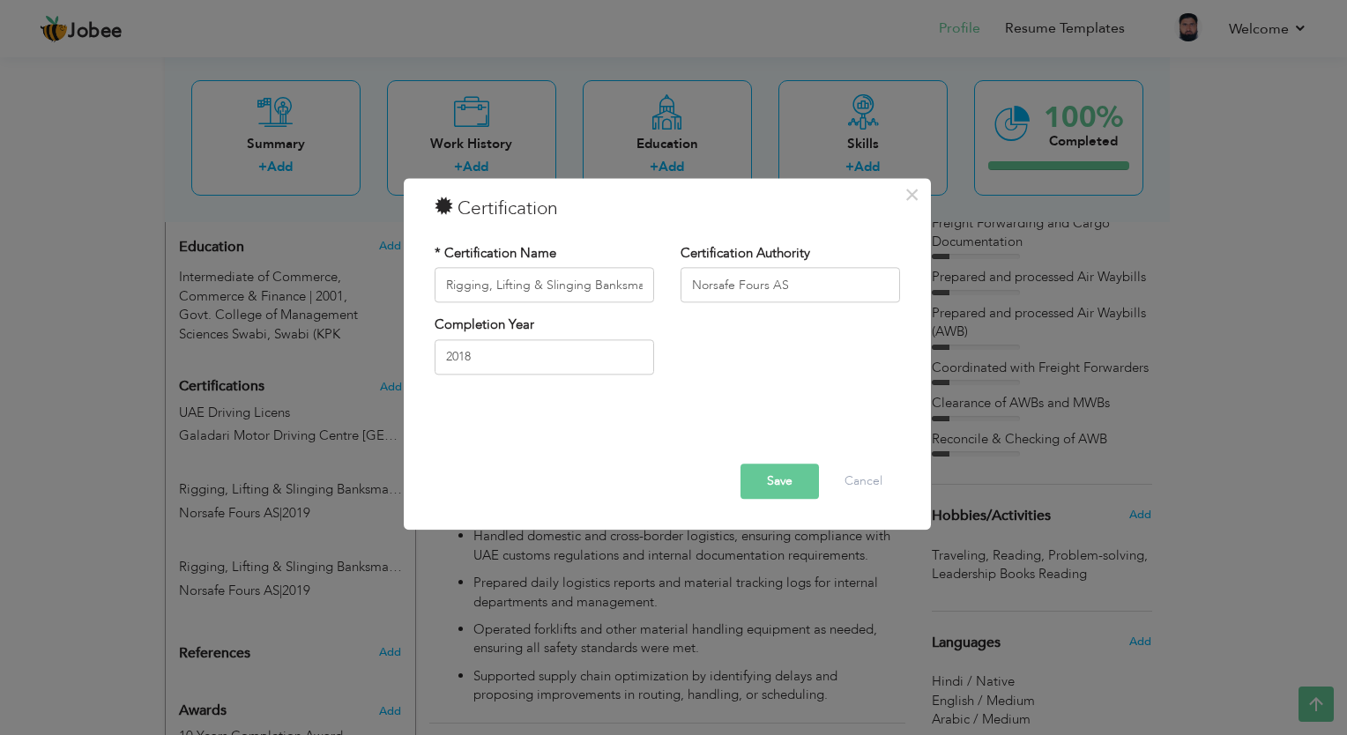
click at [780, 487] on button "Save" at bounding box center [780, 482] width 78 height 35
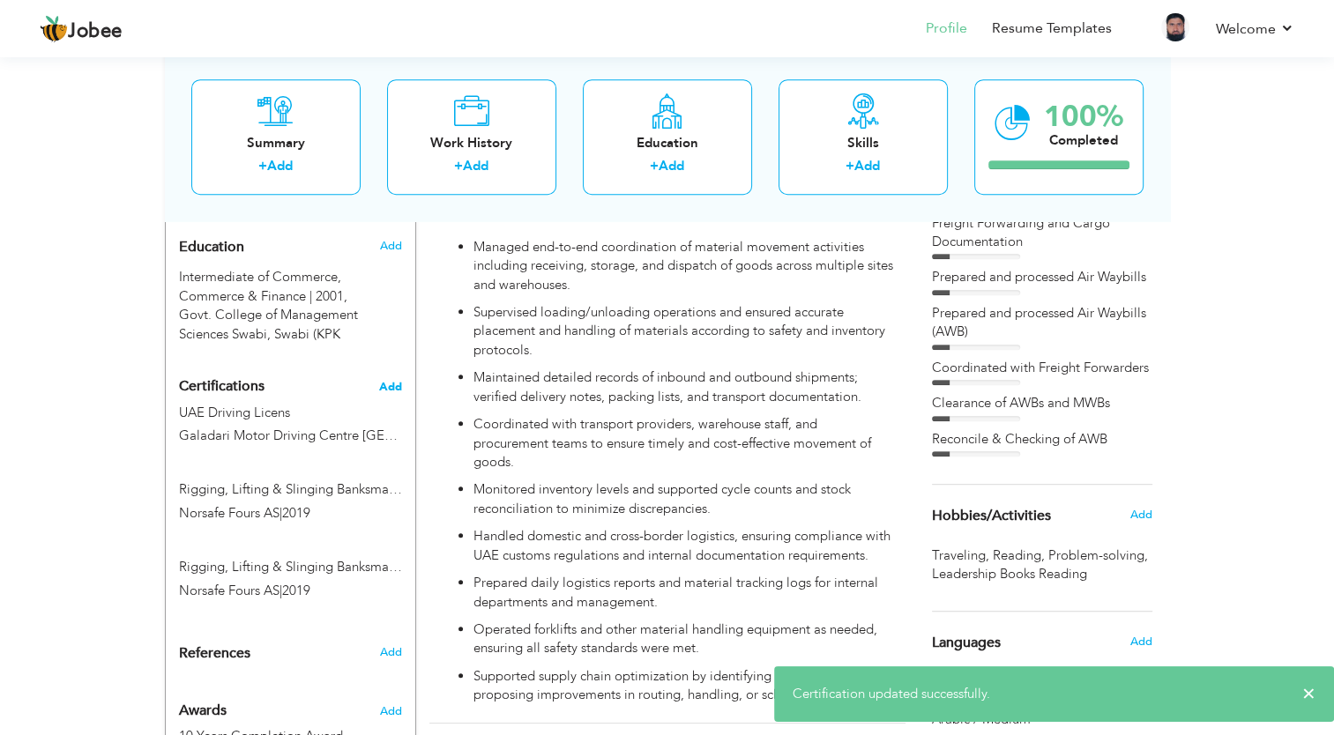
click at [393, 381] on span "Add" at bounding box center [390, 387] width 23 height 12
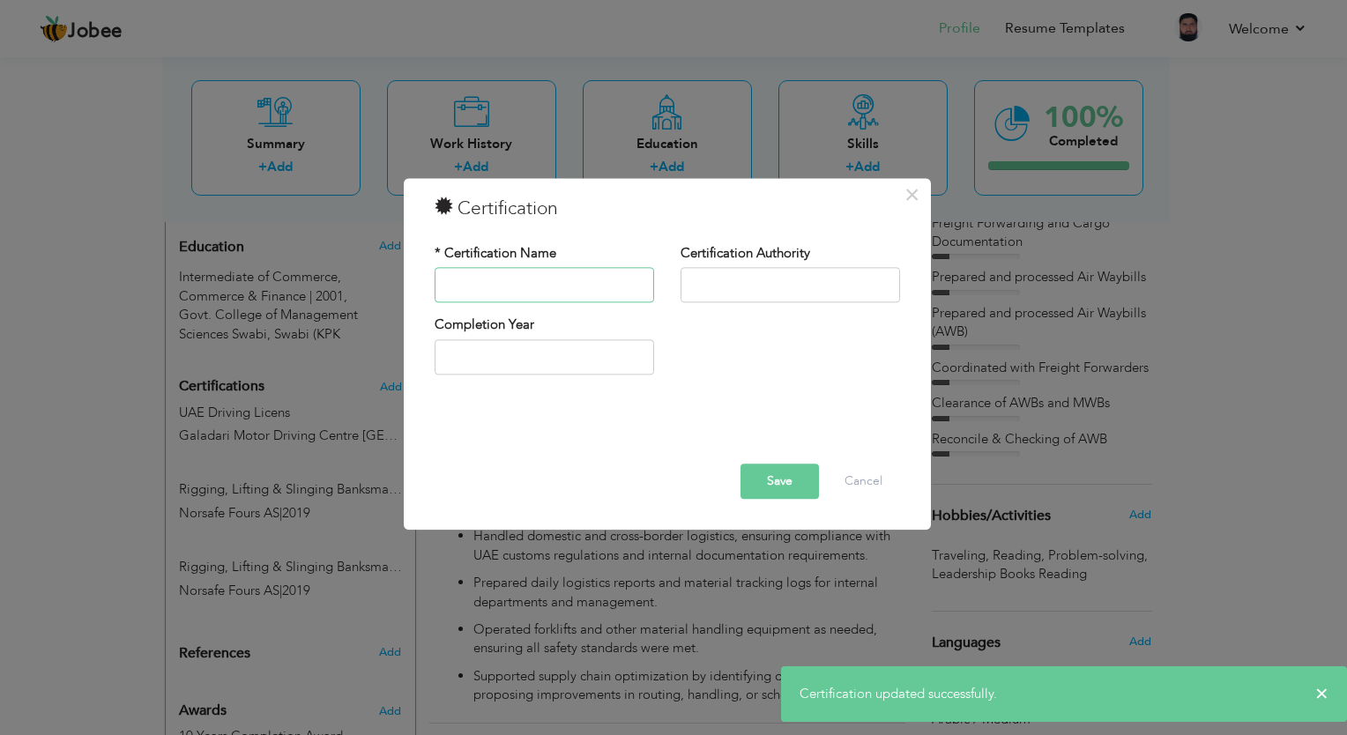
paste input "Rigging, Lifting & Slinging Banksman Safety"
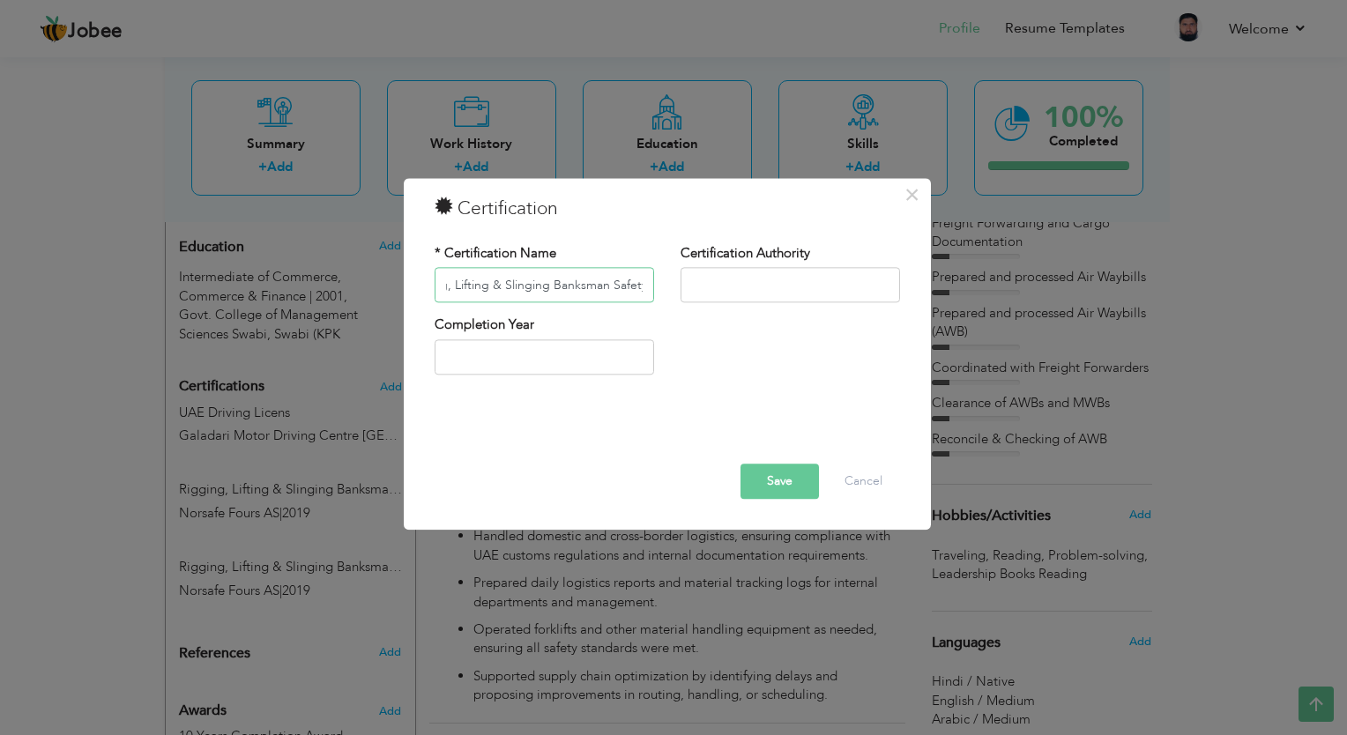
type input "Rigging, Lifting & Slinging Banksman Safety"
click at [699, 295] on input "text" at bounding box center [791, 285] width 220 height 35
type input "Norsafe Fours AS"
click at [531, 349] on input "2018" at bounding box center [545, 357] width 220 height 35
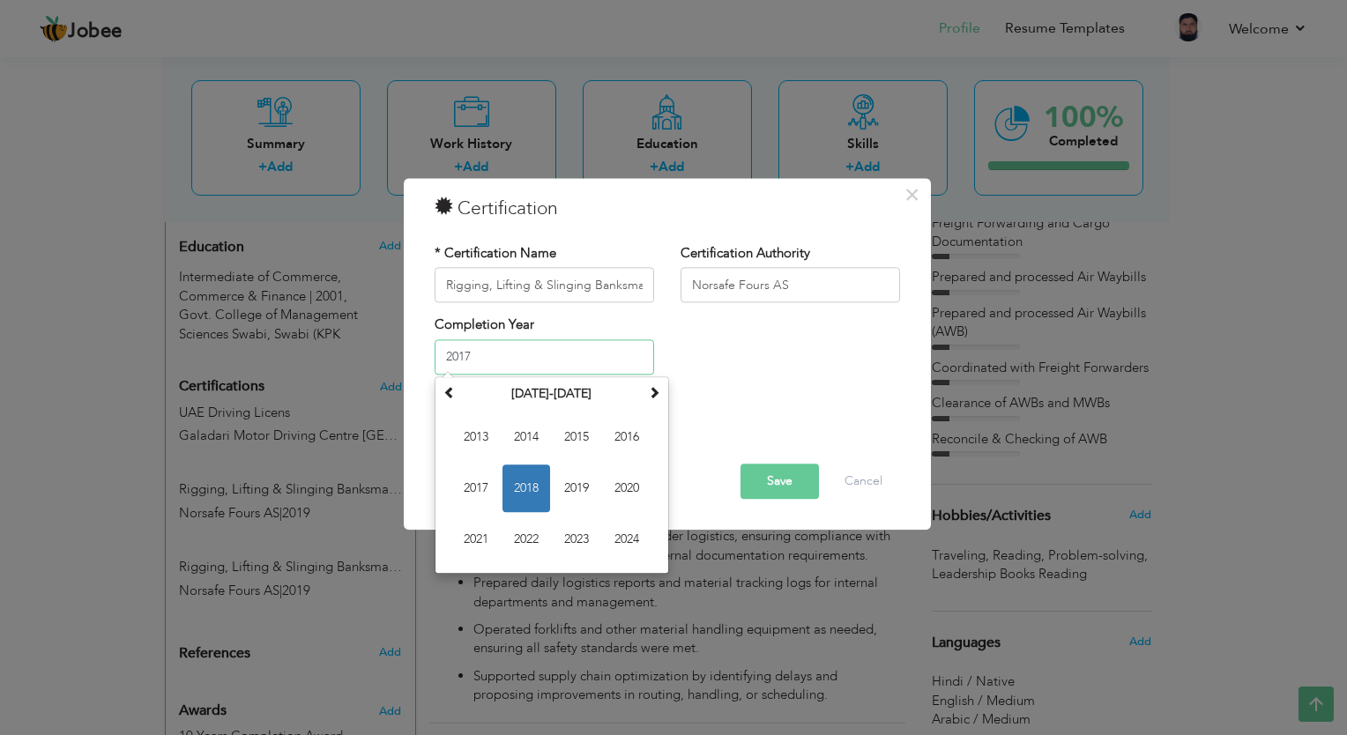
type input "2017"
click at [737, 346] on div "Completion Year 2017 January 2018 Su Mo Tu We Th Fr Sa 31 1 2 3 4 5 6 7 8 9 10 …" at bounding box center [668, 352] width 492 height 71
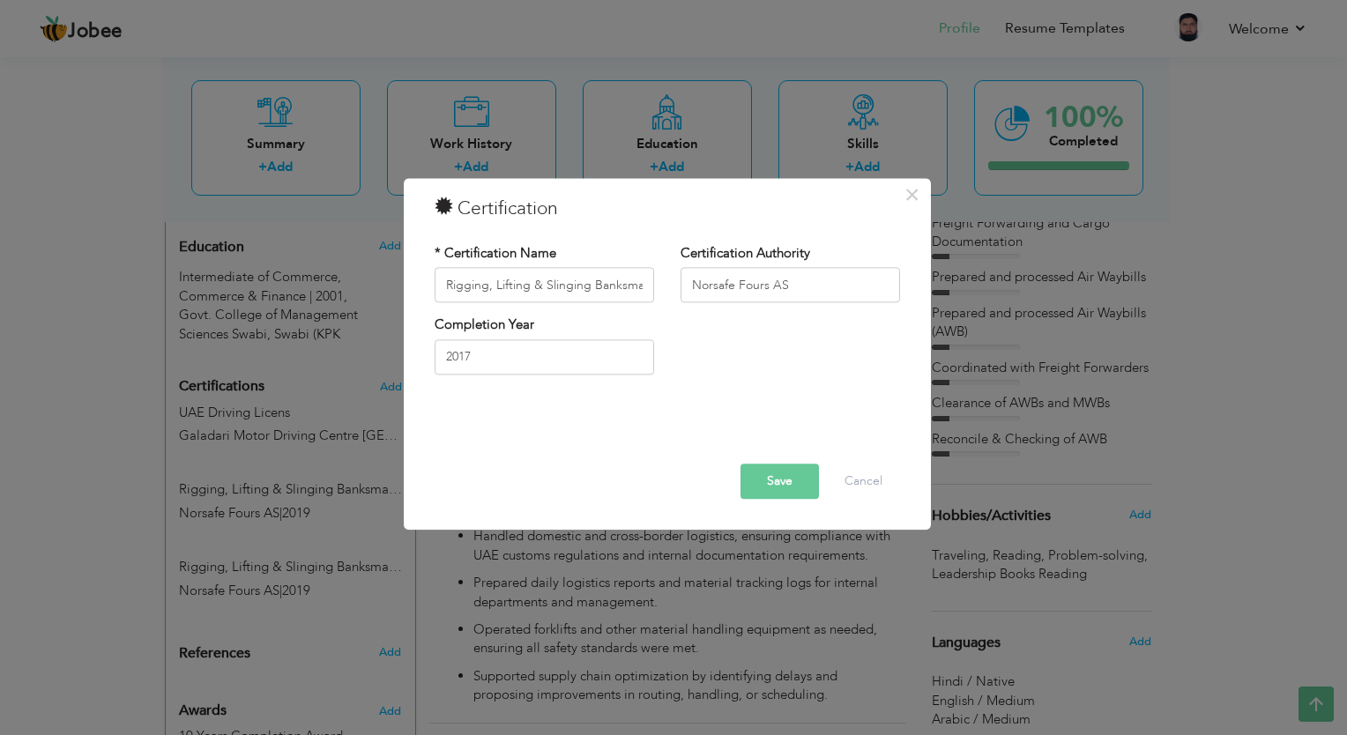
click at [773, 496] on button "Save" at bounding box center [780, 482] width 78 height 35
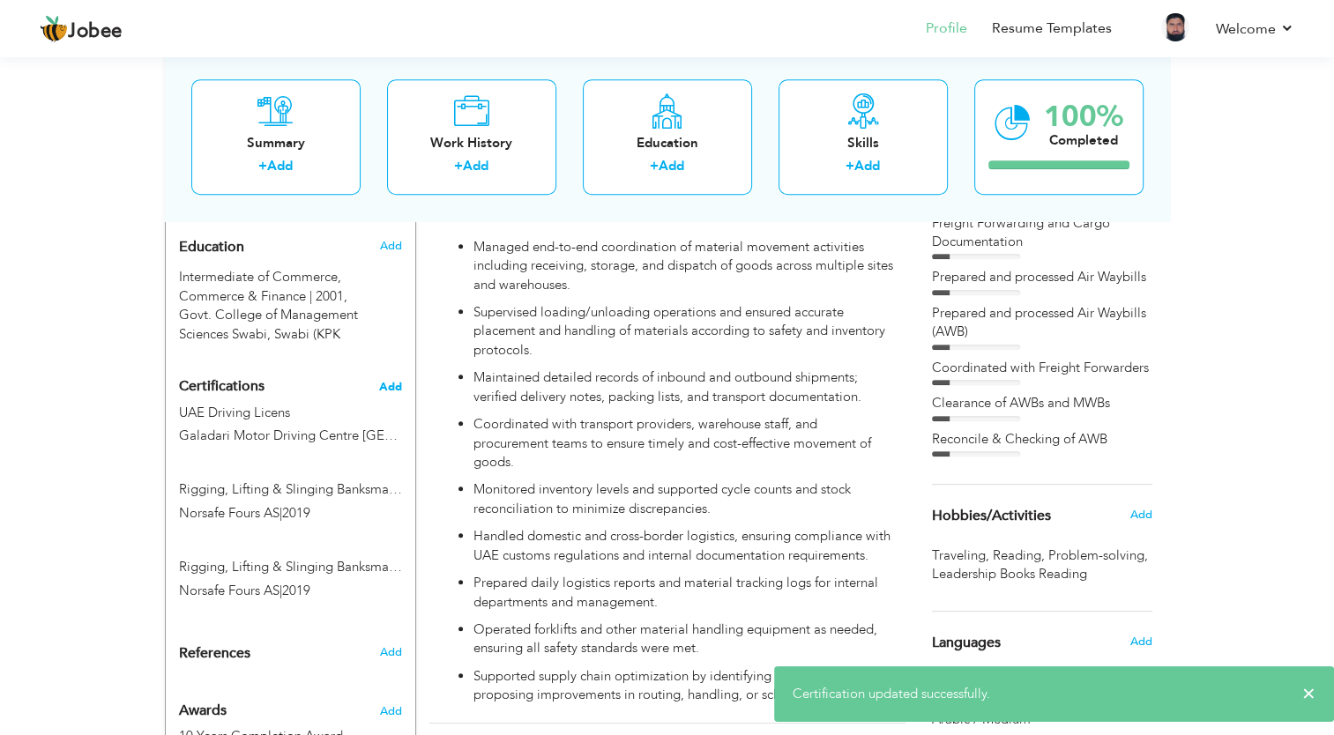
click at [395, 381] on span "Add" at bounding box center [390, 387] width 23 height 12
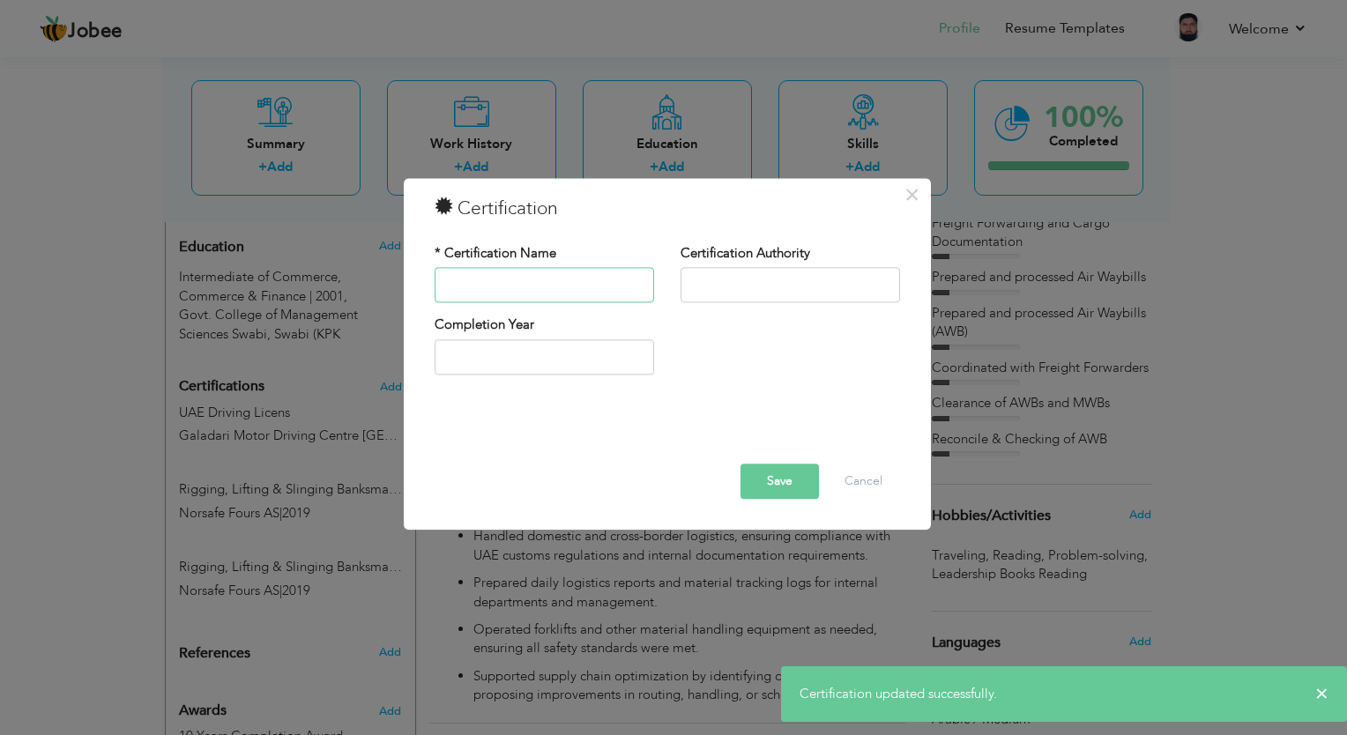
paste input "Rigging, Lifting & Slinging Banksman Safety"
type input "Rigging, Lifting & Slinging Banksman Safety"
click at [720, 290] on input "text" at bounding box center [791, 285] width 220 height 35
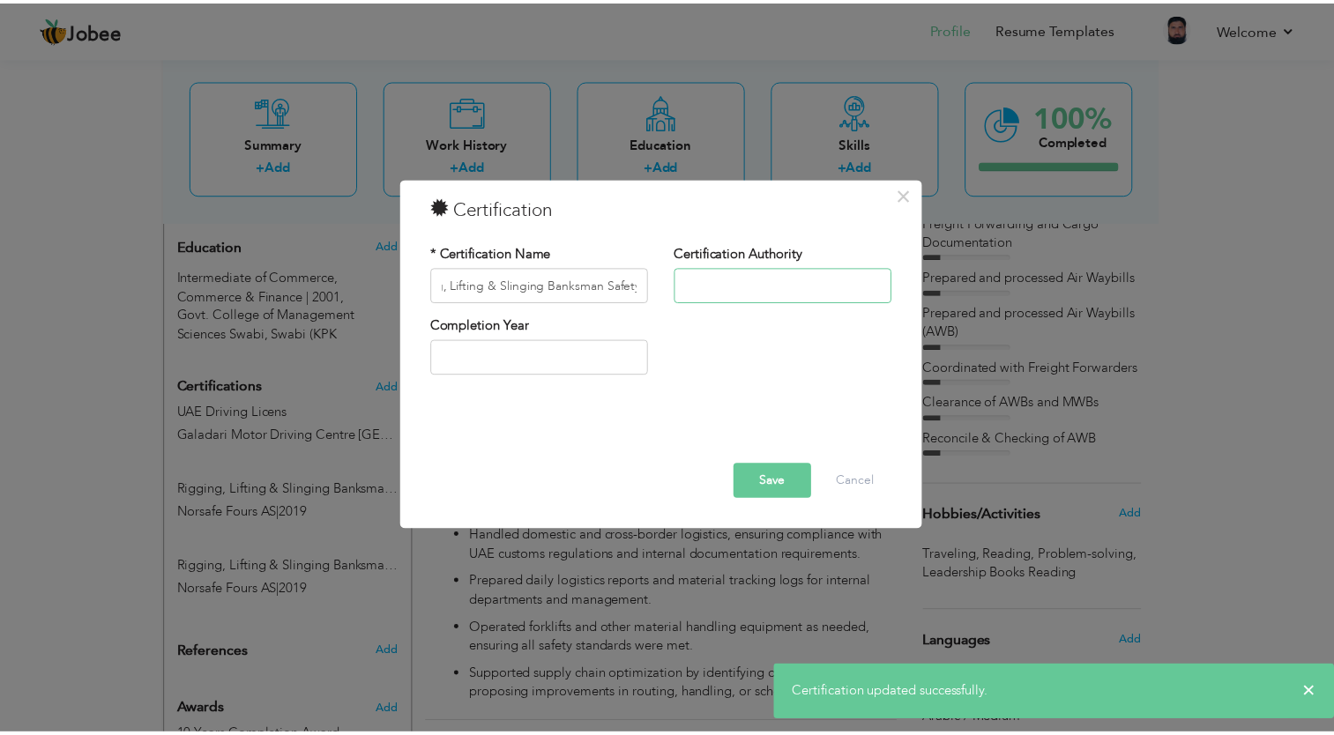
scroll to position [0, 0]
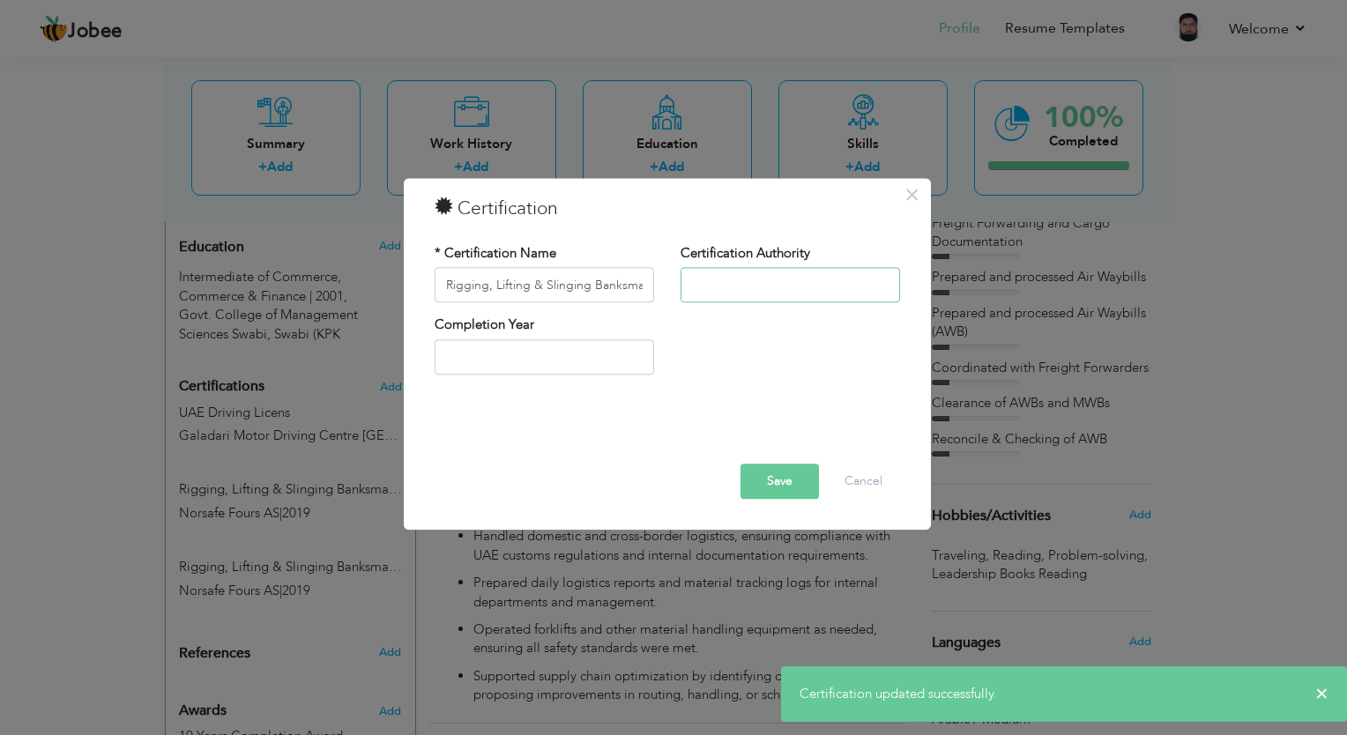
type input "Norsafe Fours AS"
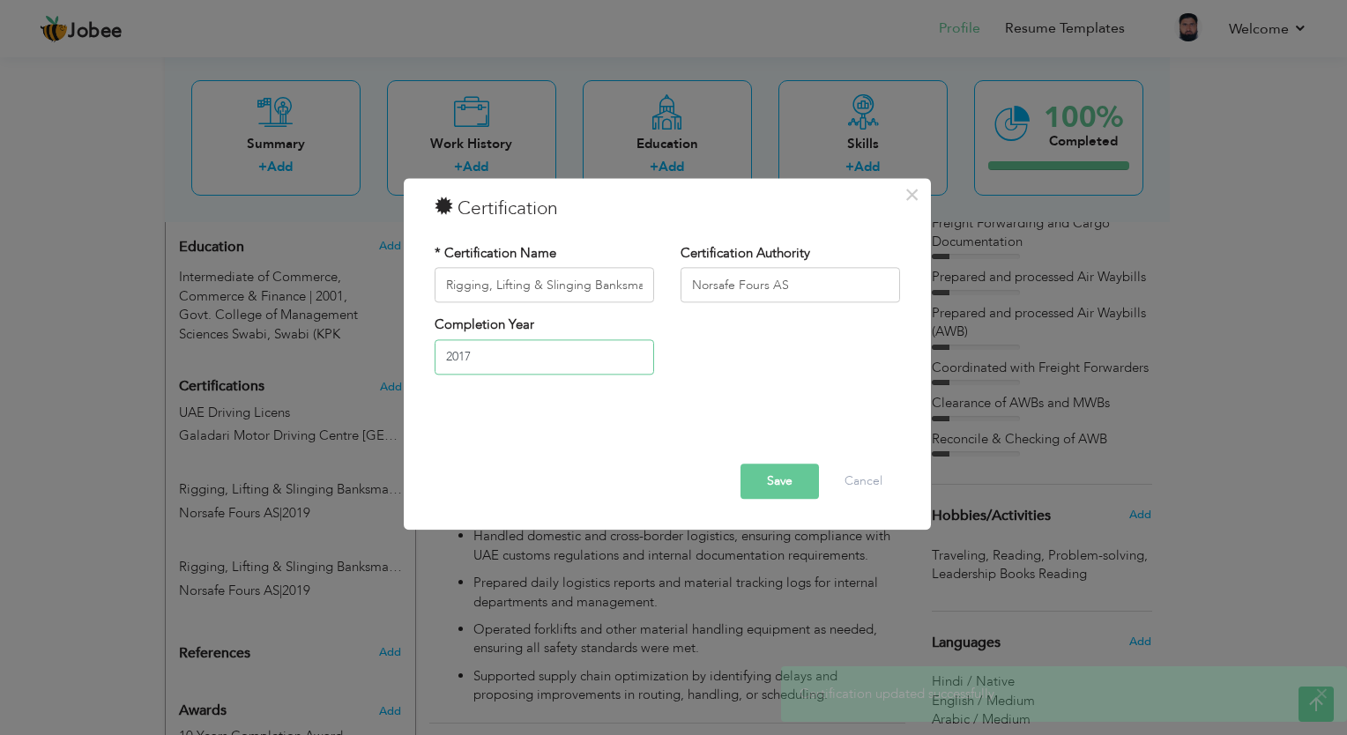
click at [556, 355] on input "2017" at bounding box center [545, 357] width 220 height 35
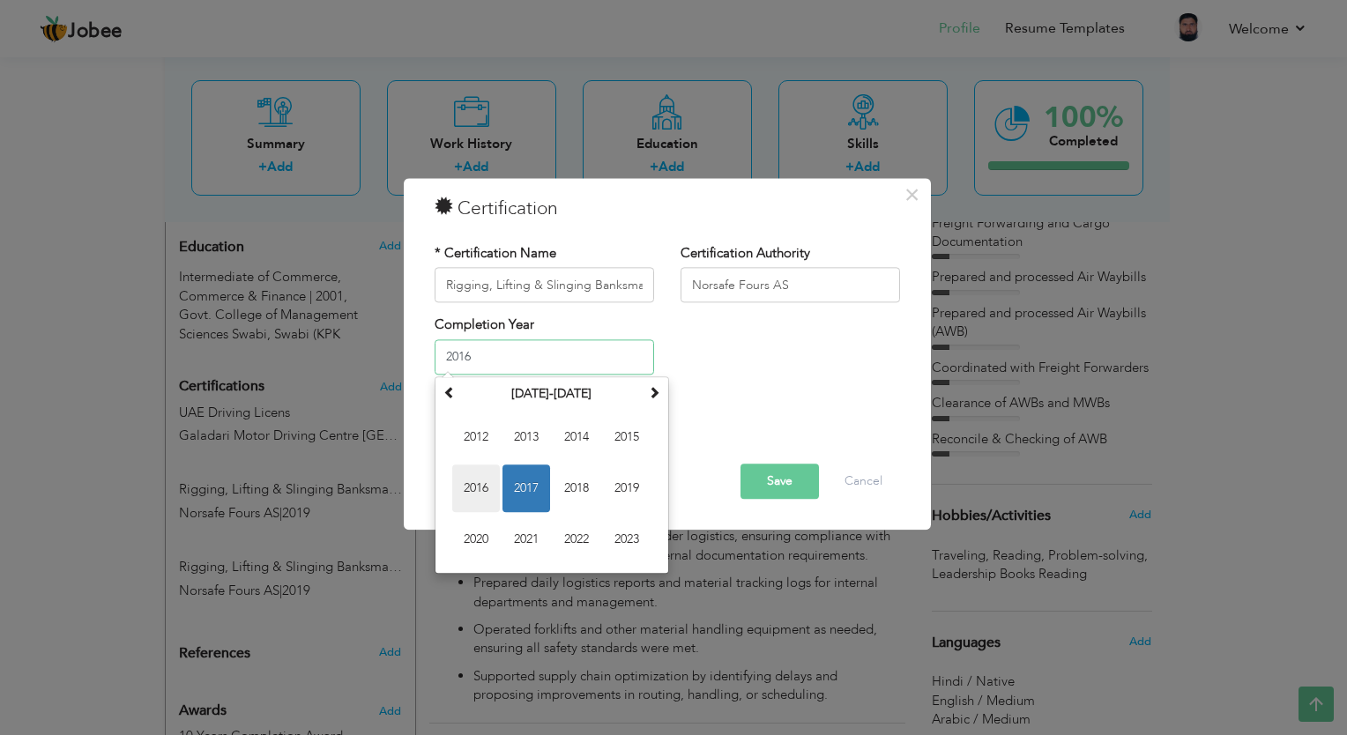
click at [457, 493] on span "2016" at bounding box center [476, 489] width 48 height 48
type input "2016"
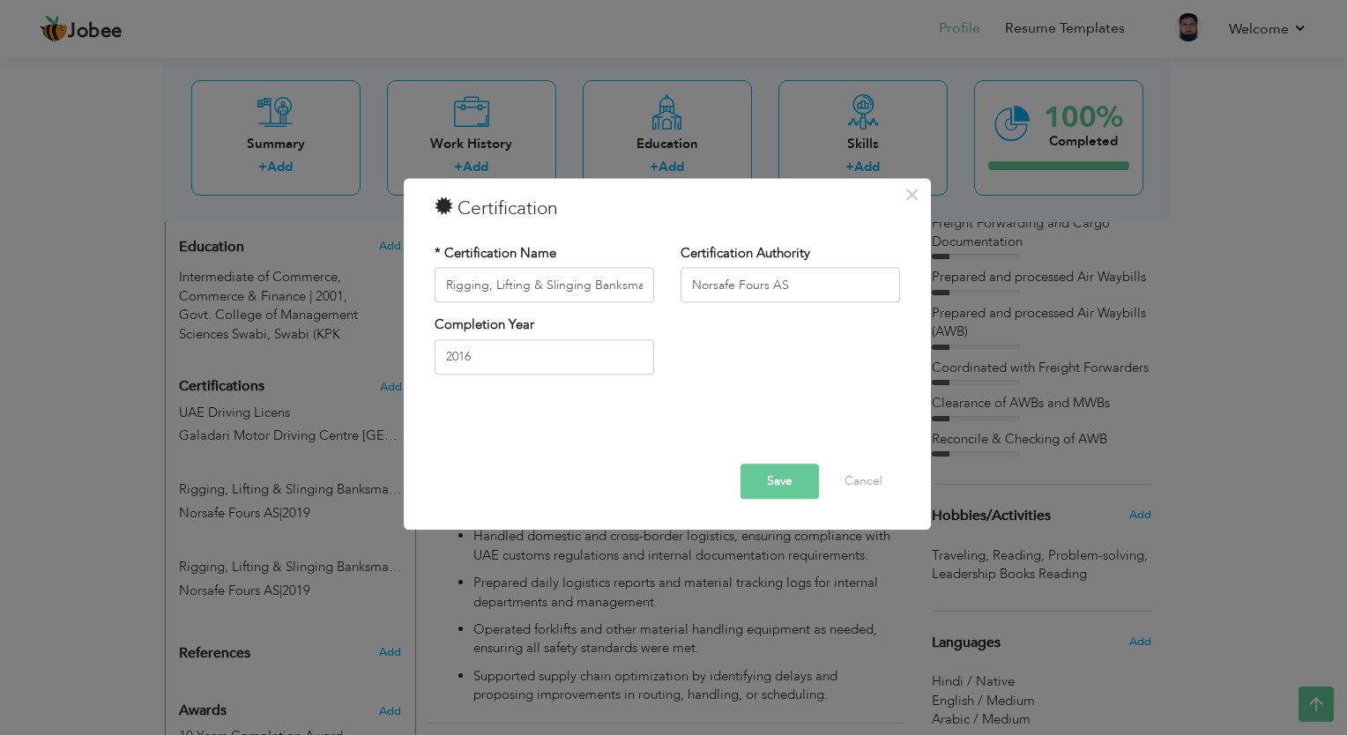
click at [771, 481] on button "Save" at bounding box center [780, 482] width 78 height 35
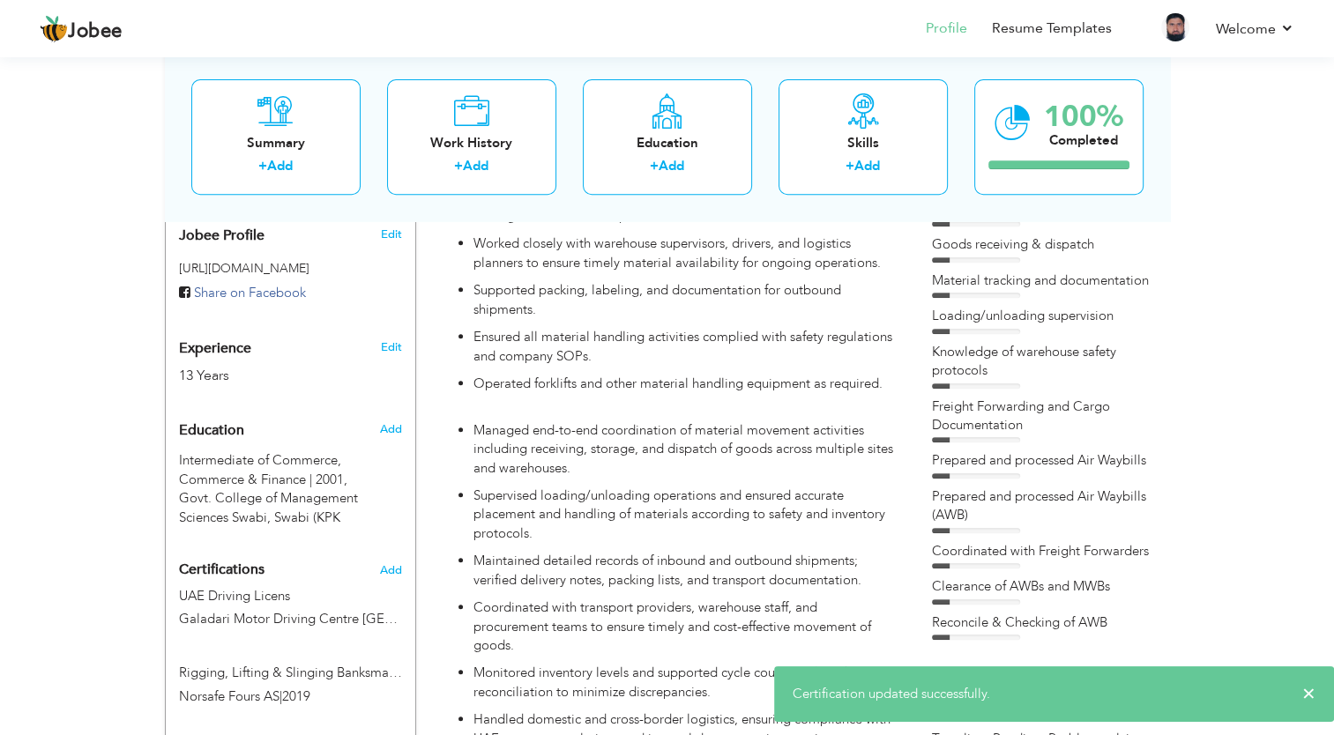
scroll to position [247, 0]
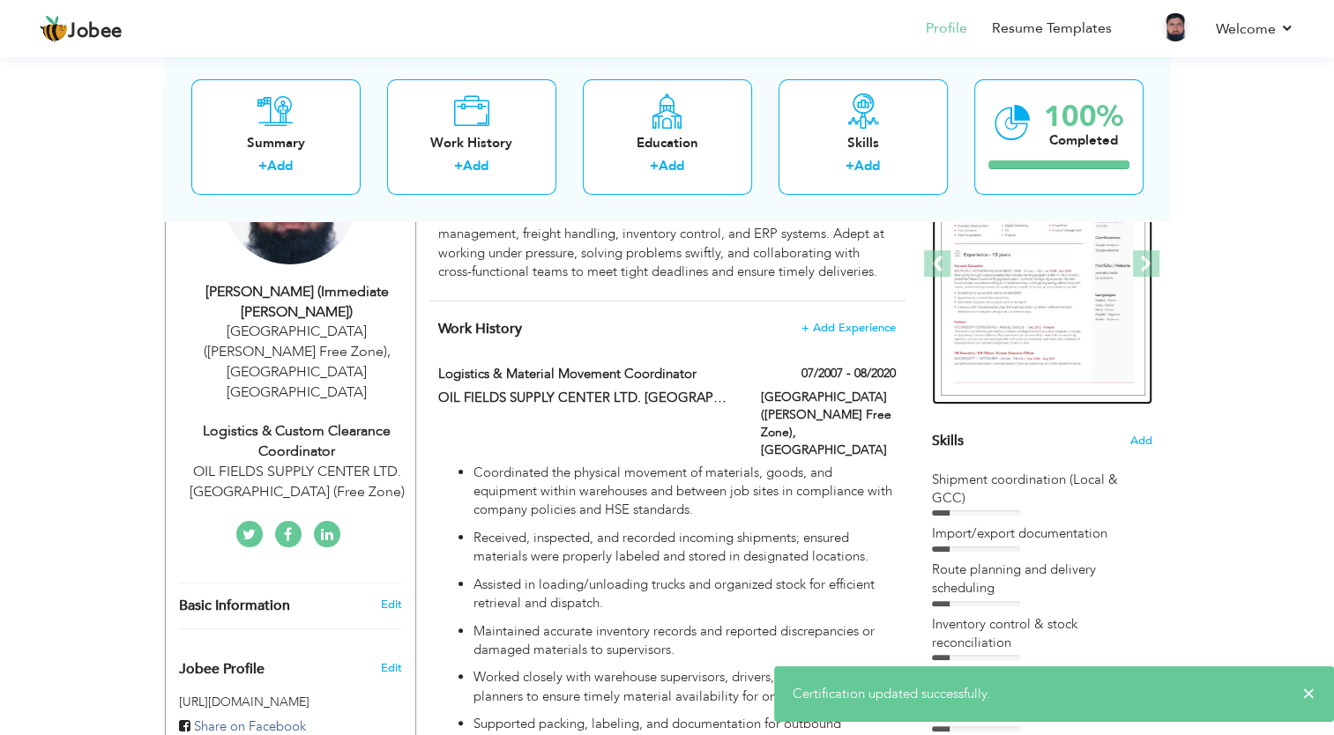
click at [916, 279] on img at bounding box center [814, 264] width 205 height 265
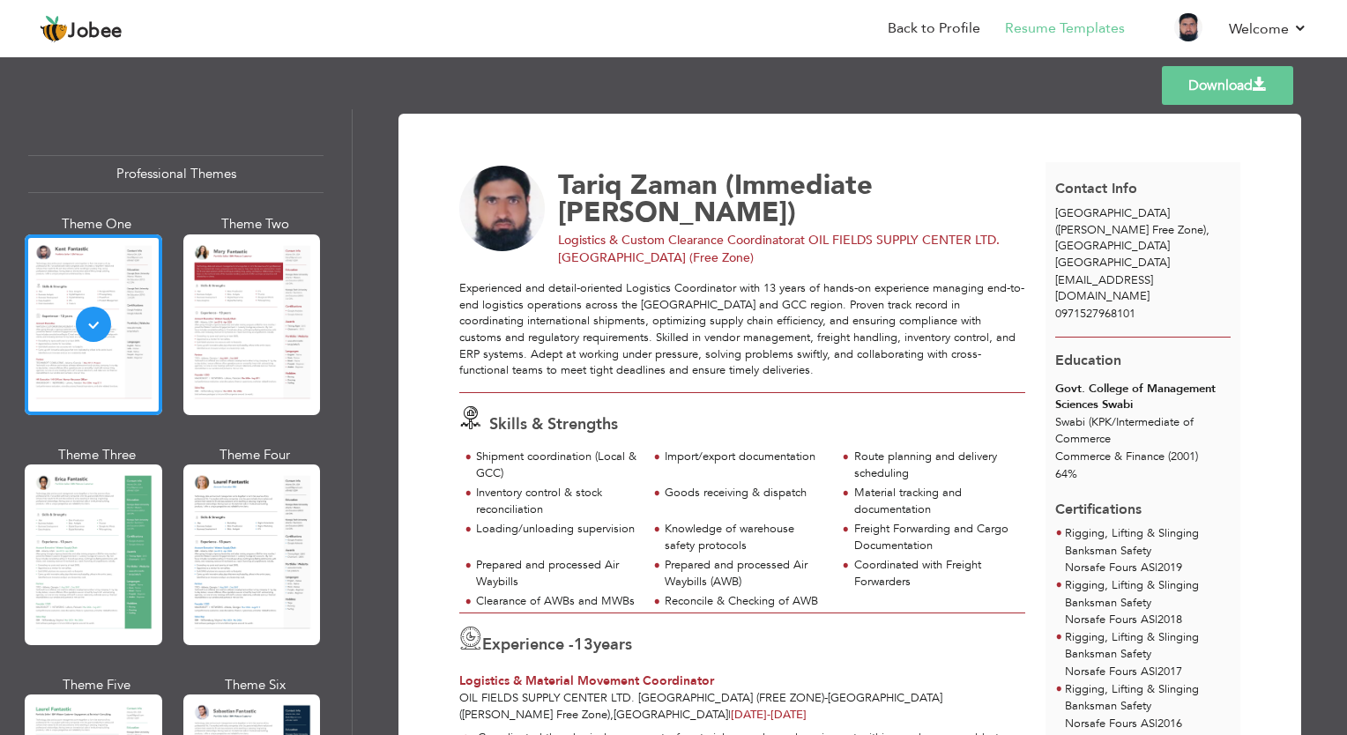
click at [1218, 95] on link "Download" at bounding box center [1227, 85] width 131 height 39
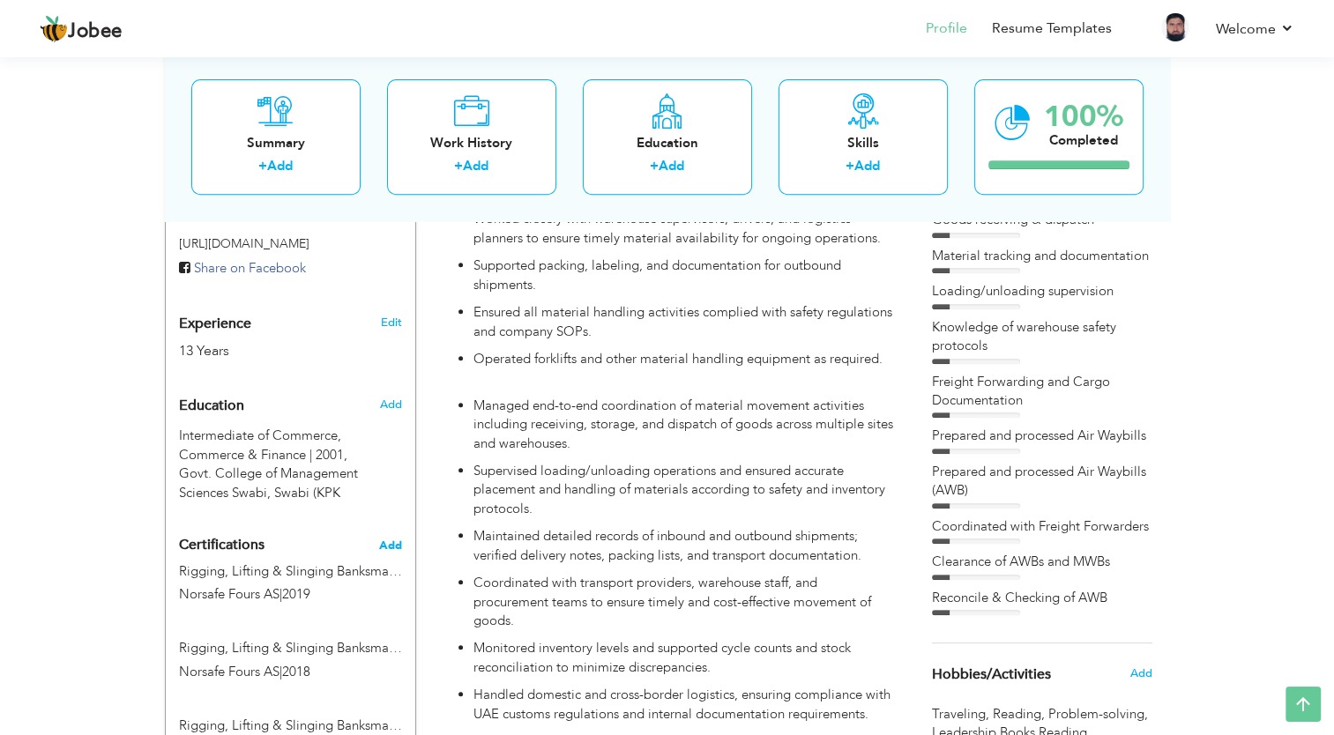
click at [385, 540] on span "Add" at bounding box center [390, 546] width 23 height 12
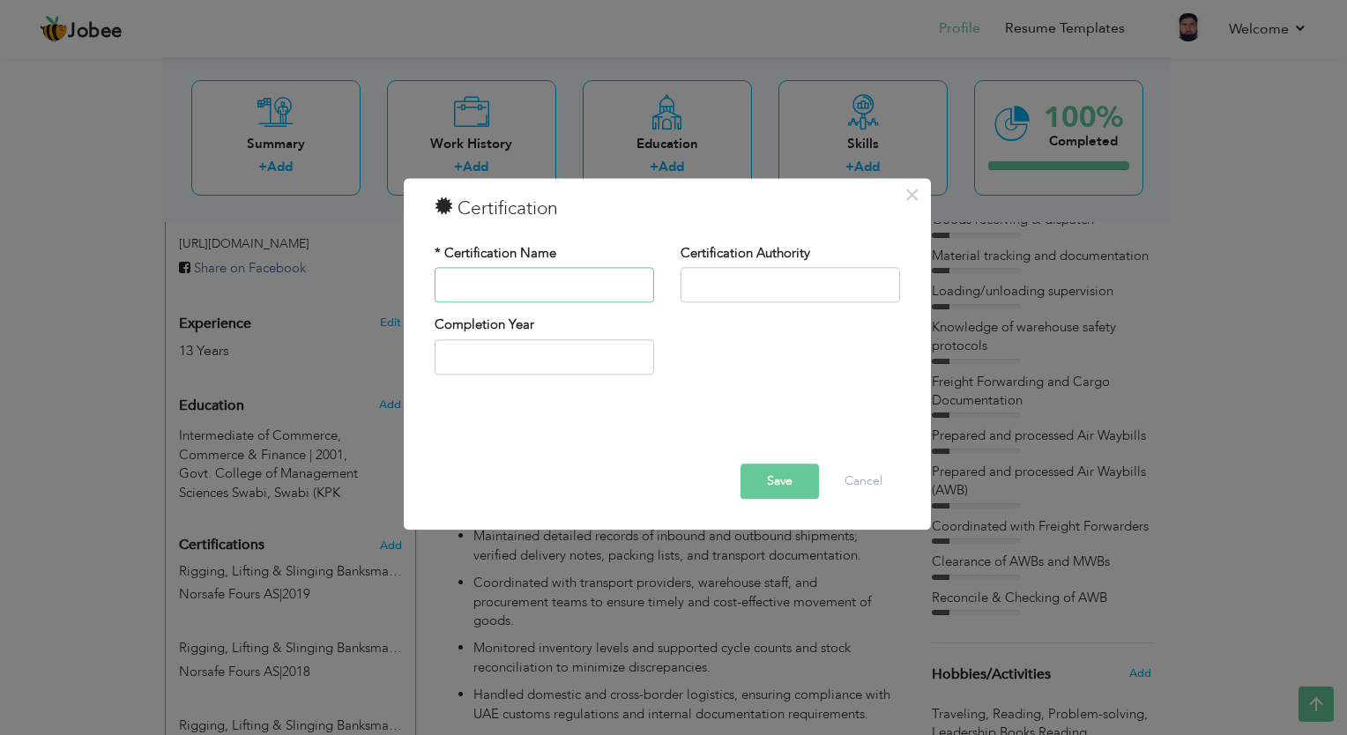
type input "f"
type input "First Aid Fighting Training"
click at [743, 287] on input "text" at bounding box center [791, 285] width 220 height 35
type input "Ports, Customs & Free Zone Corporation"
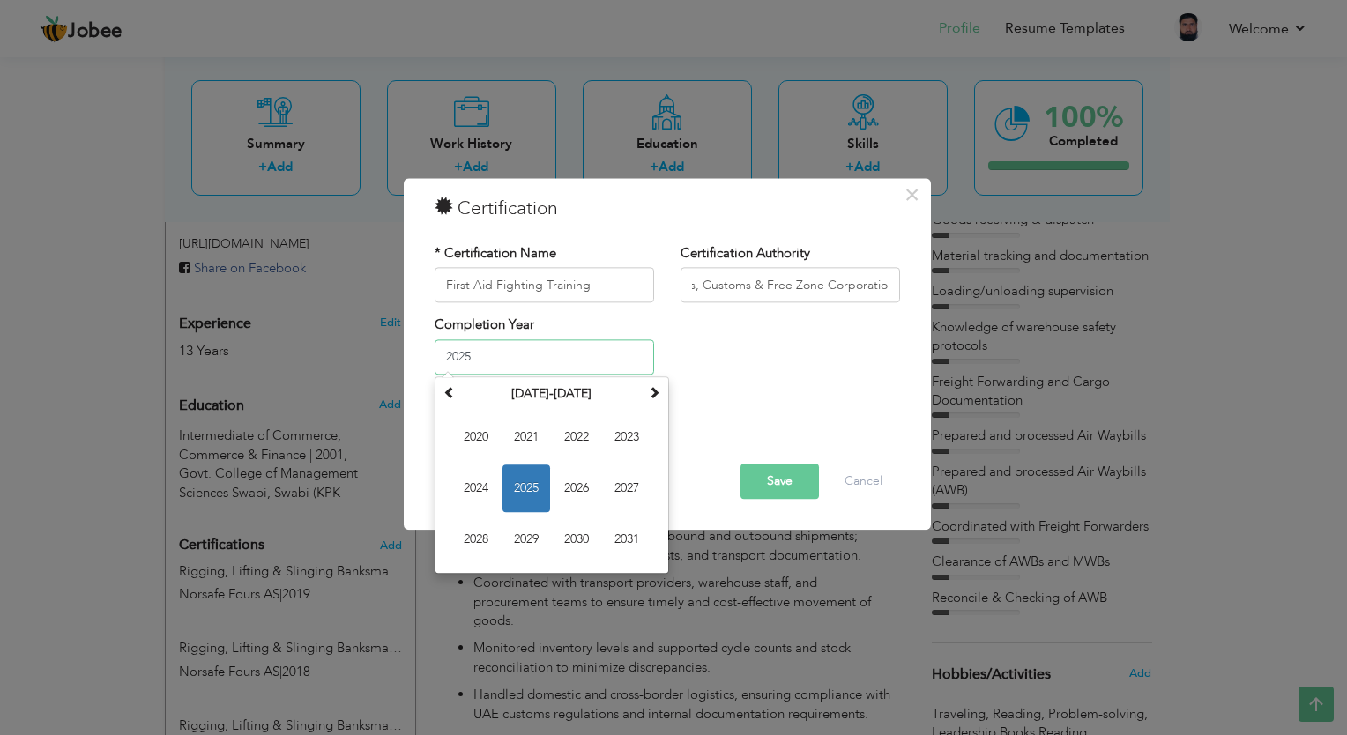
click at [563, 362] on input "2025" at bounding box center [545, 357] width 220 height 35
click at [524, 550] on span "2029" at bounding box center [527, 540] width 48 height 48
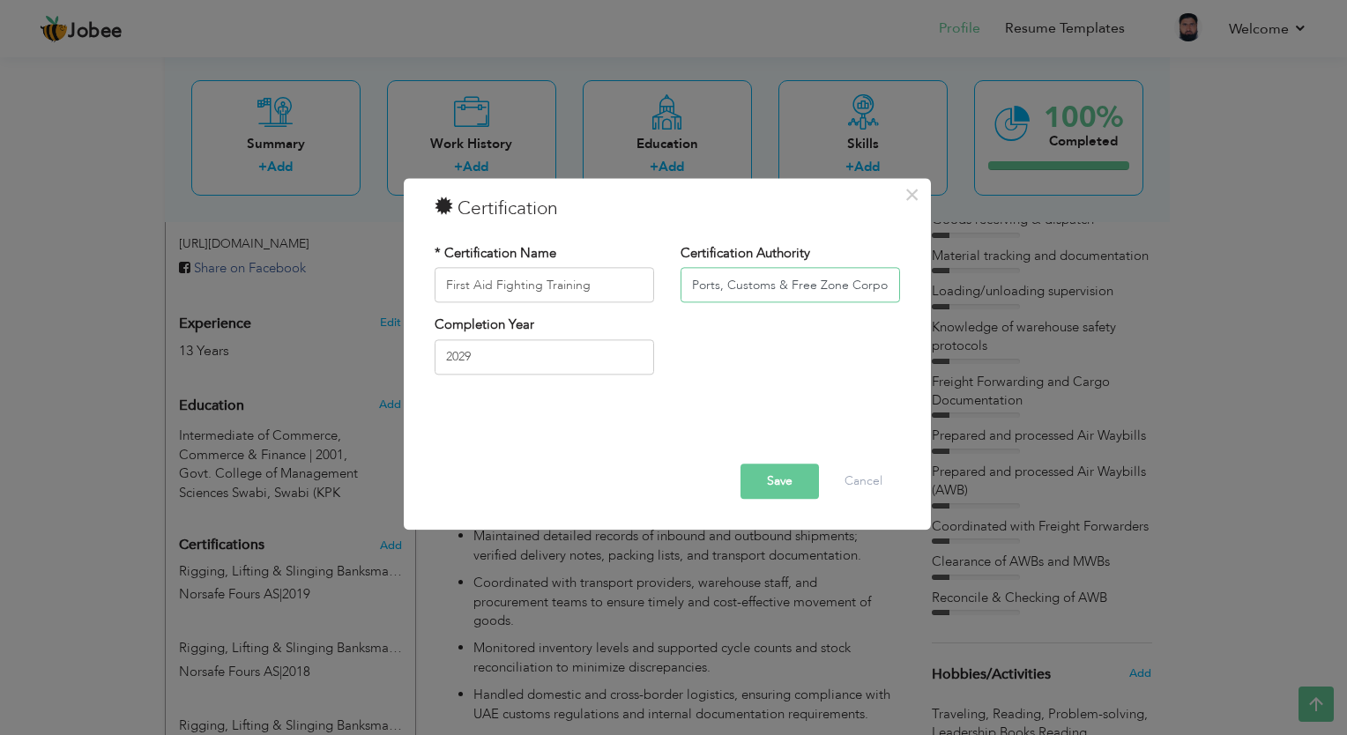
click at [780, 286] on input "Ports, Customs & Free Zone Corporation" at bounding box center [791, 285] width 220 height 35
click at [487, 356] on input "2029" at bounding box center [545, 357] width 220 height 35
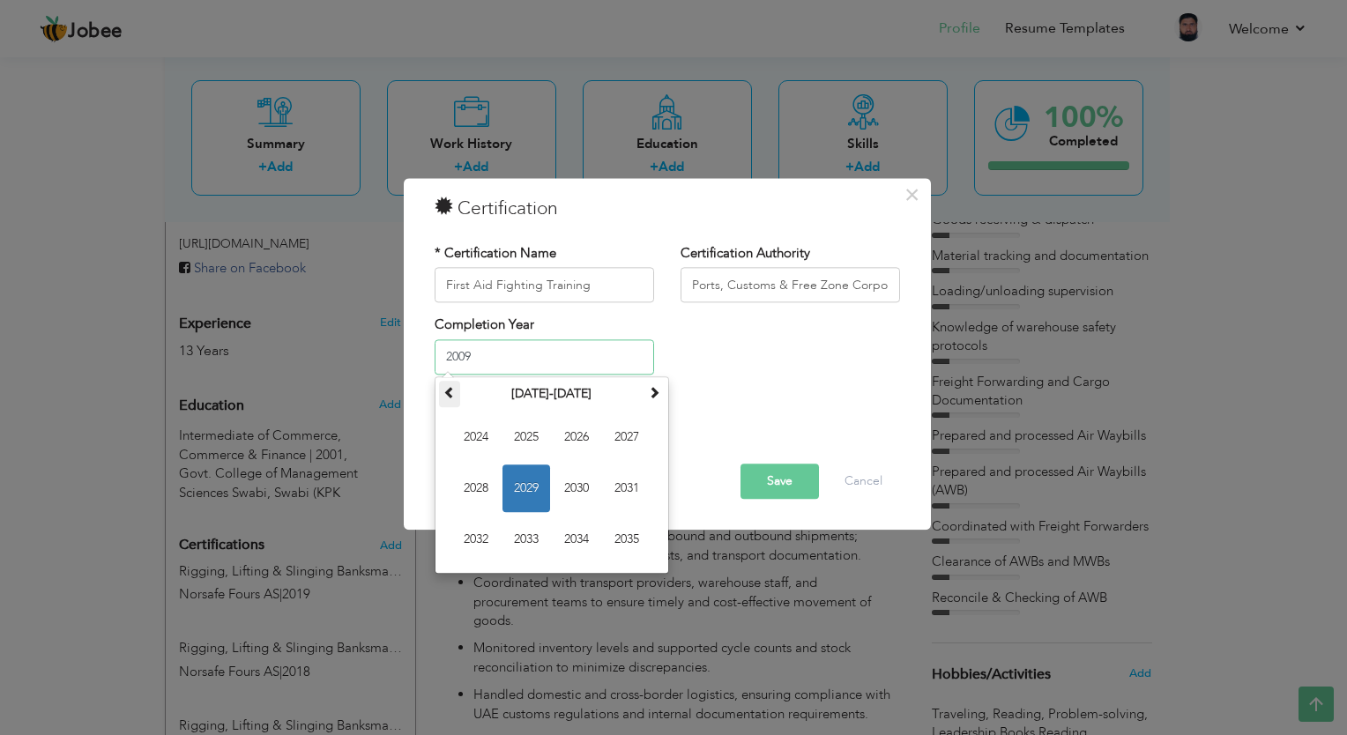
click at [445, 395] on span at bounding box center [450, 392] width 12 height 12
click at [531, 492] on span "2009" at bounding box center [527, 489] width 48 height 48
type input "2009"
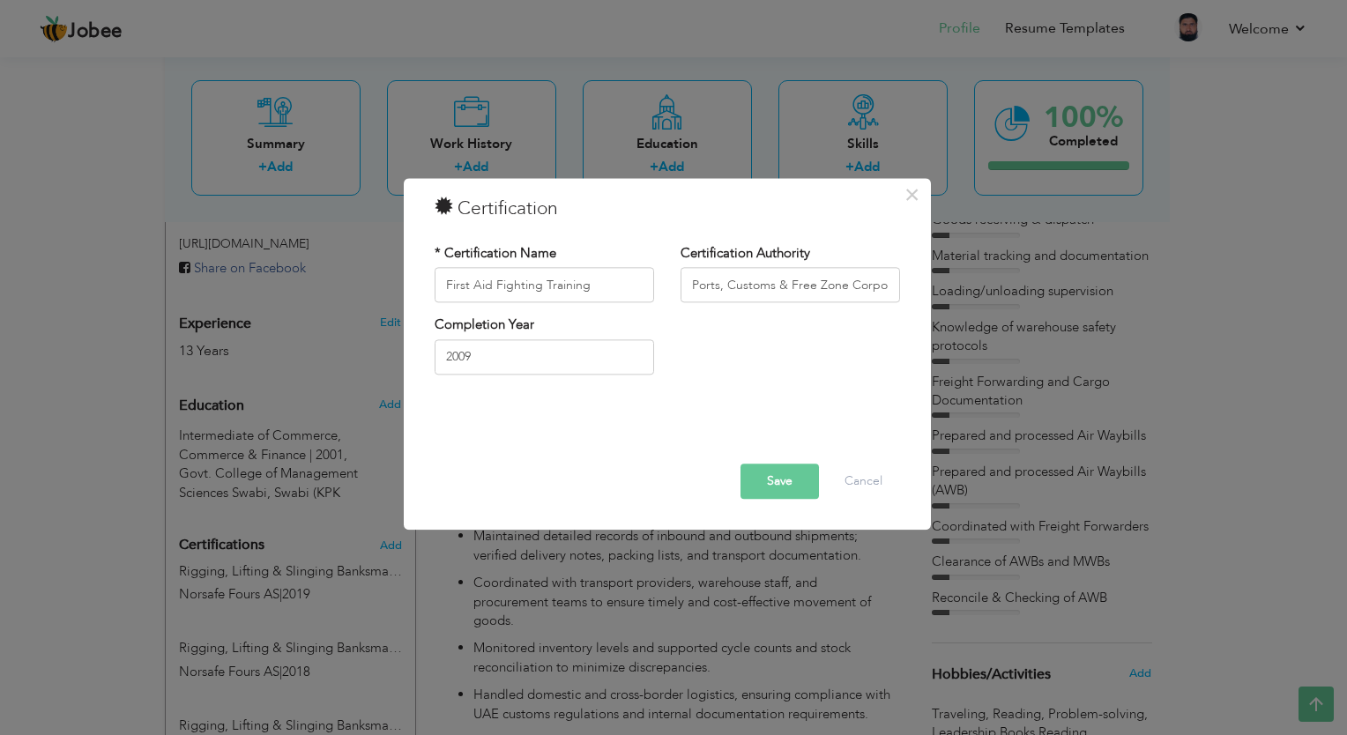
click at [790, 489] on button "Save" at bounding box center [780, 482] width 78 height 35
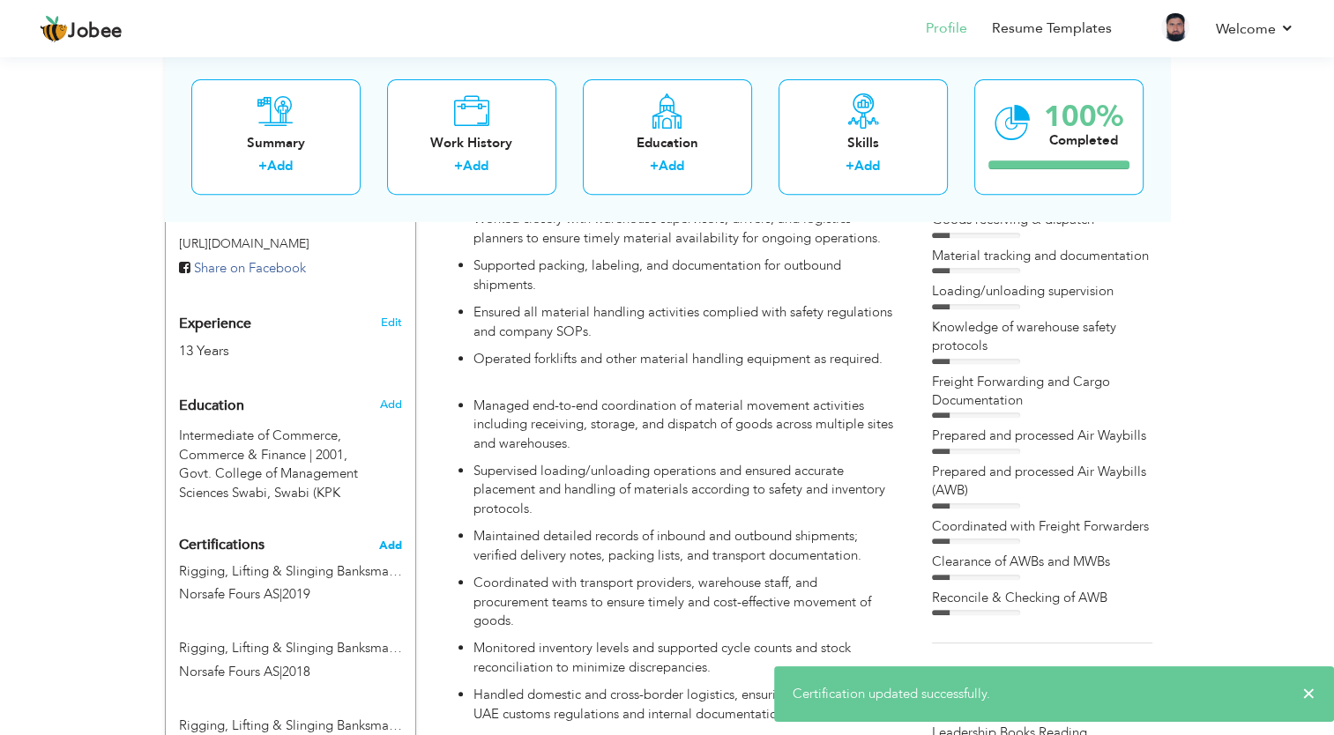
click at [384, 540] on span "Add" at bounding box center [390, 546] width 23 height 12
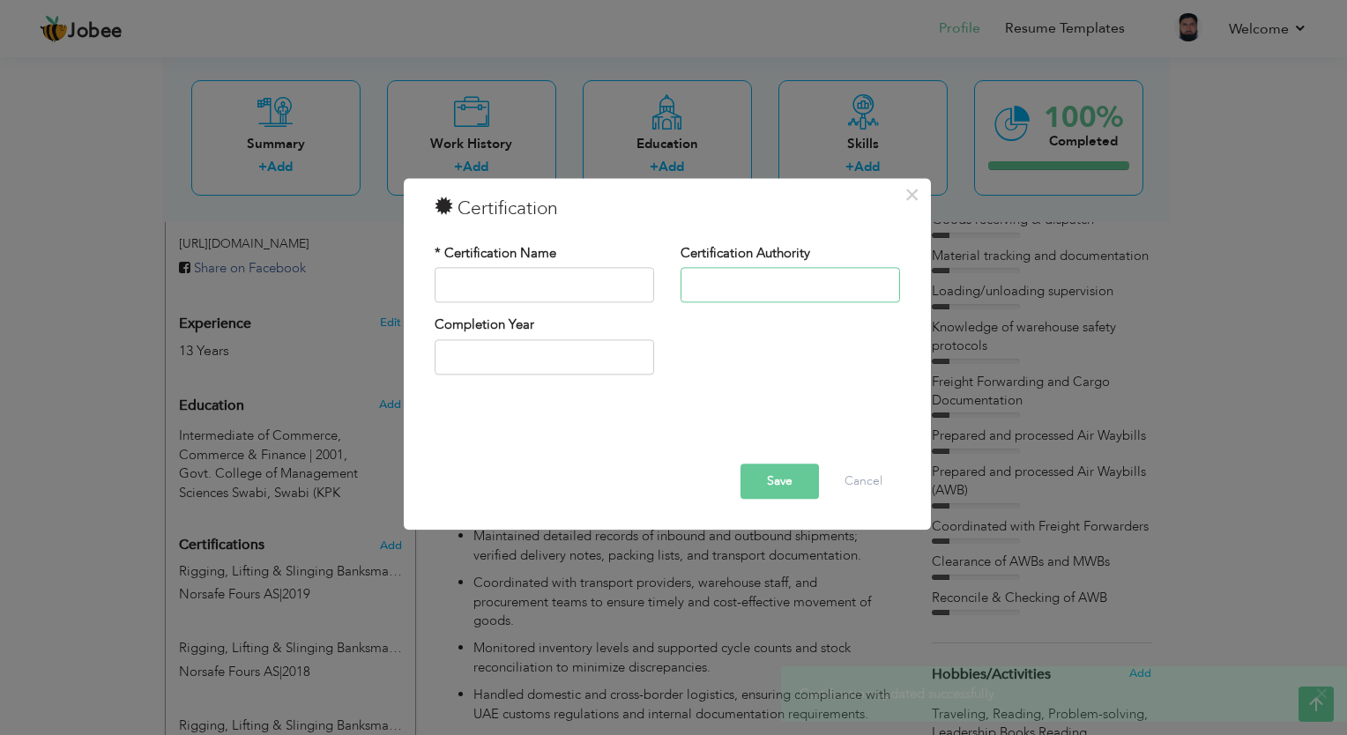
click at [696, 295] on input "text" at bounding box center [791, 285] width 220 height 35
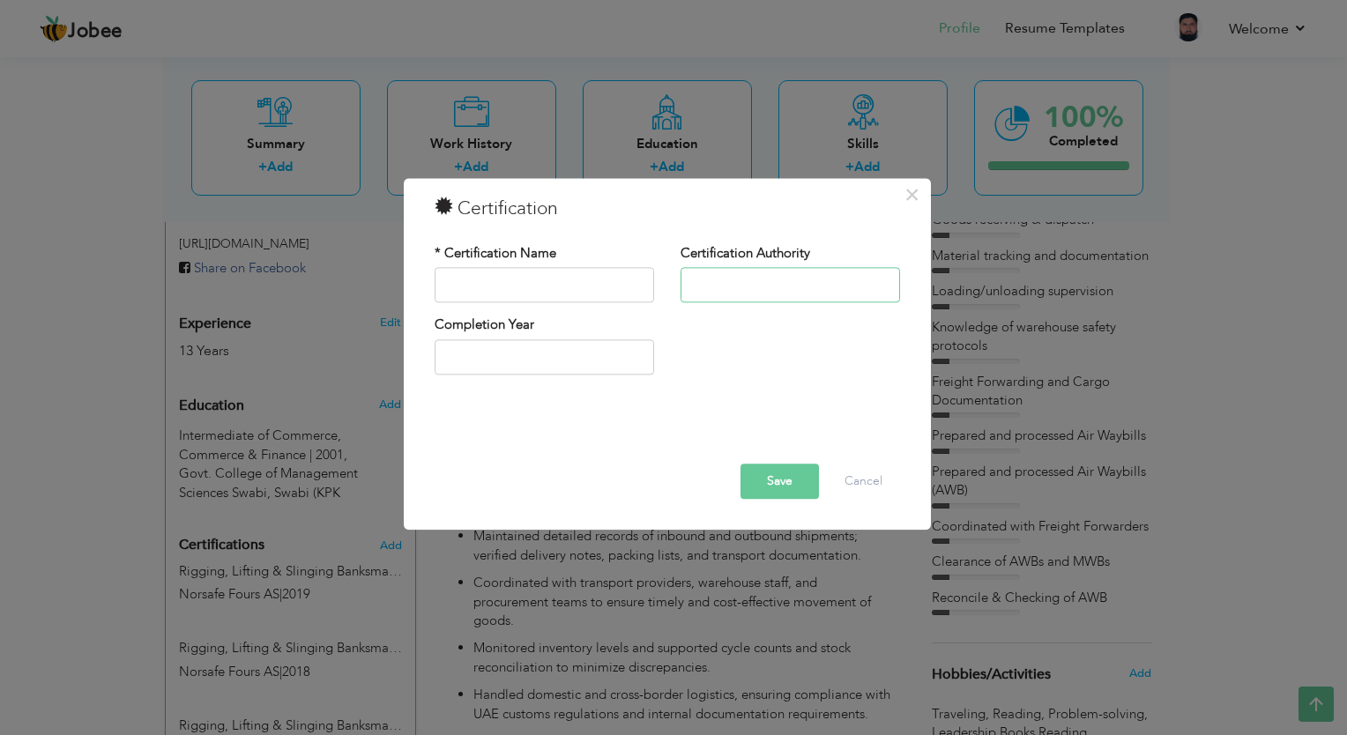
paste input "Ports, Customs & Free Zone Corporation"
type input "Ports, Customs & Free Zone Corporation"
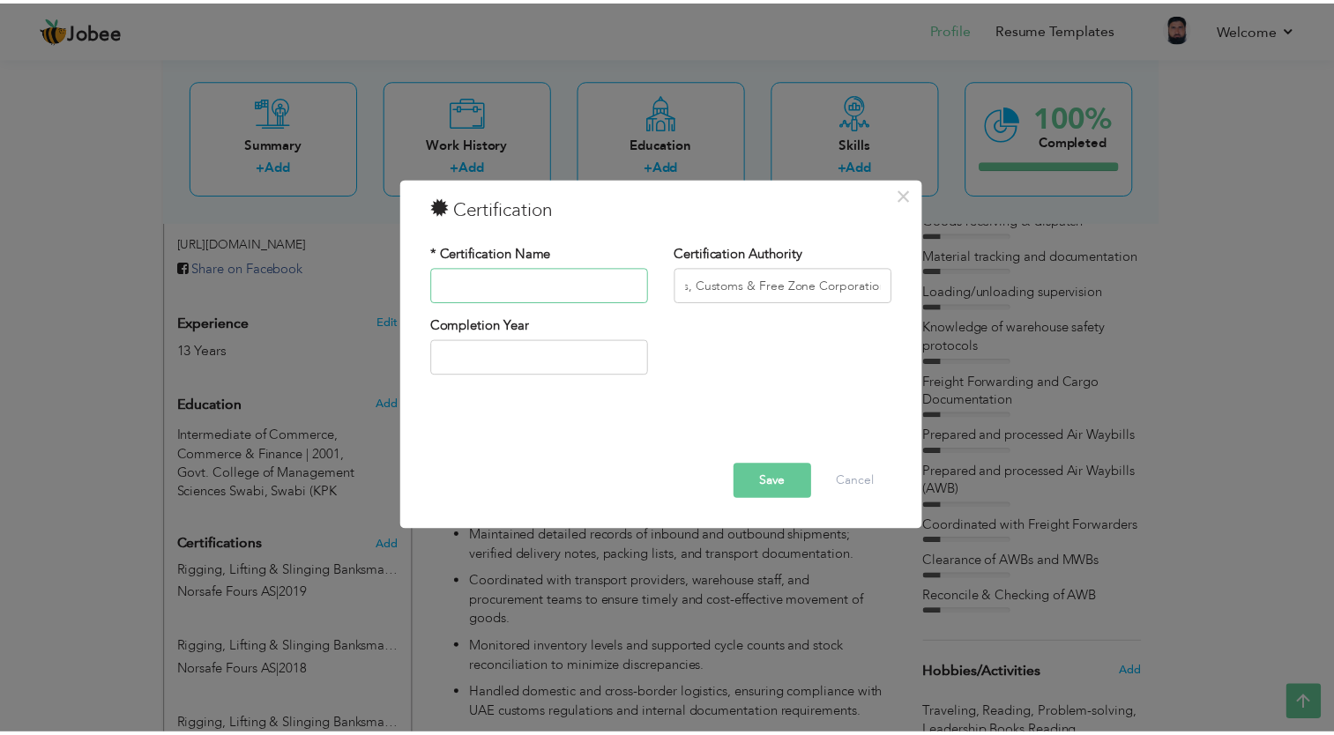
scroll to position [0, 0]
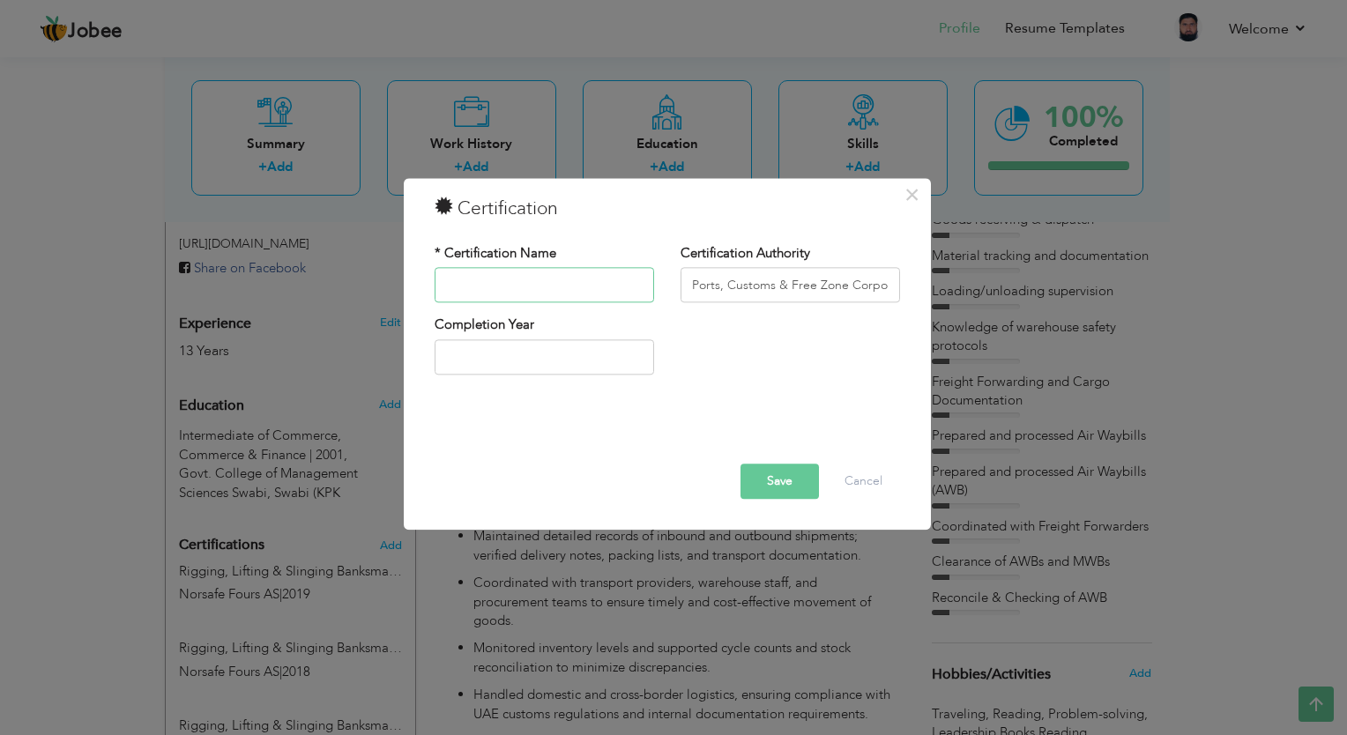
click at [575, 291] on input "text" at bounding box center [545, 285] width 220 height 35
type input "First Aid Fighting Training"
click at [530, 358] on input "2009" at bounding box center [545, 357] width 220 height 35
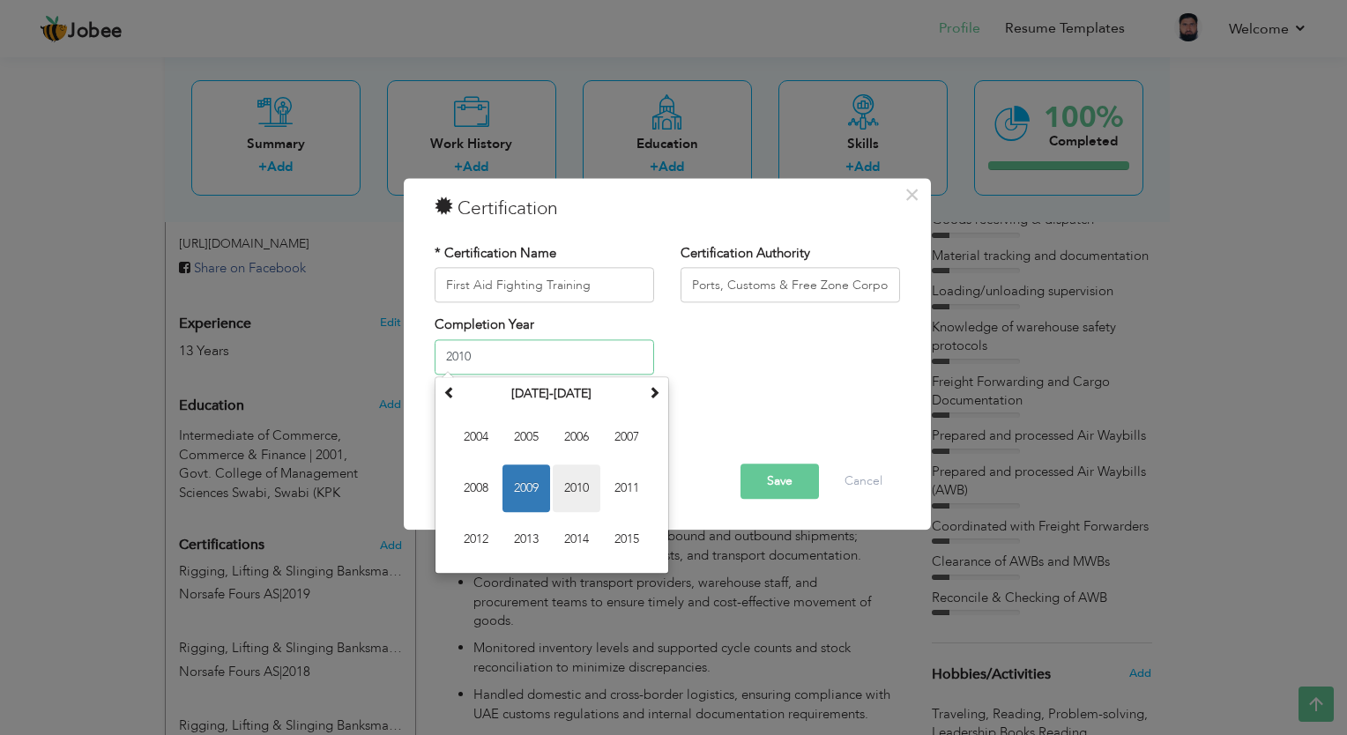
click at [583, 492] on span "2010" at bounding box center [577, 489] width 48 height 48
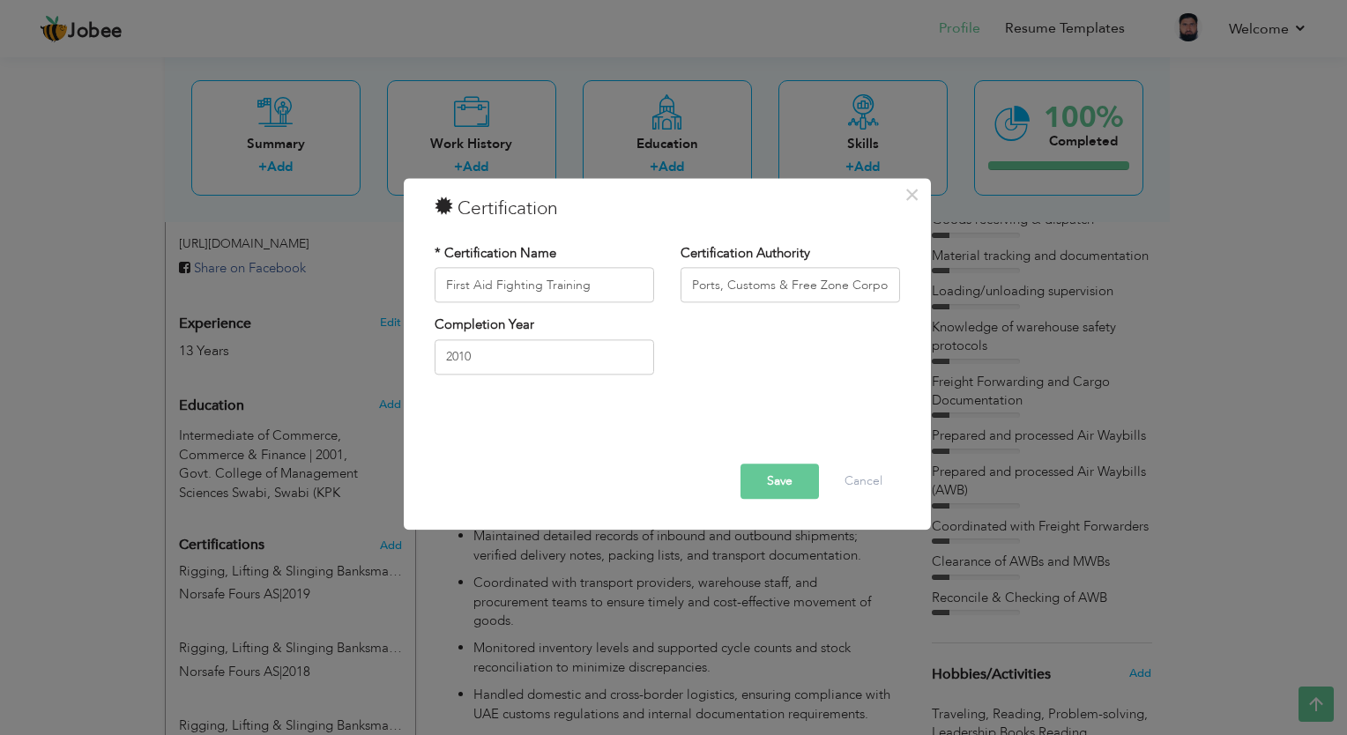
click at [731, 404] on div "Save Delete Cancel" at bounding box center [668, 456] width 492 height 111
click at [762, 483] on button "Save" at bounding box center [780, 482] width 78 height 35
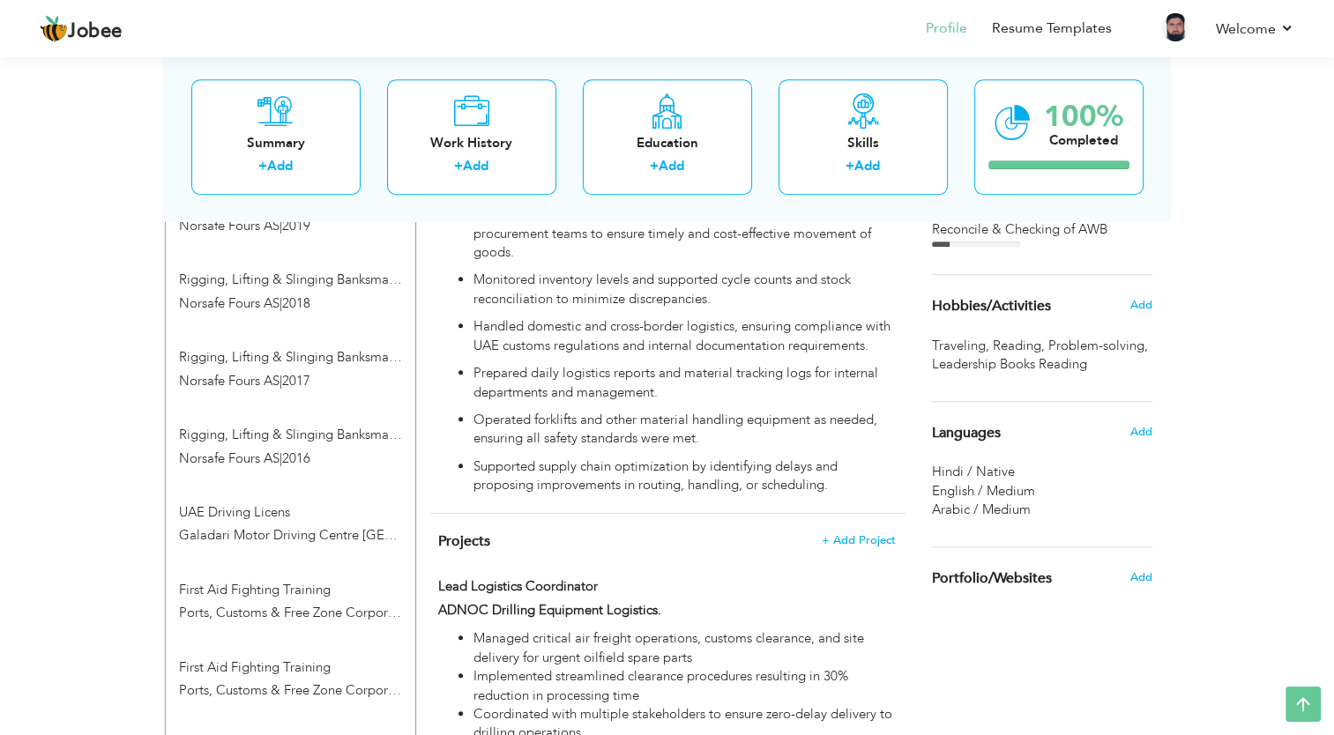
scroll to position [1129, 0]
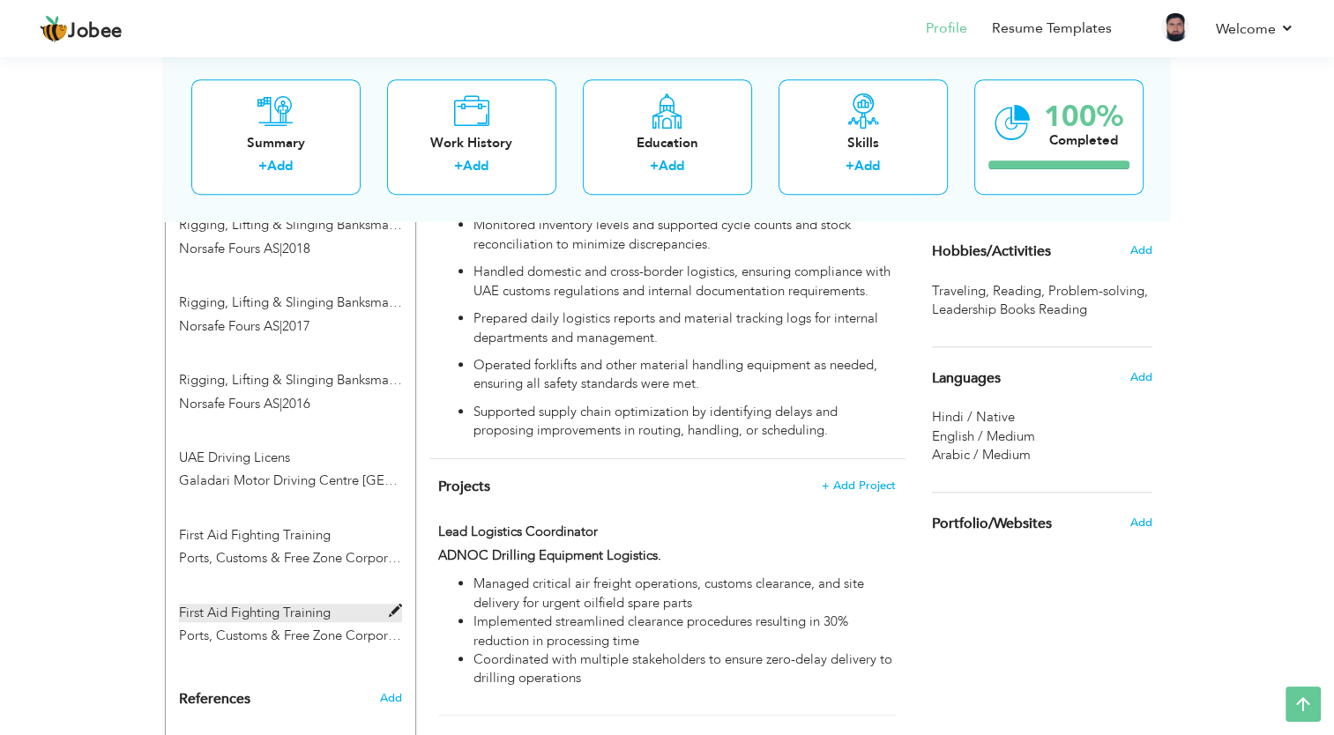
click at [300, 604] on label "First Aid Fighting Training" at bounding box center [290, 613] width 223 height 19
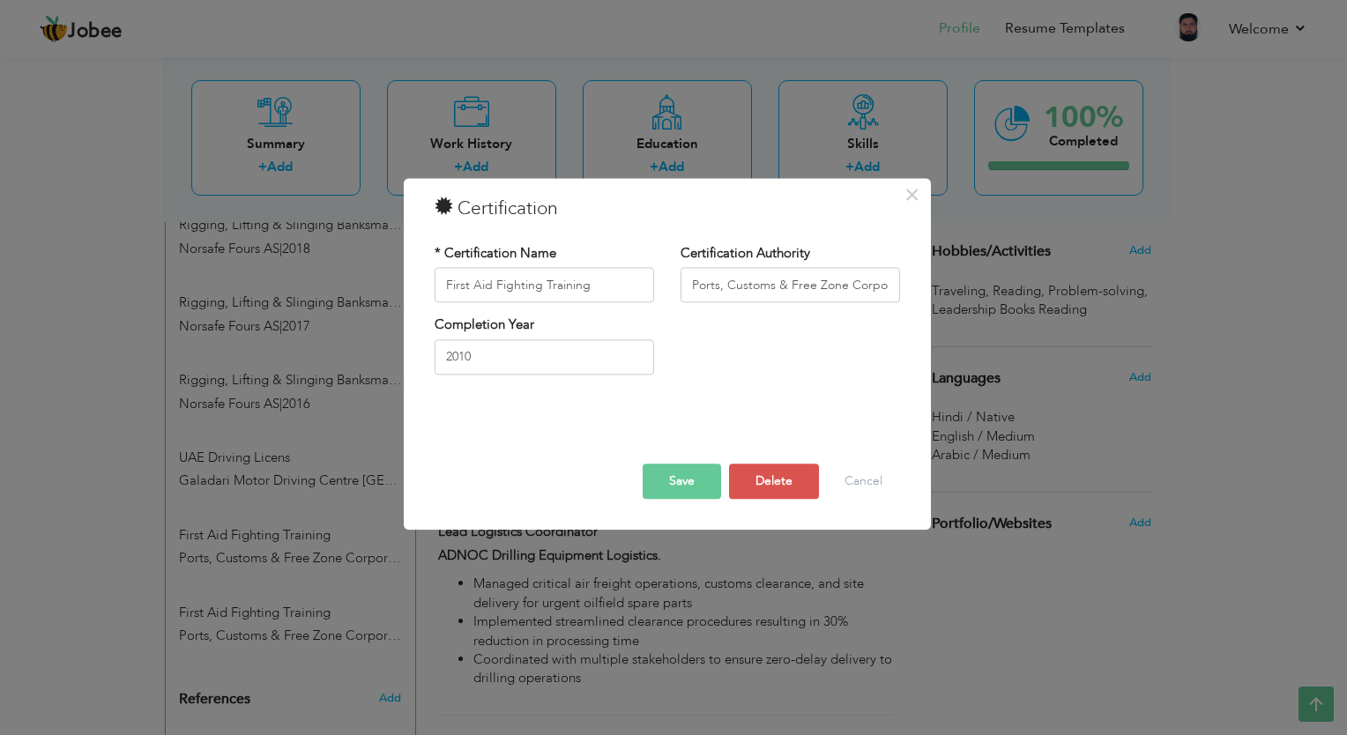
click at [289, 553] on div "× Certification * Certification Name First Aid Fighting Training Certification …" at bounding box center [673, 367] width 1347 height 735
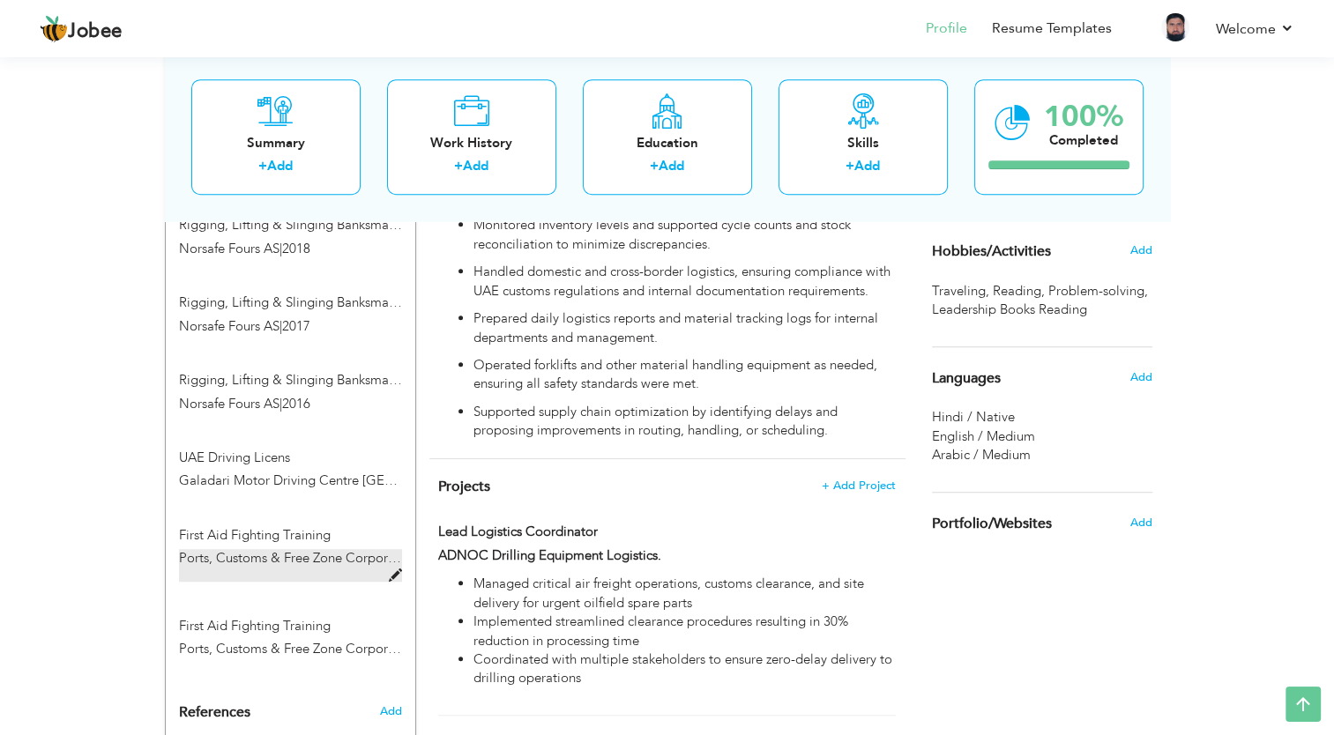
click at [285, 549] on span "Ports, Customs & Free Zone Corporation" at bounding box center [298, 558] width 239 height 18
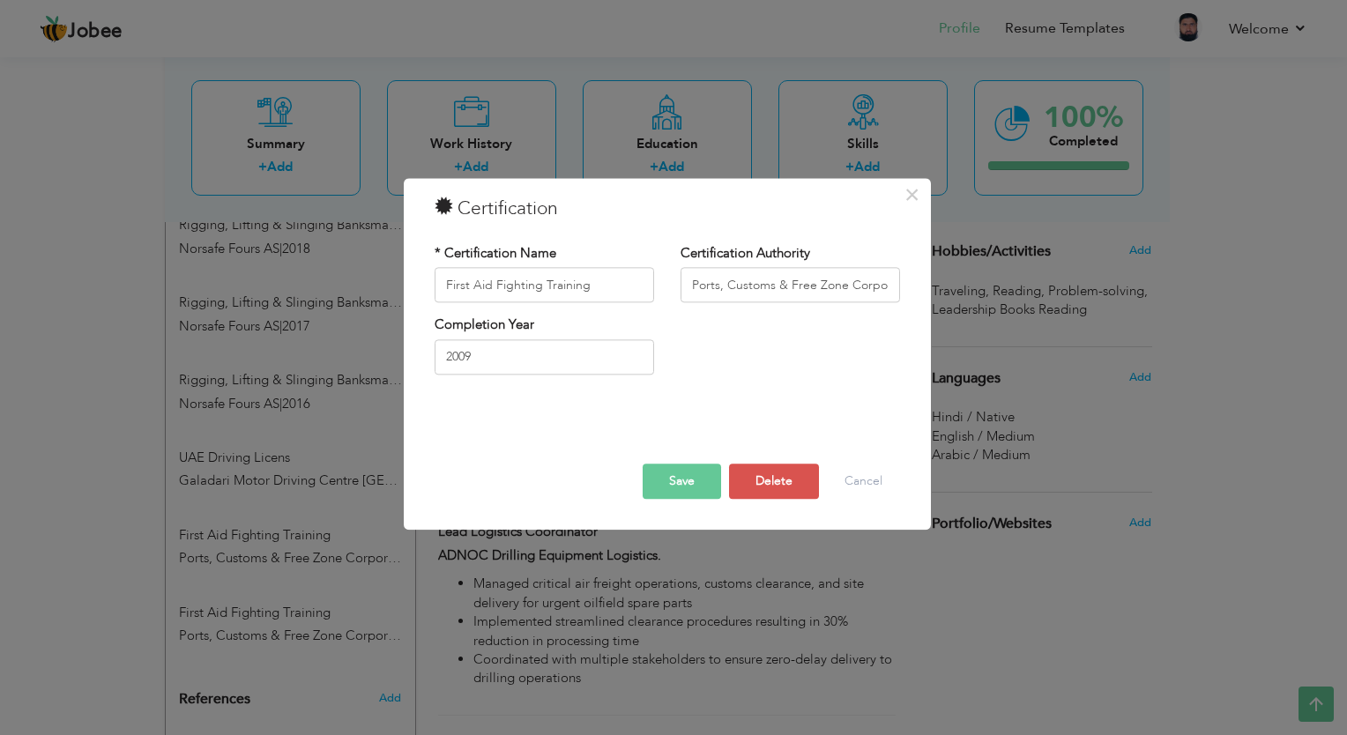
click at [317, 573] on div "× Certification * Certification Name First Aid Fighting Training Certification …" at bounding box center [673, 367] width 1347 height 735
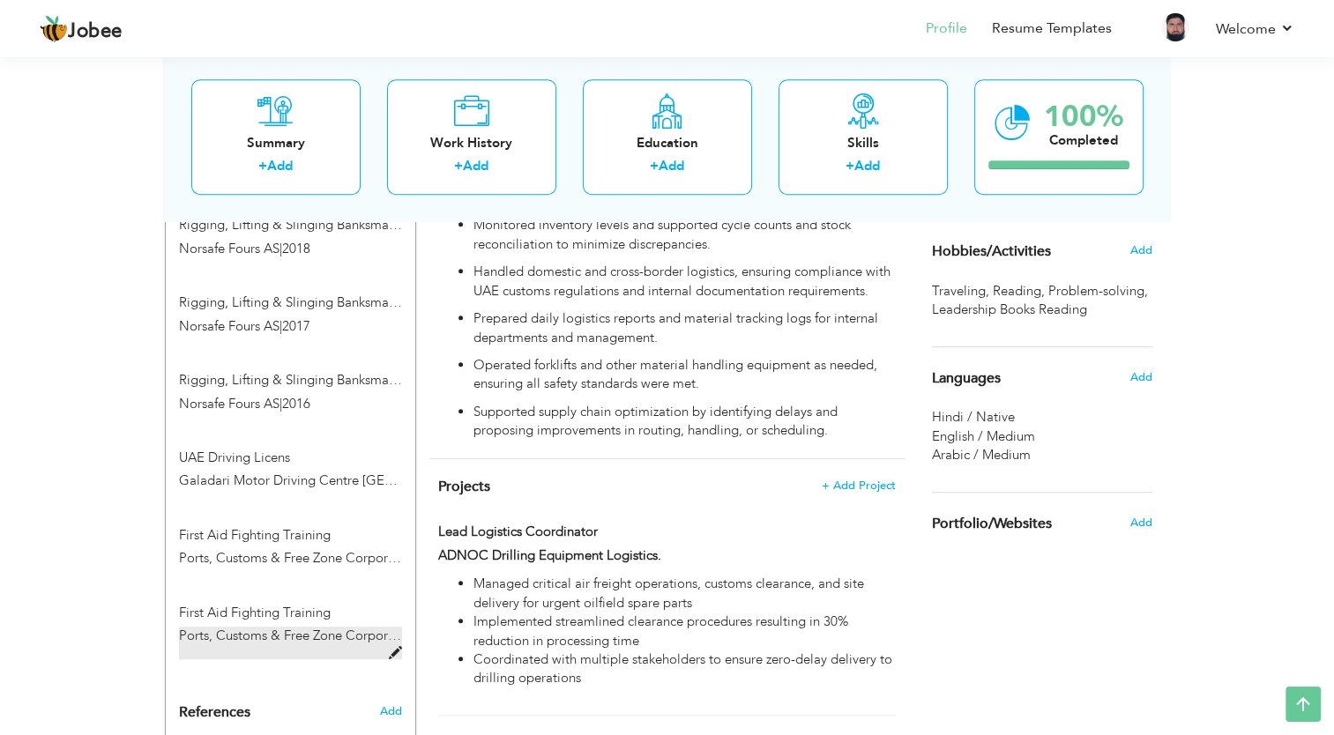
click at [317, 627] on span "Ports, Customs & Free Zone Corporation" at bounding box center [298, 636] width 239 height 18
type input "2010"
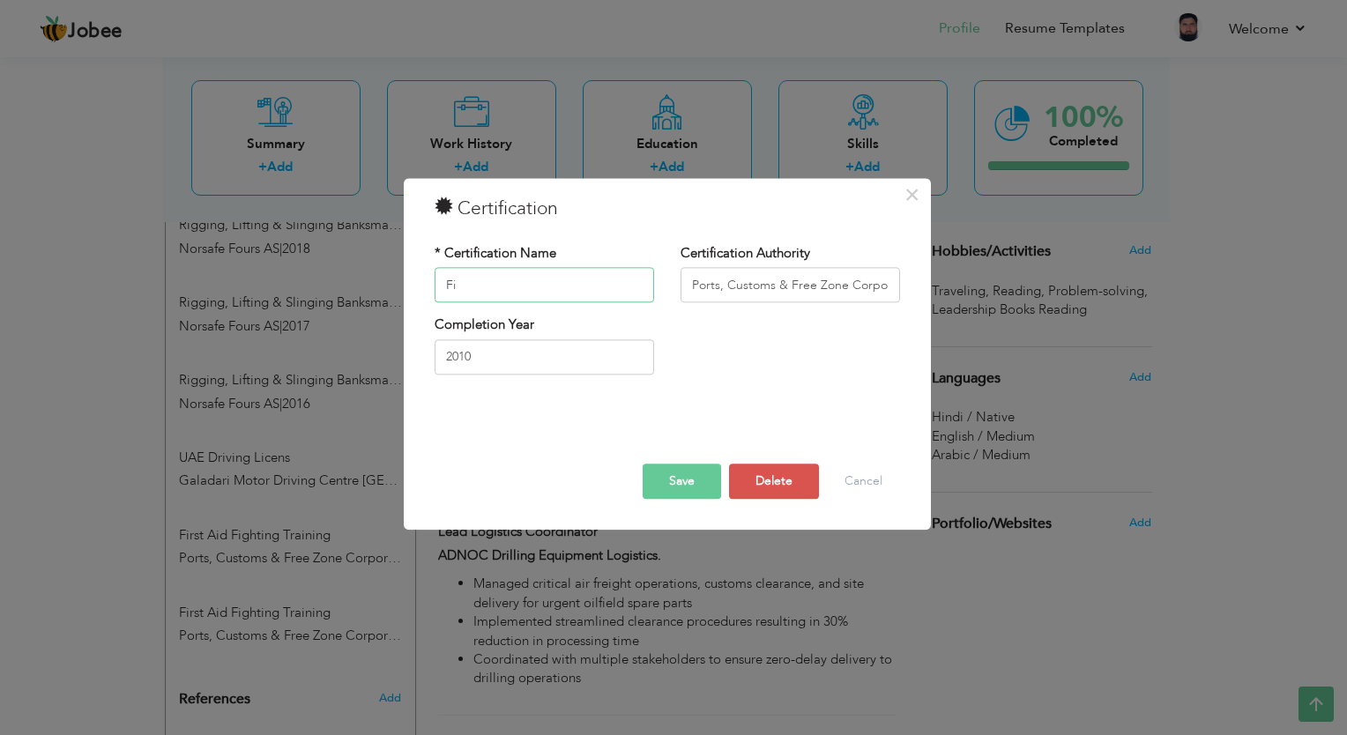
type input "F"
type input "b"
type input "Basic Practical Hose Training"
click at [672, 479] on button "Save" at bounding box center [682, 482] width 78 height 35
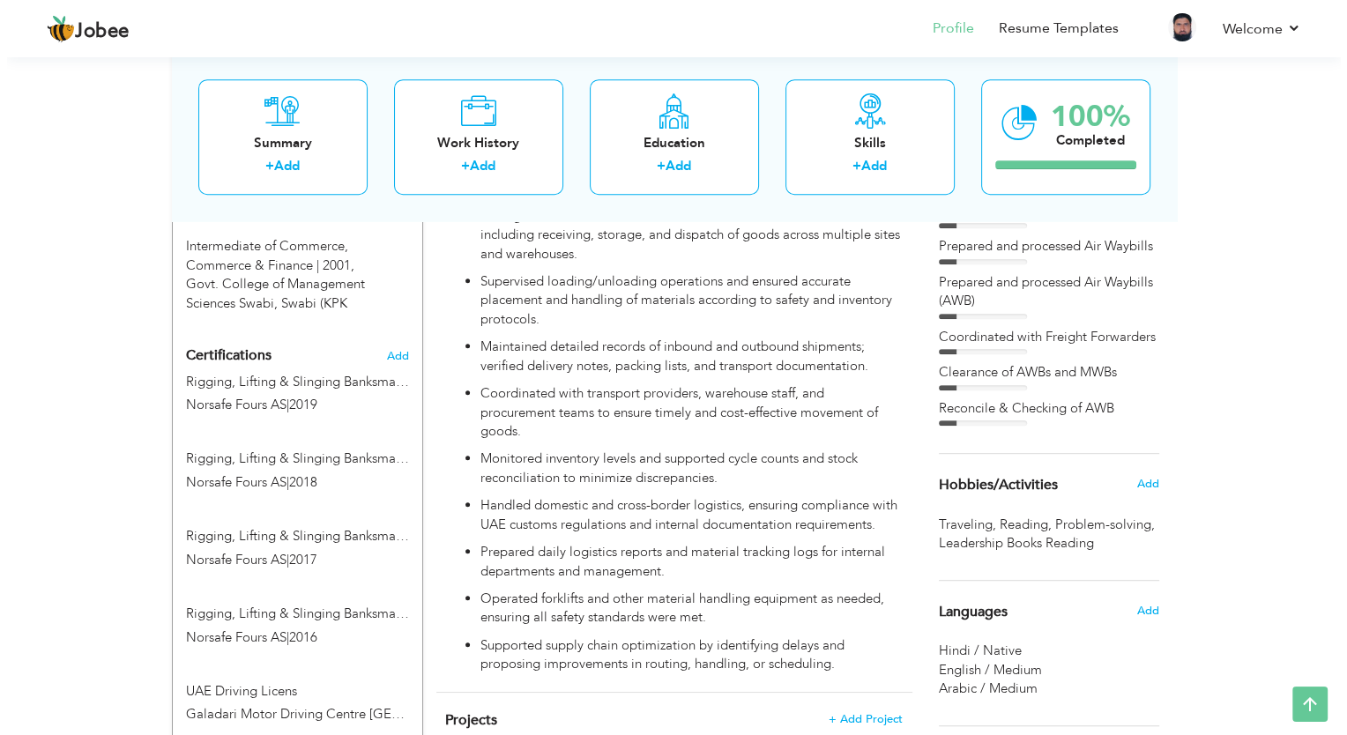
scroll to position [864, 0]
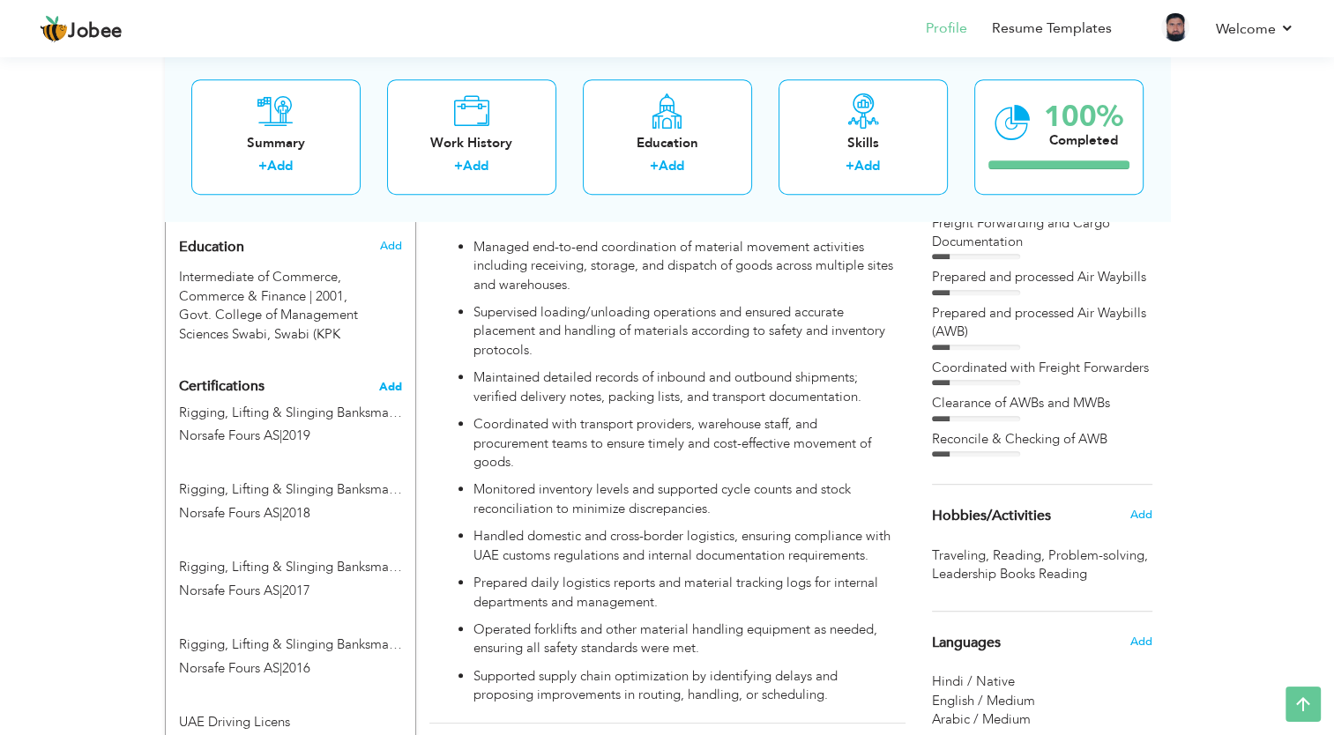
click at [381, 381] on span "Add" at bounding box center [390, 387] width 23 height 12
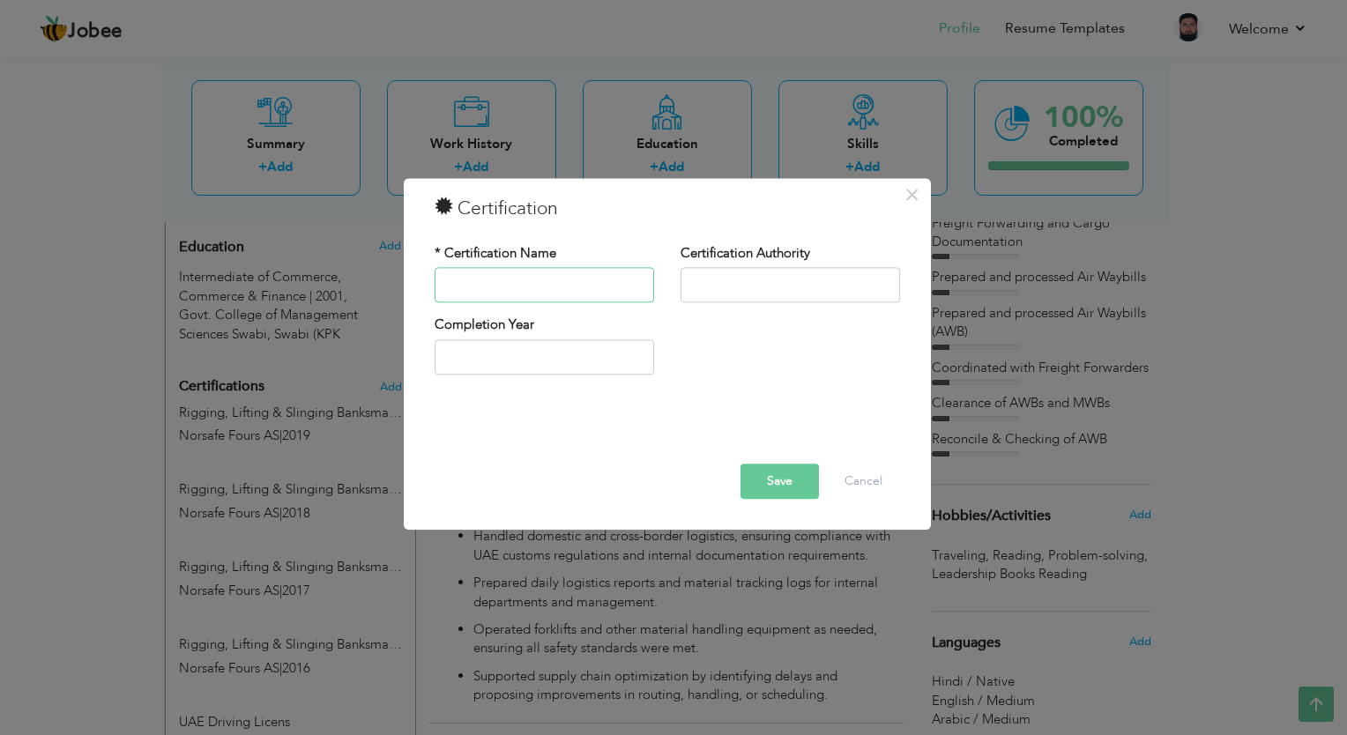
type input "q"
type input "Q"
type input "Hazardous Chemical Handling"
paste input "OIL FIELDS SUPPLY CENTER LTD"
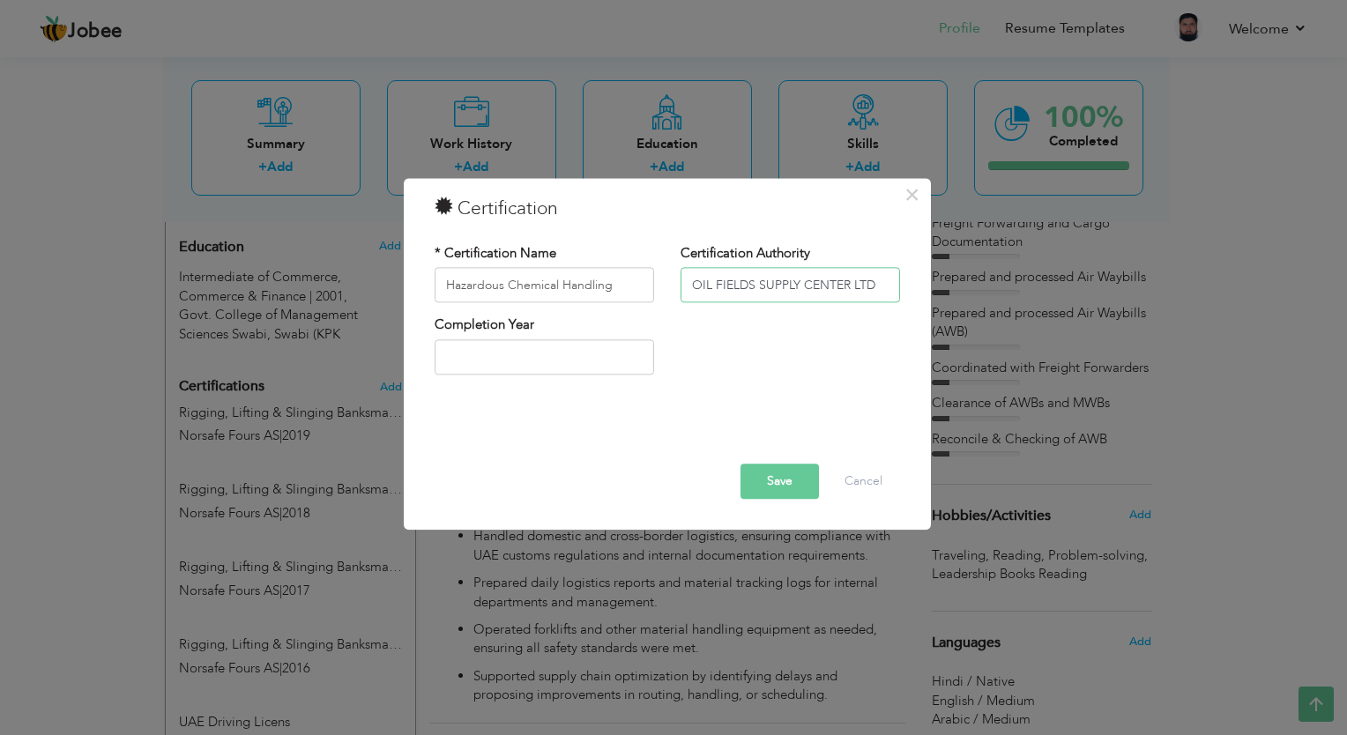
type input "OIL FIELDS SUPPLY CENTER LTD"
click at [508, 364] on input "text" at bounding box center [545, 357] width 220 height 35
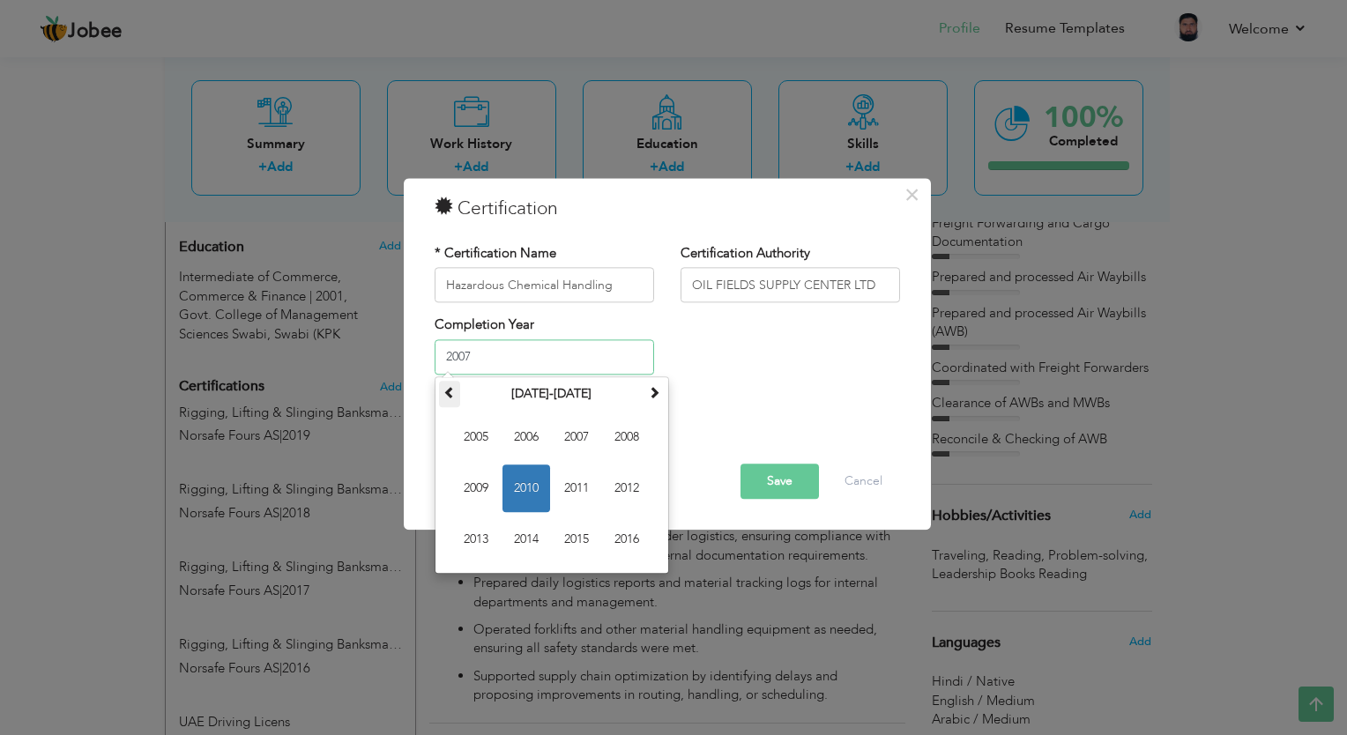
click at [441, 384] on th at bounding box center [449, 394] width 21 height 26
click at [654, 398] on span at bounding box center [654, 392] width 12 height 12
click at [567, 439] on span "2007" at bounding box center [577, 438] width 48 height 48
type input "2007"
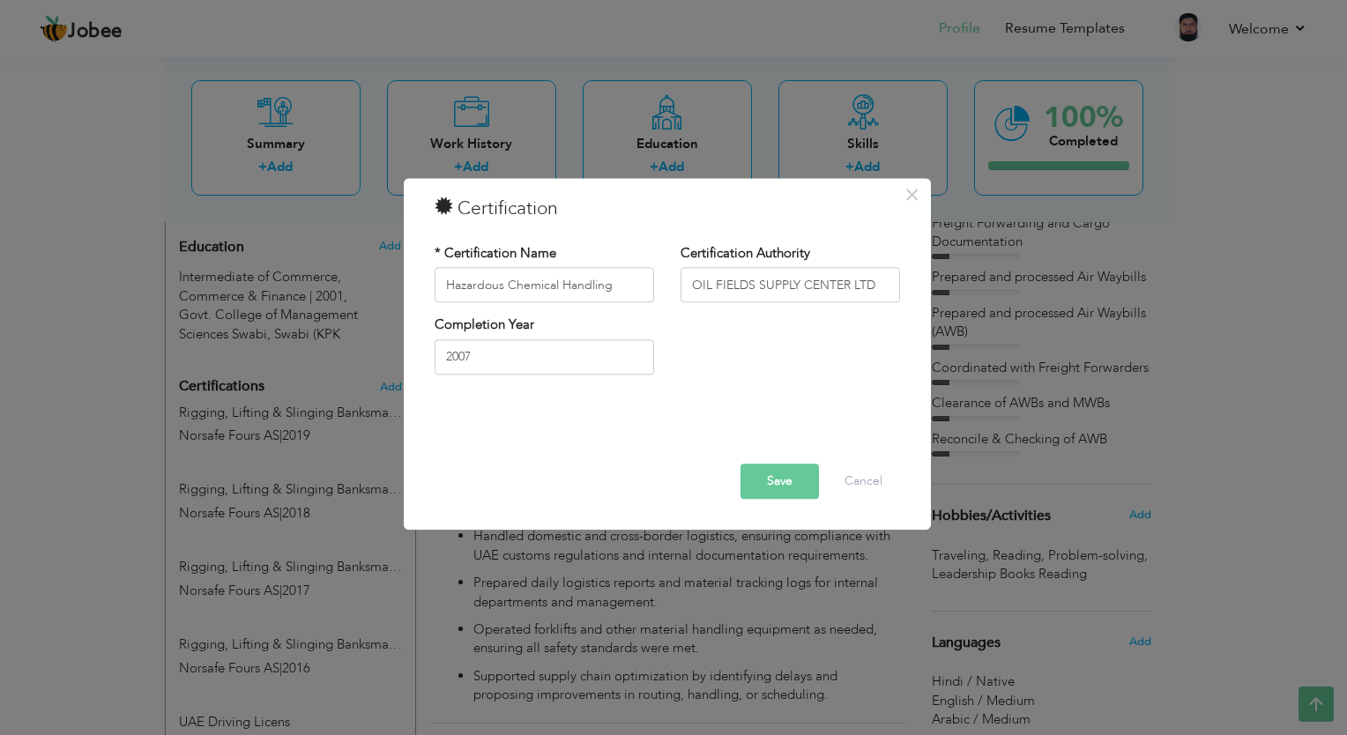
click at [760, 375] on div "Completion Year [DATE]" at bounding box center [668, 352] width 492 height 71
click at [629, 292] on input "Hazardous Chemical Handling" at bounding box center [545, 285] width 220 height 35
type input "Hazardous Chemical Handling (3 Years)"
click at [758, 479] on button "Save" at bounding box center [780, 482] width 78 height 35
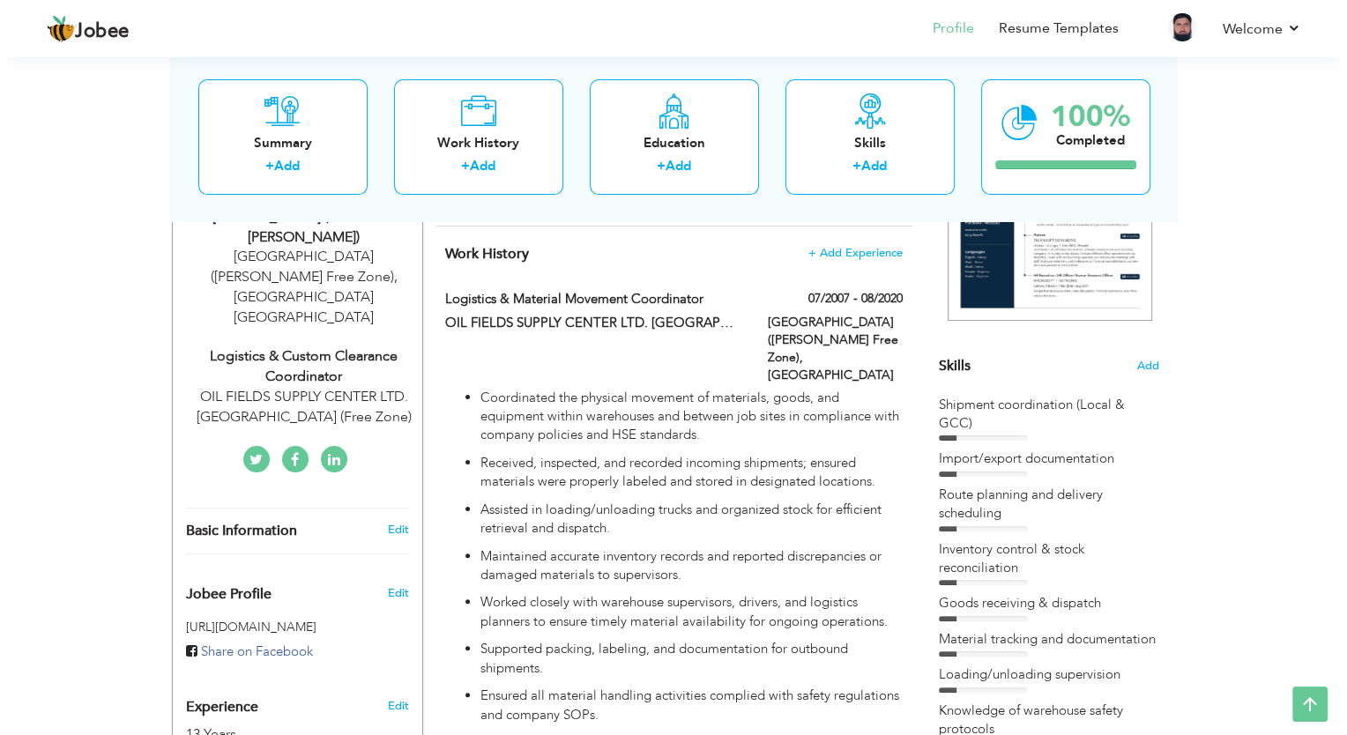
scroll to position [688, 0]
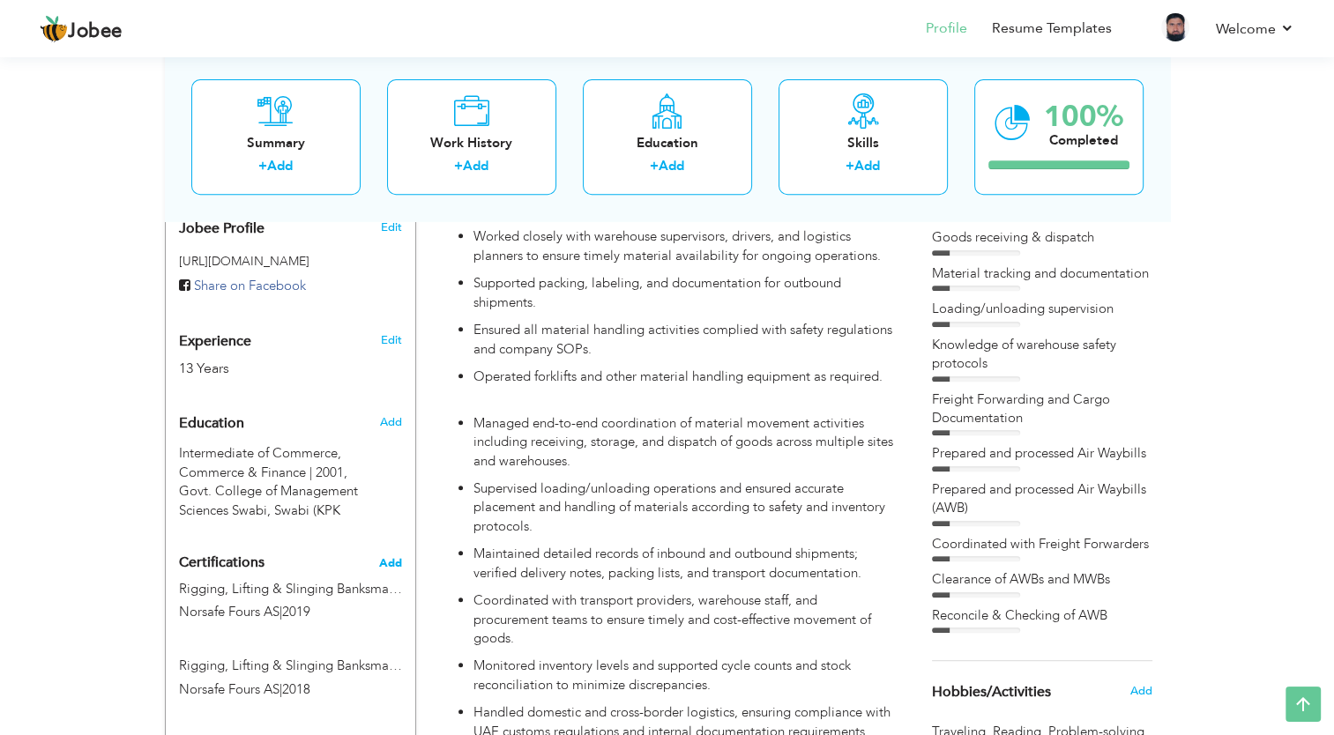
click at [393, 557] on span "Add" at bounding box center [390, 563] width 23 height 12
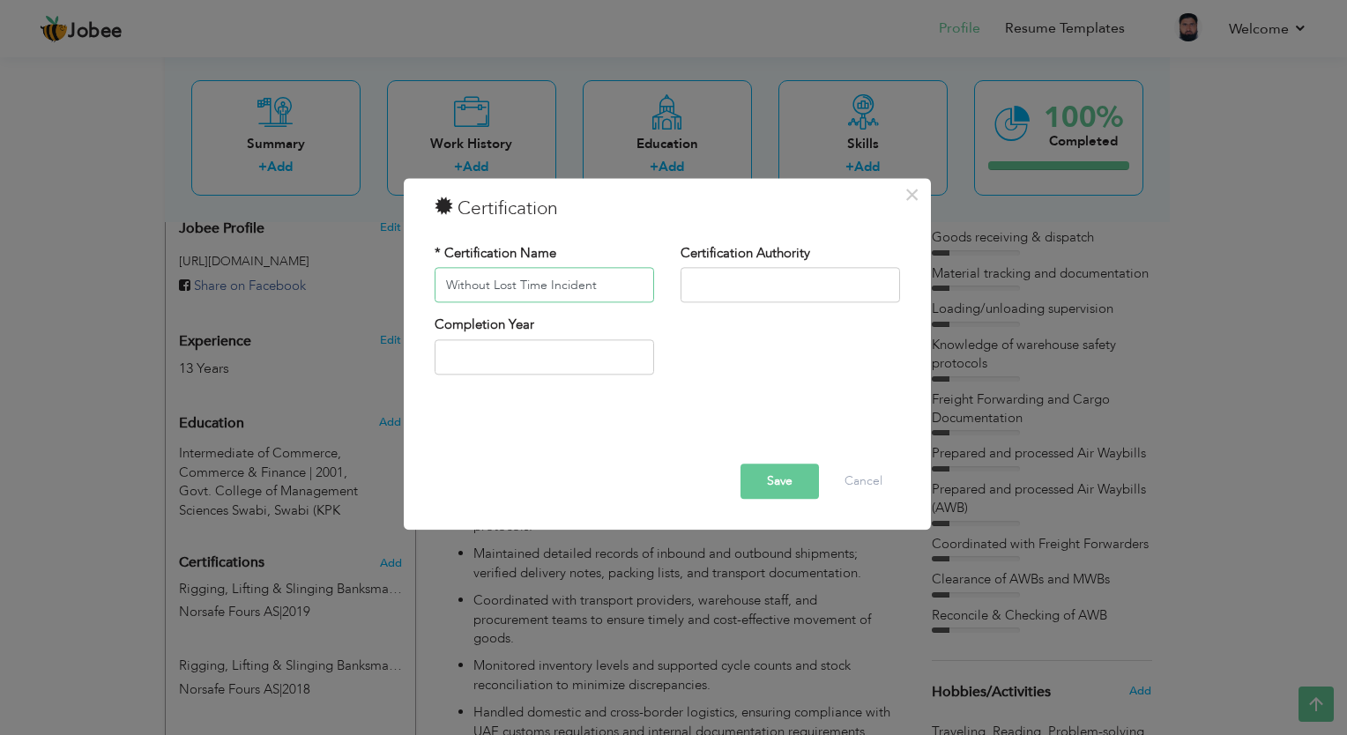
type input "Without Lost Time Incident"
click at [701, 284] on input "text" at bounding box center [791, 285] width 220 height 35
type input "OIL FIELDS SUPPLY CENTER LTD"
click at [547, 359] on input "2007" at bounding box center [545, 357] width 220 height 35
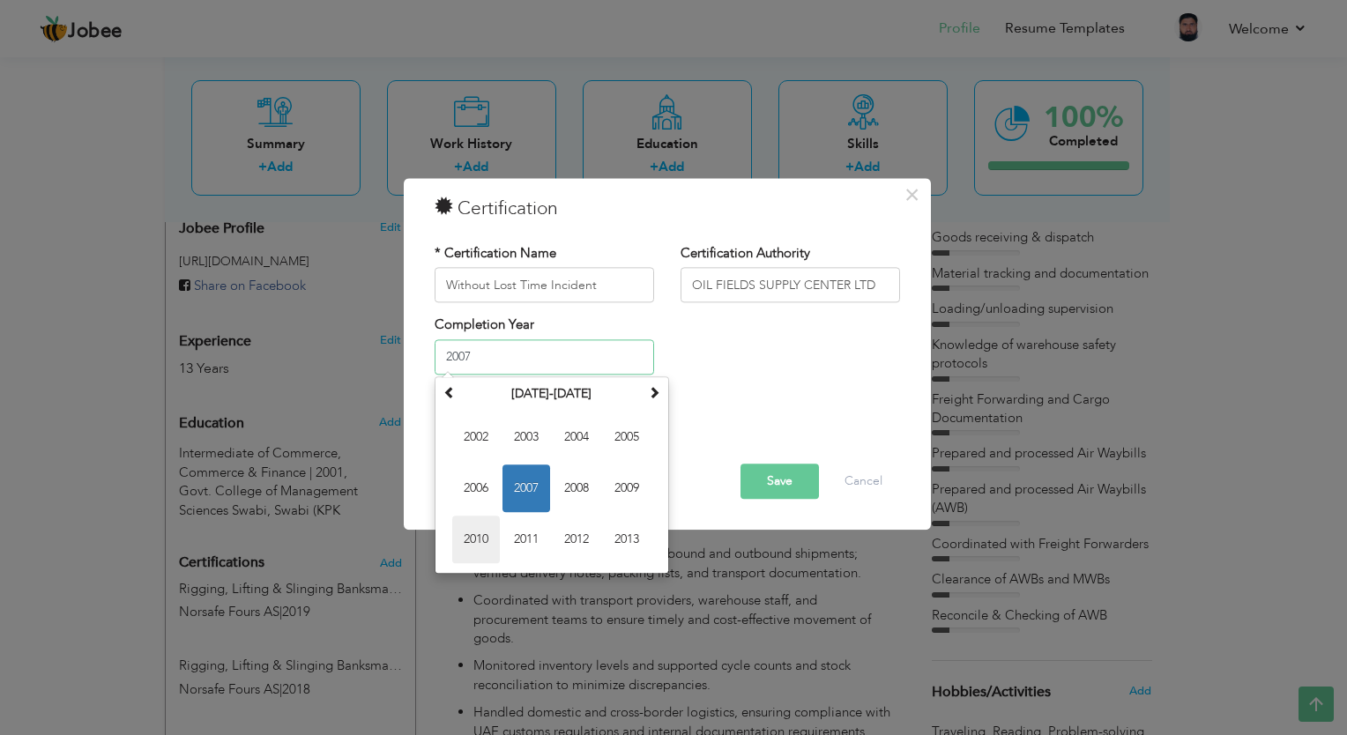
click at [478, 546] on span "2010" at bounding box center [476, 540] width 48 height 48
drag, startPoint x: 489, startPoint y: 356, endPoint x: 432, endPoint y: 356, distance: 56.4
click at [432, 356] on div "Completion Year 2010 [DATE] Su Mo Tu We Th Fr Sa 27 28 29 30 31 1 2 3 4 5 6 7 8…" at bounding box center [545, 352] width 246 height 71
type input "2020"
click at [626, 277] on input "Without Lost Time Incident" at bounding box center [545, 285] width 220 height 35
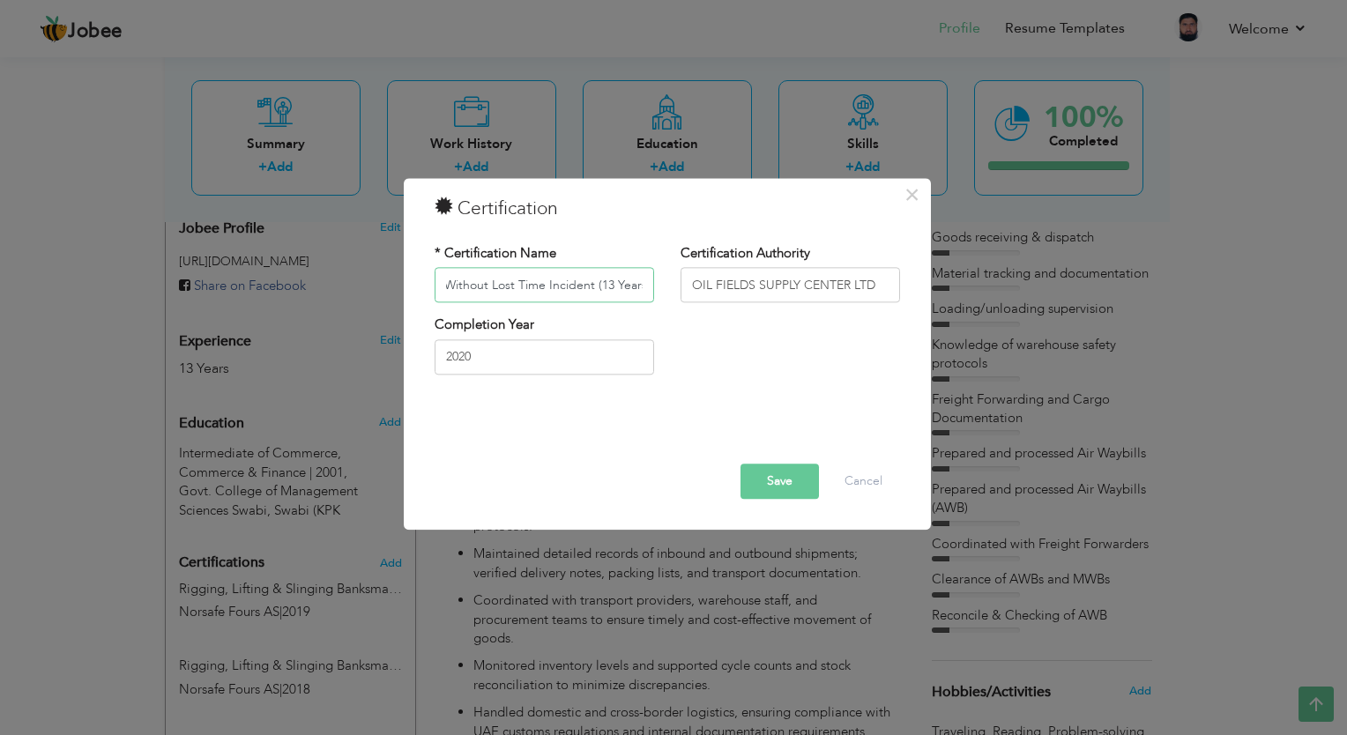
scroll to position [0, 5]
type input "Without Lost Time Incident (13 Years)"
click at [770, 471] on button "Save" at bounding box center [780, 482] width 78 height 35
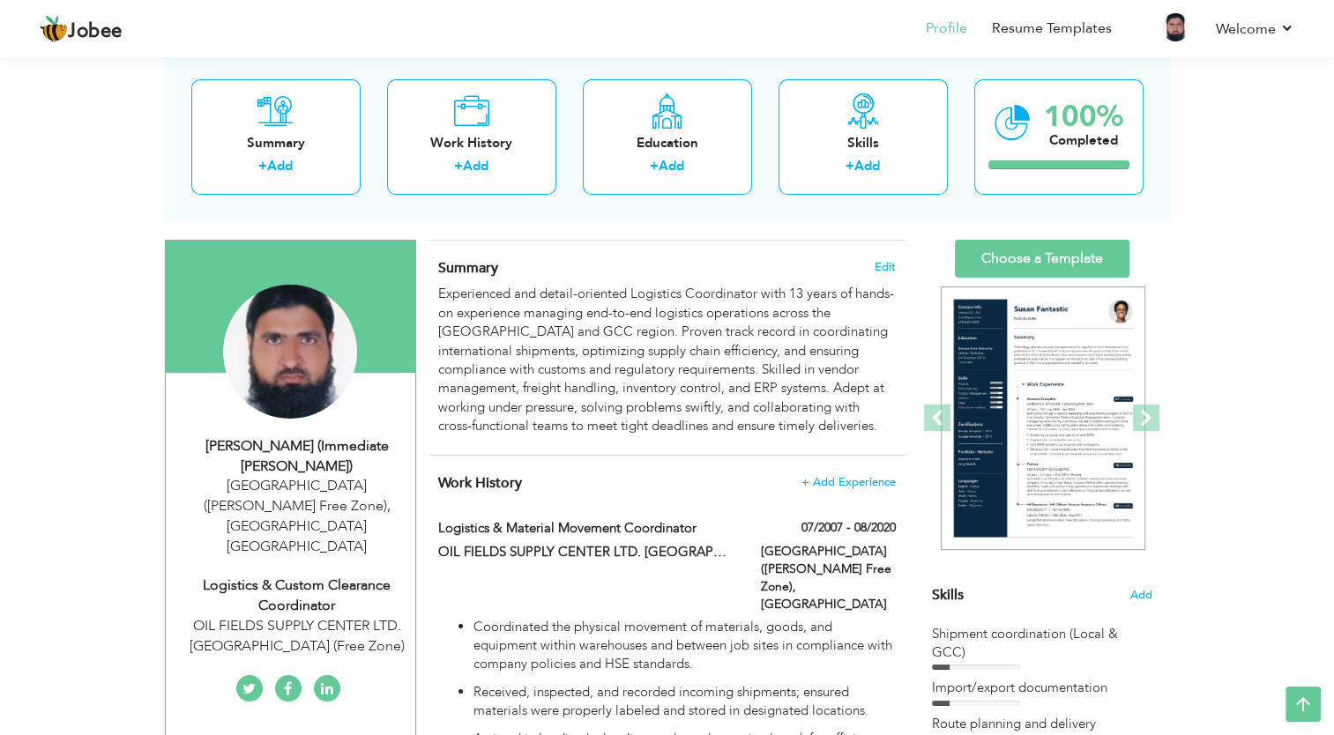
scroll to position [71, 0]
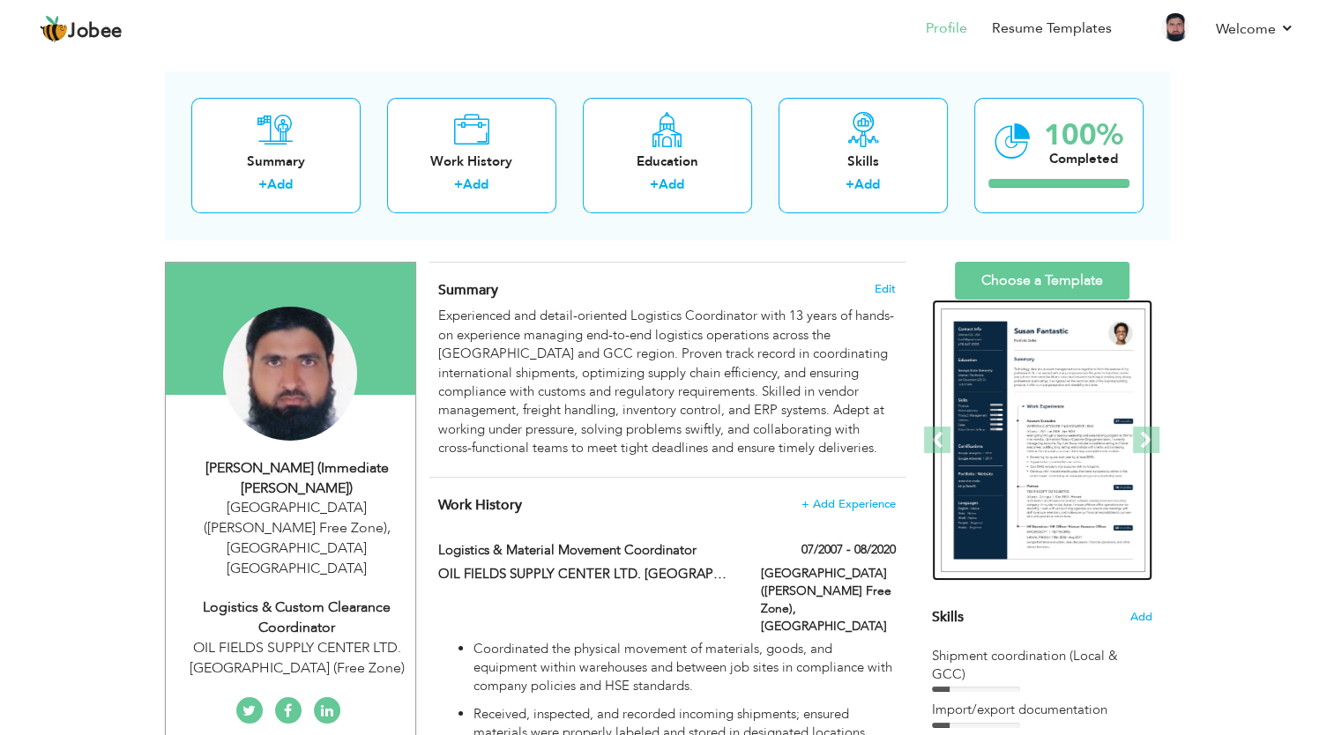
click at [1099, 394] on img at bounding box center [1043, 441] width 205 height 265
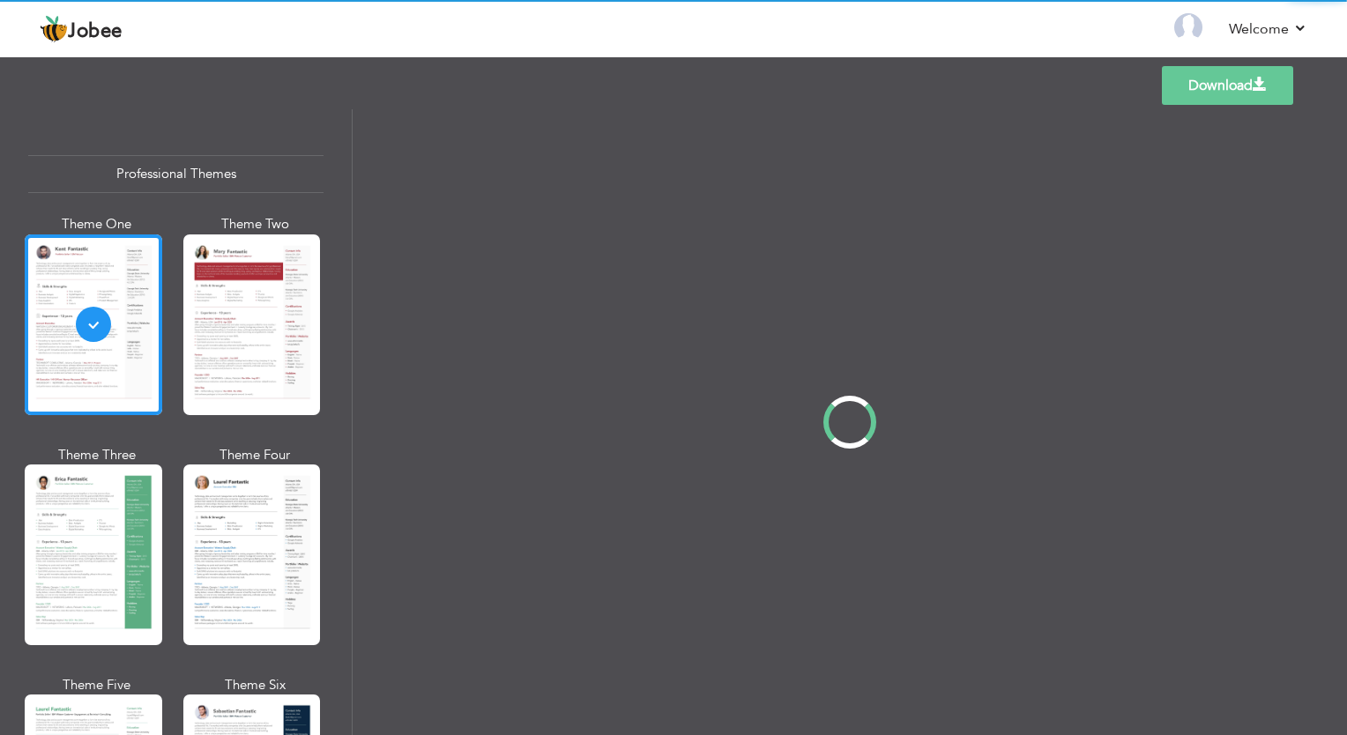
click at [231, 527] on div "Professional Themes Theme One Theme Two Theme Three Theme Four" at bounding box center [673, 422] width 1347 height 626
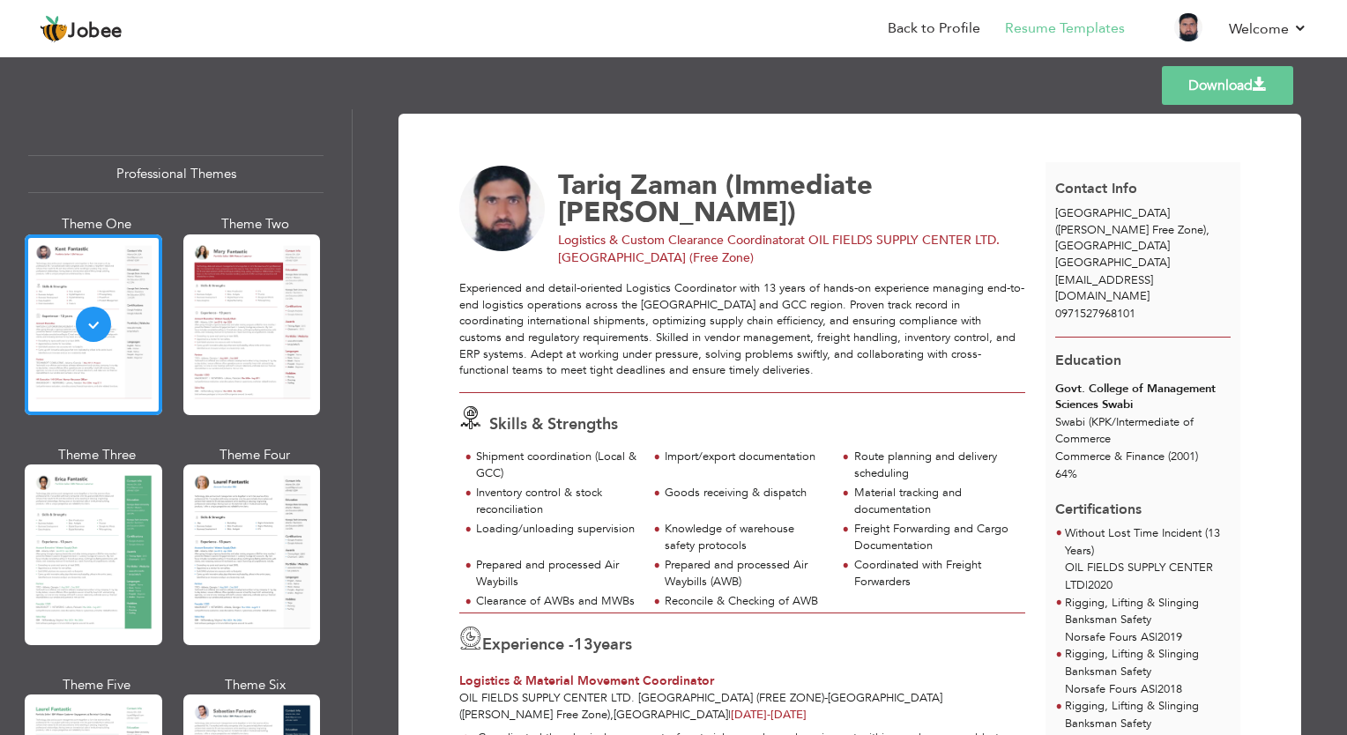
click at [1199, 88] on link "Download" at bounding box center [1227, 85] width 131 height 39
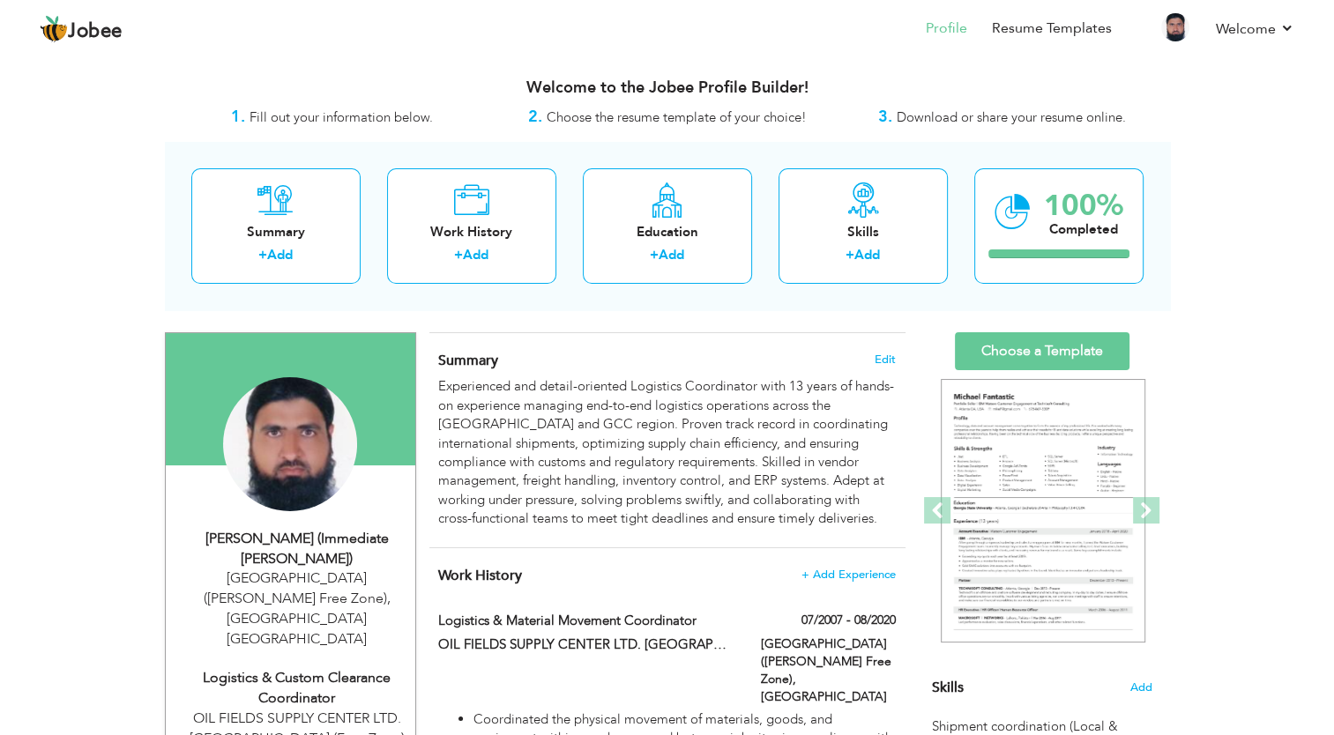
click at [339, 668] on div "Logistics & Custom Clearance Coordinator" at bounding box center [297, 688] width 236 height 41
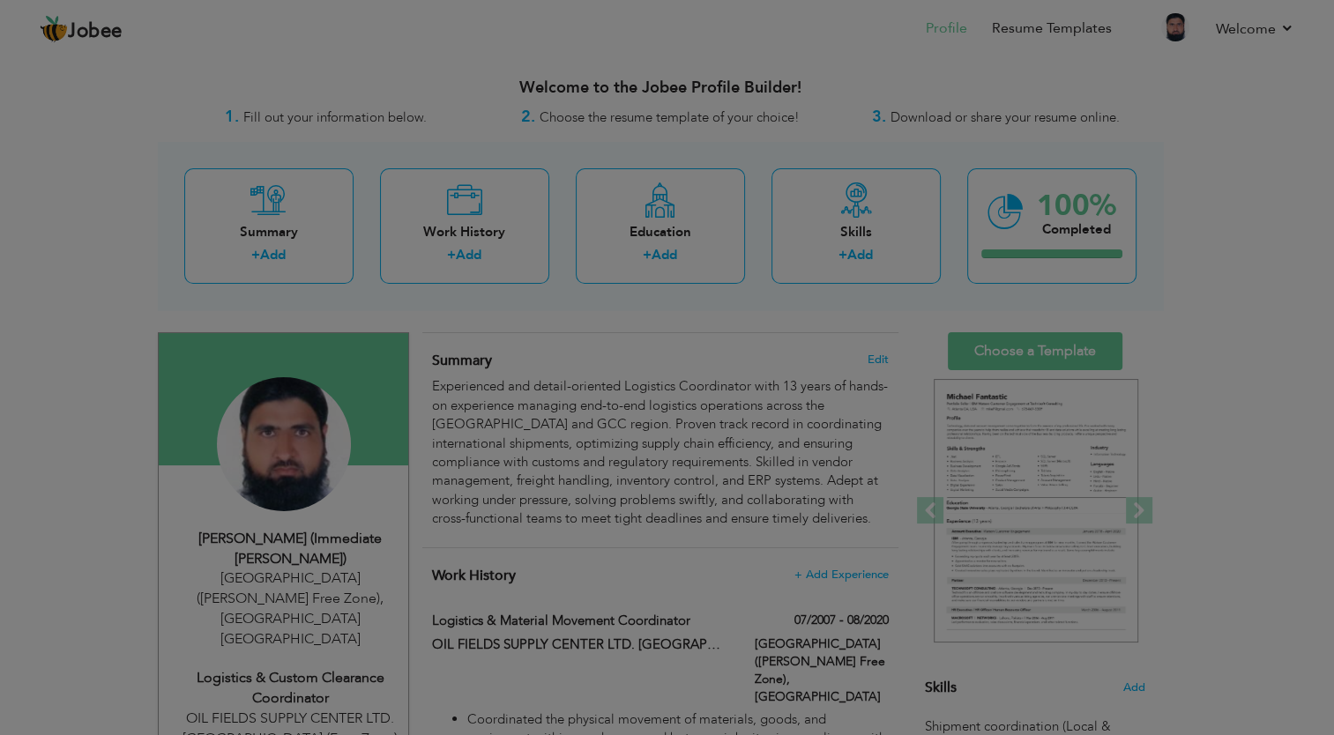
type input "Tariq"
type input "Zaman (Immediate [PERSON_NAME])"
type input "0971527968101"
select select "number:228"
type input "[GEOGRAPHIC_DATA]"
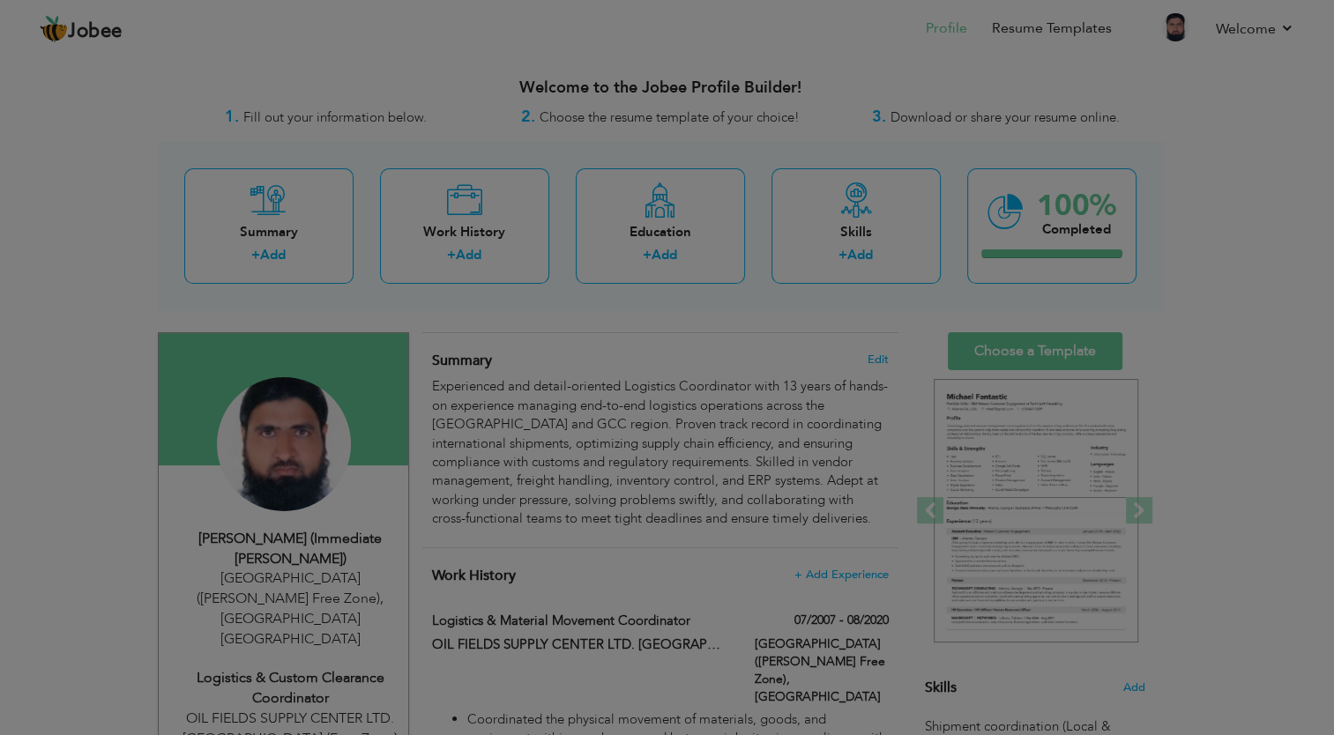
type input "[GEOGRAPHIC_DATA] ([PERSON_NAME] Free Zone)"
select select "number:15"
type input "OIL FIELDS SUPPLY CENTER LTD. [GEOGRAPHIC_DATA] (Free Zone)"
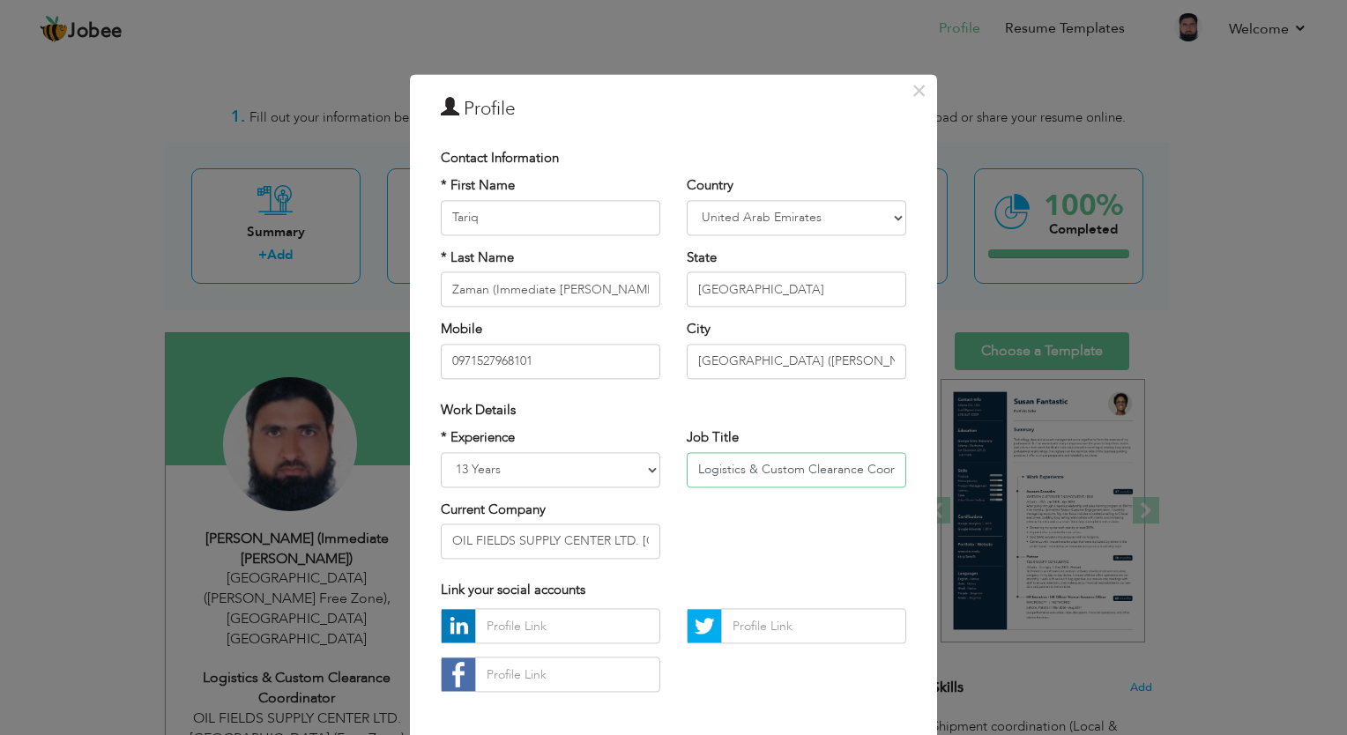
drag, startPoint x: 693, startPoint y: 475, endPoint x: 718, endPoint y: 475, distance: 24.7
click at [718, 475] on input "Logistics & Custom Clearance Coordinator" at bounding box center [797, 469] width 220 height 35
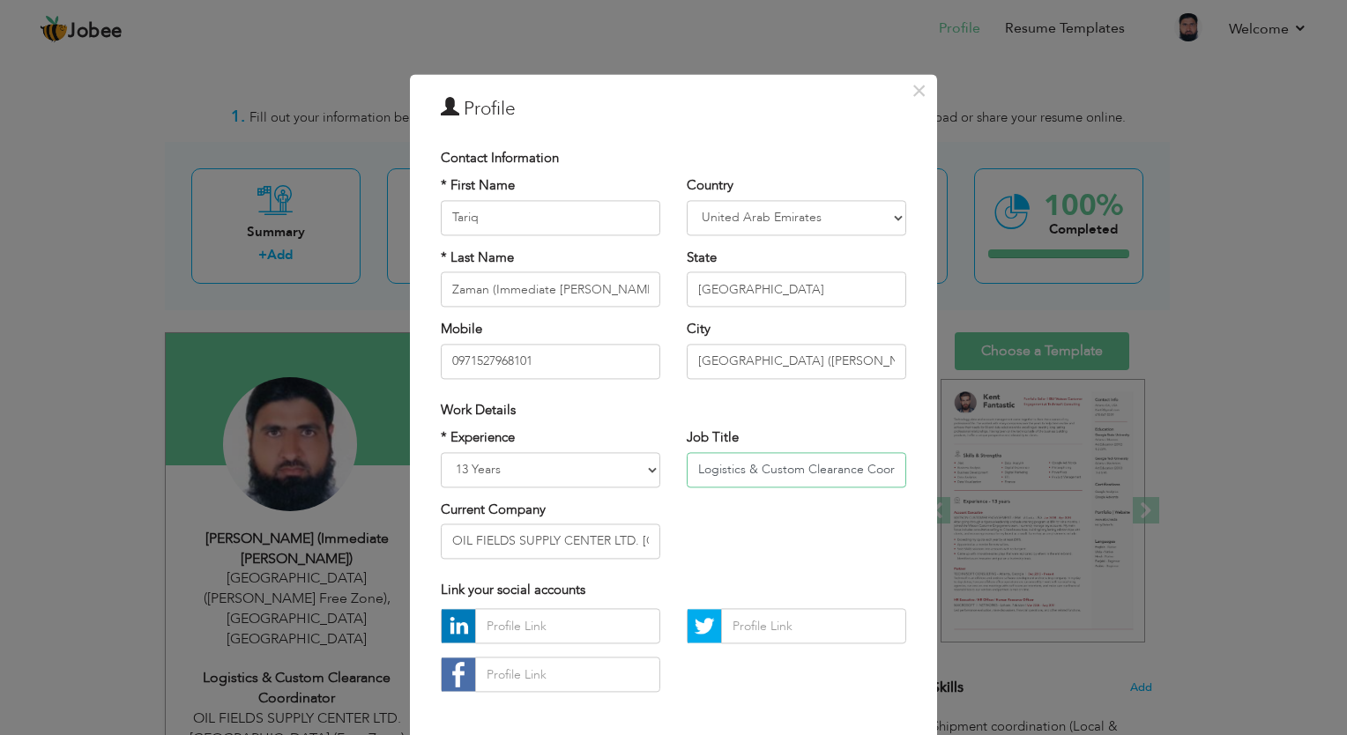
click at [756, 474] on input "Logistics & Custom Clearance Coordinator" at bounding box center [797, 469] width 220 height 35
drag, startPoint x: 796, startPoint y: 471, endPoint x: 689, endPoint y: 471, distance: 107.6
click at [689, 471] on input "Logistics & Custom Clearance Coordinator" at bounding box center [797, 469] width 220 height 35
paste input "Air Freight & Import Coordinator"
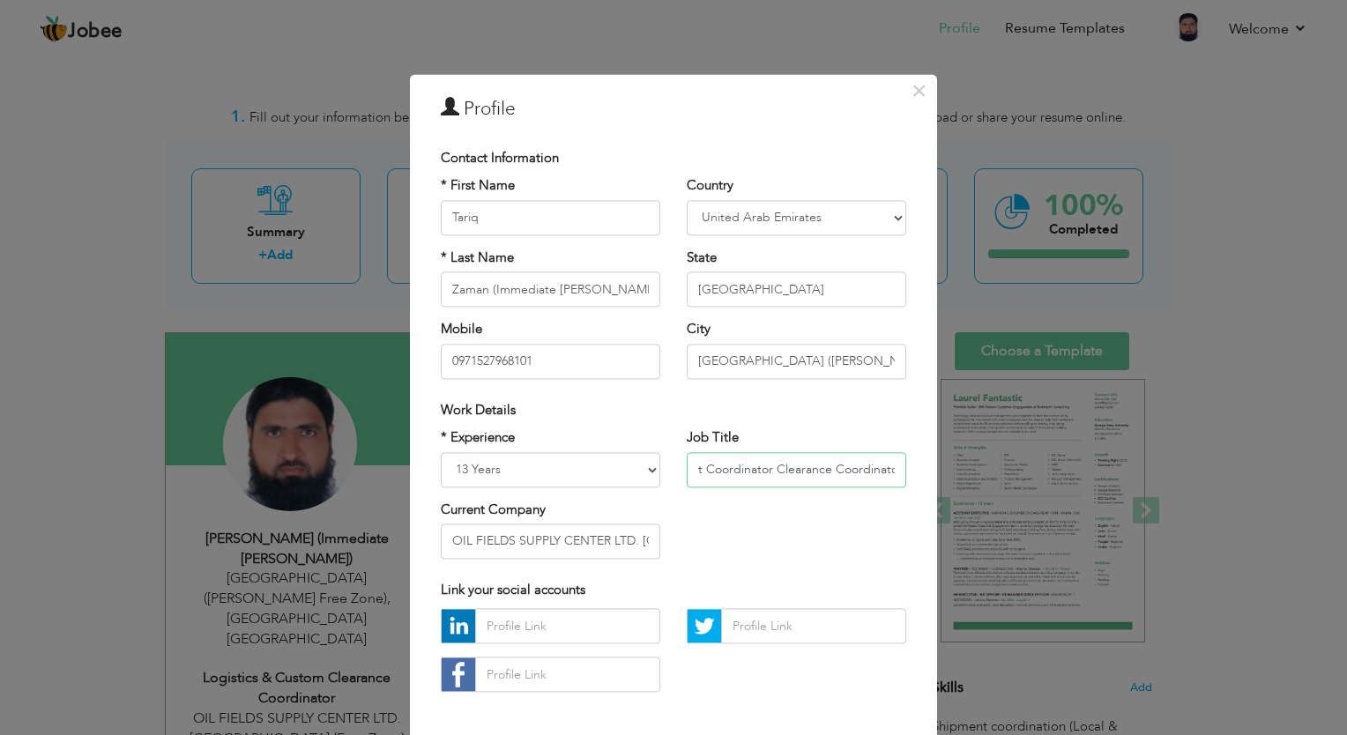
drag, startPoint x: 873, startPoint y: 474, endPoint x: 914, endPoint y: 474, distance: 40.6
click at [914, 474] on div "× Profile Contact Information * First Name Tariq * Last Name Zaman (Immediate J…" at bounding box center [673, 443] width 527 height 738
click at [762, 474] on input "Air Freight & Import Coordinator Clearance Coordinator" at bounding box center [797, 469] width 220 height 35
drag, startPoint x: 768, startPoint y: 470, endPoint x: 942, endPoint y: 481, distance: 174.0
click at [942, 481] on div "× Profile Contact Information * First Name Tariq * Last Name Mobile" at bounding box center [673, 367] width 1347 height 735
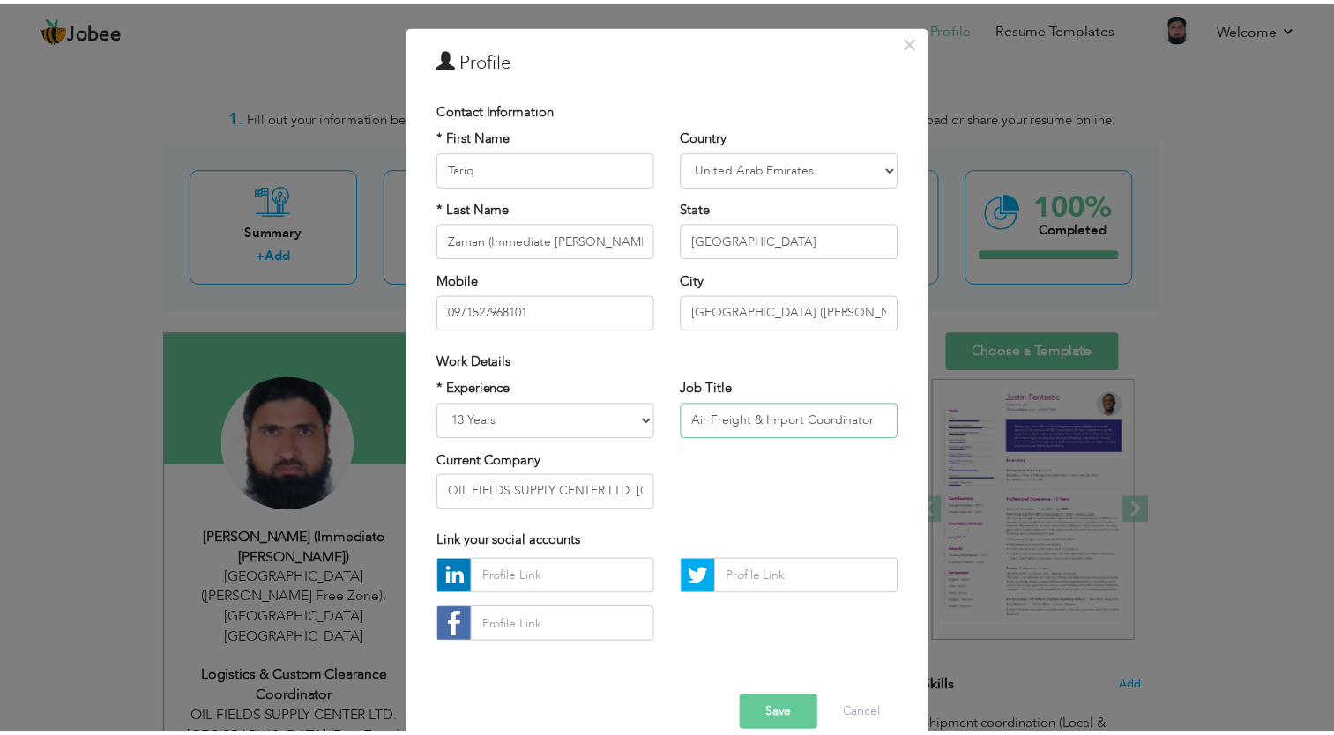
scroll to position [77, 0]
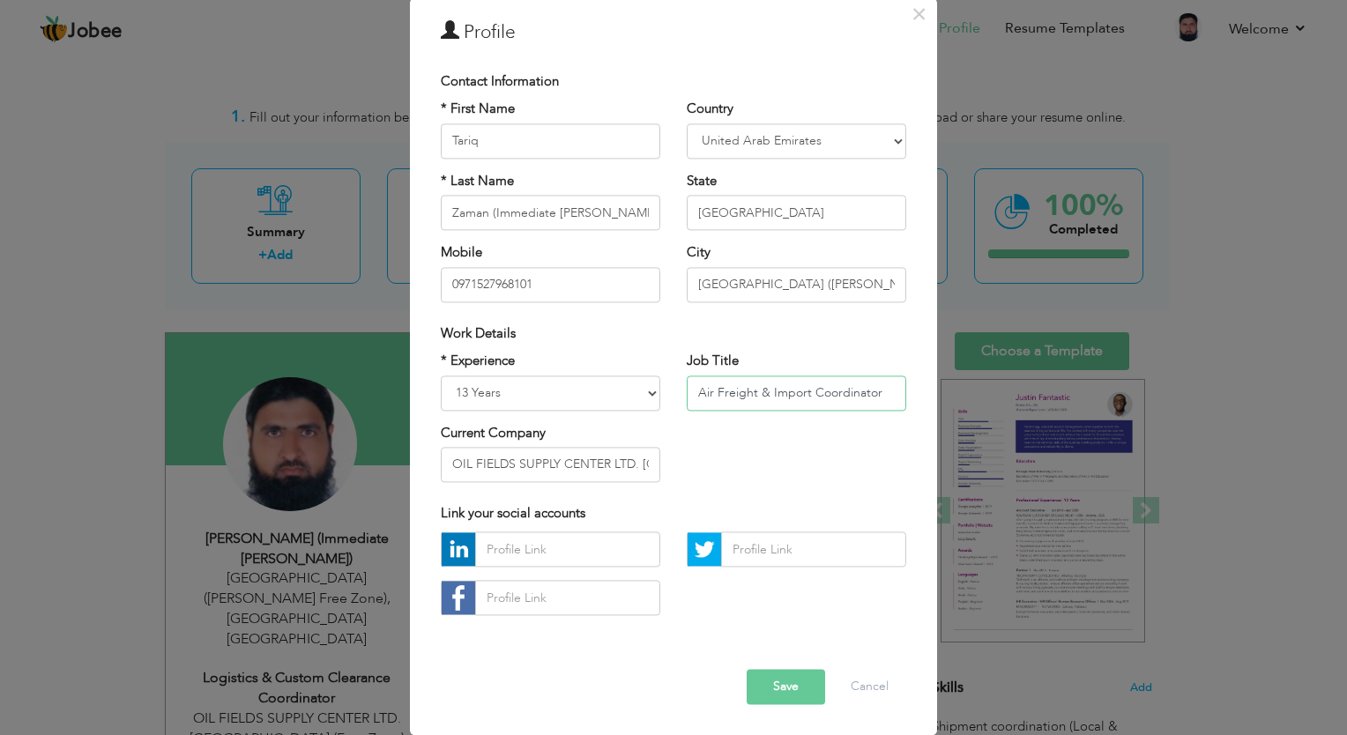
type input "Air Freight & Import Coordinator"
click at [768, 693] on button "Save" at bounding box center [786, 687] width 78 height 35
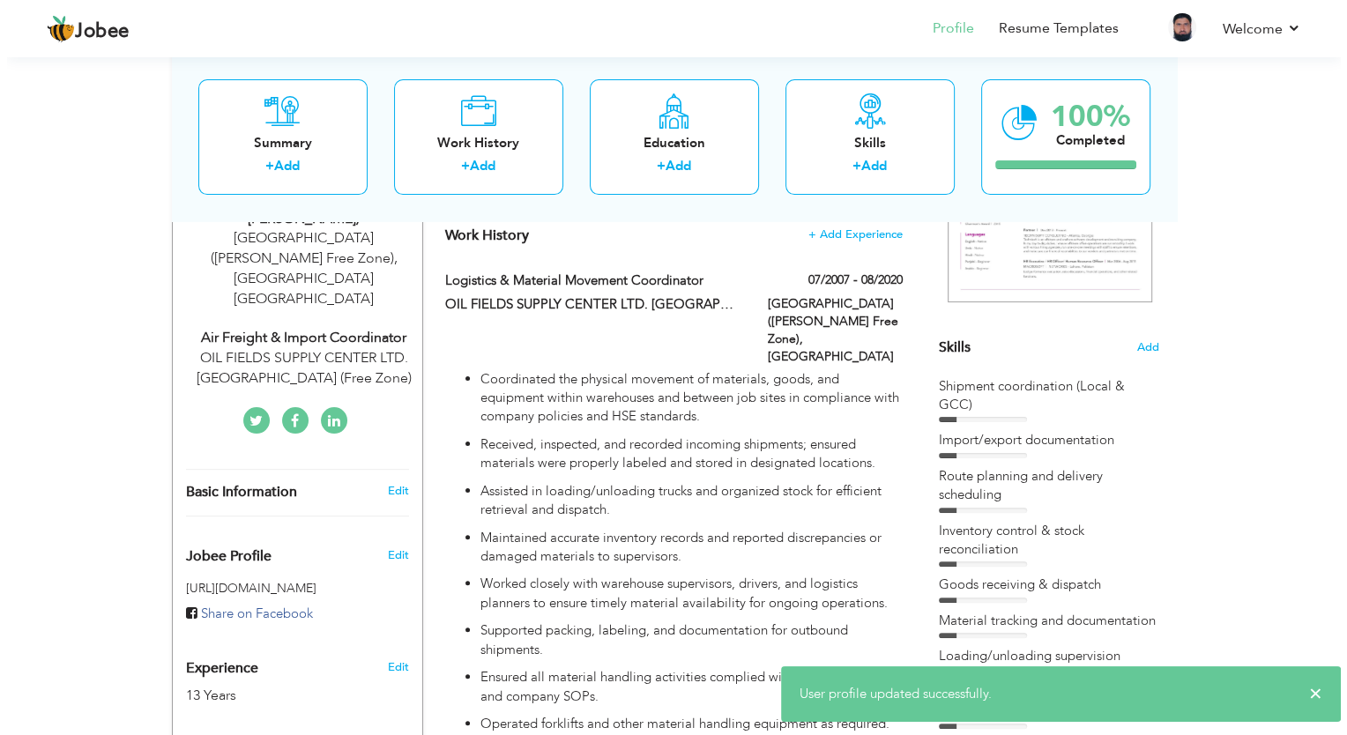
scroll to position [265, 0]
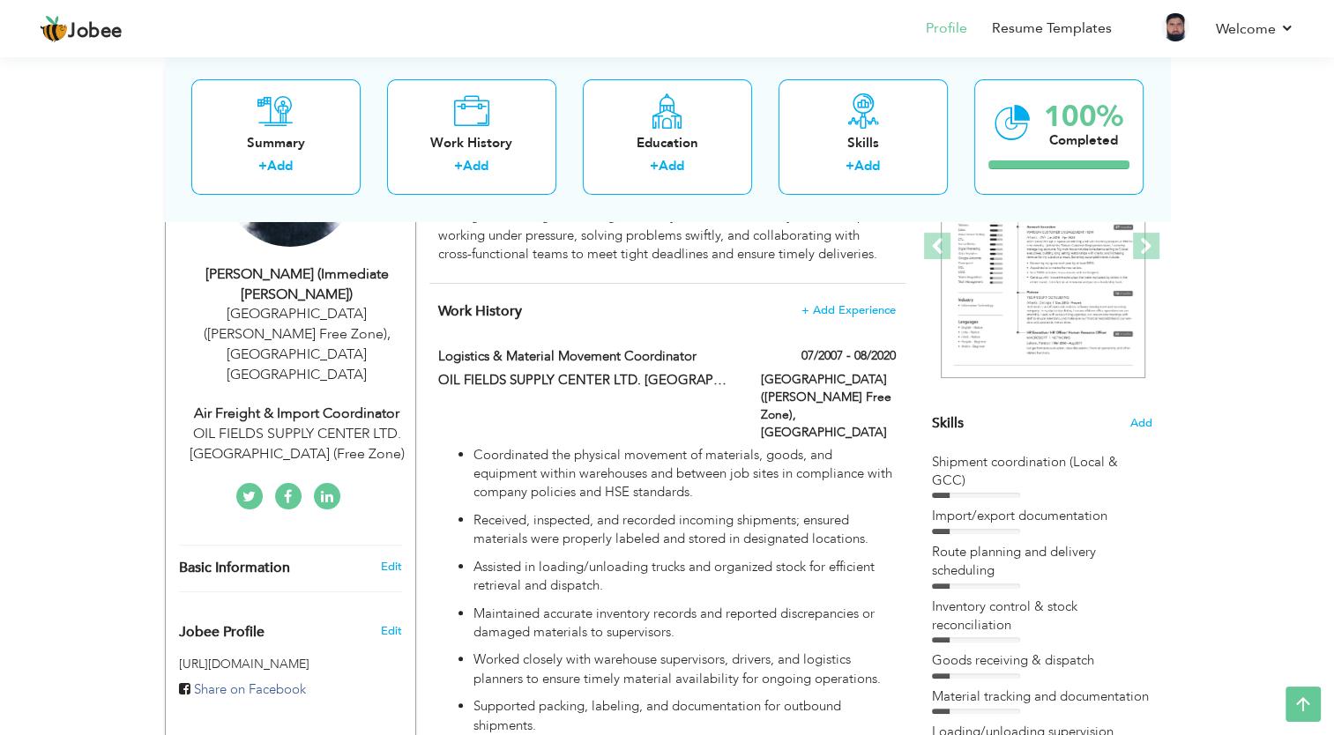
click at [276, 404] on div "Air Freight & Import Coordinator" at bounding box center [297, 414] width 236 height 20
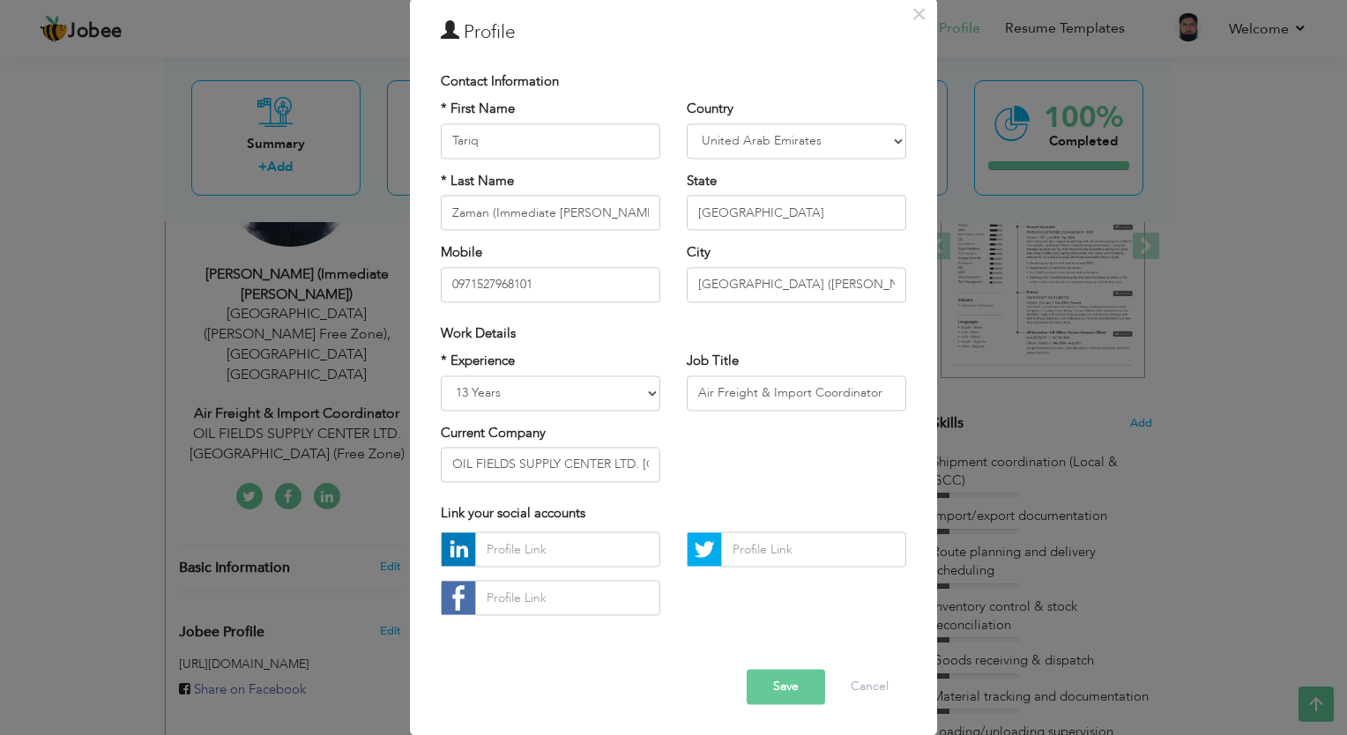
scroll to position [0, 0]
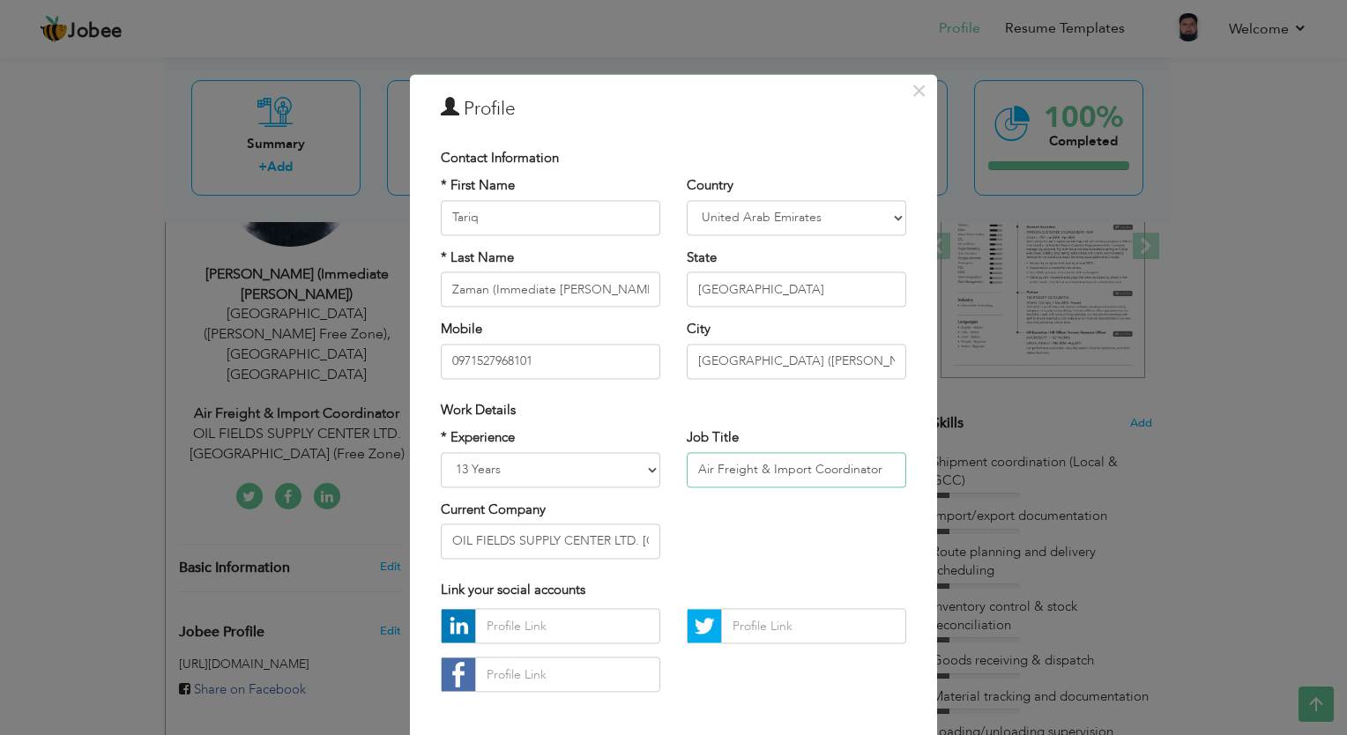
drag, startPoint x: 885, startPoint y: 479, endPoint x: 608, endPoint y: 489, distance: 277.1
click at [608, 489] on div "* Experience Entry Level Less than 1 Year 1 Year 2 Years 3 Years 4 Years 5 Year…" at bounding box center [674, 501] width 492 height 144
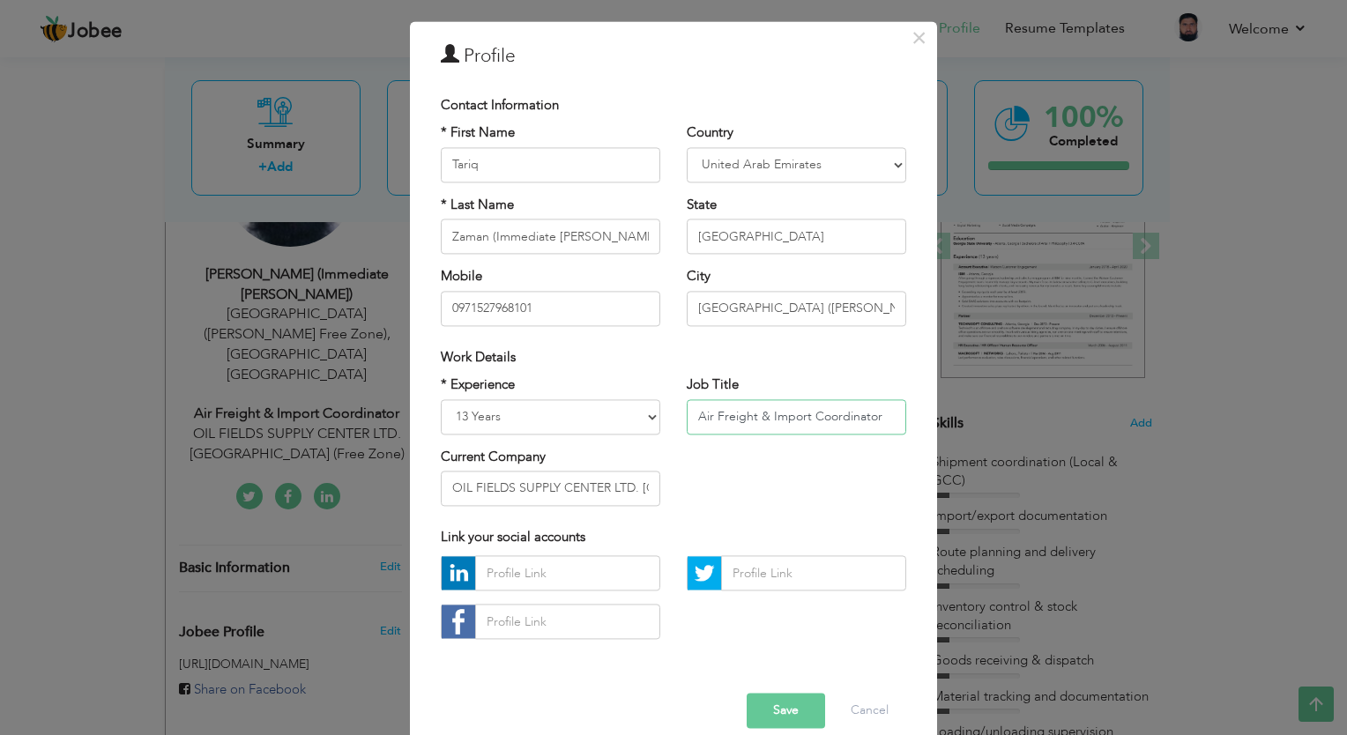
scroll to position [77, 0]
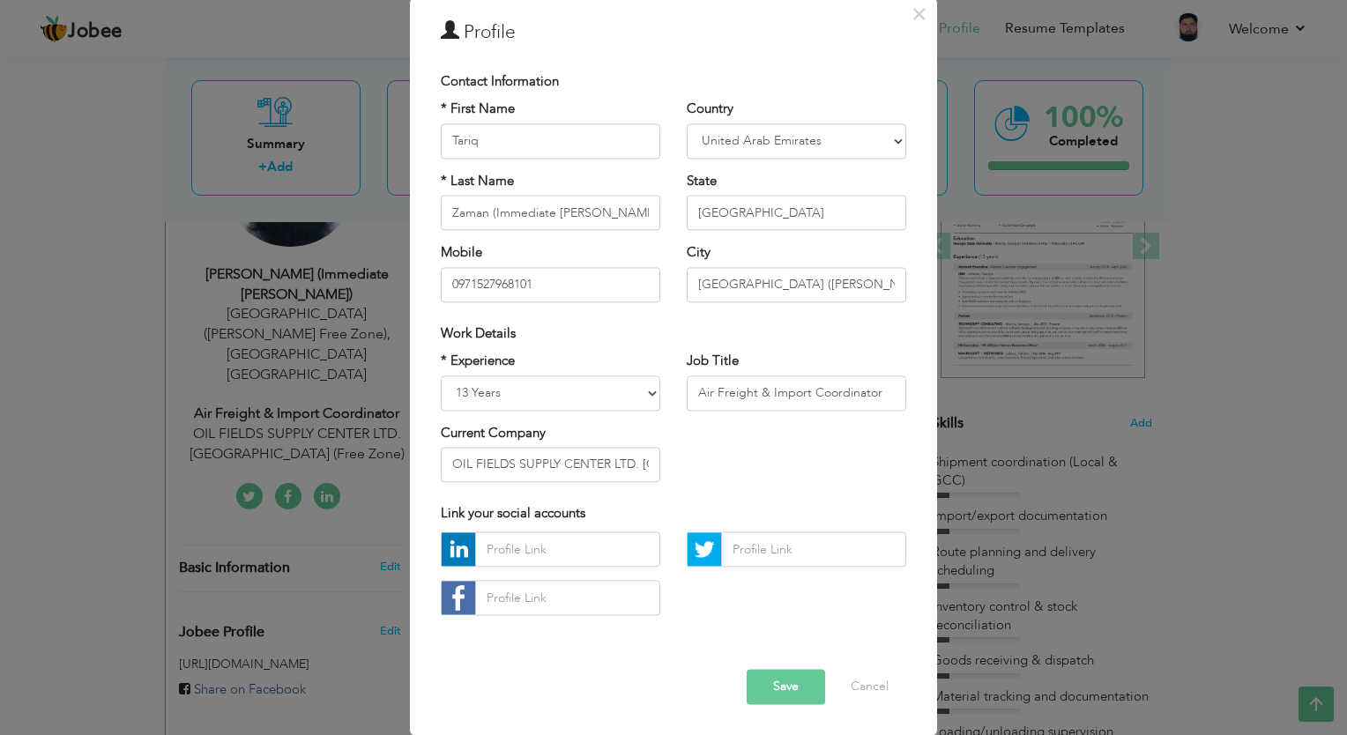
click at [773, 692] on button "Save" at bounding box center [786, 687] width 78 height 35
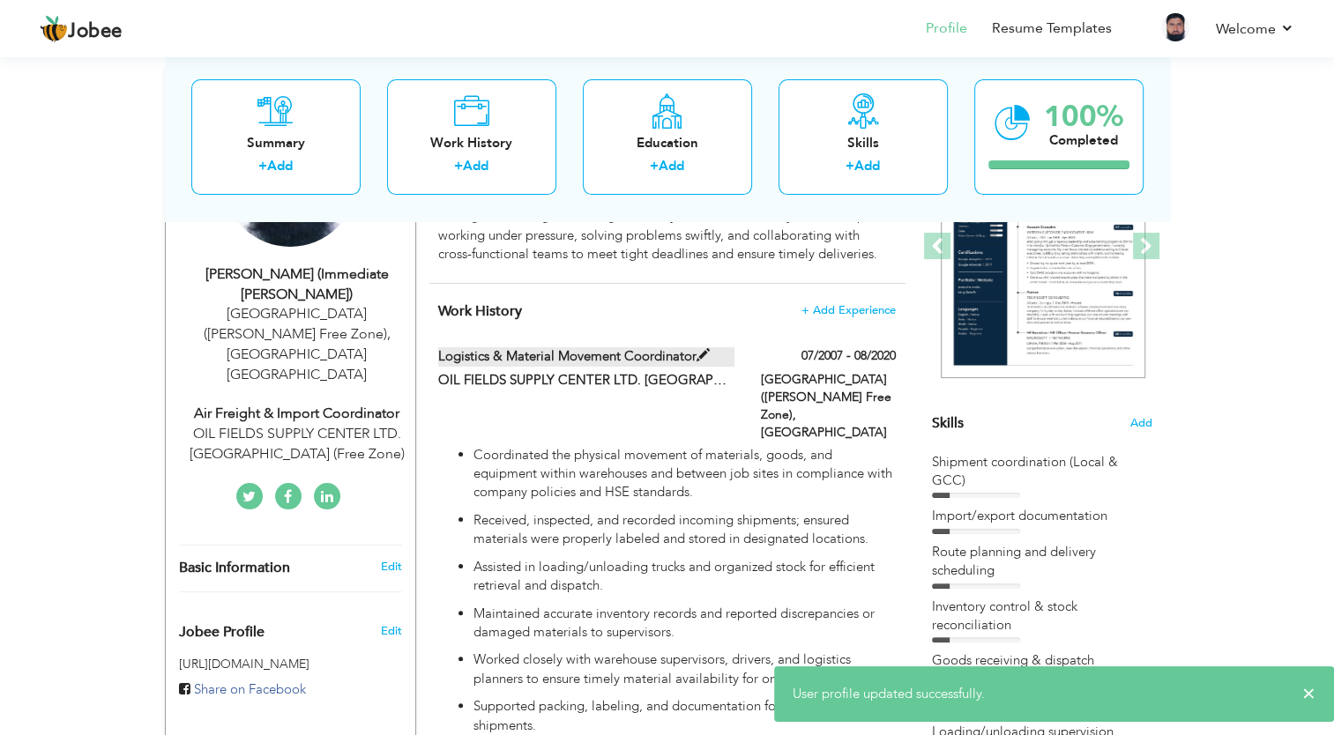
click at [540, 362] on label "Logistics & Material Movement Coordinator" at bounding box center [586, 356] width 296 height 19
type input "Logistics & Material Movement Coordinator"
type input "OIL FIELDS SUPPLY CENTER LTD. [GEOGRAPHIC_DATA] (Free Zone)"
type input "07/2007"
type input "08/2020"
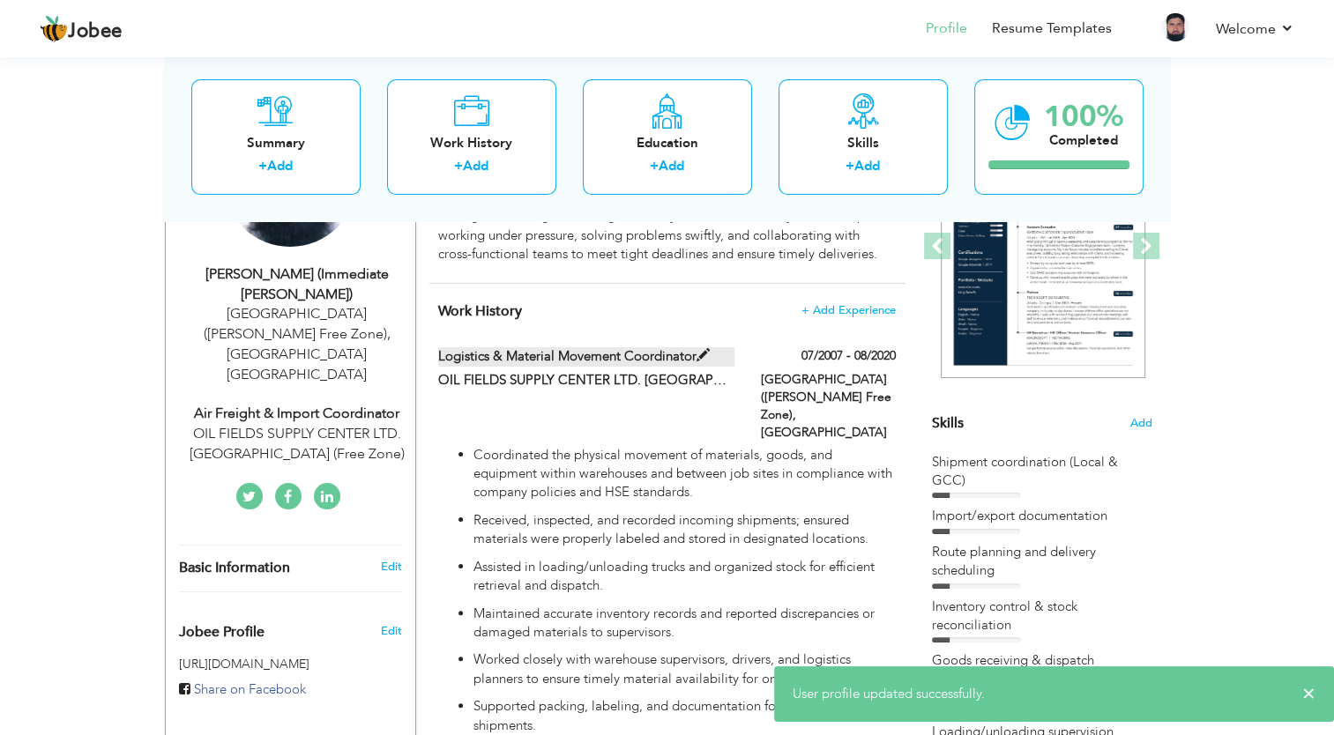
type input "[GEOGRAPHIC_DATA]"
type input "[GEOGRAPHIC_DATA] ([PERSON_NAME] Free Zone)"
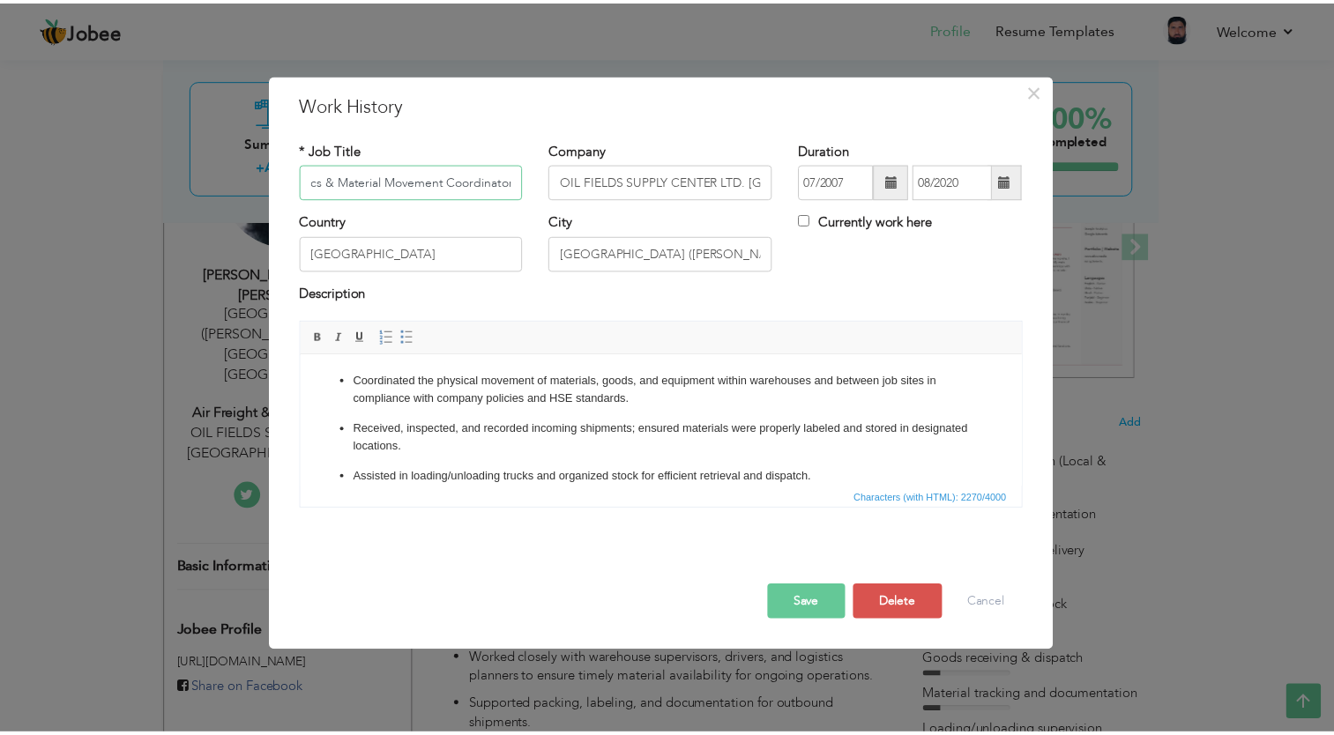
scroll to position [0, 0]
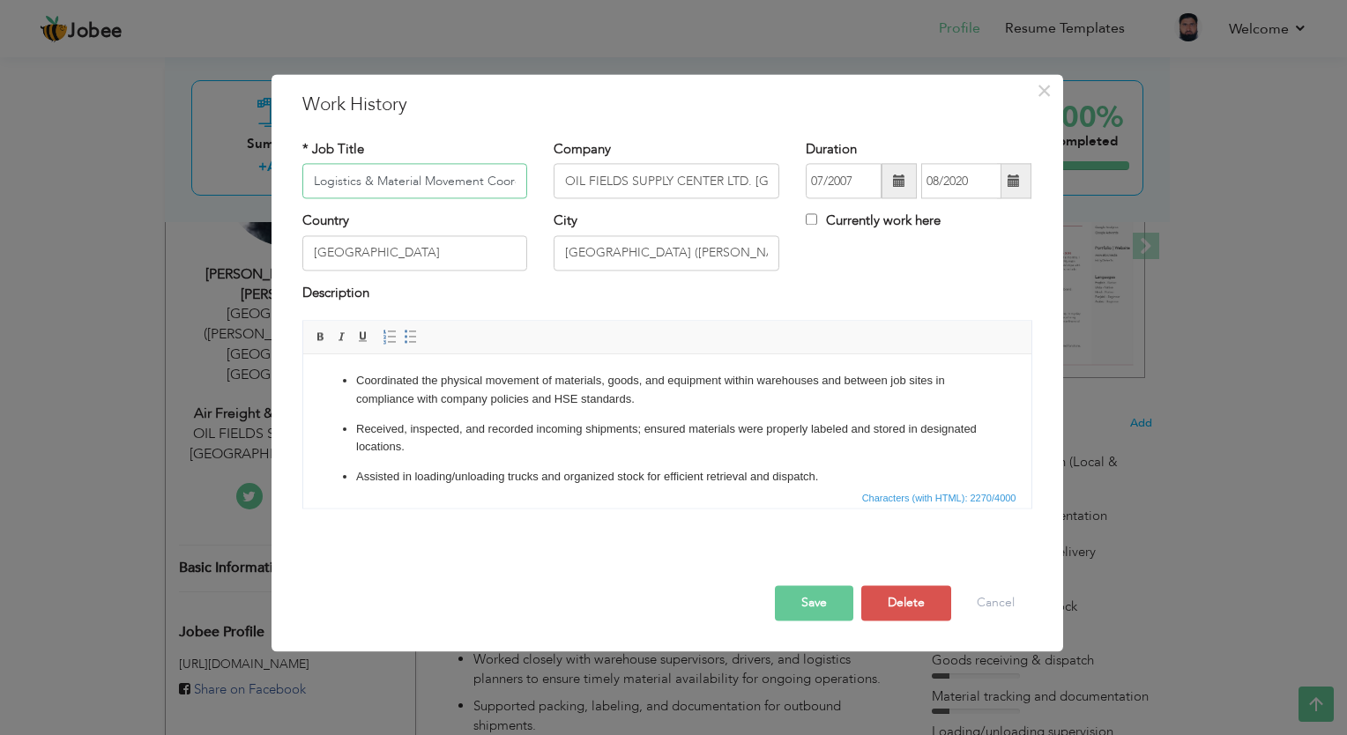
drag, startPoint x: 519, startPoint y: 185, endPoint x: 267, endPoint y: 193, distance: 252.3
click at [267, 193] on div "× Work History * Job Title Logistics & Material Movement Coordinator Company OI…" at bounding box center [673, 367] width 1347 height 735
paste input "Air Freight & Import Coordinator"
type input "Air Freight & Import Coordinator"
click at [801, 605] on button "Save" at bounding box center [814, 603] width 78 height 35
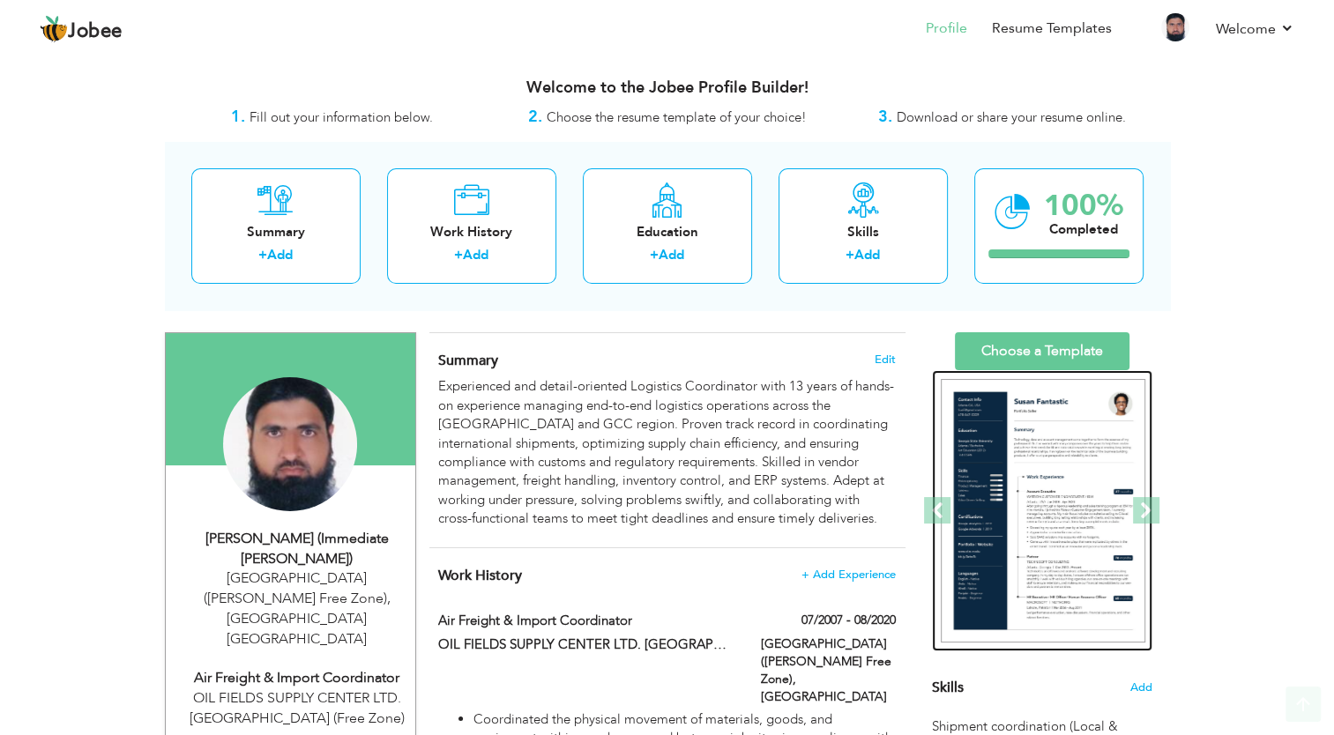
click at [1040, 449] on img at bounding box center [1043, 511] width 205 height 265
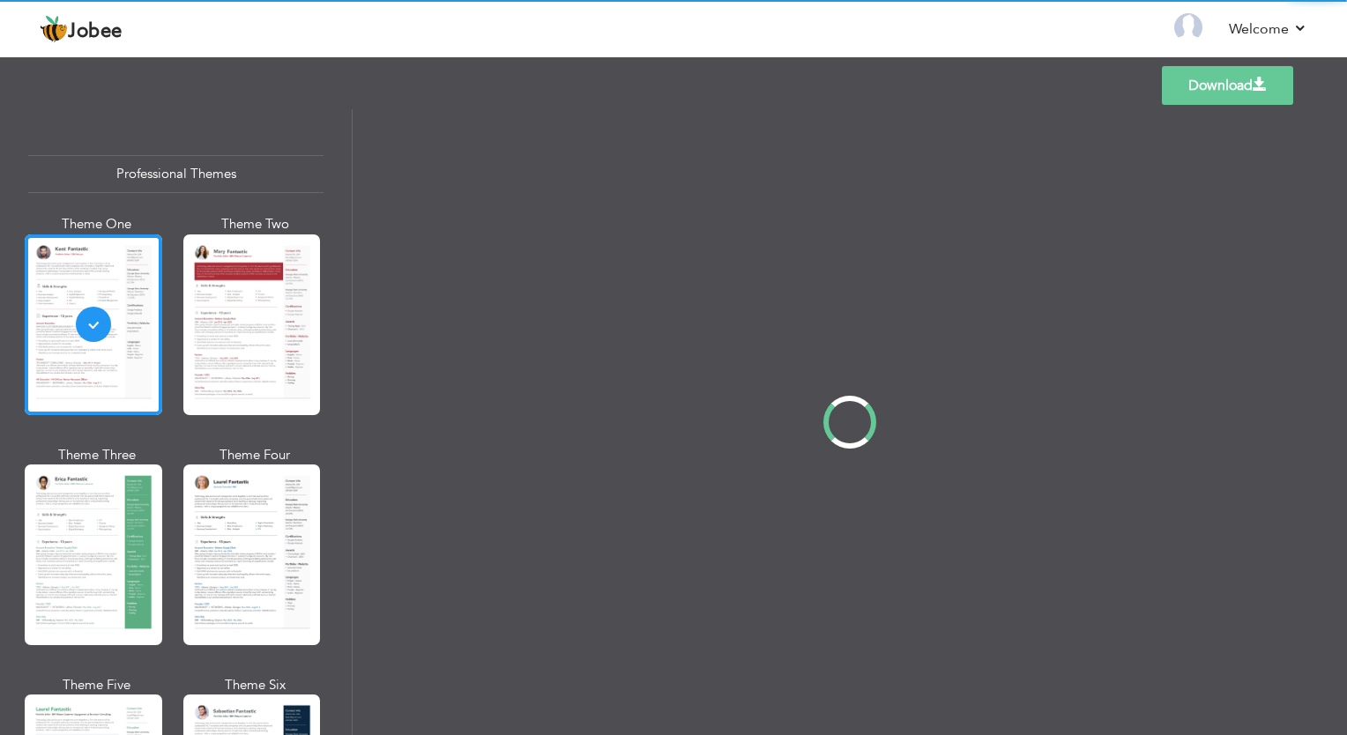
click at [240, 520] on div "Professional Themes Theme One Theme Two Theme Three Theme Four" at bounding box center [673, 422] width 1347 height 626
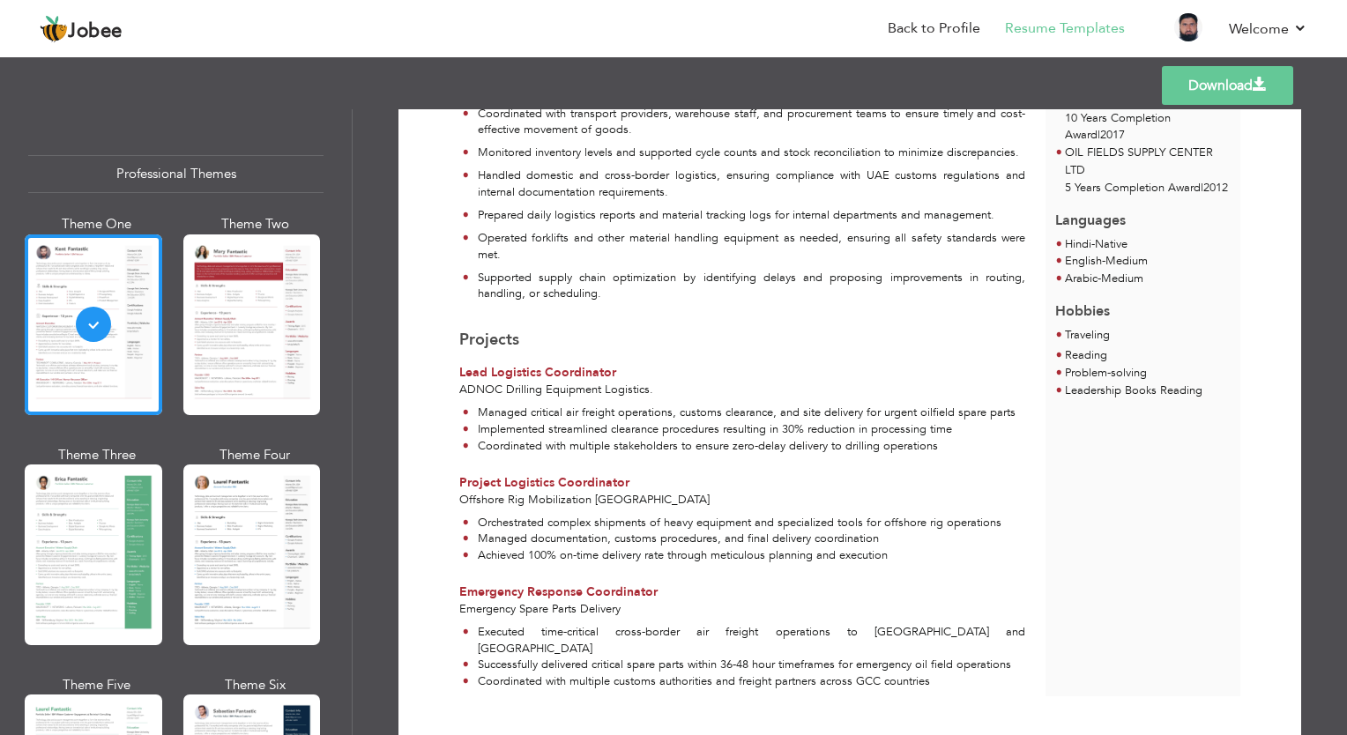
scroll to position [1003, 0]
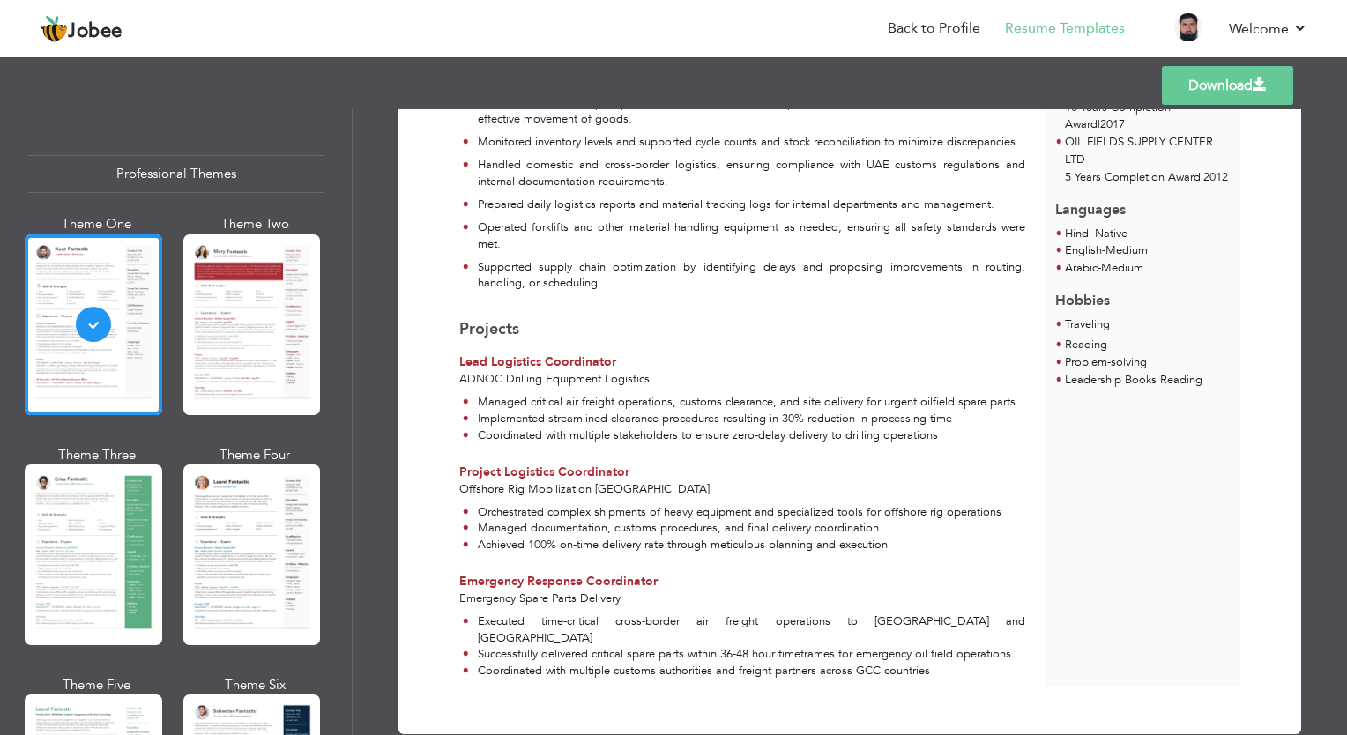
drag, startPoint x: 1023, startPoint y: 217, endPoint x: 1036, endPoint y: 209, distance: 15.4
click at [1023, 217] on div "Coordinated the physical movement of materials, goods, and equipment within war…" at bounding box center [743, 12] width 586 height 584
click at [1217, 87] on link "Download" at bounding box center [1227, 85] width 131 height 39
